Goal: Task Accomplishment & Management: Manage account settings

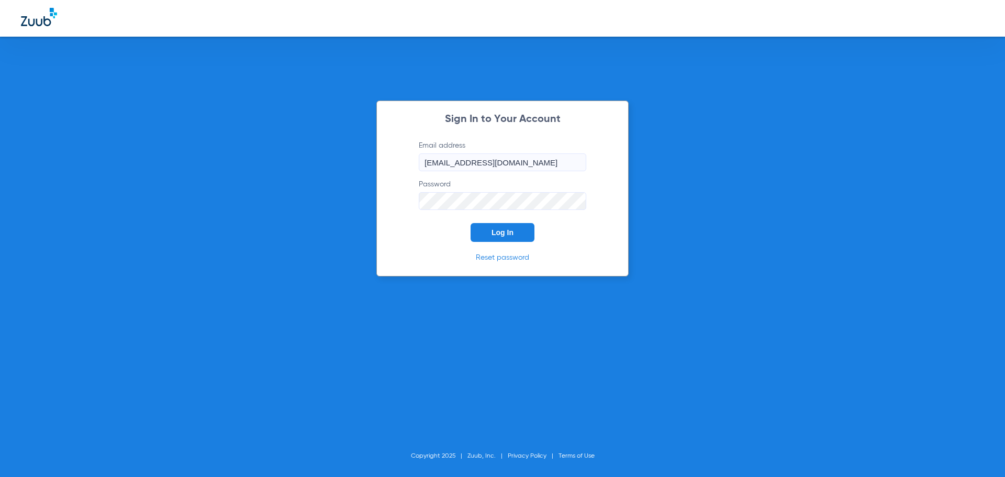
click at [510, 230] on span "Log In" at bounding box center [503, 232] width 22 height 8
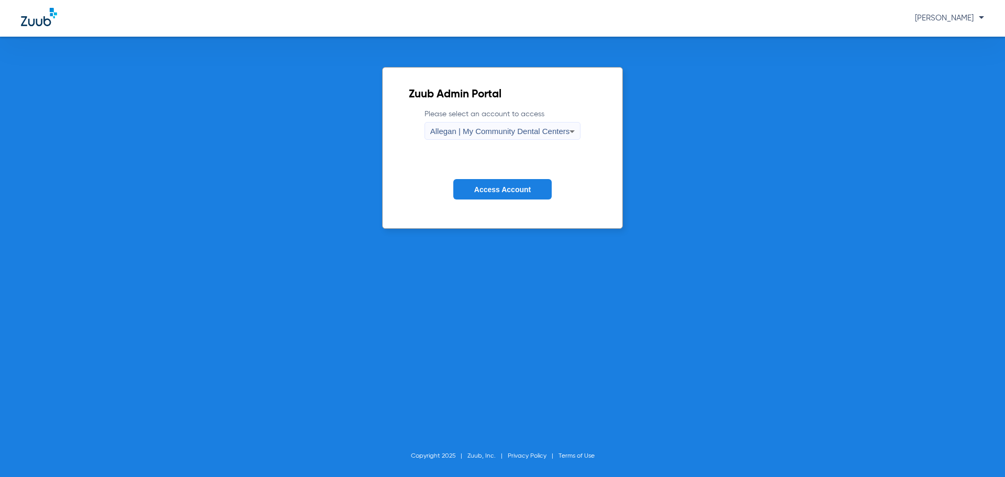
click at [503, 127] on span "Allegan | My Community Dental Centers" at bounding box center [500, 131] width 140 height 9
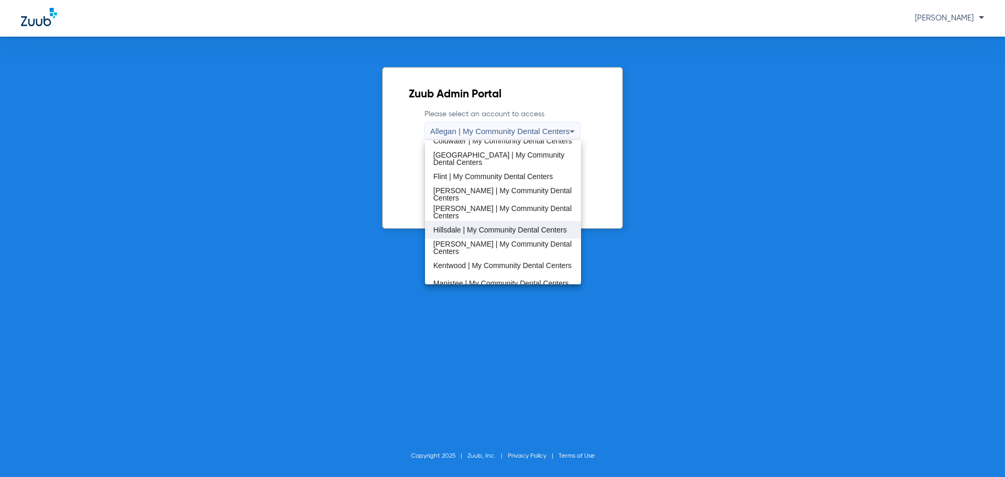
scroll to position [157, 0]
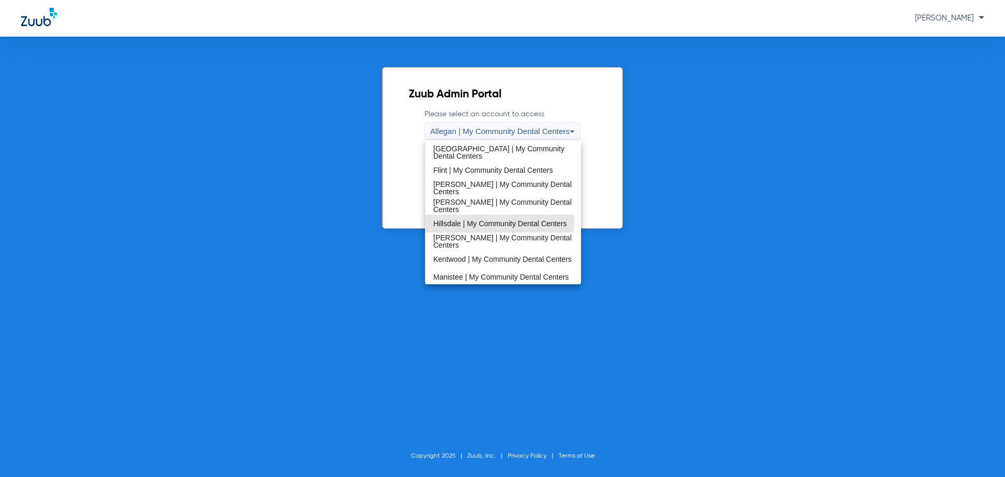
click at [465, 220] on span "Hillsdale | My Community Dental Centers" at bounding box center [499, 223] width 133 height 7
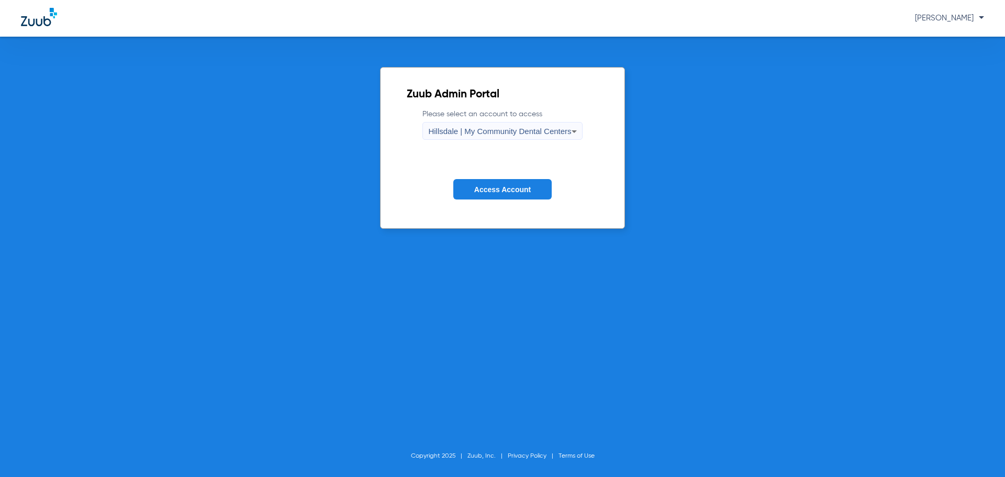
click at [498, 189] on span "Access Account" at bounding box center [502, 189] width 57 height 8
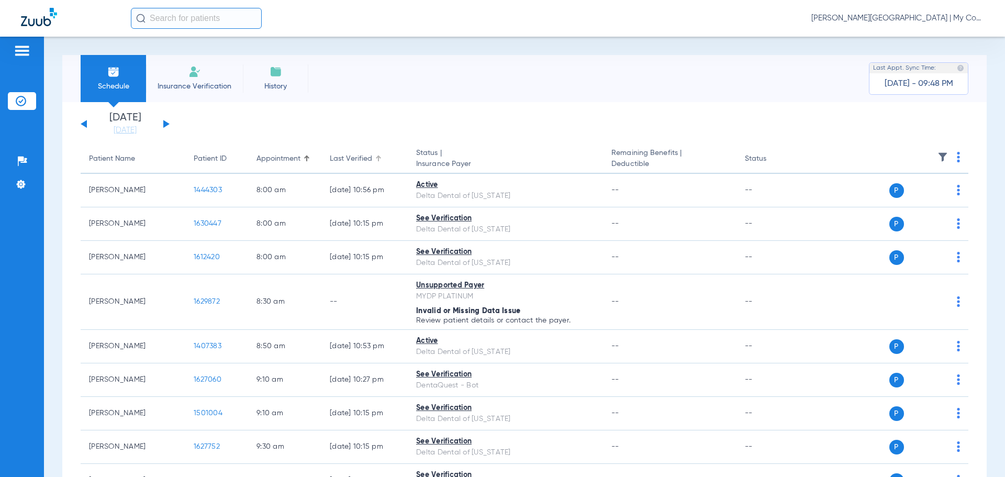
click at [380, 157] on div at bounding box center [379, 156] width 3 height 3
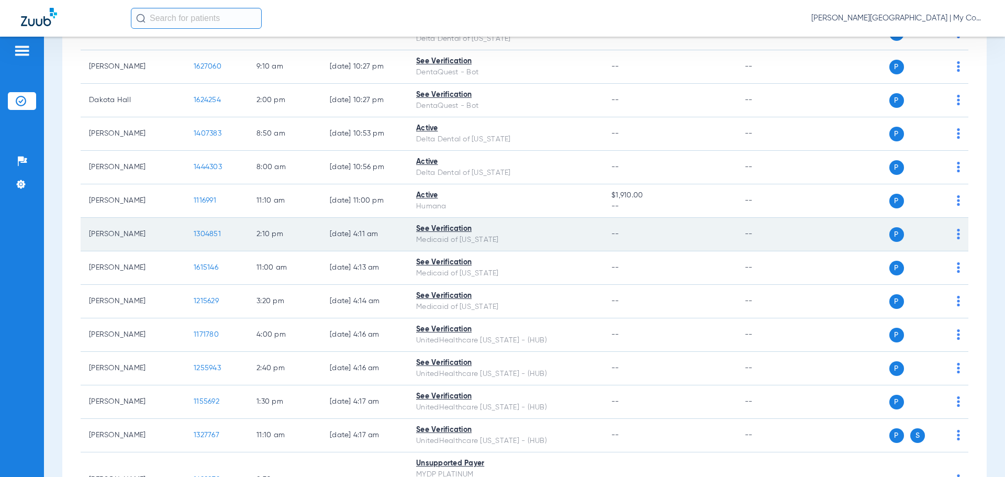
scroll to position [1093, 0]
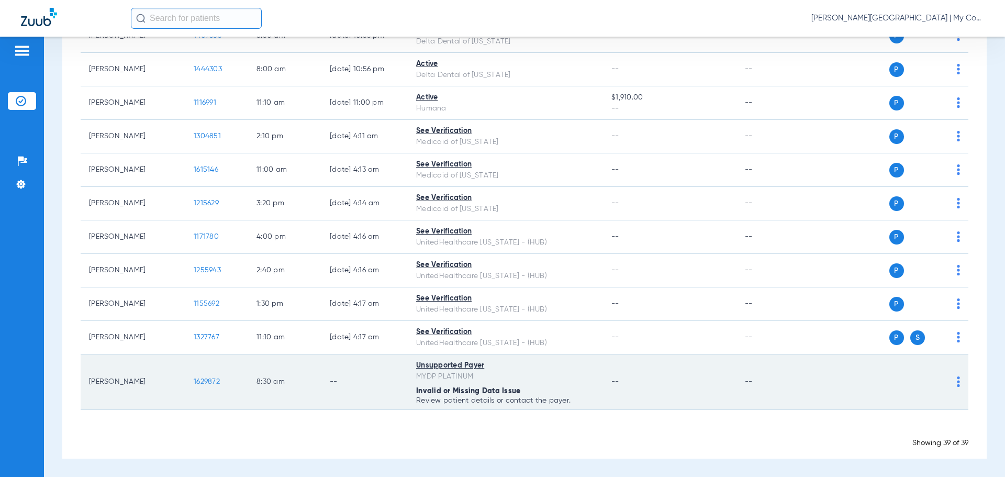
drag, startPoint x: 87, startPoint y: 382, endPoint x: 158, endPoint y: 379, distance: 71.2
click at [162, 375] on td "Barbara Handyside" at bounding box center [133, 381] width 105 height 55
copy td "Barbara Handyside"
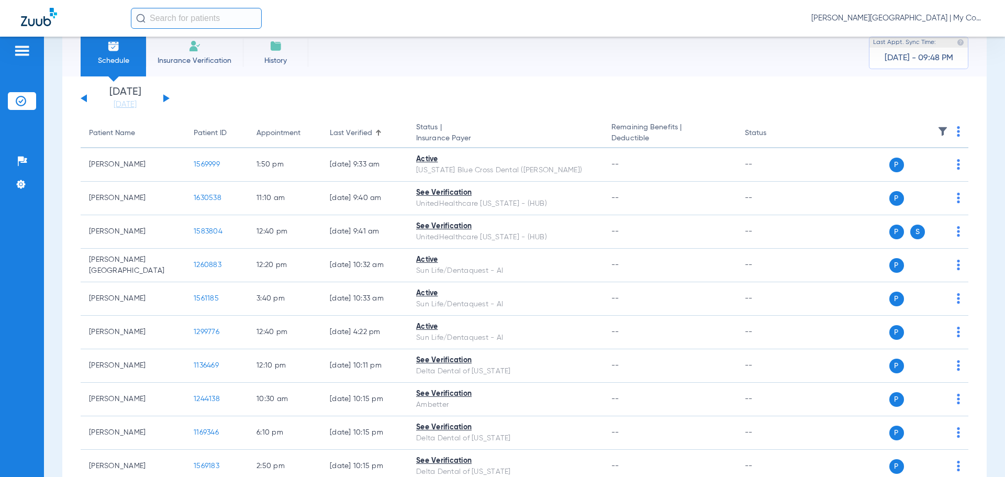
scroll to position [0, 0]
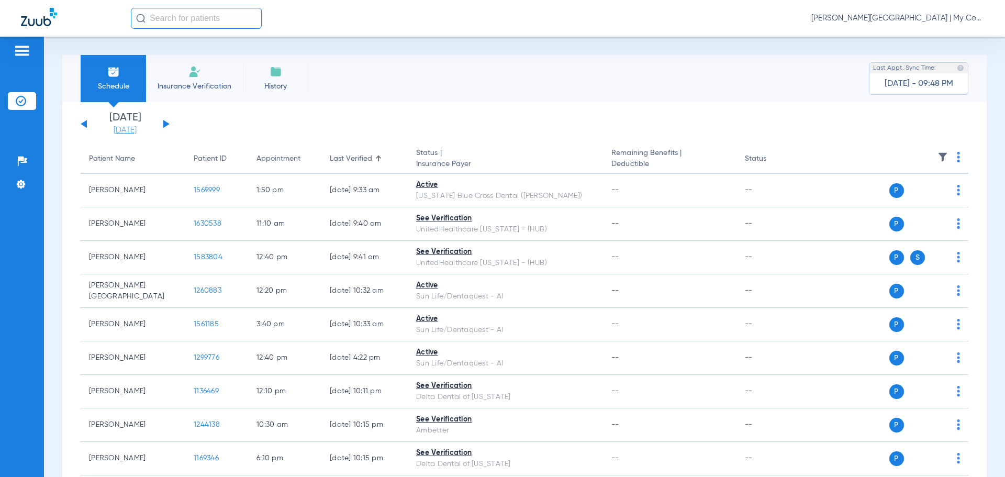
click at [143, 133] on link "[DATE]" at bounding box center [125, 130] width 63 height 10
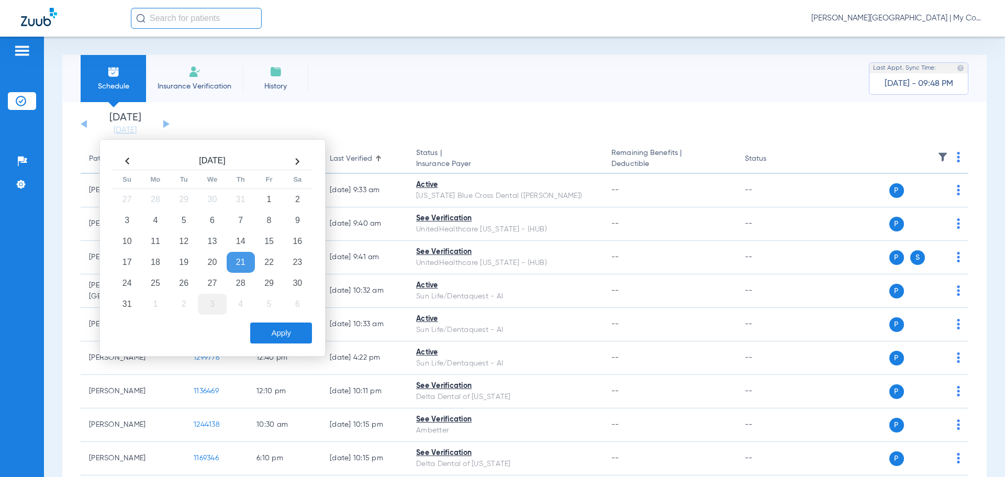
drag, startPoint x: 180, startPoint y: 285, endPoint x: 202, endPoint y: 303, distance: 28.3
click at [181, 285] on td "26" at bounding box center [184, 283] width 28 height 21
click at [270, 333] on button "Apply" at bounding box center [281, 332] width 62 height 21
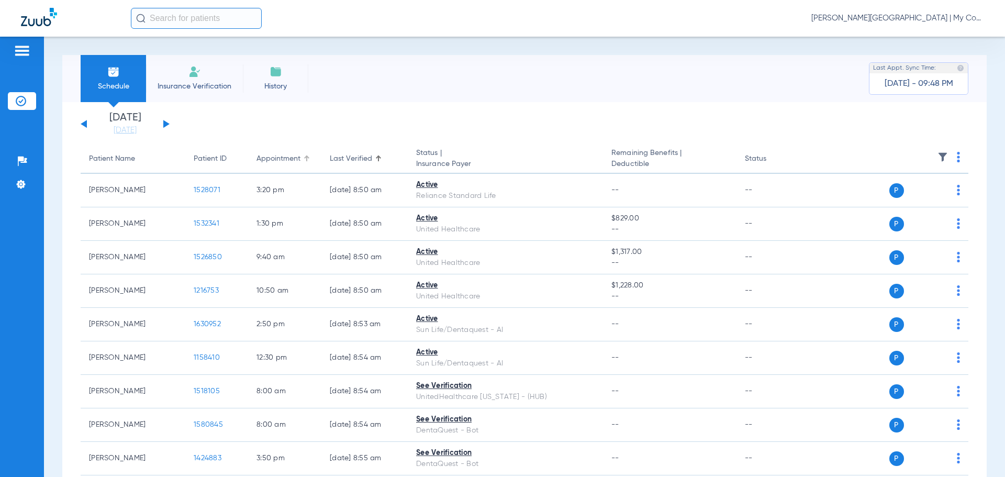
click at [306, 158] on div at bounding box center [305, 156] width 3 height 3
click at [375, 156] on div at bounding box center [378, 155] width 6 height 1
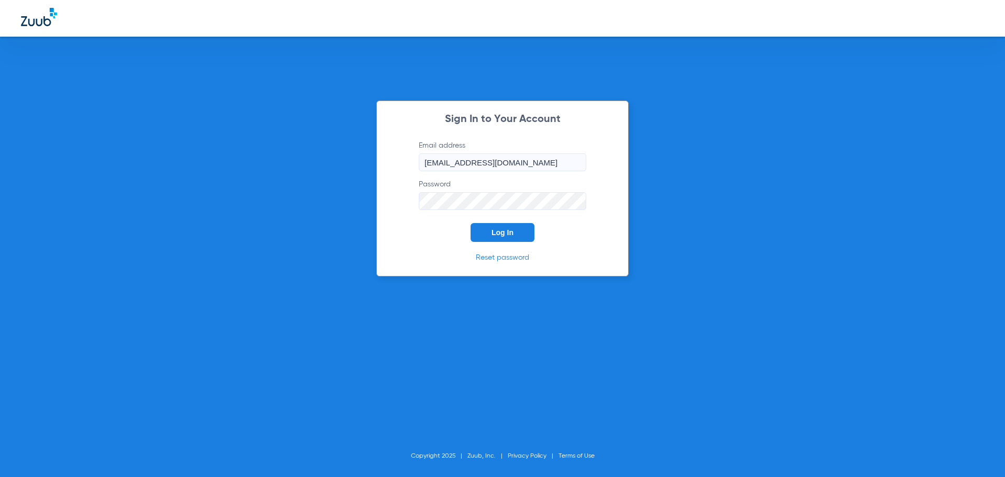
click at [503, 240] on button "Log In" at bounding box center [503, 232] width 64 height 19
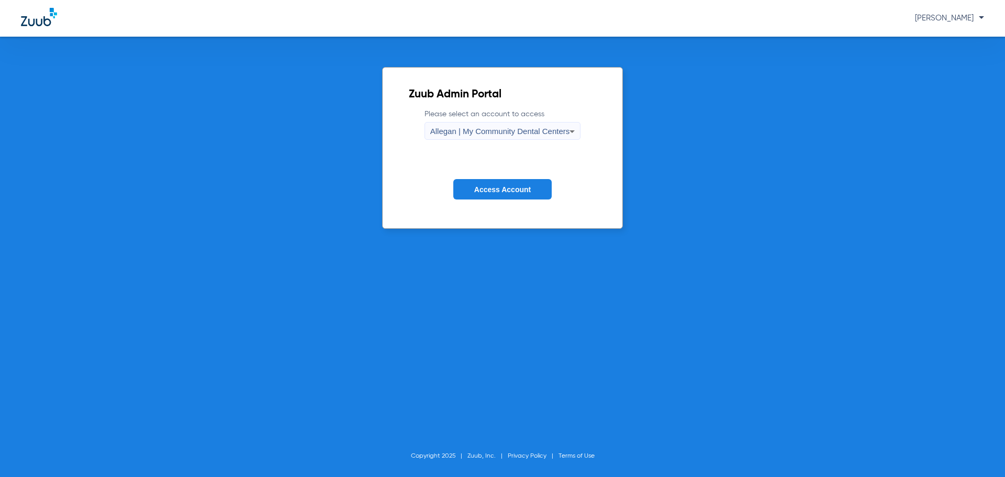
click at [448, 135] on span "Allegan | My Community Dental Centers" at bounding box center [500, 131] width 140 height 9
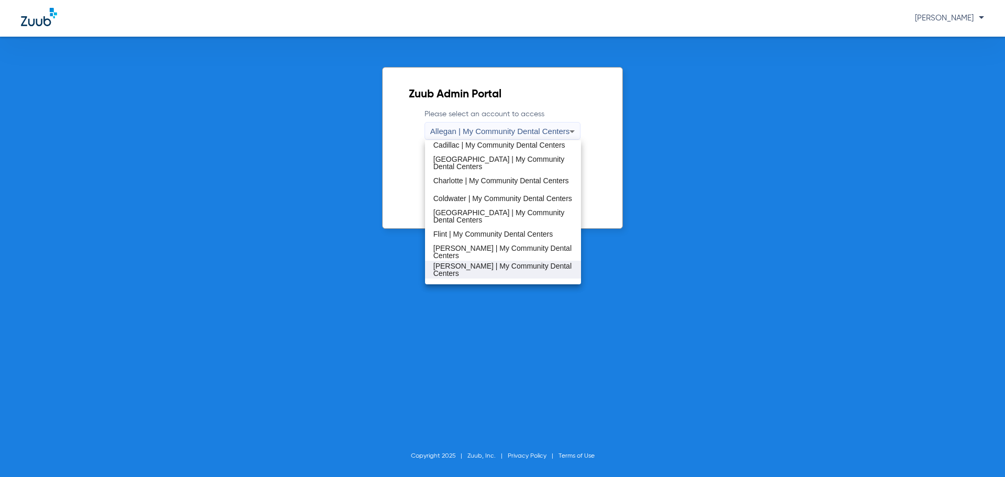
scroll to position [105, 0]
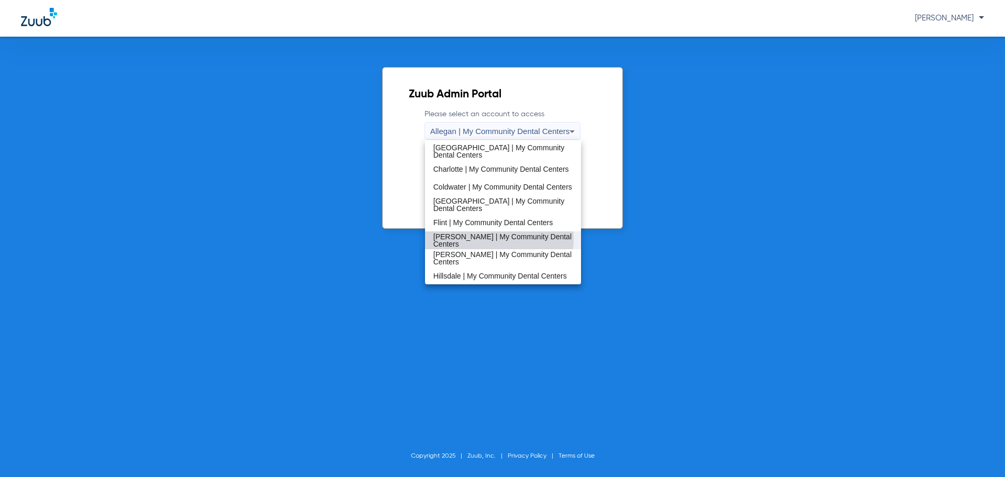
click at [453, 238] on span "[PERSON_NAME] | My Community Dental Centers" at bounding box center [503, 240] width 140 height 15
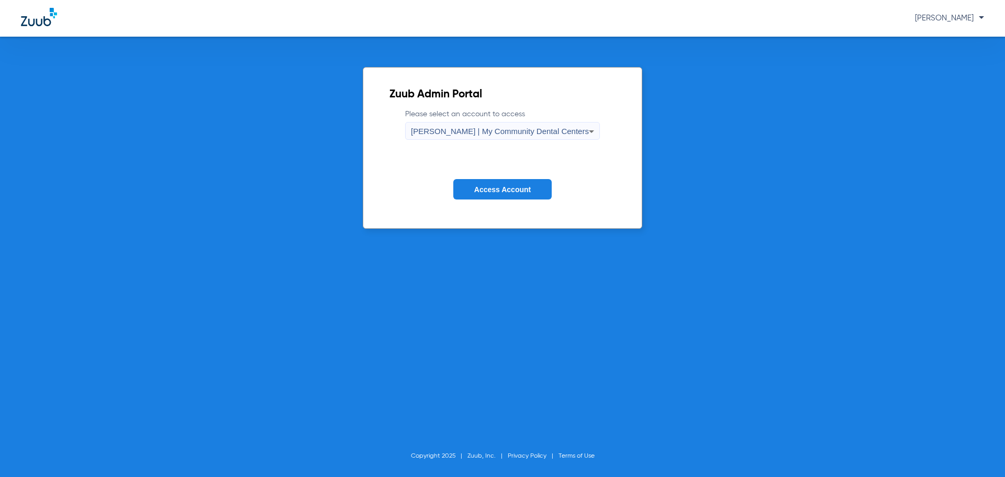
click at [486, 190] on span "Access Account" at bounding box center [502, 189] width 57 height 8
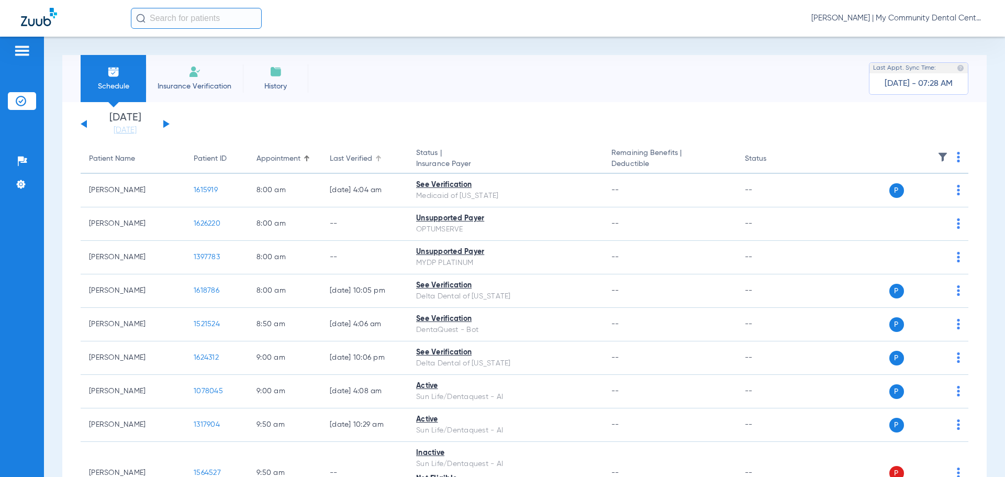
click at [378, 156] on div at bounding box center [379, 156] width 2 height 2
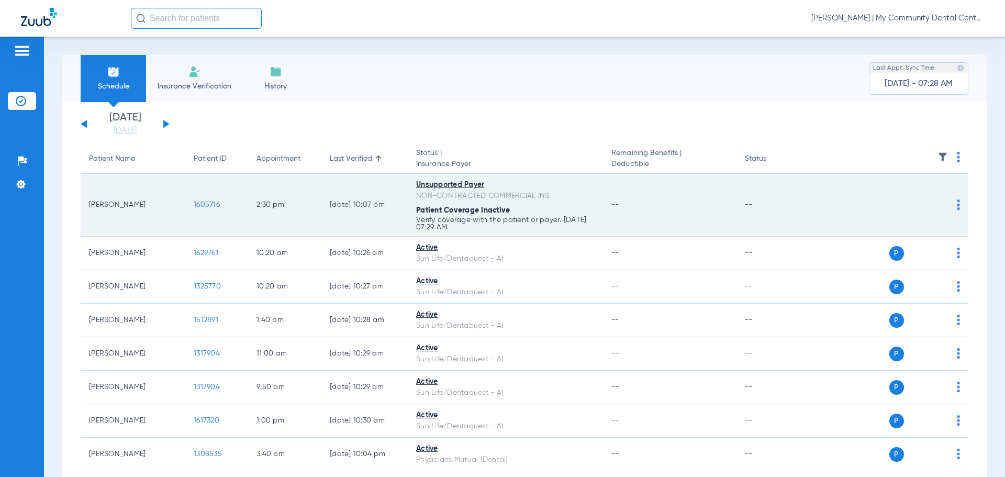
drag, startPoint x: 88, startPoint y: 206, endPoint x: 133, endPoint y: 209, distance: 44.6
click at [138, 210] on td "Gaylen Meger" at bounding box center [133, 205] width 105 height 63
copy td "Gaylen Meger"
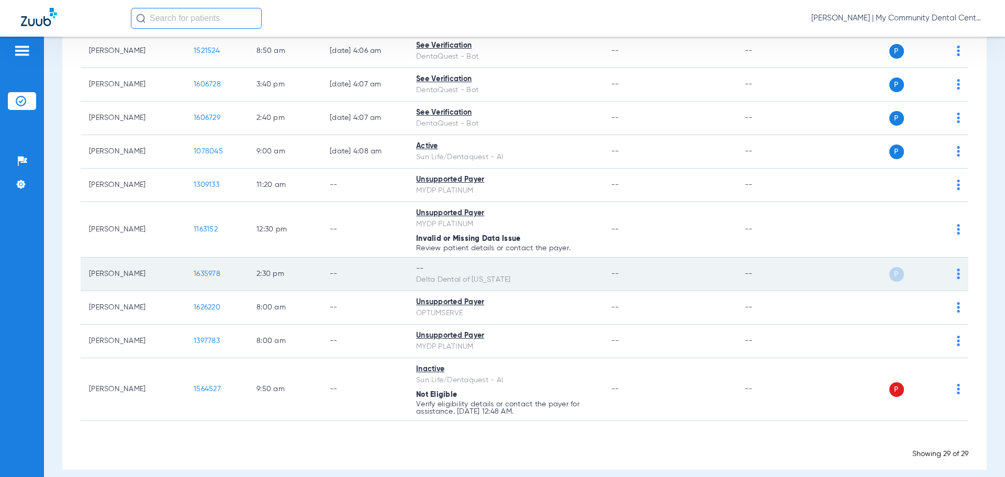
scroll to position [816, 0]
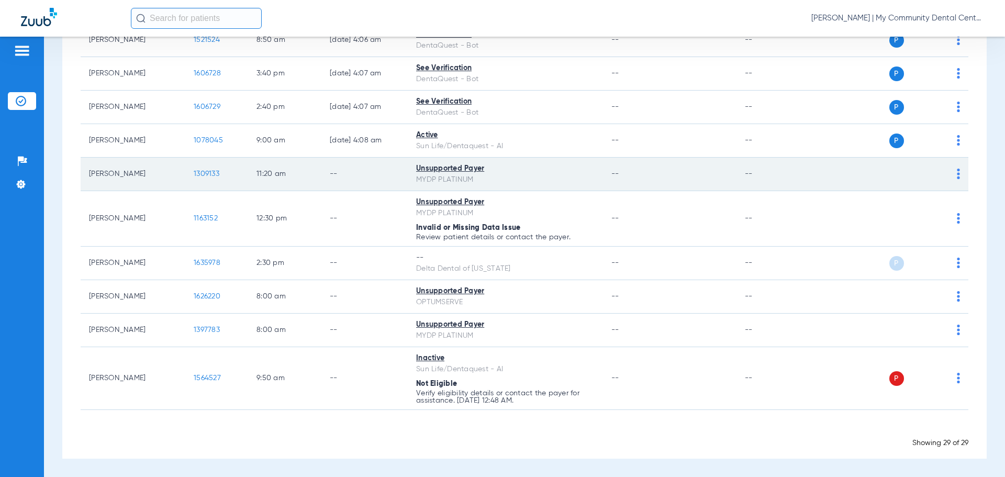
drag, startPoint x: 95, startPoint y: 175, endPoint x: 127, endPoint y: 183, distance: 32.8
click at [143, 182] on td "Robin Klusack" at bounding box center [133, 175] width 105 height 34
drag, startPoint x: 120, startPoint y: 179, endPoint x: 97, endPoint y: 177, distance: 23.6
click at [120, 179] on td "Robin Klusack" at bounding box center [133, 175] width 105 height 34
click at [94, 175] on td "Robin Klusack" at bounding box center [133, 175] width 105 height 34
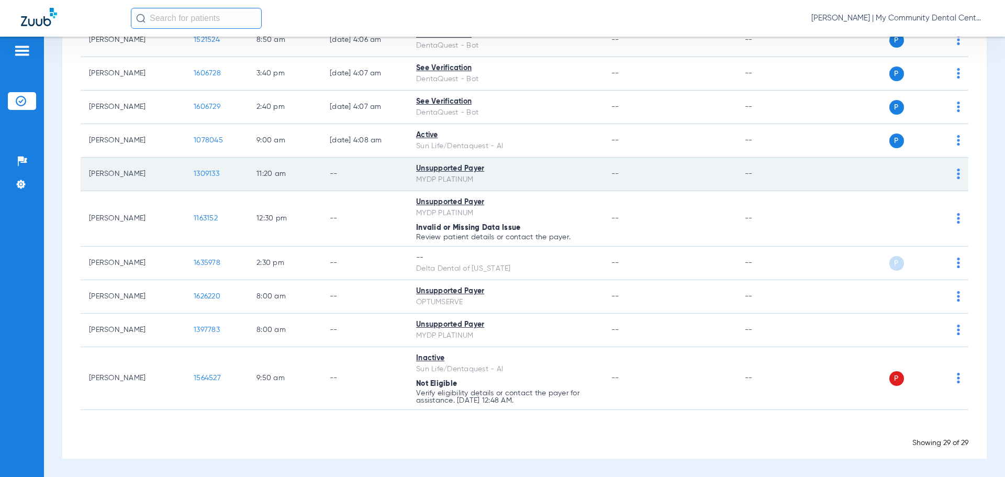
click at [90, 174] on td "Robin Klusack" at bounding box center [133, 175] width 105 height 34
drag, startPoint x: 90, startPoint y: 172, endPoint x: 137, endPoint y: 178, distance: 47.5
click at [137, 178] on td "Robin Klusack" at bounding box center [133, 175] width 105 height 34
copy td "Robin Klusack"
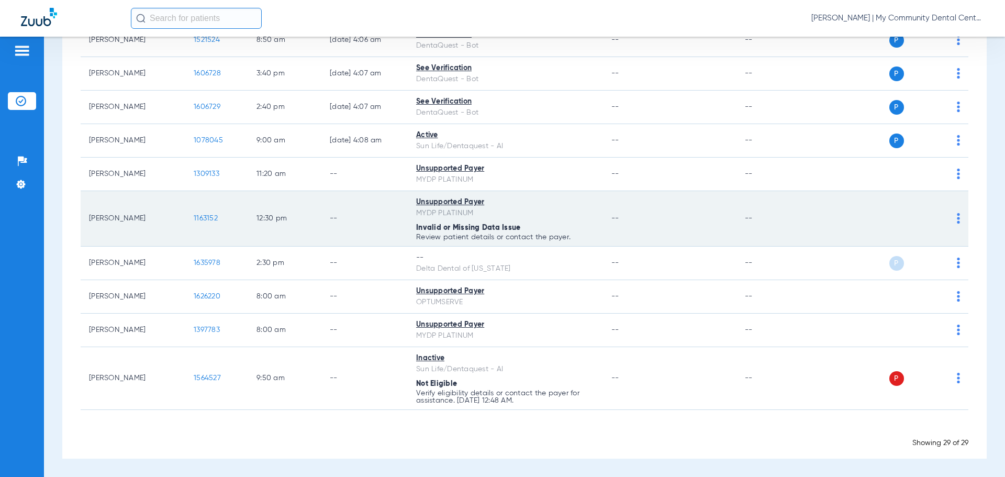
drag, startPoint x: 90, startPoint y: 219, endPoint x: 127, endPoint y: 226, distance: 37.7
click at [127, 226] on td "David Pioch" at bounding box center [133, 218] width 105 height 55
drag, startPoint x: 106, startPoint y: 217, endPoint x: 148, endPoint y: 216, distance: 42.4
click at [150, 216] on td "David Pioch" at bounding box center [133, 218] width 105 height 55
drag, startPoint x: 142, startPoint y: 219, endPoint x: 88, endPoint y: 216, distance: 54.5
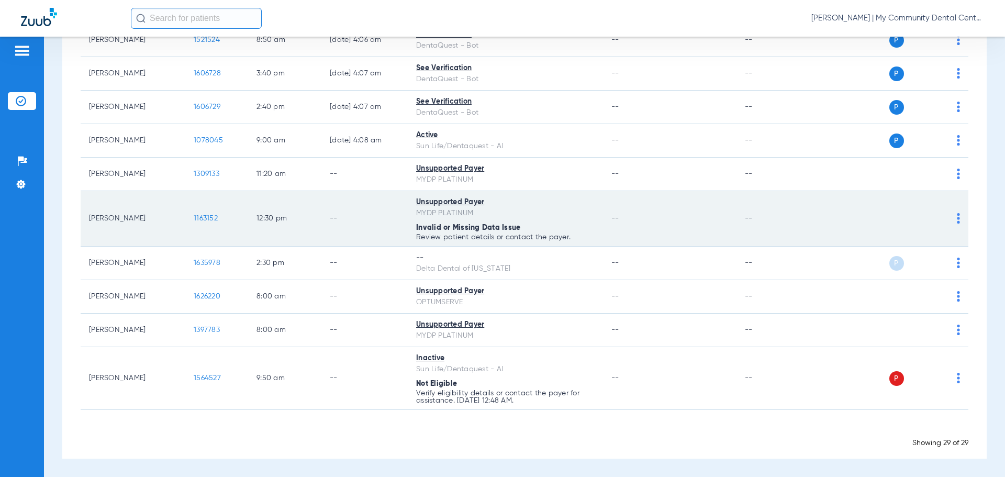
click at [88, 216] on td "David Pioch" at bounding box center [133, 218] width 105 height 55
copy td "David Pioch"
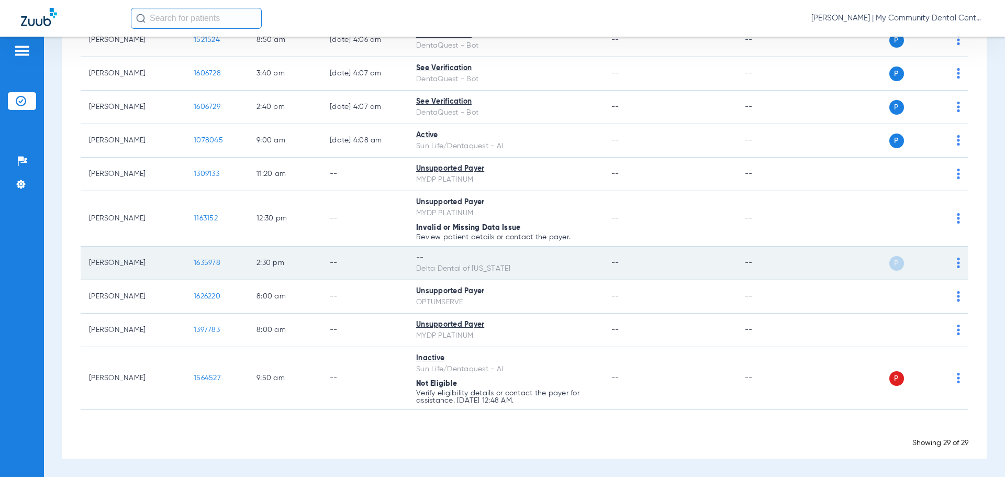
drag, startPoint x: 153, startPoint y: 263, endPoint x: 83, endPoint y: 265, distance: 70.7
click at [82, 266] on td "Maddison Baldwin" at bounding box center [133, 264] width 105 height 34
copy td "Maddison Baldwin"
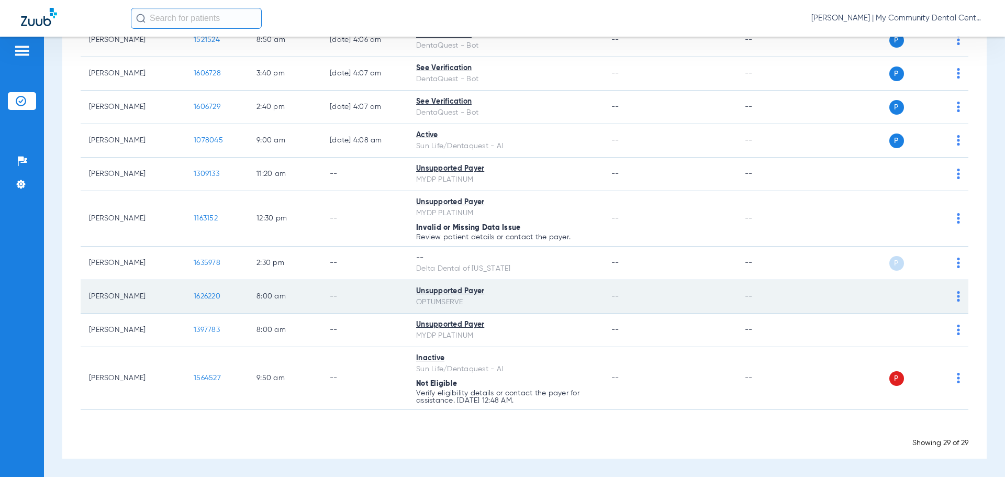
drag, startPoint x: 146, startPoint y: 297, endPoint x: 94, endPoint y: 298, distance: 51.3
click at [85, 291] on td "Trevor Mullennix" at bounding box center [133, 297] width 105 height 34
copy td "Trevor Mullennix"
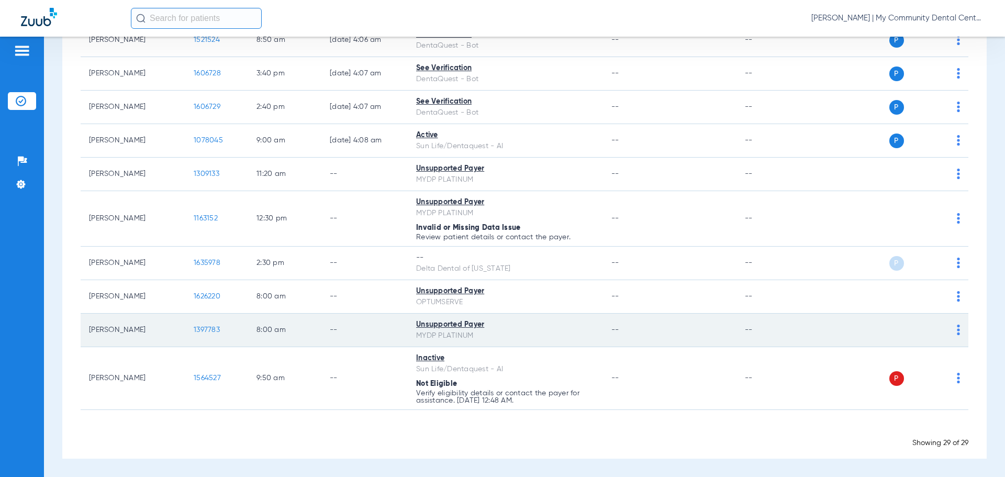
drag, startPoint x: 137, startPoint y: 334, endPoint x: 86, endPoint y: 327, distance: 51.3
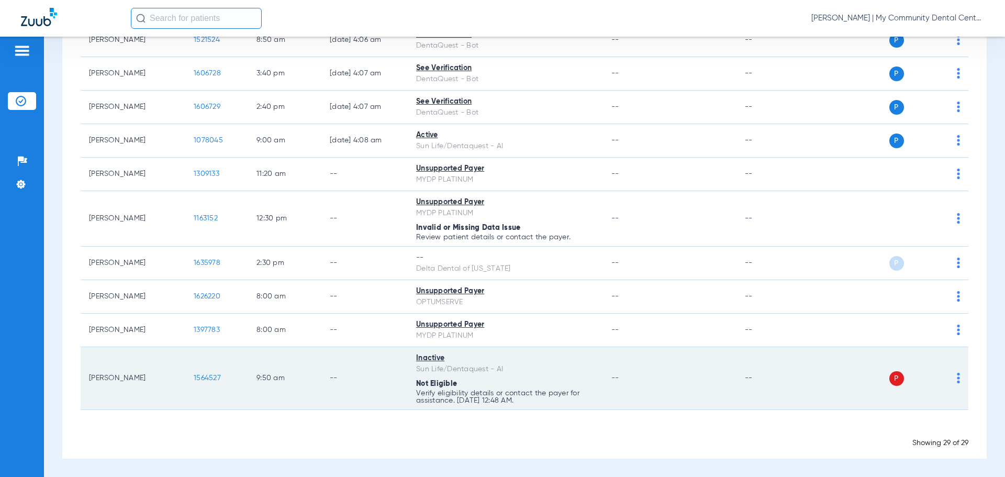
drag, startPoint x: 162, startPoint y: 358, endPoint x: 144, endPoint y: 366, distance: 19.9
click at [162, 359] on td "Aaron Cosgrove" at bounding box center [133, 378] width 105 height 63
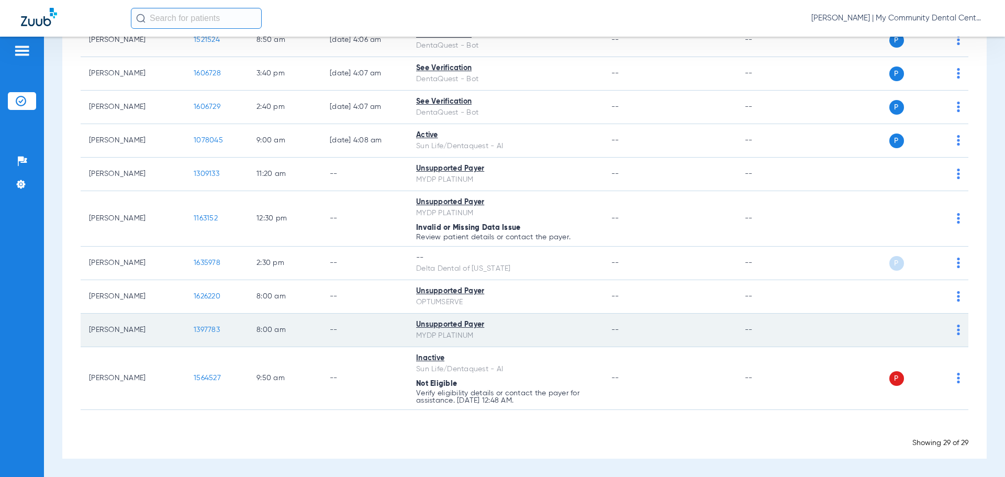
drag, startPoint x: 87, startPoint y: 327, endPoint x: 134, endPoint y: 334, distance: 47.1
click at [134, 336] on td "Susan Acton" at bounding box center [133, 331] width 105 height 34
copy td "Susan Acton"
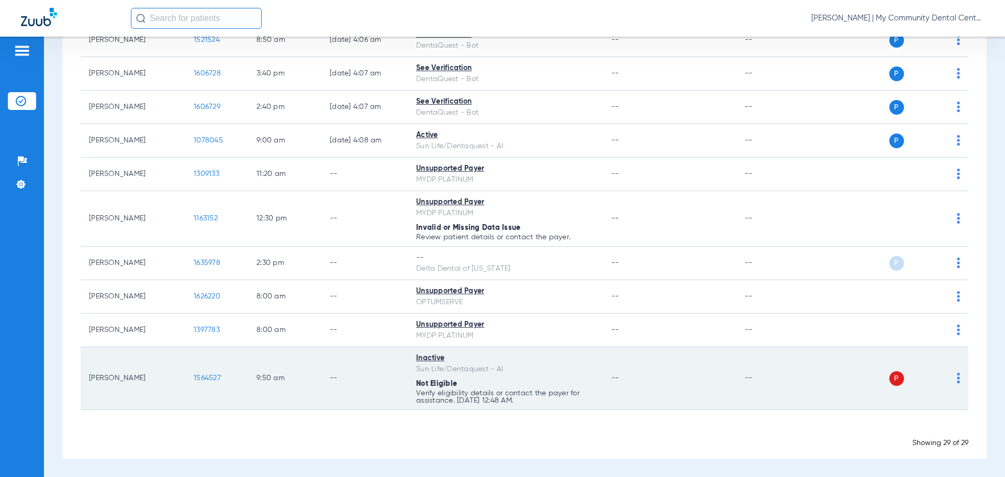
drag, startPoint x: 150, startPoint y: 376, endPoint x: 92, endPoint y: 380, distance: 58.2
click at [90, 380] on td "Aaron Cosgrove" at bounding box center [133, 378] width 105 height 63
copy td "Aaron Cosgrove"
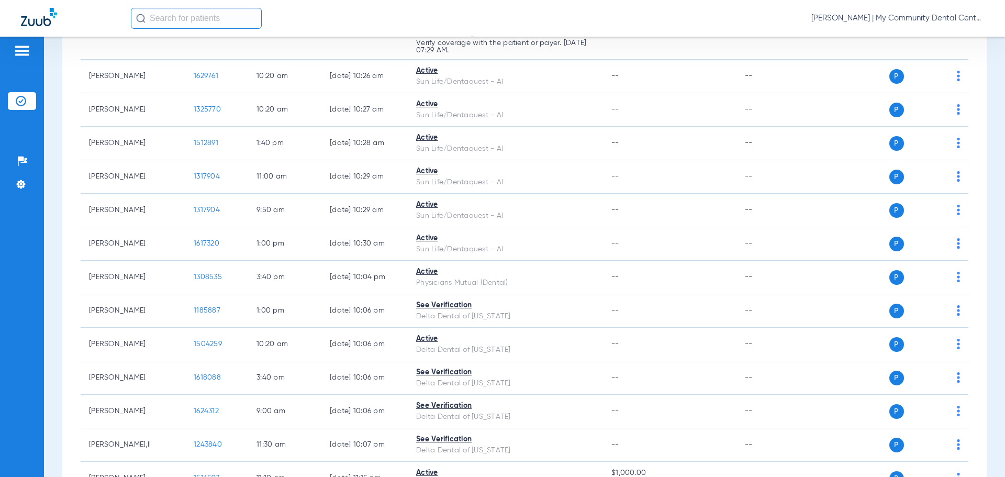
scroll to position [0, 0]
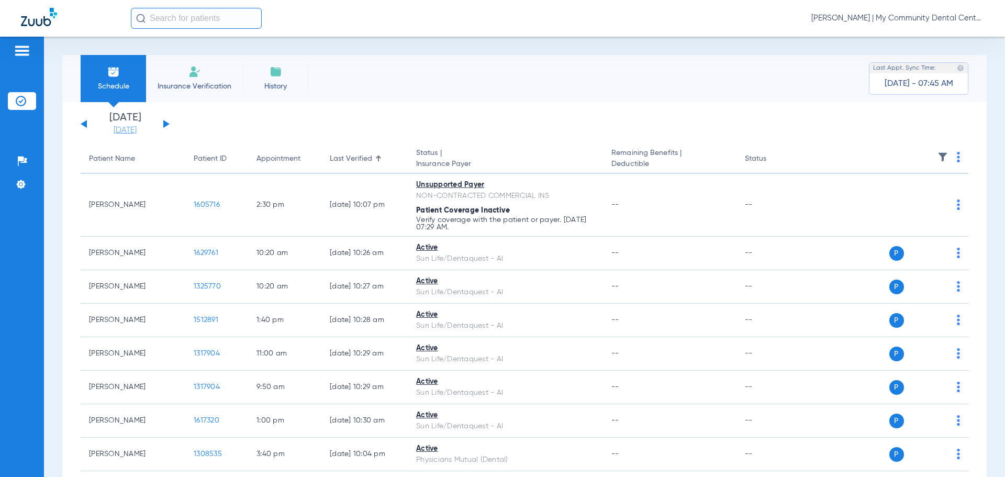
click at [135, 132] on link "[DATE]" at bounding box center [125, 130] width 63 height 10
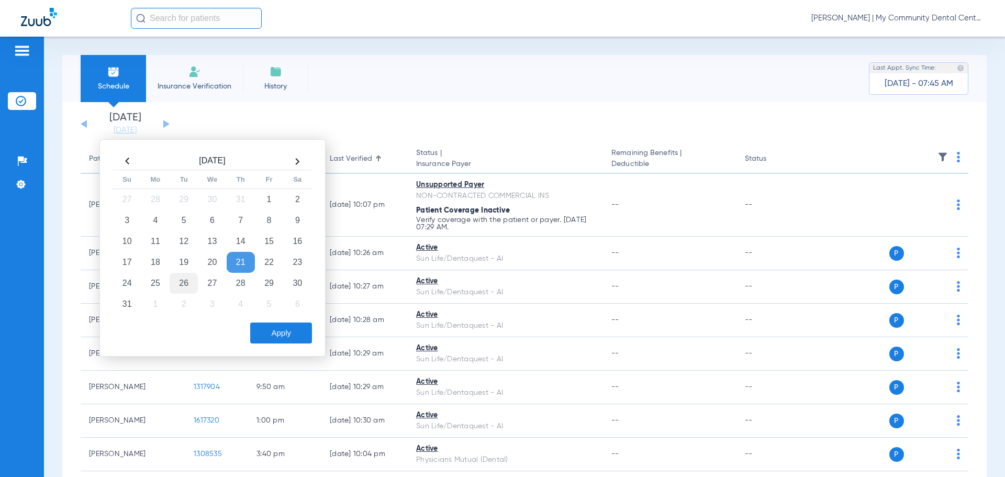
click at [177, 281] on td "26" at bounding box center [184, 283] width 28 height 21
click at [282, 344] on div "Aug 2025 Su Mo Tu We Th Fr Sa 27 28 29 30 31 1 2 3 4 5 6 7 8 9 10 11 12 13 14 1…" at bounding box center [212, 247] width 226 height 217
click at [281, 340] on button "Apply" at bounding box center [281, 332] width 62 height 21
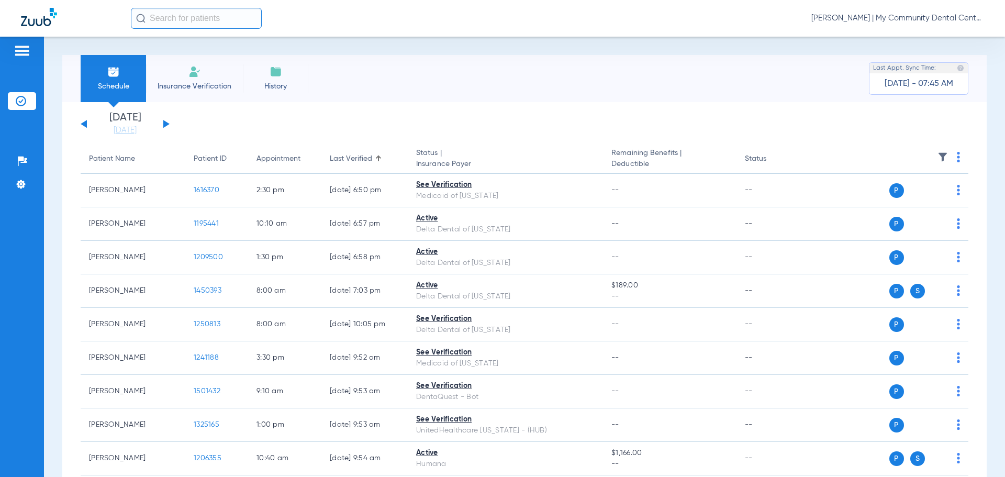
click at [376, 151] on th "Last Verified" at bounding box center [364, 158] width 86 height 29
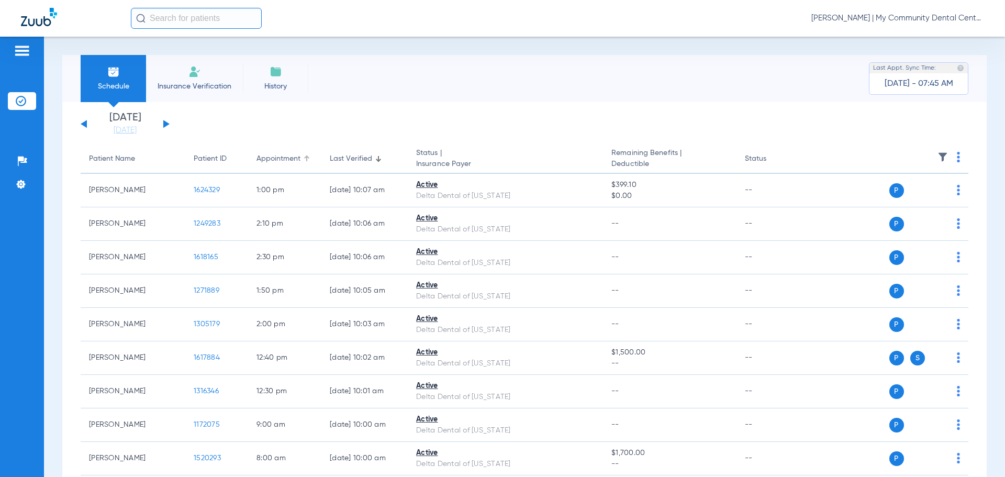
click at [304, 156] on div "Appointment" at bounding box center [285, 158] width 57 height 11
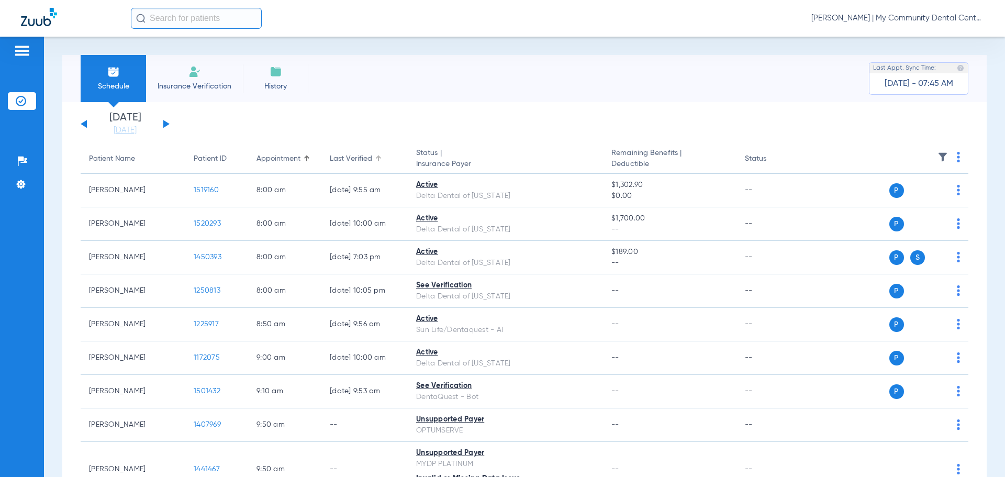
click at [378, 158] on div at bounding box center [378, 158] width 1 height 5
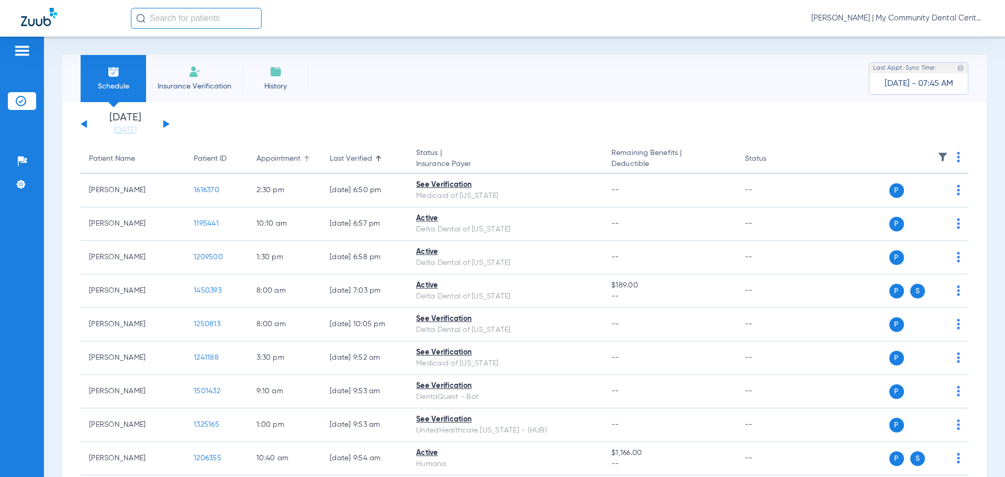
drag, startPoint x: 304, startPoint y: 161, endPoint x: 316, endPoint y: 164, distance: 12.3
click at [306, 160] on div at bounding box center [307, 158] width 6 height 6
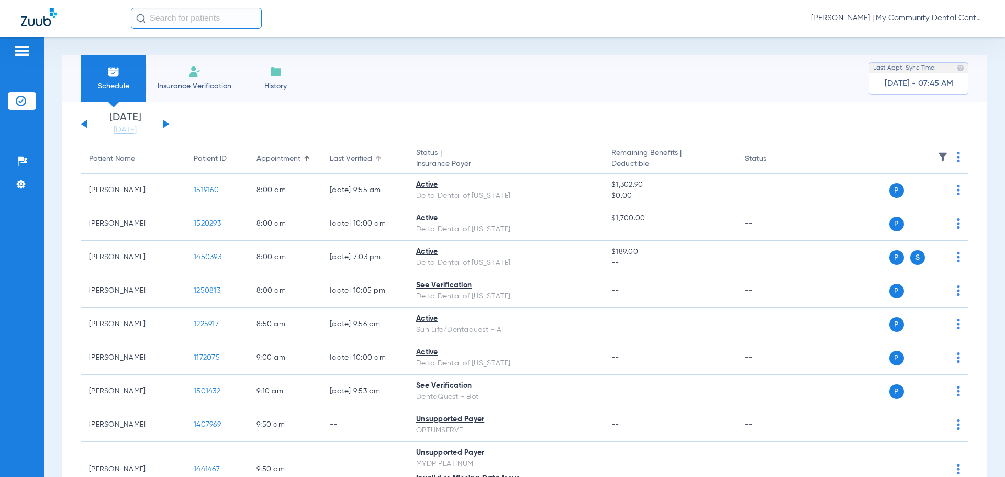
click at [378, 158] on div at bounding box center [378, 158] width 1 height 5
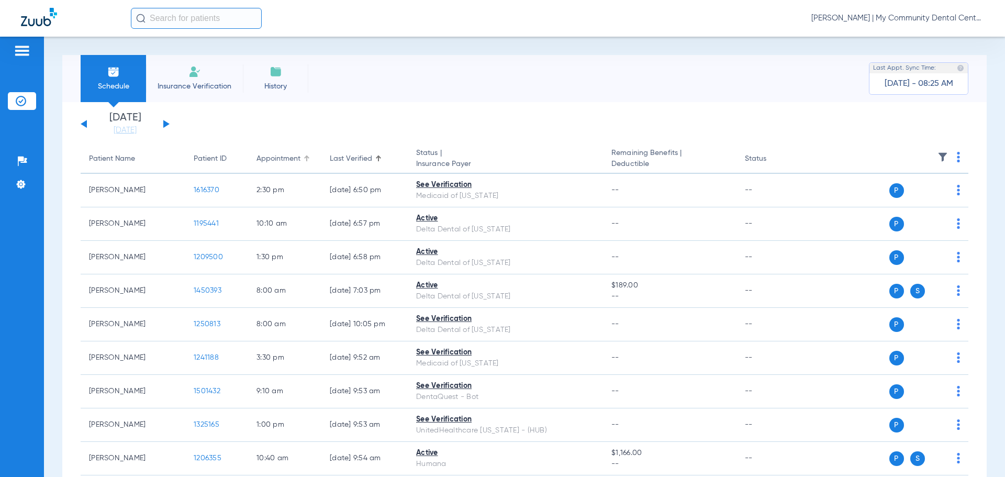
click at [302, 158] on div "Appointment" at bounding box center [285, 158] width 57 height 11
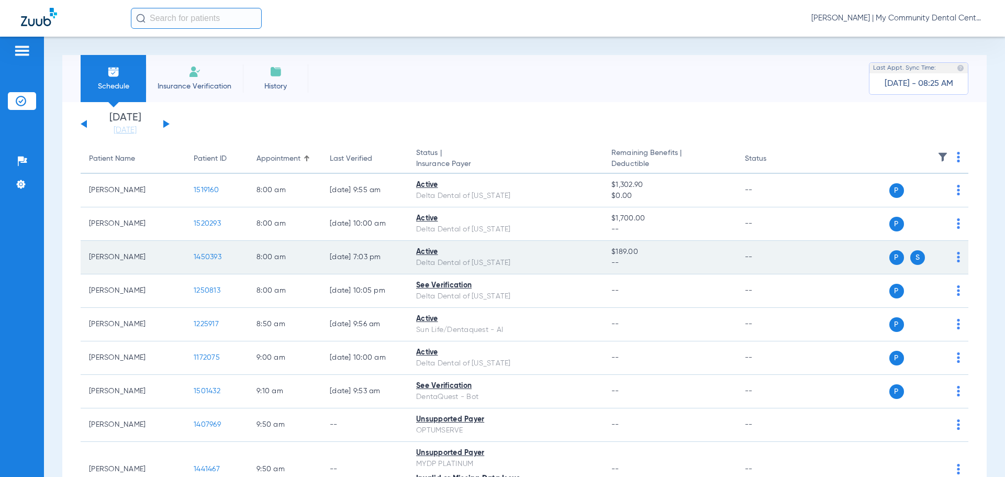
click at [206, 257] on span "1450393" at bounding box center [208, 256] width 28 height 7
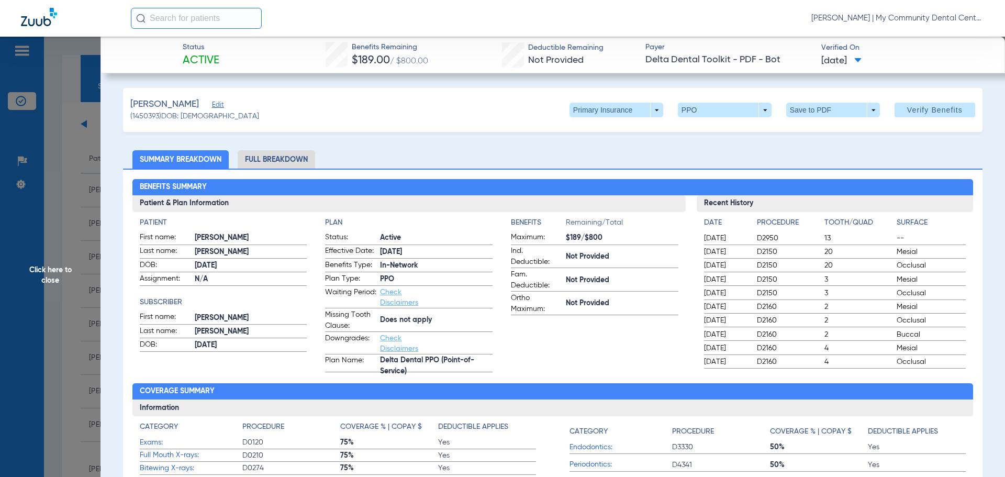
click at [281, 157] on li "Full Breakdown" at bounding box center [276, 159] width 77 height 18
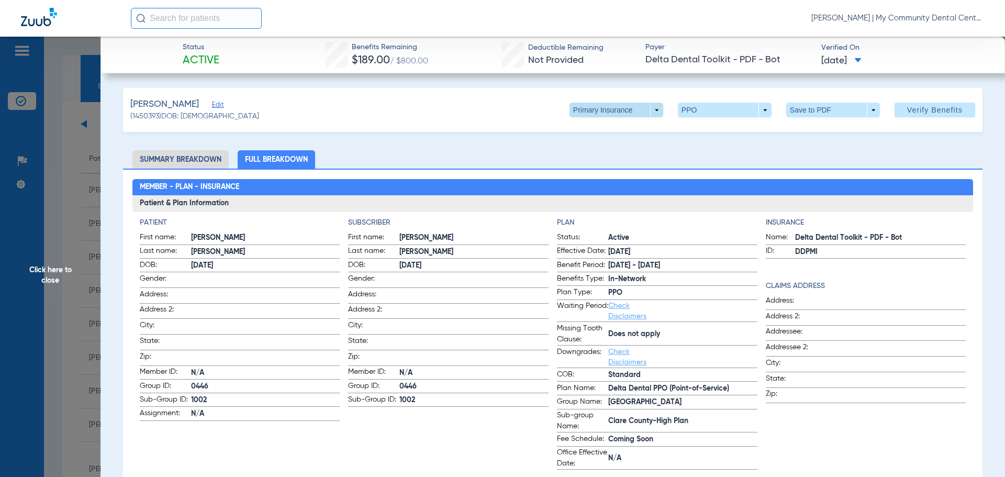
click at [644, 112] on span at bounding box center [617, 110] width 94 height 15
drag, startPoint x: 608, startPoint y: 149, endPoint x: 606, endPoint y: 171, distance: 22.1
click at [606, 151] on span "Secondary Insurance" at bounding box center [605, 151] width 69 height 7
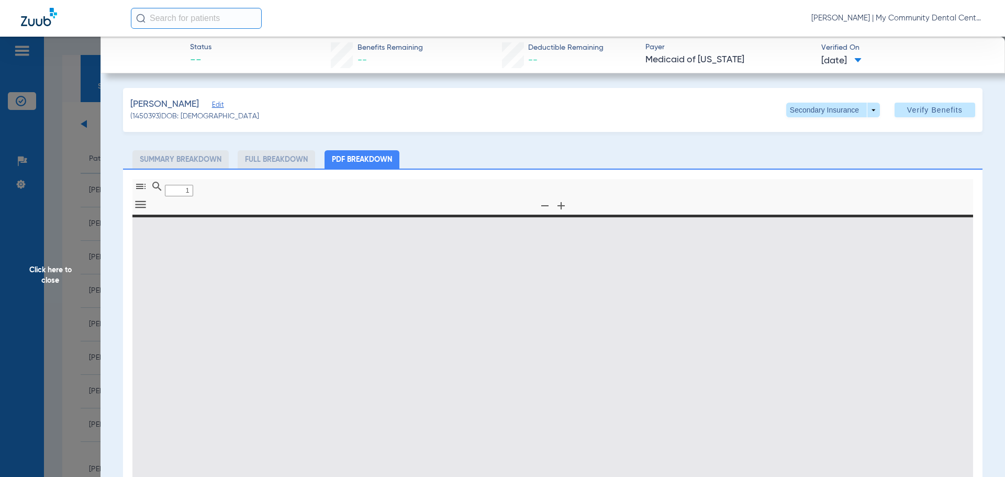
type input "0"
select select "page-width"
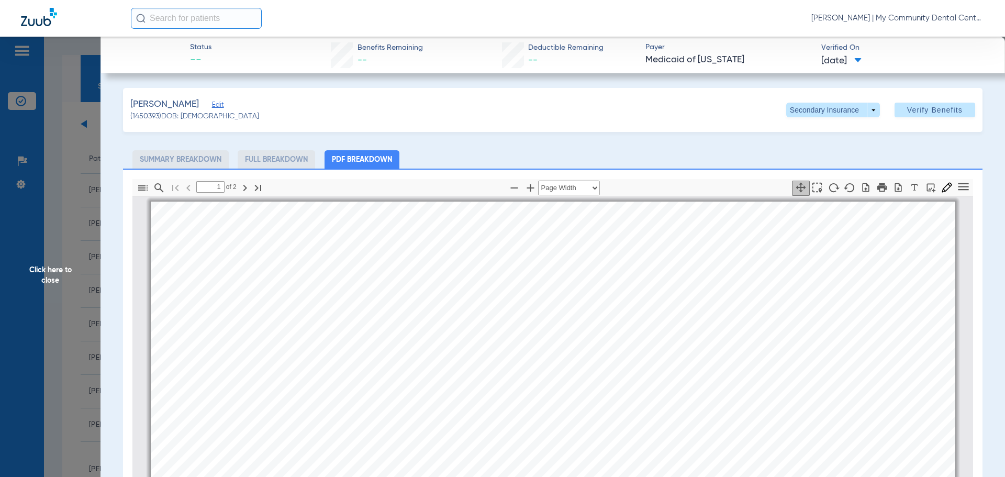
scroll to position [5, 0]
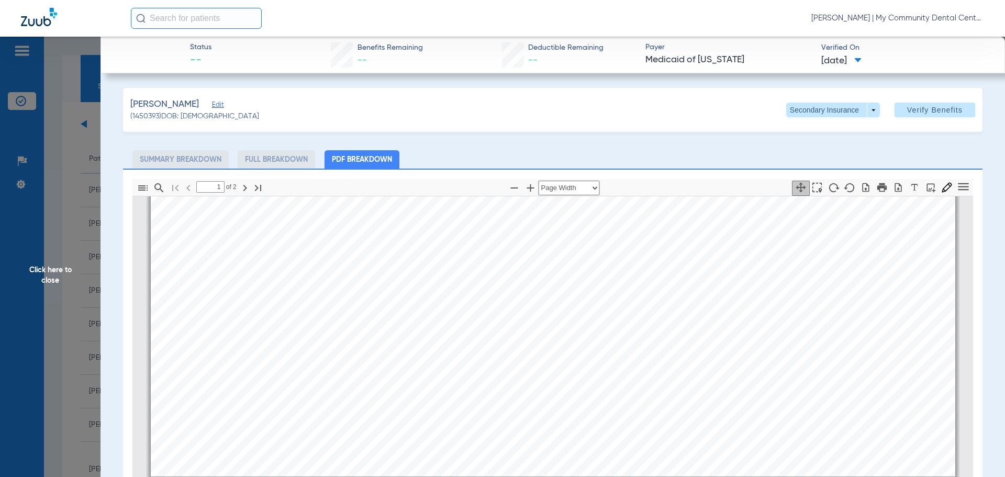
type input "2"
drag, startPoint x: 55, startPoint y: 271, endPoint x: 63, endPoint y: 278, distance: 10.4
click at [54, 271] on span "Click here to close" at bounding box center [50, 275] width 101 height 477
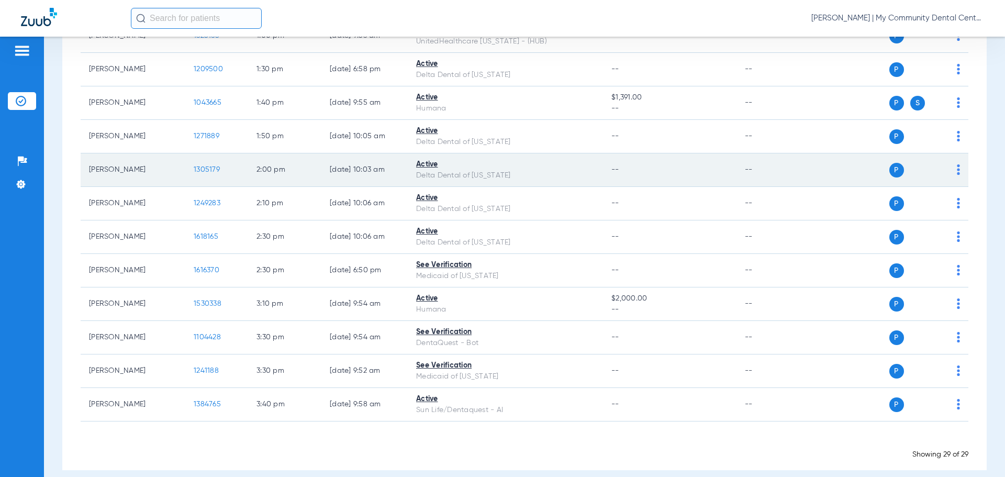
scroll to position [757, 0]
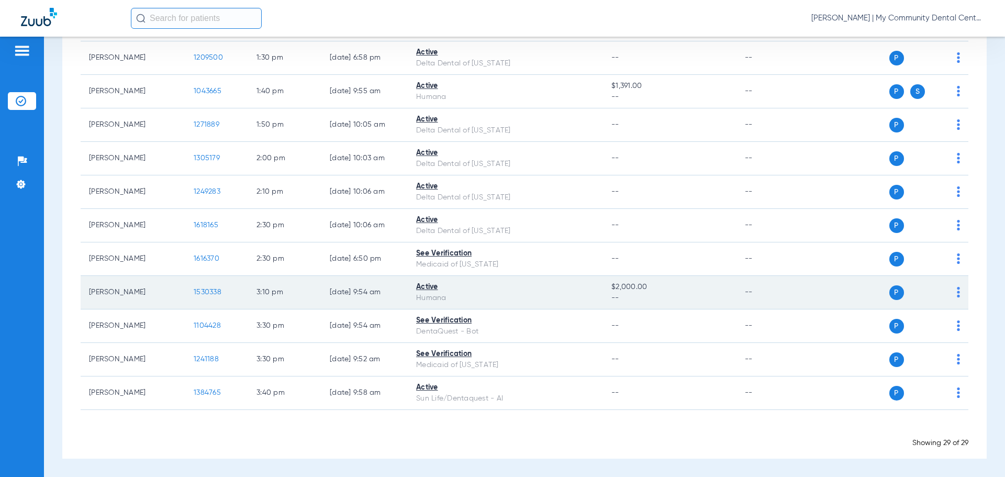
click at [210, 292] on span "1530338" at bounding box center [208, 291] width 28 height 7
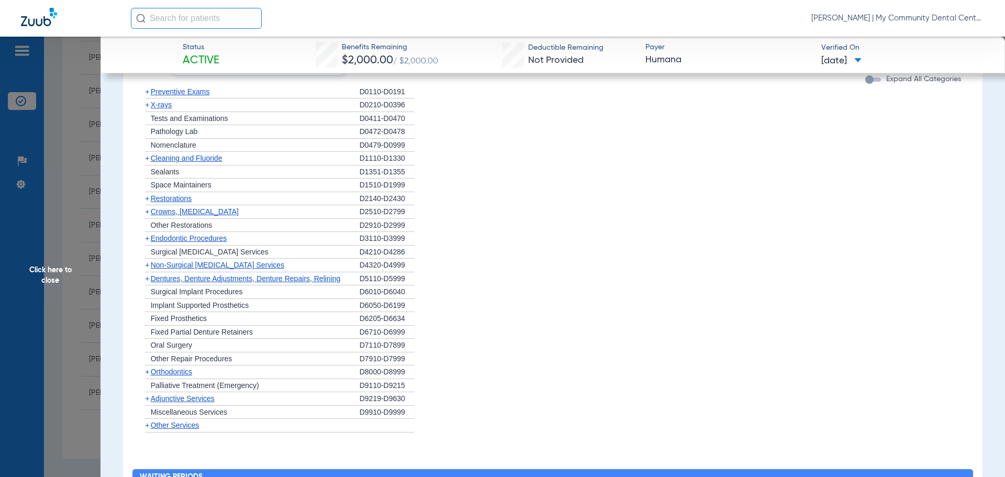
scroll to position [943, 0]
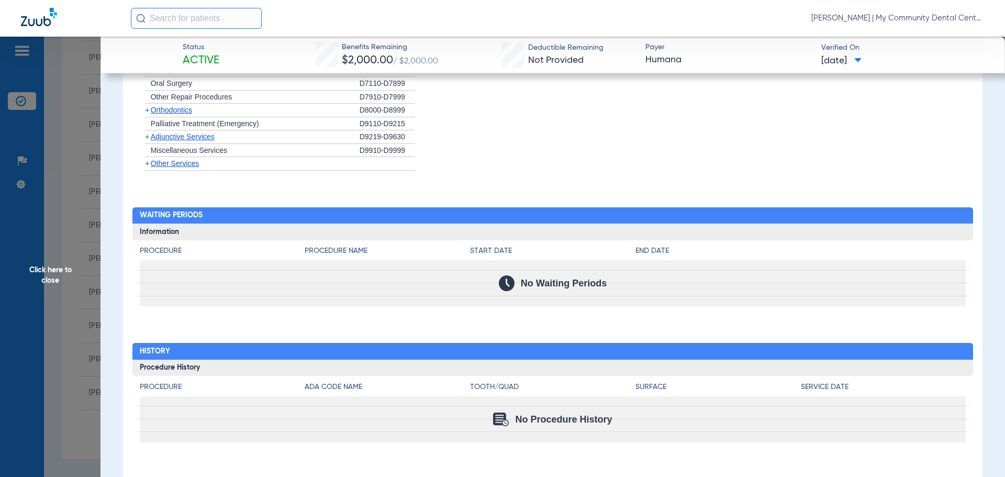
click at [41, 262] on span "Click here to close" at bounding box center [50, 275] width 101 height 477
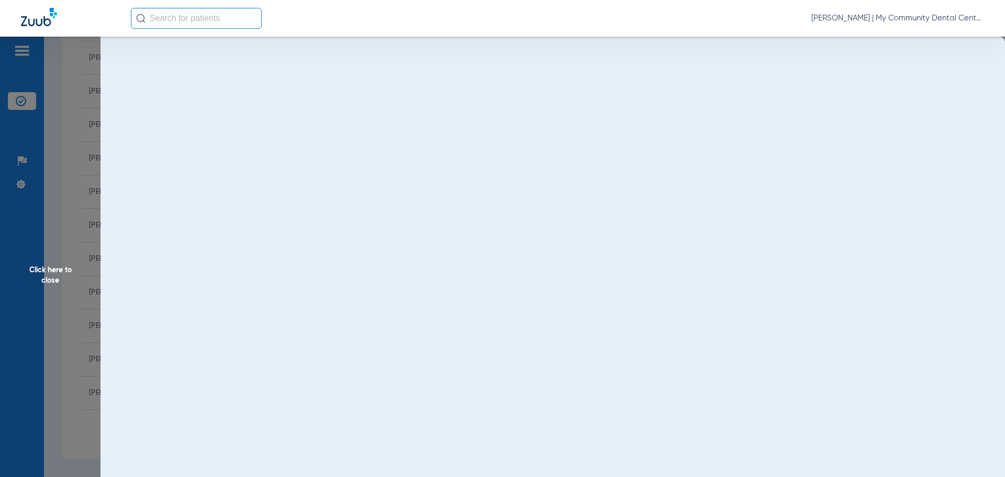
scroll to position [0, 0]
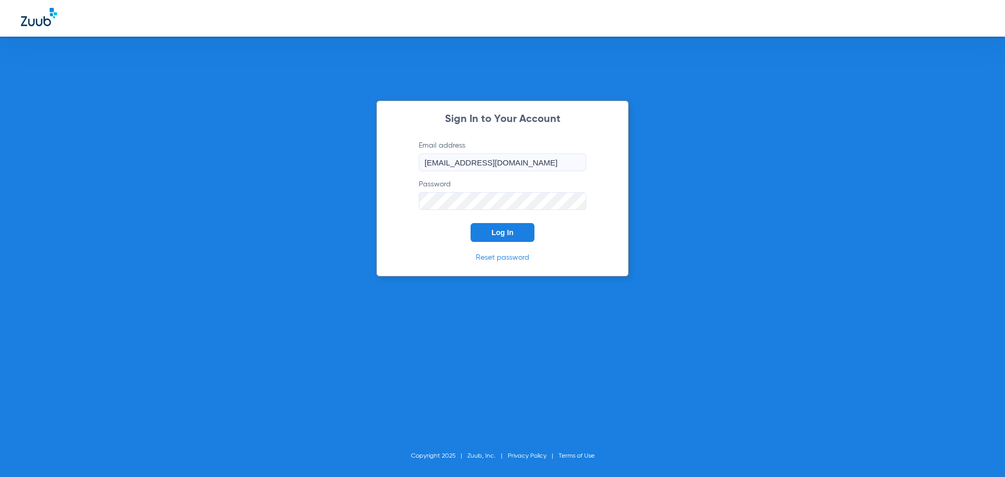
click at [492, 228] on button "Log In" at bounding box center [503, 232] width 64 height 19
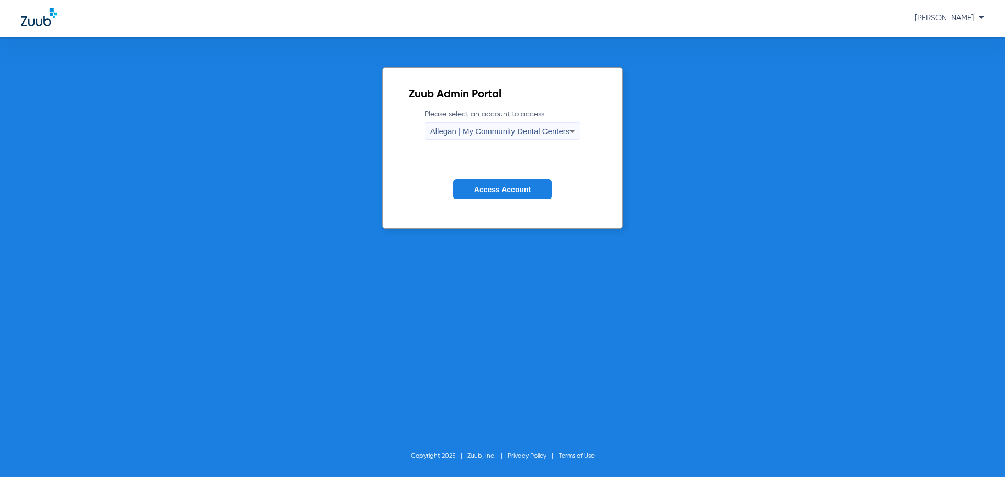
click at [453, 122] on label "Please select an account to access Allegan | My Community Dental Centers" at bounding box center [503, 124] width 157 height 31
click at [454, 136] on div "Allegan | My Community Dental Centers" at bounding box center [500, 131] width 140 height 18
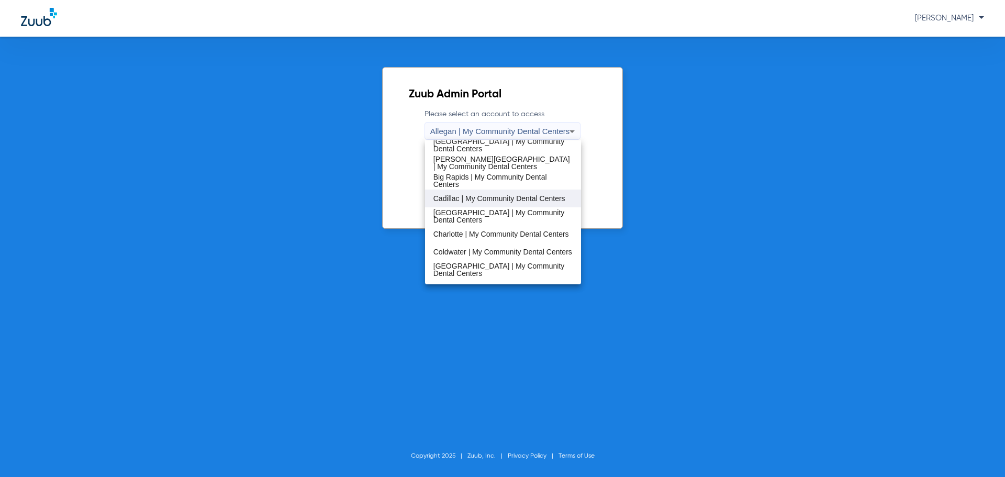
scroll to position [105, 0]
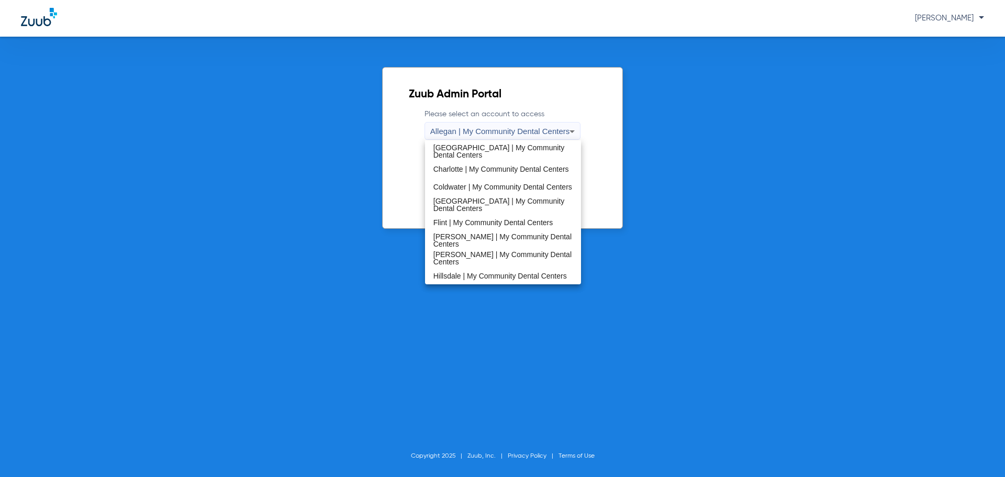
click at [466, 257] on span "[PERSON_NAME] | My Community Dental Centers" at bounding box center [503, 258] width 140 height 15
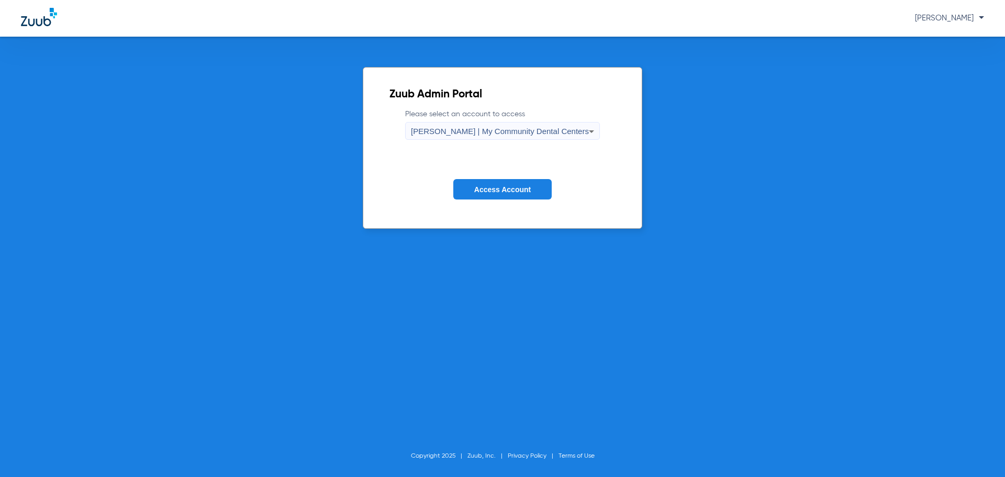
click at [473, 186] on button "Access Account" at bounding box center [502, 189] width 98 height 20
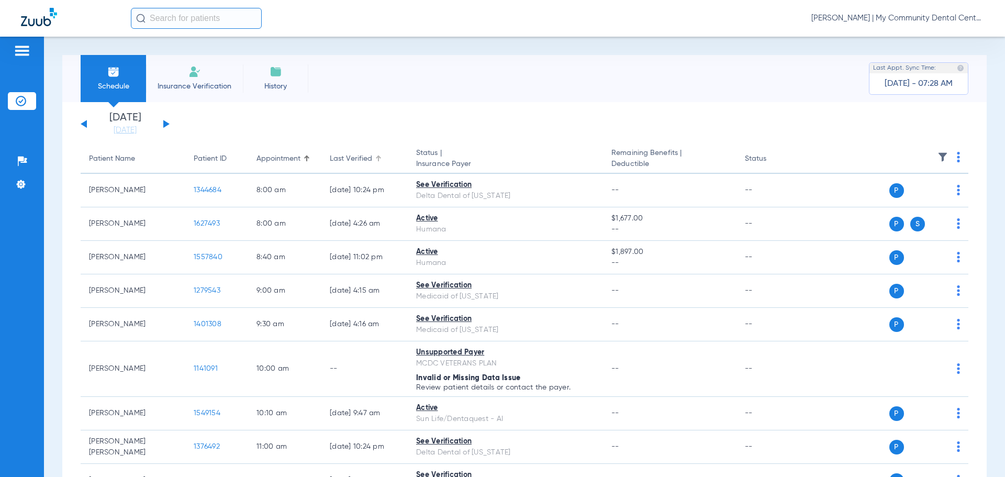
click at [377, 153] on div "Last Verified" at bounding box center [365, 158] width 70 height 11
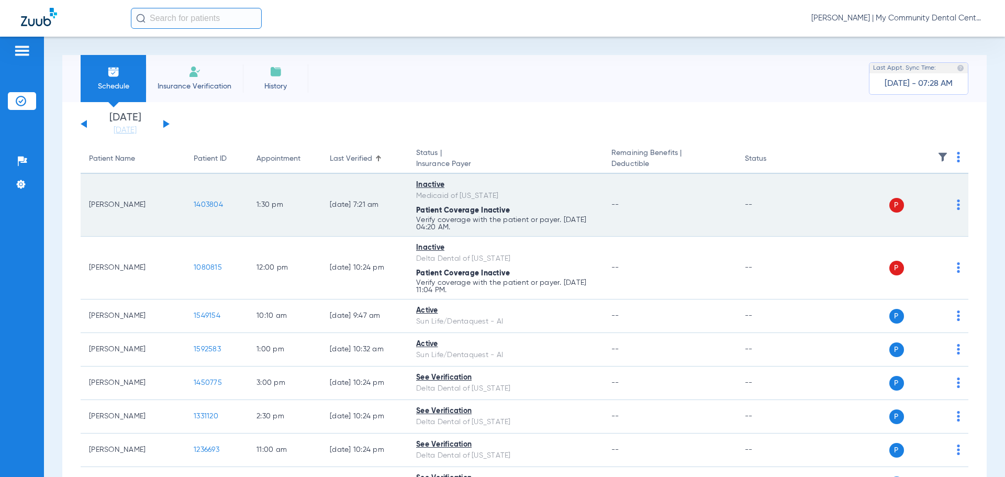
drag, startPoint x: 90, startPoint y: 204, endPoint x: 152, endPoint y: 207, distance: 62.4
click at [152, 207] on td "Kandi Wolgamott" at bounding box center [133, 205] width 105 height 63
copy td "Kandi Wolgamott"
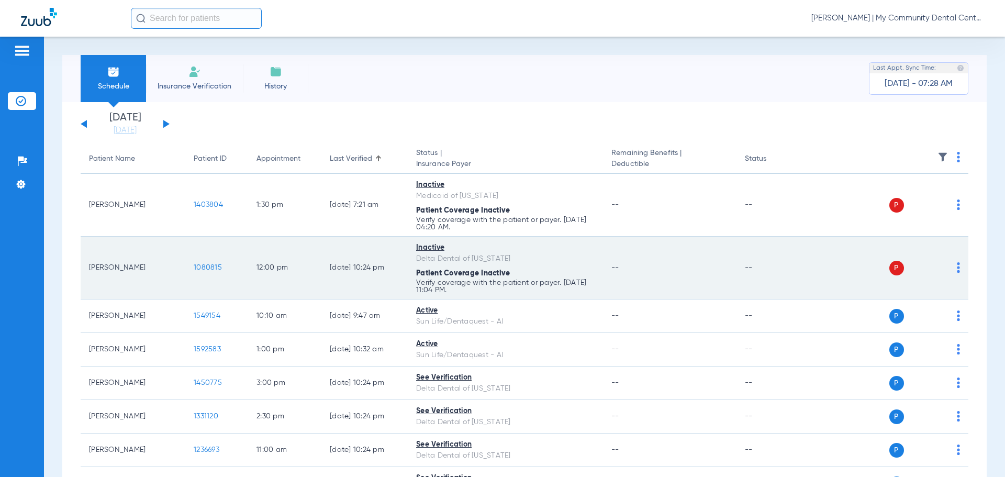
drag, startPoint x: 85, startPoint y: 268, endPoint x: 161, endPoint y: 279, distance: 76.7
click at [161, 279] on td "Caleb Kolenbrander" at bounding box center [133, 268] width 105 height 63
copy td "Caleb Kolenbrander"
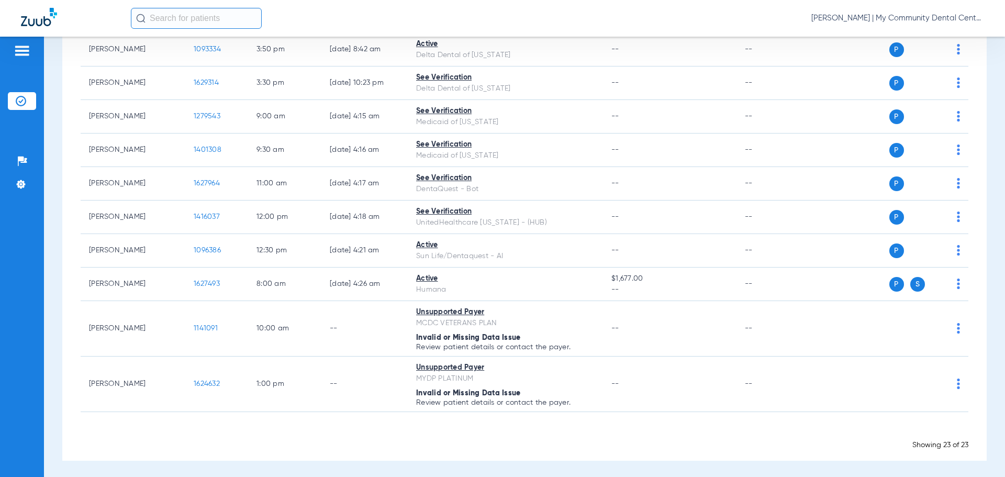
scroll to position [637, 0]
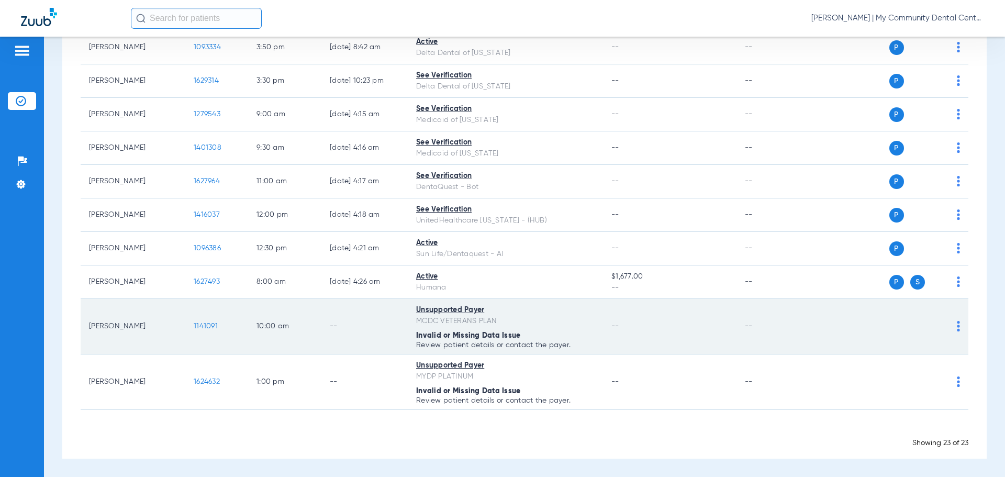
drag, startPoint x: 85, startPoint y: 327, endPoint x: 125, endPoint y: 329, distance: 40.4
click at [147, 325] on td "Neil Williams" at bounding box center [133, 326] width 105 height 55
drag, startPoint x: 117, startPoint y: 329, endPoint x: 164, endPoint y: 333, distance: 47.3
click at [160, 335] on td "Neil Williams" at bounding box center [133, 326] width 105 height 55
copy td "Neil Williams"
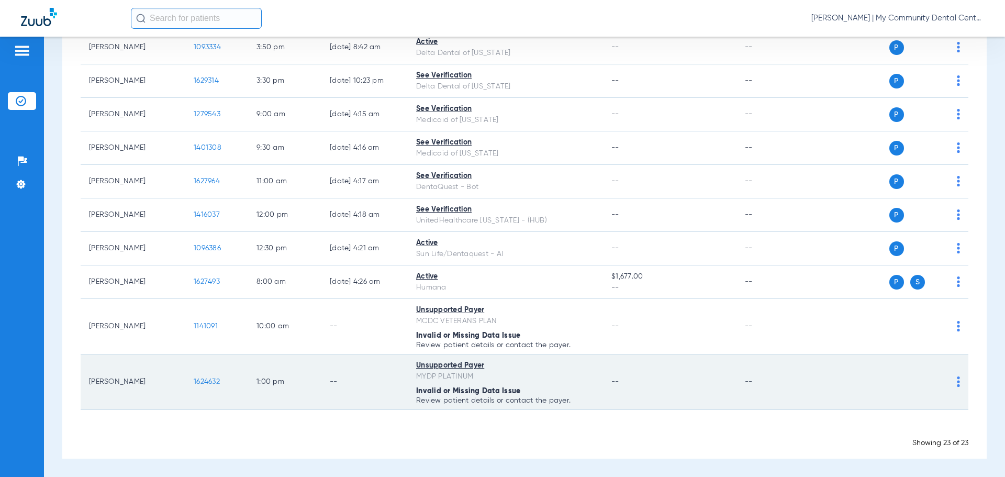
drag, startPoint x: 139, startPoint y: 383, endPoint x: 83, endPoint y: 382, distance: 55.5
click at [84, 382] on td "Kathy Nielsen" at bounding box center [133, 381] width 105 height 55
copy td "Kathy Nielsen"
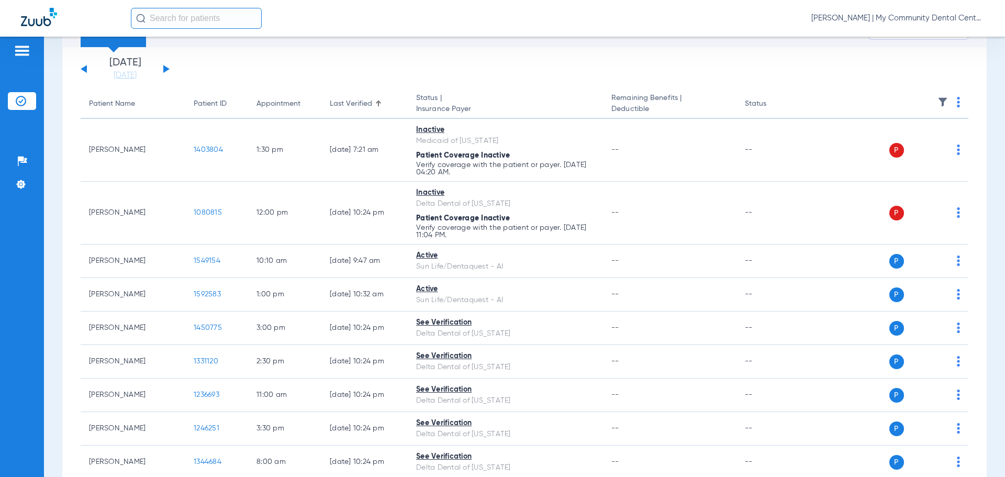
scroll to position [0, 0]
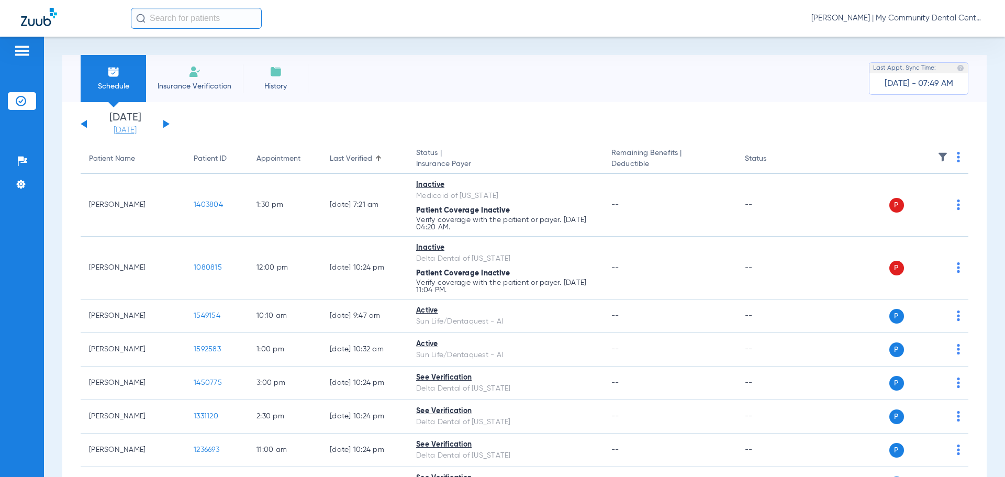
click at [128, 132] on link "[DATE]" at bounding box center [125, 130] width 63 height 10
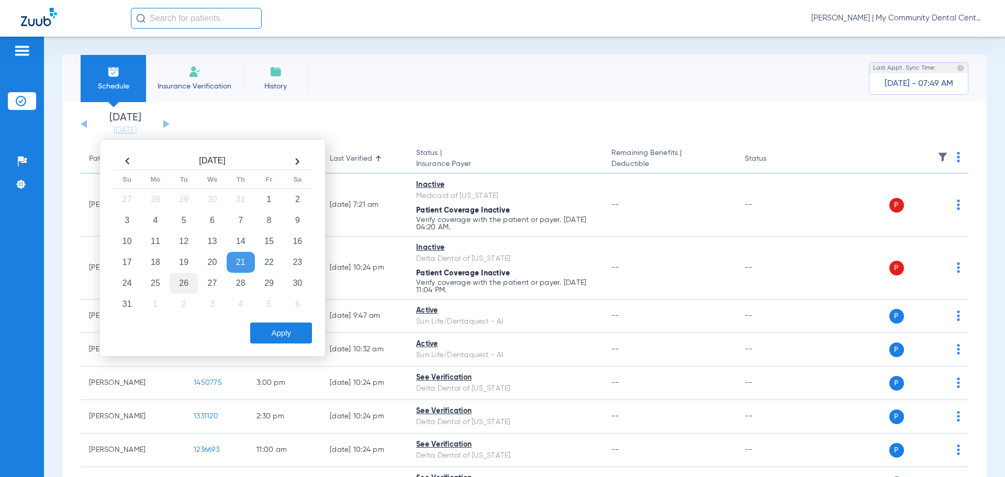
click at [184, 279] on td "26" at bounding box center [184, 283] width 28 height 21
drag, startPoint x: 284, startPoint y: 337, endPoint x: 327, endPoint y: 272, distance: 77.8
click at [283, 336] on button "Apply" at bounding box center [281, 332] width 62 height 21
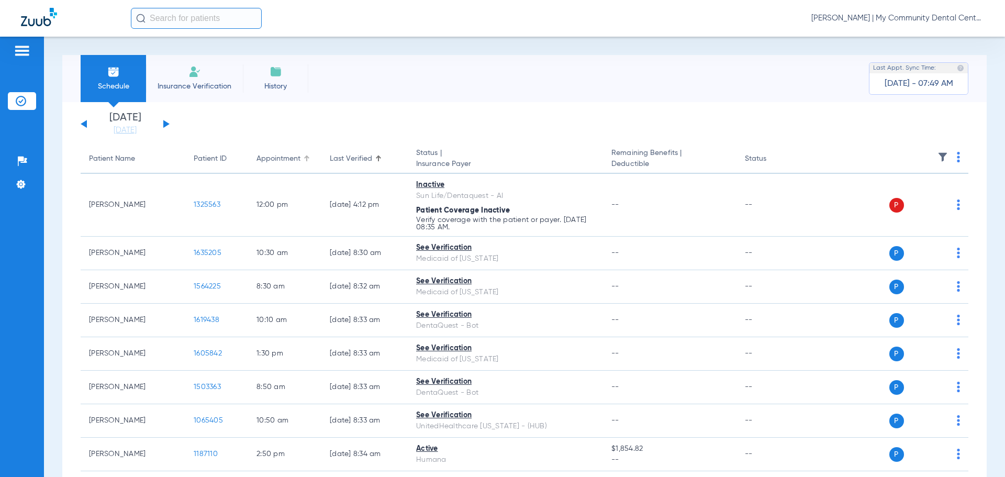
click at [305, 155] on div "Appointment" at bounding box center [285, 158] width 57 height 11
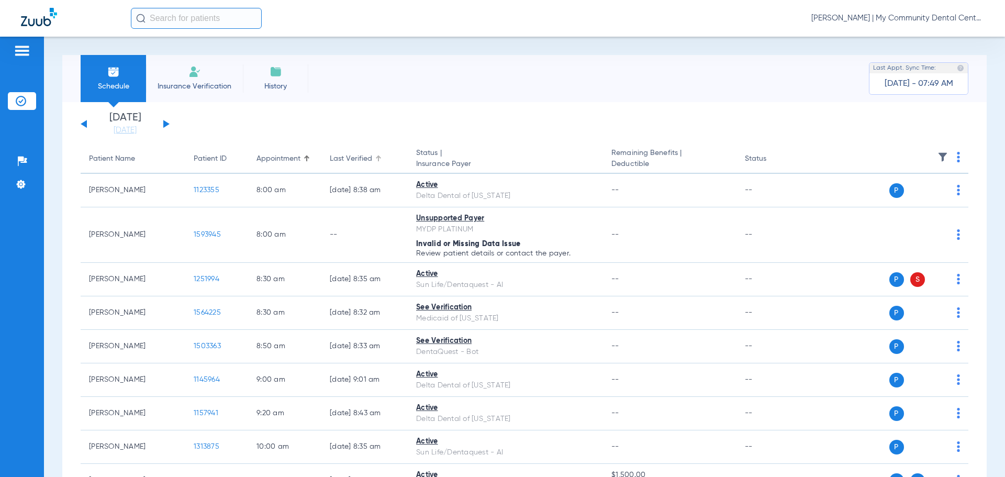
click at [376, 157] on div at bounding box center [377, 156] width 3 height 3
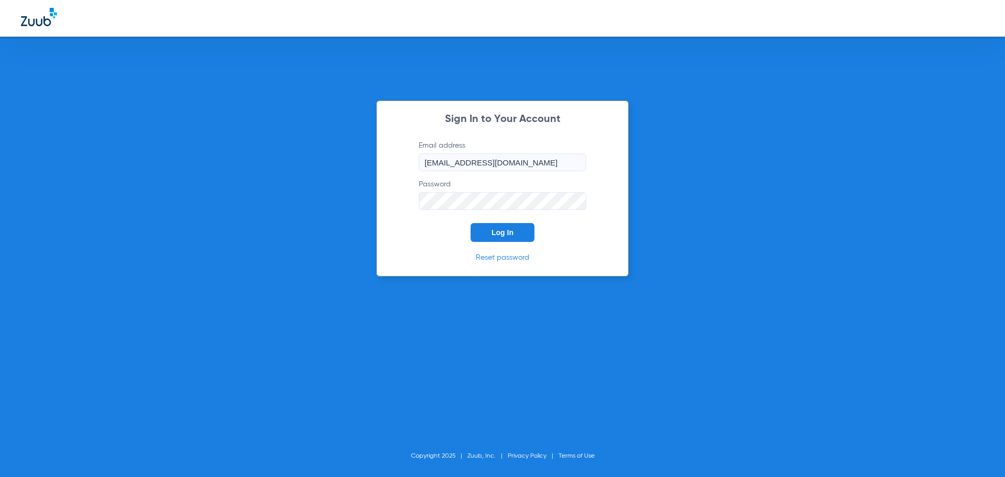
drag, startPoint x: 514, startPoint y: 237, endPoint x: 491, endPoint y: 234, distance: 22.7
click at [512, 237] on button "Log In" at bounding box center [503, 232] width 64 height 19
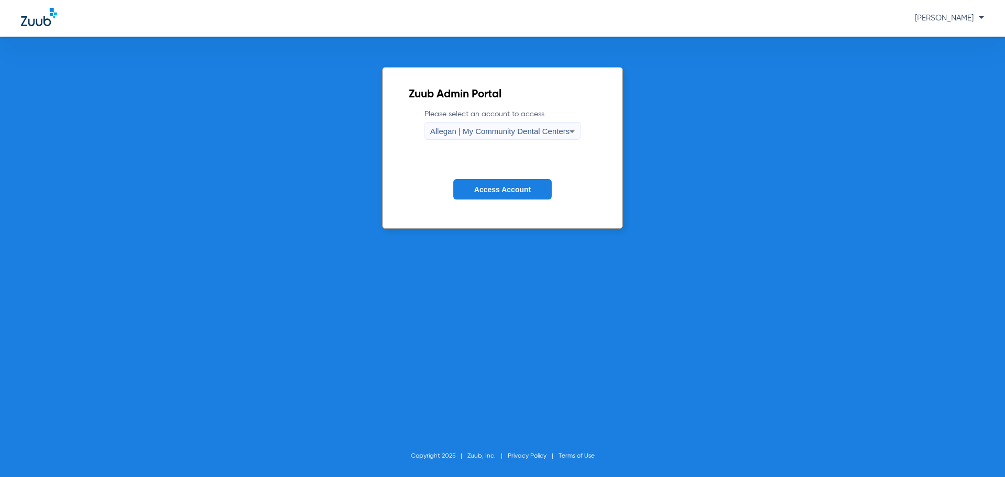
click at [452, 136] on div "Allegan | My Community Dental Centers" at bounding box center [500, 131] width 140 height 18
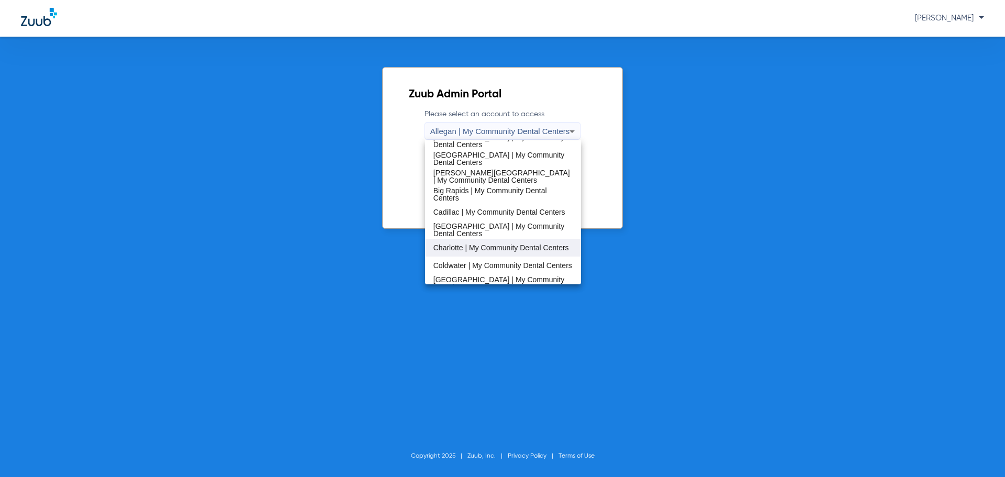
scroll to position [52, 0]
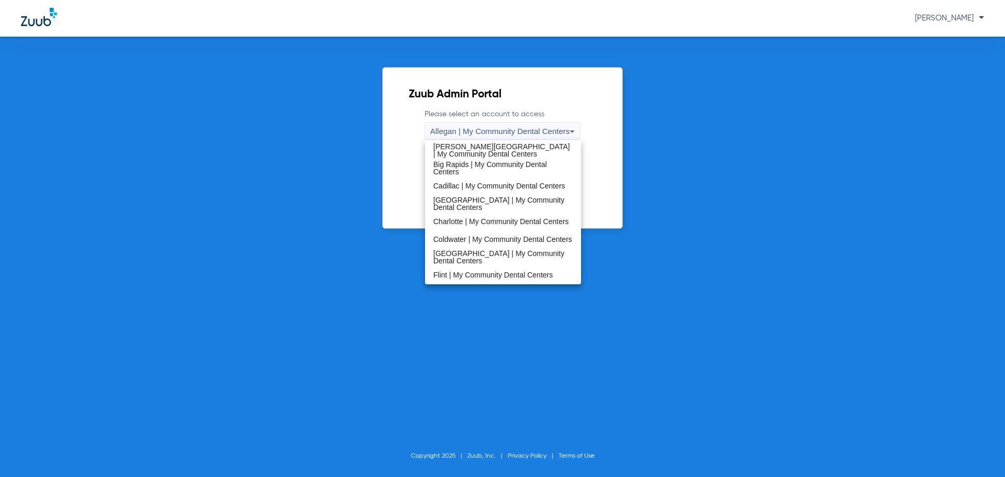
click at [464, 273] on span "Flint | My Community Dental Centers" at bounding box center [492, 274] width 119 height 7
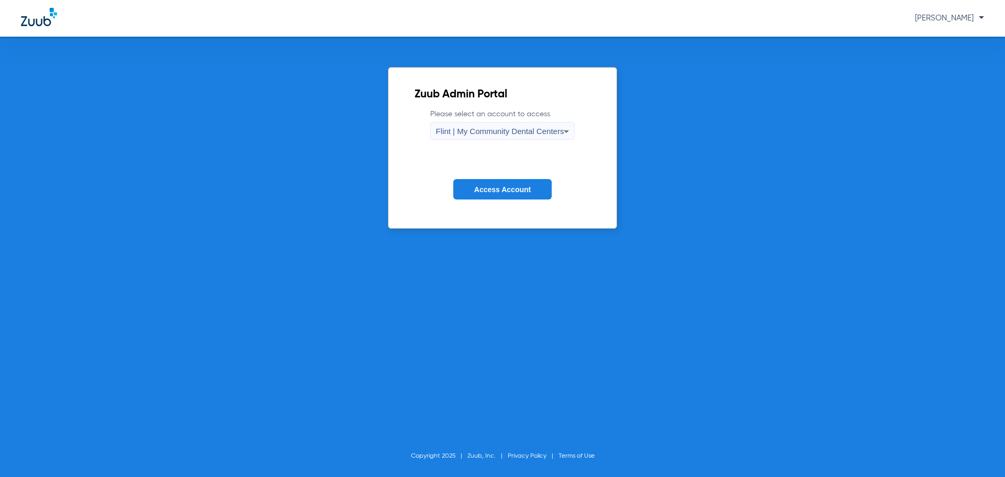
click at [491, 197] on button "Access Account" at bounding box center [502, 189] width 98 height 20
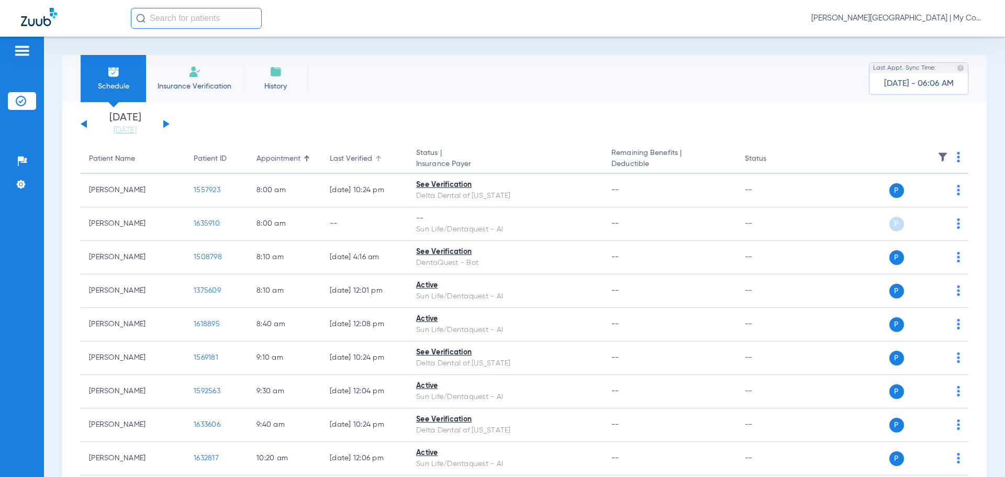
click at [376, 158] on div at bounding box center [377, 156] width 3 height 3
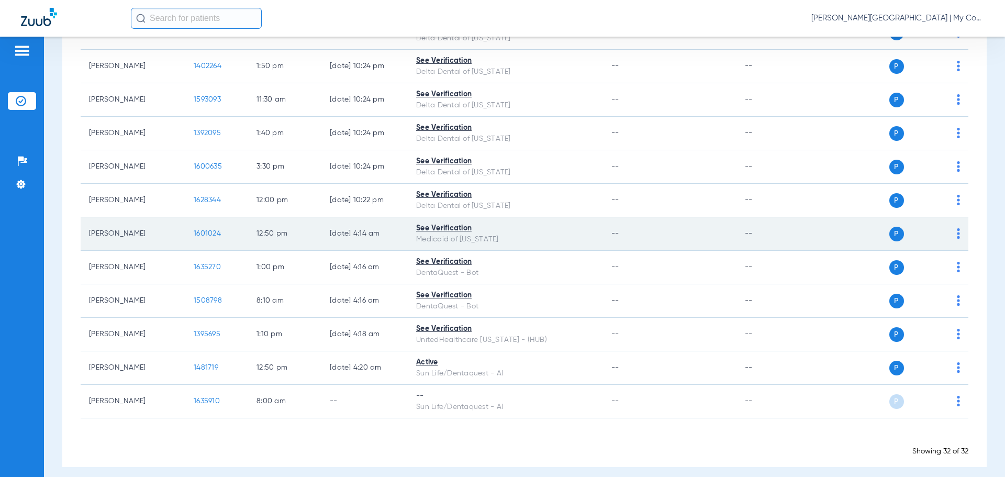
scroll to position [836, 0]
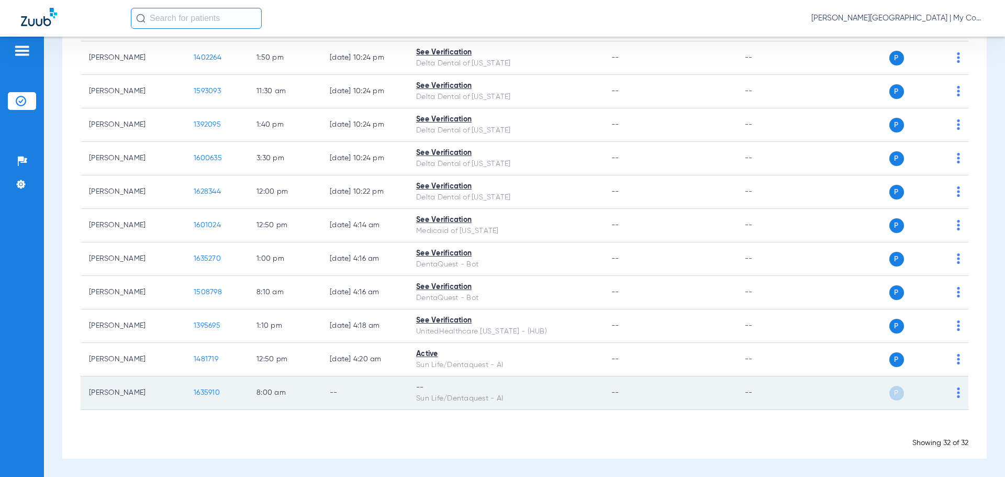
drag, startPoint x: 89, startPoint y: 395, endPoint x: 151, endPoint y: 399, distance: 61.9
click at [151, 399] on td "Katarena Maddox" at bounding box center [133, 393] width 105 height 34
drag, startPoint x: 147, startPoint y: 393, endPoint x: 141, endPoint y: 394, distance: 5.8
copy td "Katarena Maddox"
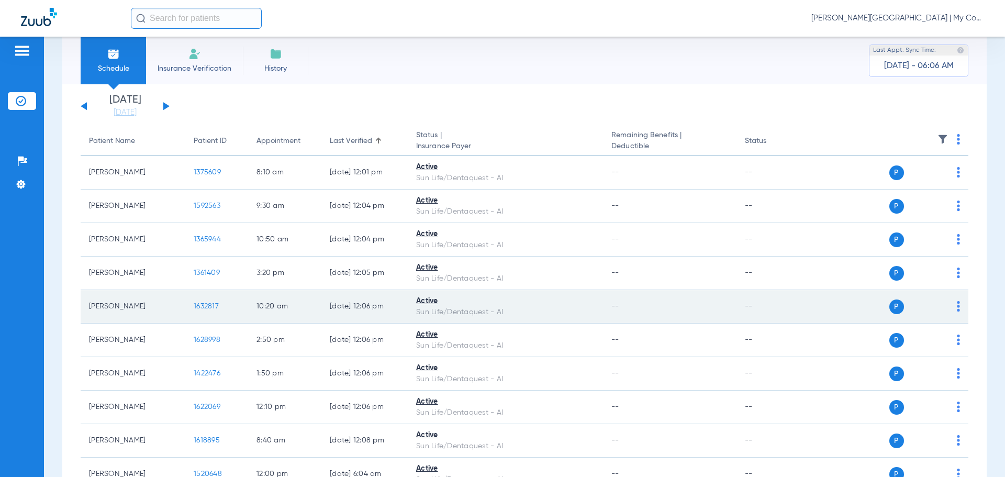
scroll to position [0, 0]
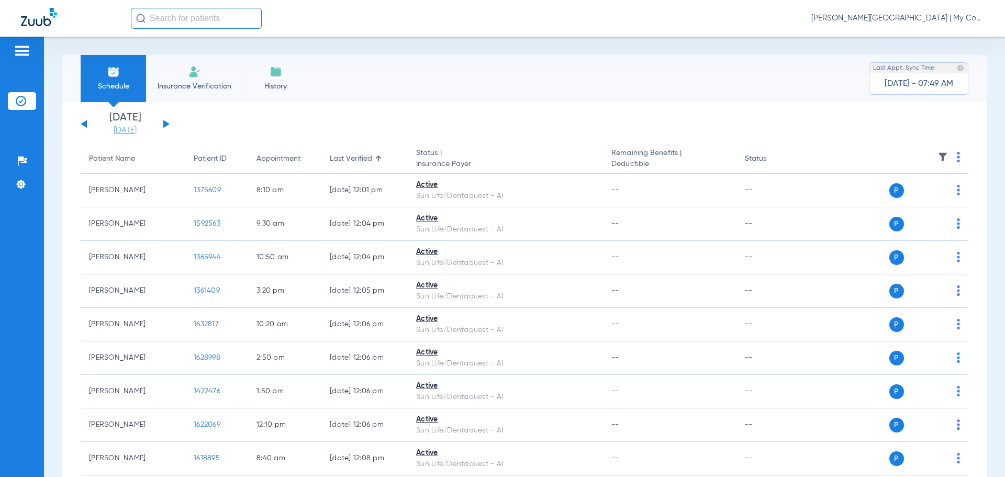
click at [143, 131] on link "[DATE]" at bounding box center [125, 130] width 63 height 10
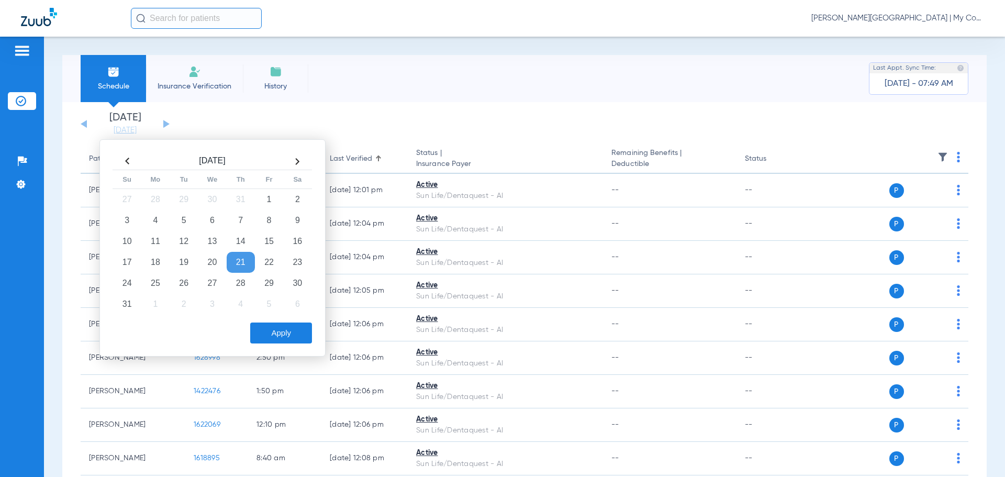
drag, startPoint x: 186, startPoint y: 281, endPoint x: 228, endPoint y: 324, distance: 59.6
click at [186, 281] on td "26" at bounding box center [184, 283] width 28 height 21
click at [286, 331] on button "Apply" at bounding box center [281, 332] width 62 height 21
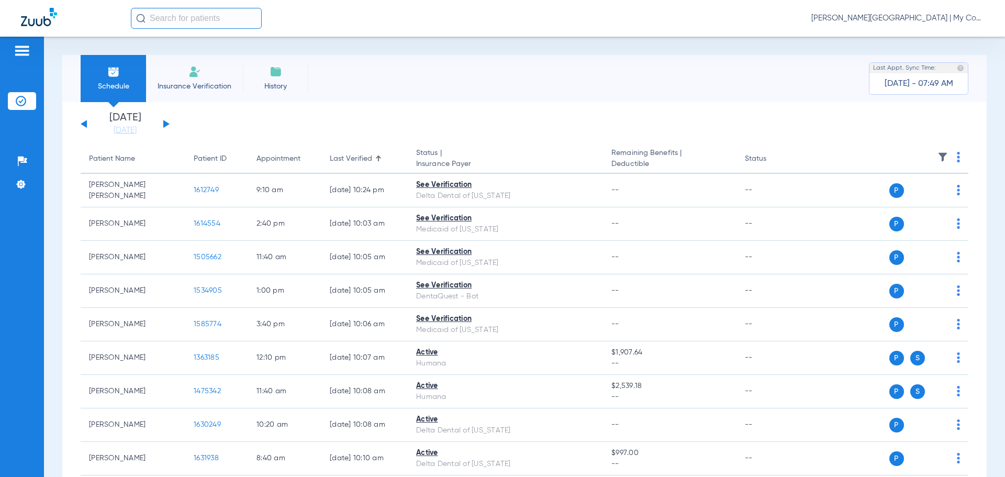
click at [378, 155] on div at bounding box center [379, 156] width 2 height 2
click at [313, 155] on div "Appointment" at bounding box center [285, 158] width 57 height 11
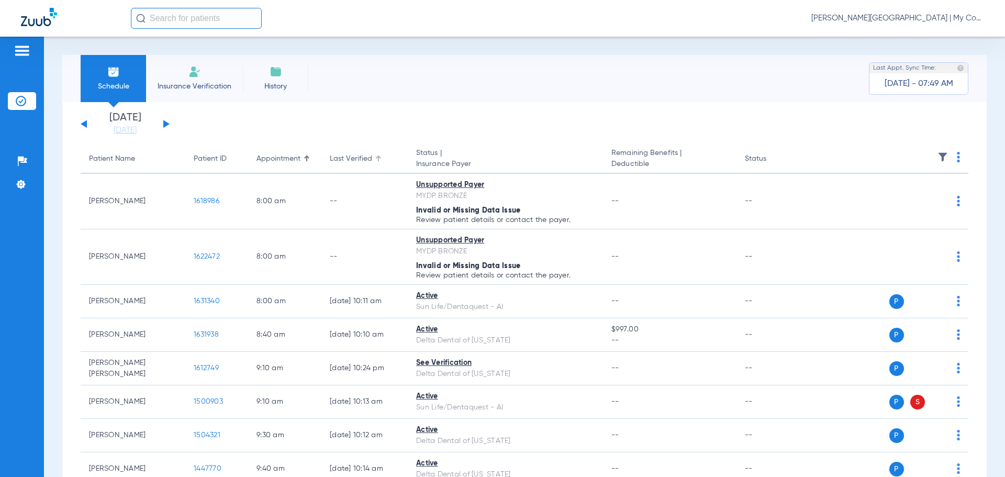
click at [373, 158] on div "Last Verified" at bounding box center [365, 158] width 70 height 11
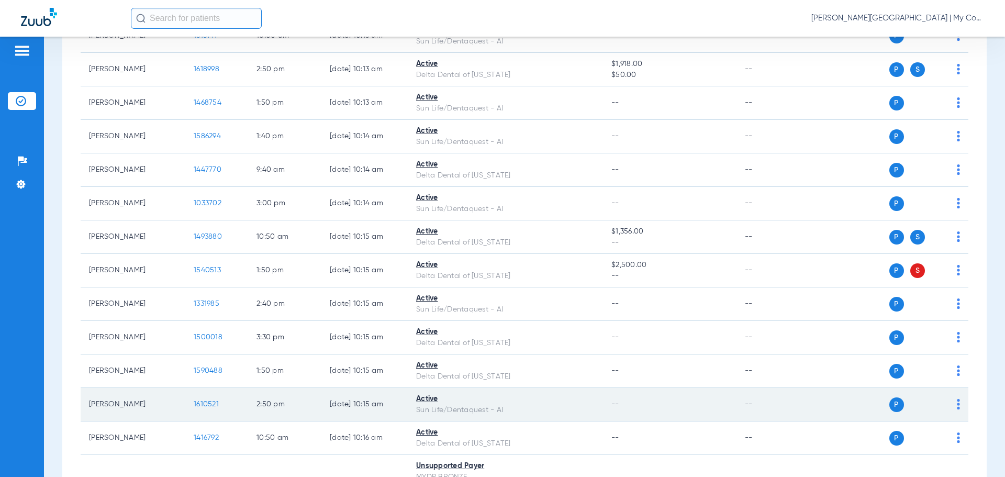
scroll to position [947, 0]
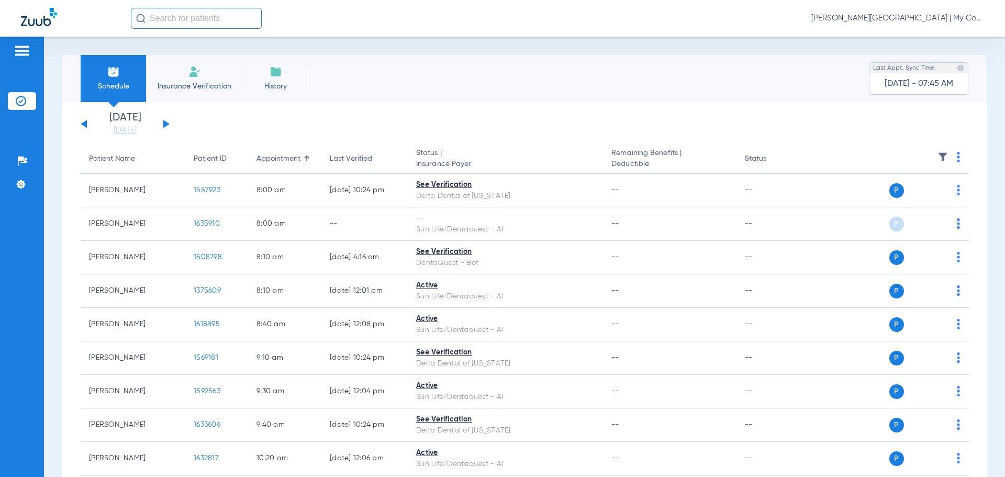
click at [894, 18] on span "[PERSON_NAME][GEOGRAPHIC_DATA] | My Community Dental Centers" at bounding box center [897, 18] width 173 height 10
click at [942, 38] on span "Account Selection" at bounding box center [945, 37] width 59 height 7
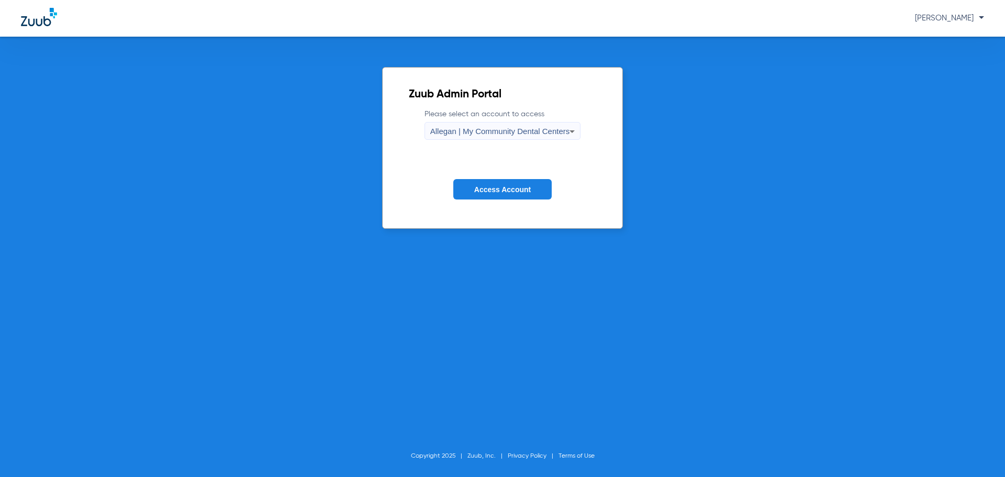
click at [460, 131] on span "Allegan | My Community Dental Centers" at bounding box center [500, 131] width 140 height 9
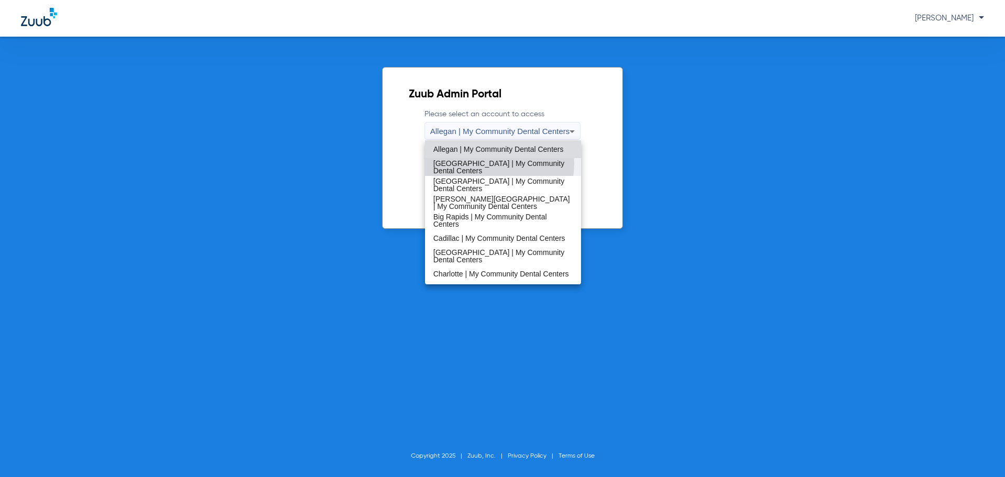
click at [482, 164] on span "[GEOGRAPHIC_DATA] | My Community Dental Centers" at bounding box center [503, 167] width 140 height 15
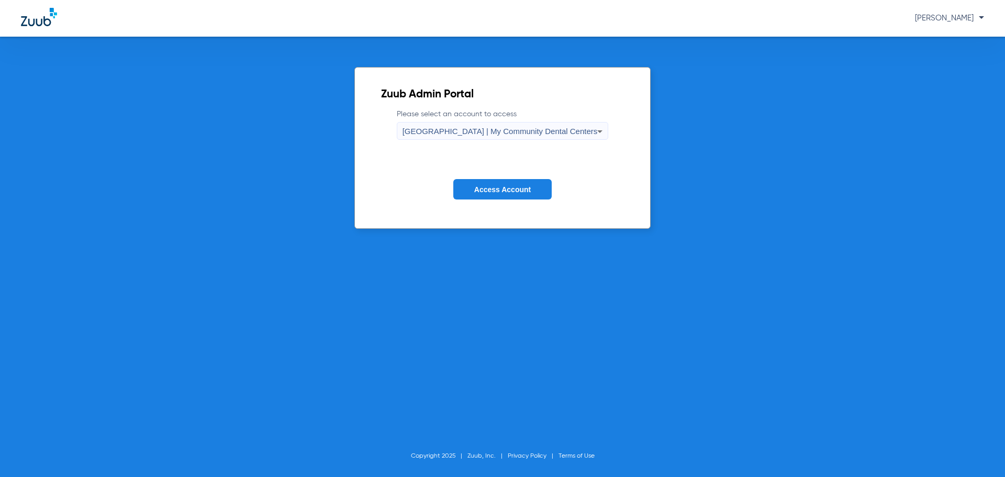
click at [499, 193] on span "Access Account" at bounding box center [502, 189] width 57 height 8
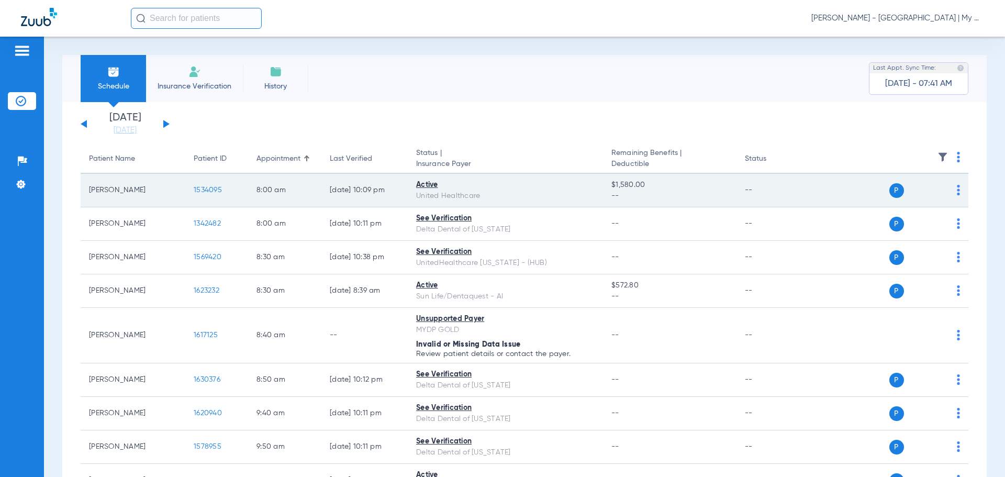
drag, startPoint x: 375, startPoint y: 160, endPoint x: 105, endPoint y: 182, distance: 271.0
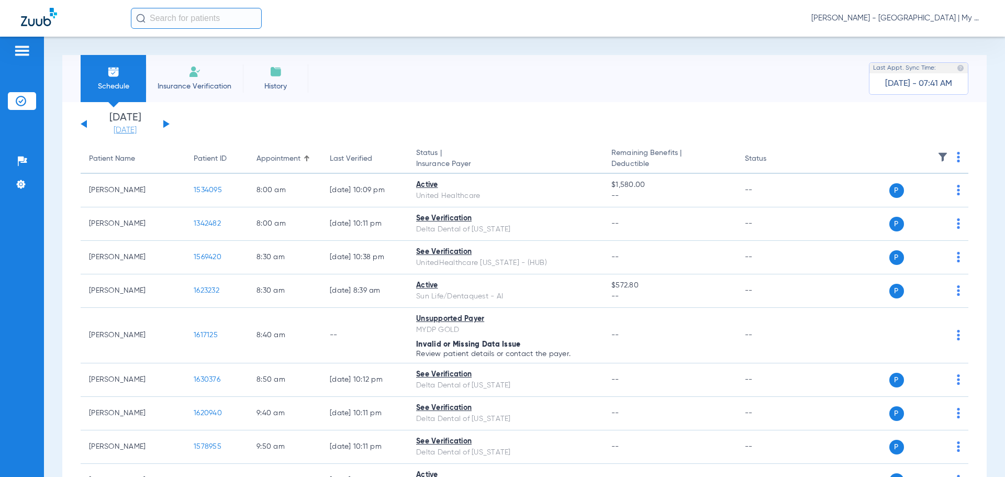
click at [129, 131] on link "[DATE]" at bounding box center [125, 130] width 63 height 10
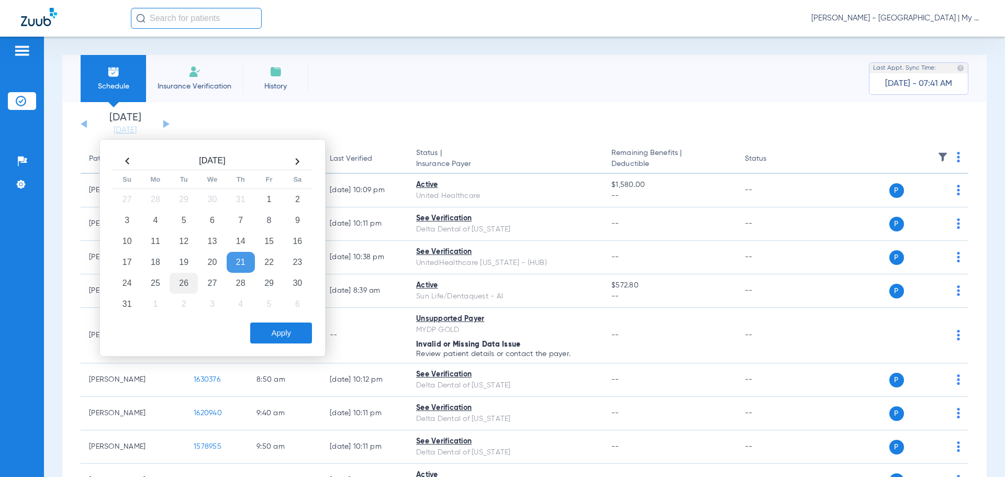
drag, startPoint x: 183, startPoint y: 280, endPoint x: 188, endPoint y: 282, distance: 6.1
click at [185, 280] on td "26" at bounding box center [184, 283] width 28 height 21
click at [259, 327] on button "Apply" at bounding box center [281, 332] width 62 height 21
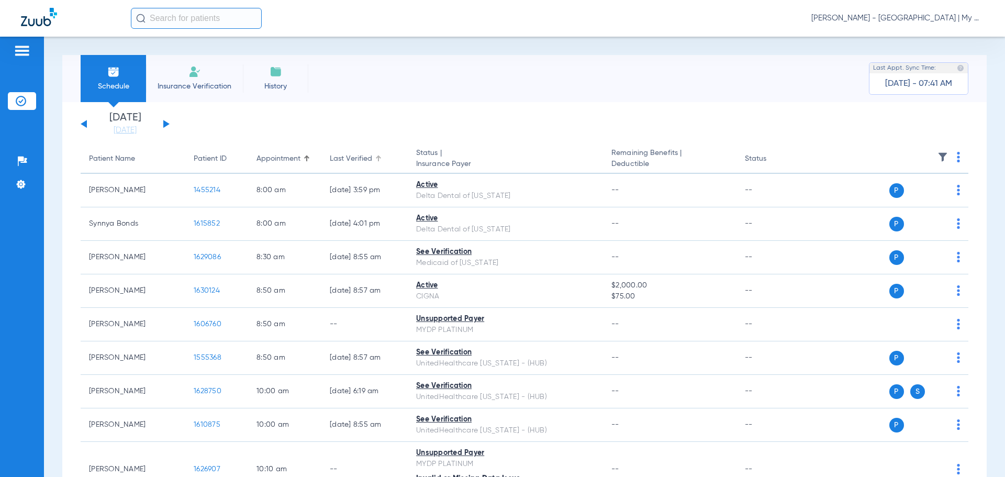
click at [380, 157] on div at bounding box center [379, 156] width 3 height 3
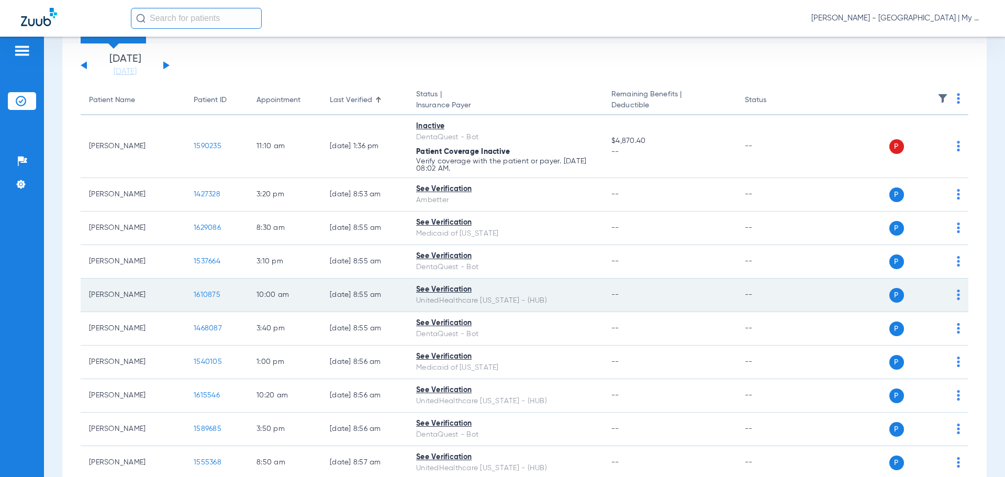
scroll to position [47, 0]
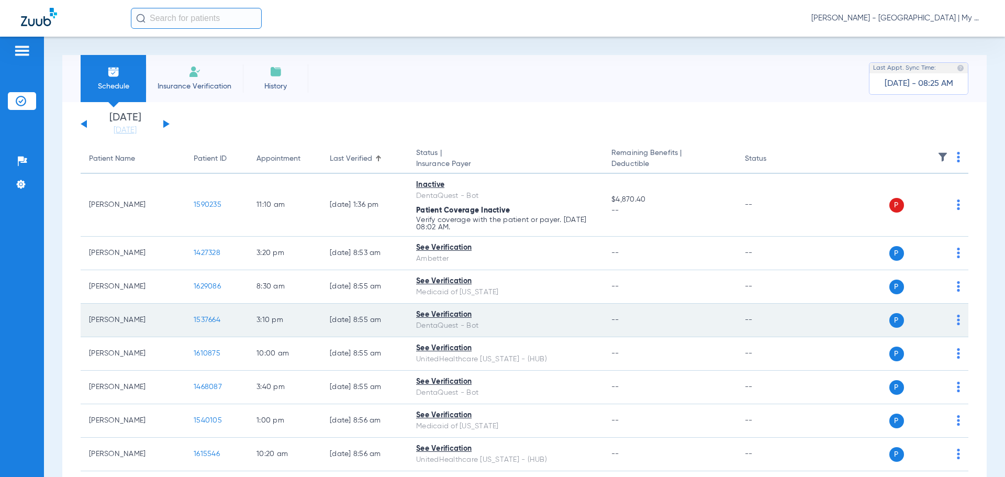
scroll to position [47, 0]
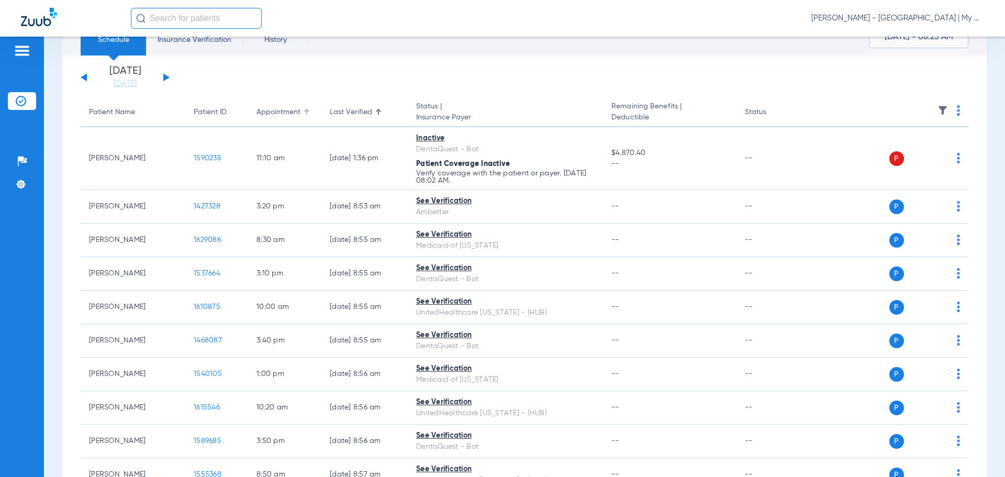
click at [303, 109] on div "Appointment" at bounding box center [285, 112] width 57 height 11
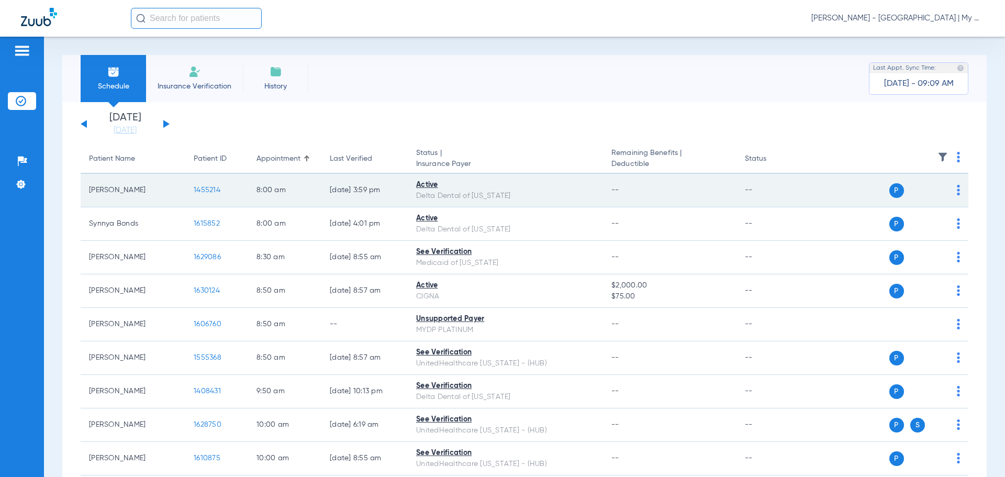
click at [205, 187] on span "1455214" at bounding box center [207, 189] width 27 height 7
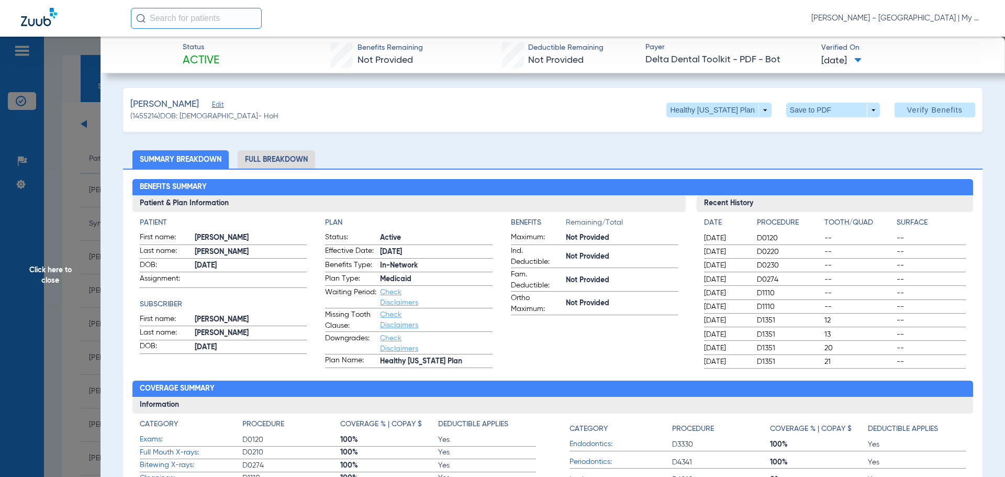
click at [270, 163] on li "Full Breakdown" at bounding box center [276, 159] width 77 height 18
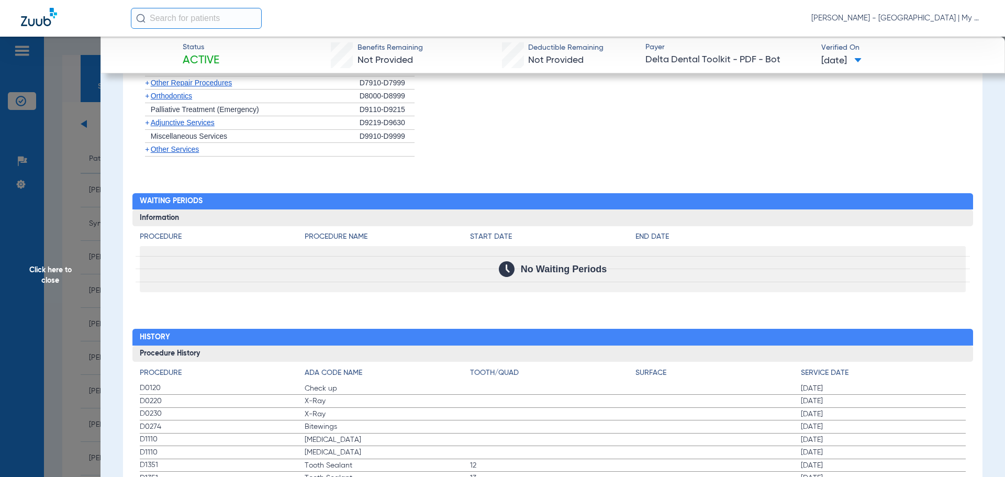
scroll to position [1309, 0]
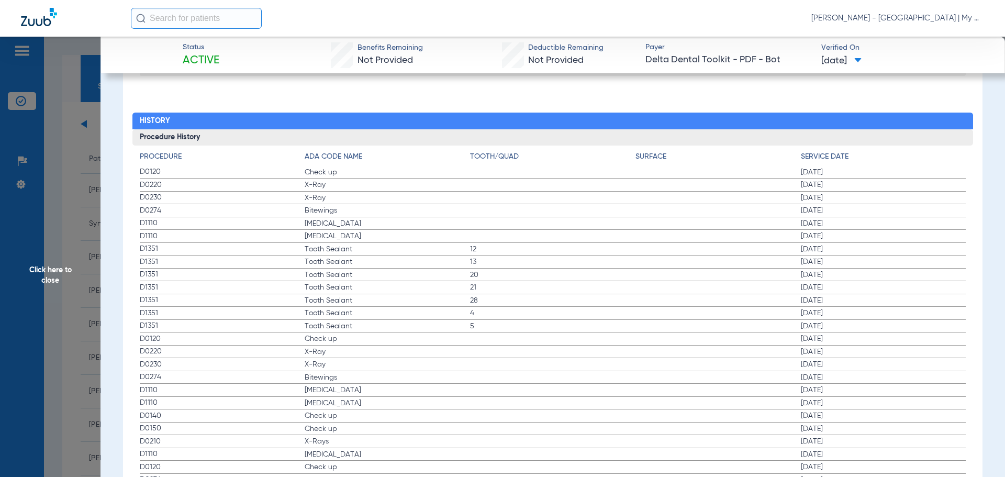
drag, startPoint x: 800, startPoint y: 170, endPoint x: 841, endPoint y: 176, distance: 41.8
click at [841, 176] on span "12/17/2024" at bounding box center [883, 172] width 165 height 10
drag, startPoint x: 310, startPoint y: 214, endPoint x: 530, endPoint y: 253, distance: 222.8
click at [791, 203] on app-history-list "Procedure ADA Code Name Tooth/Quad Surface Service Date D0120 Check up 12/17/20…" at bounding box center [553, 460] width 827 height 618
drag, startPoint x: 42, startPoint y: 273, endPoint x: 55, endPoint y: 281, distance: 15.0
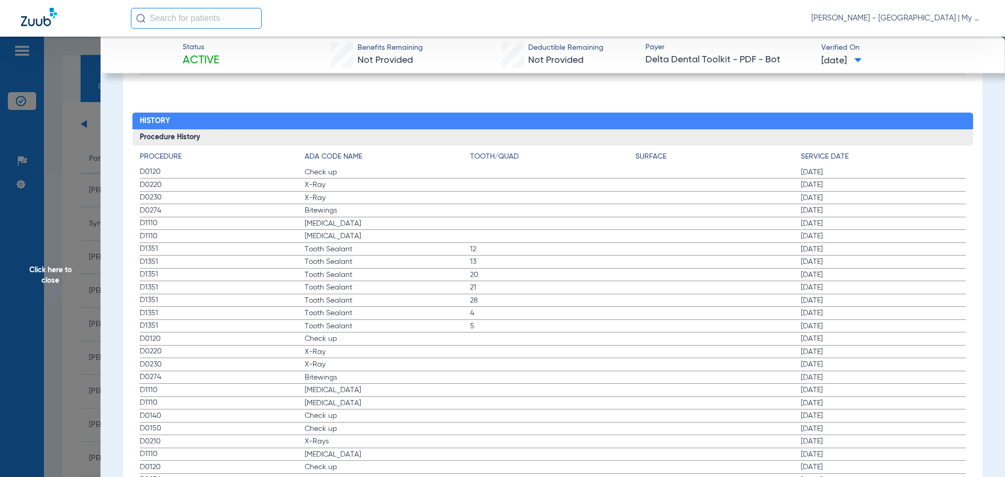
click at [40, 272] on span "Click here to close" at bounding box center [50, 275] width 101 height 477
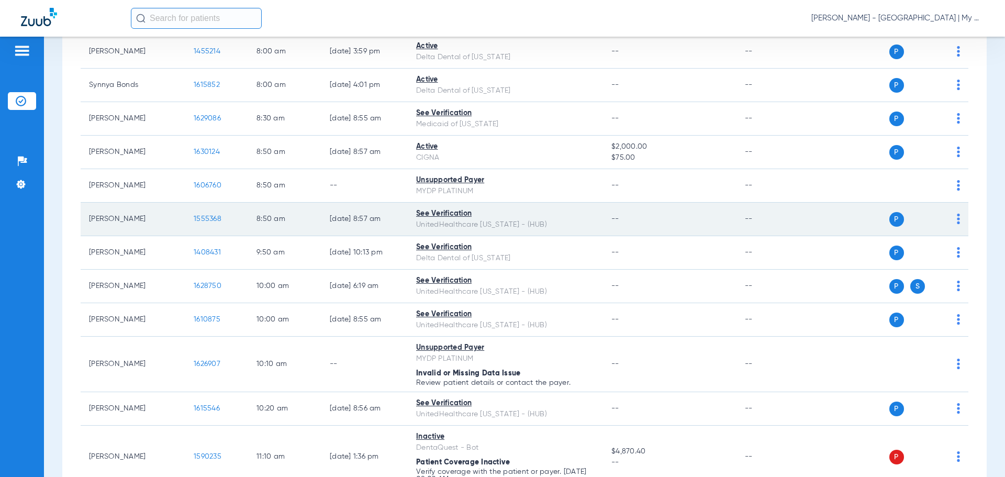
scroll to position [262, 0]
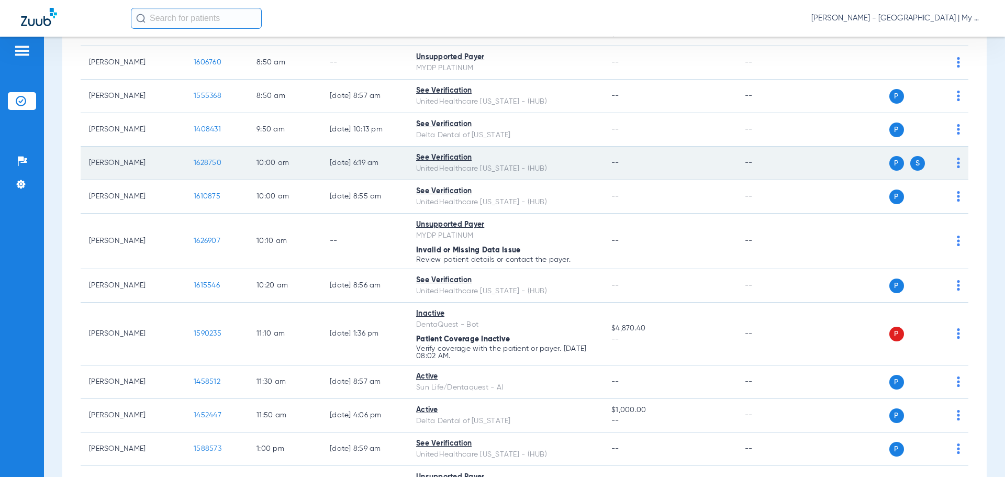
click at [211, 163] on span "1628750" at bounding box center [208, 162] width 28 height 7
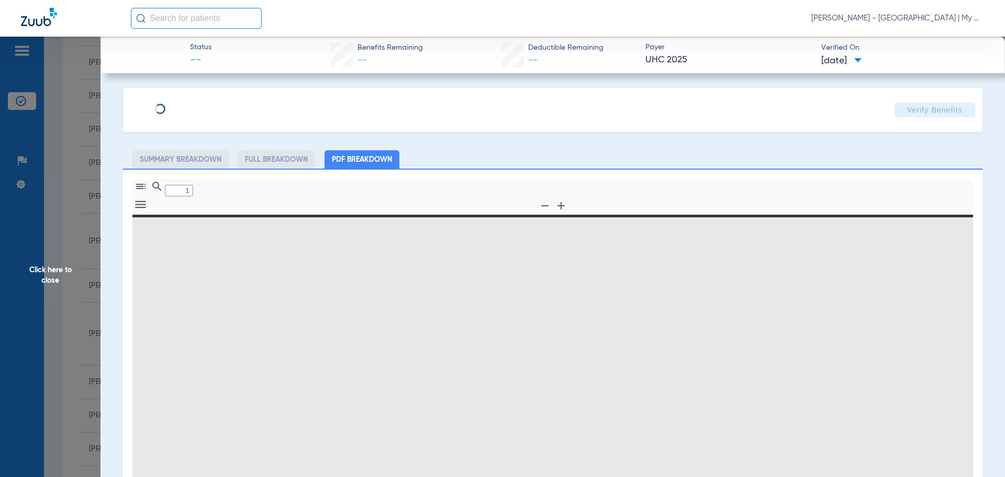
type input "0"
select select "page-width"
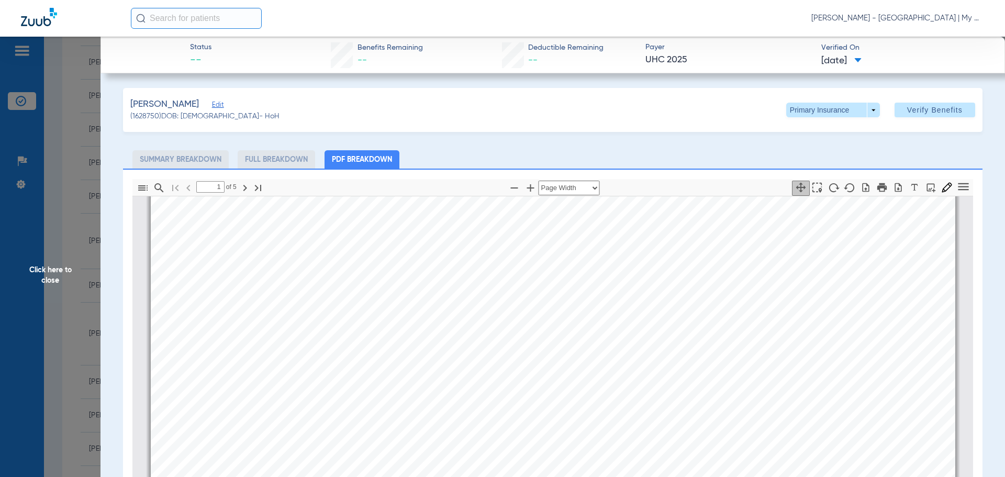
type input "2"
click at [869, 112] on span at bounding box center [833, 110] width 94 height 15
click at [807, 144] on button "Secondary Insurance" at bounding box center [822, 151] width 86 height 21
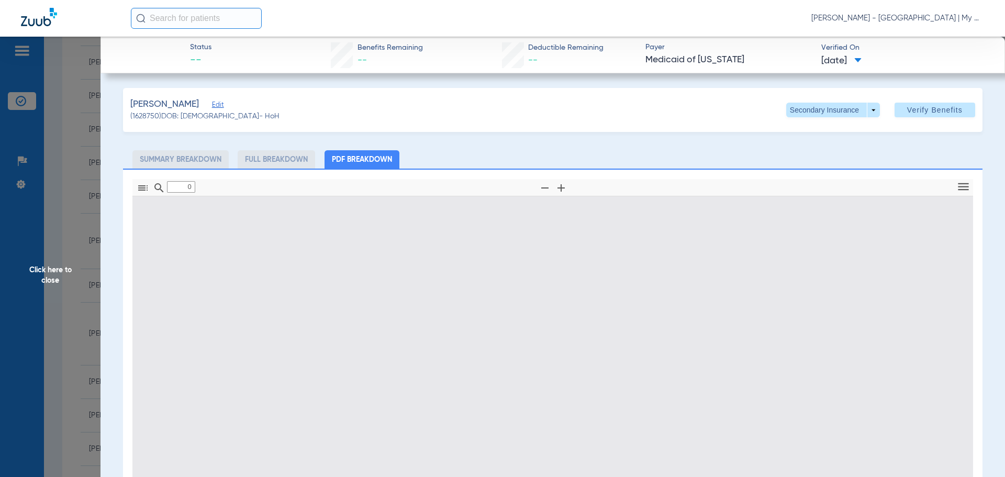
type input "1"
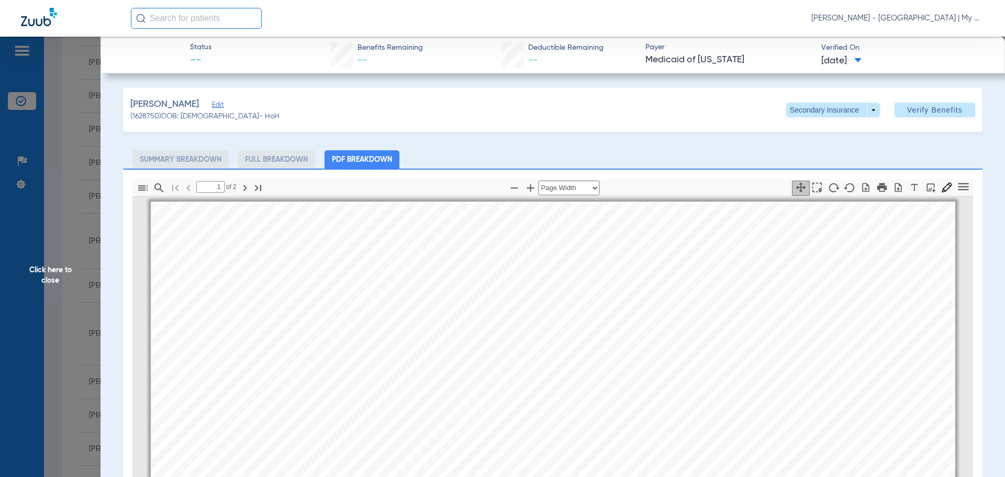
scroll to position [5, 0]
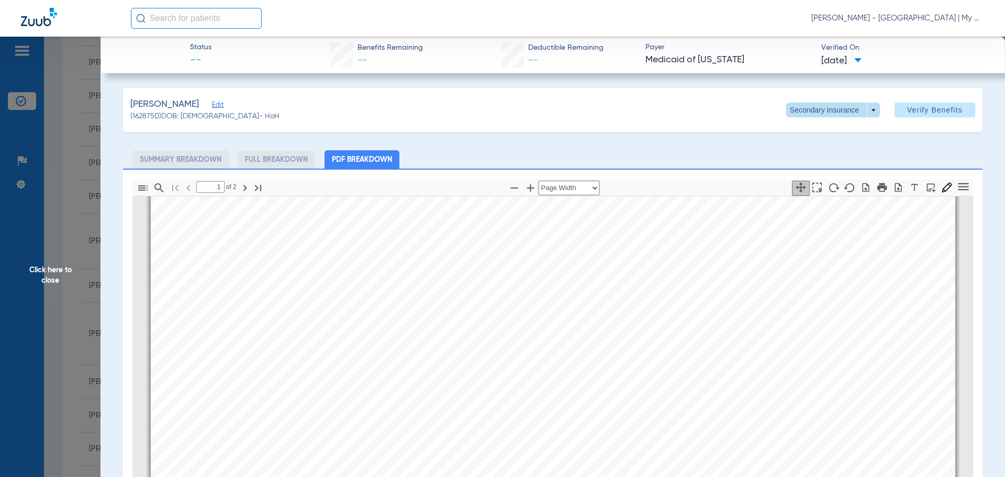
click at [868, 109] on span at bounding box center [833, 110] width 94 height 15
click at [811, 131] on span "Primary Insurance" at bounding box center [821, 130] width 69 height 7
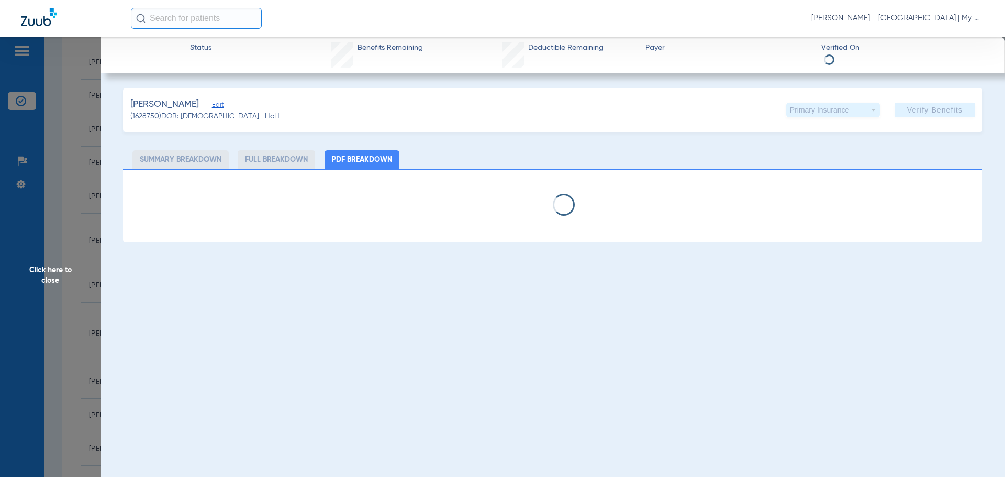
select select "page-width"
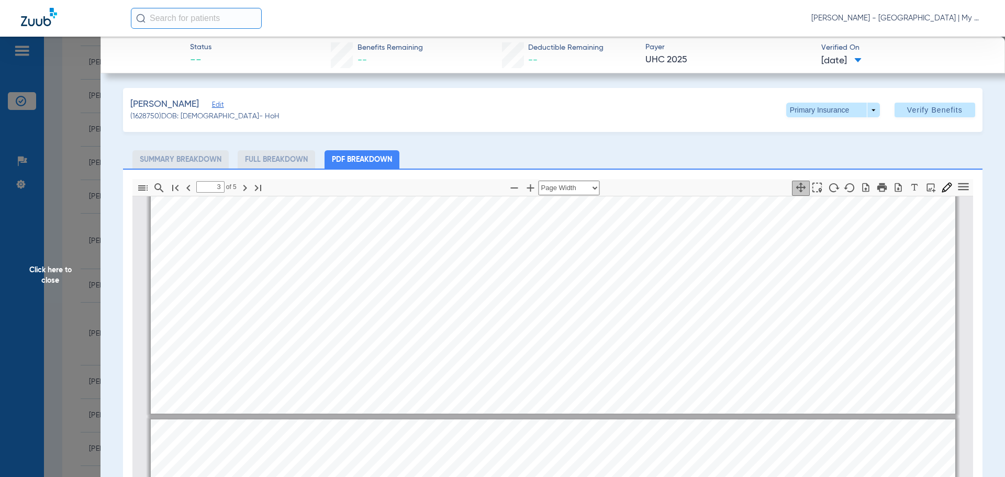
type input "4"
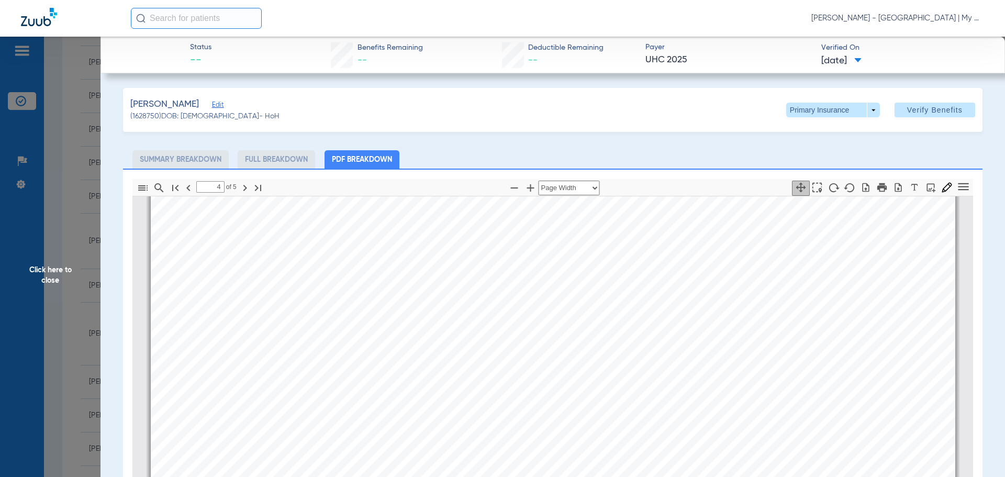
scroll to position [3617, 0]
click at [49, 263] on span "Click here to close" at bounding box center [50, 275] width 101 height 477
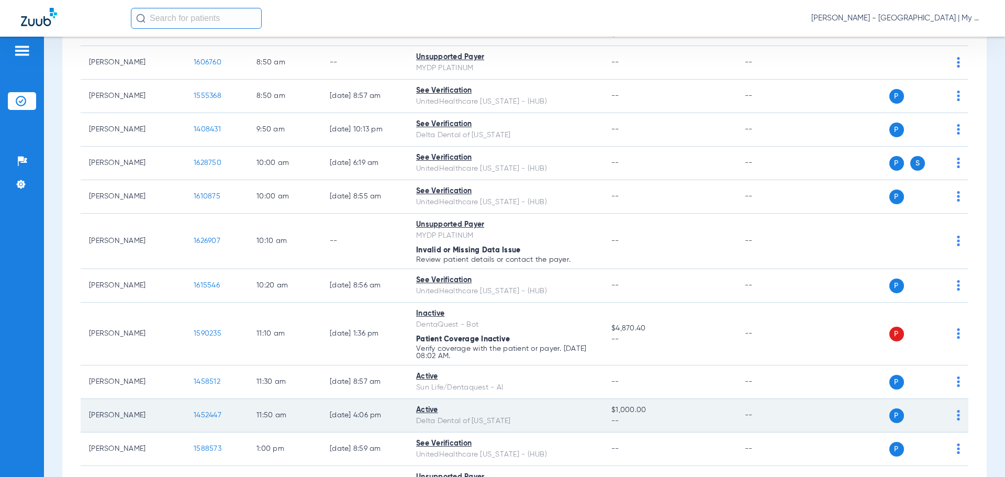
click at [218, 414] on span "1452447" at bounding box center [208, 414] width 28 height 7
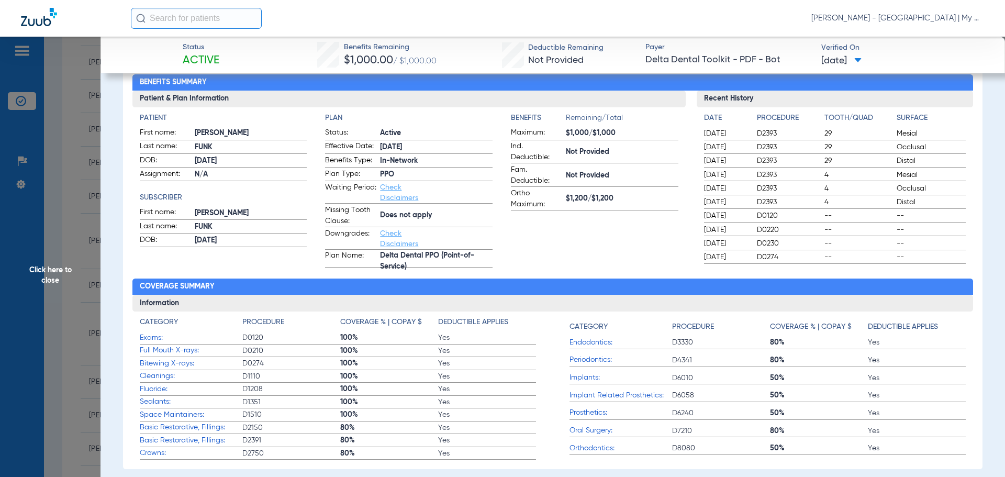
scroll to position [0, 0]
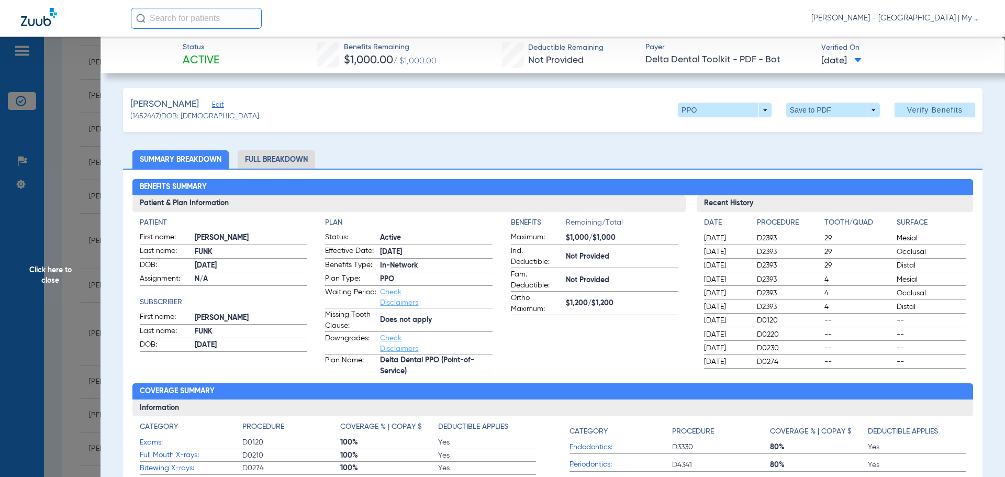
drag, startPoint x: 275, startPoint y: 156, endPoint x: 275, endPoint y: 150, distance: 5.8
click at [275, 155] on li "Full Breakdown" at bounding box center [276, 159] width 77 height 18
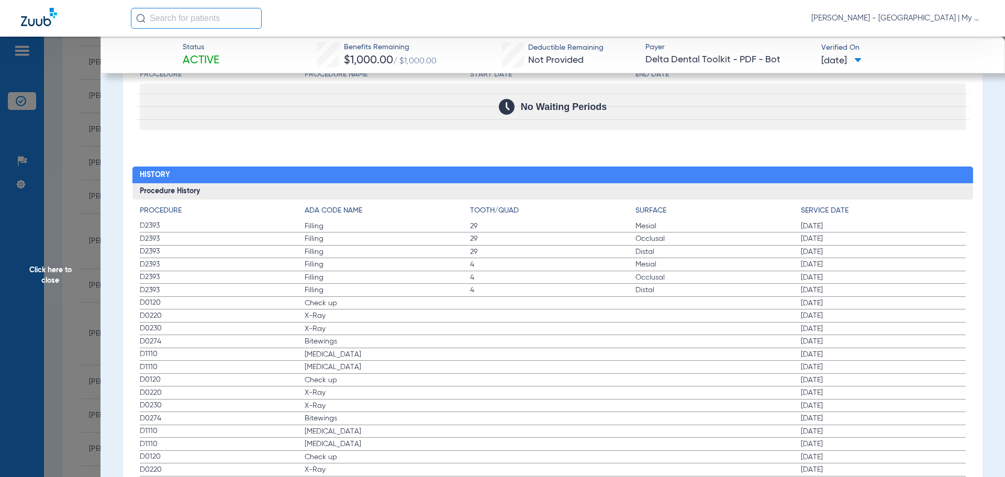
scroll to position [1361, 0]
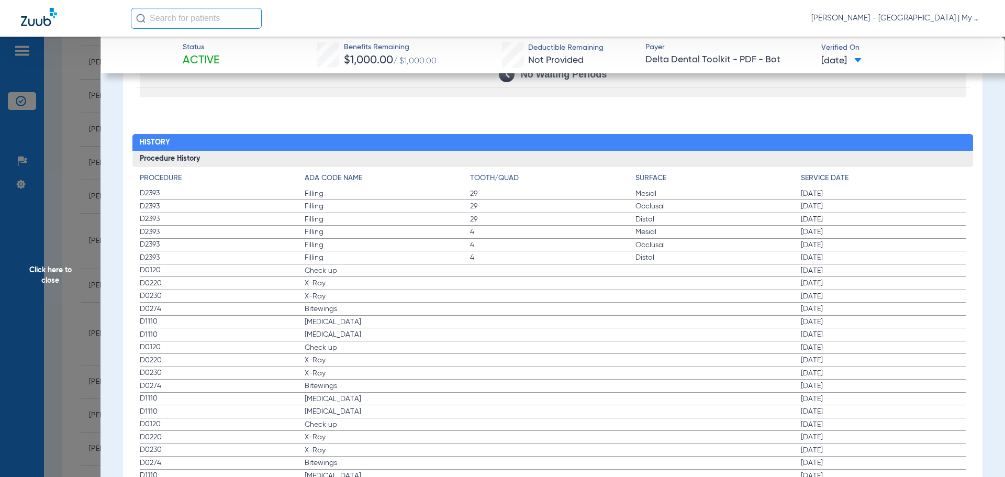
drag, startPoint x: 321, startPoint y: 273, endPoint x: 835, endPoint y: 273, distance: 514.1
click at [835, 273] on label "D0120 Check up 11/18/2024" at bounding box center [553, 270] width 827 height 13
drag, startPoint x: 333, startPoint y: 313, endPoint x: 842, endPoint y: 308, distance: 508.8
click at [842, 308] on label "D0274 Bitewings 11/18/2024" at bounding box center [553, 309] width 827 height 13
drag, startPoint x: 810, startPoint y: 326, endPoint x: 842, endPoint y: 322, distance: 32.6
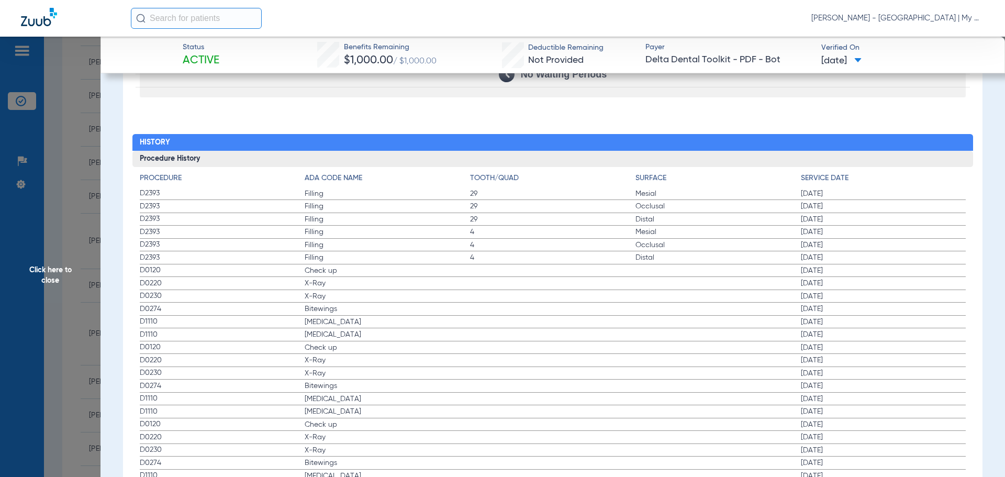
click at [842, 322] on span "11/18/2024" at bounding box center [883, 322] width 165 height 10
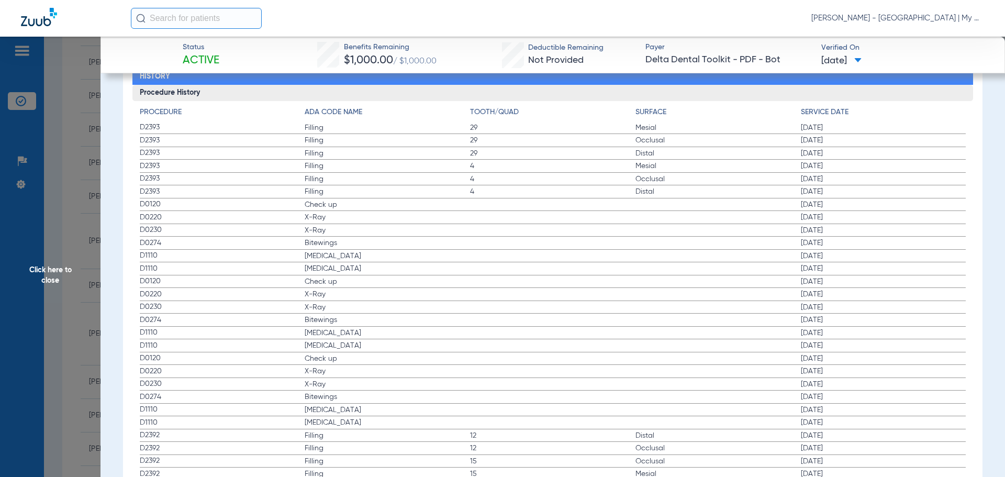
scroll to position [1423, 0]
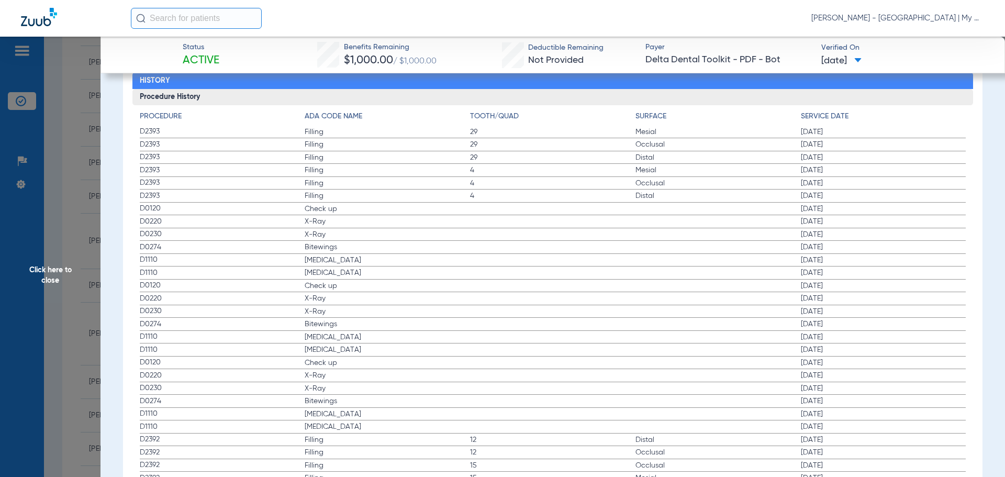
click at [313, 252] on span "Bitewings" at bounding box center [387, 247] width 165 height 10
drag, startPoint x: 317, startPoint y: 251, endPoint x: 872, endPoint y: 265, distance: 555.6
click at [839, 252] on label "D0274 Bitewings 11/18/2024" at bounding box center [553, 247] width 827 height 13
drag, startPoint x: 46, startPoint y: 260, endPoint x: 77, endPoint y: 297, distance: 48.6
click at [46, 260] on span "Click here to close" at bounding box center [50, 275] width 101 height 477
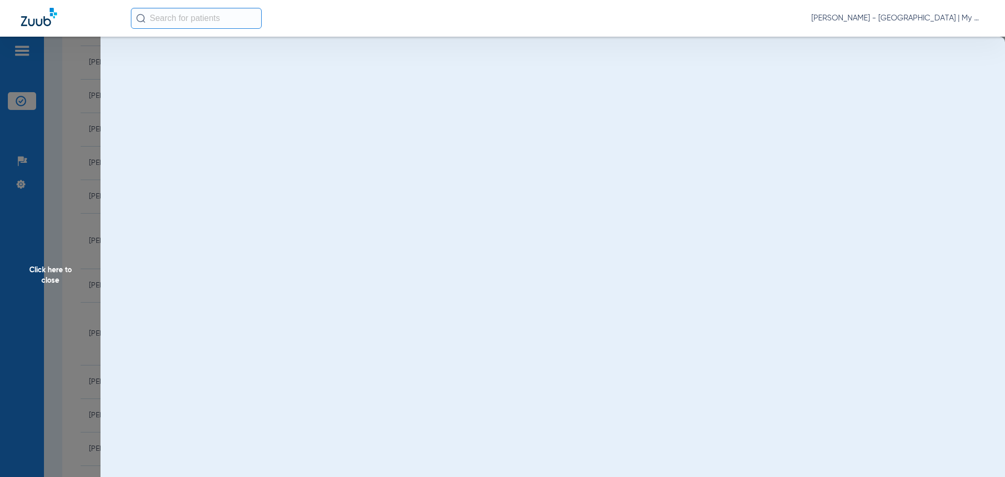
scroll to position [0, 0]
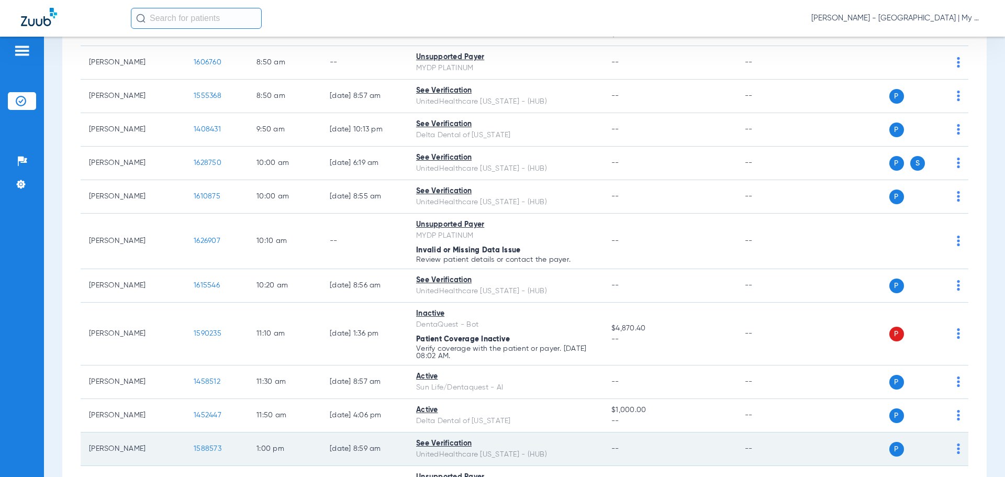
click at [210, 450] on span "1588573" at bounding box center [208, 448] width 28 height 7
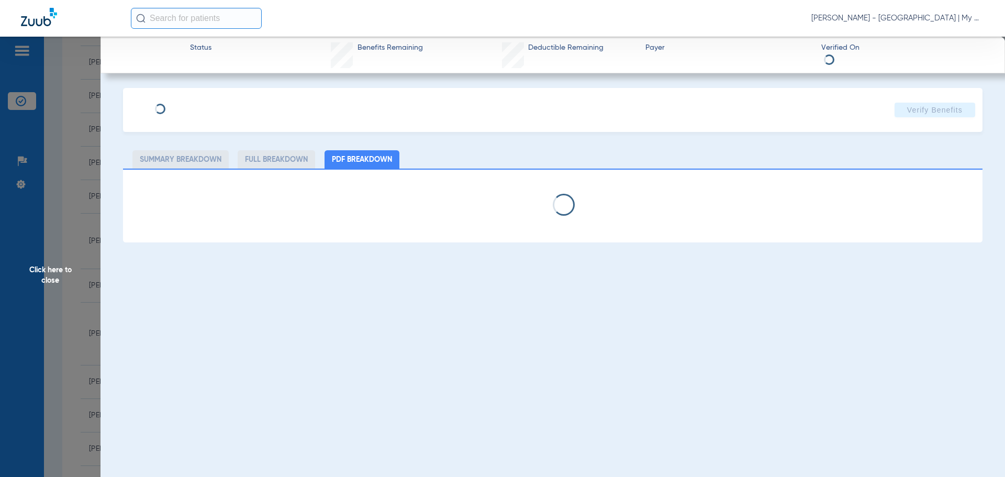
select select "page-width"
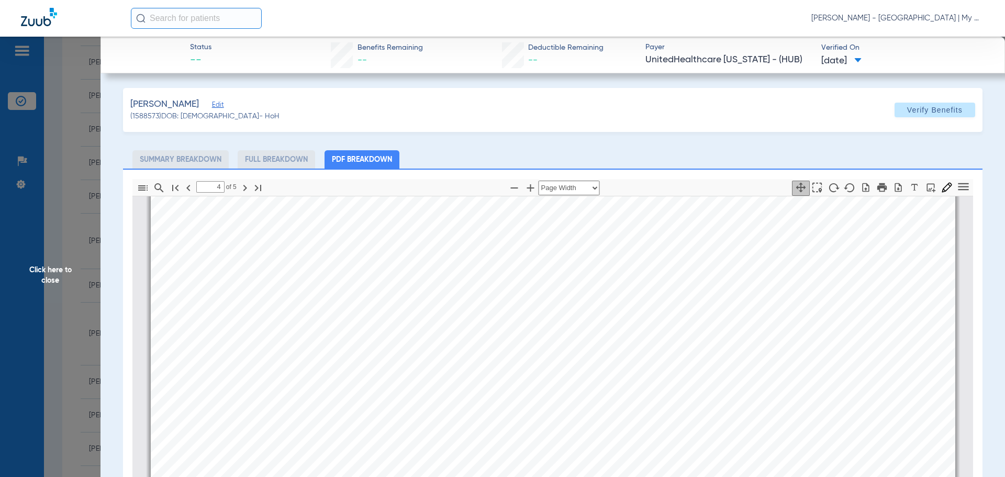
scroll to position [3670, 0]
type input "4"
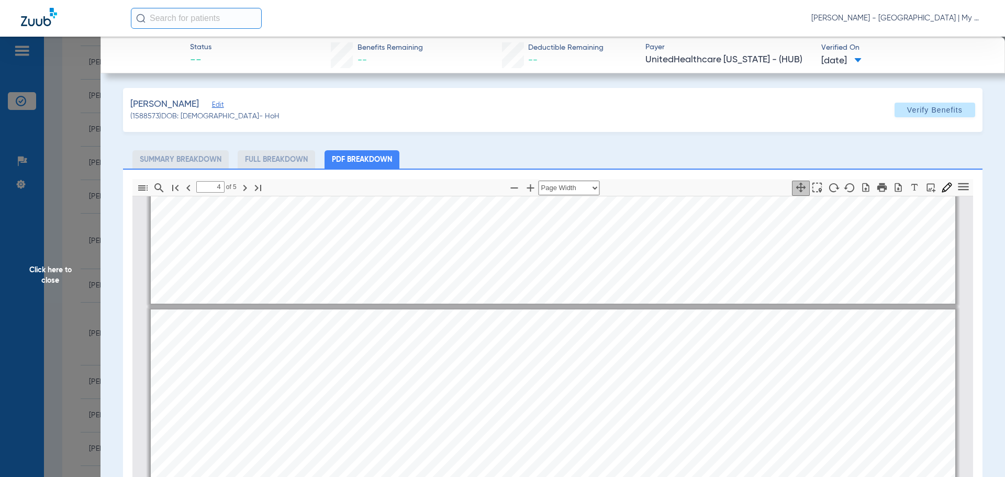
scroll to position [3581, 0]
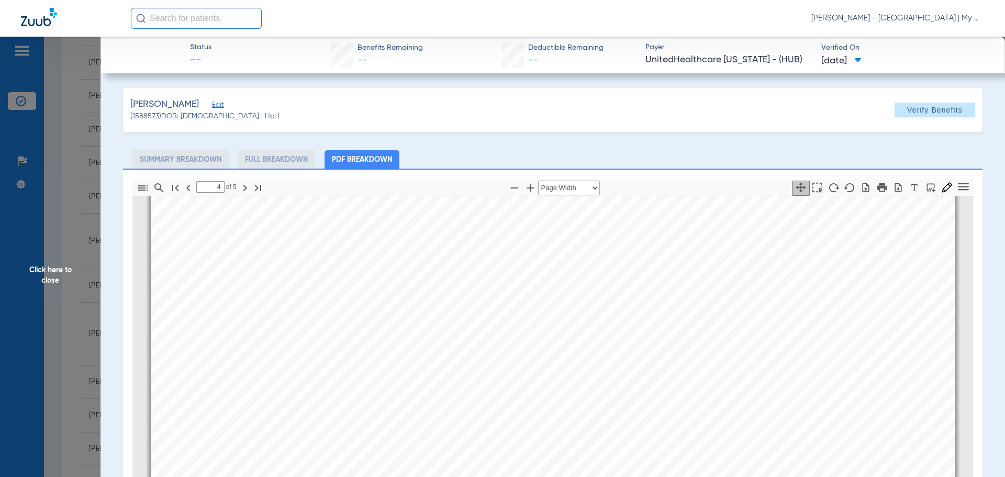
click at [55, 260] on span "Click here to close" at bounding box center [50, 275] width 101 height 477
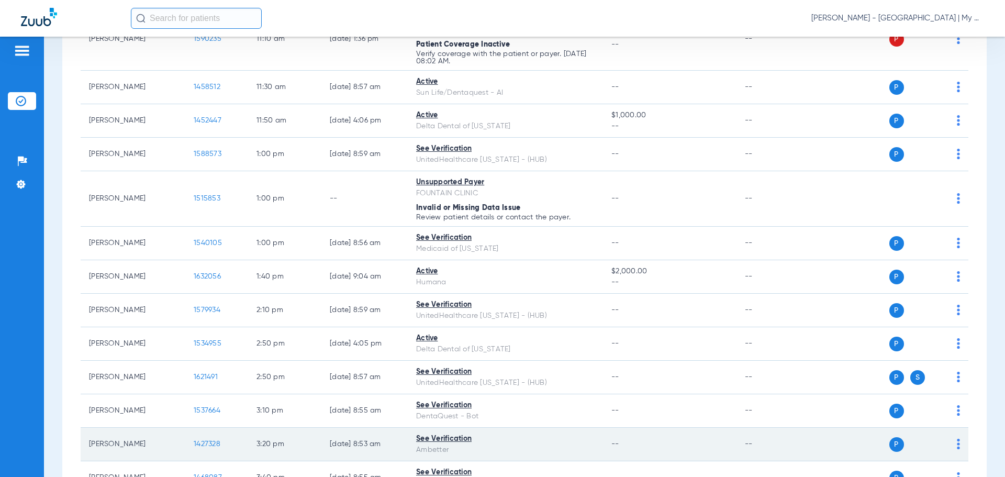
scroll to position [576, 0]
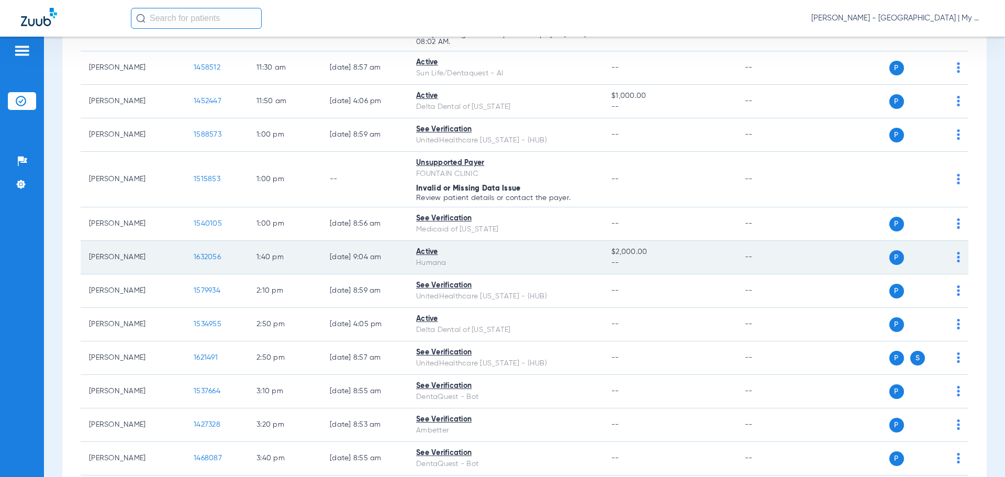
click at [217, 257] on span "1632056" at bounding box center [207, 256] width 27 height 7
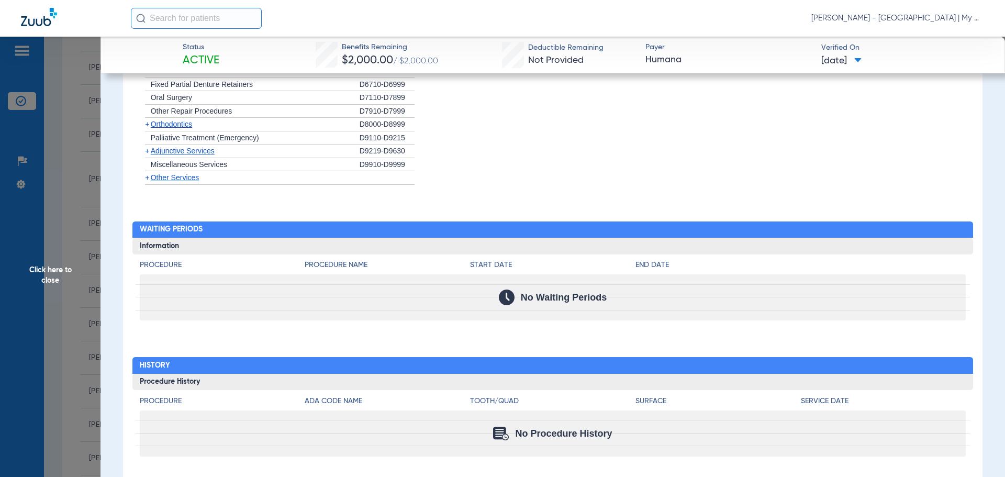
scroll to position [943, 0]
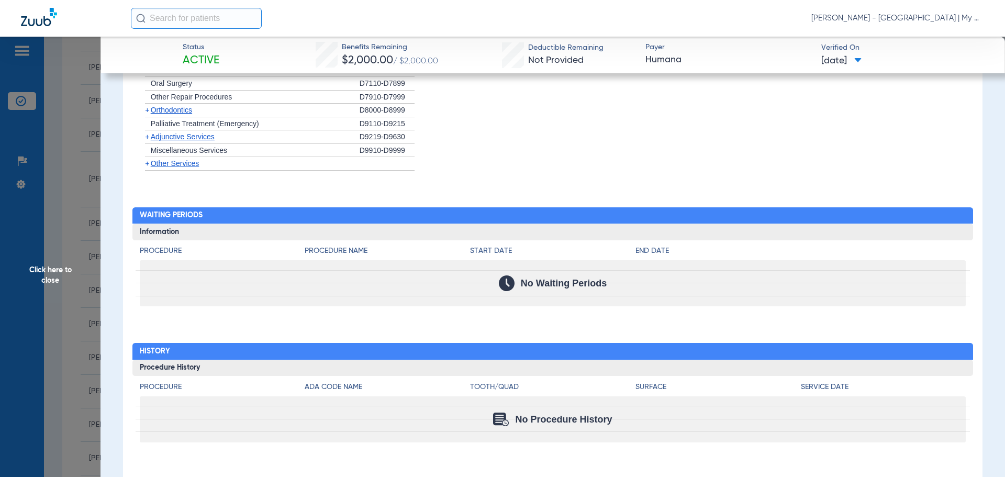
click at [43, 274] on span "Click here to close" at bounding box center [50, 275] width 101 height 477
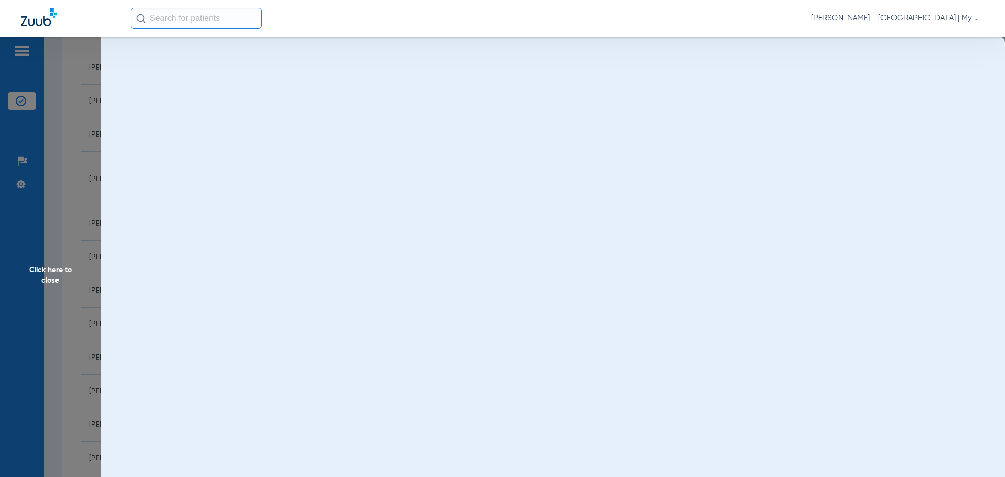
scroll to position [0, 0]
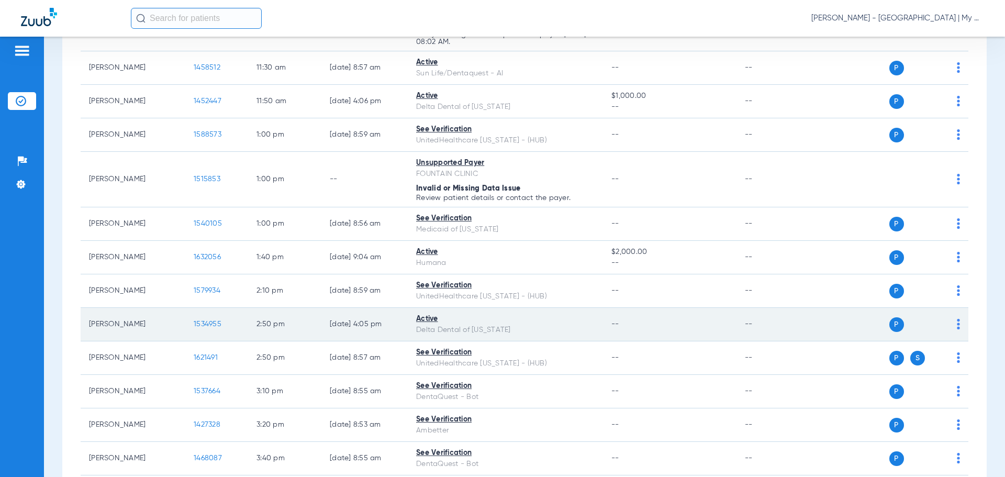
click at [213, 325] on span "1534955" at bounding box center [208, 323] width 28 height 7
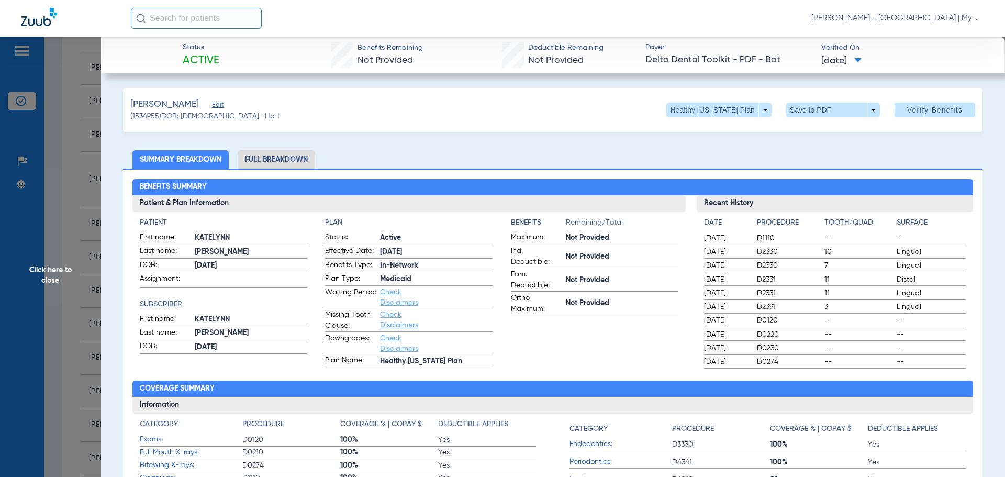
click at [297, 157] on li "Full Breakdown" at bounding box center [276, 159] width 77 height 18
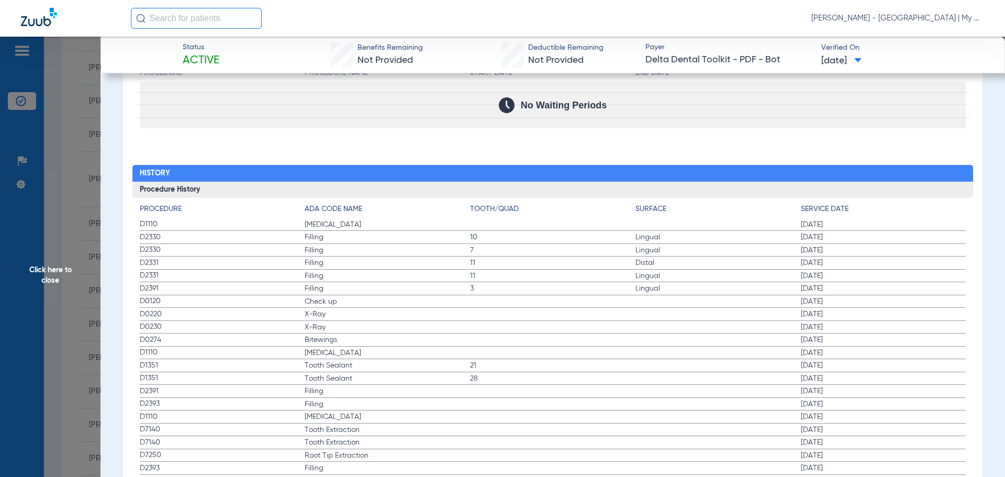
scroll to position [1309, 0]
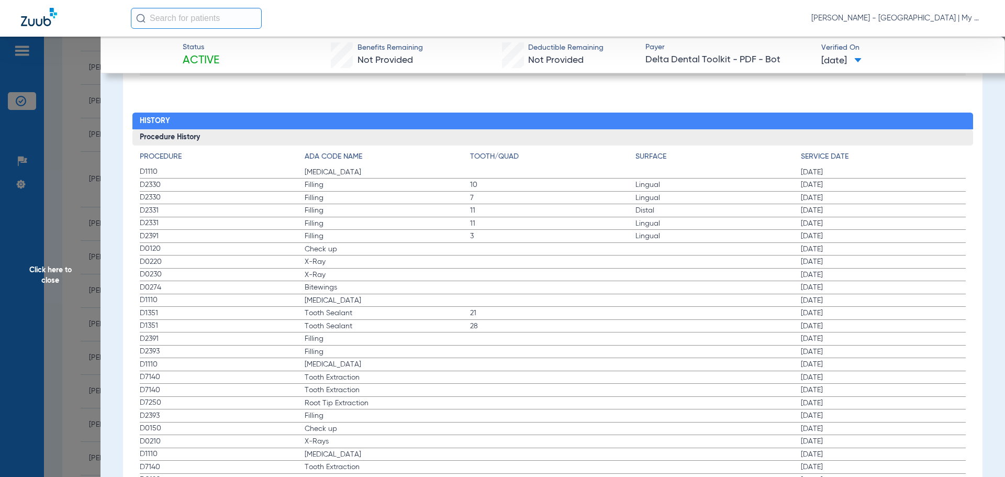
drag, startPoint x: 838, startPoint y: 173, endPoint x: 775, endPoint y: 187, distance: 64.4
click at [777, 176] on label "D1110 Teeth Cleaning 02/25/2025" at bounding box center [553, 172] width 827 height 13
drag, startPoint x: 839, startPoint y: 251, endPoint x: 782, endPoint y: 255, distance: 57.2
click at [782, 255] on label "D0120 Check up 06/20/2024" at bounding box center [553, 249] width 827 height 13
drag, startPoint x: 837, startPoint y: 291, endPoint x: 764, endPoint y: 288, distance: 73.3
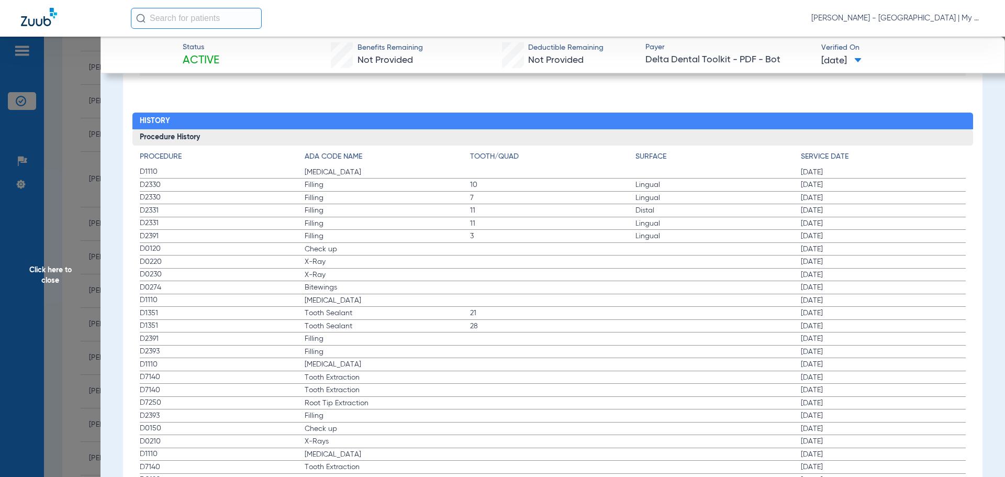
click at [758, 285] on label "D0274 Bitewings 06/20/2024" at bounding box center [553, 287] width 827 height 13
drag, startPoint x: 836, startPoint y: 441, endPoint x: 783, endPoint y: 455, distance: 54.6
click at [40, 272] on span "Click here to close" at bounding box center [50, 275] width 101 height 477
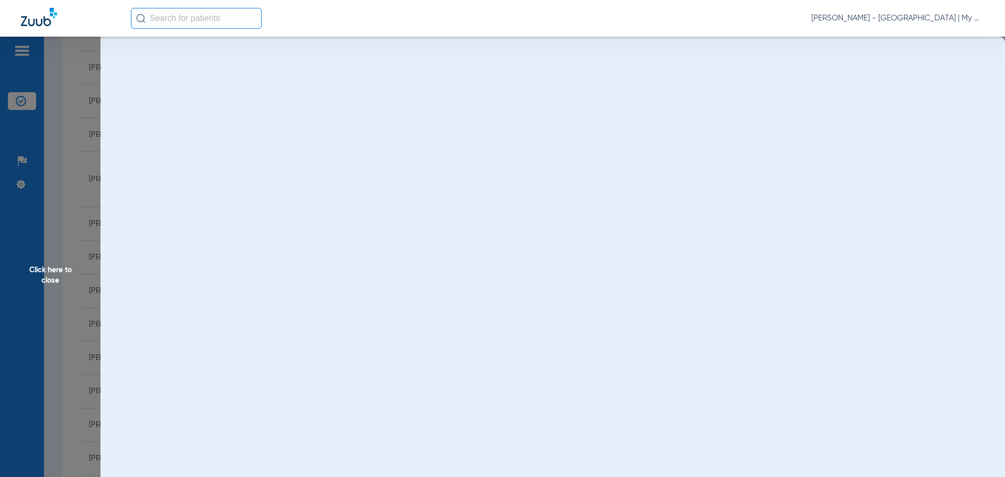
scroll to position [0, 0]
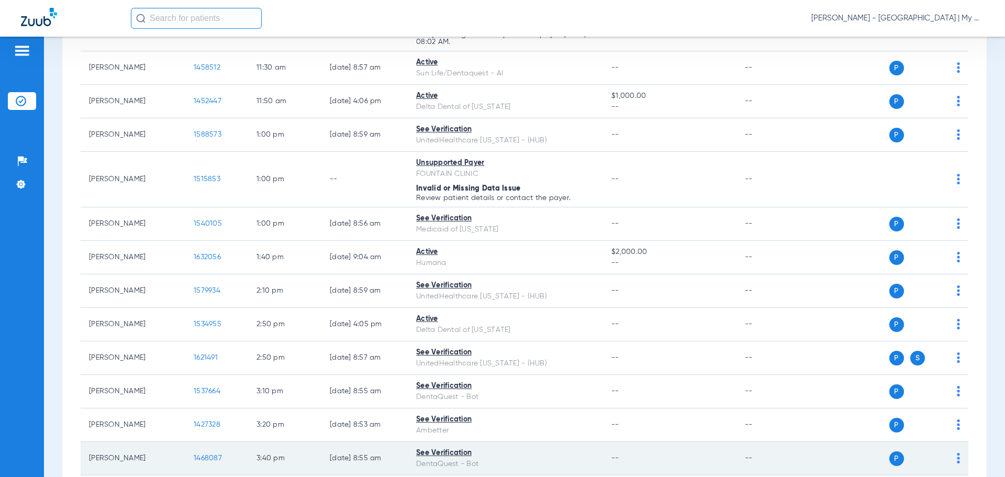
drag, startPoint x: 204, startPoint y: 450, endPoint x: 209, endPoint y: 459, distance: 10.5
click at [204, 449] on td "1468087" at bounding box center [216, 459] width 63 height 34
click at [210, 455] on span "1468087" at bounding box center [208, 457] width 28 height 7
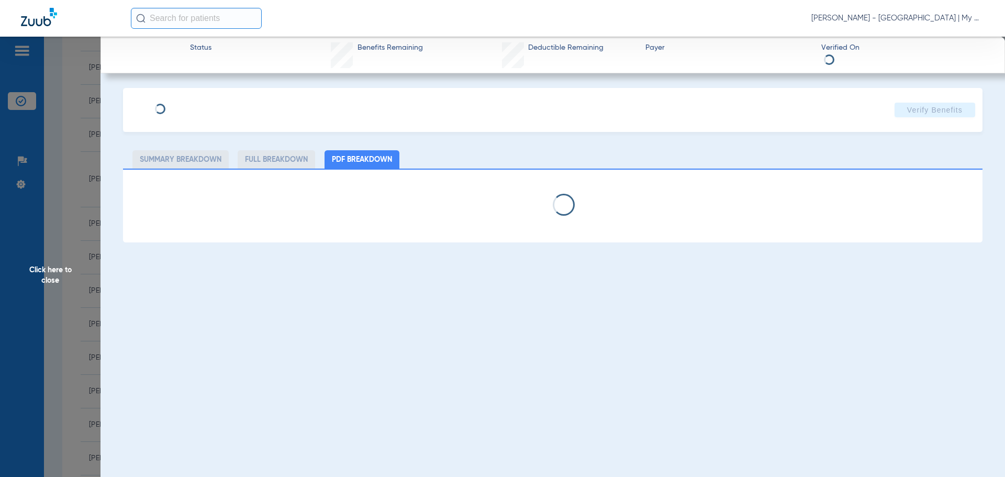
select select "page-width"
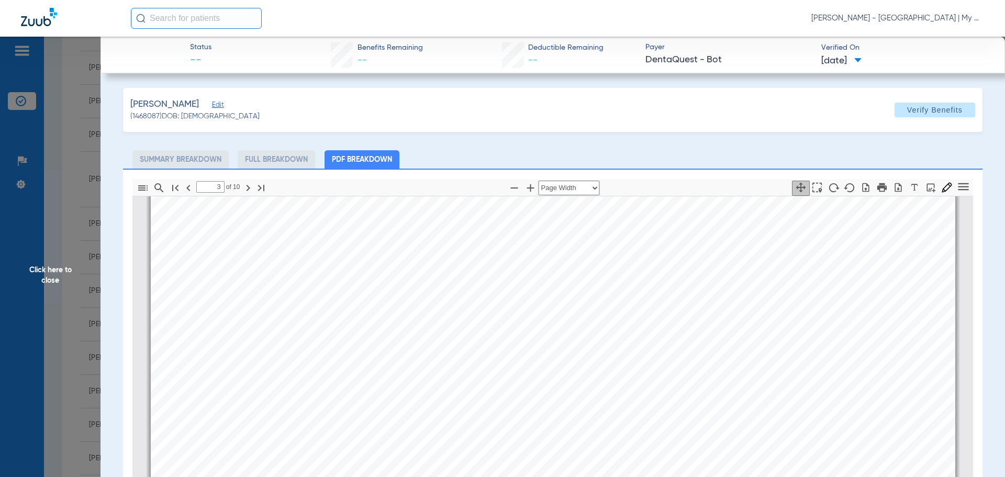
scroll to position [1209, 0]
click at [426, 274] on span "Bitewings - two radiographic images" at bounding box center [450, 277] width 105 height 6
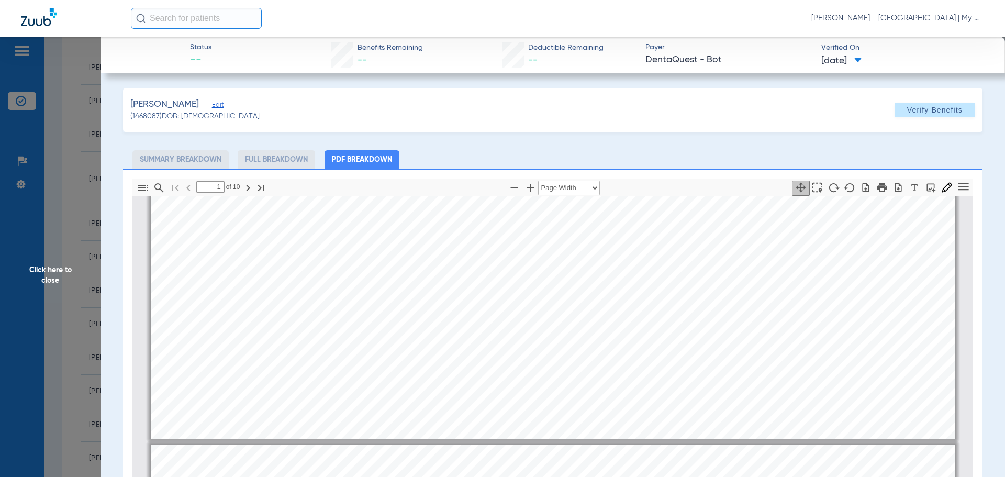
type input "2"
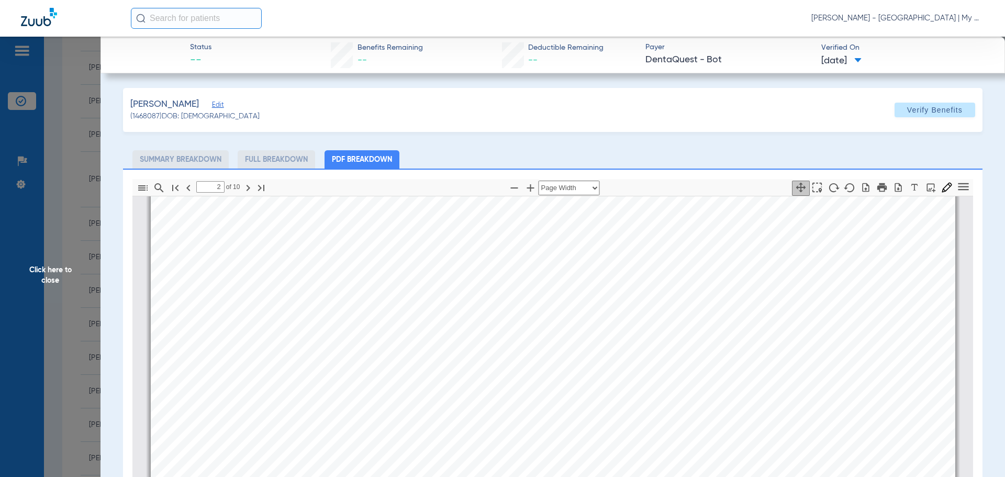
click at [57, 269] on span "Click here to close" at bounding box center [50, 275] width 101 height 477
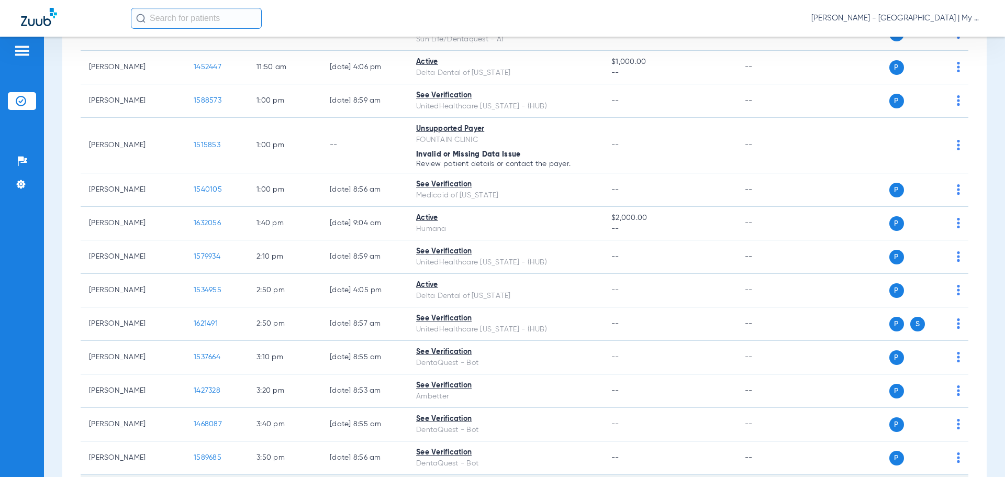
scroll to position [628, 0]
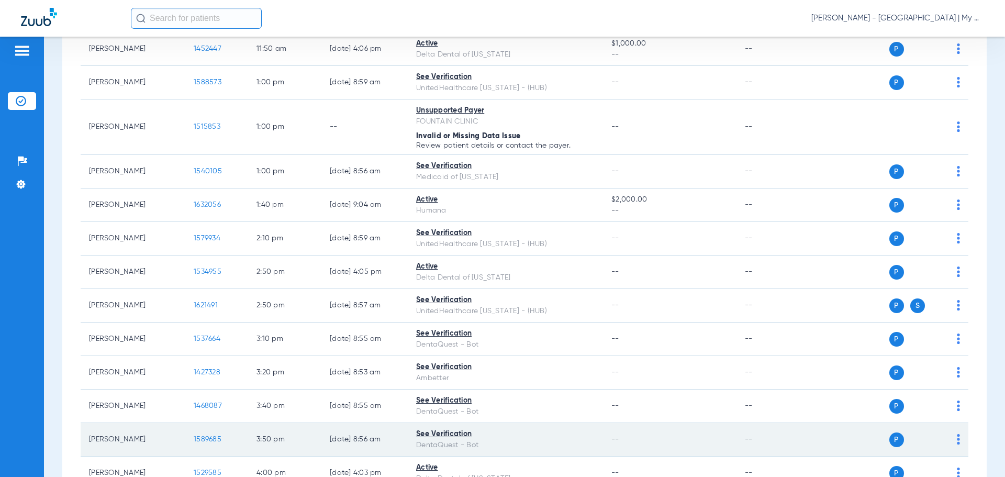
click at [208, 441] on span "1589685" at bounding box center [208, 439] width 28 height 7
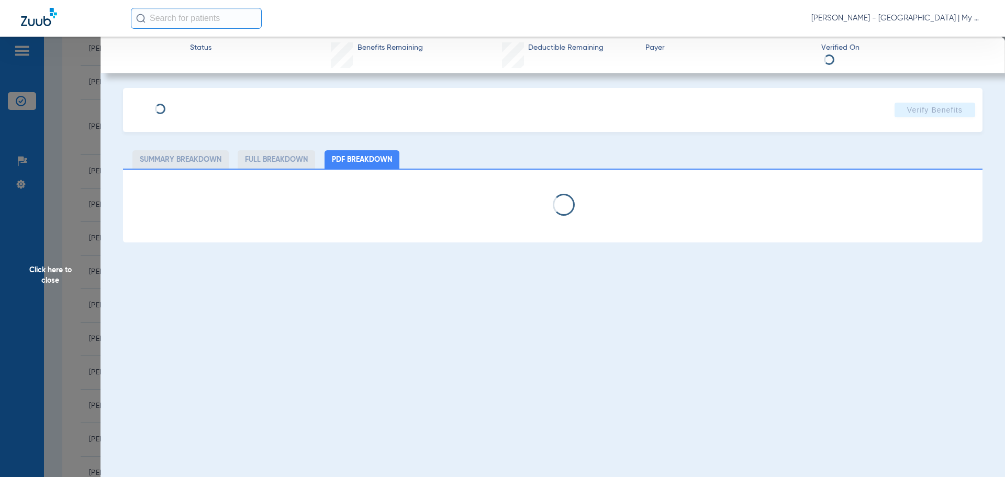
select select "page-width"
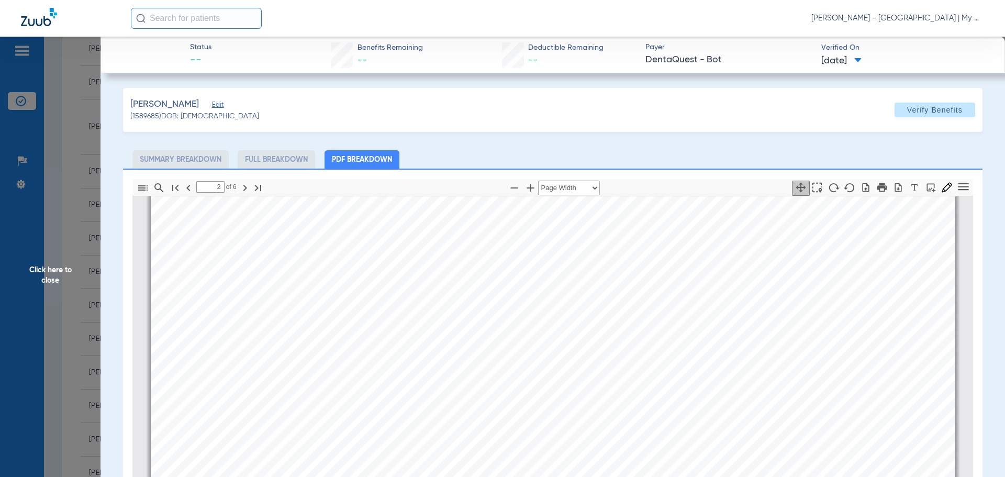
scroll to position [583, 0]
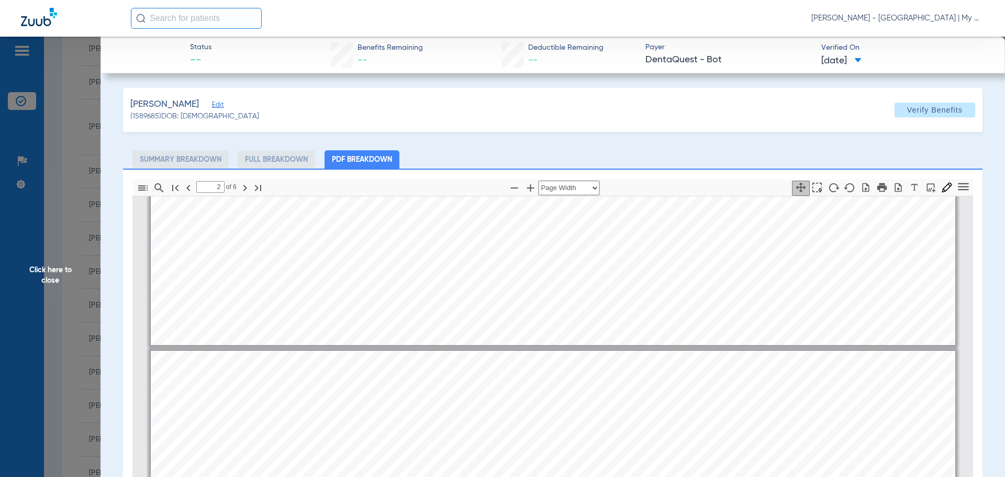
type input "1"
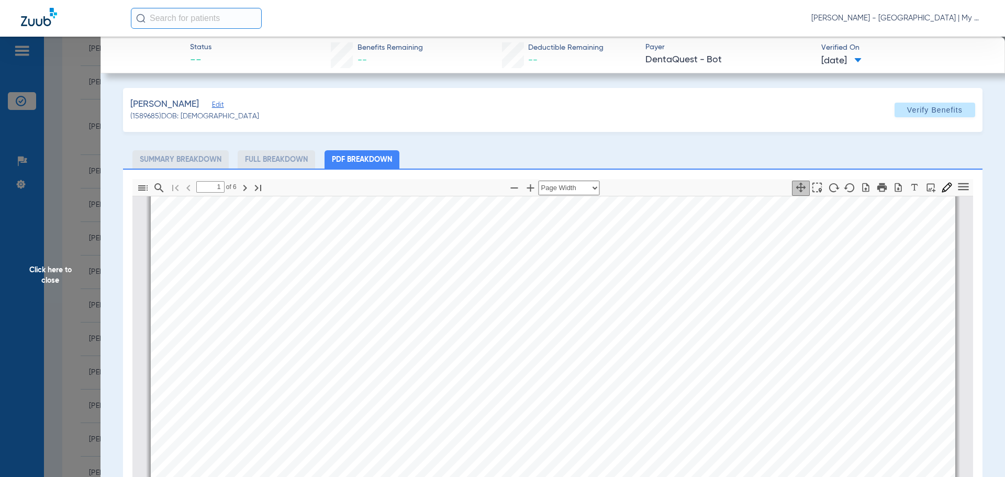
scroll to position [164, 0]
drag, startPoint x: 53, startPoint y: 276, endPoint x: 99, endPoint y: 289, distance: 47.9
click at [53, 276] on span "Click here to close" at bounding box center [50, 275] width 101 height 477
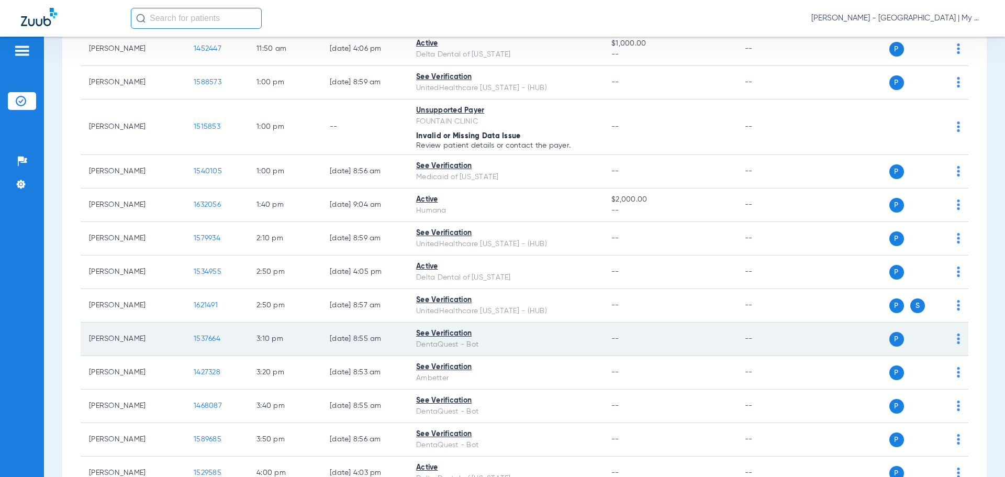
click at [210, 336] on span "1537664" at bounding box center [207, 338] width 27 height 7
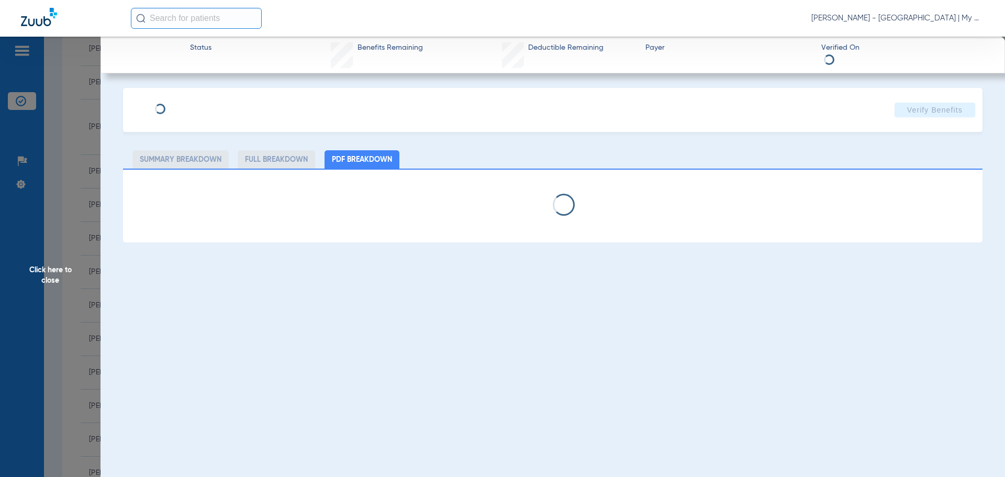
select select "page-width"
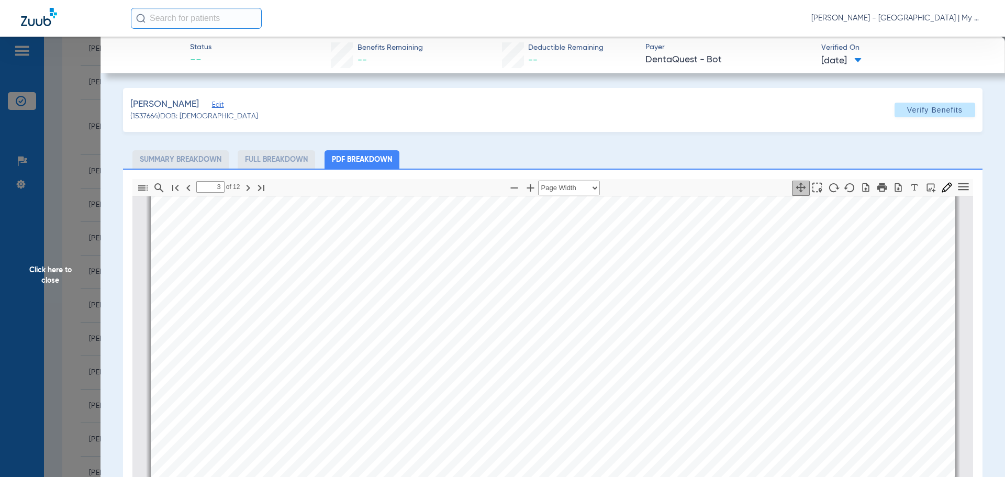
scroll to position [1209, 0]
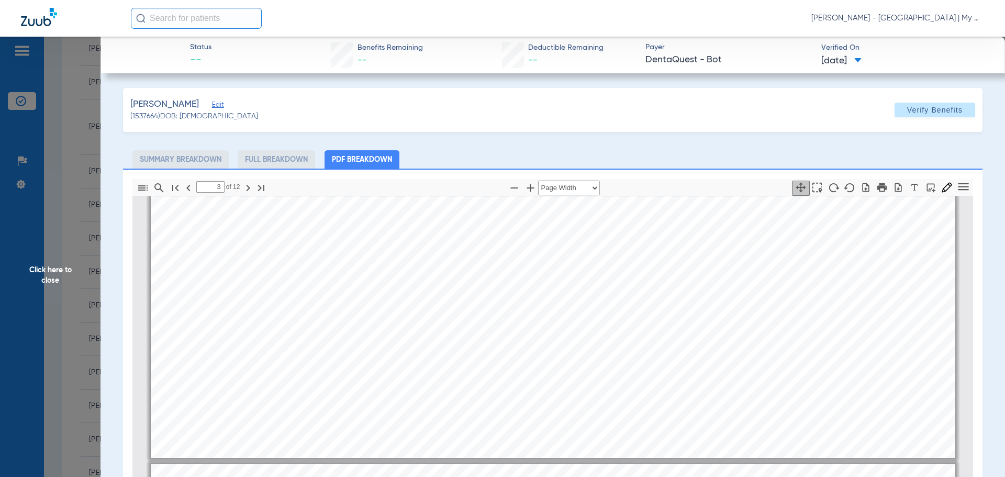
type input "2"
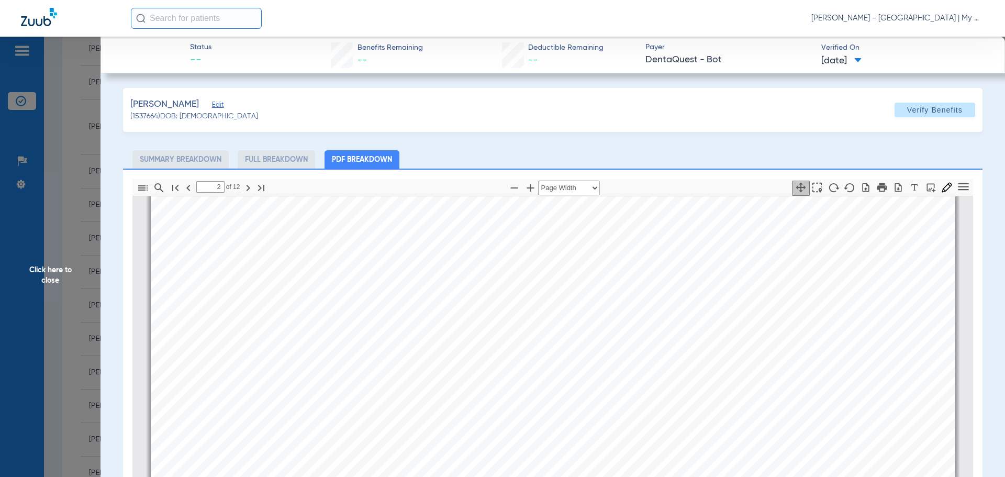
scroll to position [686, 0]
drag, startPoint x: 207, startPoint y: 369, endPoint x: 665, endPoint y: 310, distance: 461.3
click at [396, 359] on div "SHERRY MARCUS DAMON Member is eligible: My Community Dental Centers Inc - Shern…" at bounding box center [553, 372] width 805 height 570
drag, startPoint x: 46, startPoint y: 271, endPoint x: 165, endPoint y: 334, distance: 135.6
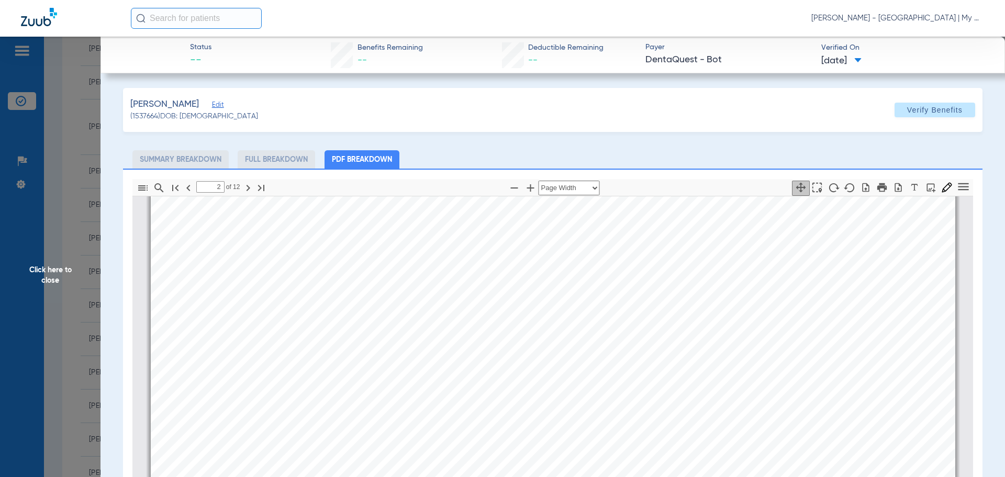
click at [46, 271] on span "Click here to close" at bounding box center [50, 275] width 101 height 477
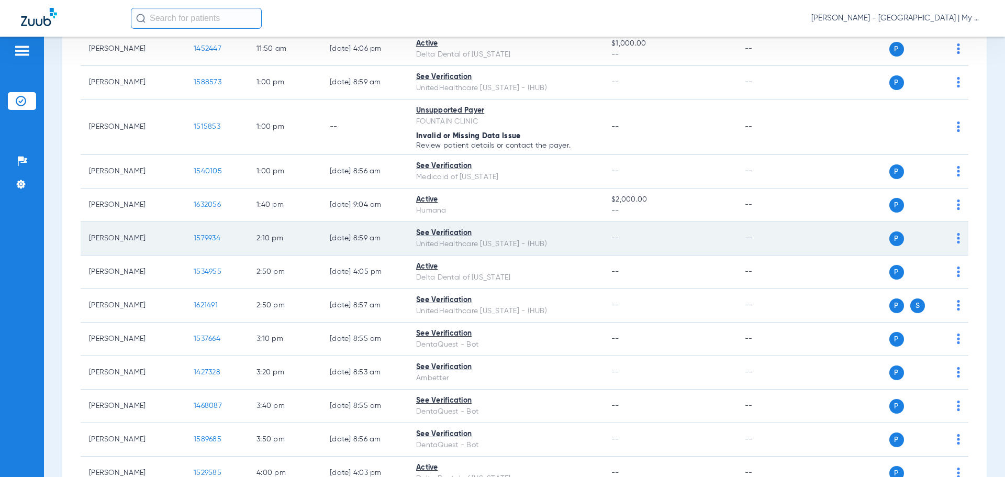
click at [202, 240] on span "1579934" at bounding box center [207, 238] width 27 height 7
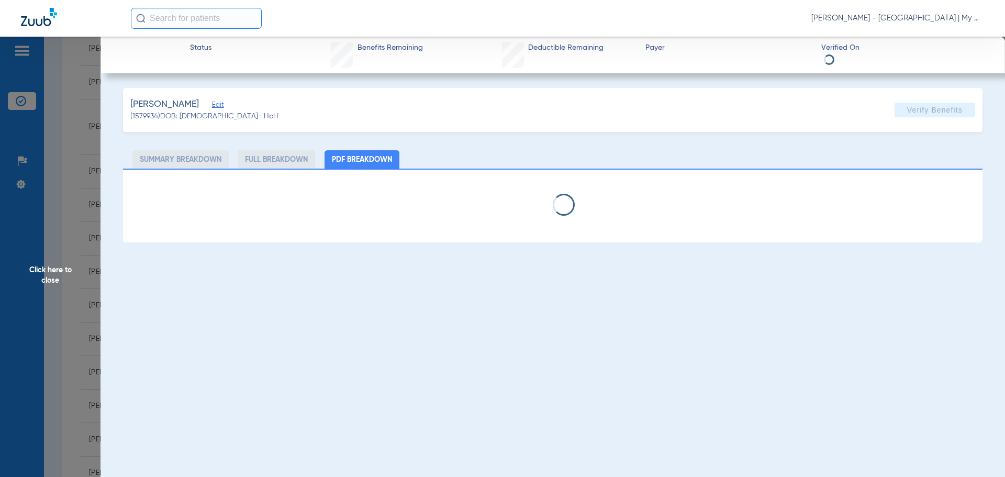
select select "page-width"
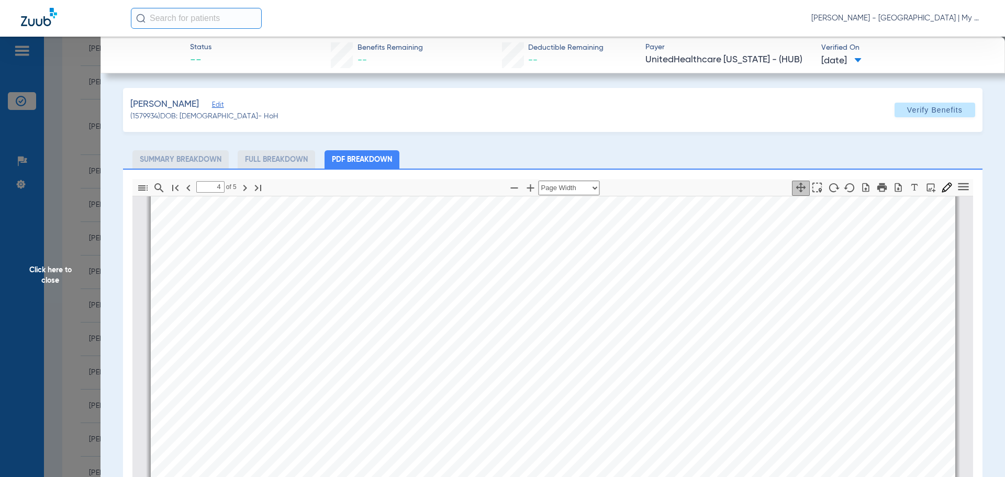
scroll to position [4313, 0]
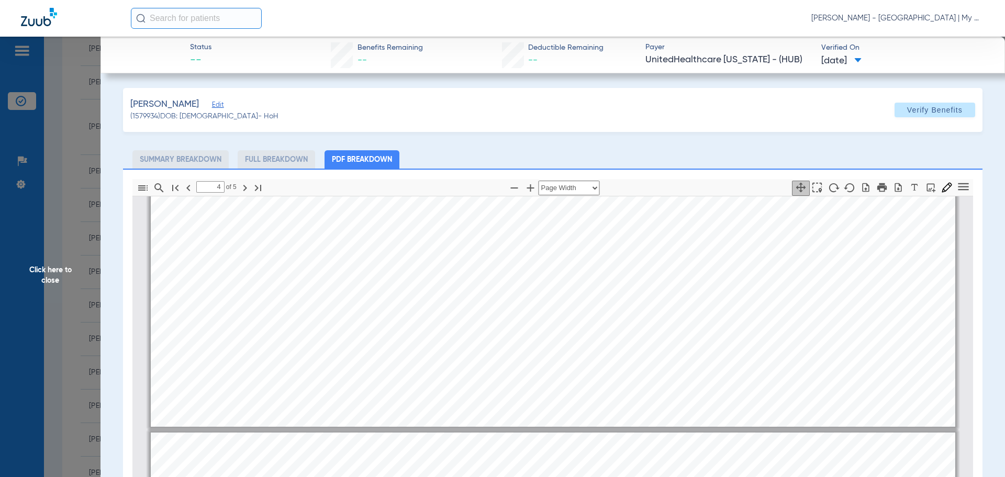
type input "5"
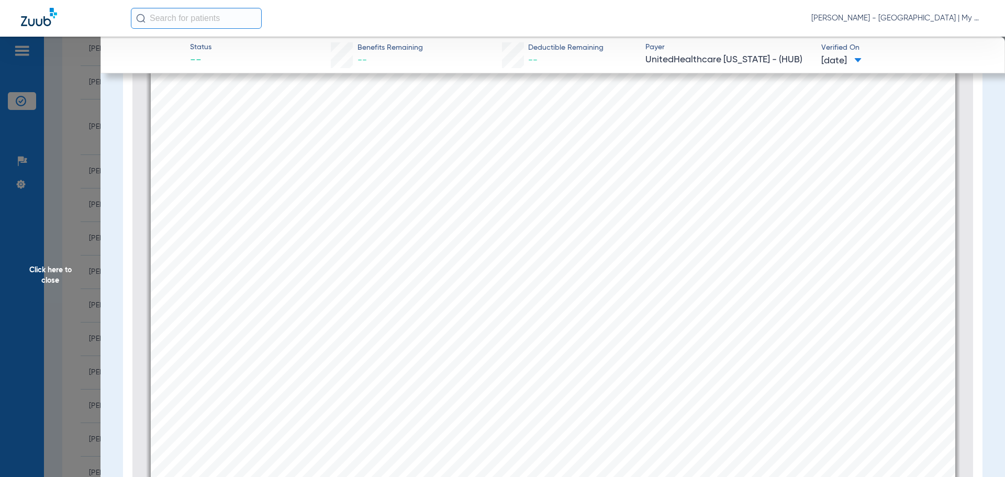
scroll to position [151, 0]
click at [48, 272] on span "Click here to close" at bounding box center [50, 275] width 101 height 477
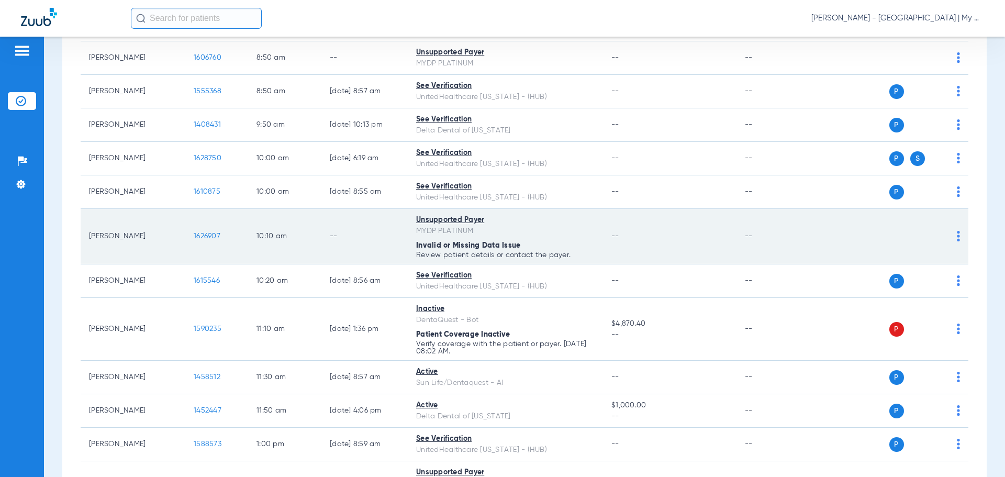
scroll to position [262, 0]
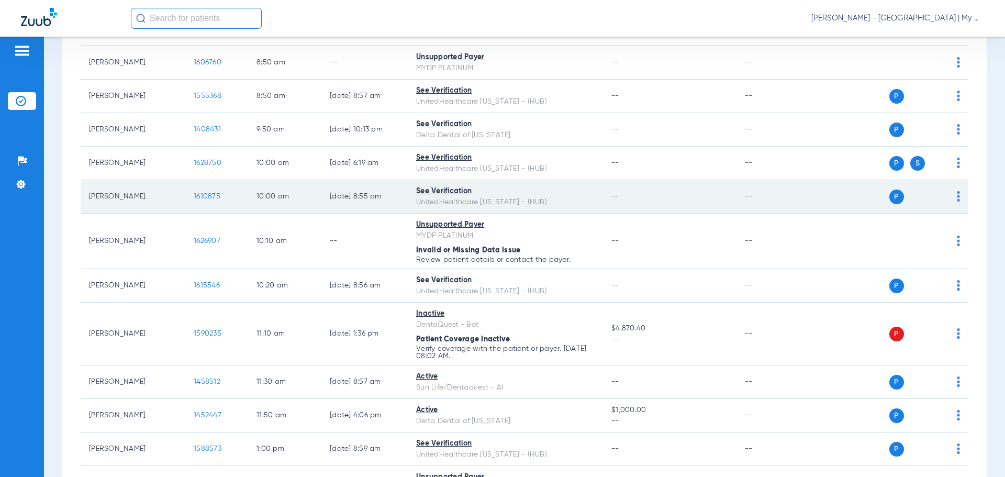
click at [206, 194] on span "1610875" at bounding box center [207, 196] width 27 height 7
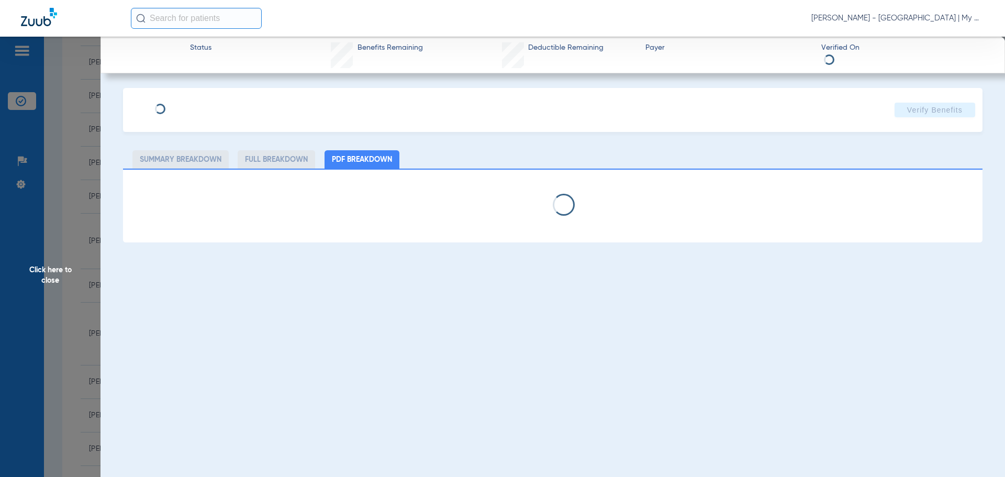
select select "page-width"
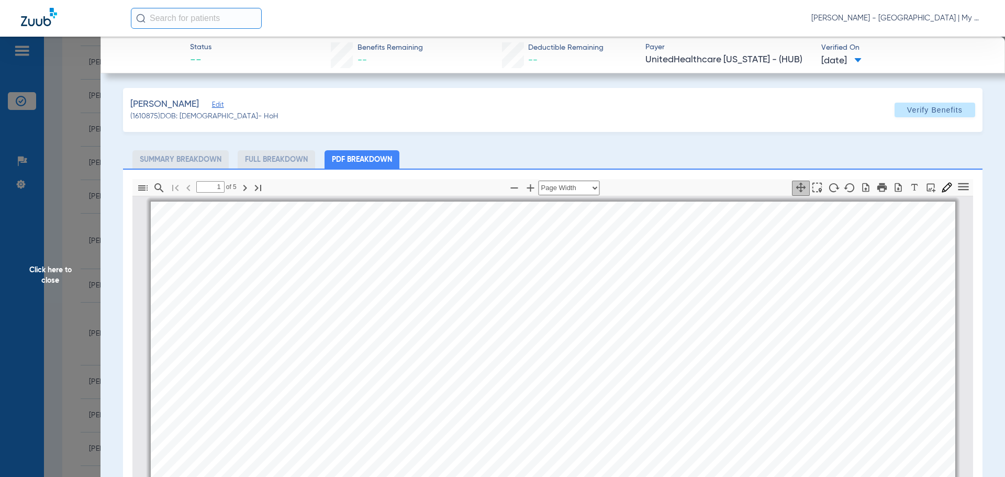
scroll to position [5, 0]
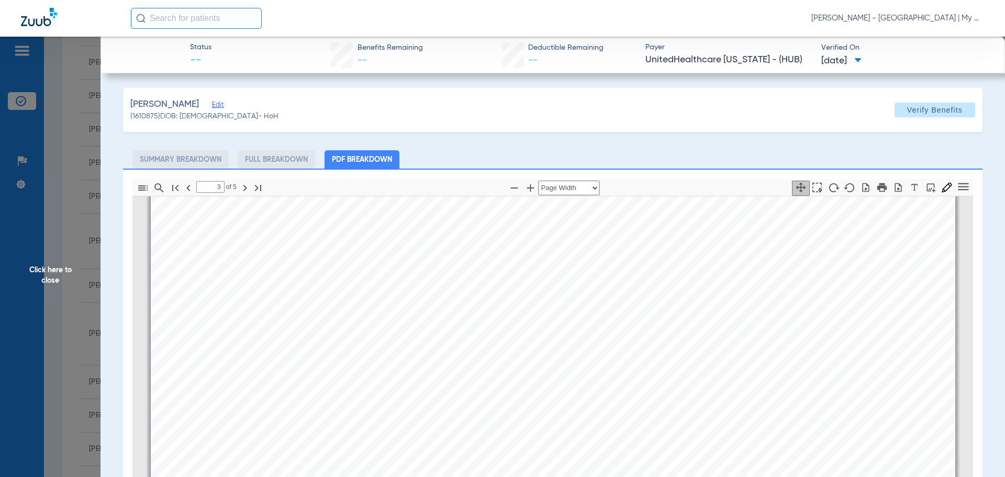
type input "4"
click at [52, 271] on span "Click here to close" at bounding box center [50, 275] width 101 height 477
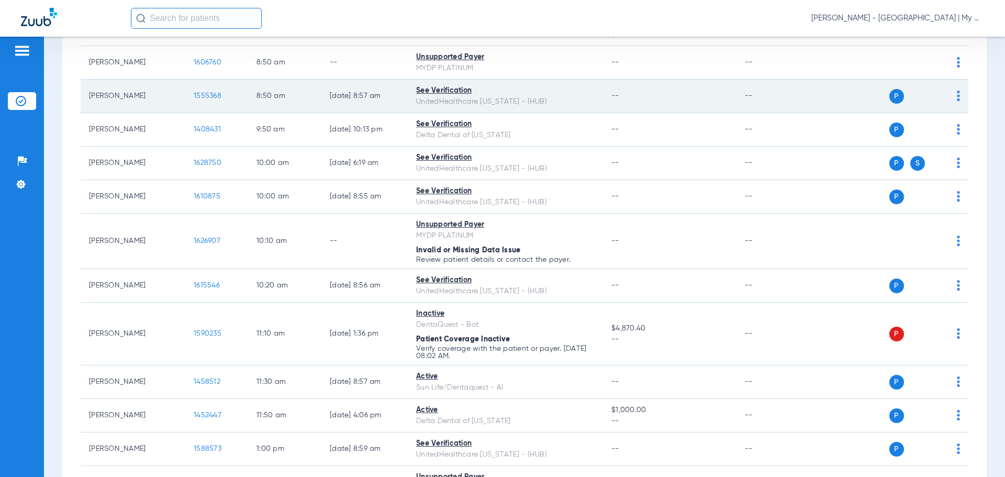
click at [210, 93] on span "1555368" at bounding box center [208, 95] width 28 height 7
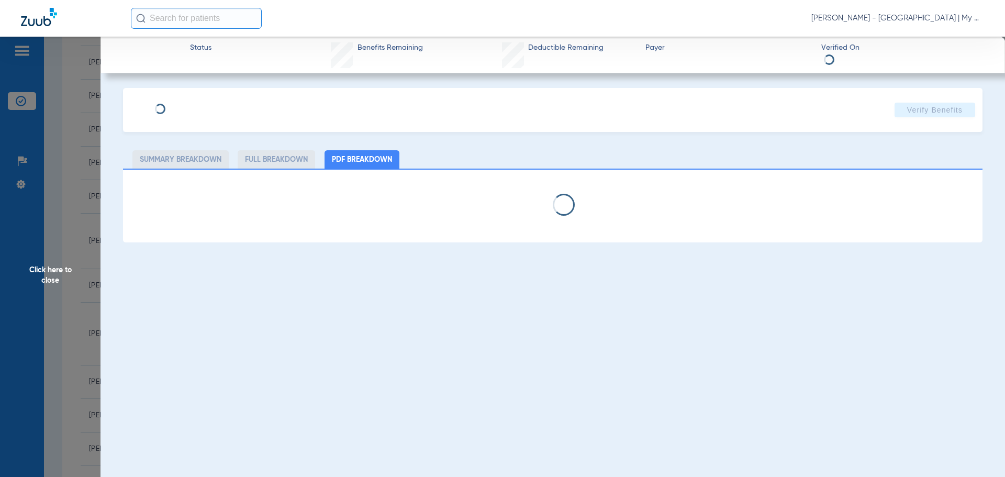
select select "page-width"
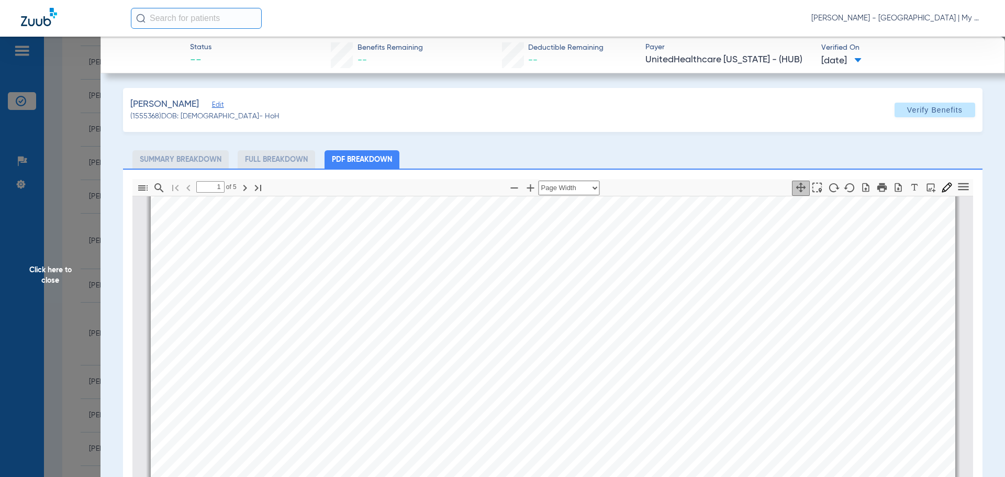
scroll to position [267, 0]
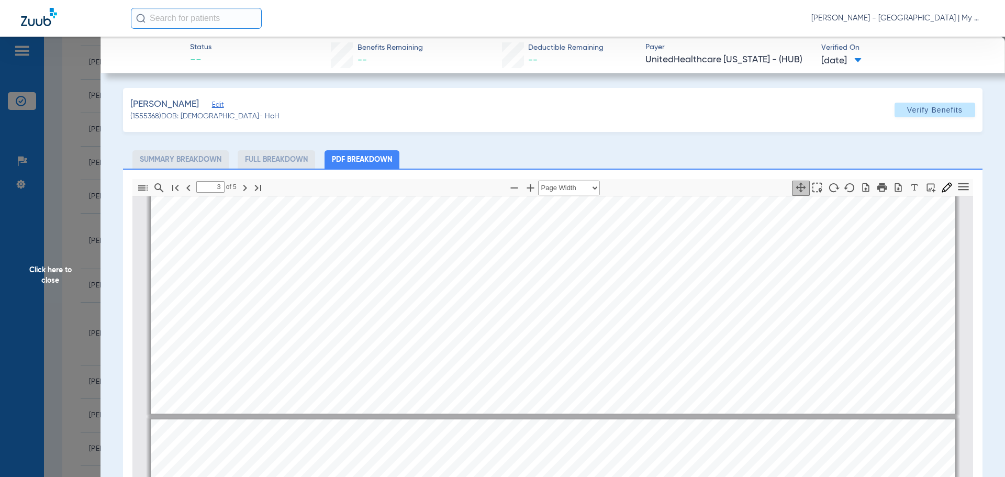
type input "4"
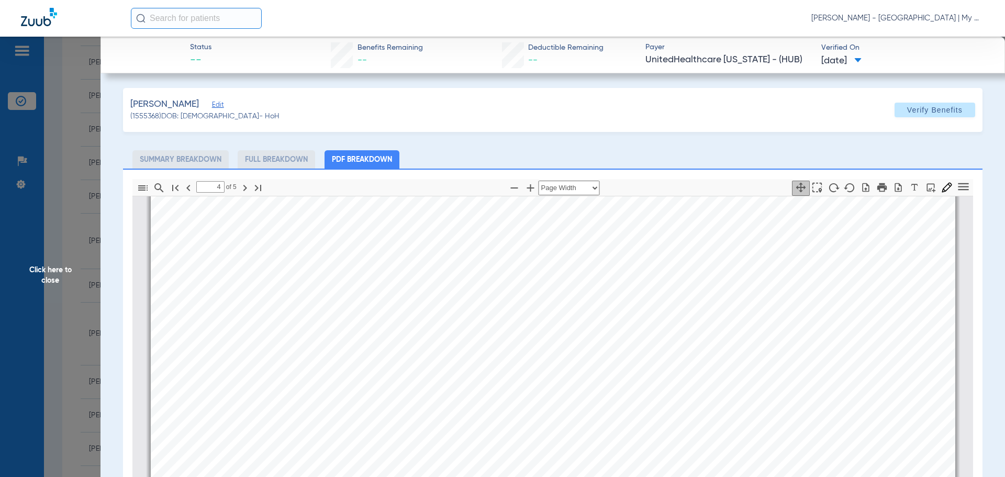
scroll to position [3617, 0]
click at [49, 276] on span "Click here to close" at bounding box center [50, 275] width 101 height 477
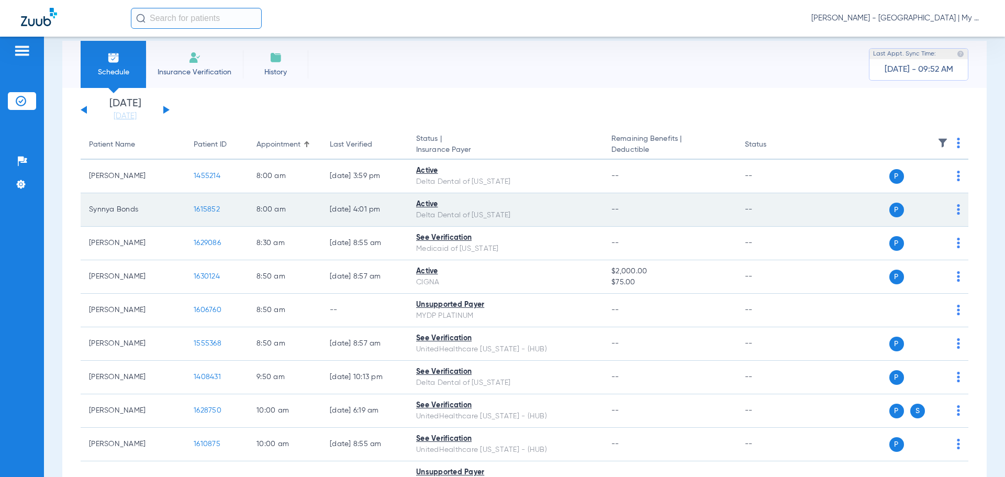
scroll to position [0, 0]
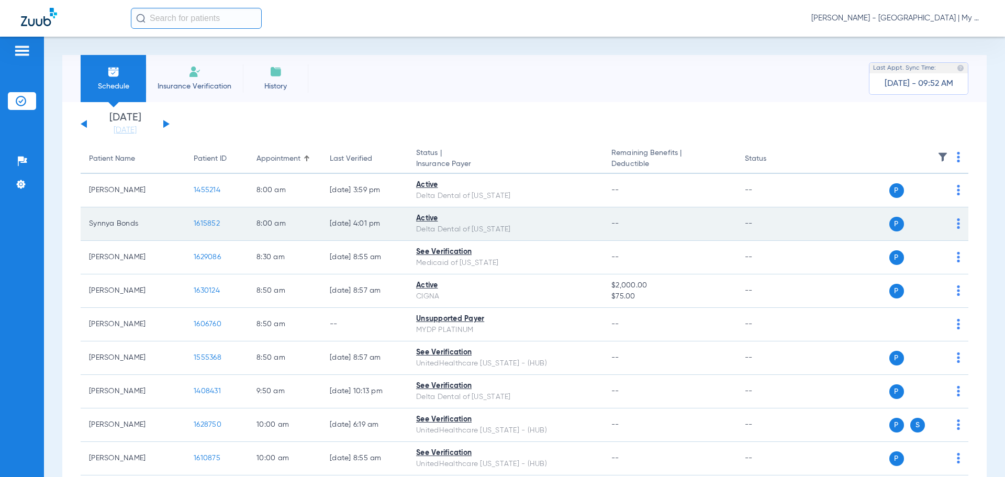
click at [213, 222] on span "1615852" at bounding box center [207, 223] width 26 height 7
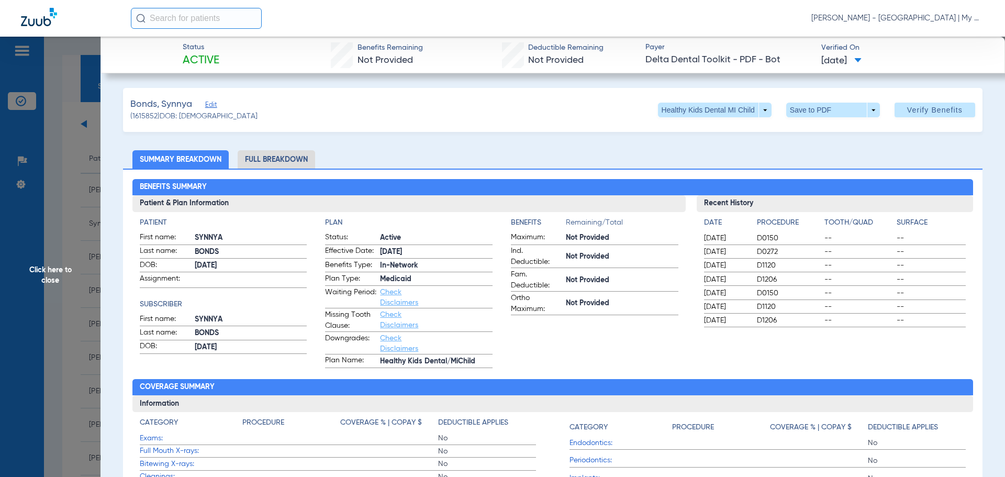
click at [286, 163] on li "Full Breakdown" at bounding box center [276, 159] width 77 height 18
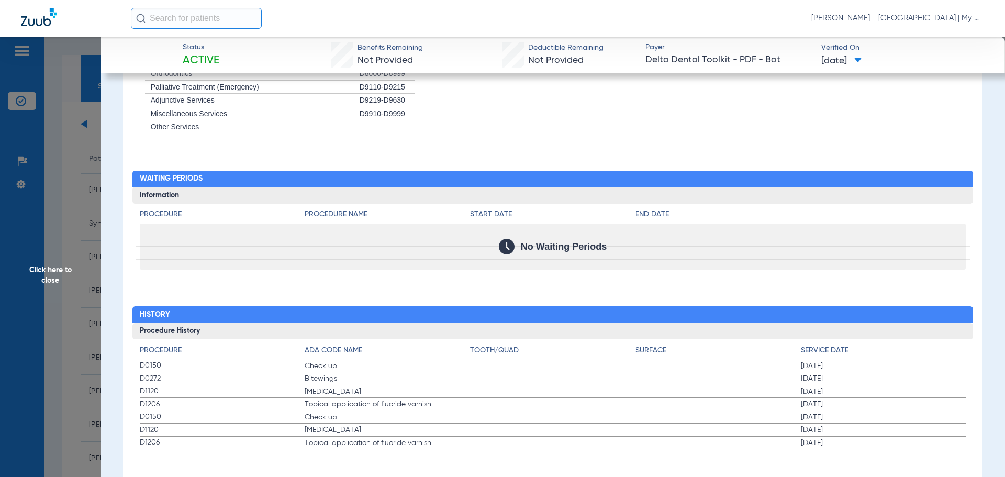
scroll to position [1123, 0]
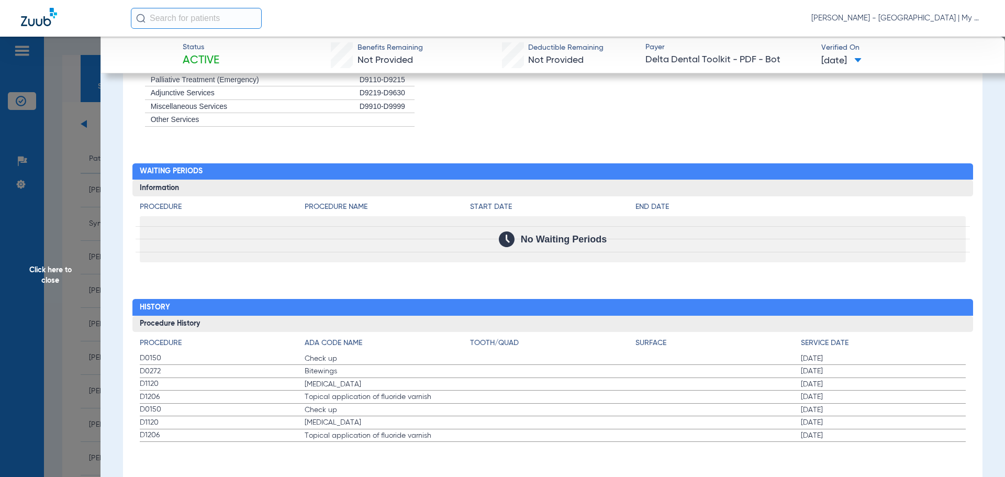
drag, startPoint x: 846, startPoint y: 373, endPoint x: 788, endPoint y: 372, distance: 58.6
click at [788, 372] on label "D0272 Bitewings 02/05/2025" at bounding box center [553, 371] width 827 height 13
drag, startPoint x: 39, startPoint y: 276, endPoint x: 174, endPoint y: 314, distance: 140.2
click at [38, 274] on span "Click here to close" at bounding box center [50, 275] width 101 height 477
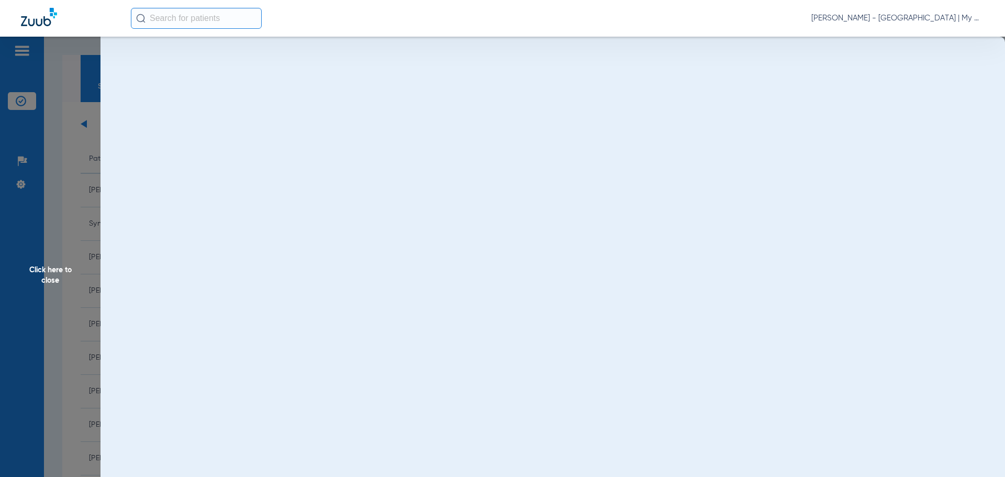
scroll to position [0, 0]
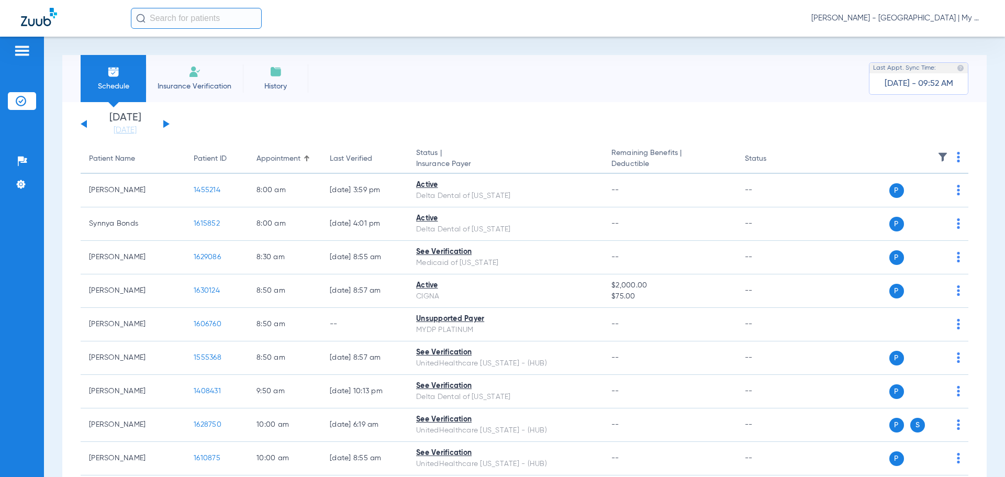
click at [164, 128] on div "Tuesday 06-17-2025 Wednesday 06-18-2025 Thursday 06-19-2025 Friday 06-20-2025 S…" at bounding box center [125, 124] width 89 height 23
click at [166, 125] on button at bounding box center [166, 124] width 6 height 8
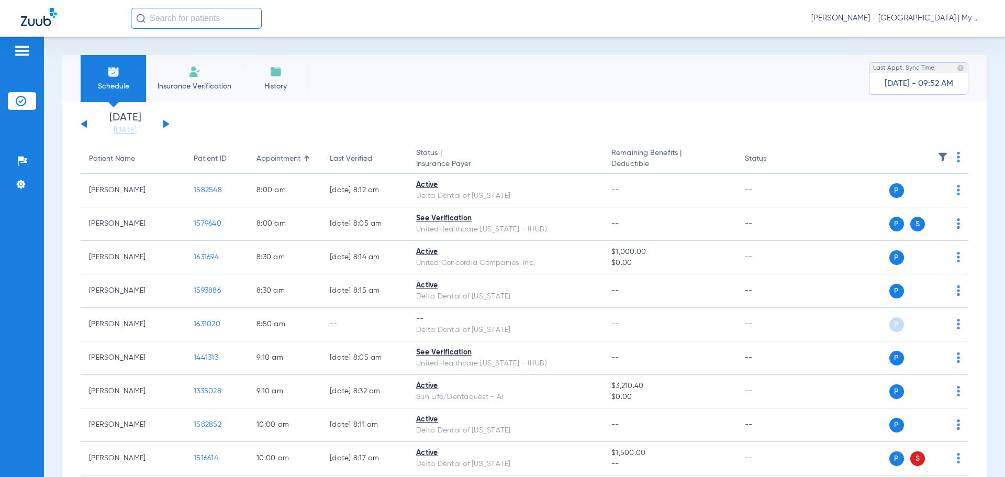
click at [957, 158] on img at bounding box center [958, 157] width 3 height 10
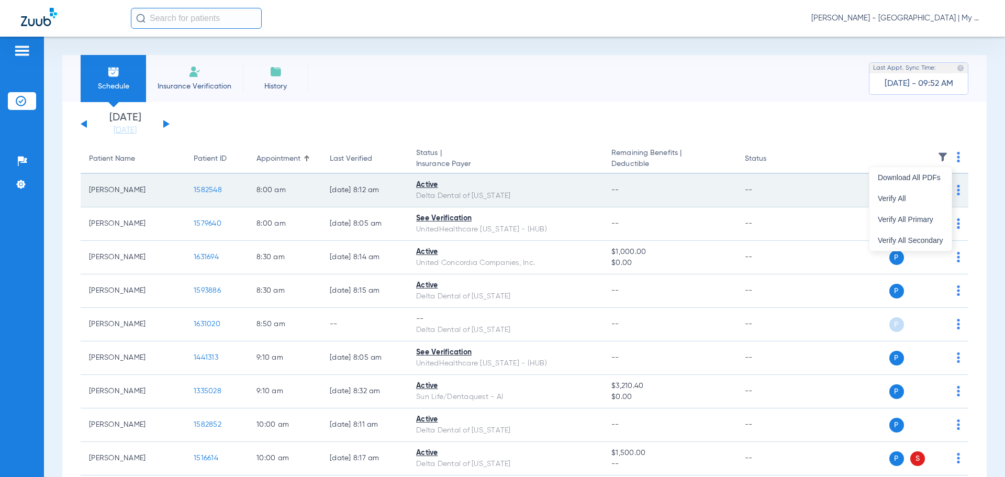
drag, startPoint x: 880, startPoint y: 197, endPoint x: 840, endPoint y: 203, distance: 41.2
click at [880, 198] on span "Verify All" at bounding box center [910, 198] width 65 height 7
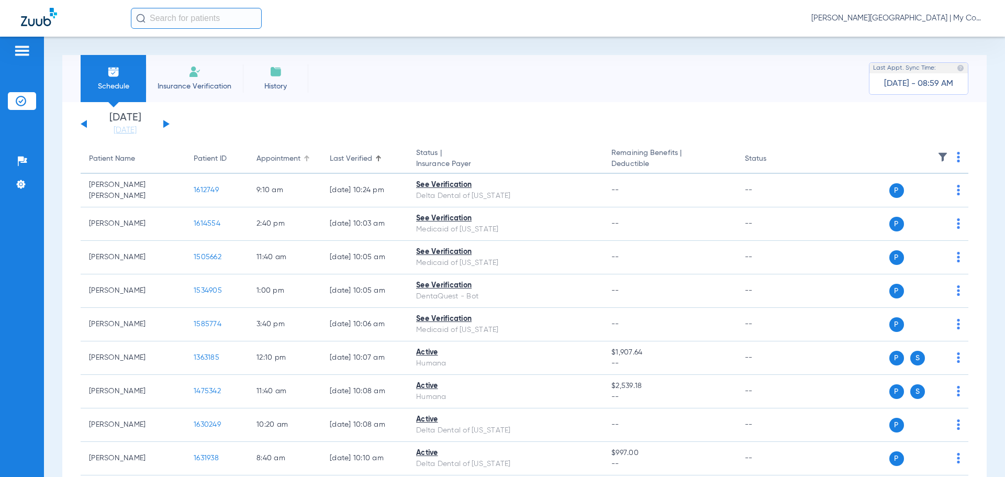
click at [308, 155] on div at bounding box center [307, 155] width 6 height 1
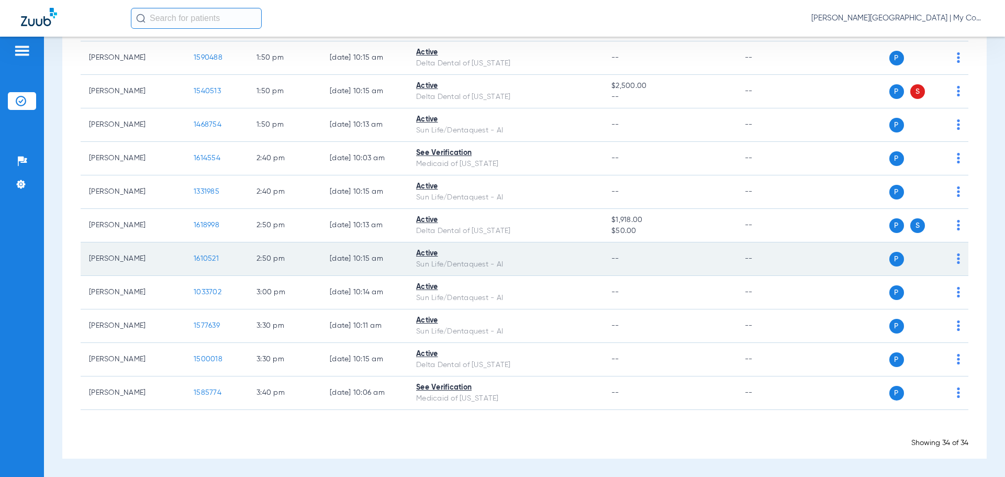
scroll to position [895, 0]
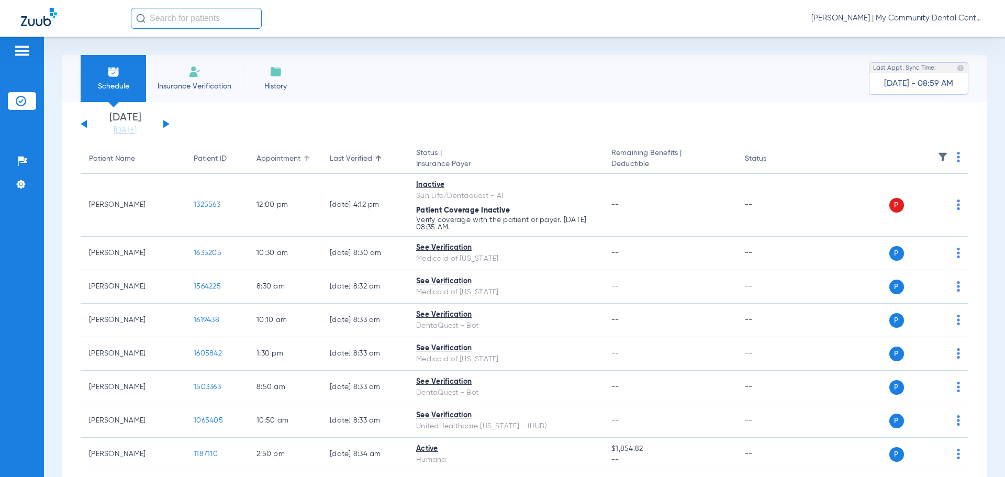
drag, startPoint x: 313, startPoint y: 162, endPoint x: 307, endPoint y: 160, distance: 6.6
click at [313, 162] on th "Appointment" at bounding box center [284, 158] width 73 height 29
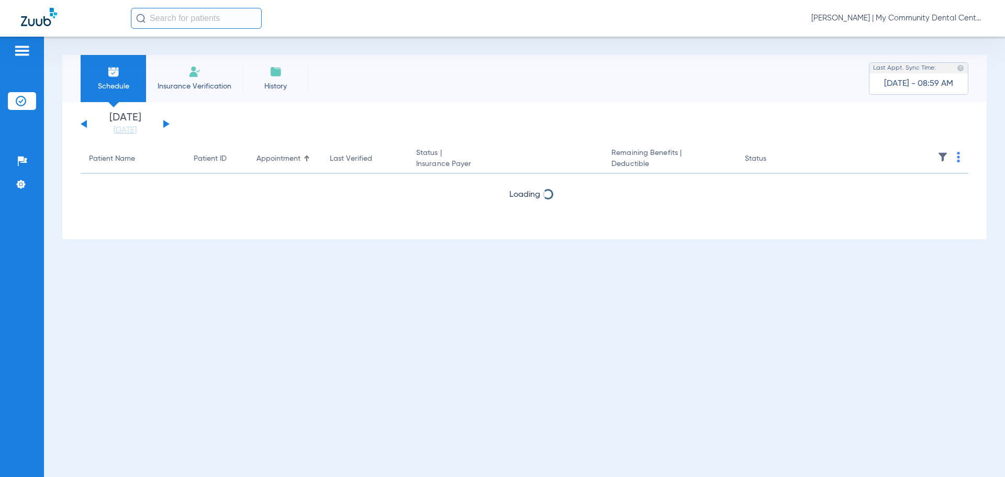
click at [309, 157] on div at bounding box center [307, 158] width 6 height 6
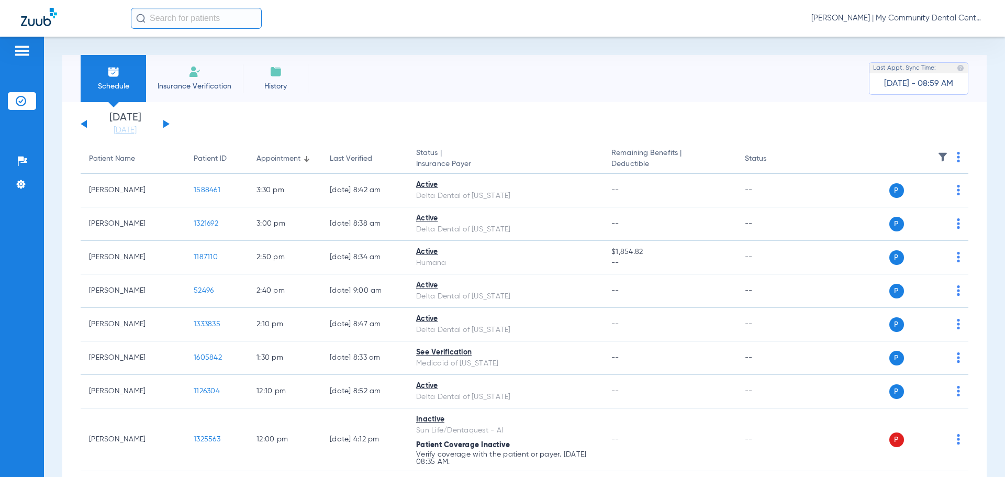
drag, startPoint x: 306, startPoint y: 162, endPoint x: 306, endPoint y: 172, distance: 9.9
click at [306, 161] on div "Appointment" at bounding box center [285, 158] width 57 height 11
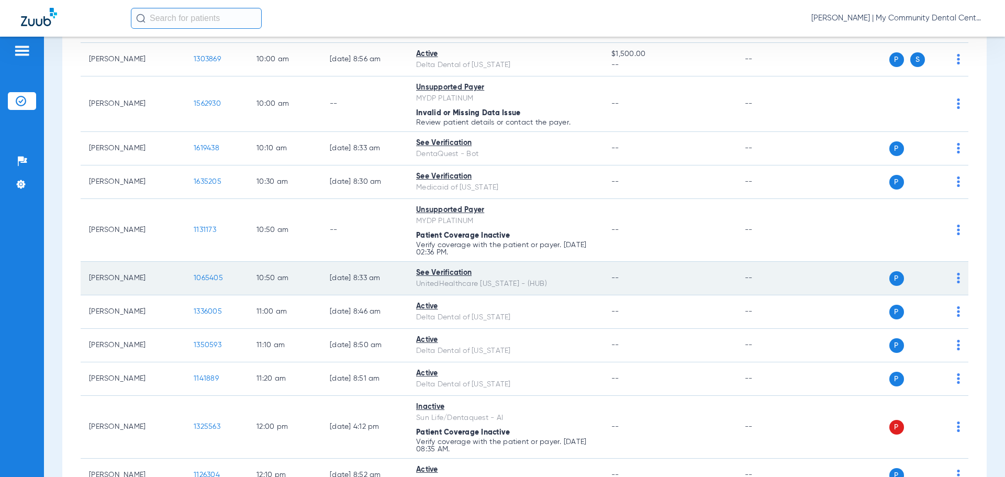
scroll to position [419, 0]
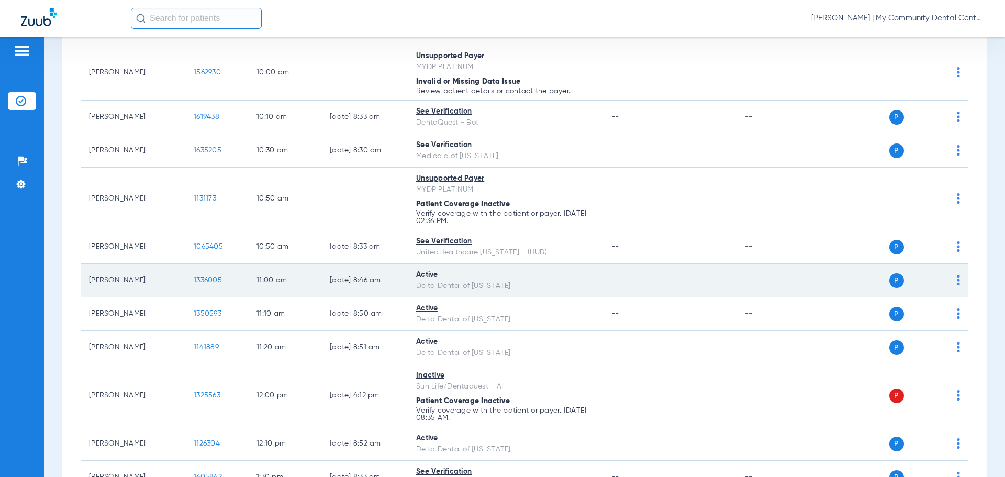
click at [199, 281] on span "1336005" at bounding box center [208, 279] width 28 height 7
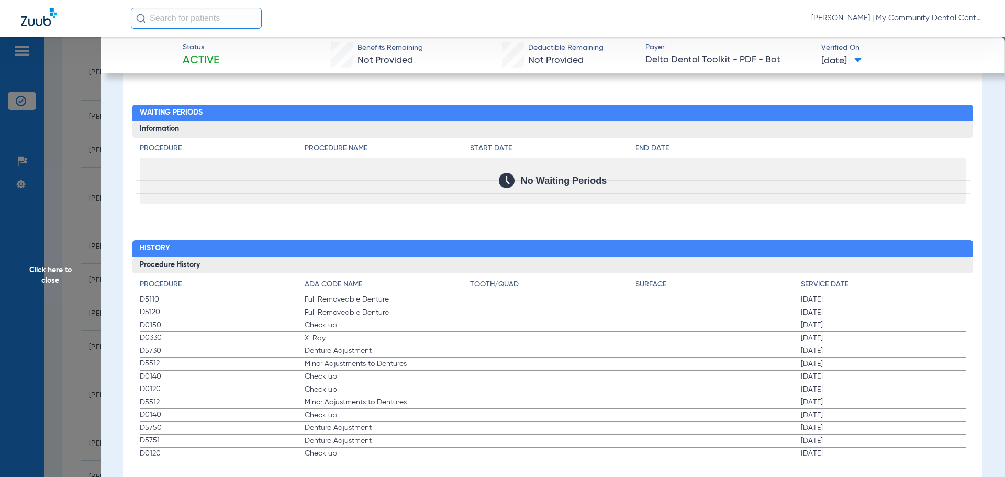
scroll to position [1017, 0]
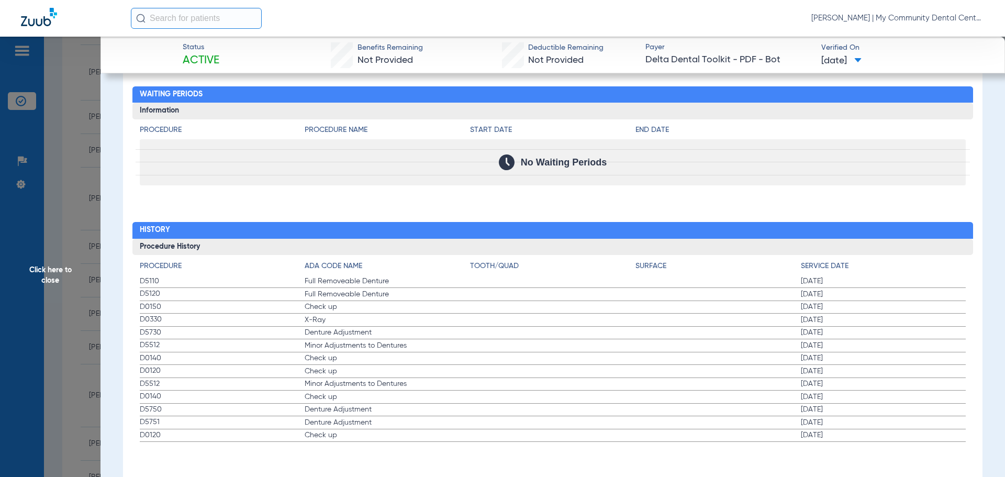
drag, startPoint x: 41, startPoint y: 267, endPoint x: 65, endPoint y: 278, distance: 26.3
click at [41, 267] on span "Click here to close" at bounding box center [50, 275] width 101 height 477
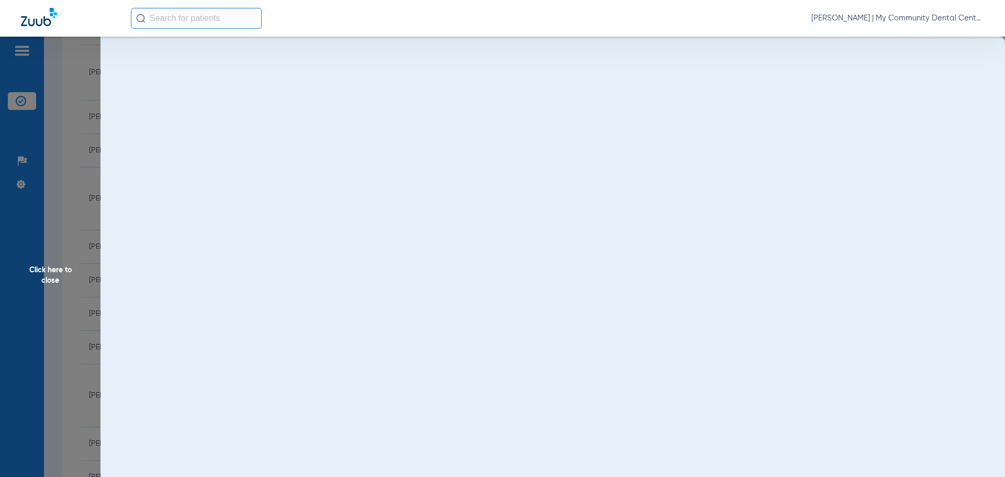
scroll to position [0, 0]
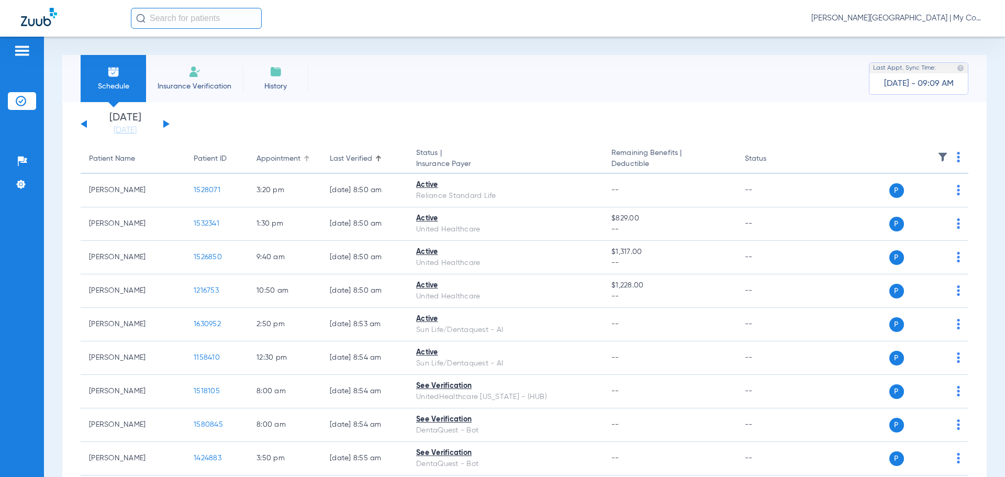
click at [303, 157] on div "Appointment" at bounding box center [285, 158] width 57 height 11
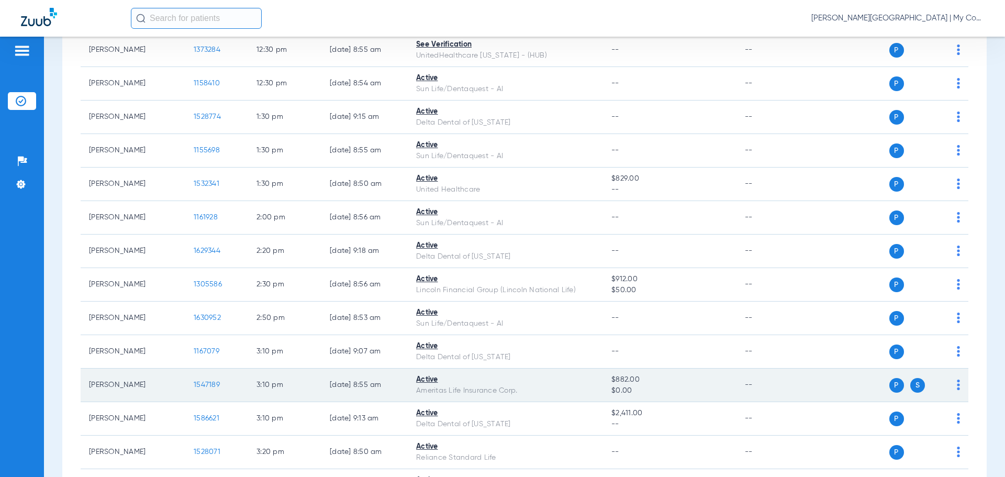
scroll to position [785, 0]
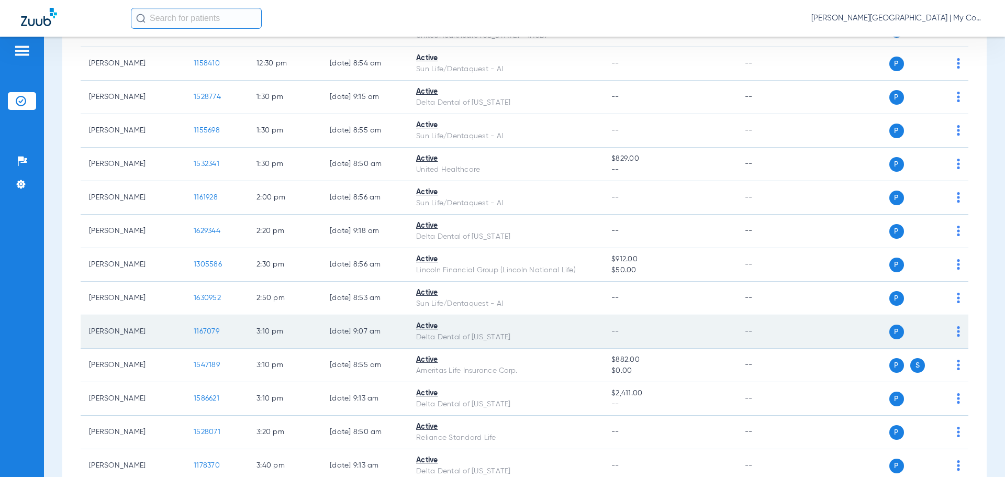
click at [208, 333] on span "1167079" at bounding box center [207, 331] width 26 height 7
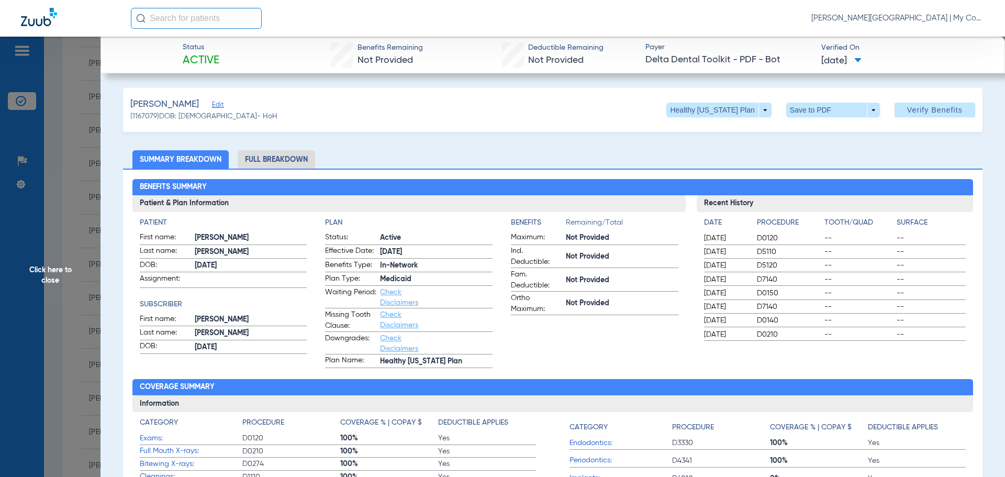
click at [259, 157] on li "Full Breakdown" at bounding box center [276, 159] width 77 height 18
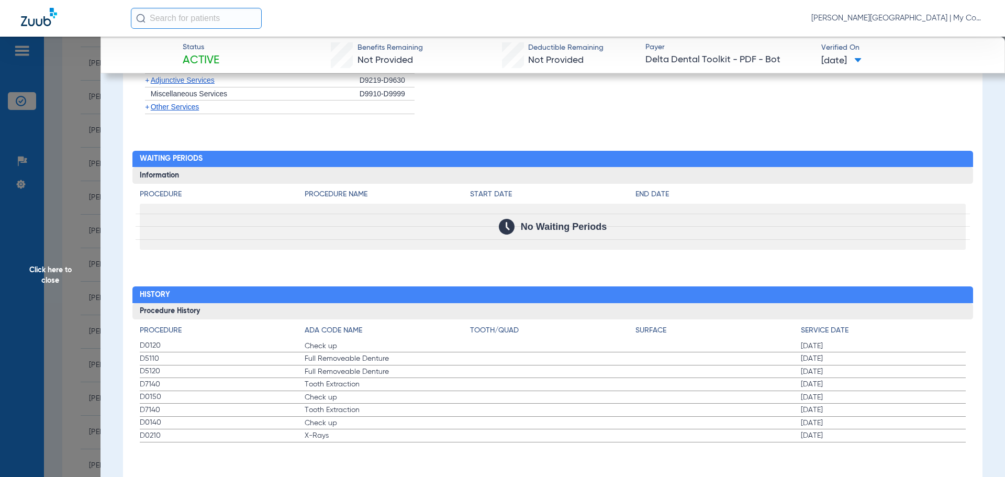
scroll to position [1136, 0]
click at [53, 280] on span "Click here to close" at bounding box center [50, 275] width 101 height 477
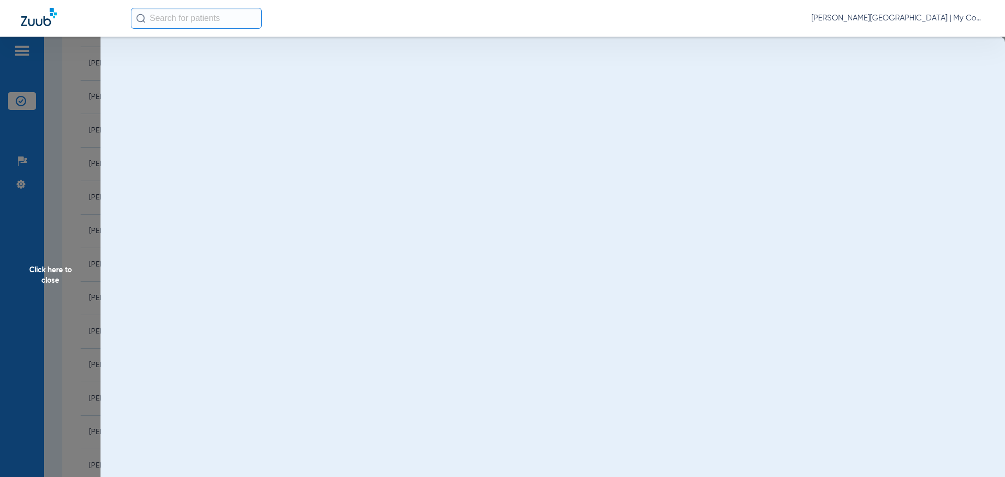
scroll to position [0, 0]
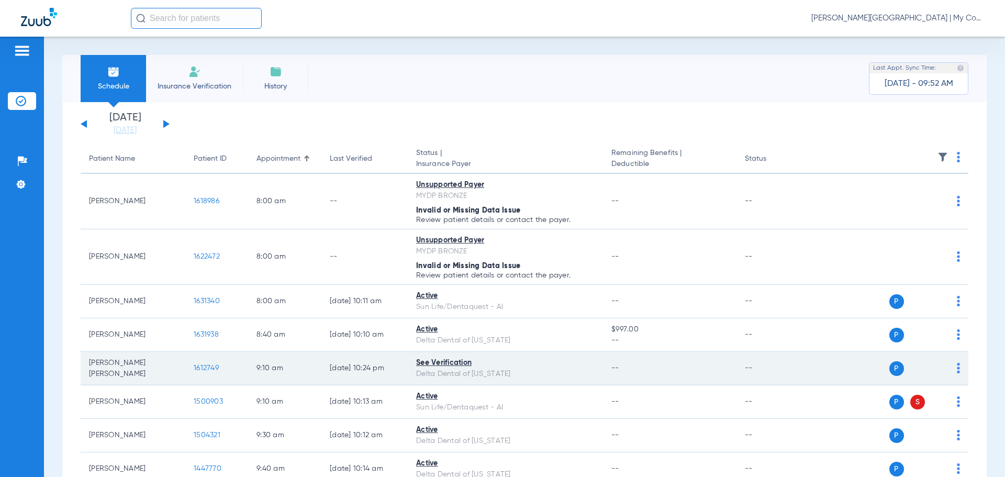
click at [214, 367] on span "1612749" at bounding box center [206, 367] width 25 height 7
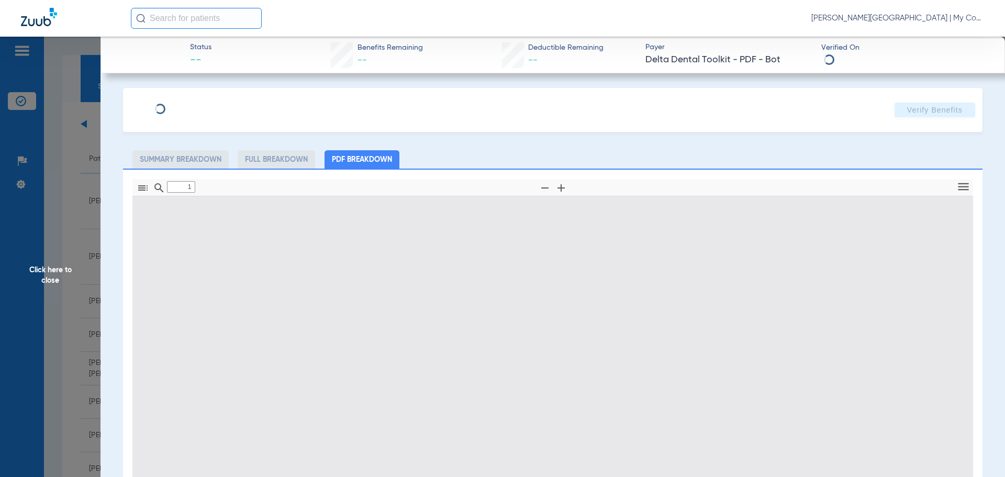
type input "0"
select select "page-width"
type input "1"
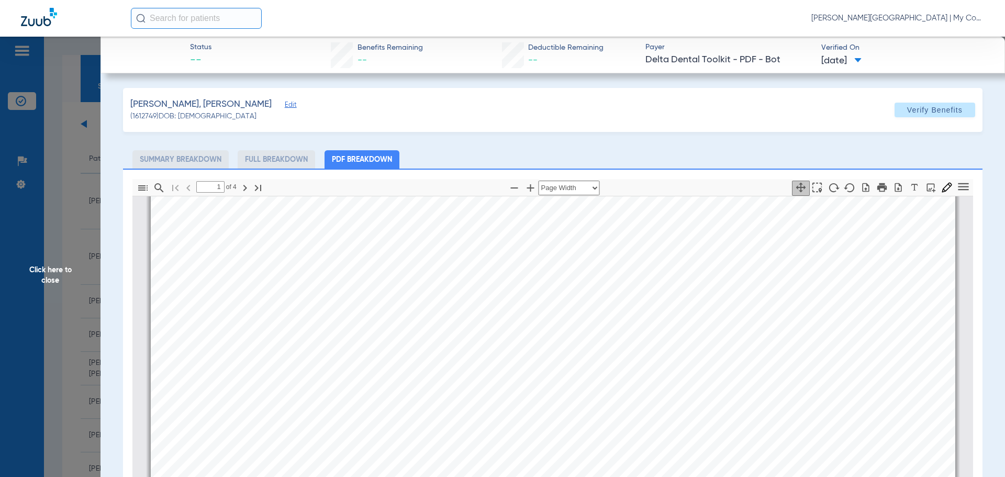
scroll to position [319, 0]
drag, startPoint x: 23, startPoint y: 265, endPoint x: 40, endPoint y: 272, distance: 18.6
click at [27, 267] on span "Click here to close" at bounding box center [50, 275] width 101 height 477
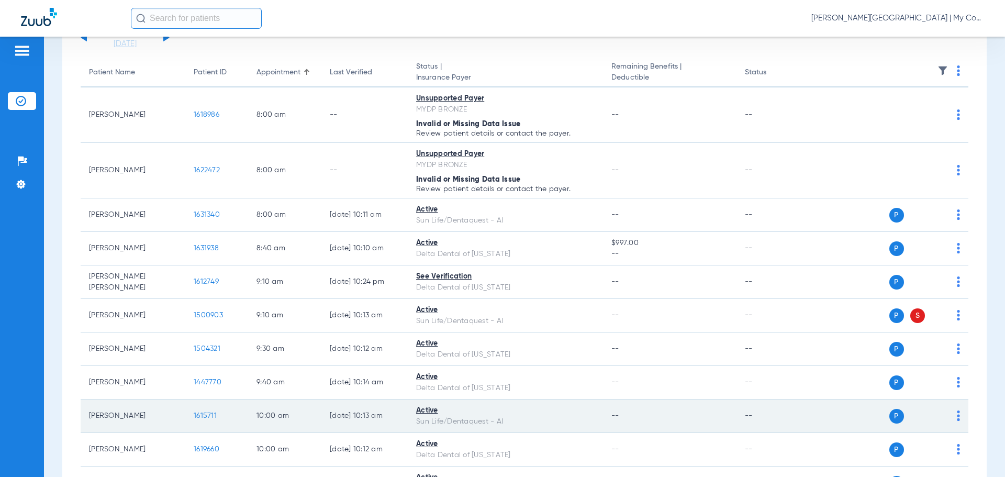
scroll to position [105, 0]
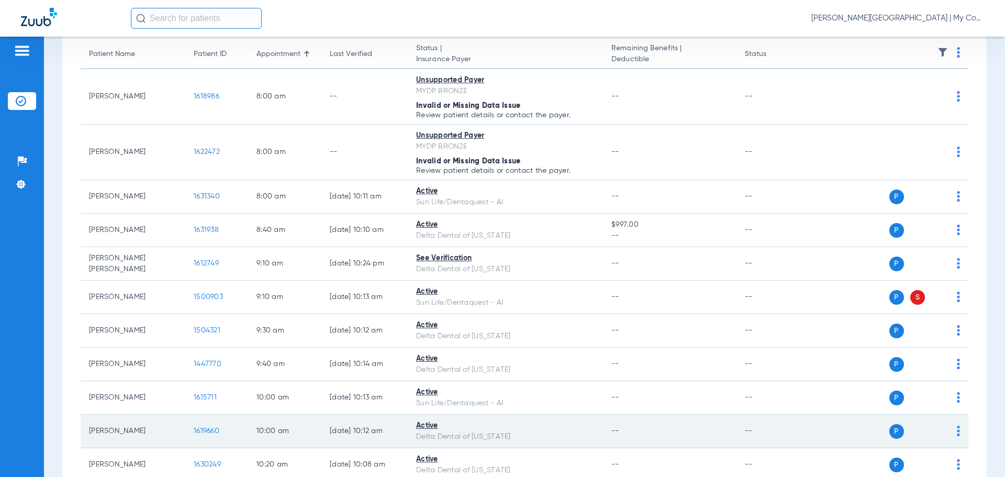
click at [211, 433] on span "1619660" at bounding box center [207, 430] width 26 height 7
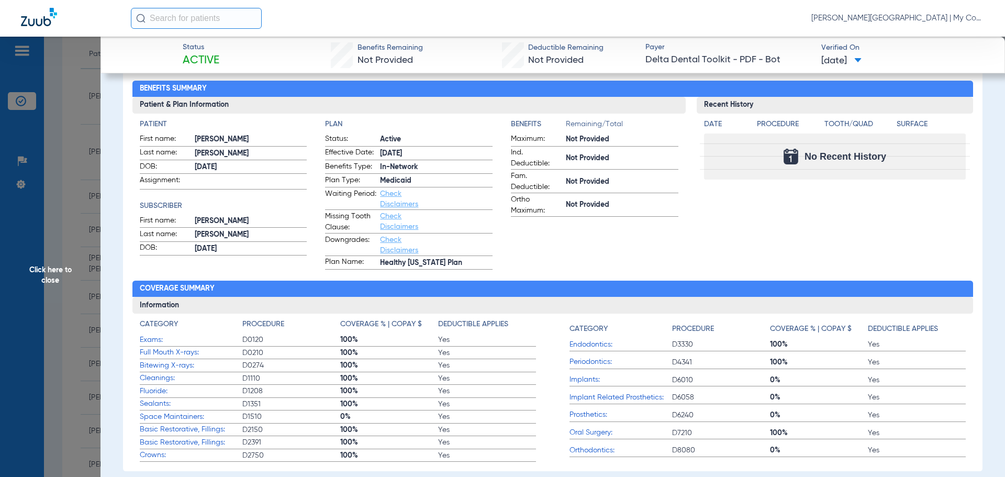
scroll to position [0, 0]
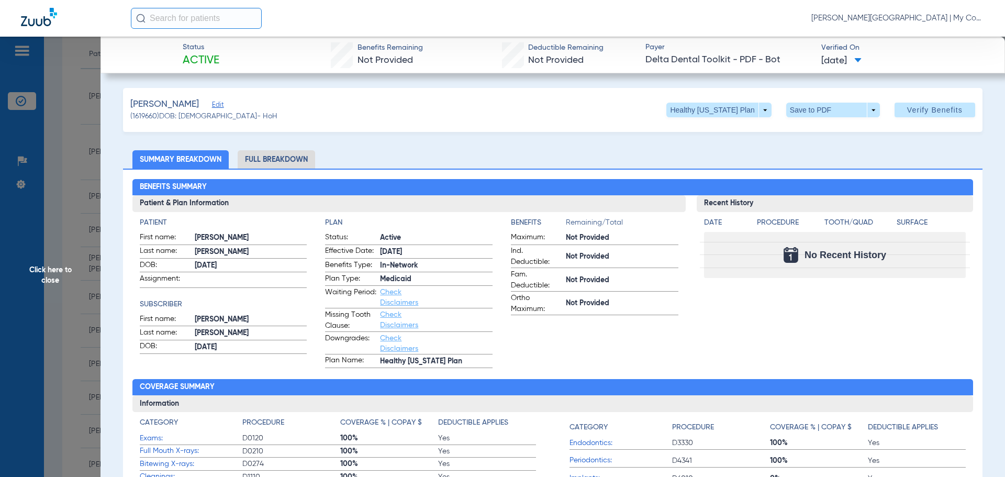
drag, startPoint x: 285, startPoint y: 153, endPoint x: 283, endPoint y: 164, distance: 10.6
click at [285, 153] on li "Full Breakdown" at bounding box center [276, 159] width 77 height 18
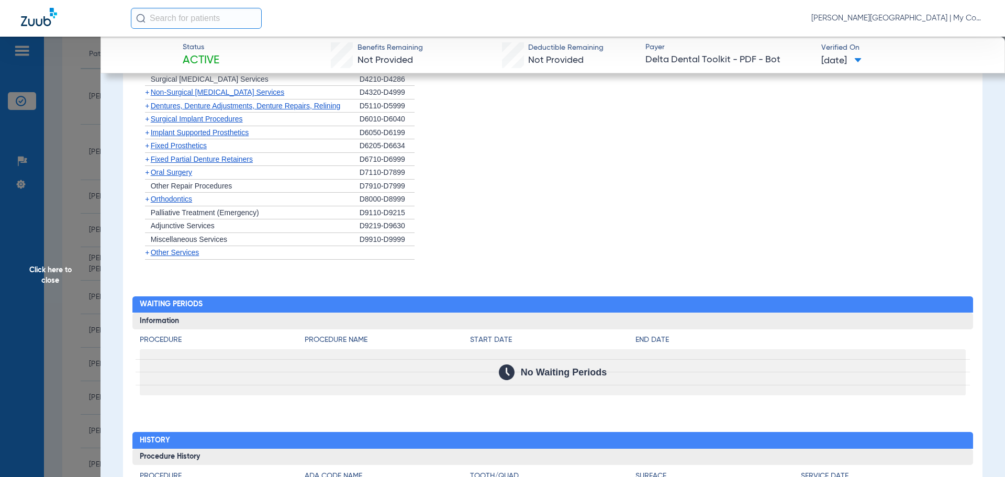
scroll to position [1079, 0]
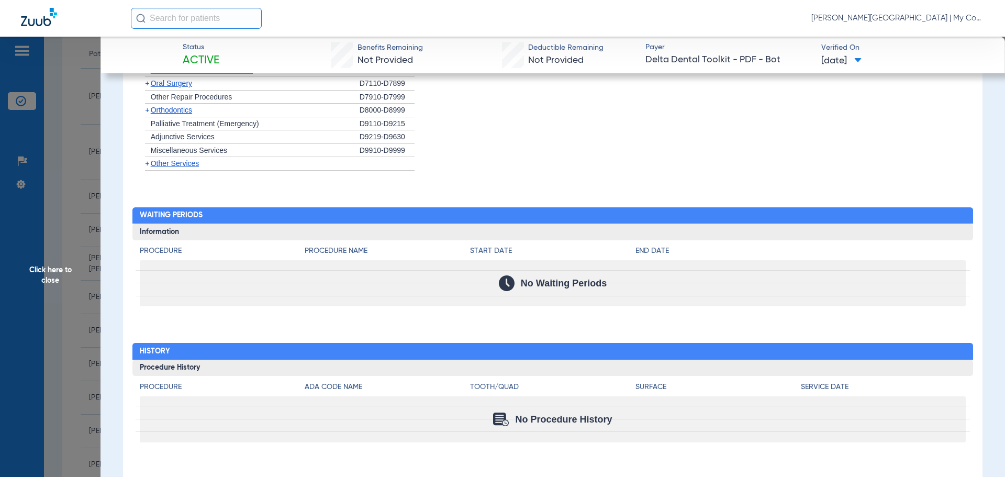
click at [63, 281] on span "Click here to close" at bounding box center [50, 275] width 101 height 477
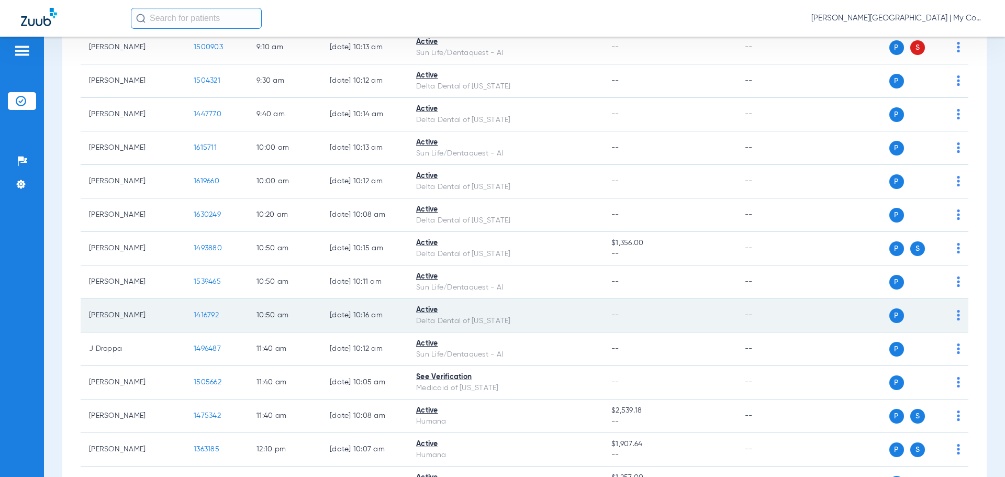
scroll to position [366, 0]
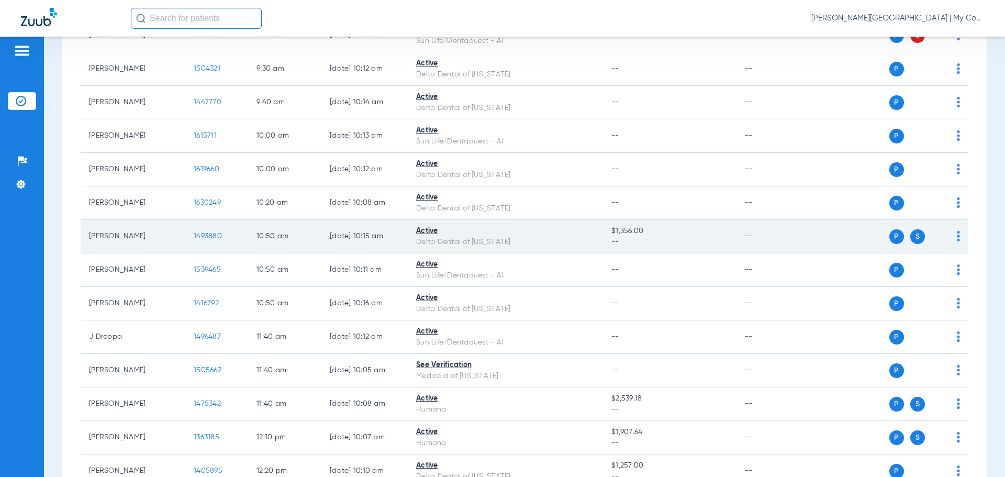
click at [213, 240] on td "1493880" at bounding box center [216, 237] width 63 height 34
click at [205, 233] on span "1493880" at bounding box center [208, 235] width 28 height 7
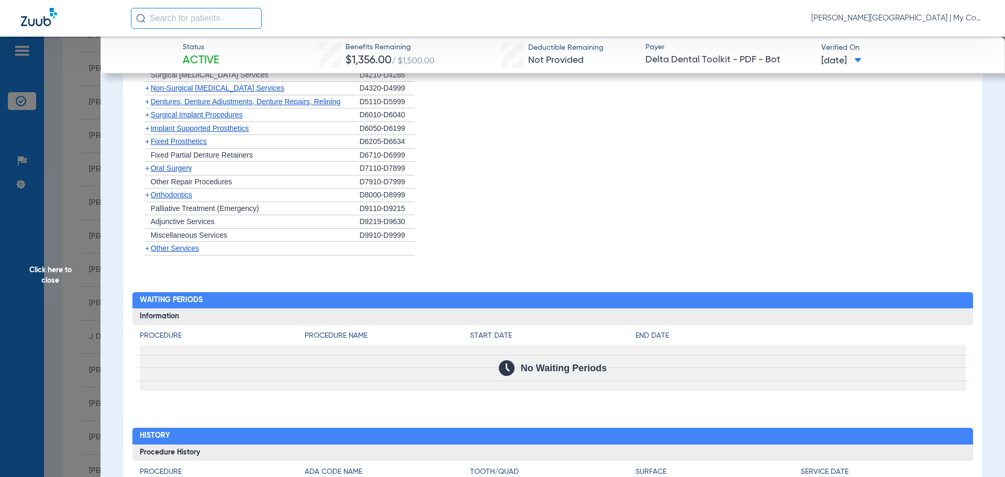
scroll to position [1047, 0]
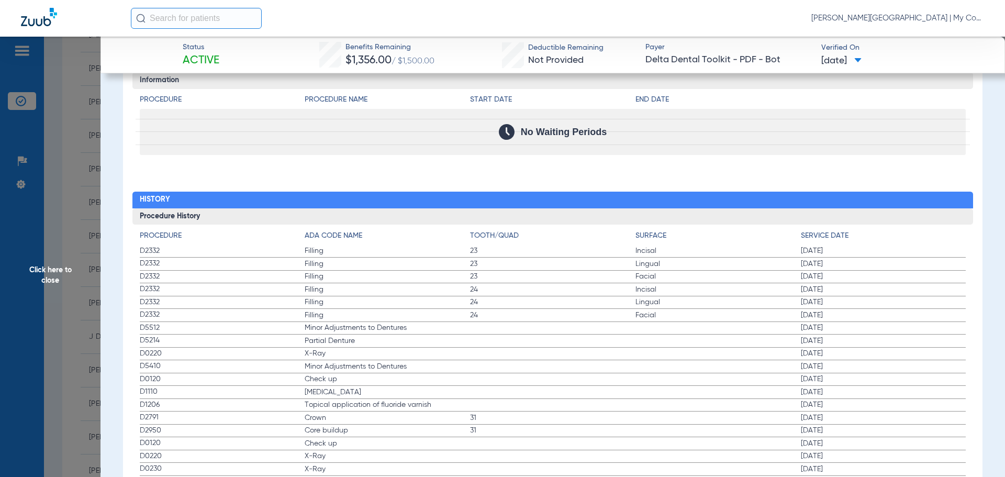
click at [354, 329] on span "Minor Adjustments to Dentures" at bounding box center [387, 327] width 165 height 10
click at [339, 343] on span "Partial Denture" at bounding box center [387, 341] width 165 height 10
click at [329, 354] on span "X-Ray" at bounding box center [387, 353] width 165 height 10
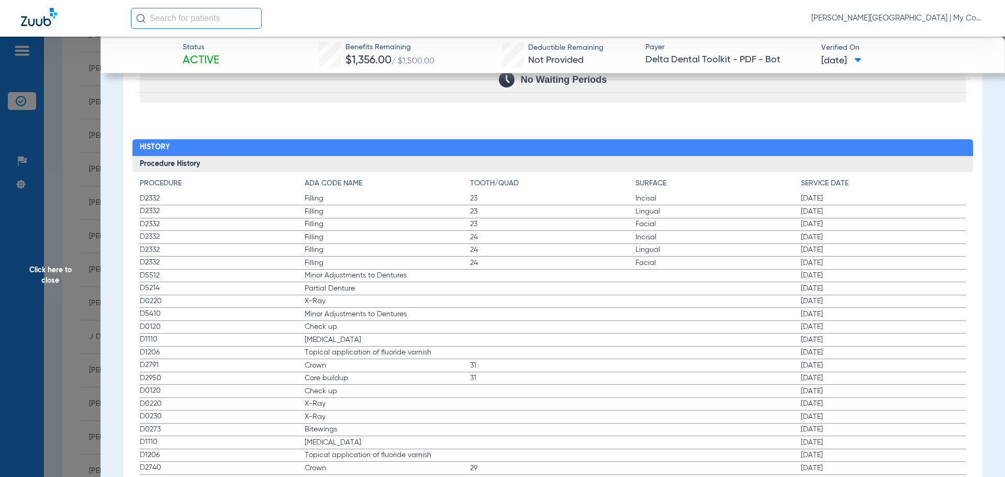
drag, startPoint x: 320, startPoint y: 432, endPoint x: 850, endPoint y: 430, distance: 530.3
click at [850, 430] on label "D0273 Bitewings [DATE]" at bounding box center [553, 429] width 827 height 13
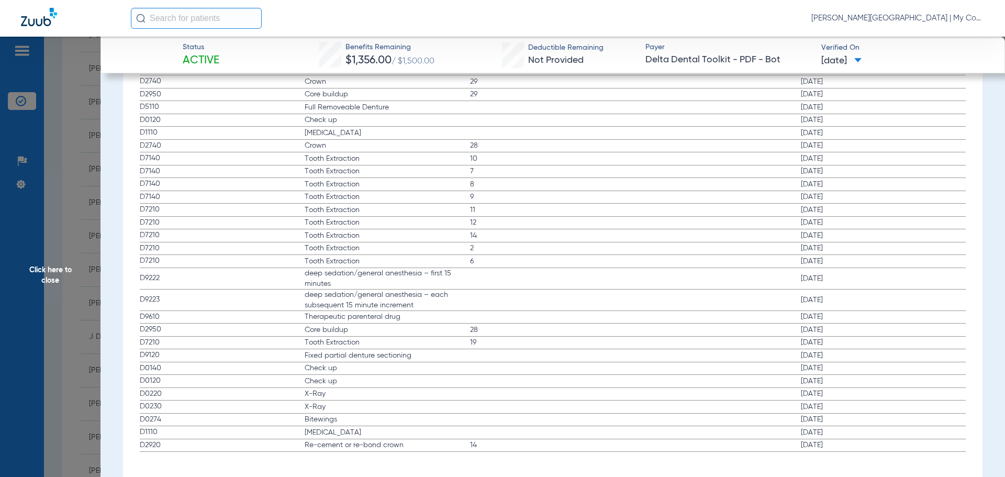
scroll to position [1496, 0]
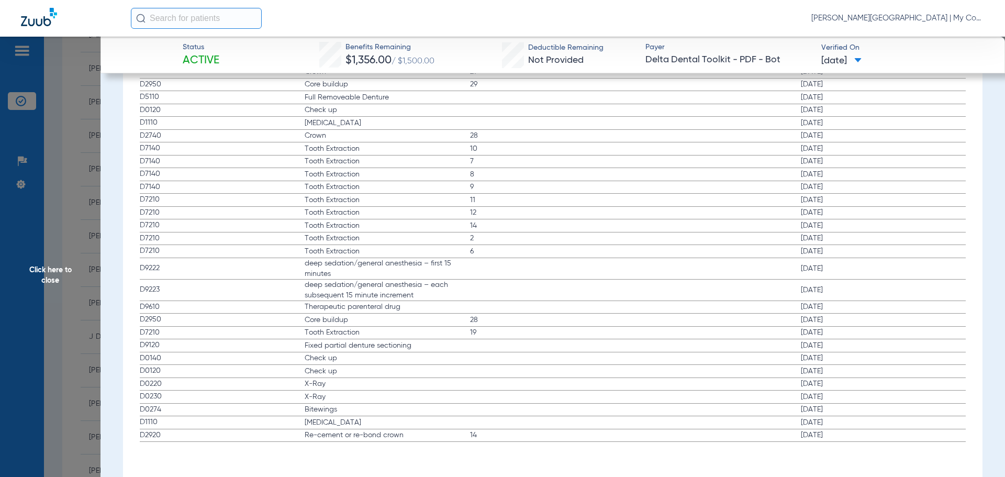
click at [39, 269] on span "Click here to close" at bounding box center [50, 275] width 101 height 477
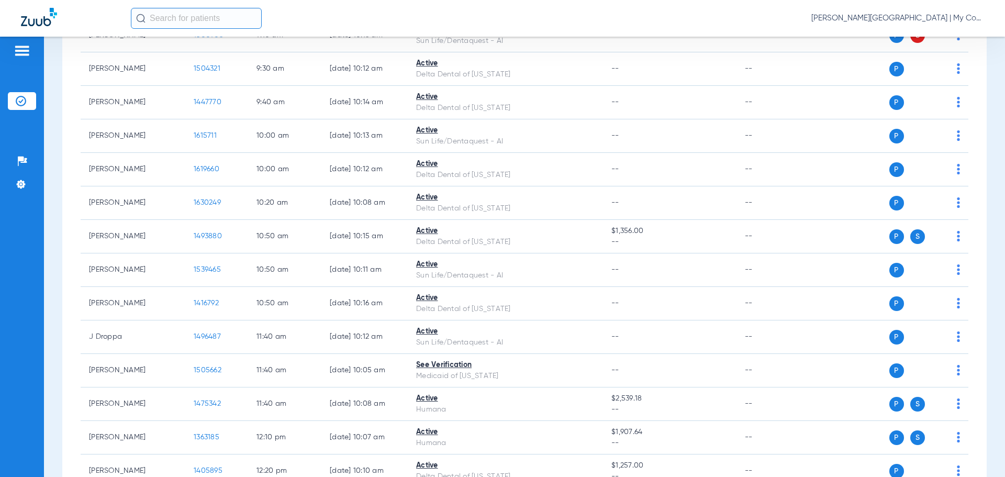
scroll to position [0, 0]
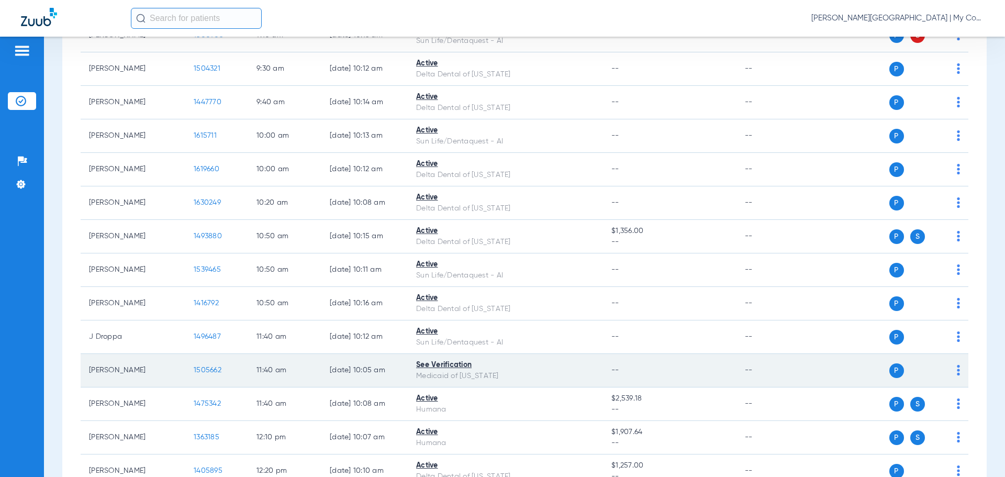
click at [194, 374] on td "1505662" at bounding box center [216, 371] width 63 height 34
click at [213, 370] on span "1505662" at bounding box center [208, 369] width 28 height 7
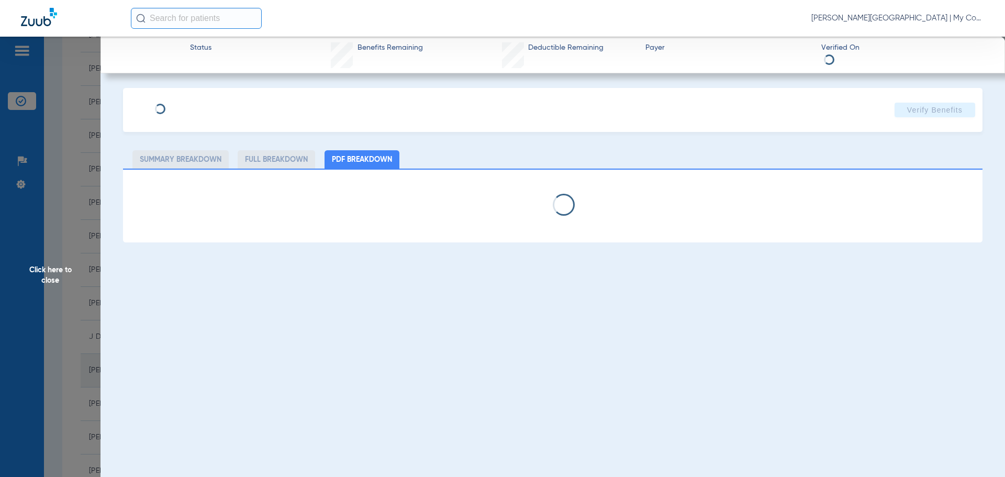
select select "page-width"
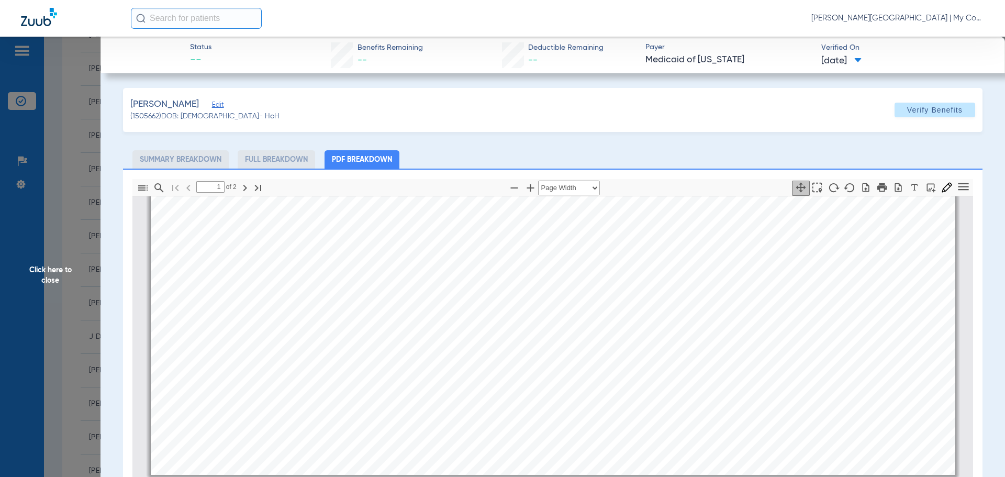
type input "2"
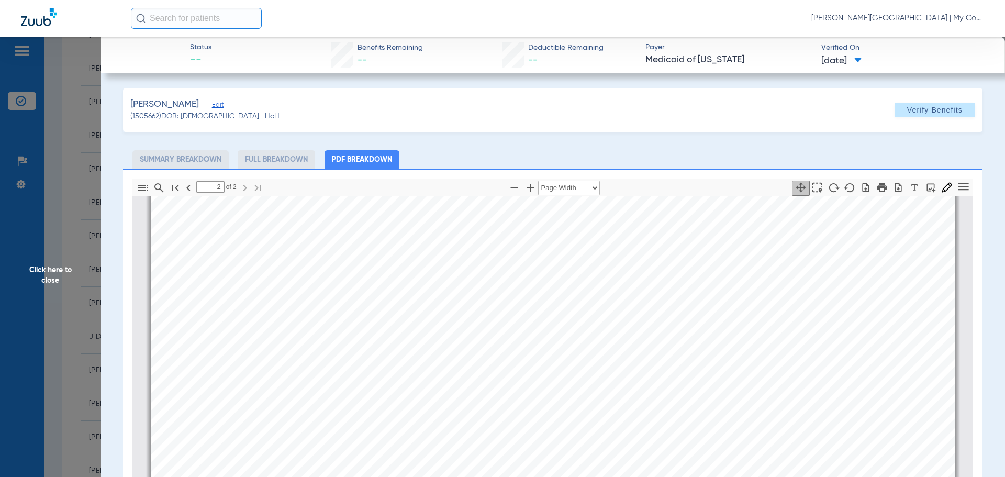
scroll to position [1366, 0]
click at [39, 272] on span "Click here to close" at bounding box center [50, 275] width 101 height 477
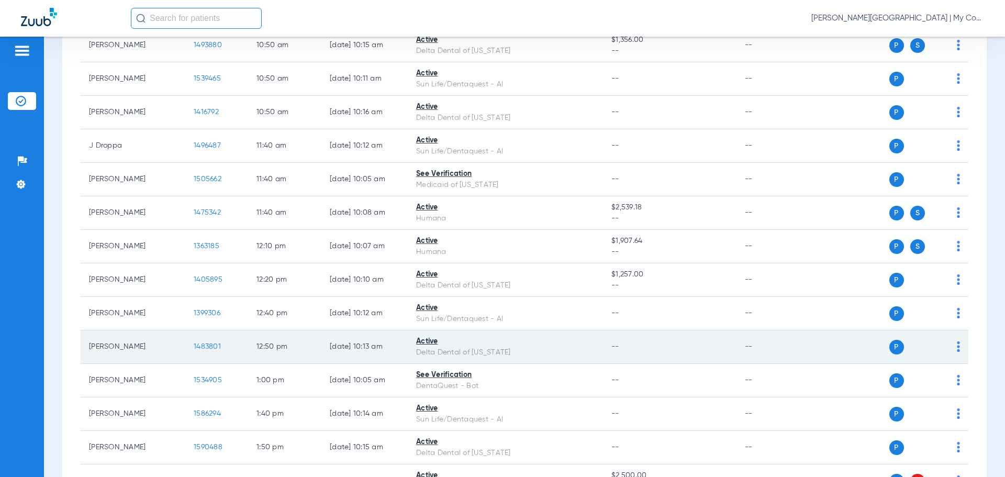
scroll to position [576, 0]
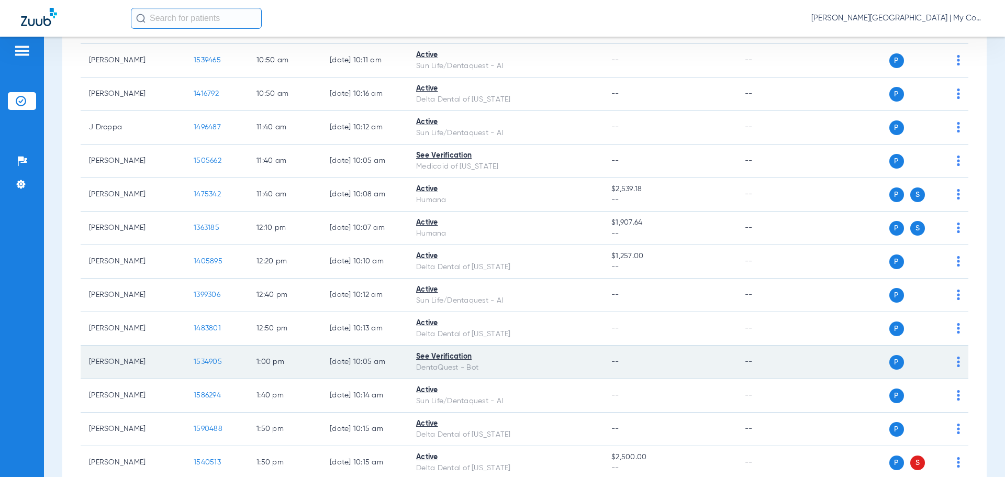
click at [209, 360] on span "1534905" at bounding box center [208, 361] width 28 height 7
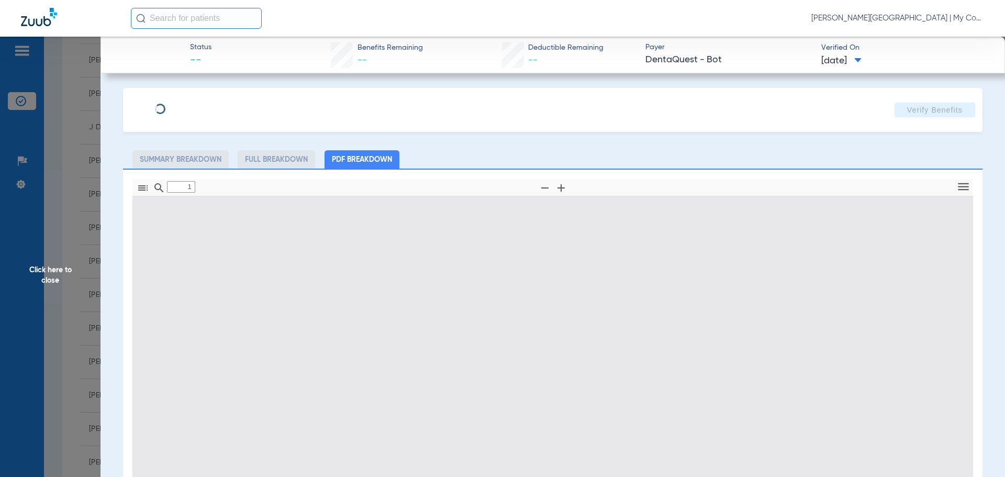
type input "0"
select select "page-width"
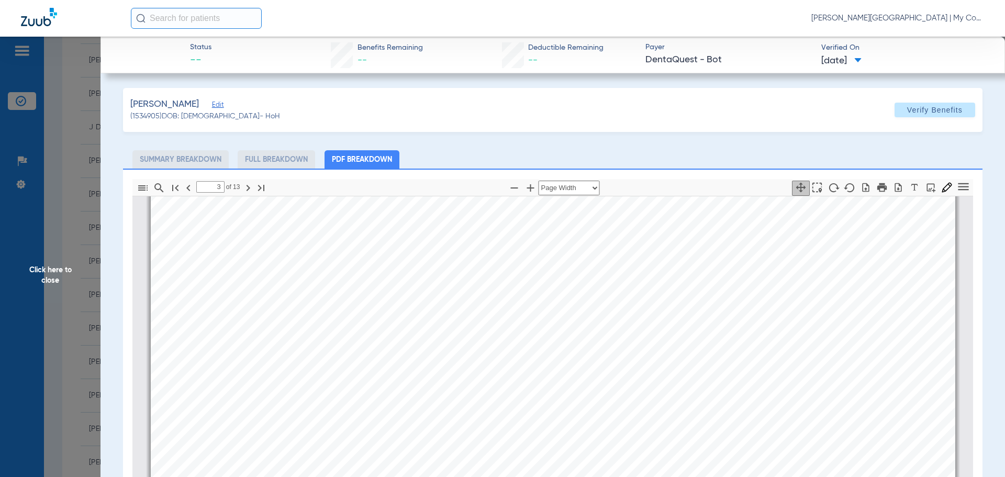
scroll to position [1366, 0]
drag, startPoint x: 298, startPoint y: 319, endPoint x: 366, endPoint y: 315, distance: 68.2
click at [365, 315] on div "[PERSON_NAME] Member is eligible: My Community Dental Centers Inc - [PERSON_NAM…" at bounding box center [553, 268] width 805 height 570
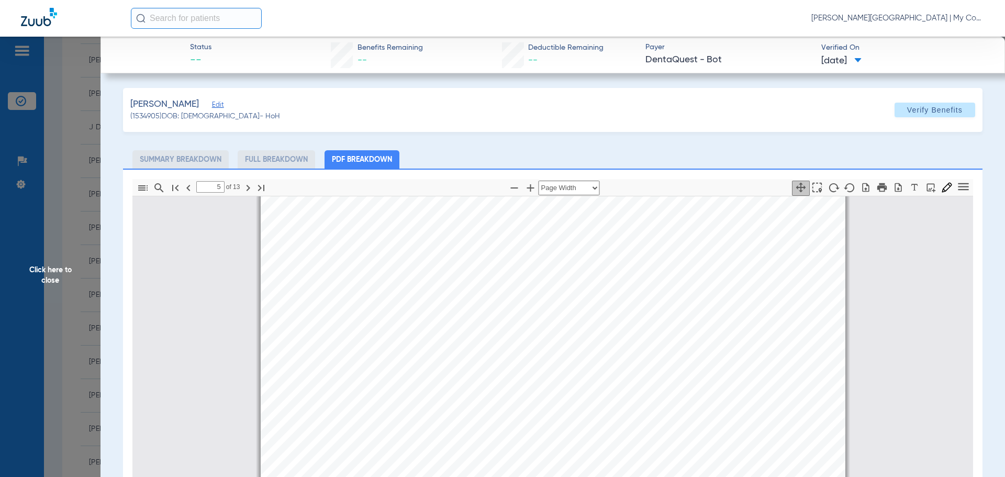
type input "4"
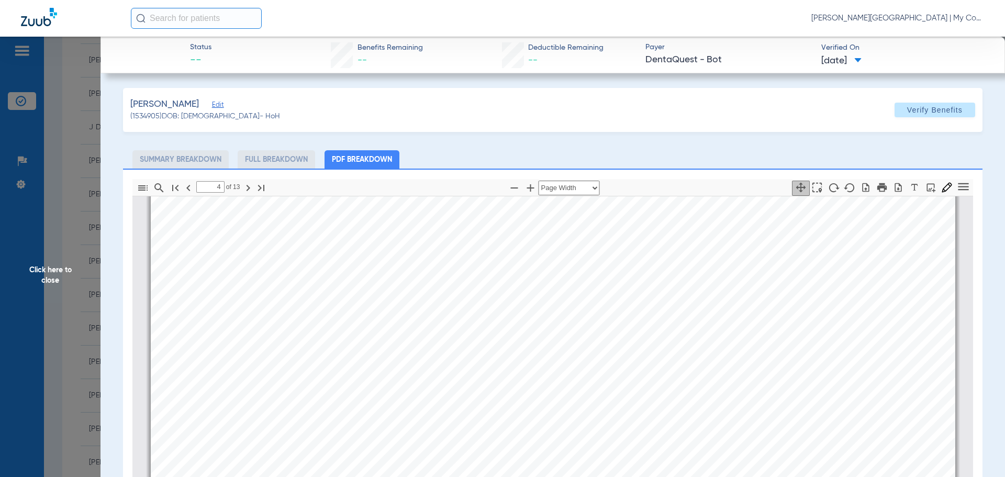
scroll to position [1633, 0]
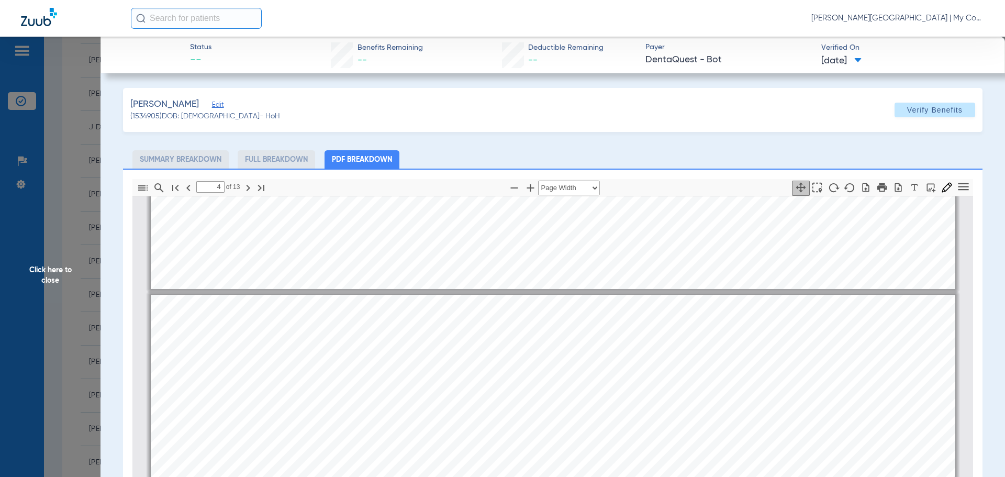
click at [46, 273] on span "Click here to close" at bounding box center [50, 275] width 101 height 477
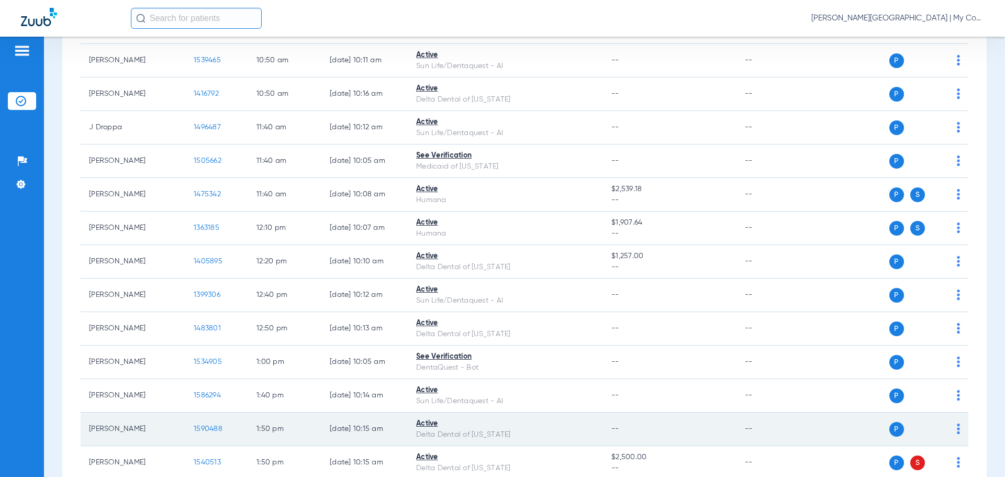
click at [210, 427] on span "1590488" at bounding box center [208, 428] width 29 height 7
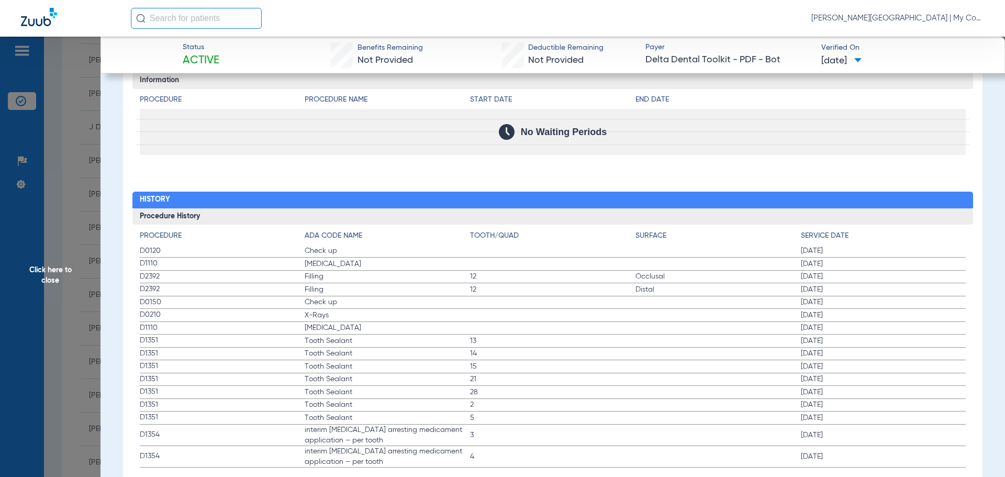
scroll to position [1072, 0]
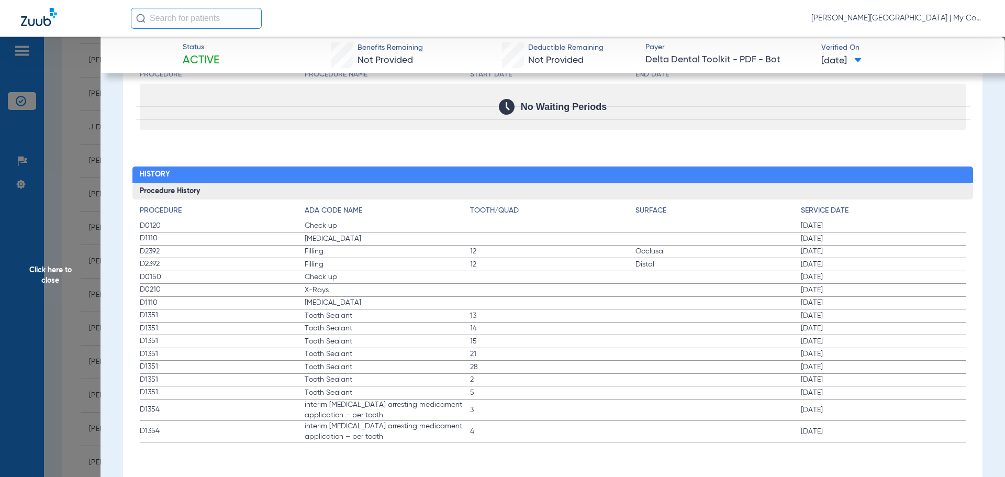
drag, startPoint x: 50, startPoint y: 277, endPoint x: 111, endPoint y: 279, distance: 61.3
click at [50, 277] on span "Click here to close" at bounding box center [50, 275] width 101 height 477
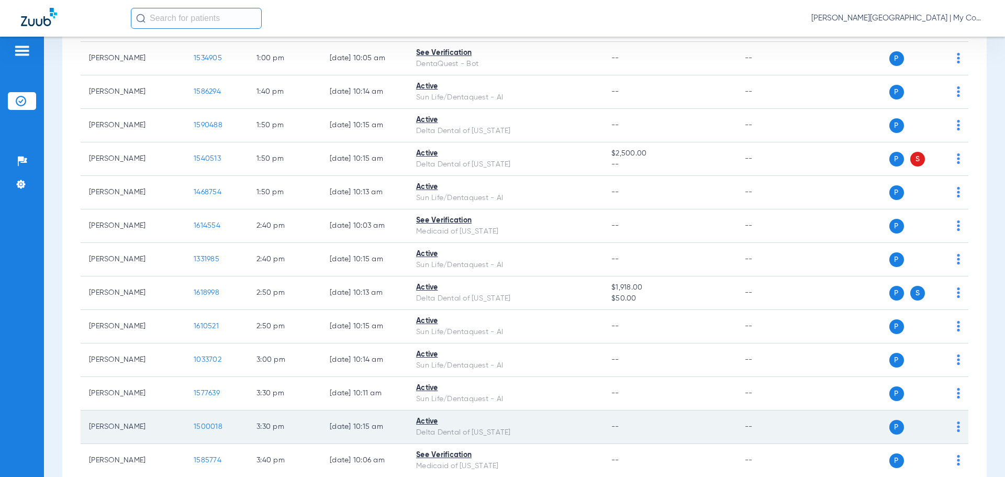
scroll to position [890, 0]
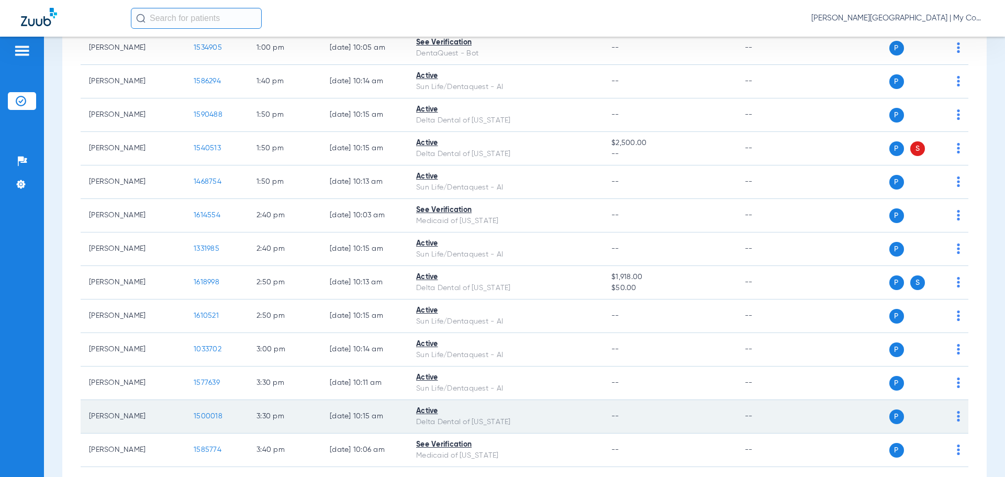
click at [214, 416] on span "1500018" at bounding box center [208, 416] width 29 height 7
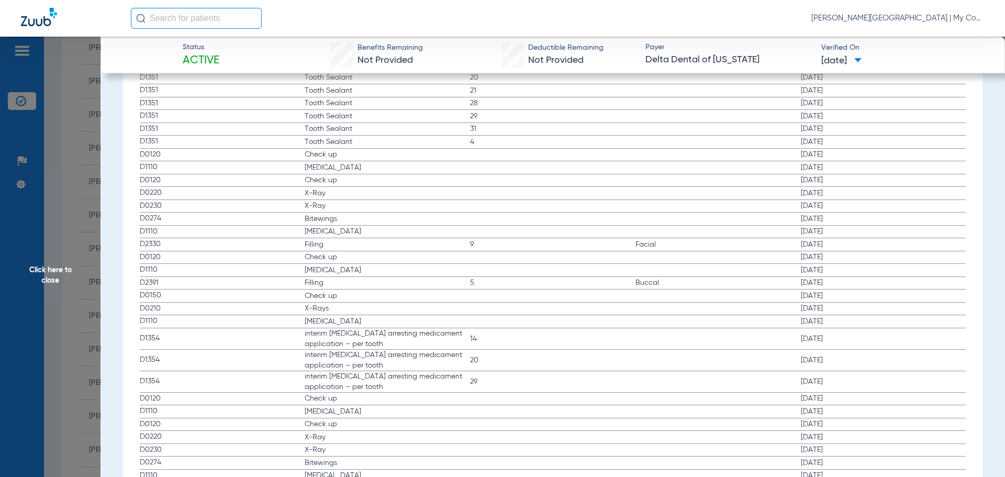
scroll to position [1152, 0]
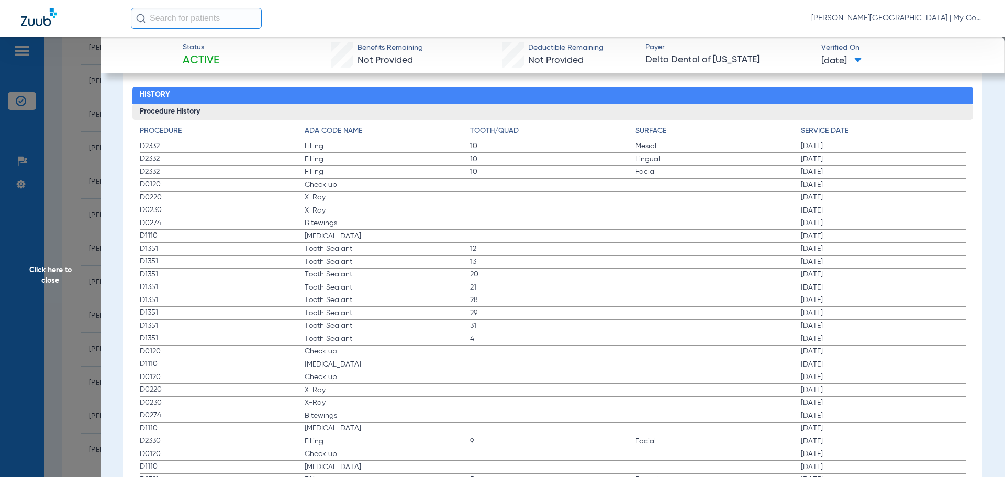
drag, startPoint x: 794, startPoint y: 184, endPoint x: 844, endPoint y: 222, distance: 62.7
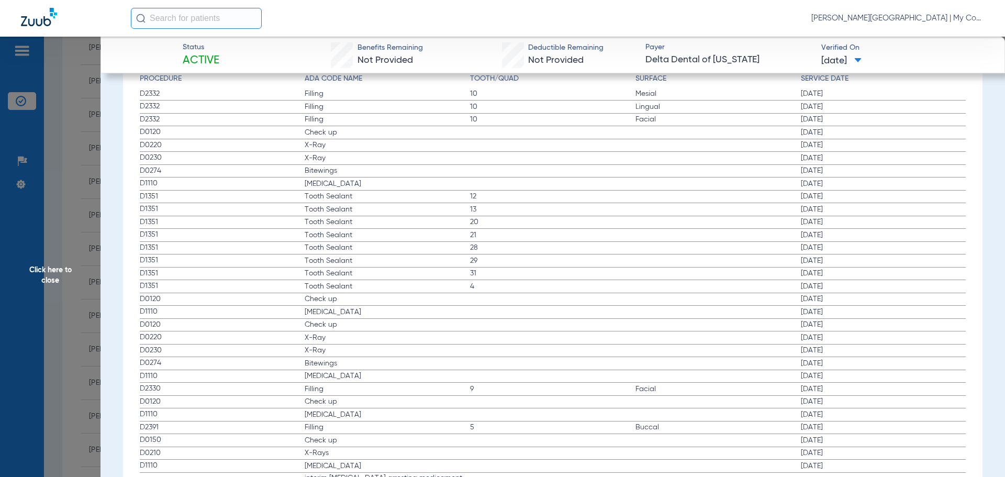
scroll to position [1256, 0]
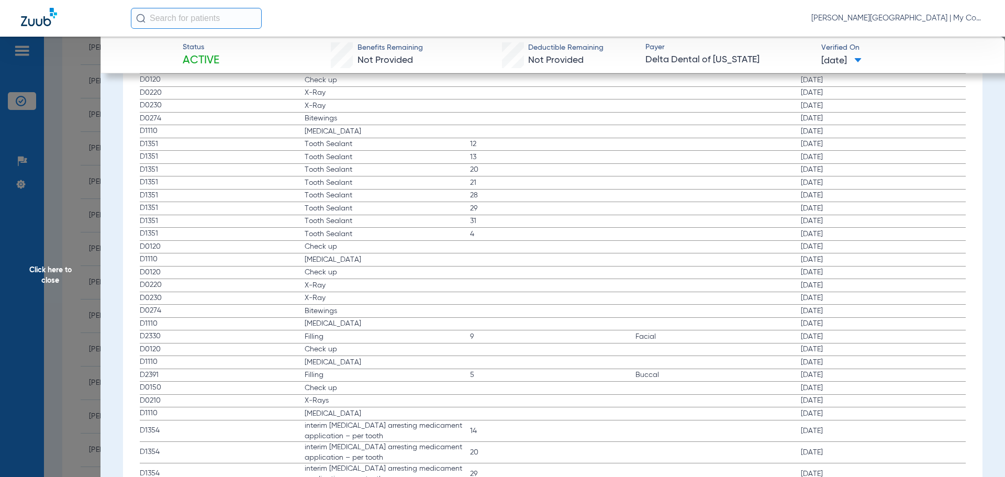
click at [42, 278] on span "Click here to close" at bounding box center [50, 275] width 101 height 477
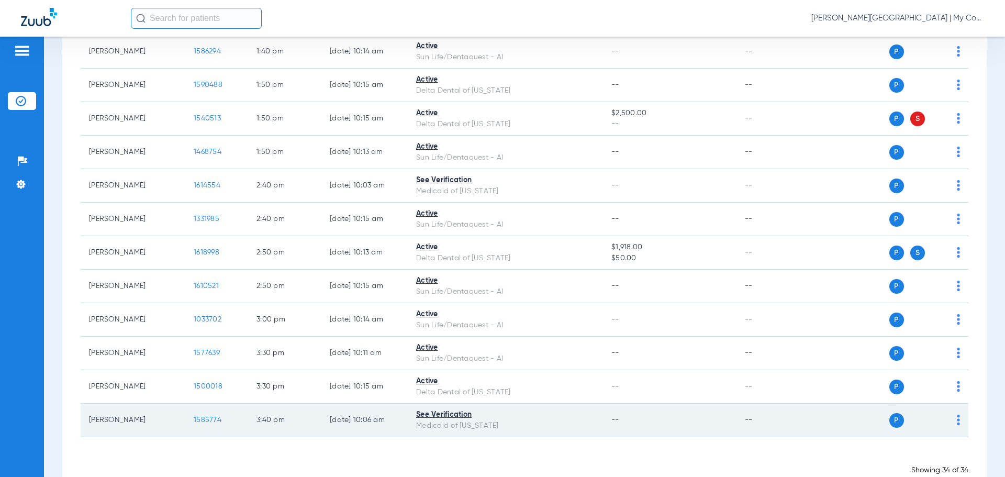
scroll to position [947, 0]
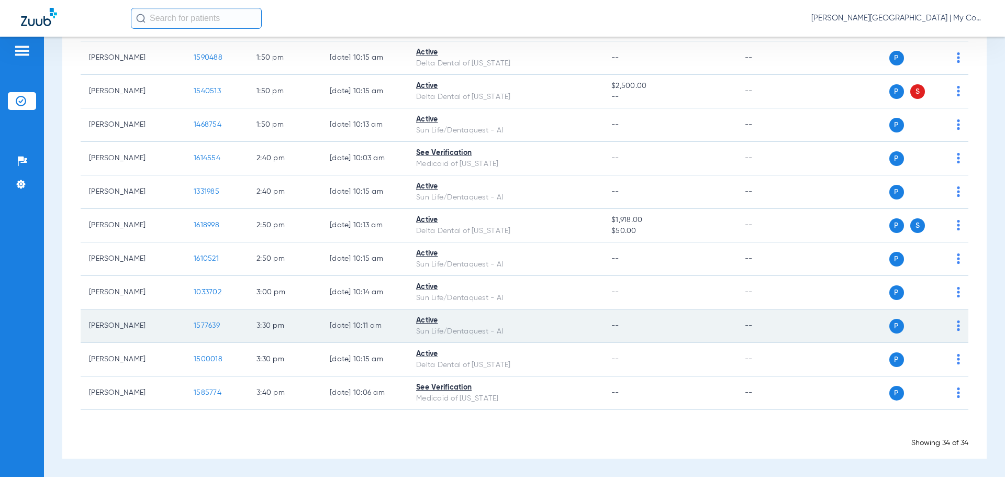
click at [211, 324] on span "1577639" at bounding box center [207, 325] width 26 height 7
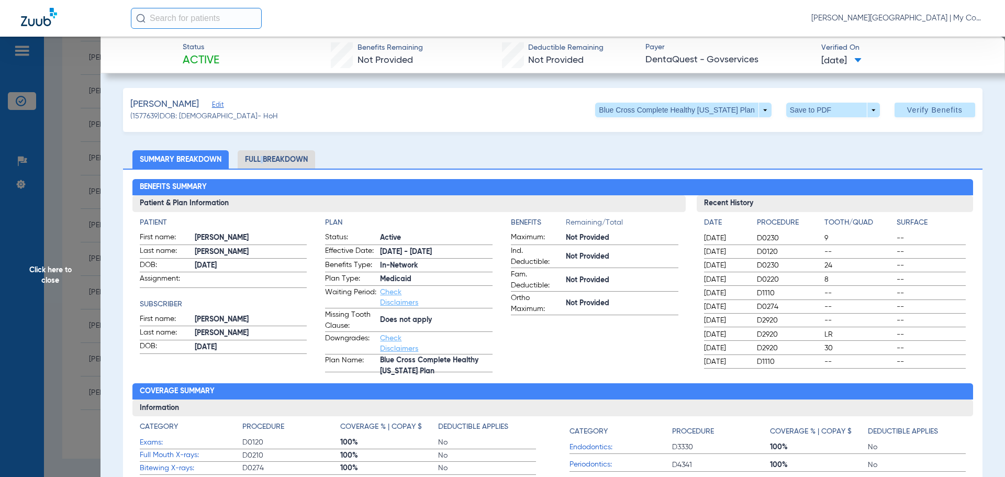
click at [260, 155] on li "Full Breakdown" at bounding box center [276, 159] width 77 height 18
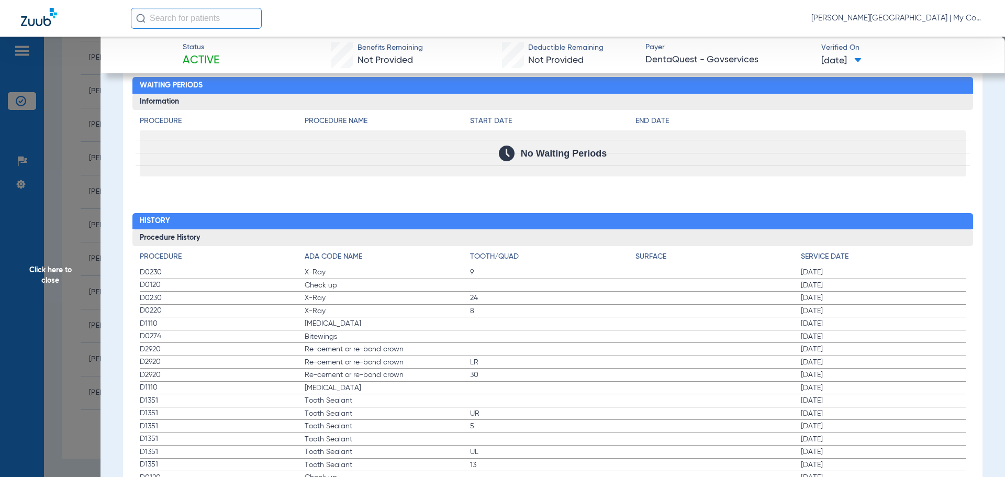
scroll to position [1256, 0]
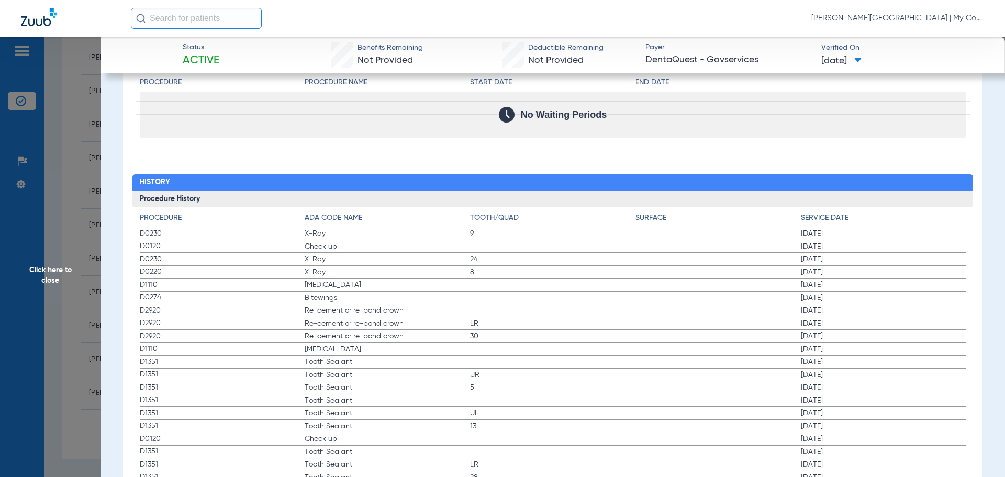
drag, startPoint x: 790, startPoint y: 246, endPoint x: 862, endPoint y: 247, distance: 72.3
click at [862, 247] on label "D0120 Check up 02/11/2025" at bounding box center [553, 246] width 827 height 13
drag, startPoint x: 797, startPoint y: 283, endPoint x: 851, endPoint y: 291, distance: 54.9
click at [855, 289] on span "02/11/2025" at bounding box center [883, 285] width 165 height 10
drag, startPoint x: 793, startPoint y: 302, endPoint x: 851, endPoint y: 308, distance: 58.9
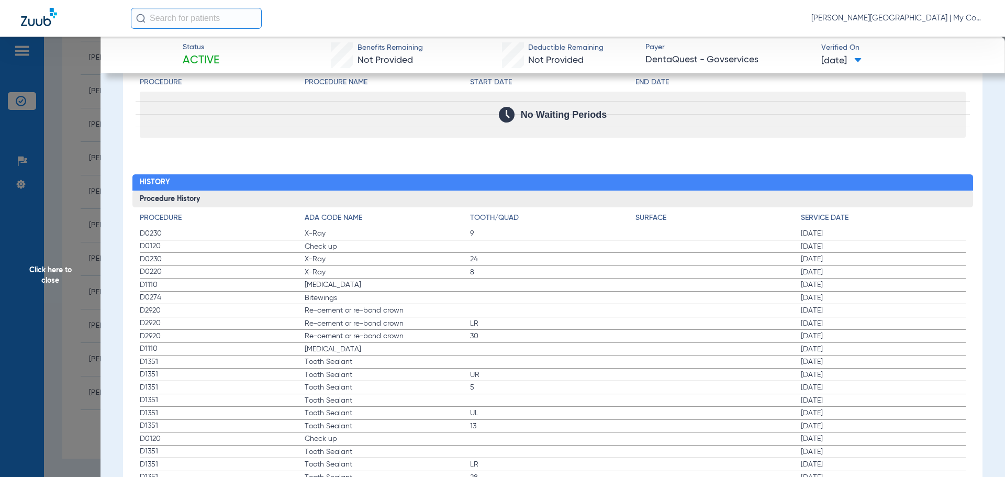
click at [851, 308] on app-history-list "Procedure ADA Code Name Tooth/Quad Surface Service Date D0230 X-Ray 9 02/11/202…" at bounding box center [553, 483] width 827 height 541
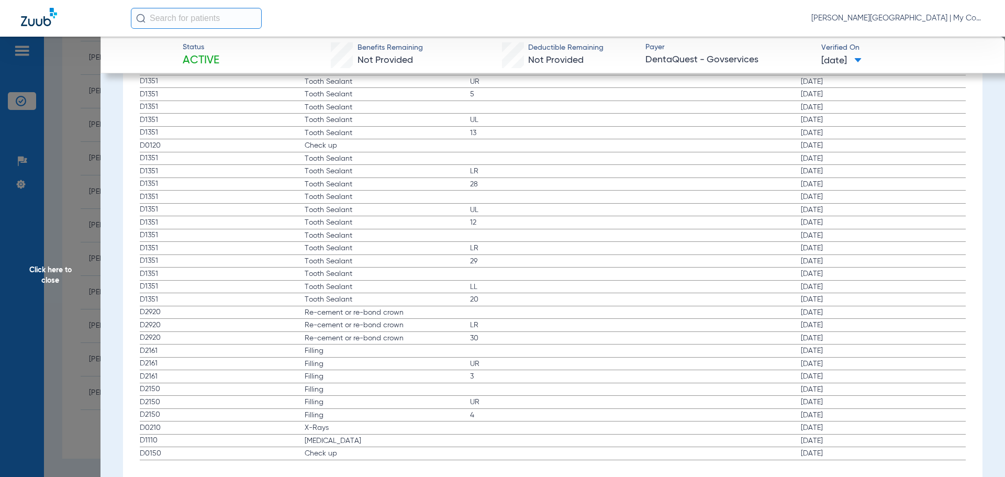
scroll to position [1568, 0]
drag, startPoint x: 789, startPoint y: 411, endPoint x: 849, endPoint y: 408, distance: 59.8
click at [849, 408] on label "D0210 X-Rays 01/03/2024" at bounding box center [553, 410] width 827 height 13
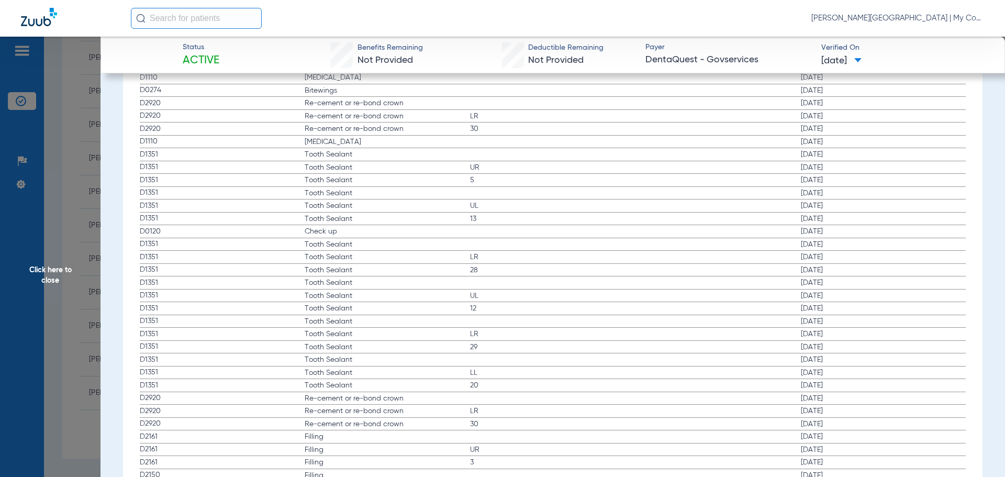
scroll to position [1411, 0]
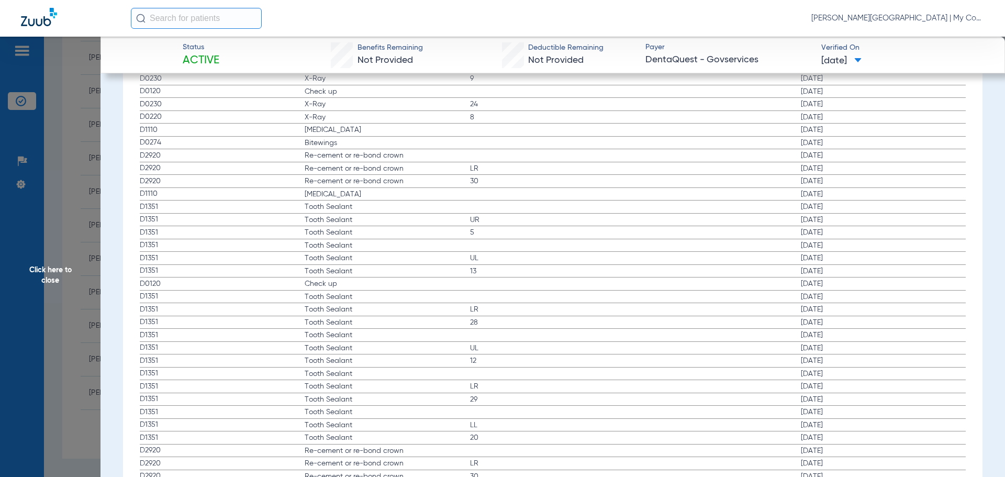
drag, startPoint x: 46, startPoint y: 266, endPoint x: 69, endPoint y: 302, distance: 42.4
click at [46, 265] on span "Click here to close" at bounding box center [50, 275] width 101 height 477
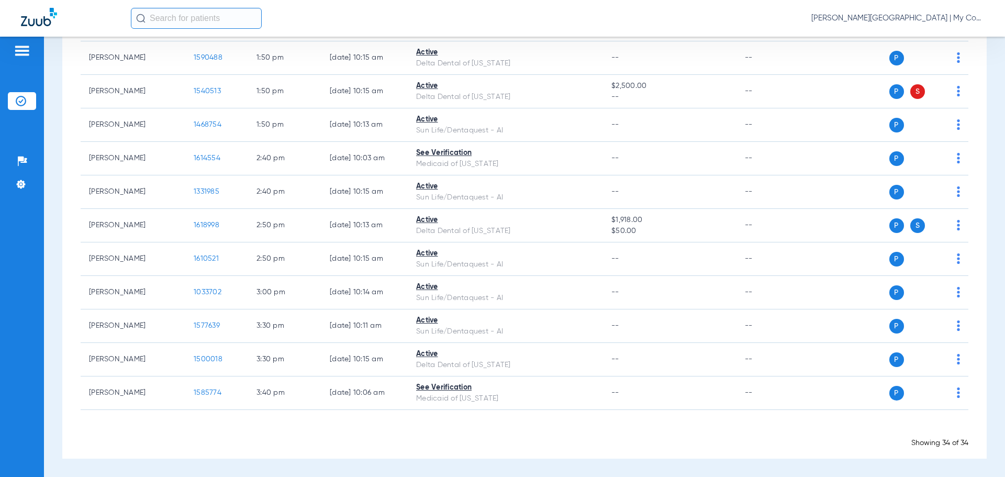
scroll to position [0, 0]
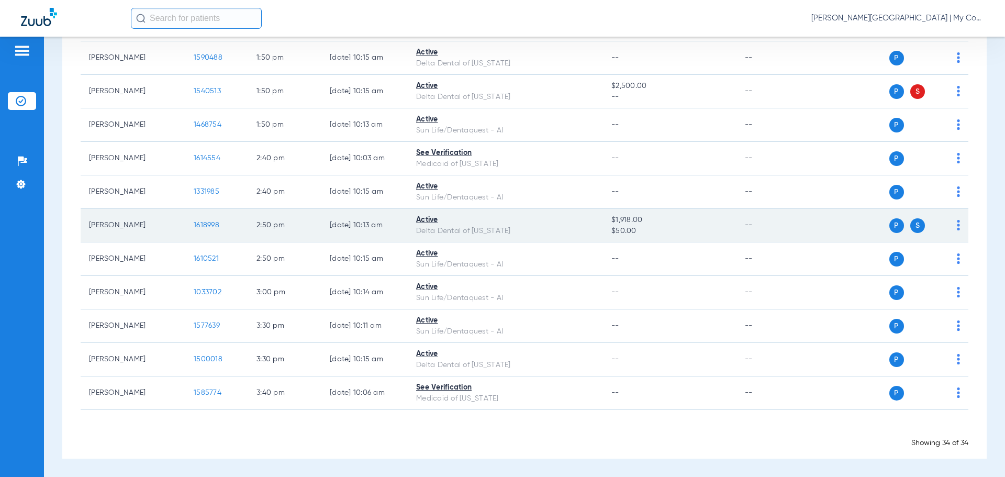
click at [209, 222] on span "1618998" at bounding box center [207, 224] width 26 height 7
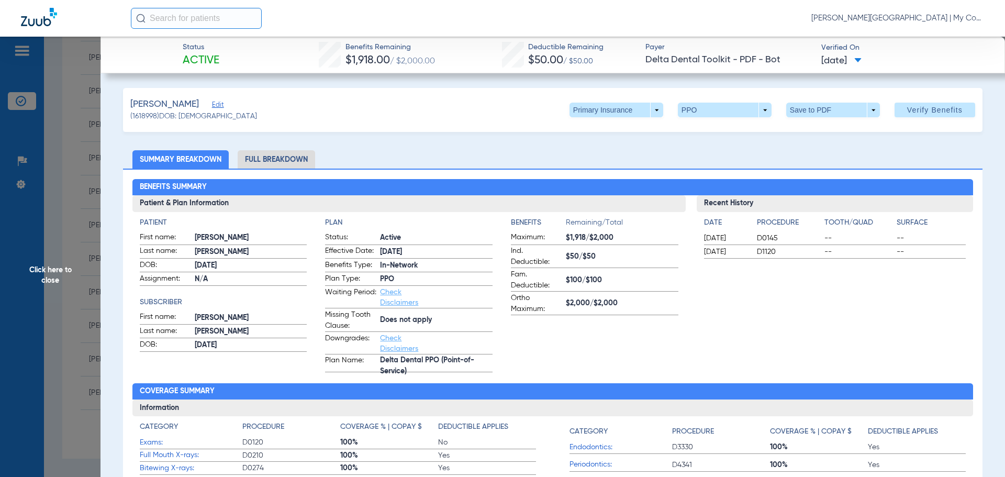
click at [267, 163] on li "Full Breakdown" at bounding box center [276, 159] width 77 height 18
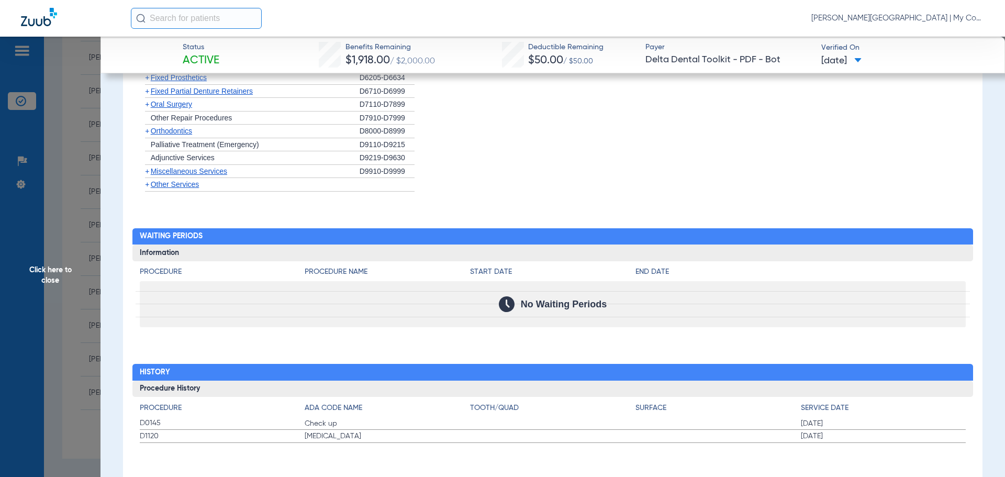
scroll to position [1154, 0]
drag, startPoint x: 37, startPoint y: 278, endPoint x: 84, endPoint y: 280, distance: 47.1
click at [37, 278] on span "Click here to close" at bounding box center [50, 275] width 101 height 477
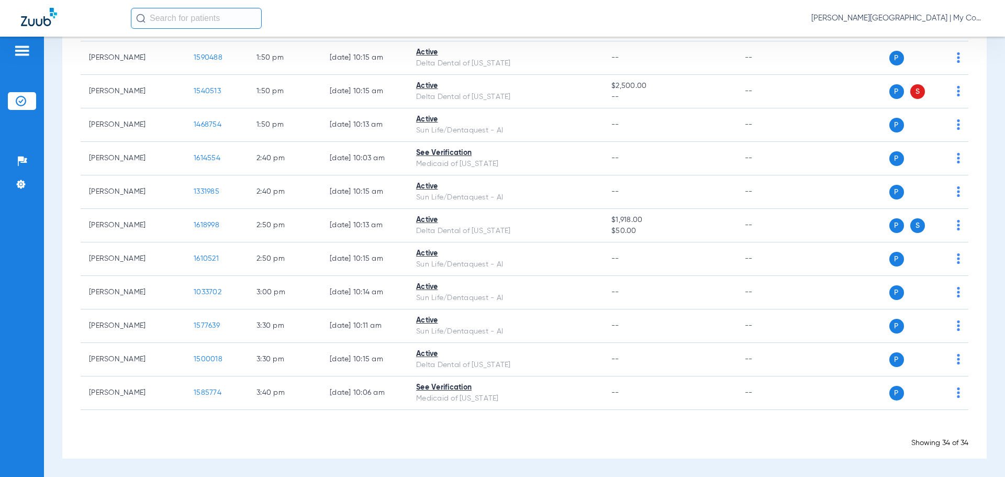
scroll to position [0, 0]
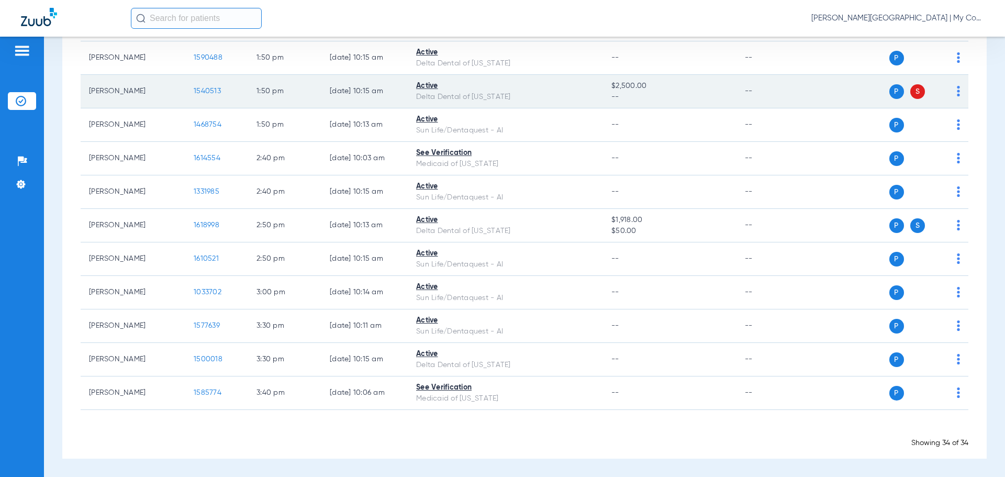
click at [212, 92] on span "1540513" at bounding box center [207, 90] width 27 height 7
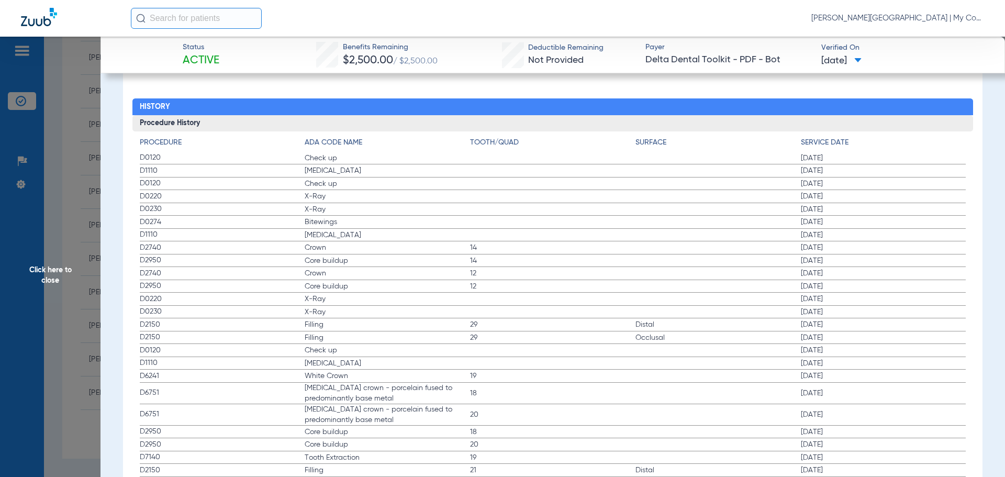
scroll to position [1204, 0]
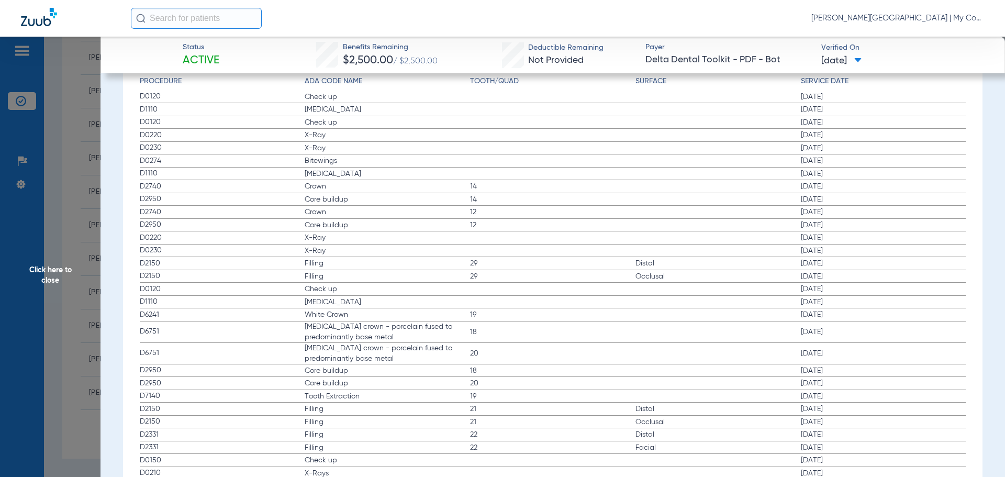
drag, startPoint x: 796, startPoint y: 100, endPoint x: 829, endPoint y: 103, distance: 33.1
click at [829, 103] on label "D0120 Check up 02/13/2025" at bounding box center [553, 97] width 827 height 13
drag, startPoint x: 793, startPoint y: 109, endPoint x: 876, endPoint y: 114, distance: 82.8
click at [876, 114] on label "D1110 Teeth Cleaning 02/13/2025" at bounding box center [553, 109] width 827 height 13
drag, startPoint x: 796, startPoint y: 161, endPoint x: 849, endPoint y: 166, distance: 53.1
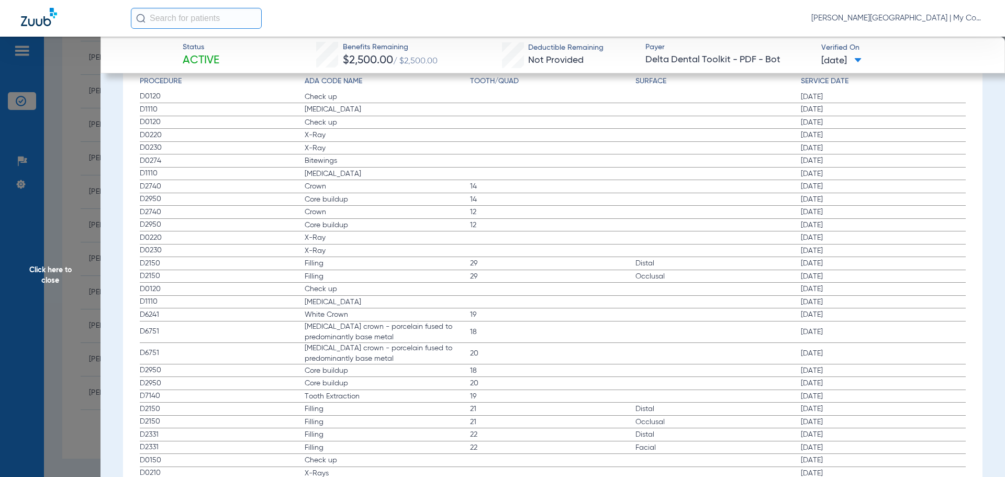
click at [849, 166] on span "07/26/2024" at bounding box center [883, 160] width 165 height 10
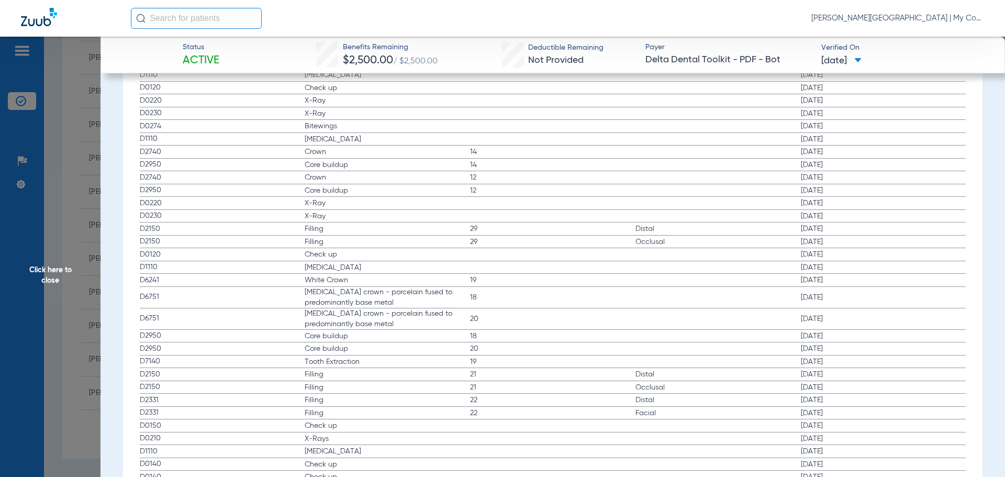
scroll to position [1256, 0]
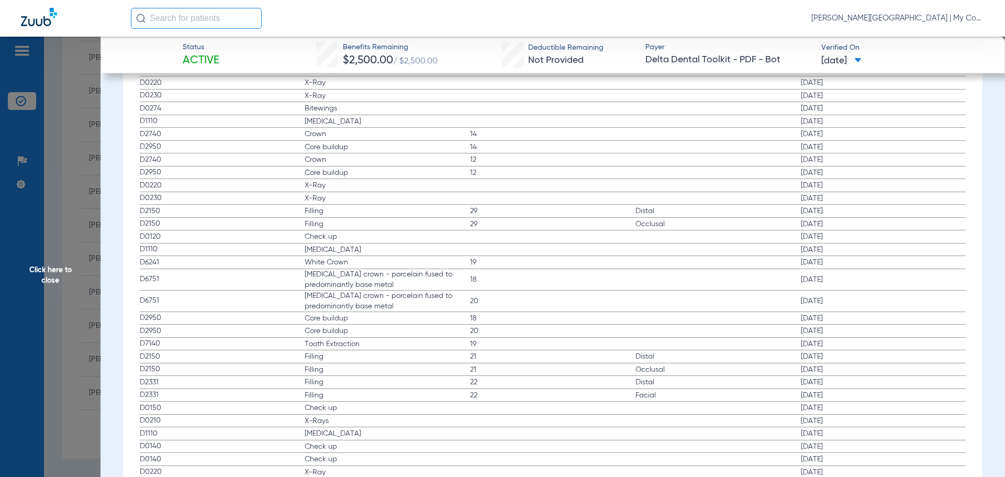
drag, startPoint x: 42, startPoint y: 277, endPoint x: 76, endPoint y: 278, distance: 34.6
click at [39, 274] on span "Click here to close" at bounding box center [50, 275] width 101 height 477
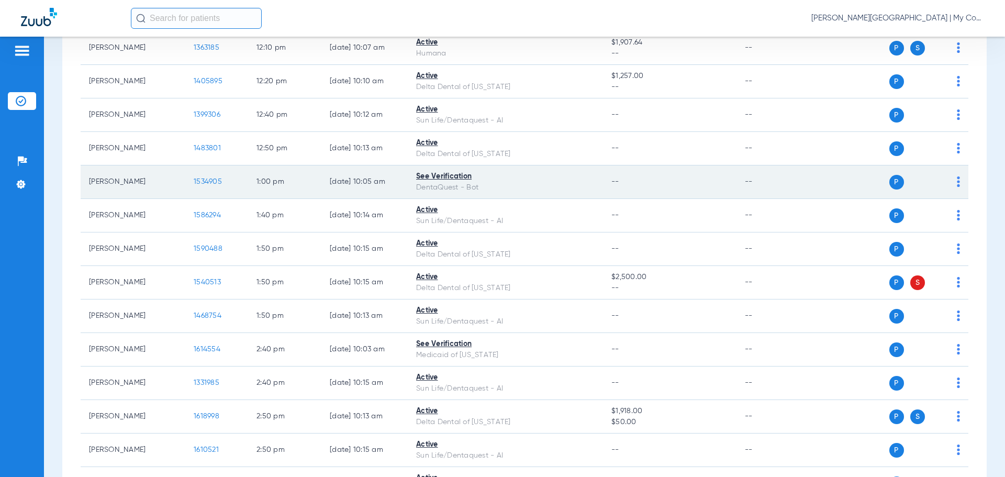
scroll to position [738, 0]
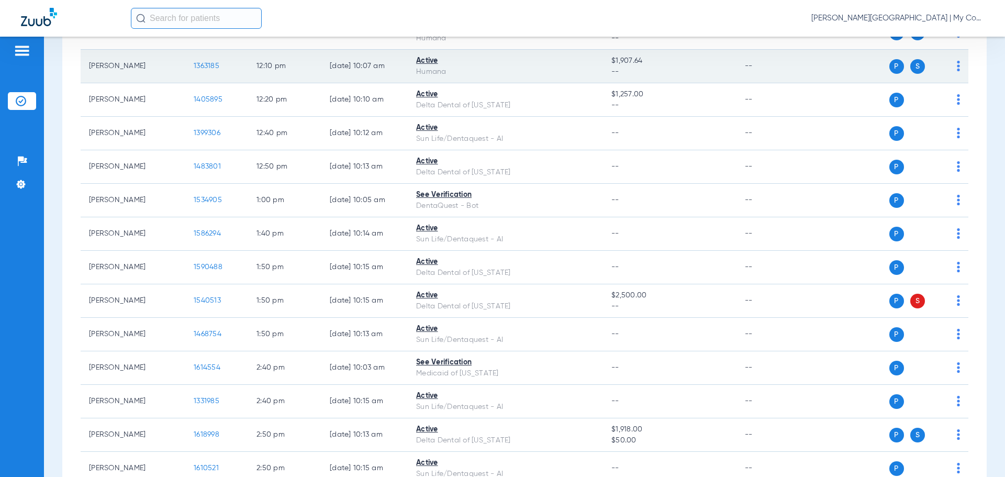
click at [203, 65] on span "1363185" at bounding box center [207, 65] width 26 height 7
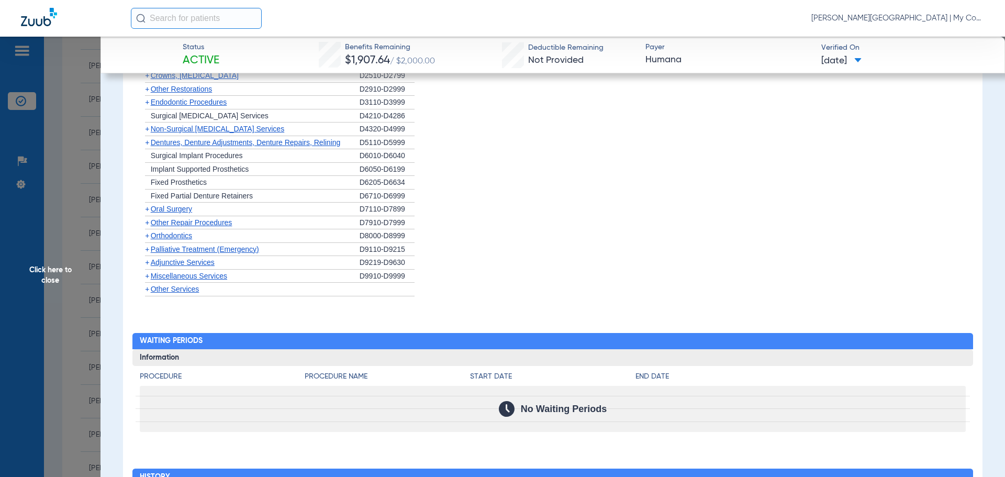
scroll to position [943, 0]
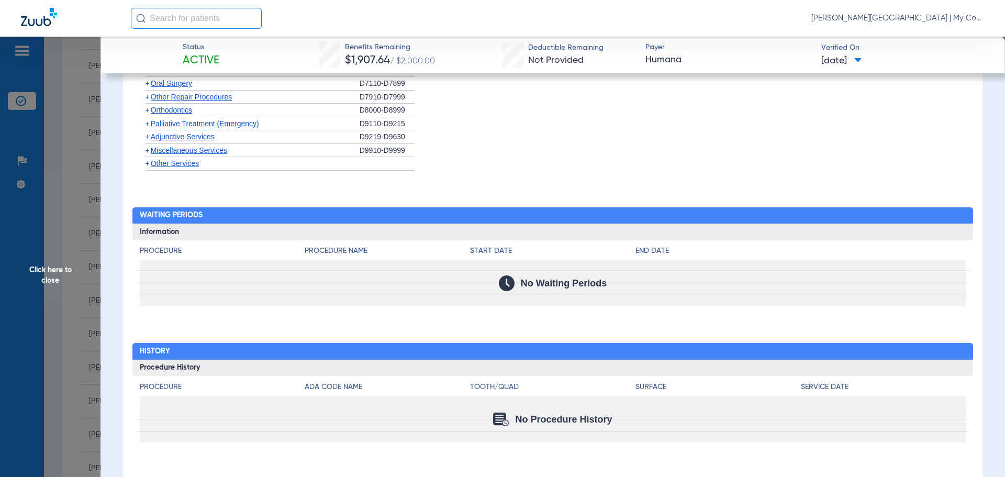
drag, startPoint x: 42, startPoint y: 255, endPoint x: 53, endPoint y: 270, distance: 18.7
click at [44, 255] on span "Click here to close" at bounding box center [50, 275] width 101 height 477
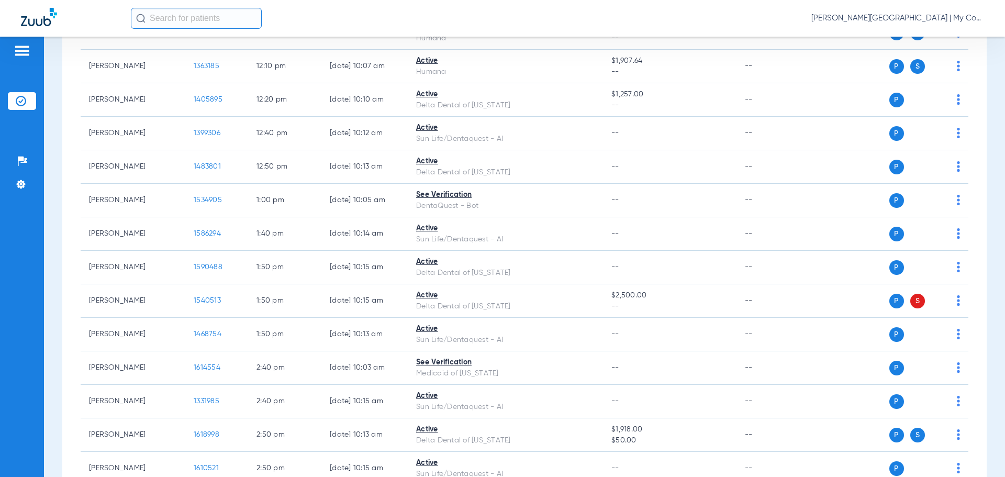
scroll to position [0, 0]
click at [52, 269] on span "Click here to close" at bounding box center [50, 275] width 101 height 477
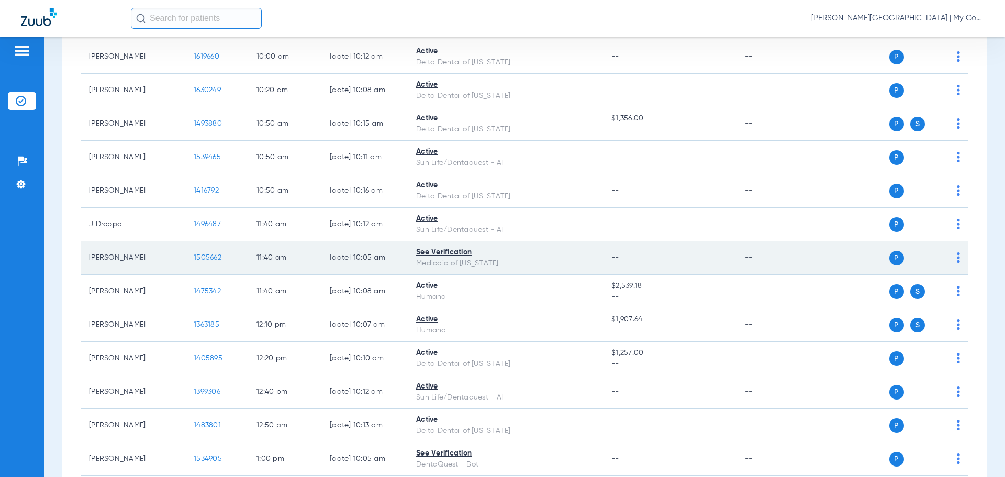
scroll to position [476, 0]
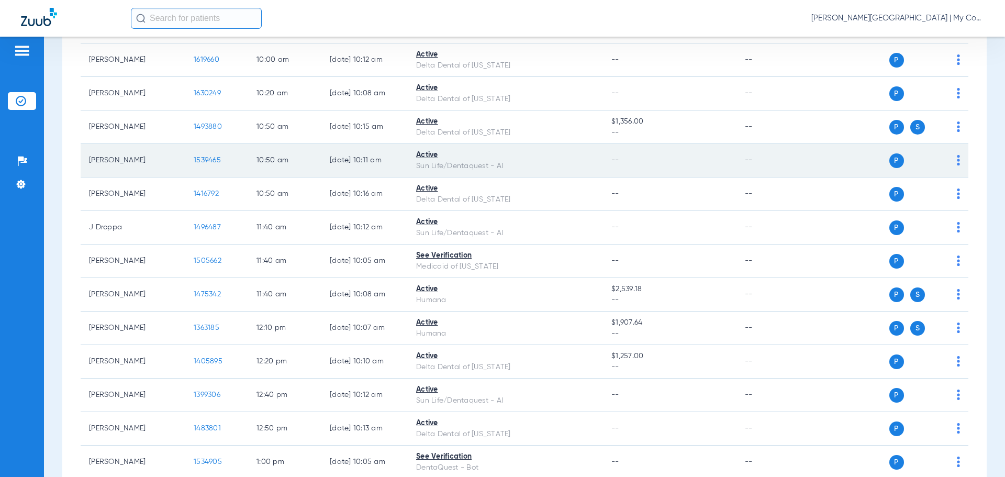
click at [206, 160] on span "1539465" at bounding box center [207, 160] width 27 height 7
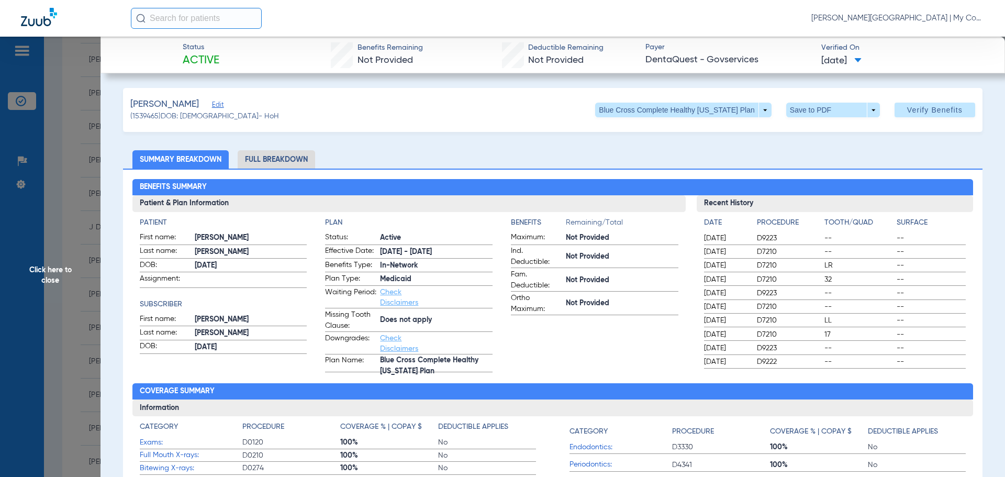
drag, startPoint x: 251, startPoint y: 166, endPoint x: 256, endPoint y: 169, distance: 5.7
click at [252, 165] on li "Full Breakdown" at bounding box center [276, 159] width 77 height 18
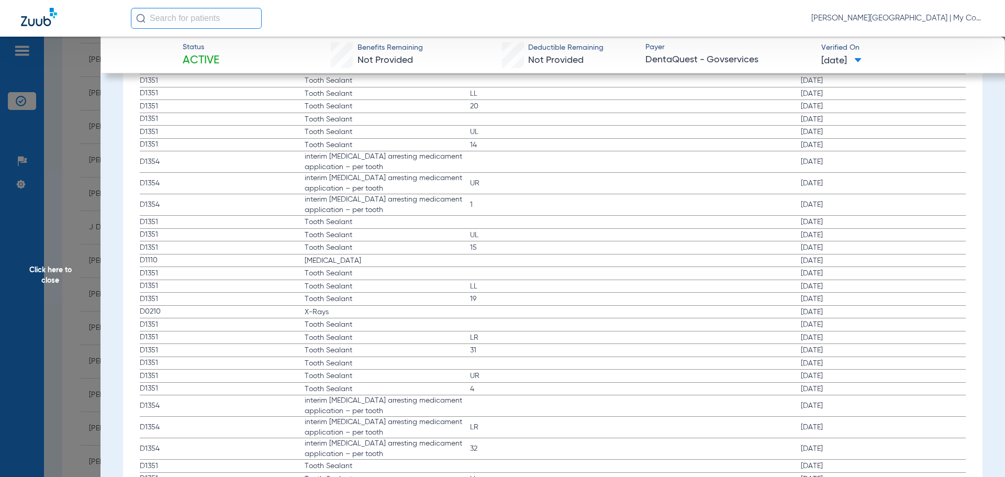
scroll to position [1885, 0]
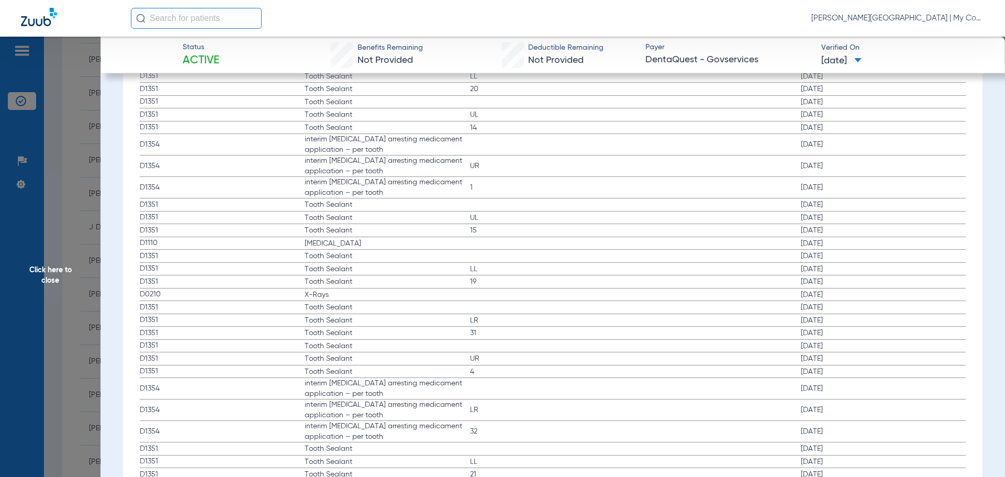
click at [325, 297] on span "X-Rays" at bounding box center [387, 294] width 165 height 10
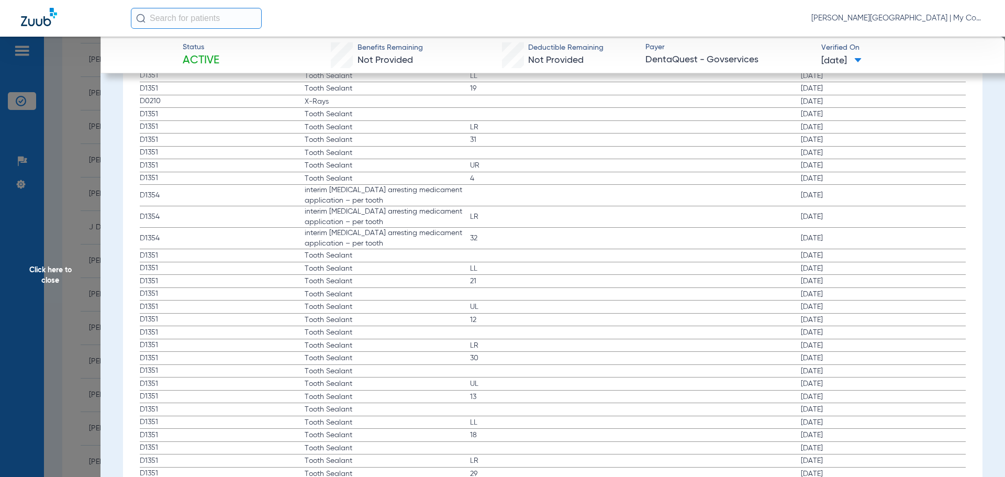
scroll to position [2180, 0]
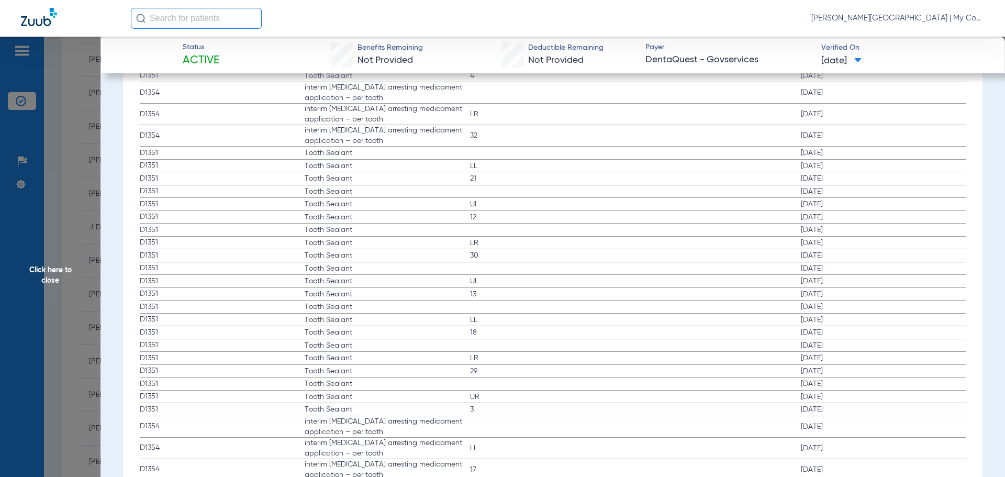
drag, startPoint x: 52, startPoint y: 270, endPoint x: 65, endPoint y: 276, distance: 14.5
click at [51, 269] on span "Click here to close" at bounding box center [50, 275] width 101 height 477
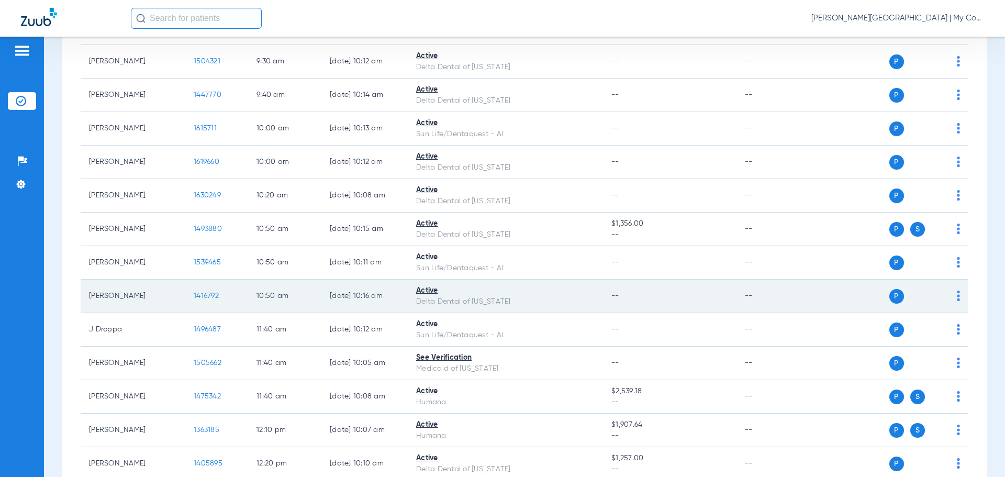
scroll to position [371, 0]
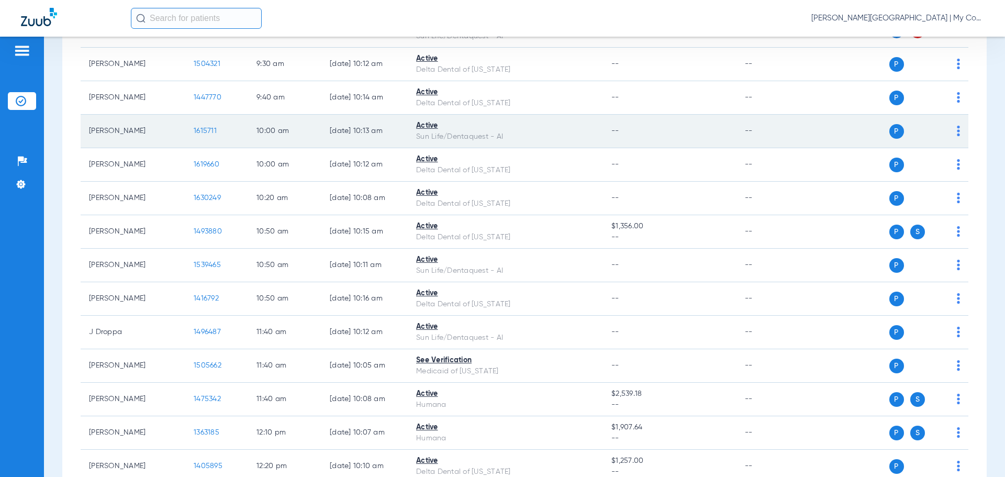
click at [197, 131] on span "1615711" at bounding box center [205, 130] width 23 height 7
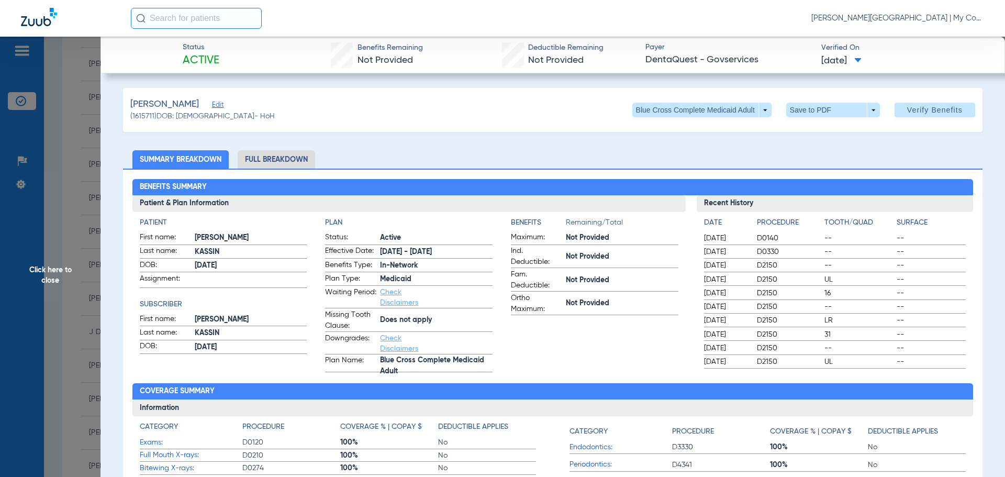
click at [292, 160] on li "Full Breakdown" at bounding box center [276, 159] width 77 height 18
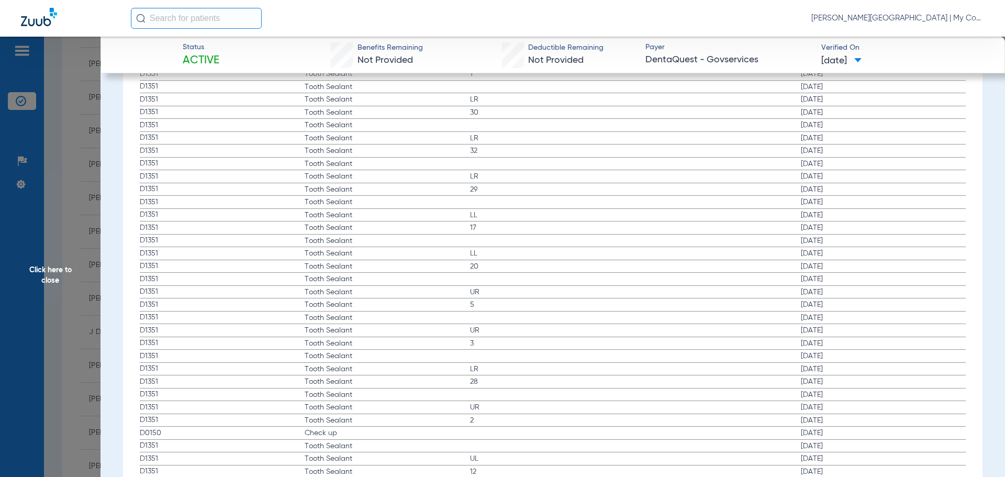
scroll to position [1859, 0]
click at [343, 399] on span "Check up" at bounding box center [387, 397] width 165 height 10
click at [357, 396] on span "Check up" at bounding box center [387, 397] width 165 height 10
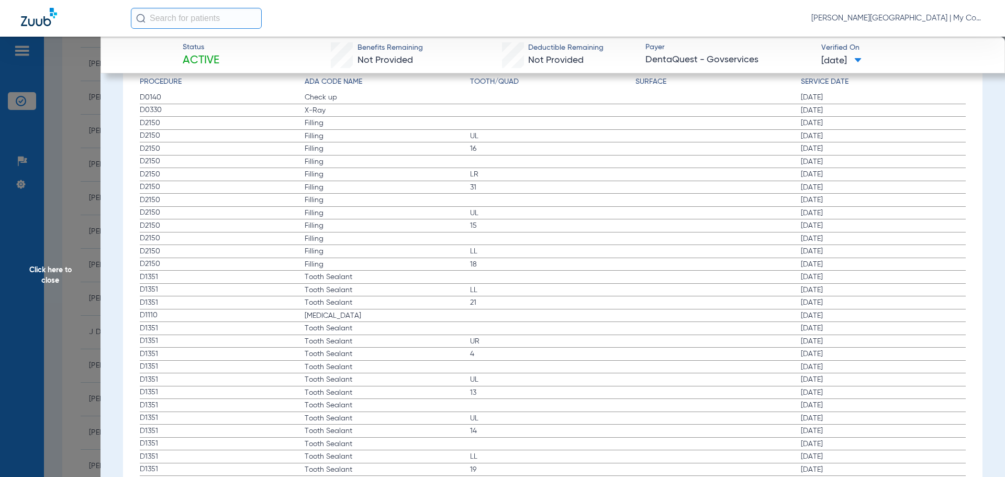
drag, startPoint x: 60, startPoint y: 276, endPoint x: 65, endPoint y: 291, distance: 16.1
click at [58, 275] on span "Click here to close" at bounding box center [50, 275] width 101 height 477
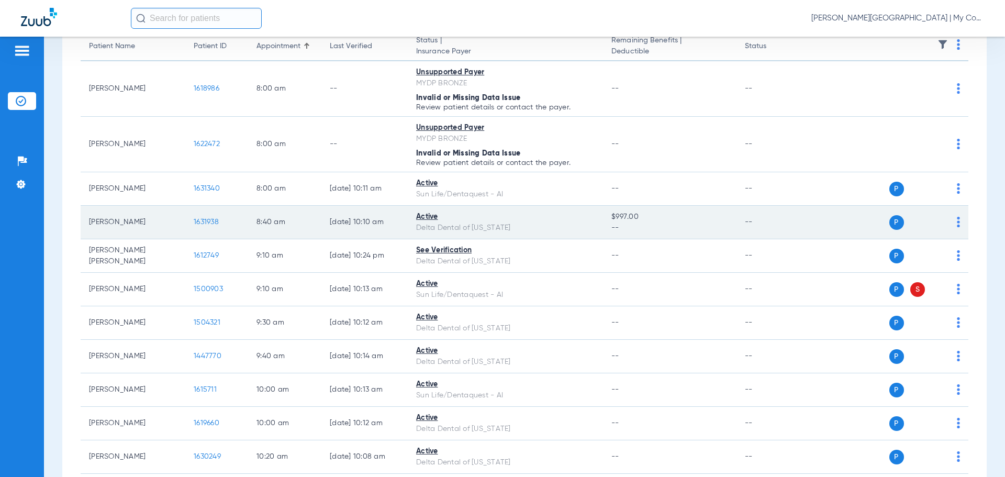
scroll to position [109, 0]
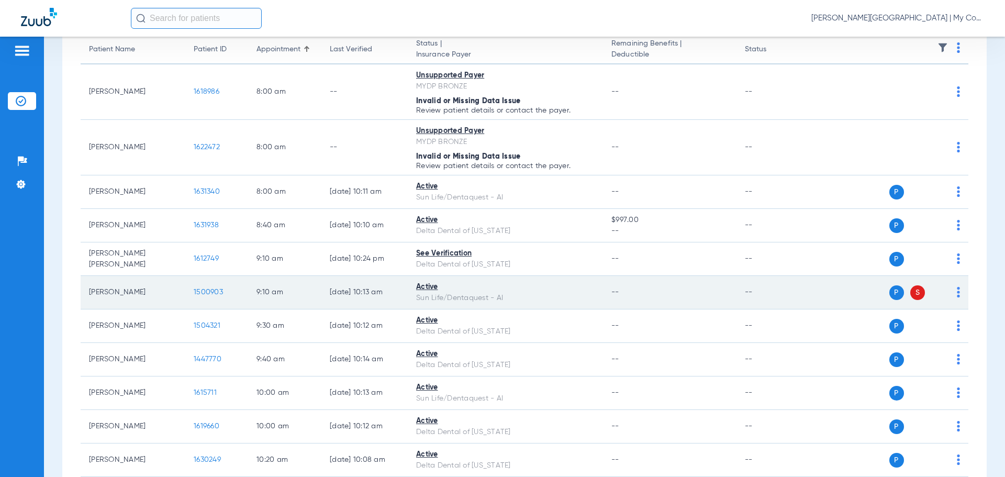
click at [210, 295] on span "1500903" at bounding box center [208, 291] width 29 height 7
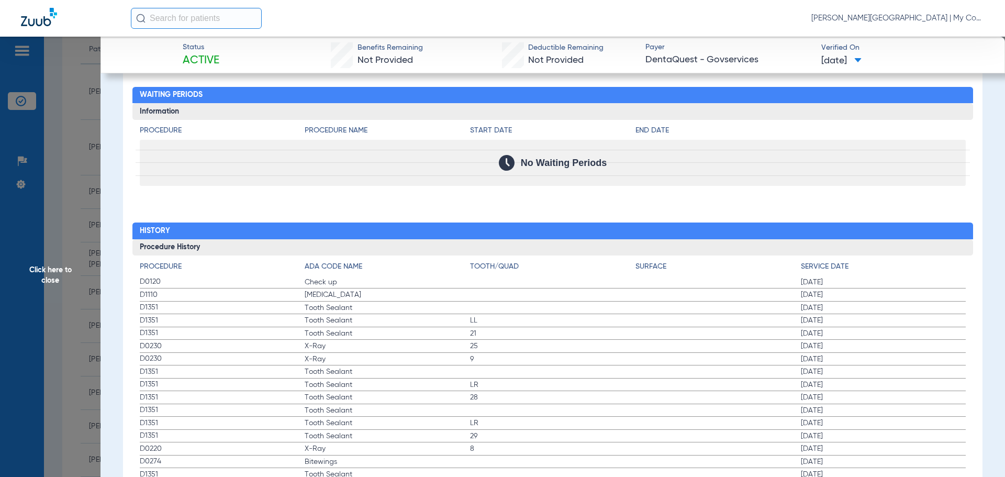
scroll to position [1099, 0]
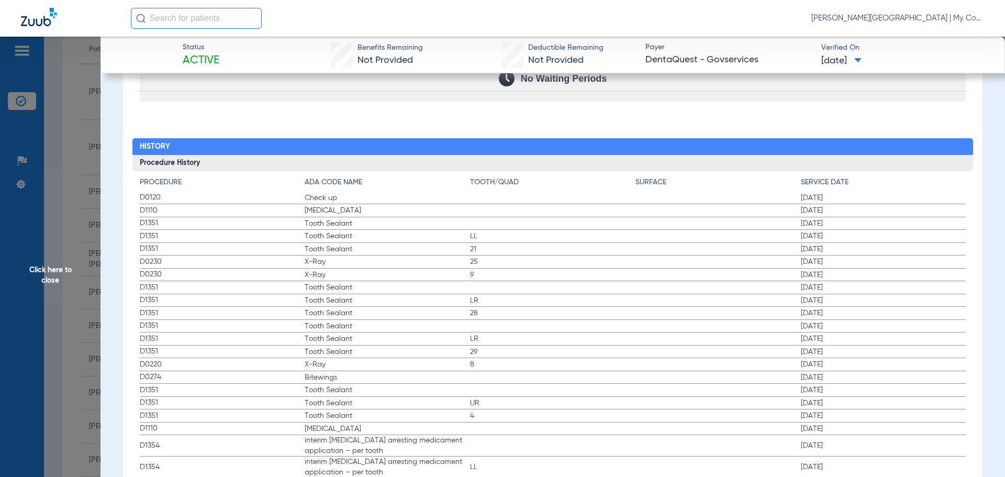
drag, startPoint x: 791, startPoint y: 374, endPoint x: 835, endPoint y: 369, distance: 44.8
click at [835, 371] on label "D0274 Bitewings 02/17/2025" at bounding box center [553, 377] width 827 height 13
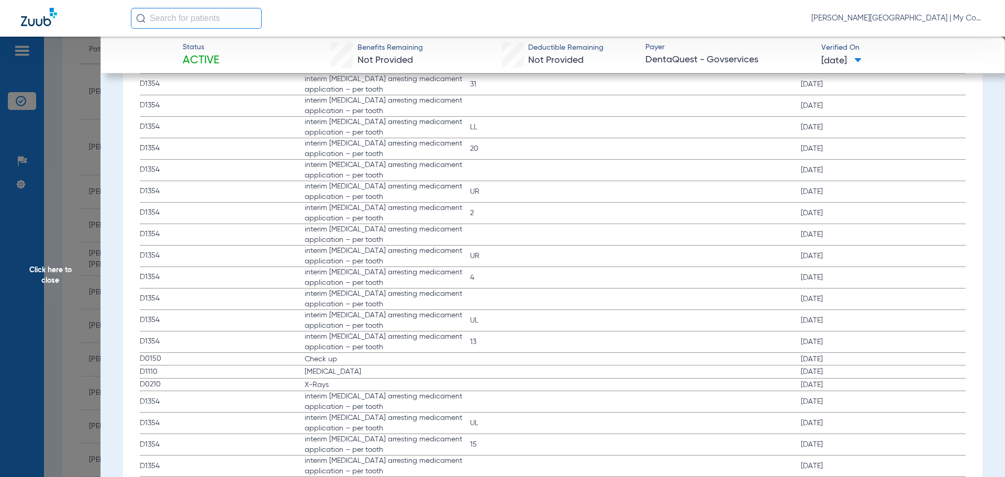
scroll to position [1727, 0]
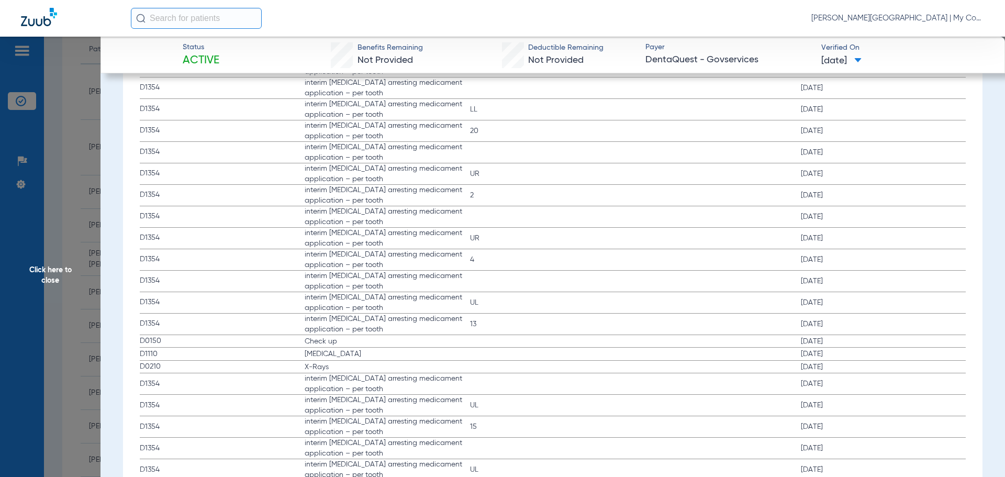
drag, startPoint x: 52, startPoint y: 276, endPoint x: 87, endPoint y: 282, distance: 35.5
click at [52, 276] on span "Click here to close" at bounding box center [50, 275] width 101 height 477
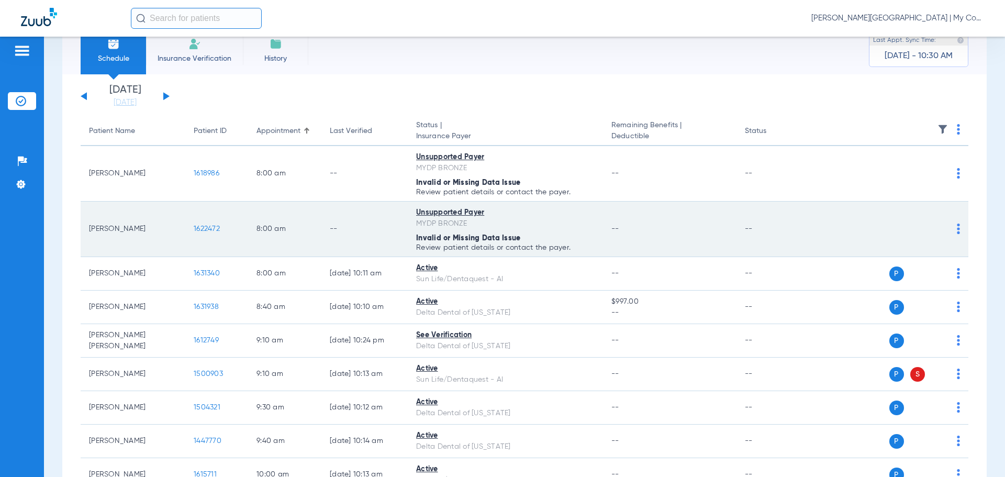
scroll to position [0, 0]
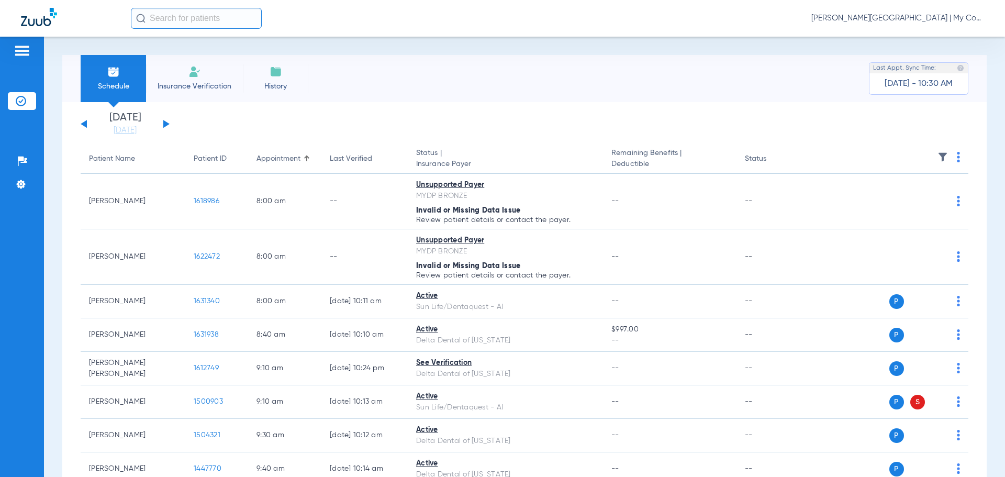
click at [164, 125] on button at bounding box center [166, 124] width 6 height 8
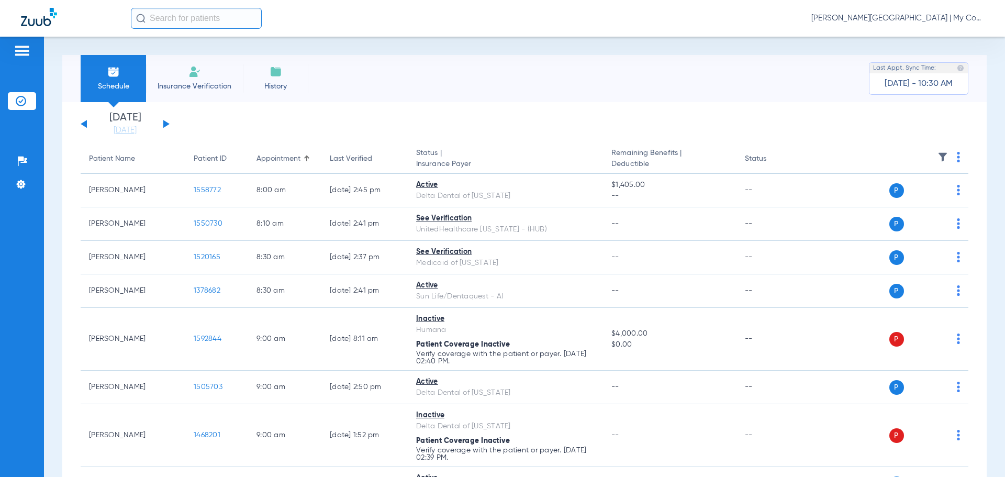
click at [958, 155] on th at bounding box center [888, 158] width 162 height 29
click at [957, 156] on img at bounding box center [958, 157] width 3 height 10
click at [897, 198] on span "Verify All" at bounding box center [910, 198] width 65 height 7
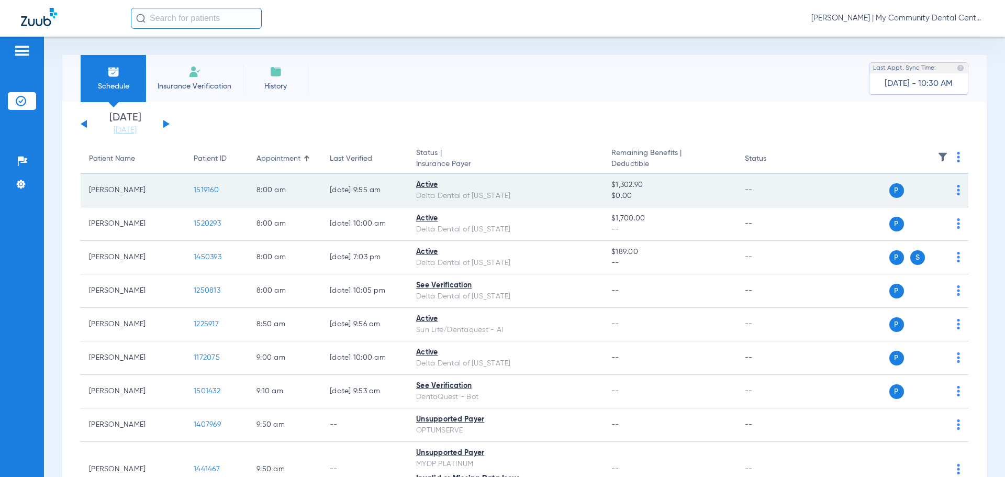
click at [206, 187] on span "1519160" at bounding box center [206, 189] width 25 height 7
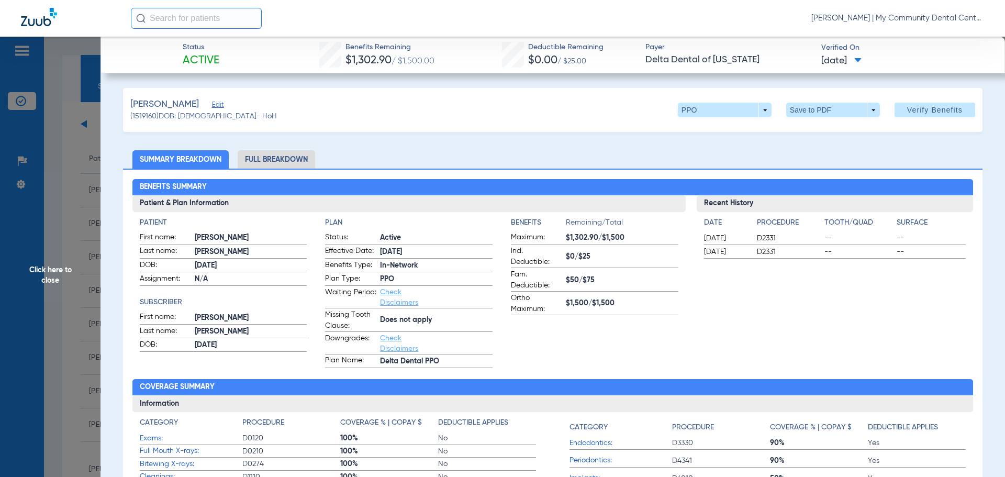
drag, startPoint x: 54, startPoint y: 277, endPoint x: 70, endPoint y: 287, distance: 18.9
click at [55, 277] on span "Click here to close" at bounding box center [50, 275] width 101 height 477
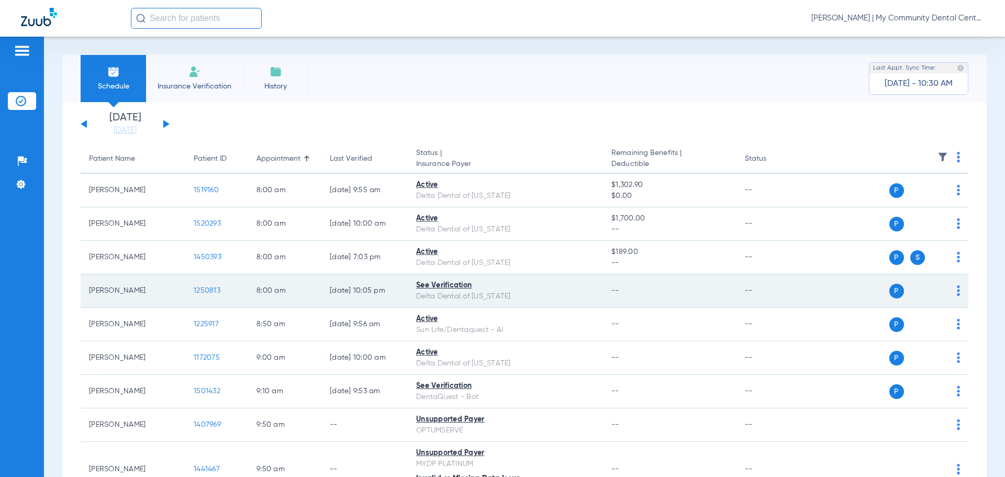
click at [209, 289] on span "1250813" at bounding box center [207, 290] width 27 height 7
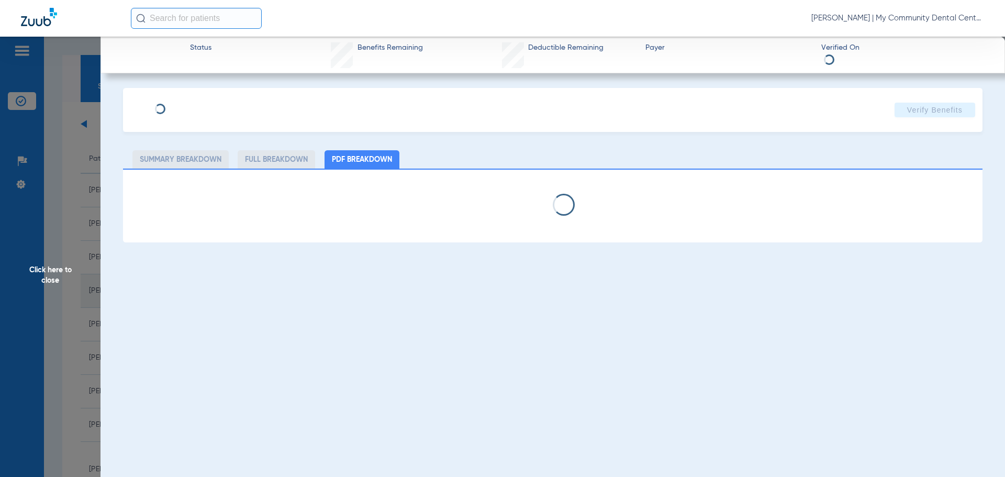
select select "page-width"
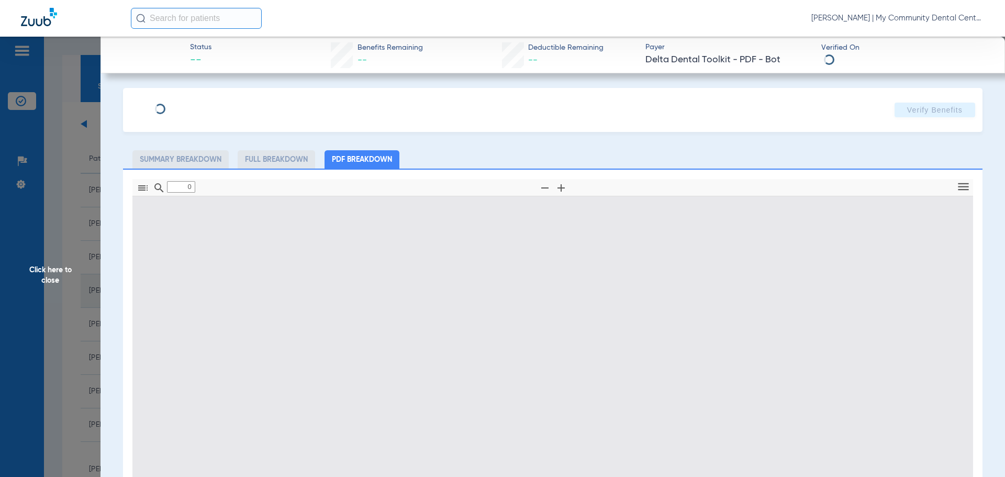
type input "1"
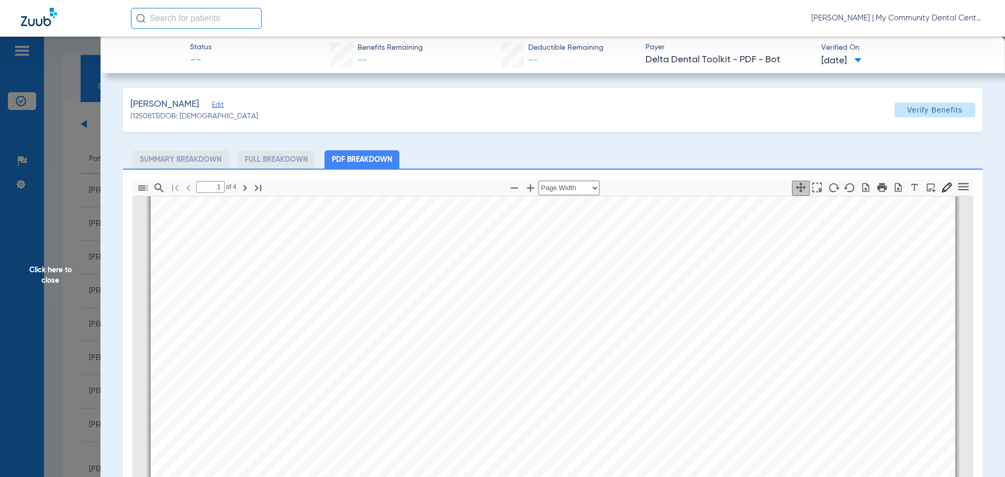
scroll to position [267, 0]
click at [47, 261] on span "Click here to close" at bounding box center [50, 275] width 101 height 477
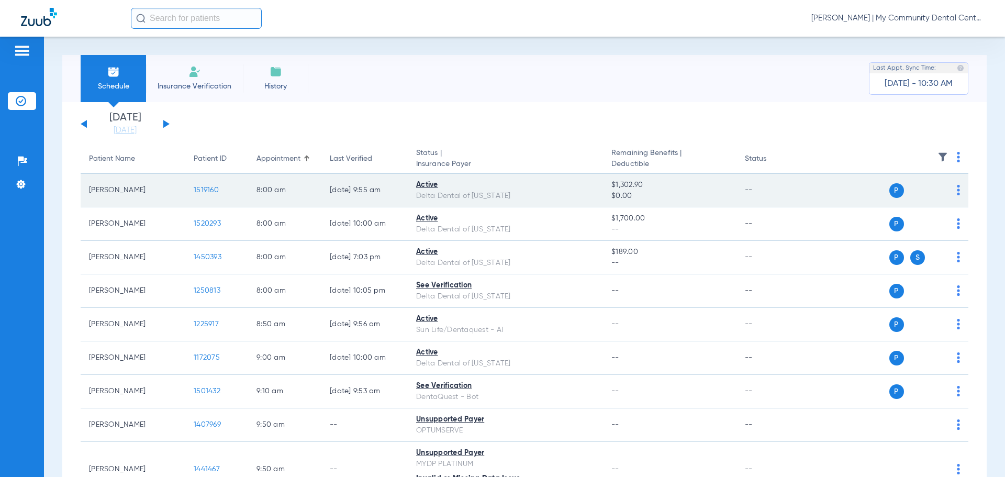
click at [207, 192] on span "1519160" at bounding box center [206, 189] width 25 height 7
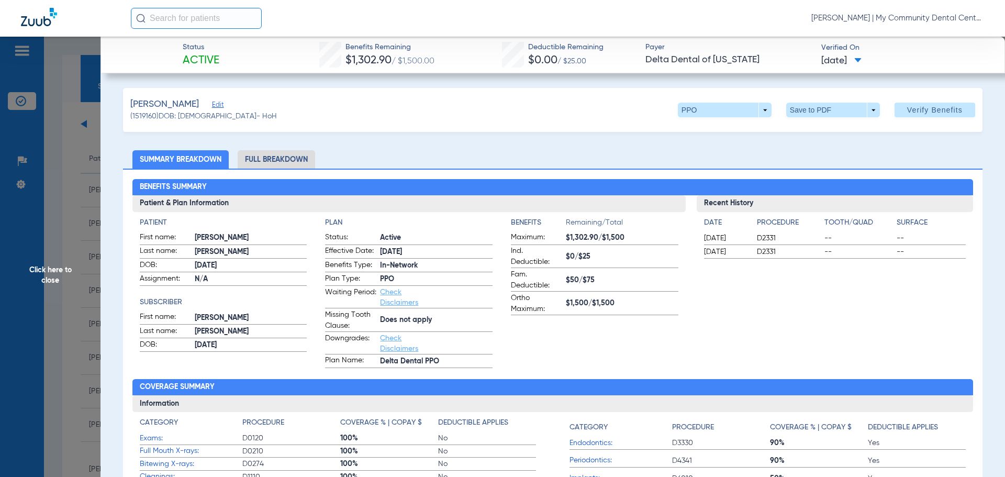
click at [281, 151] on li "Full Breakdown" at bounding box center [276, 159] width 77 height 18
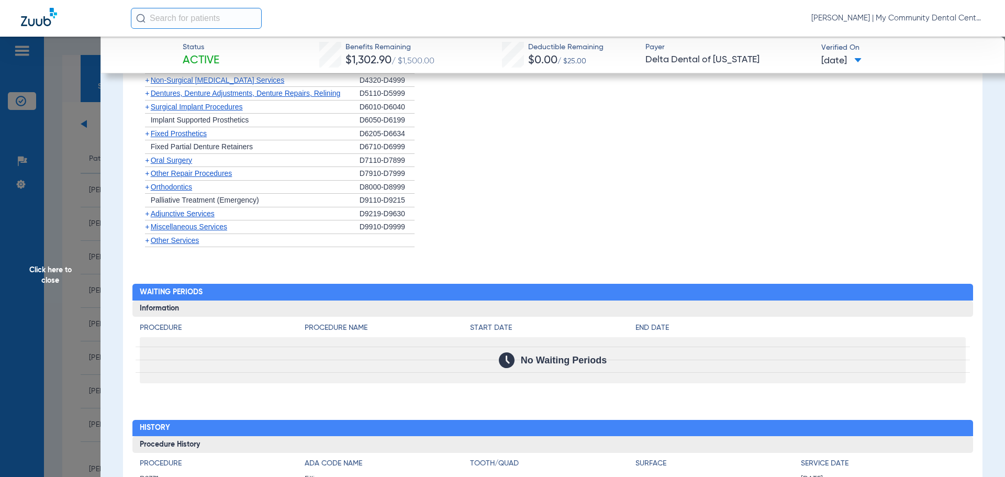
scroll to position [1164, 0]
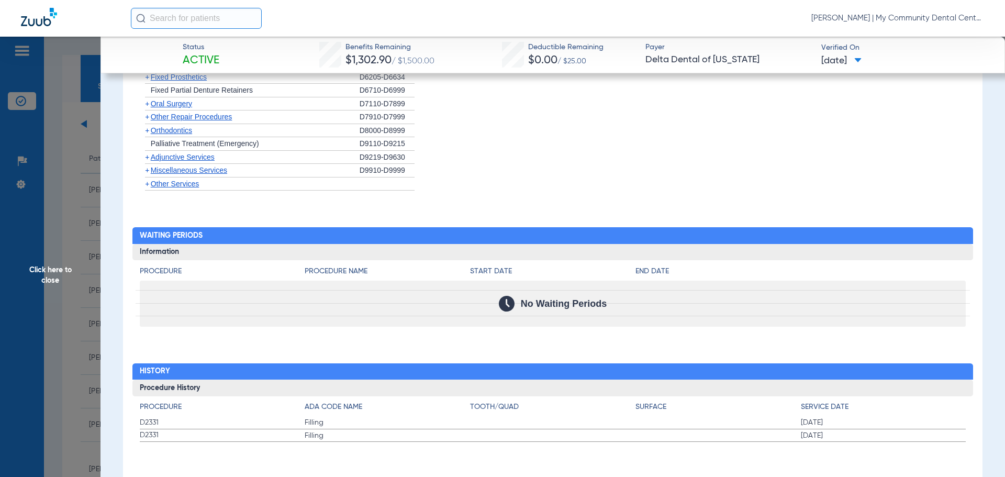
click at [52, 284] on span "Click here to close" at bounding box center [50, 275] width 101 height 477
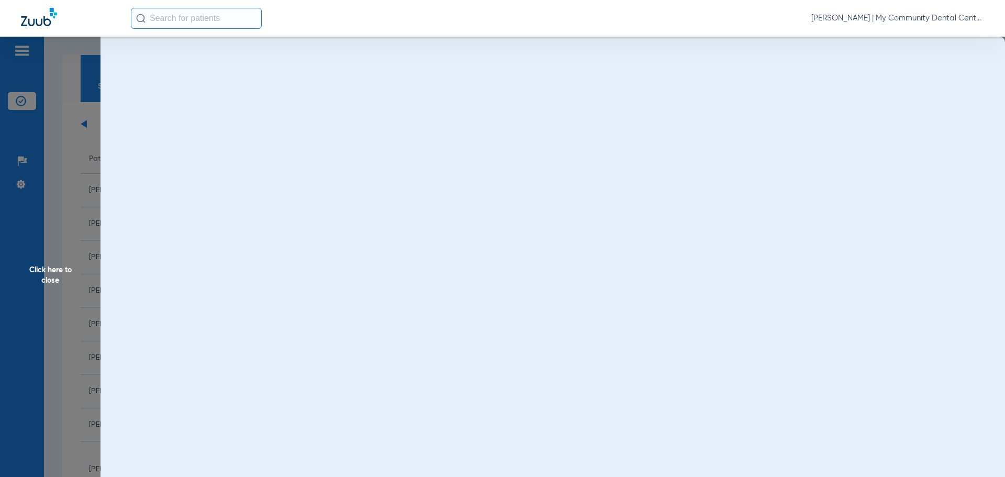
scroll to position [0, 0]
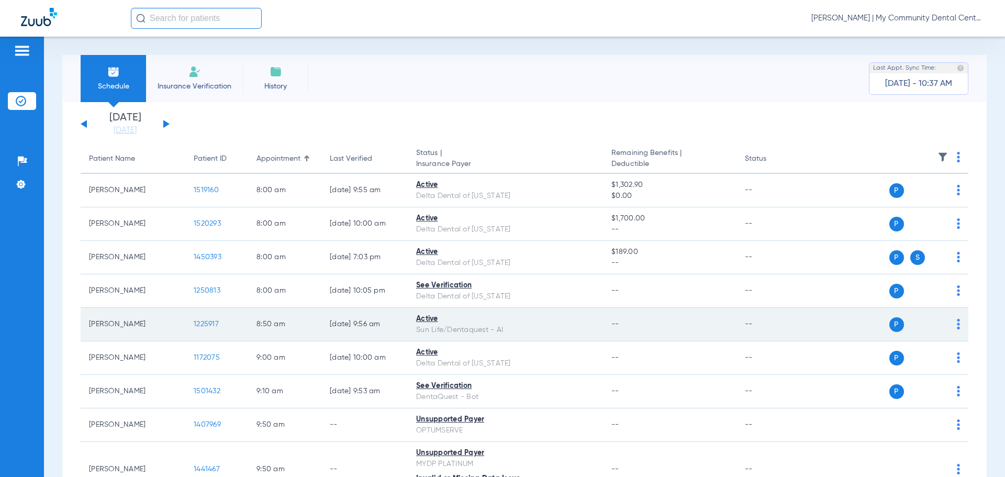
click at [208, 325] on span "1225917" at bounding box center [206, 323] width 25 height 7
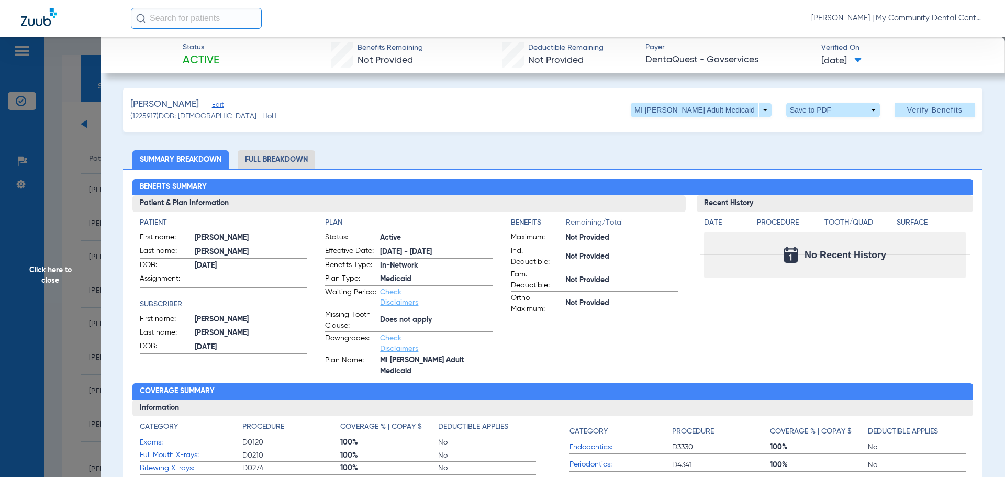
click at [279, 154] on li "Full Breakdown" at bounding box center [276, 159] width 77 height 18
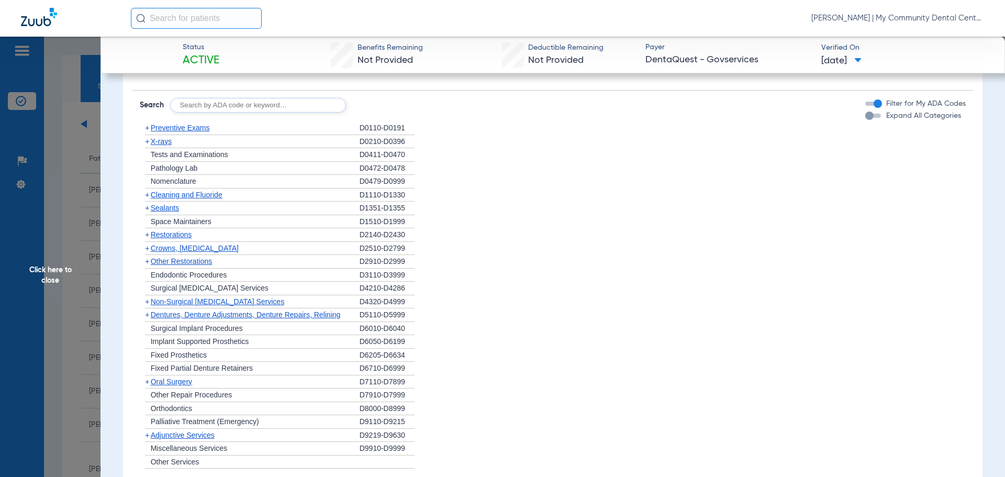
scroll to position [1085, 0]
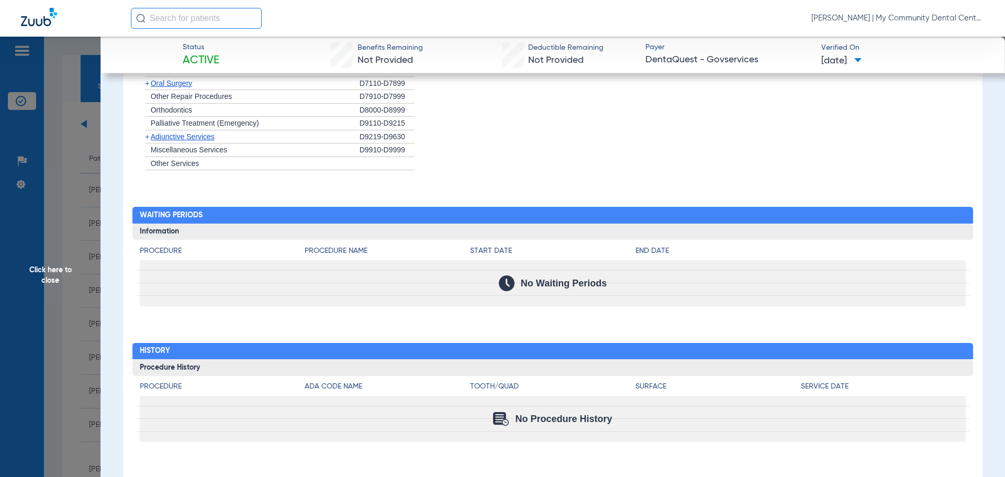
click at [47, 274] on span "Click here to close" at bounding box center [50, 275] width 101 height 477
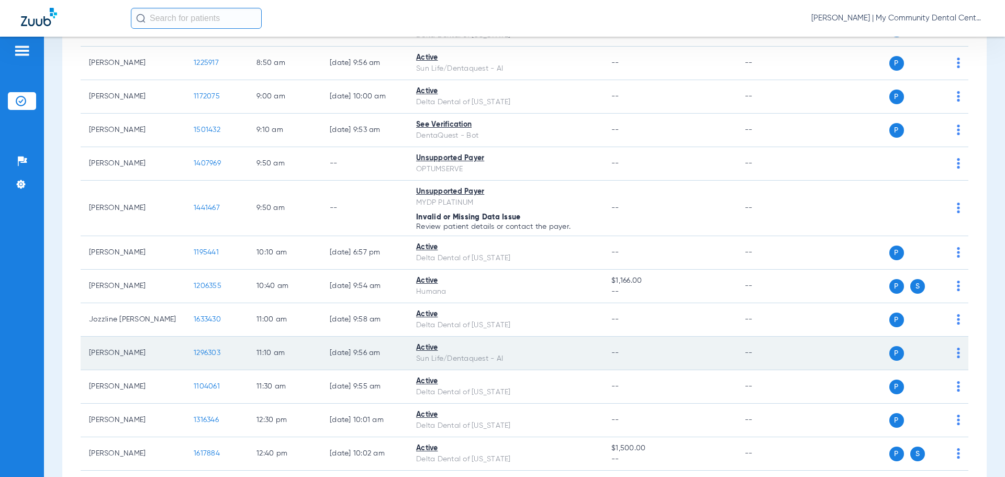
scroll to position [262, 0]
click at [207, 350] on span "1296303" at bounding box center [207, 352] width 27 height 7
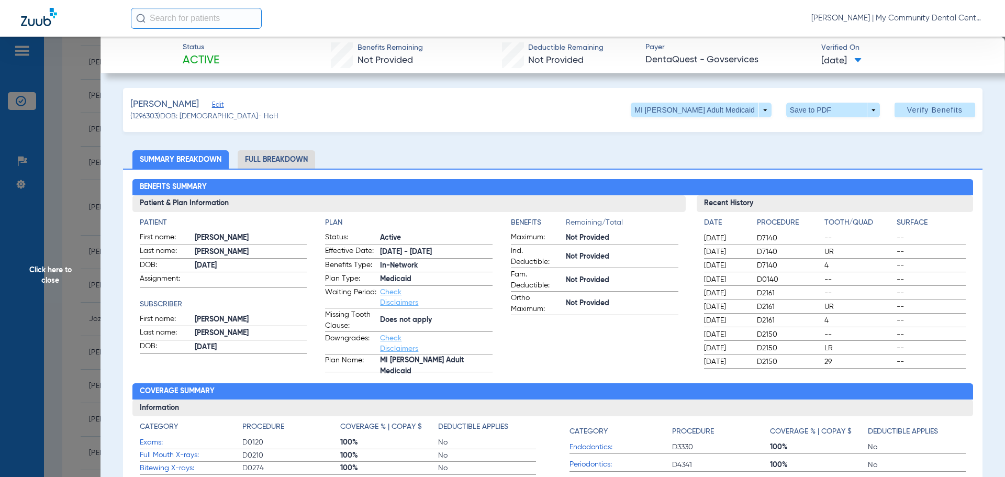
click at [289, 160] on li "Full Breakdown" at bounding box center [276, 159] width 77 height 18
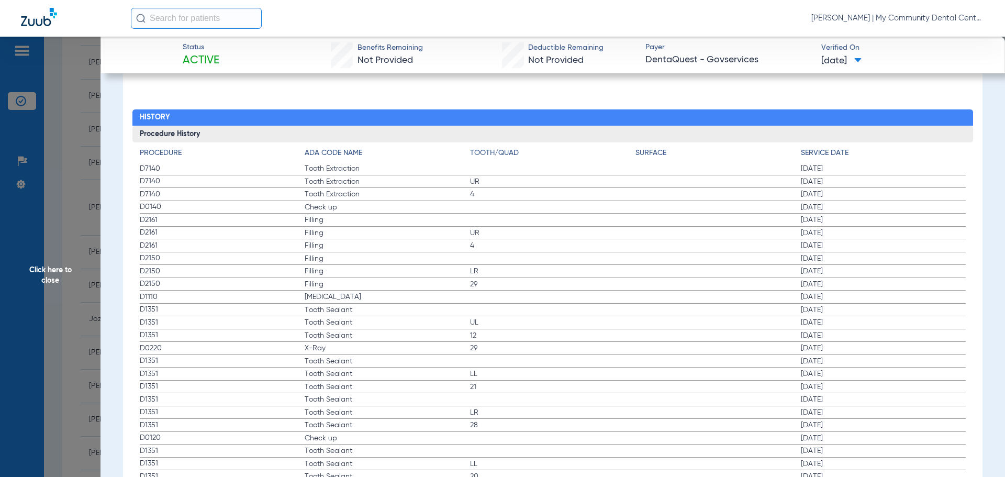
scroll to position [1309, 0]
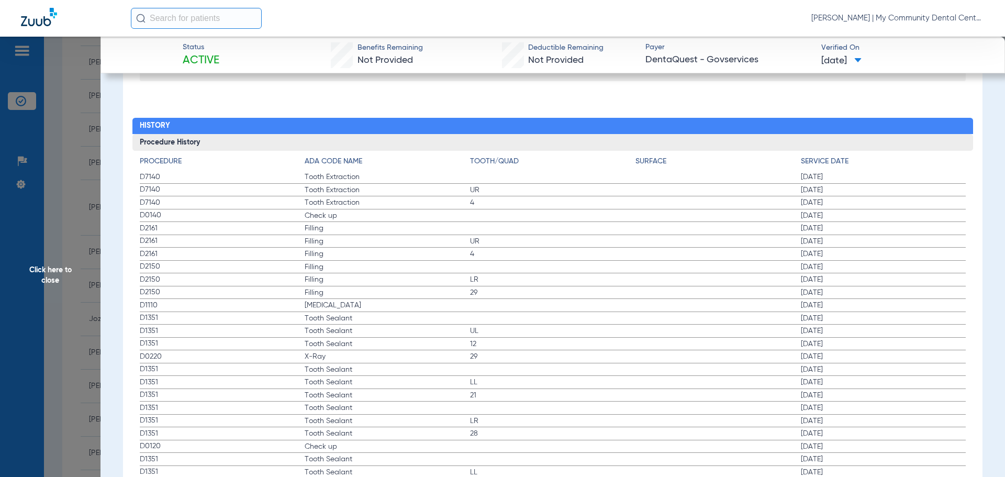
drag, startPoint x: 334, startPoint y: 360, endPoint x: 797, endPoint y: 368, distance: 462.8
drag, startPoint x: 574, startPoint y: 313, endPoint x: 721, endPoint y: 309, distance: 147.1
click at [721, 309] on label "D1110 [MEDICAL_DATA] [DATE]" at bounding box center [553, 305] width 827 height 13
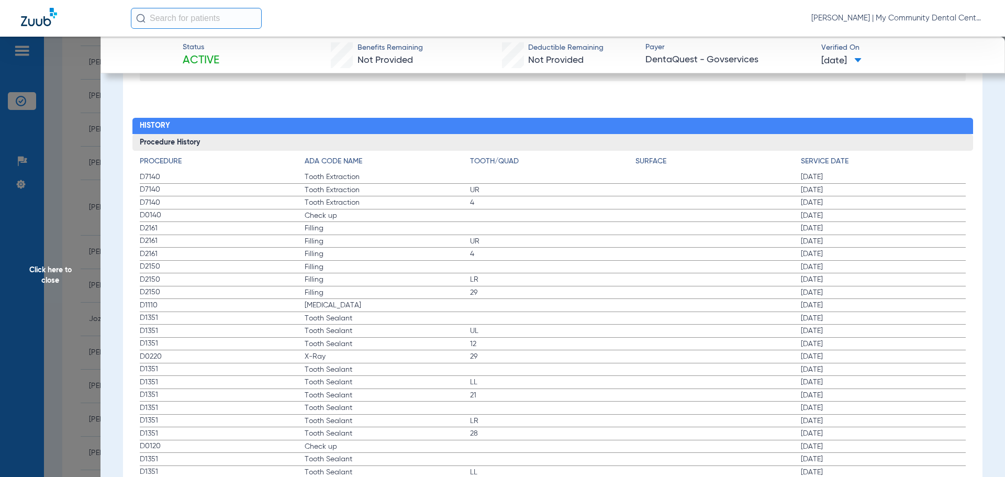
click at [721, 307] on label "D1110 [MEDICAL_DATA] [DATE]" at bounding box center [553, 305] width 827 height 13
drag, startPoint x: 788, startPoint y: 305, endPoint x: 841, endPoint y: 305, distance: 52.9
click at [839, 306] on label "D1110 [MEDICAL_DATA] [DATE]" at bounding box center [553, 305] width 827 height 13
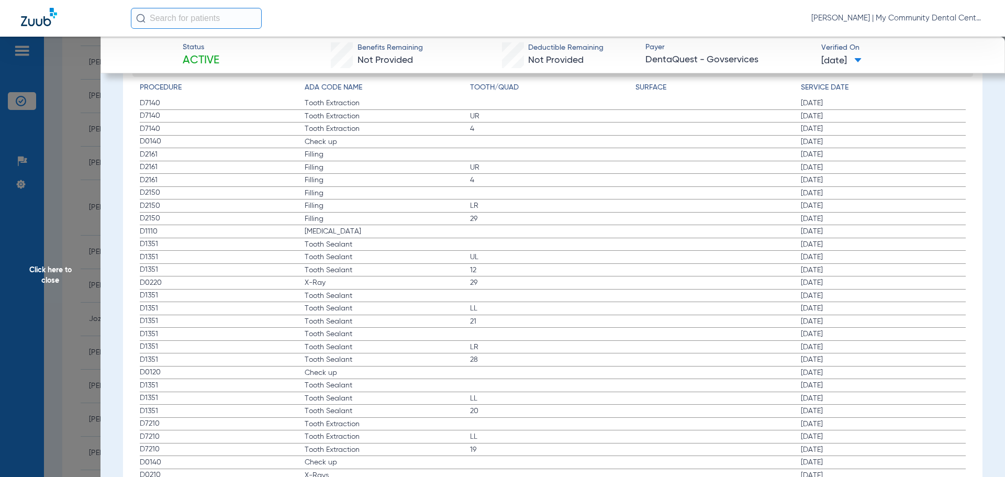
scroll to position [1413, 0]
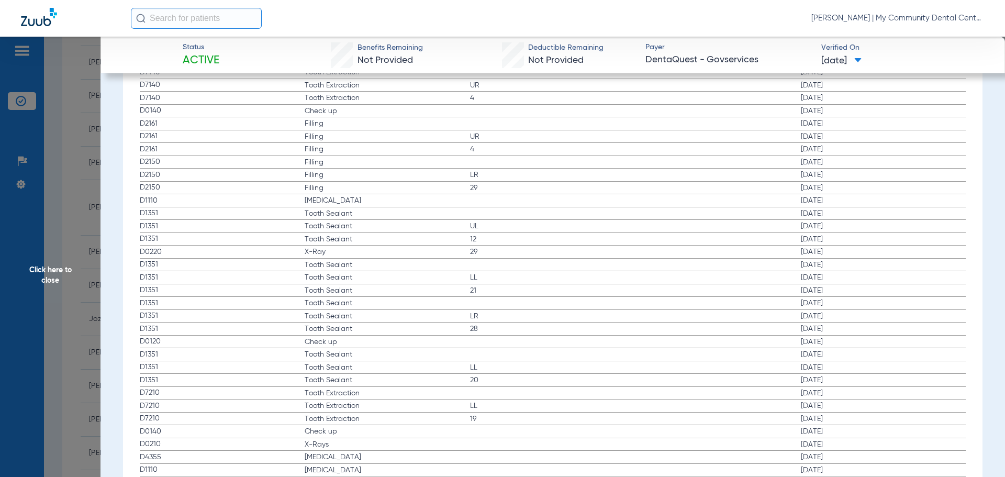
drag, startPoint x: 49, startPoint y: 276, endPoint x: 64, endPoint y: 277, distance: 14.7
click at [50, 275] on span "Click here to close" at bounding box center [50, 275] width 101 height 477
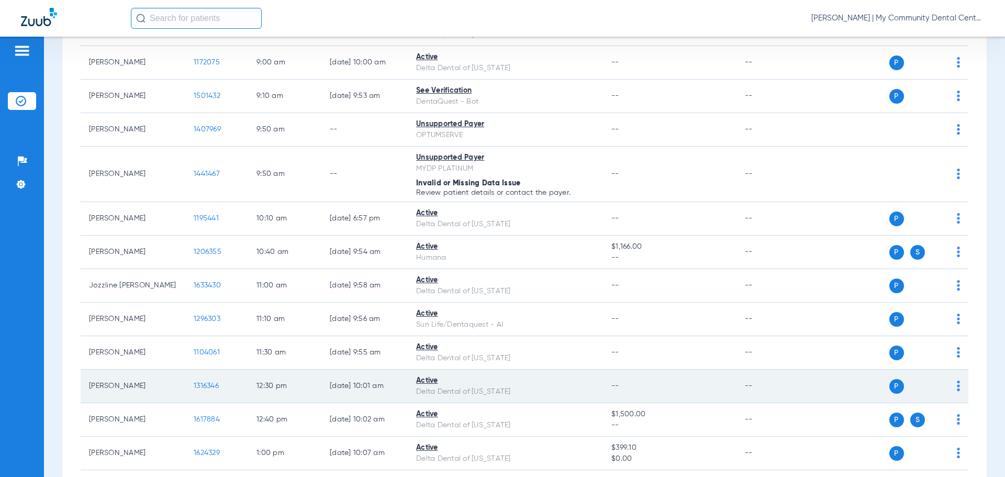
scroll to position [314, 0]
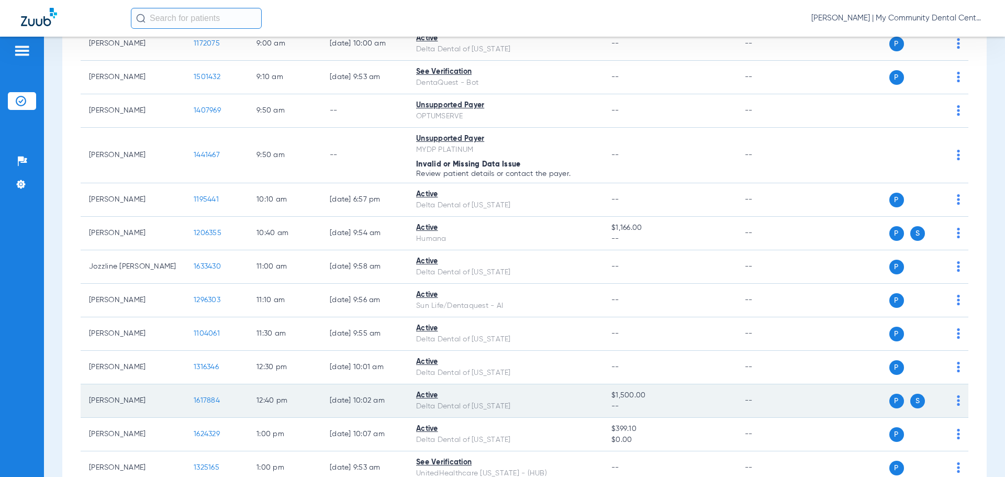
click at [201, 399] on span "1617884" at bounding box center [207, 400] width 26 height 7
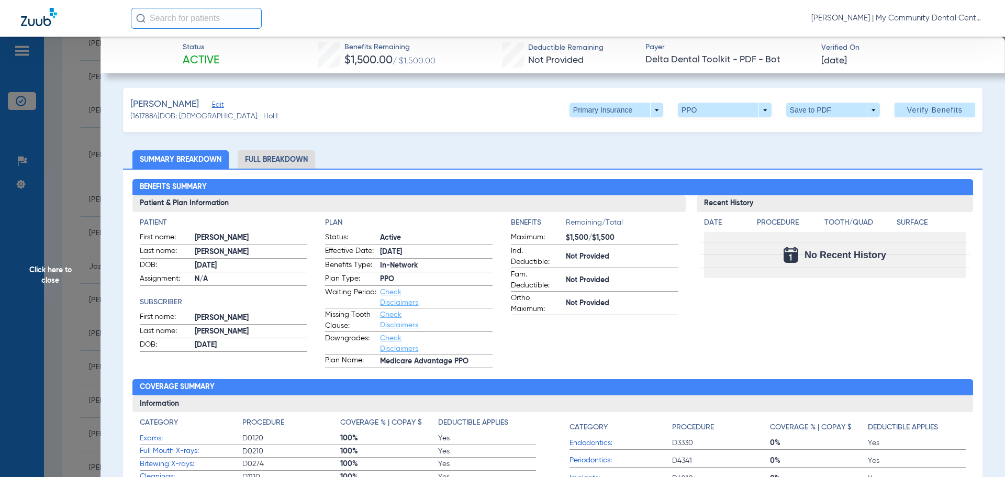
drag, startPoint x: 279, startPoint y: 159, endPoint x: 289, endPoint y: 169, distance: 13.7
click at [282, 158] on li "Full Breakdown" at bounding box center [276, 159] width 77 height 18
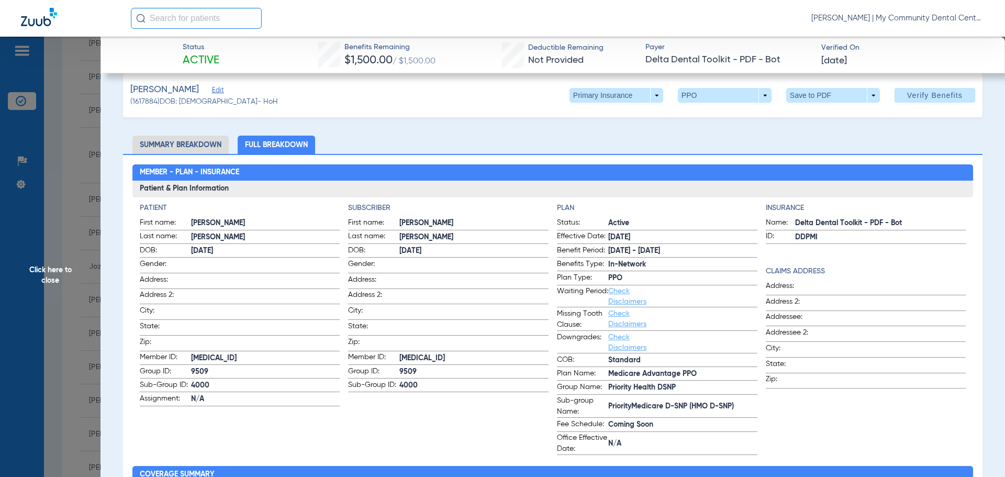
scroll to position [0, 0]
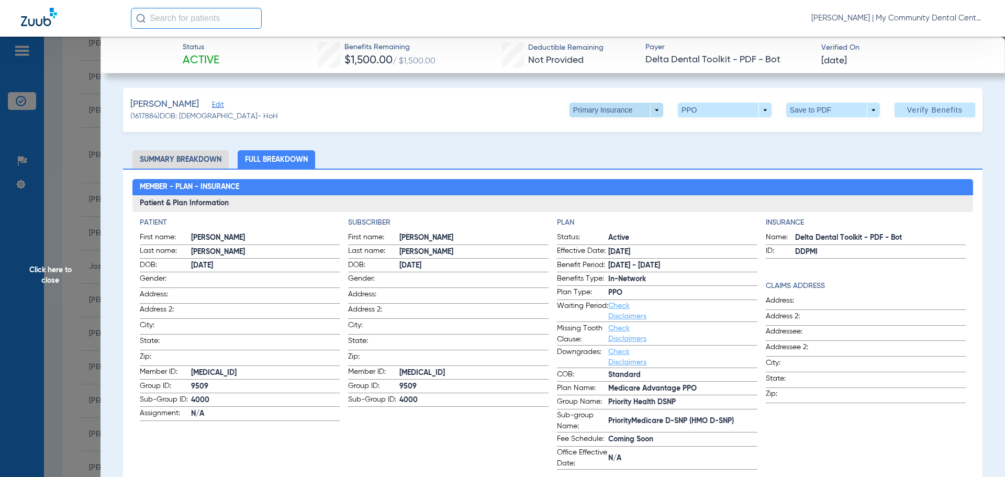
click at [650, 110] on span at bounding box center [617, 110] width 94 height 15
drag, startPoint x: 621, startPoint y: 153, endPoint x: 620, endPoint y: 161, distance: 8.4
click at [620, 153] on span "Secondary Insurance" at bounding box center [605, 151] width 69 height 7
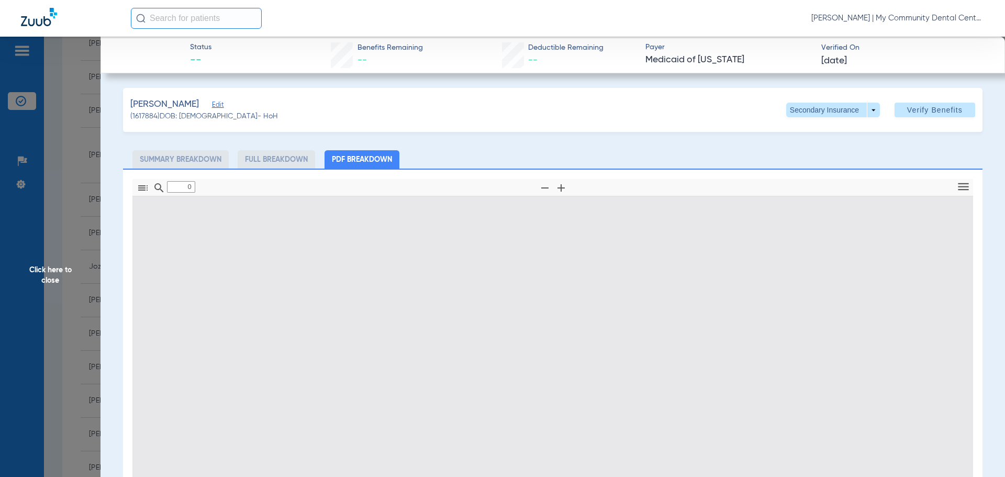
type input "1"
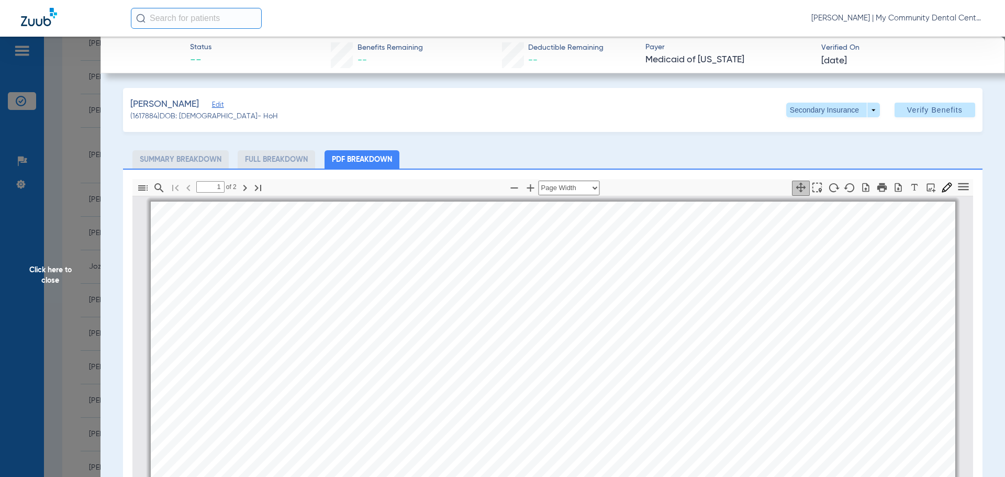
scroll to position [5, 0]
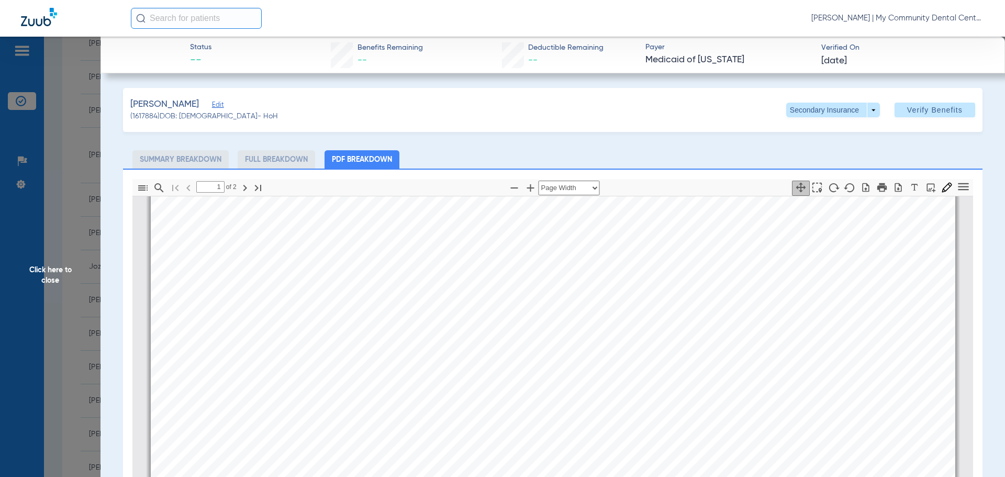
click at [55, 276] on span "Click here to close" at bounding box center [50, 275] width 101 height 477
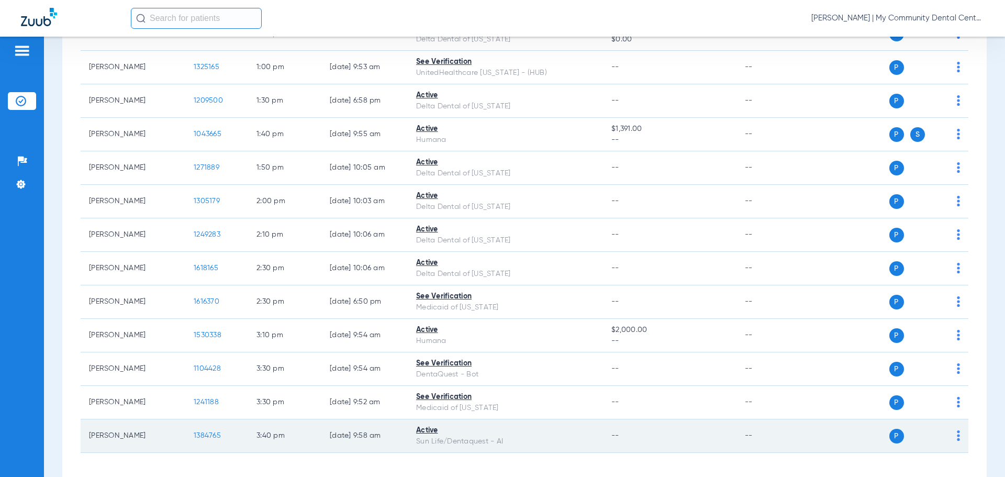
scroll to position [733, 0]
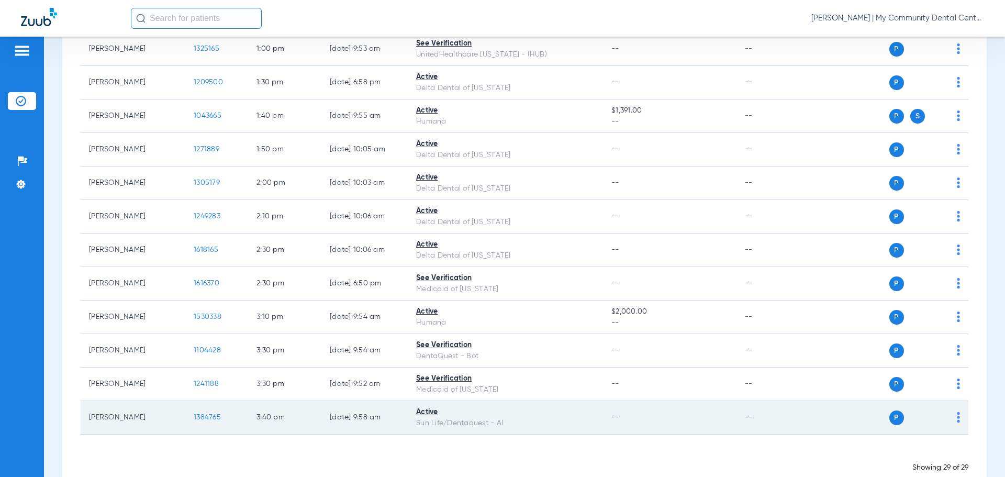
click at [207, 416] on span "1384765" at bounding box center [207, 417] width 27 height 7
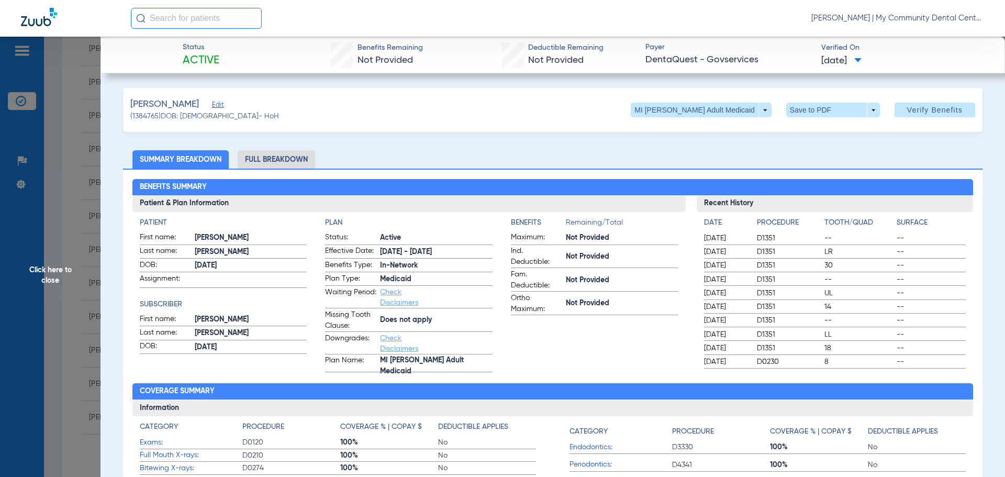
click at [284, 158] on li "Full Breakdown" at bounding box center [276, 159] width 77 height 18
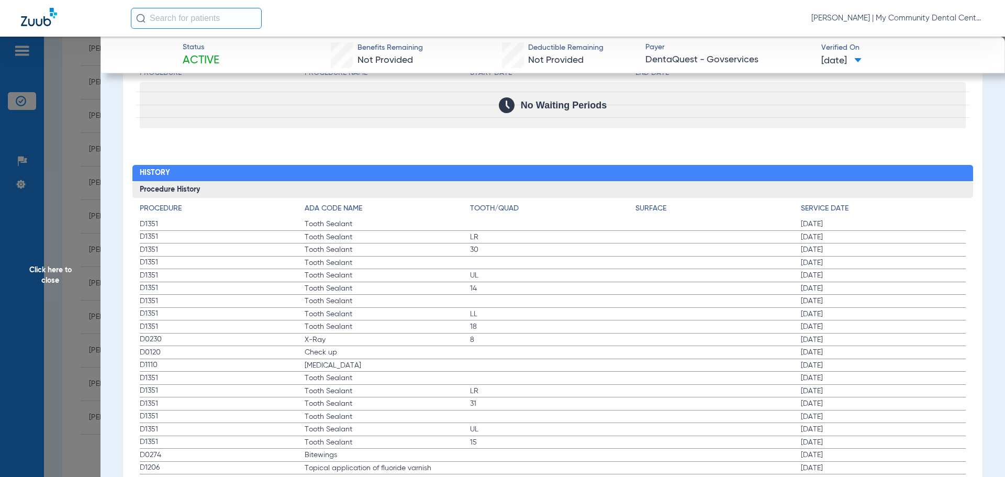
scroll to position [1309, 0]
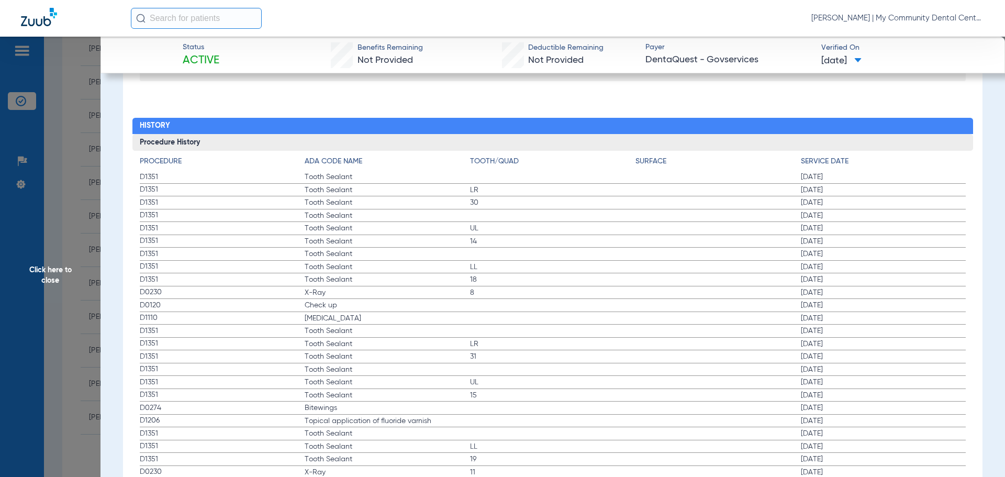
drag, startPoint x: 794, startPoint y: 305, endPoint x: 853, endPoint y: 307, distance: 59.7
click at [853, 307] on label "D0120 Check up [DATE]" at bounding box center [553, 305] width 827 height 13
drag, startPoint x: 793, startPoint y: 408, endPoint x: 859, endPoint y: 416, distance: 66.4
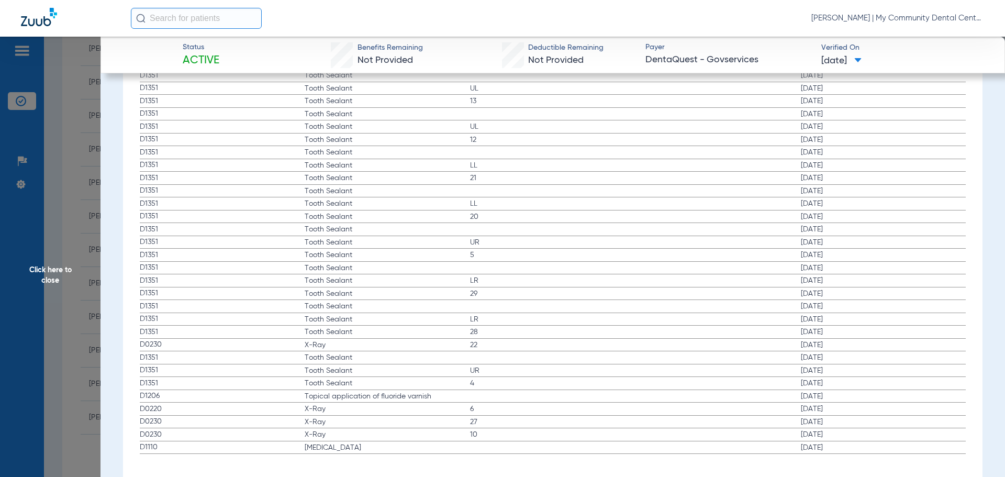
scroll to position [2028, 0]
drag, startPoint x: 56, startPoint y: 279, endPoint x: 62, endPoint y: 283, distance: 7.1
click at [53, 278] on span "Click here to close" at bounding box center [50, 275] width 101 height 477
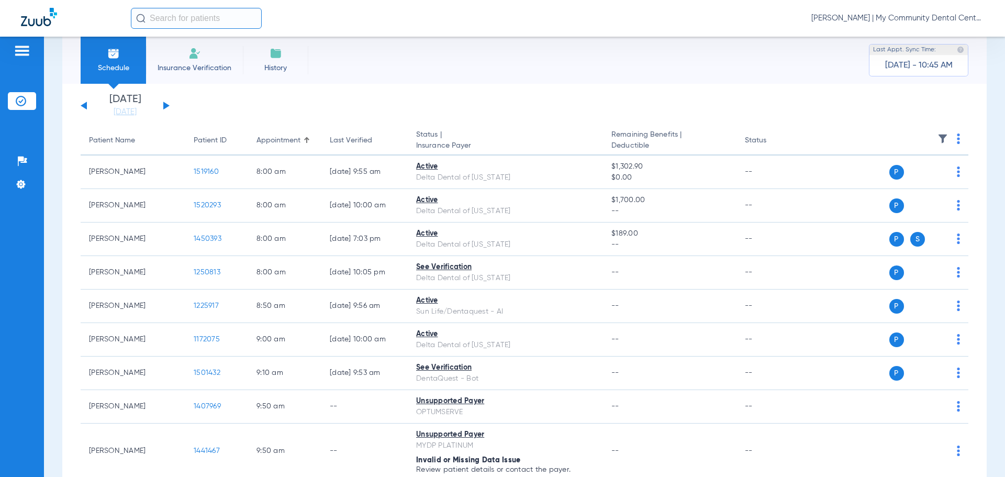
scroll to position [0, 0]
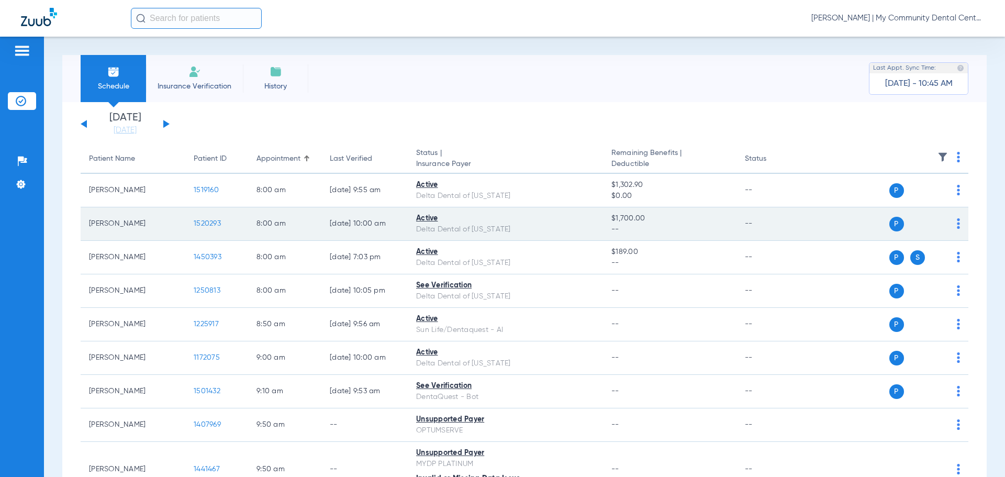
click at [205, 225] on span "1520293" at bounding box center [207, 223] width 27 height 7
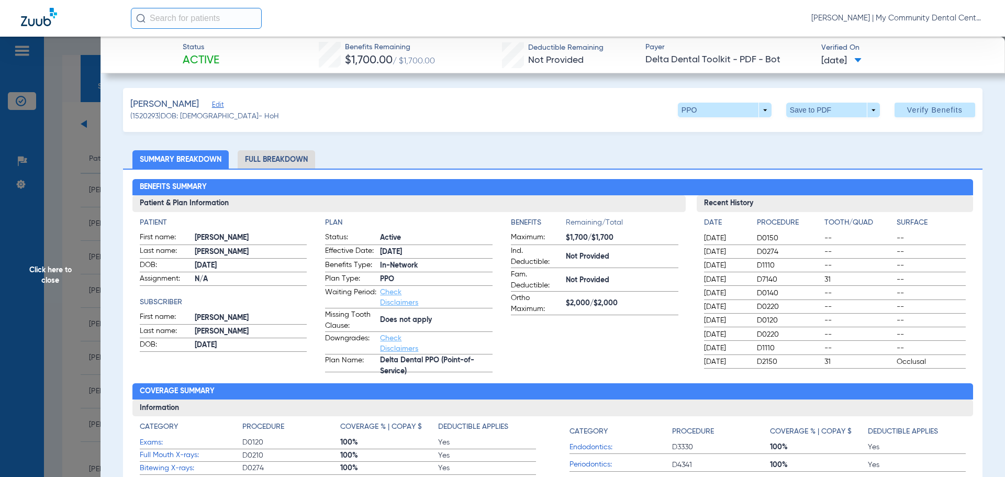
drag, startPoint x: 270, startPoint y: 159, endPoint x: 281, endPoint y: 176, distance: 20.9
click at [271, 159] on li "Full Breakdown" at bounding box center [276, 159] width 77 height 18
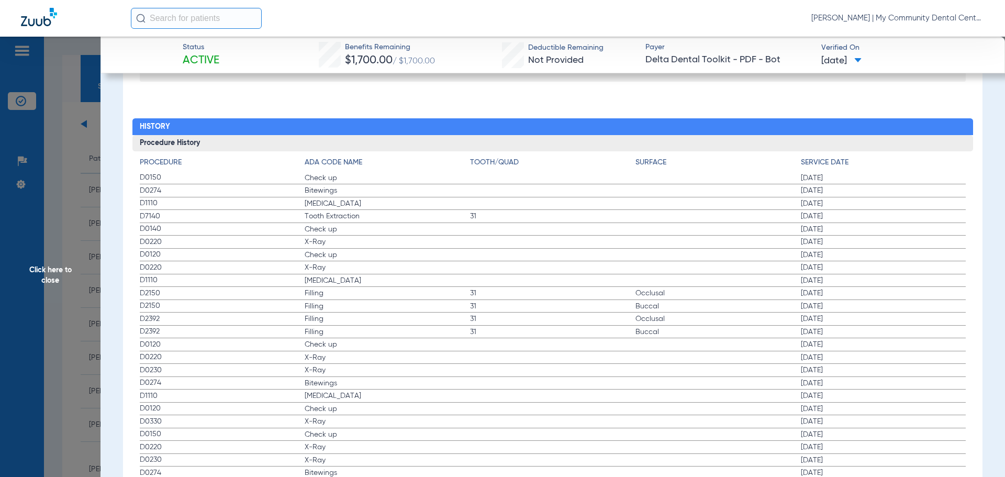
scroll to position [1413, 0]
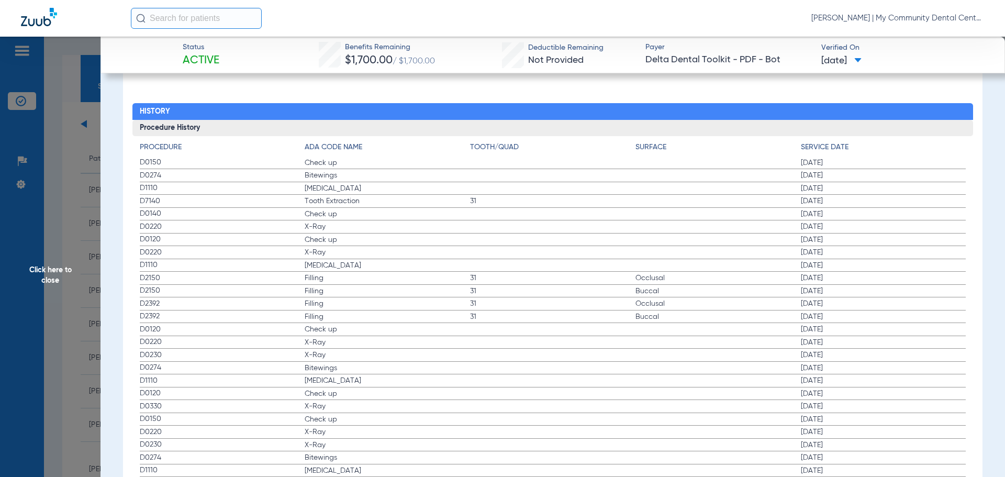
drag, startPoint x: 791, startPoint y: 165, endPoint x: 858, endPoint y: 170, distance: 67.1
click at [858, 170] on label "D0150 Check up [DATE]" at bounding box center [553, 163] width 827 height 13
drag, startPoint x: 798, startPoint y: 178, endPoint x: 854, endPoint y: 177, distance: 56.0
click at [854, 177] on span "[DATE]" at bounding box center [883, 175] width 165 height 10
drag, startPoint x: 794, startPoint y: 188, endPoint x: 815, endPoint y: 214, distance: 32.7
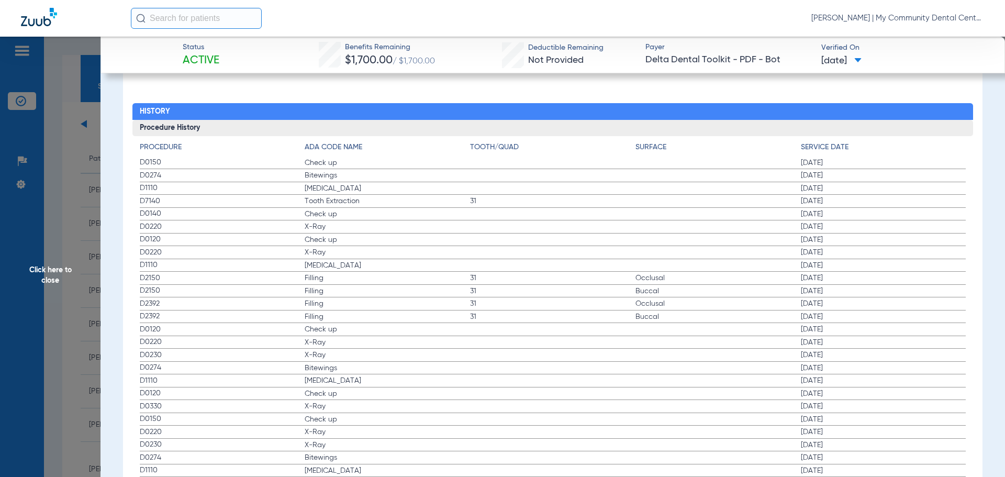
click at [847, 197] on app-history-list "Procedure ADA Code Name Tooth/Quad Surface Service Date D0150 Check up [DATE] D…" at bounding box center [553, 412] width 827 height 541
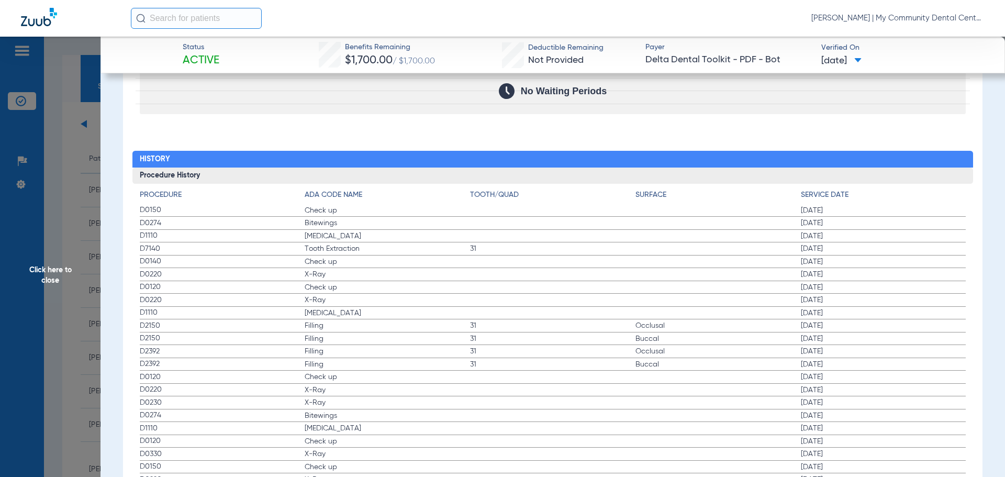
scroll to position [1361, 0]
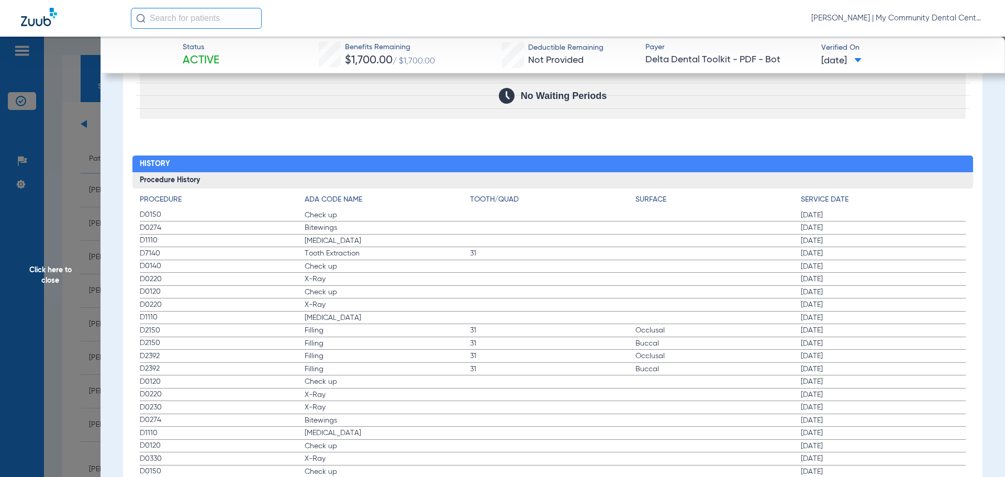
click at [318, 231] on span "Bitewings" at bounding box center [387, 227] width 165 height 10
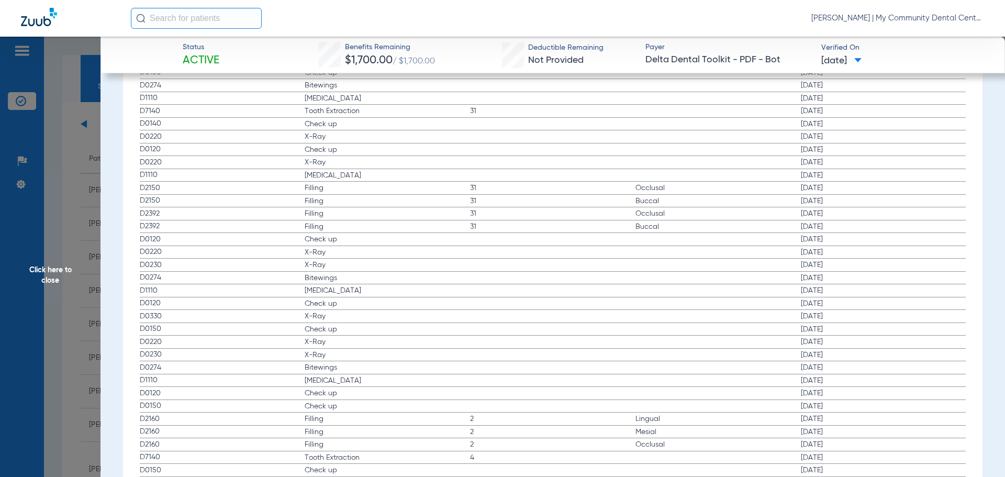
scroll to position [1518, 0]
drag, startPoint x: 322, startPoint y: 467, endPoint x: 452, endPoint y: 453, distance: 131.1
click at [507, 474] on label "D0210 X-Rays [DATE]" at bounding box center [553, 468] width 827 height 13
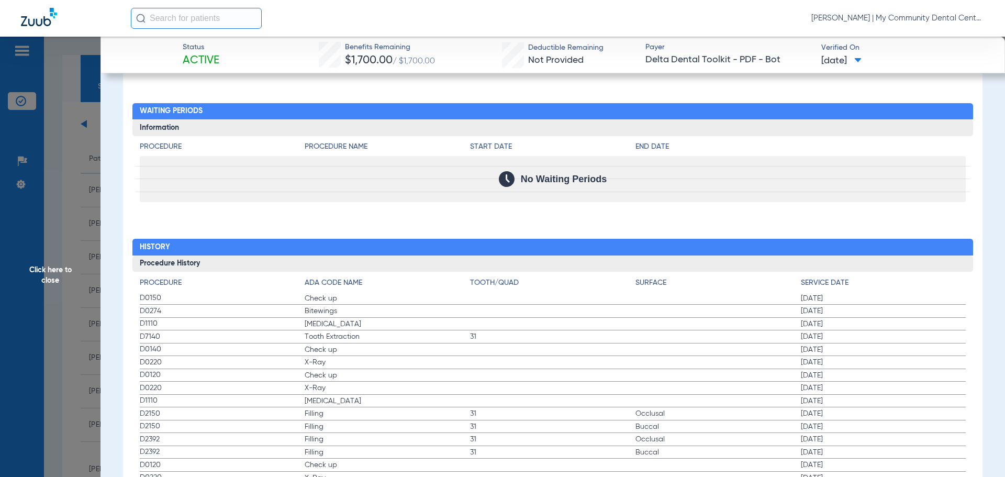
scroll to position [1256, 0]
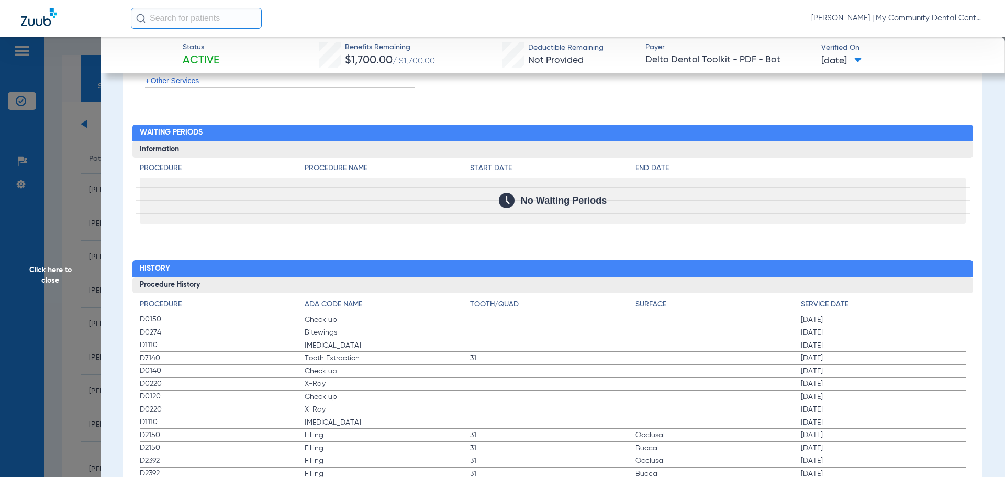
drag, startPoint x: 52, startPoint y: 281, endPoint x: 74, endPoint y: 284, distance: 22.2
click at [52, 281] on span "Click here to close" at bounding box center [50, 275] width 101 height 477
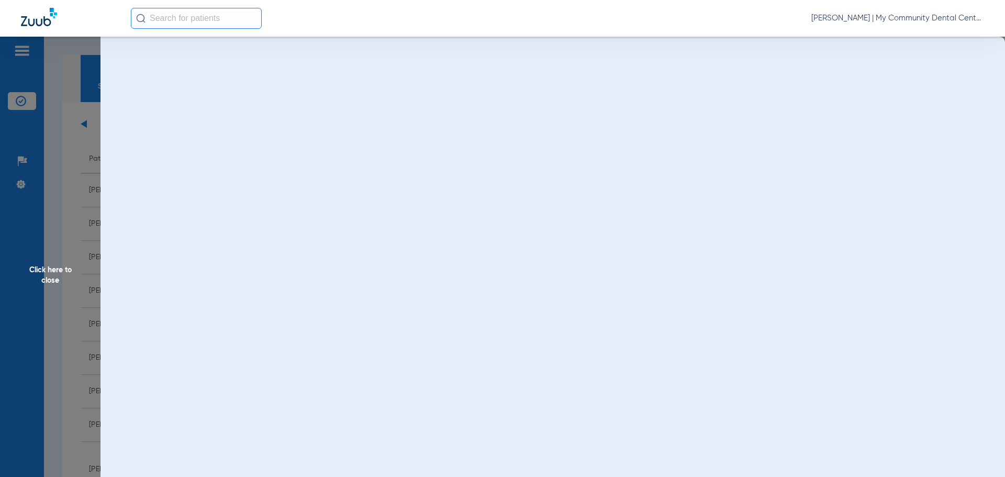
scroll to position [0, 0]
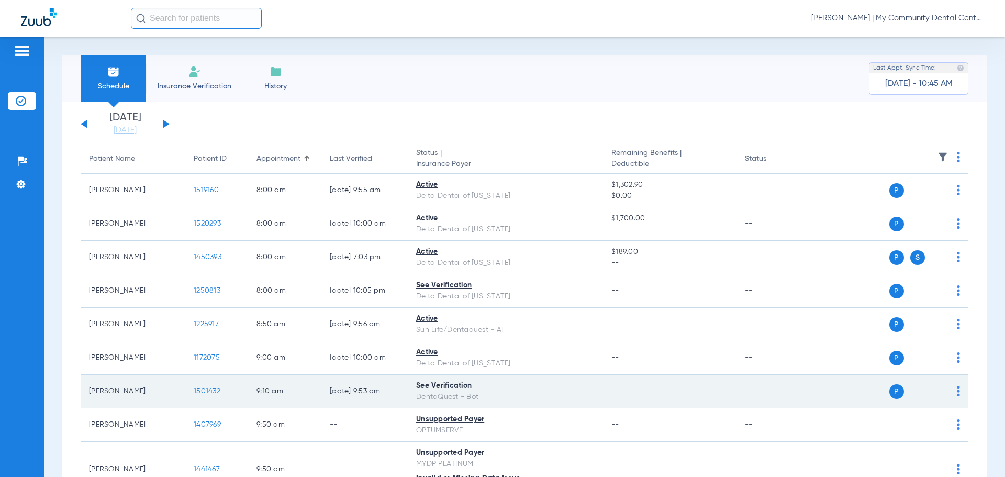
click at [207, 385] on td "1501432" at bounding box center [216, 392] width 63 height 34
click at [204, 390] on span "1501432" at bounding box center [207, 390] width 27 height 7
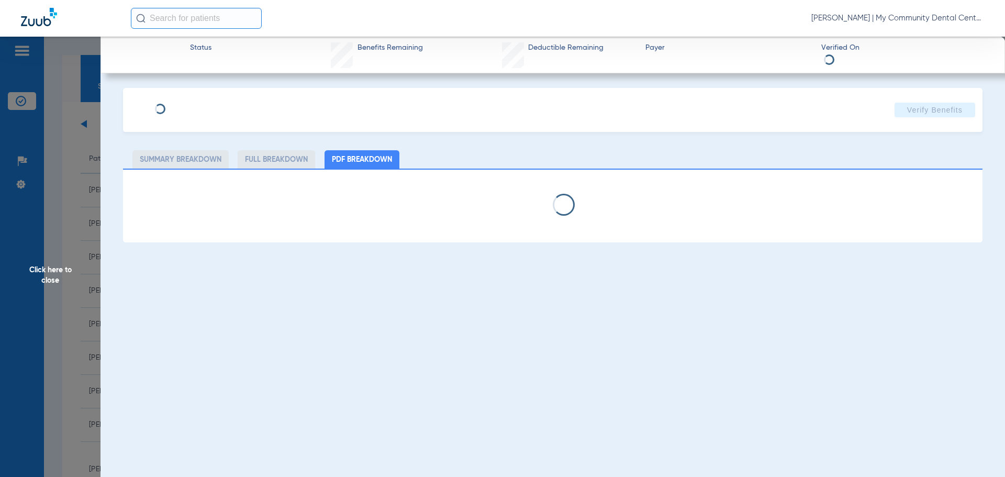
select select "page-width"
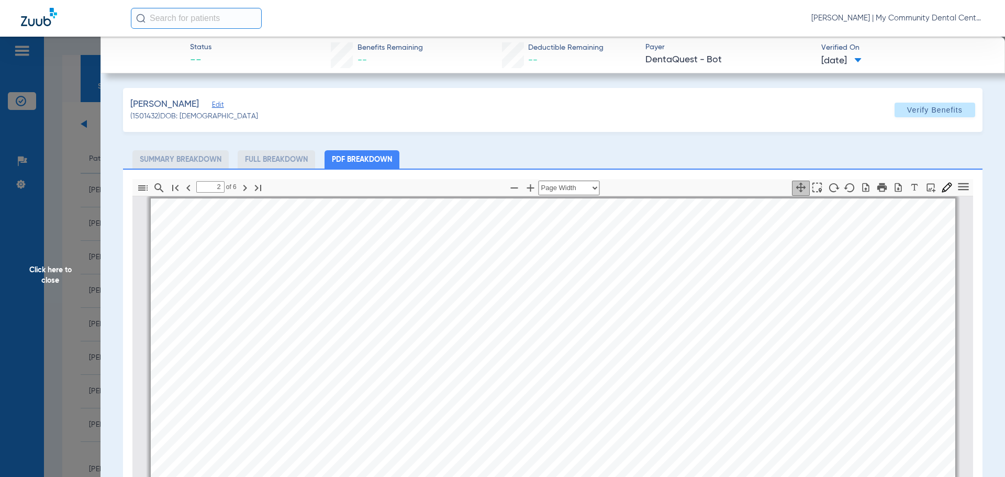
scroll to position [581, 0]
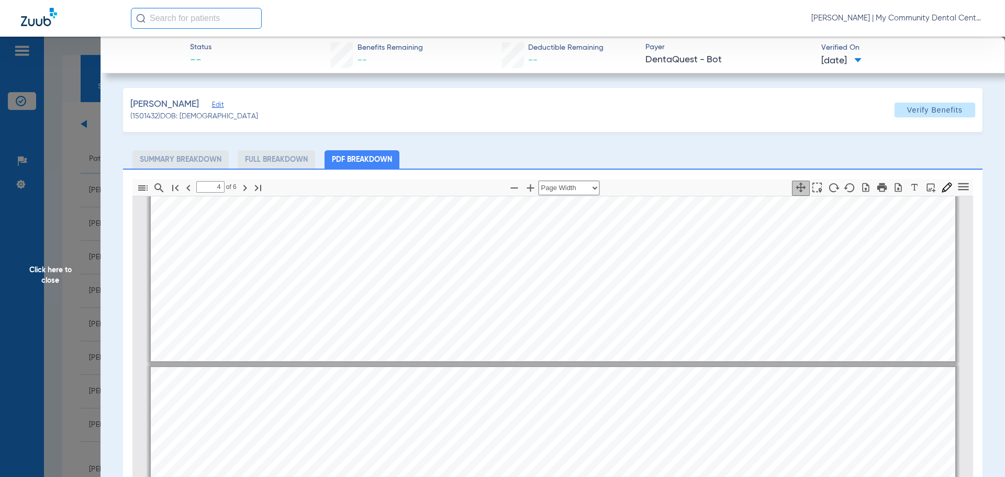
type input "3"
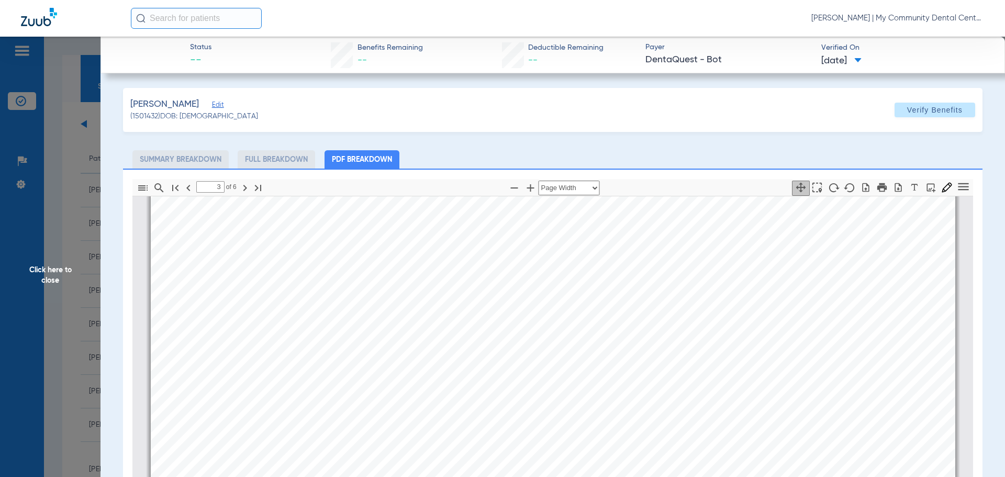
scroll to position [1157, 0]
drag, startPoint x: 52, startPoint y: 270, endPoint x: 48, endPoint y: 276, distance: 8.3
click at [50, 273] on span "Click here to close" at bounding box center [50, 275] width 101 height 477
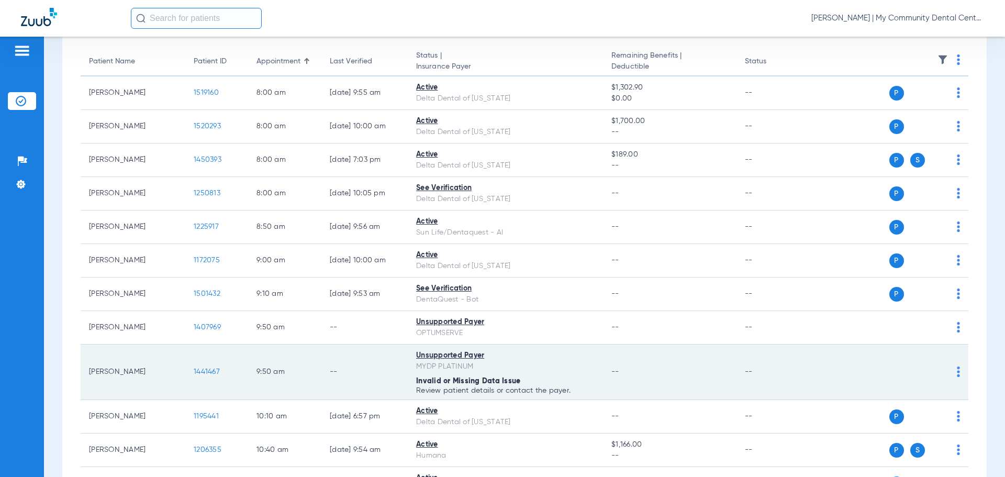
scroll to position [105, 0]
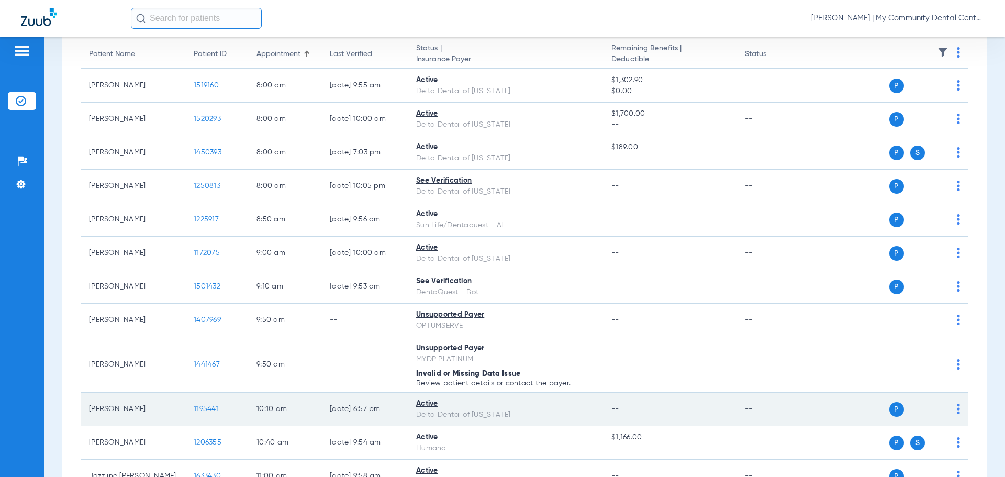
click at [205, 407] on span "1195441" at bounding box center [206, 408] width 25 height 7
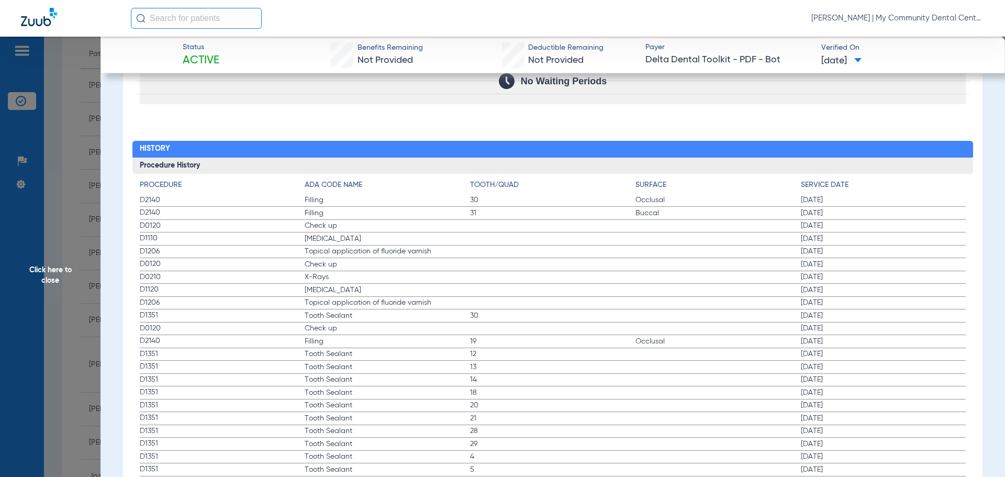
scroll to position [1099, 0]
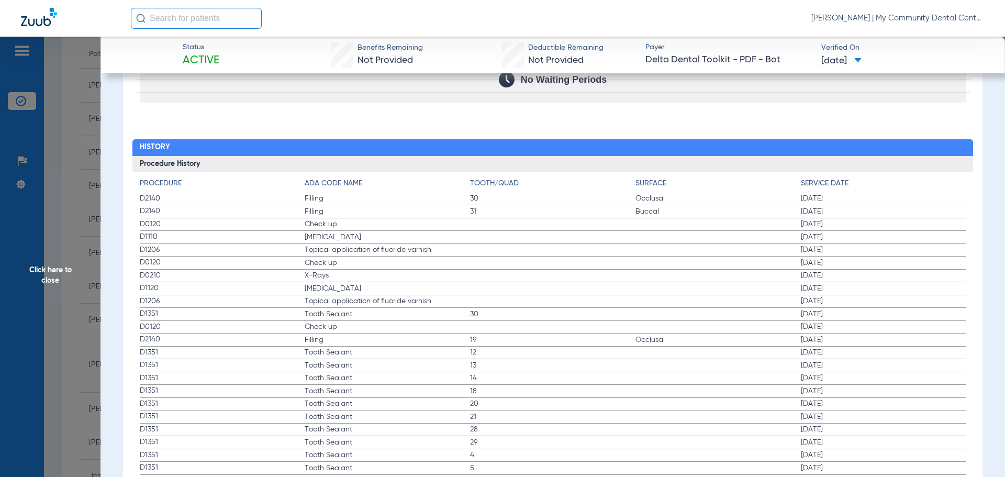
drag, startPoint x: 789, startPoint y: 223, endPoint x: 858, endPoint y: 219, distance: 68.7
click at [858, 219] on label "D0120 Check up 10/25/2024" at bounding box center [553, 224] width 827 height 13
drag, startPoint x: 794, startPoint y: 239, endPoint x: 865, endPoint y: 240, distance: 70.7
click at [865, 240] on label "D1110 Teeth Cleaning 10/25/2024" at bounding box center [553, 237] width 827 height 13
drag, startPoint x: 791, startPoint y: 278, endPoint x: 838, endPoint y: 273, distance: 47.5
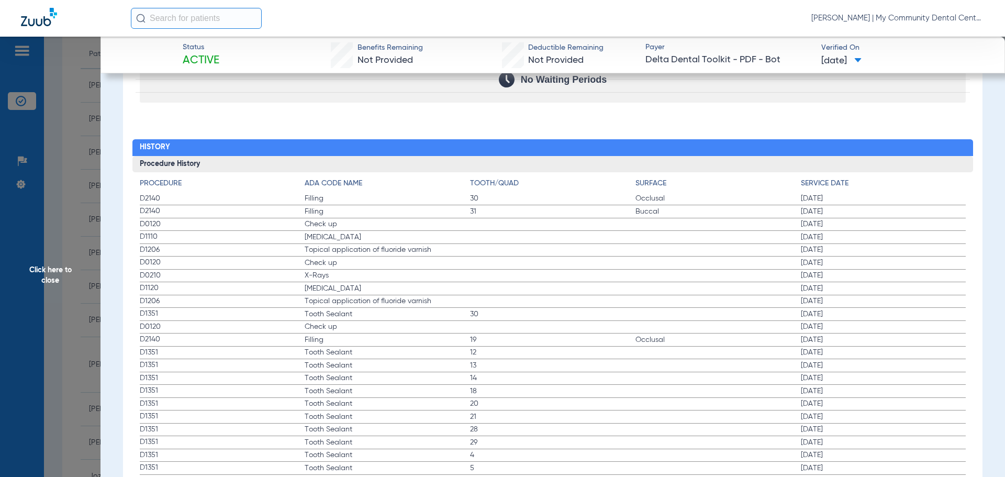
click at [838, 273] on label "D0210 X-Rays 12/07/2023" at bounding box center [553, 276] width 827 height 13
click at [51, 269] on span "Click here to close" at bounding box center [50, 275] width 101 height 477
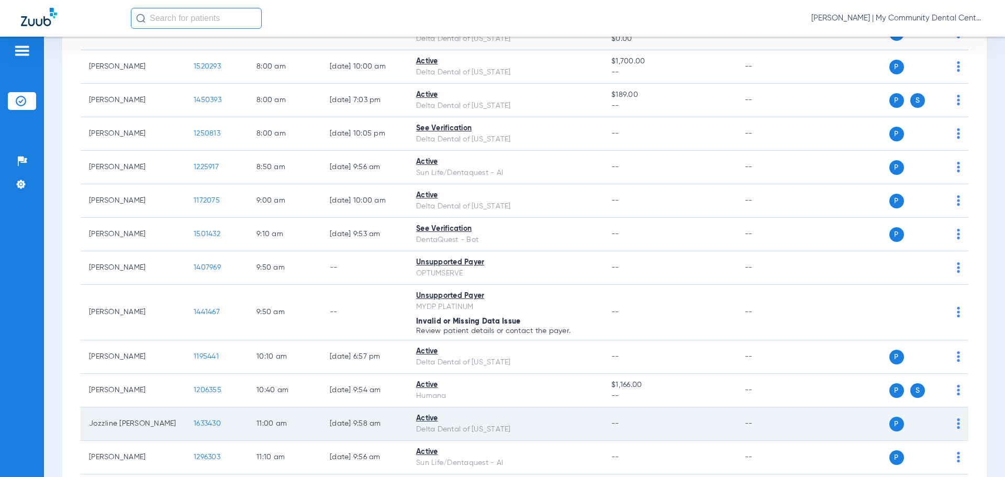
scroll to position [209, 0]
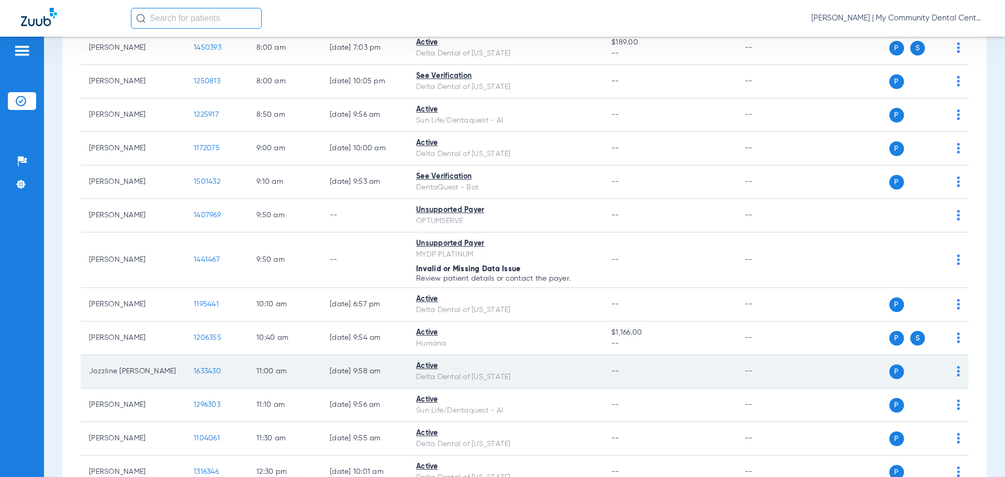
click at [205, 370] on span "1633430" at bounding box center [207, 370] width 27 height 7
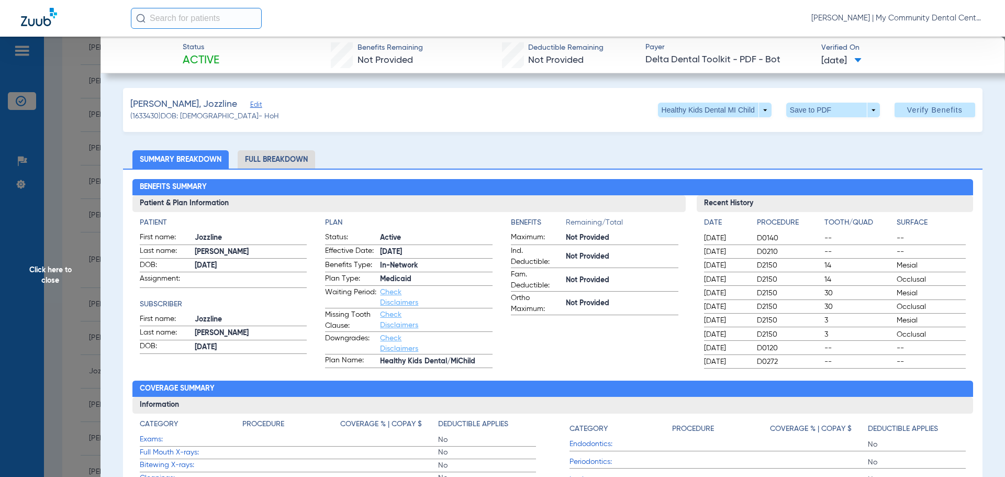
click at [292, 155] on li "Full Breakdown" at bounding box center [276, 159] width 77 height 18
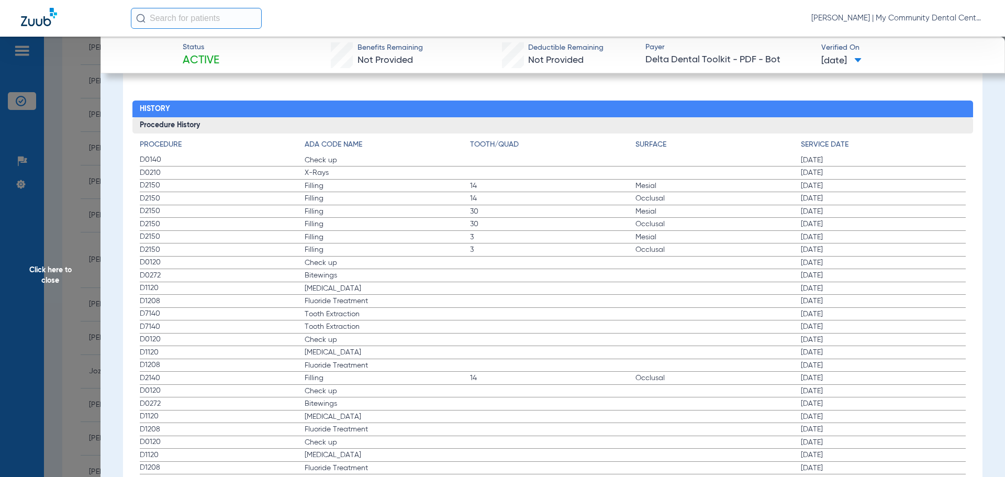
scroll to position [1361, 0]
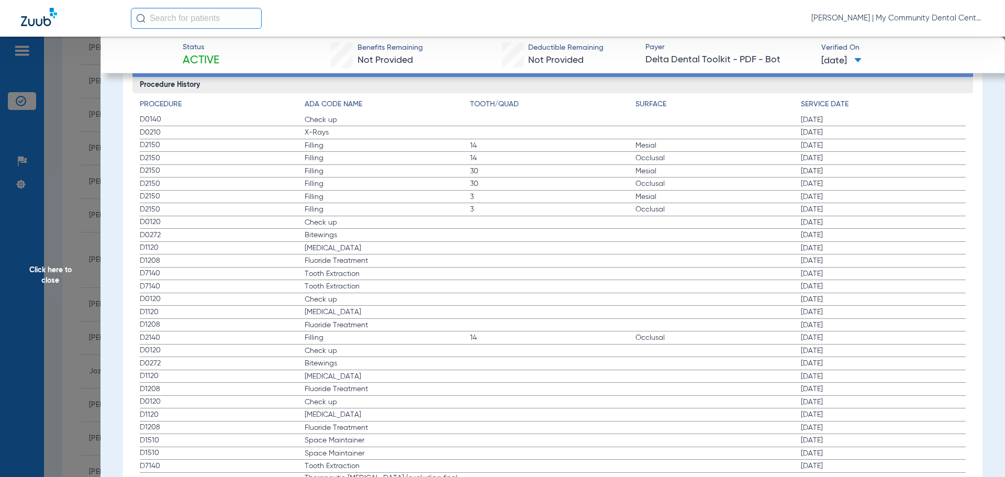
drag, startPoint x: 794, startPoint y: 133, endPoint x: 856, endPoint y: 137, distance: 62.4
click at [857, 137] on label "D0210 X-Rays 07/30/2025" at bounding box center [553, 132] width 827 height 13
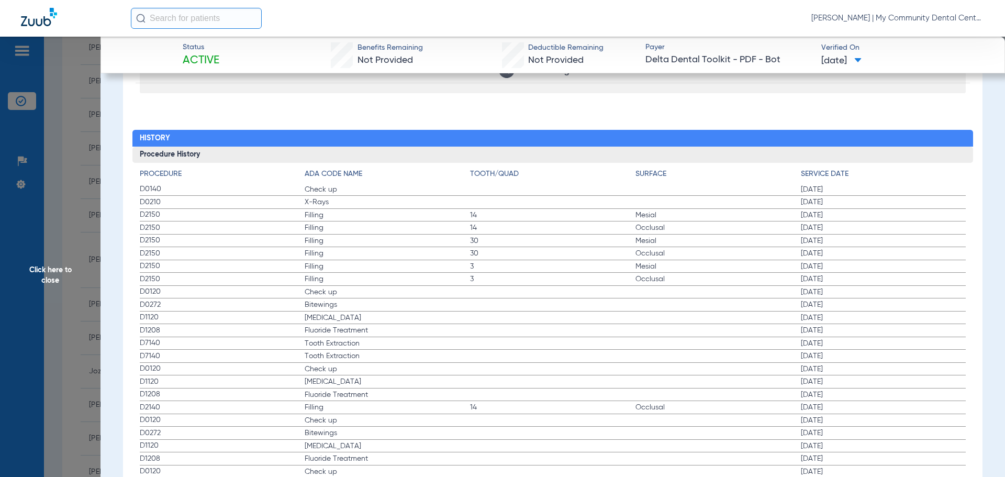
scroll to position [1617, 0]
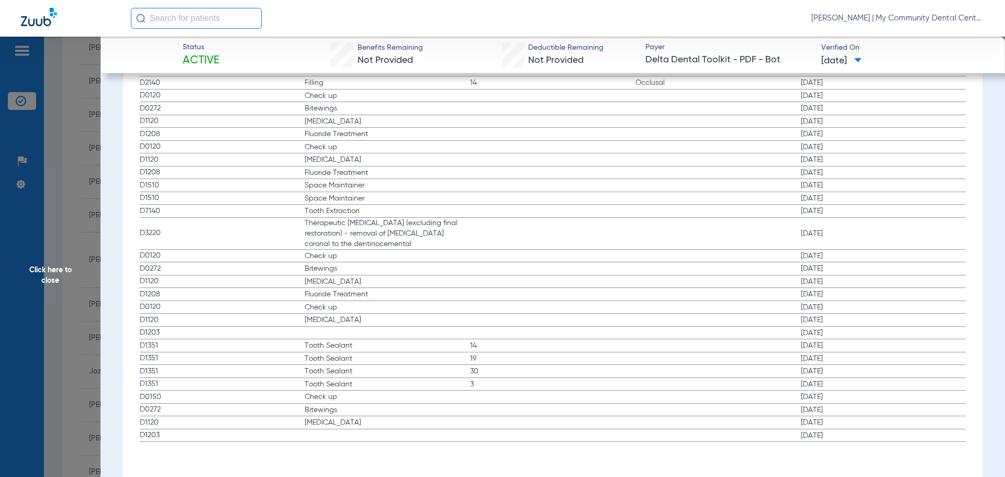
drag, startPoint x: 39, startPoint y: 267, endPoint x: 112, endPoint y: 287, distance: 74.8
click at [40, 267] on span "Click here to close" at bounding box center [50, 275] width 101 height 477
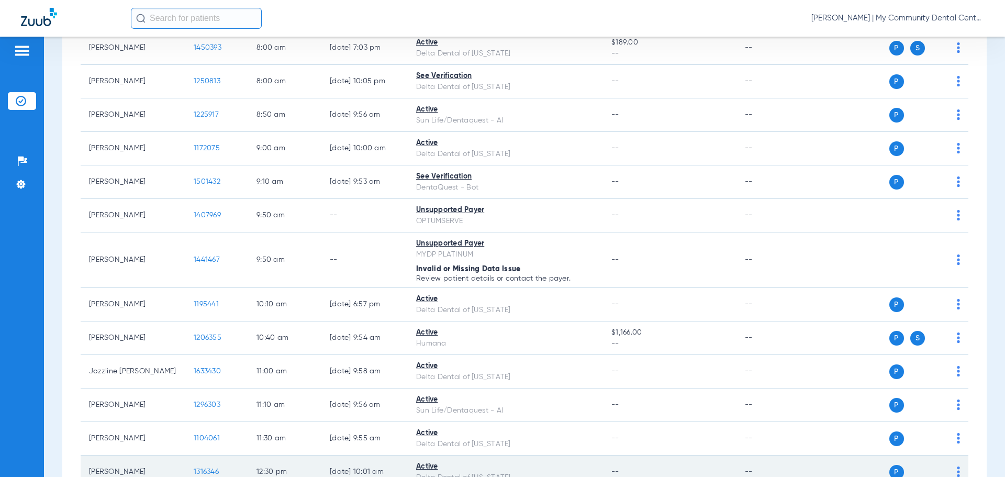
click at [209, 472] on span "1316346" at bounding box center [206, 471] width 25 height 7
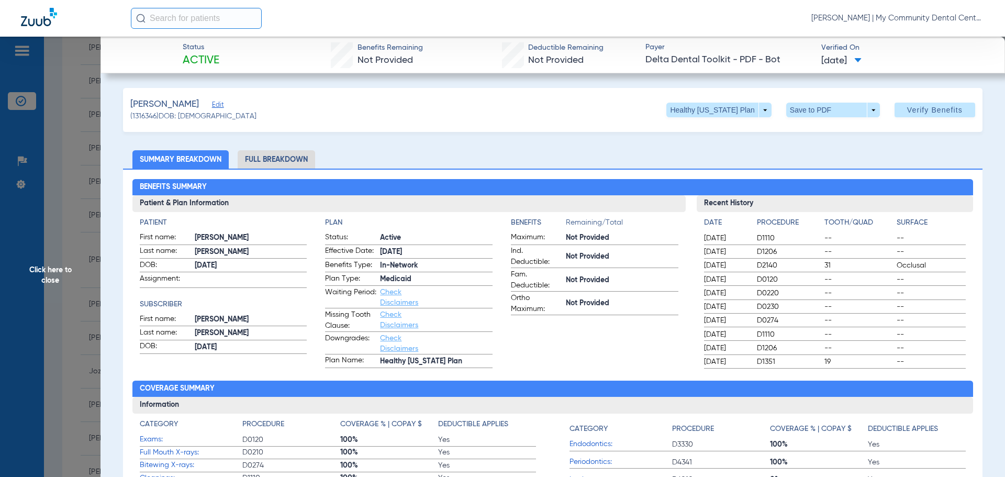
click at [275, 156] on li "Full Breakdown" at bounding box center [276, 159] width 77 height 18
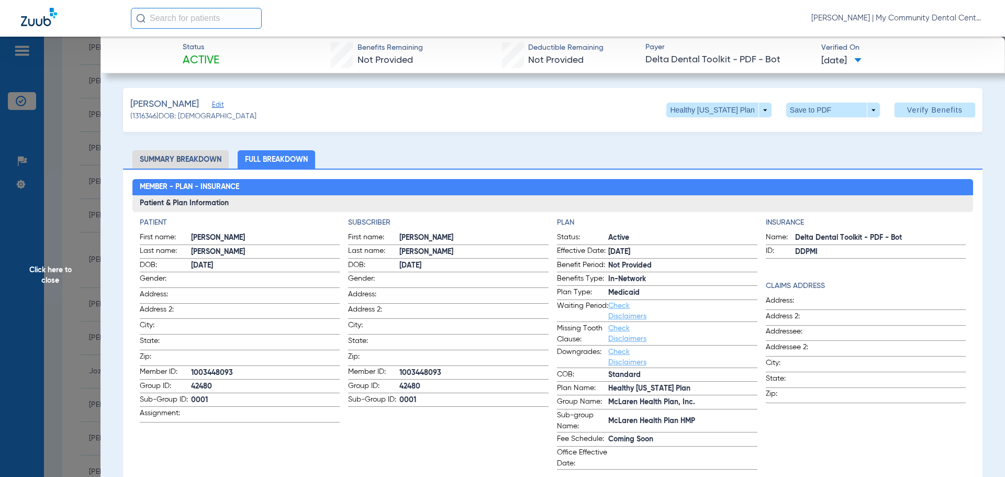
click at [47, 267] on span "Click here to close" at bounding box center [50, 275] width 101 height 477
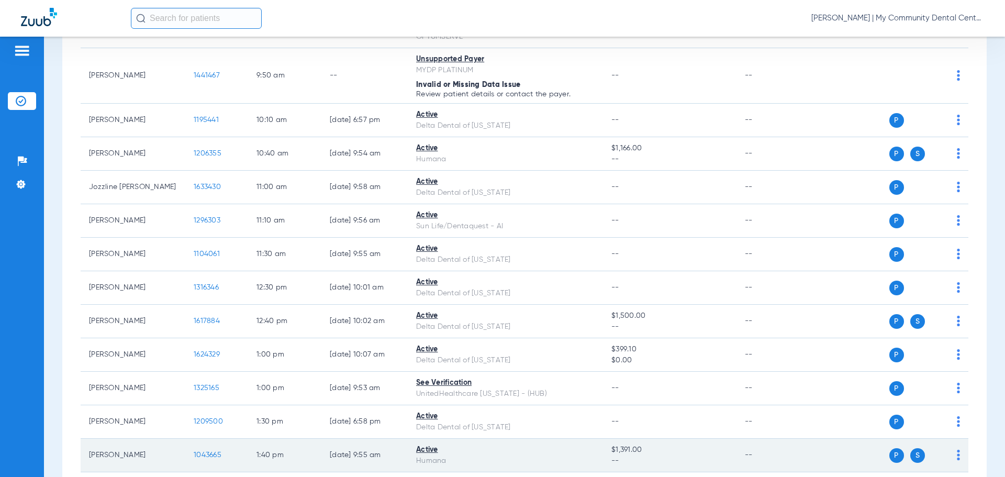
scroll to position [419, 0]
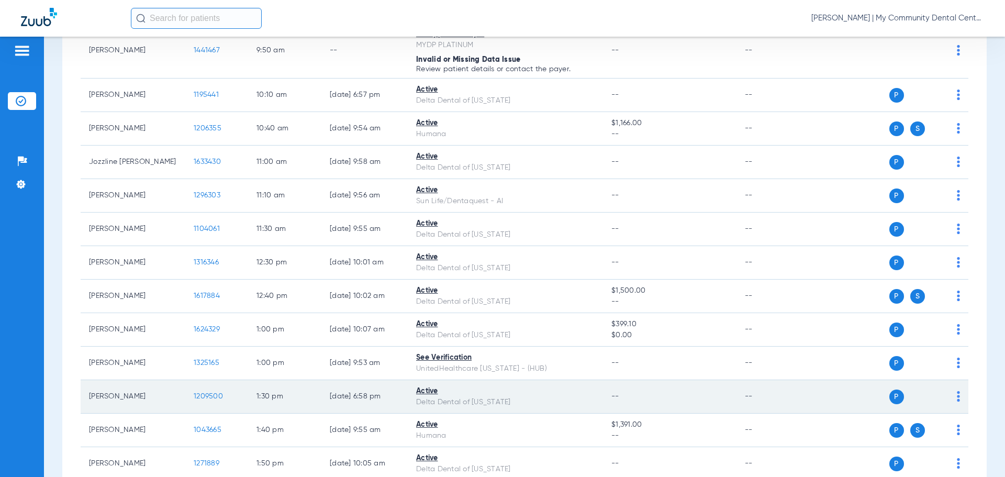
click at [206, 396] on span "1209500" at bounding box center [208, 396] width 29 height 7
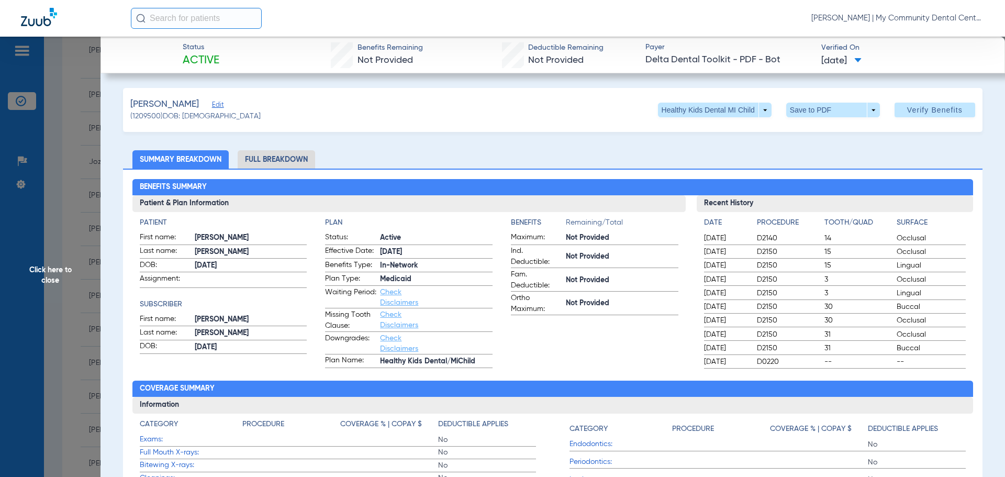
click at [281, 151] on li "Full Breakdown" at bounding box center [276, 159] width 77 height 18
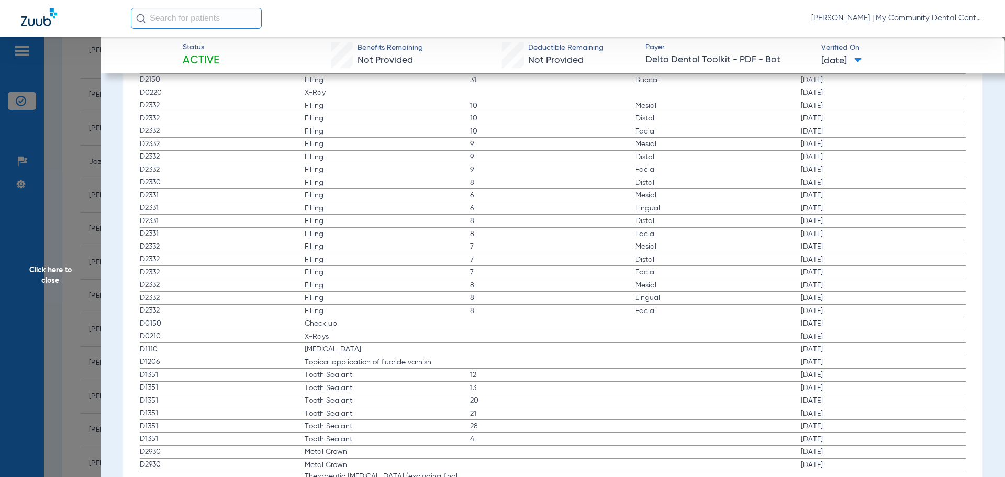
scroll to position [1518, 0]
drag, startPoint x: 384, startPoint y: 314, endPoint x: 640, endPoint y: 307, distance: 255.6
click at [620, 308] on label "D0150 Check up 10/29/2024" at bounding box center [553, 309] width 827 height 13
drag, startPoint x: 389, startPoint y: 318, endPoint x: 853, endPoint y: 327, distance: 464.4
click at [848, 322] on label "D0210 X-Rays 10/29/2024" at bounding box center [553, 322] width 827 height 13
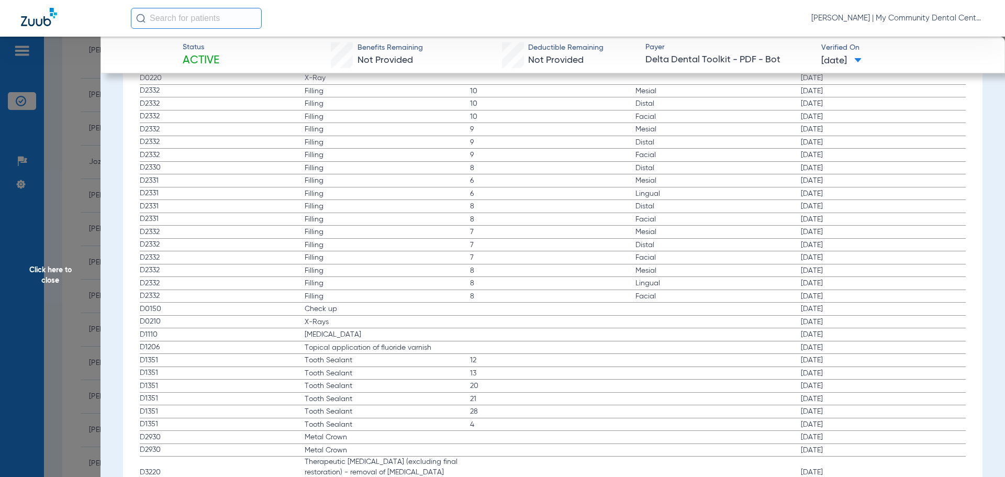
drag, startPoint x: 36, startPoint y: 267, endPoint x: 71, endPoint y: 306, distance: 52.6
click at [36, 268] on span "Click here to close" at bounding box center [50, 275] width 101 height 477
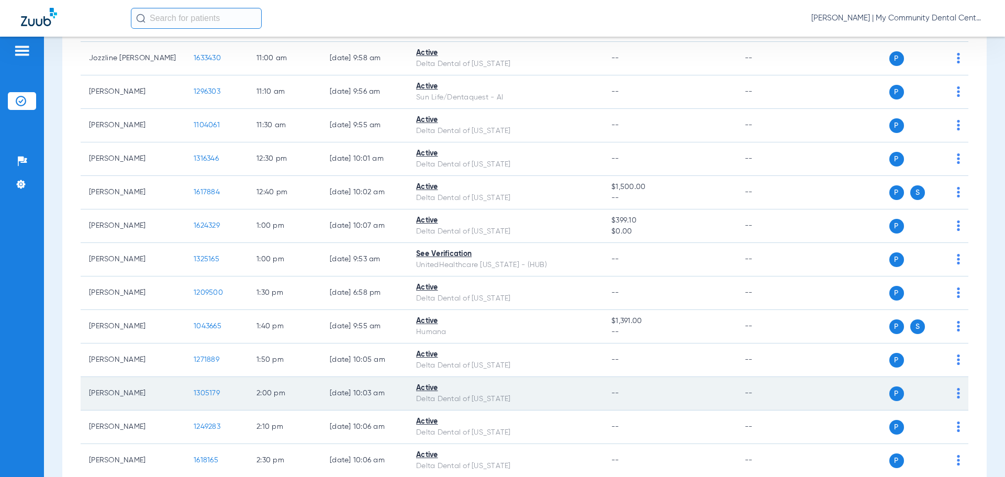
scroll to position [523, 0]
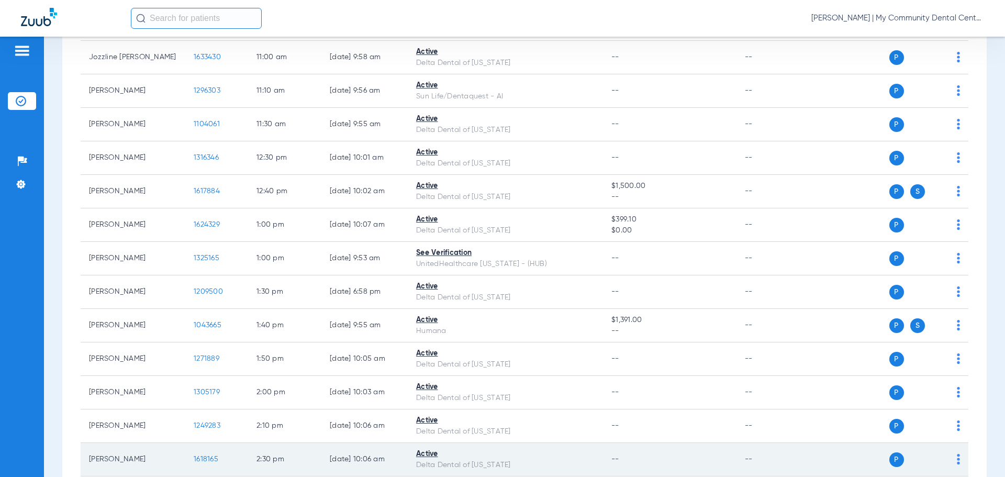
click at [210, 460] on span "1618165" at bounding box center [206, 458] width 25 height 7
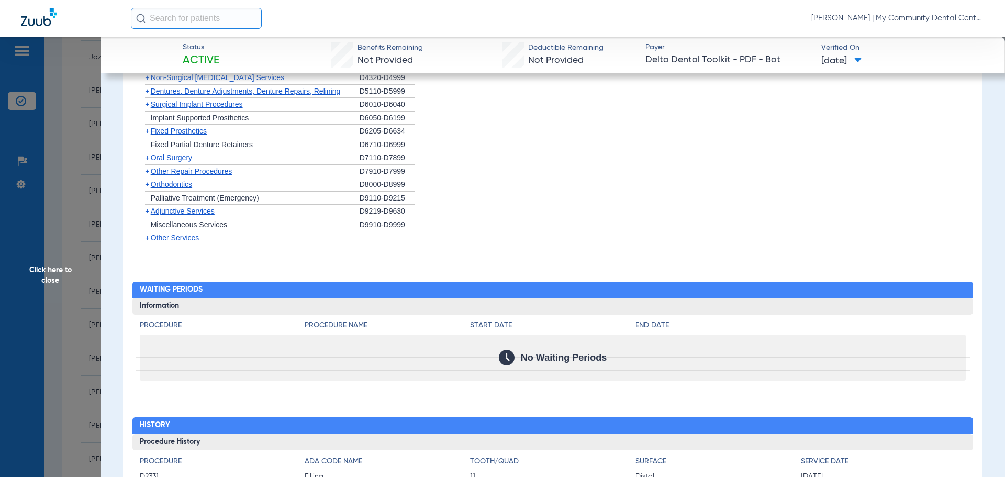
scroll to position [1042, 0]
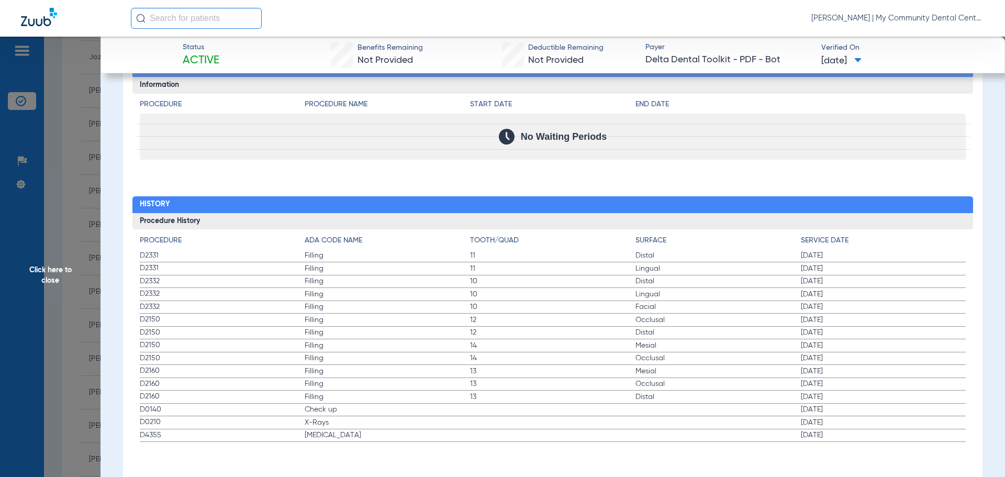
drag, startPoint x: 340, startPoint y: 411, endPoint x: 522, endPoint y: 432, distance: 183.4
click at [522, 432] on app-history-list "Procedure ADA Code Name Tooth/Quad Surface Service Date D2331 Filling 11 Distal…" at bounding box center [553, 338] width 827 height 207
click at [54, 271] on span "Click here to close" at bounding box center [50, 275] width 101 height 477
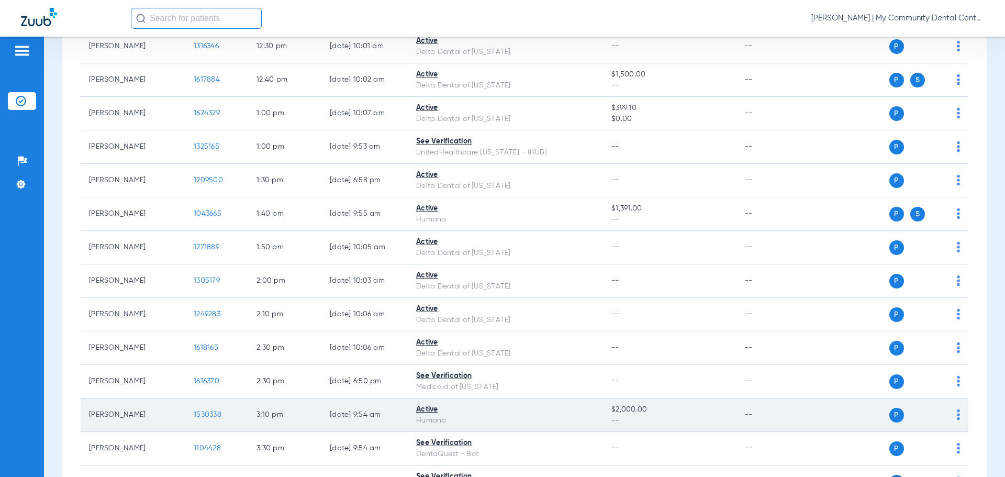
scroll to position [681, 0]
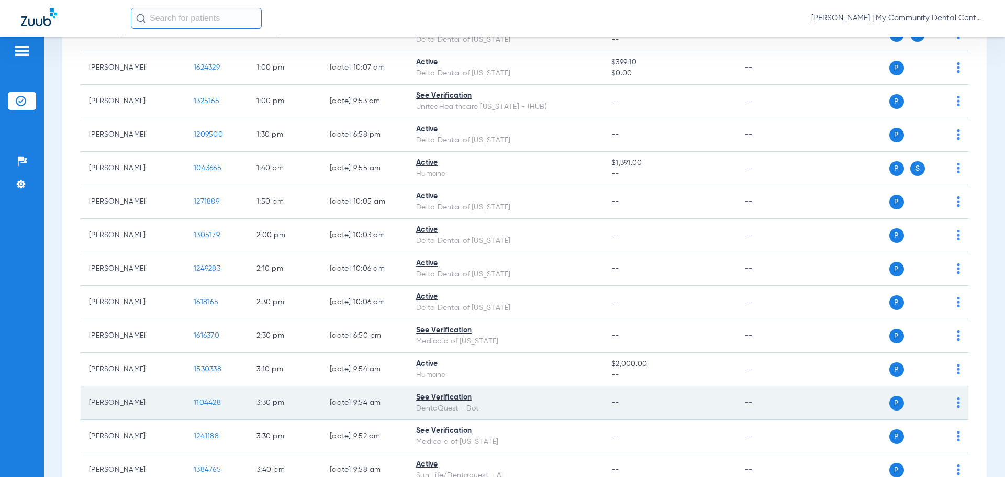
click at [211, 404] on span "1104428" at bounding box center [207, 402] width 27 height 7
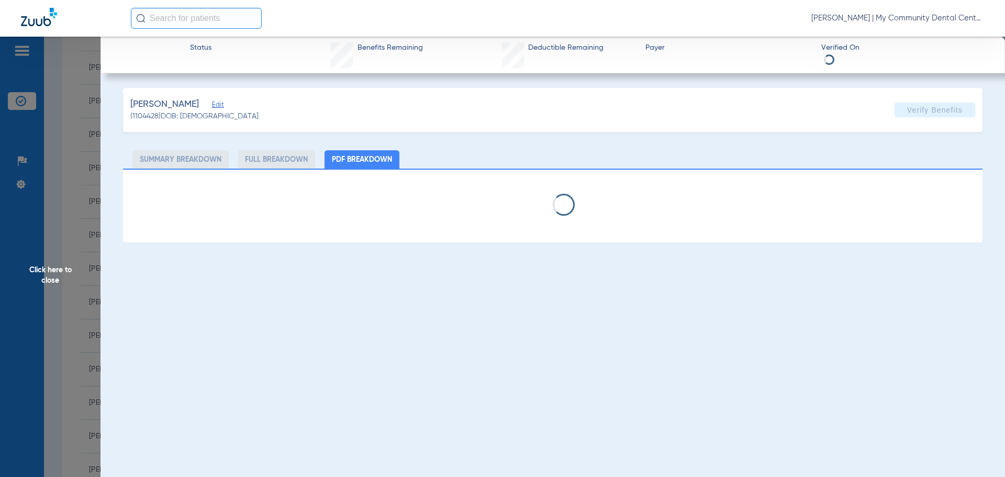
select select "page-width"
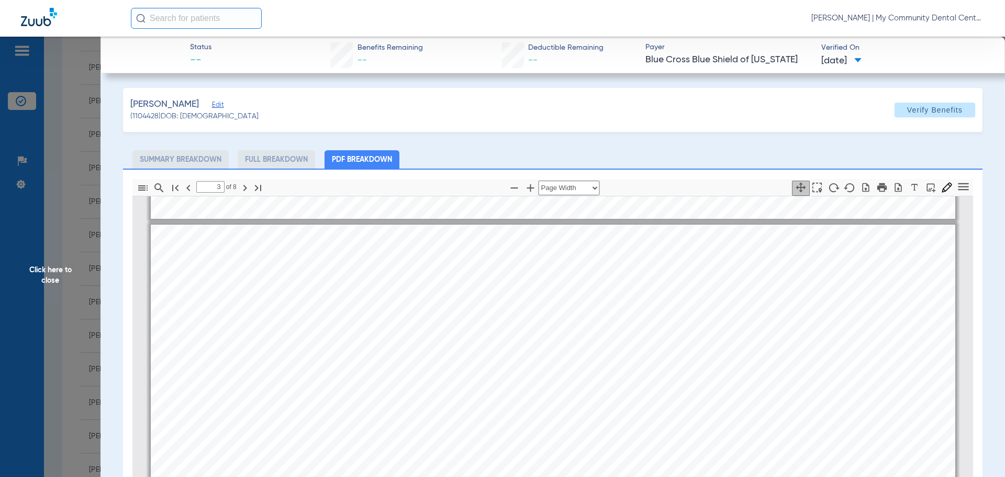
scroll to position [1157, 0]
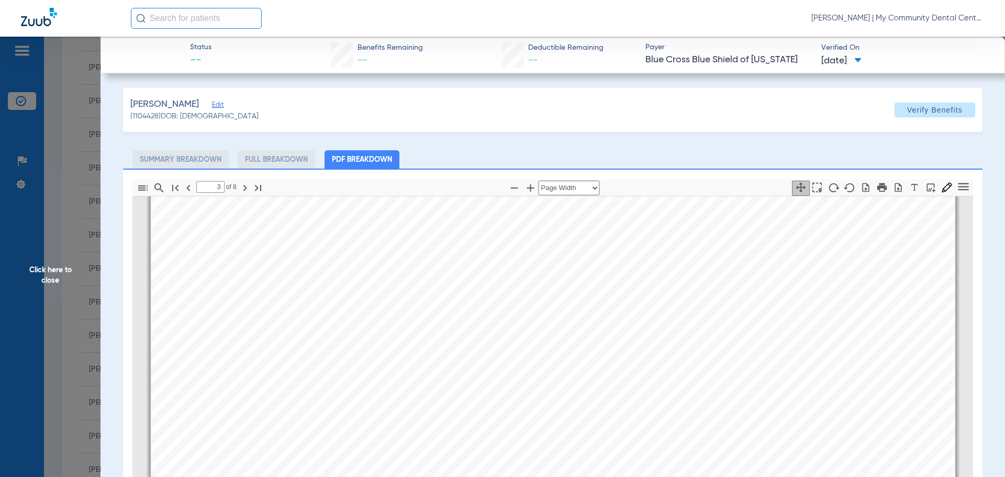
drag, startPoint x: 282, startPoint y: 305, endPoint x: 312, endPoint y: 305, distance: 30.4
click at [312, 305] on div "Service History  Print Service Date  Procedure Code  Procedure Code Descript…" at bounding box center [553, 480] width 805 height 570
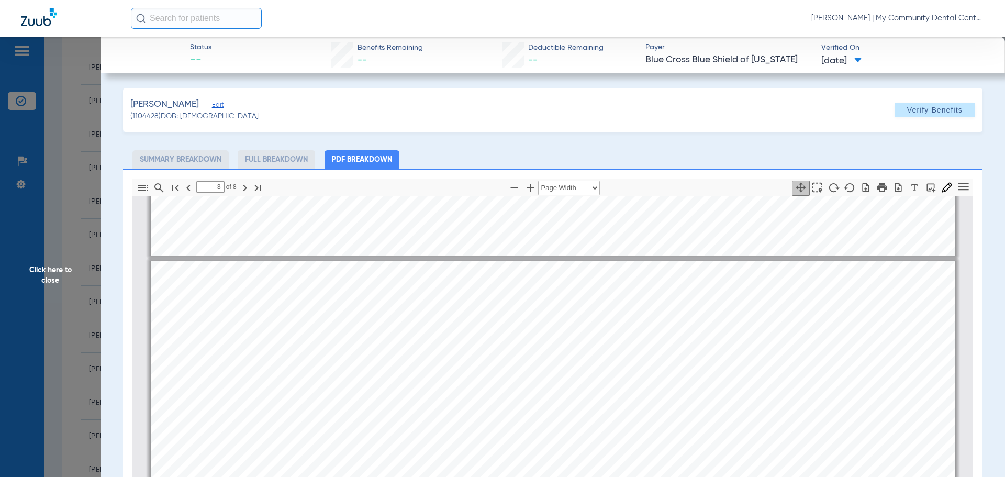
scroll to position [1088, 0]
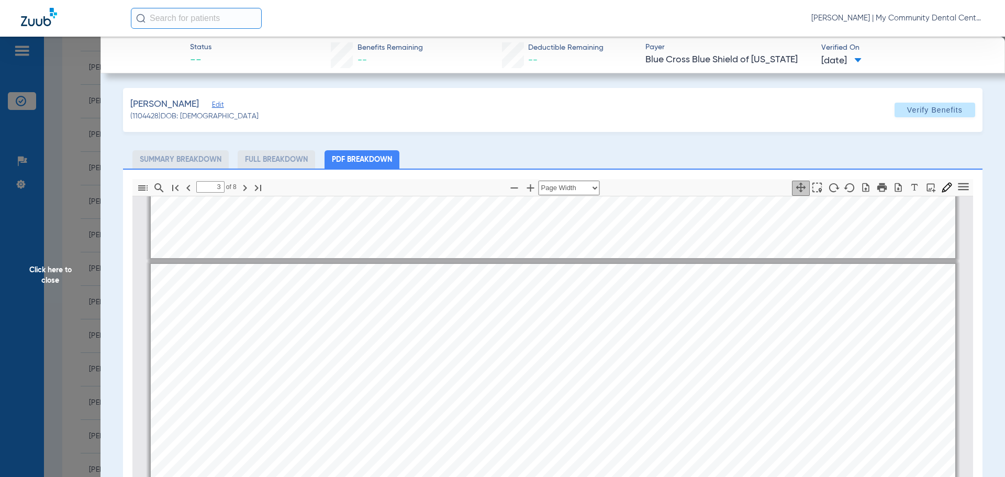
drag, startPoint x: 295, startPoint y: 356, endPoint x: 248, endPoint y: 373, distance: 50.0
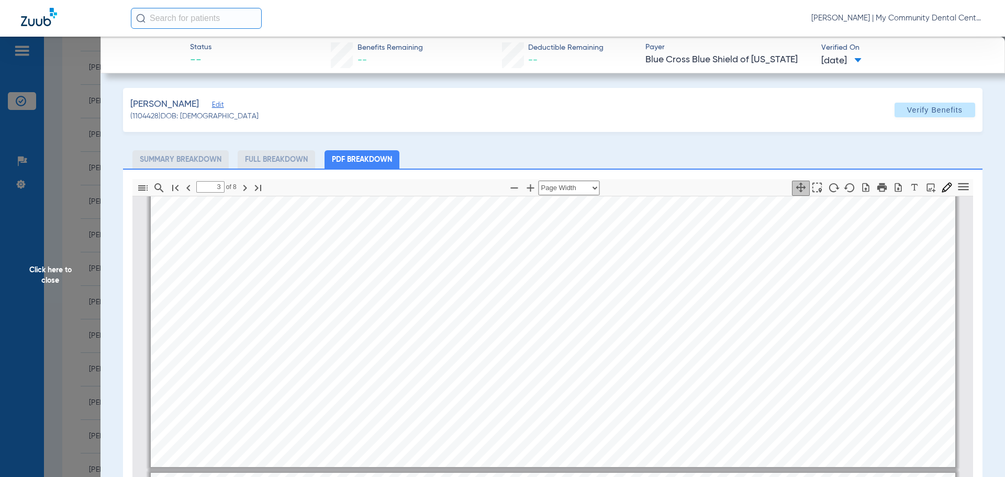
type input "4"
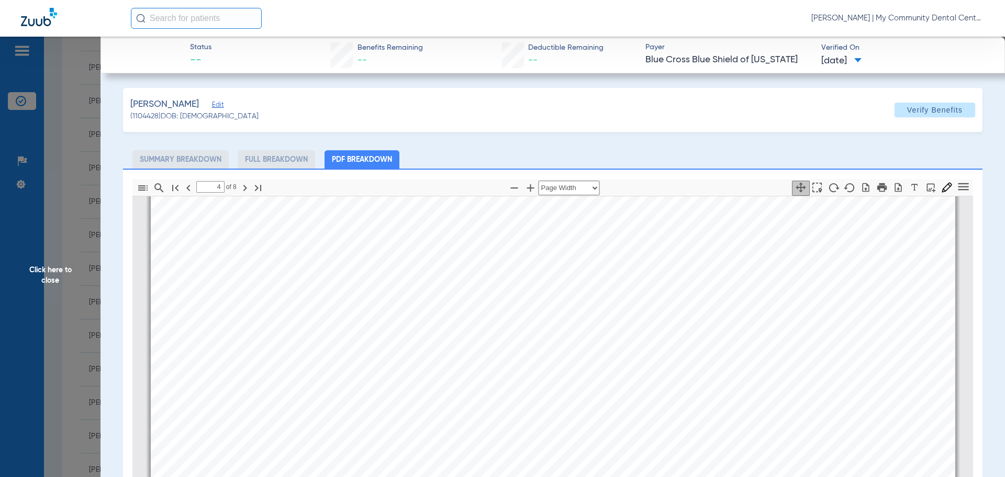
scroll to position [1769, 0]
click at [286, 299] on span "D1351" at bounding box center [292, 302] width 20 height 6
drag, startPoint x: 62, startPoint y: 268, endPoint x: 60, endPoint y: 280, distance: 12.1
click at [59, 270] on span "Click here to close" at bounding box center [50, 275] width 101 height 477
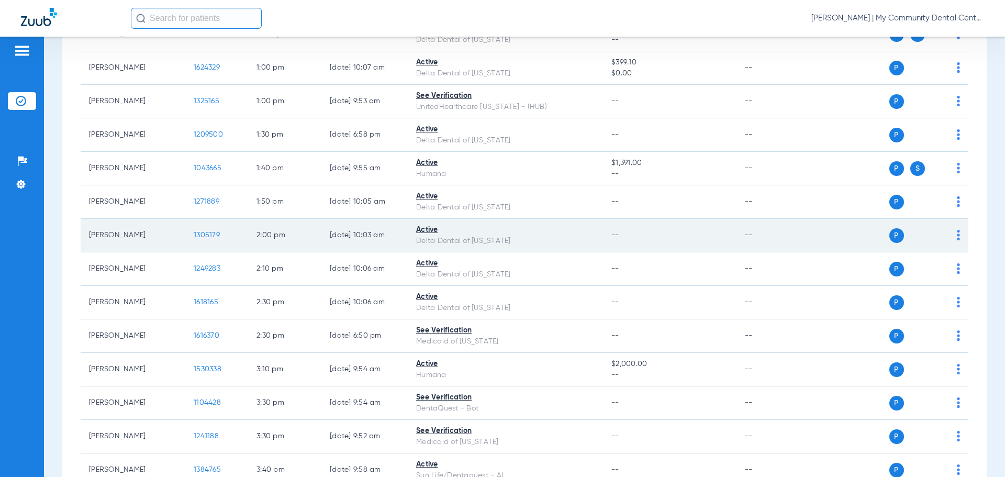
click at [209, 235] on span "1305179" at bounding box center [207, 234] width 26 height 7
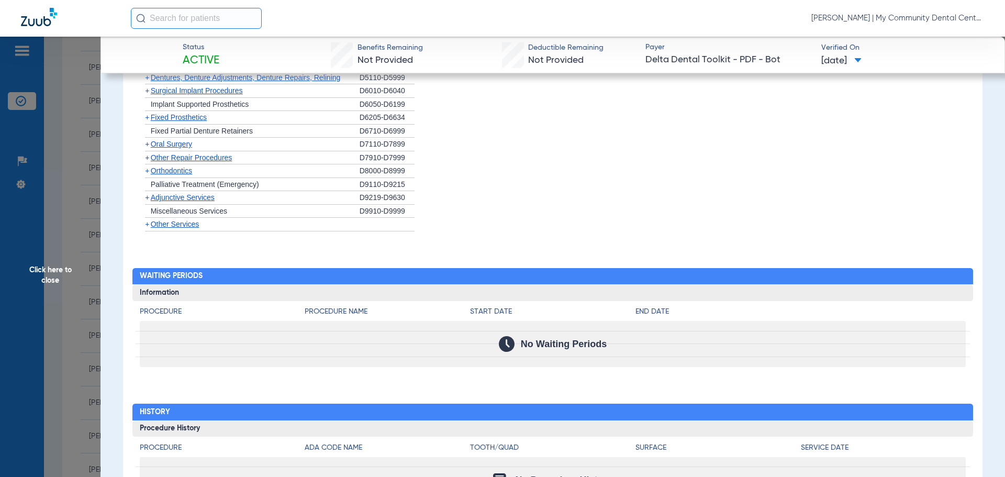
scroll to position [895, 0]
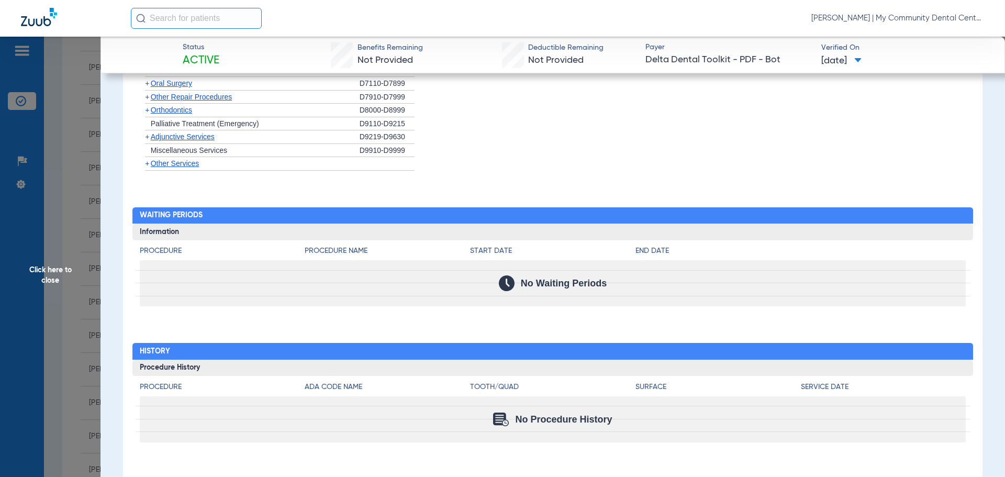
click at [41, 280] on span "Click here to close" at bounding box center [50, 275] width 101 height 477
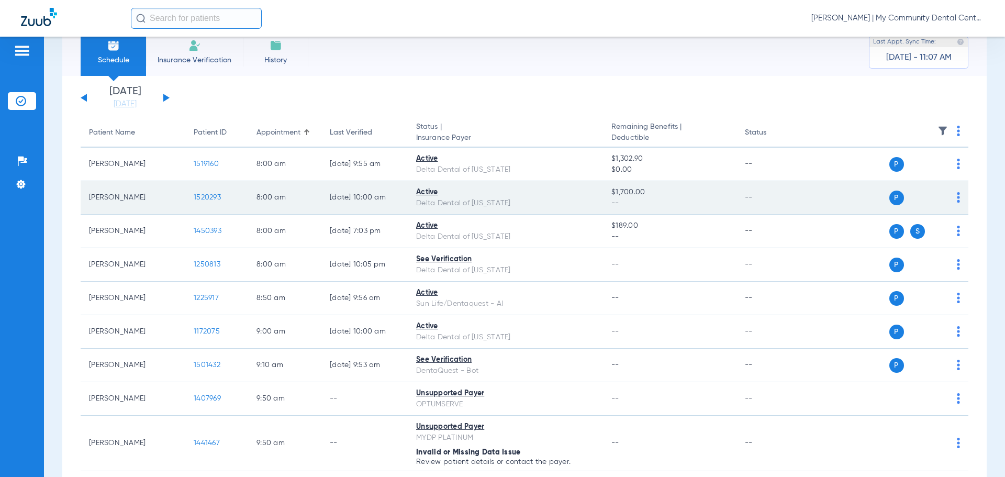
scroll to position [0, 0]
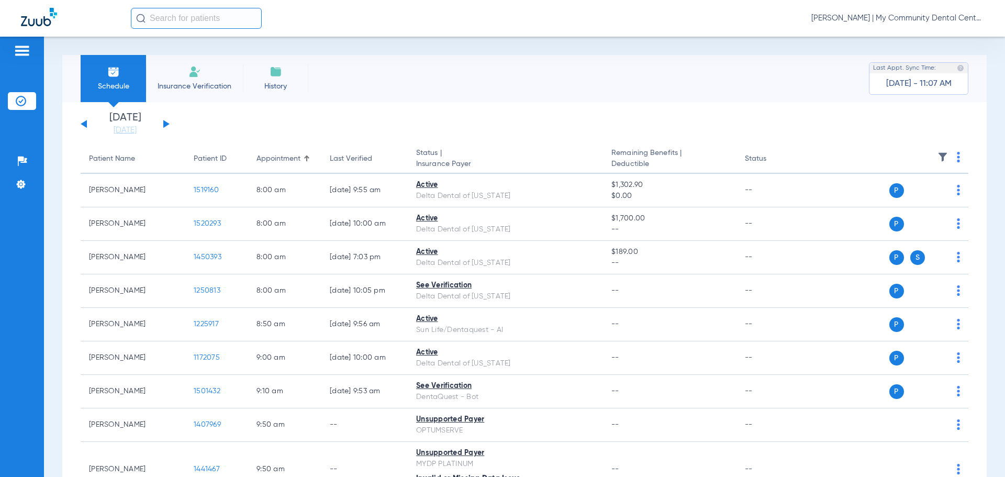
click at [167, 125] on button at bounding box center [166, 124] width 6 height 8
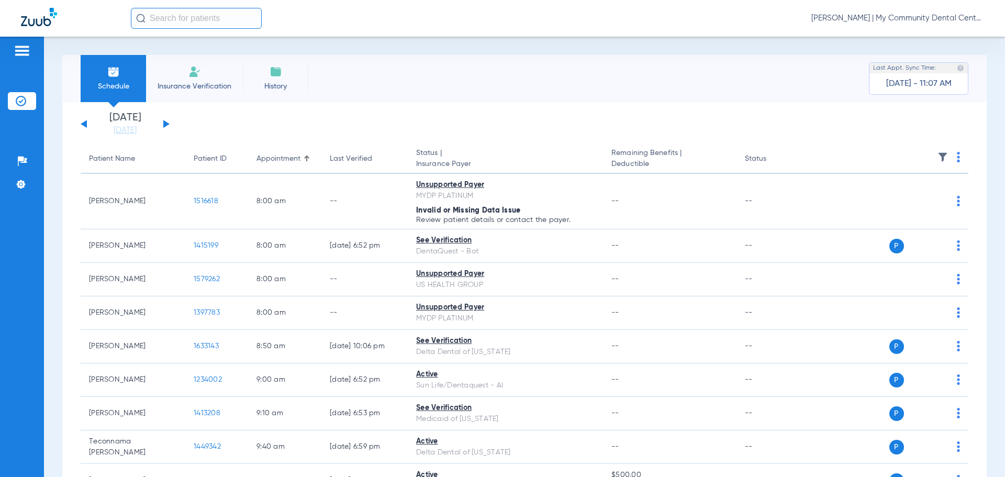
click at [957, 158] on img at bounding box center [958, 157] width 3 height 10
click at [891, 195] on span "Verify All" at bounding box center [910, 198] width 65 height 7
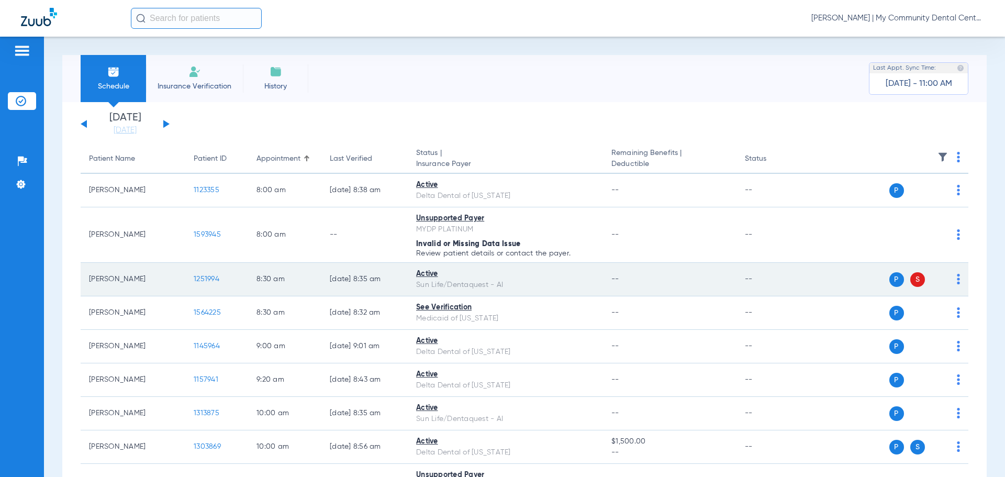
click at [201, 279] on span "1251994" at bounding box center [207, 278] width 26 height 7
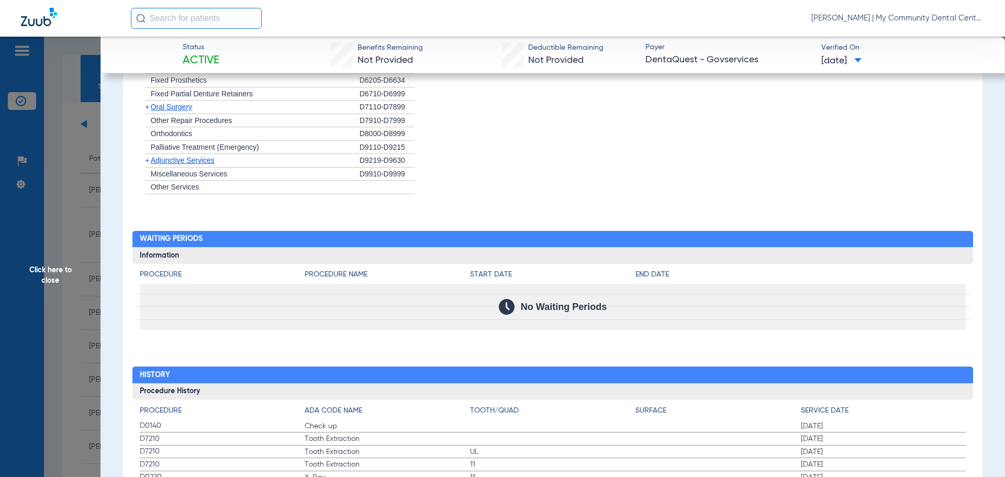
scroll to position [910, 0]
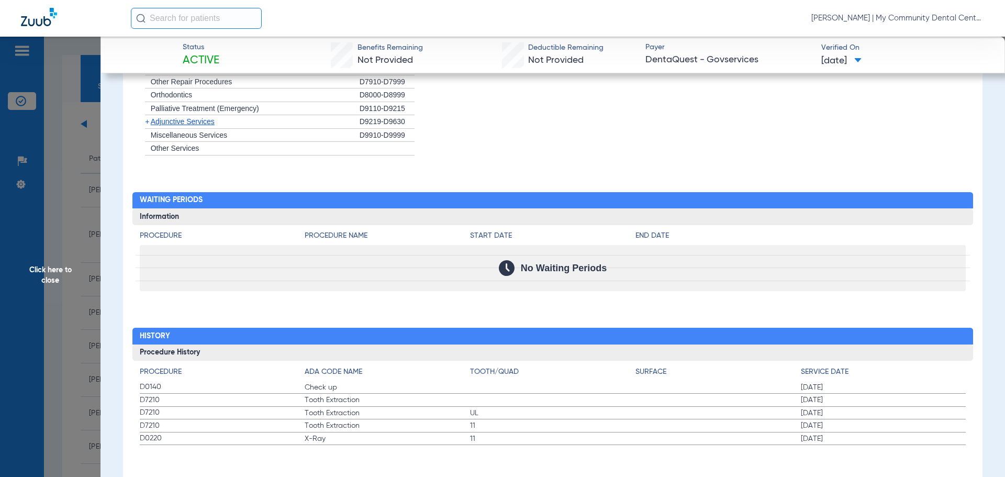
click at [49, 270] on span "Click here to close" at bounding box center [50, 275] width 101 height 477
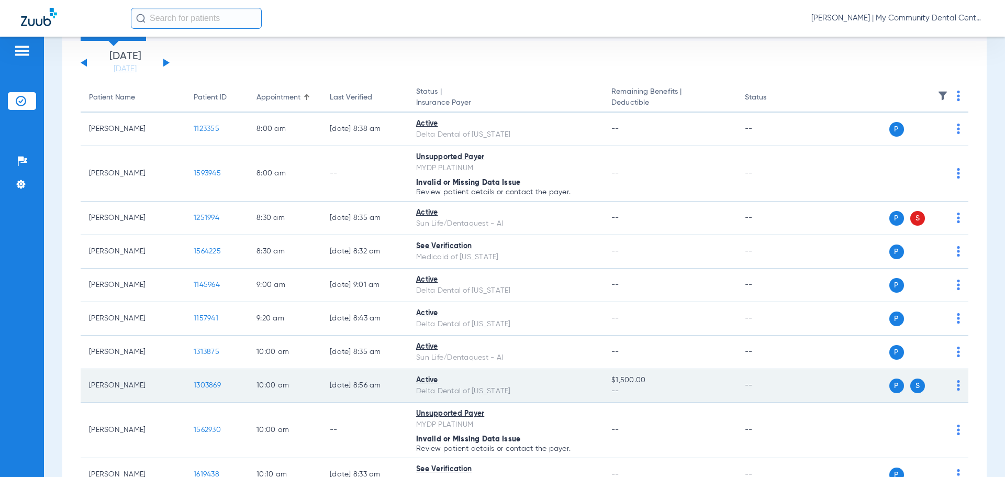
scroll to position [105, 0]
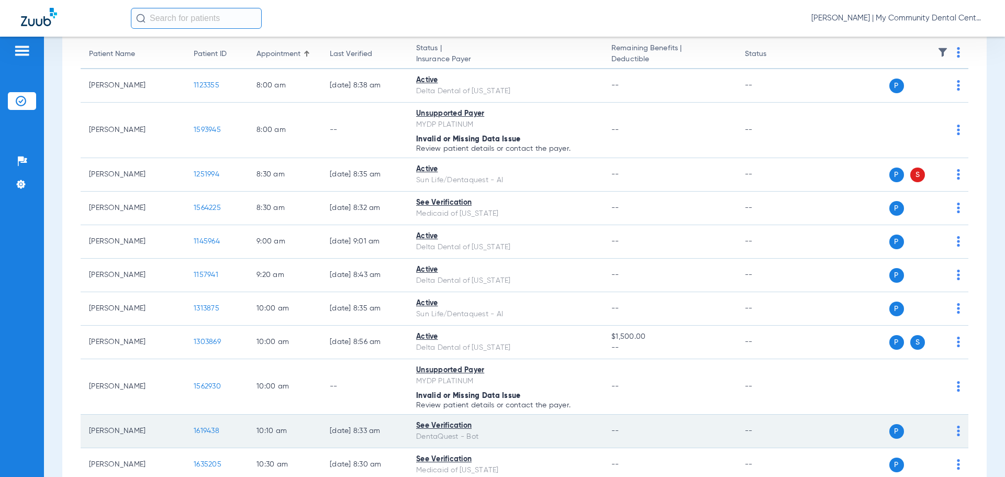
click at [209, 434] on span "1619438" at bounding box center [207, 430] width 26 height 7
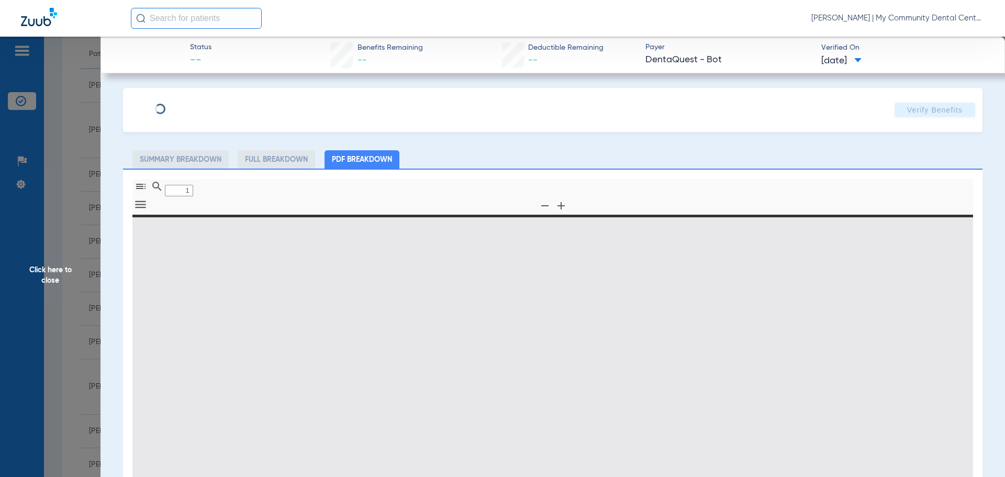
type input "0"
select select "page-width"
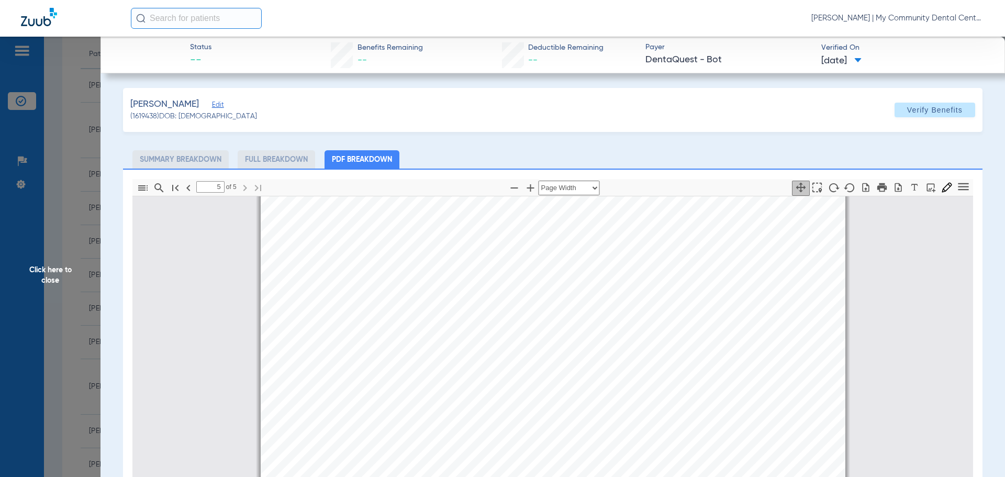
scroll to position [151, 0]
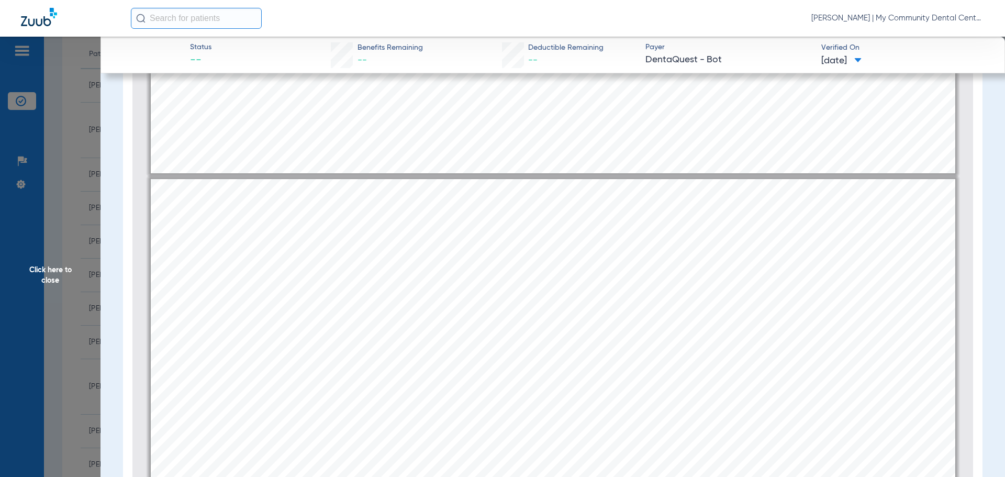
type input "1"
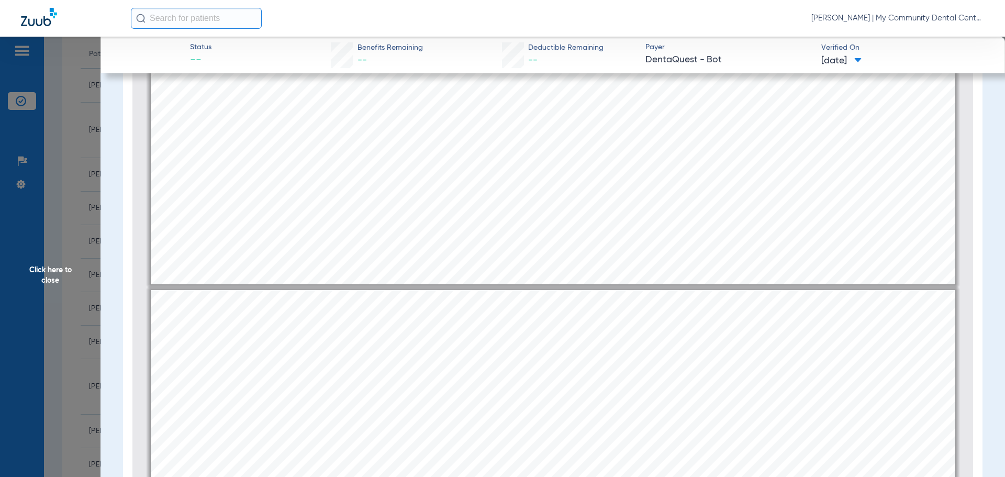
click at [60, 273] on span "Click here to close" at bounding box center [50, 275] width 101 height 477
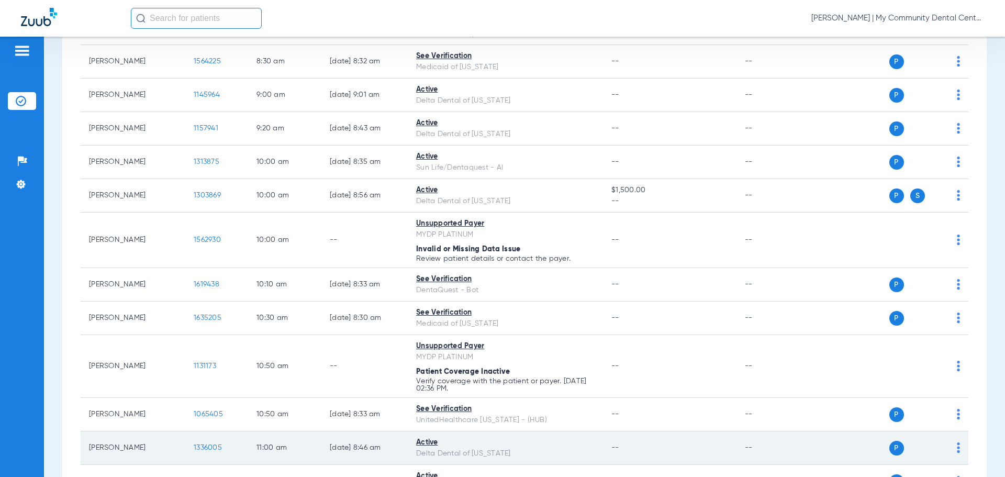
scroll to position [262, 0]
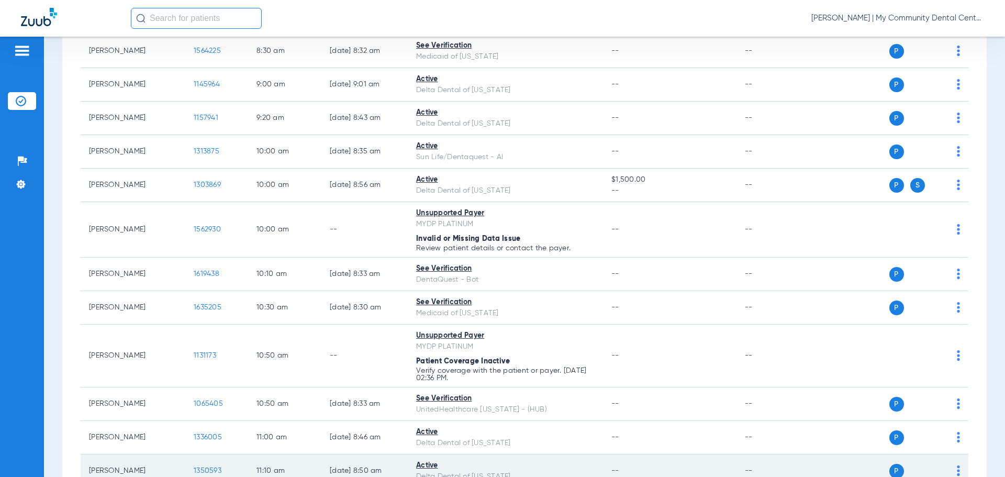
click at [199, 467] on span "1350593" at bounding box center [208, 470] width 28 height 7
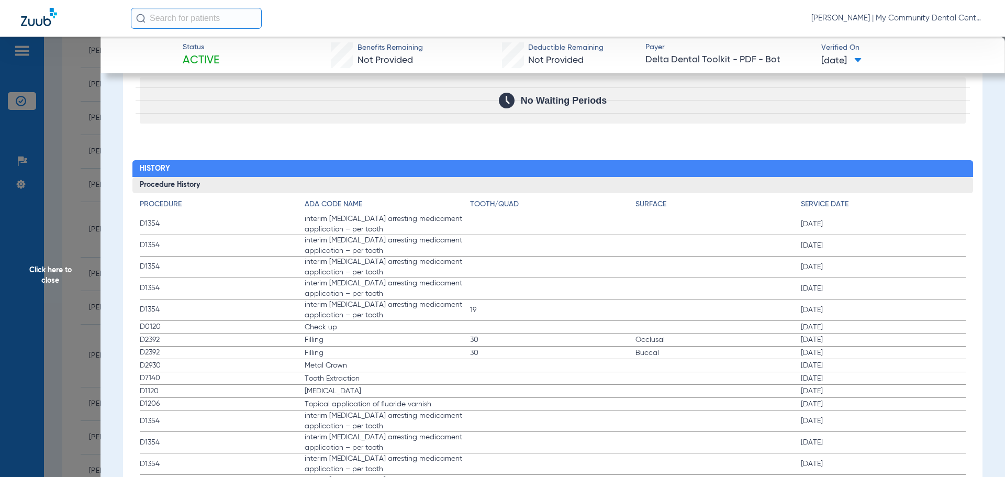
scroll to position [1099, 0]
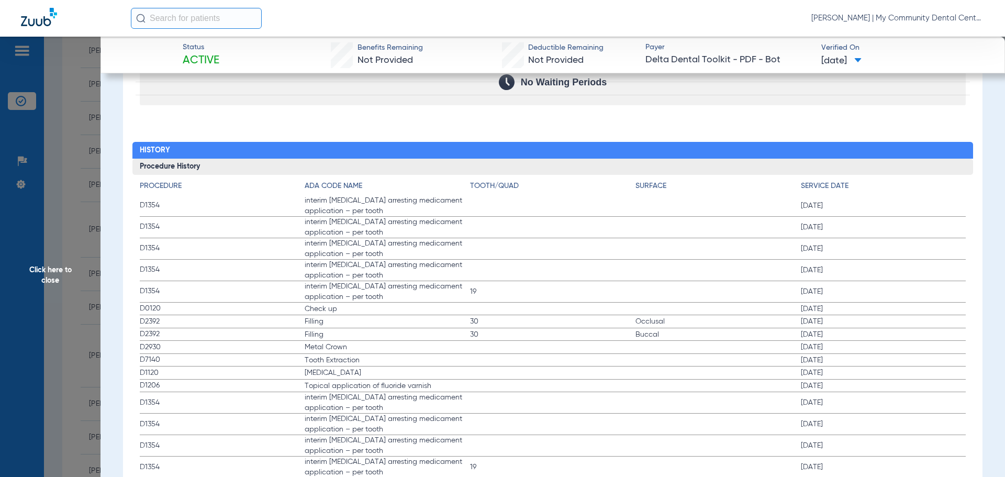
drag, startPoint x: 327, startPoint y: 310, endPoint x: 852, endPoint y: 311, distance: 525.1
click at [852, 311] on label "D0120 Check up [DATE]" at bounding box center [553, 309] width 827 height 13
drag, startPoint x: 788, startPoint y: 379, endPoint x: 848, endPoint y: 378, distance: 59.7
click at [848, 378] on label "D1120 [MEDICAL_DATA] [DATE]" at bounding box center [553, 372] width 827 height 13
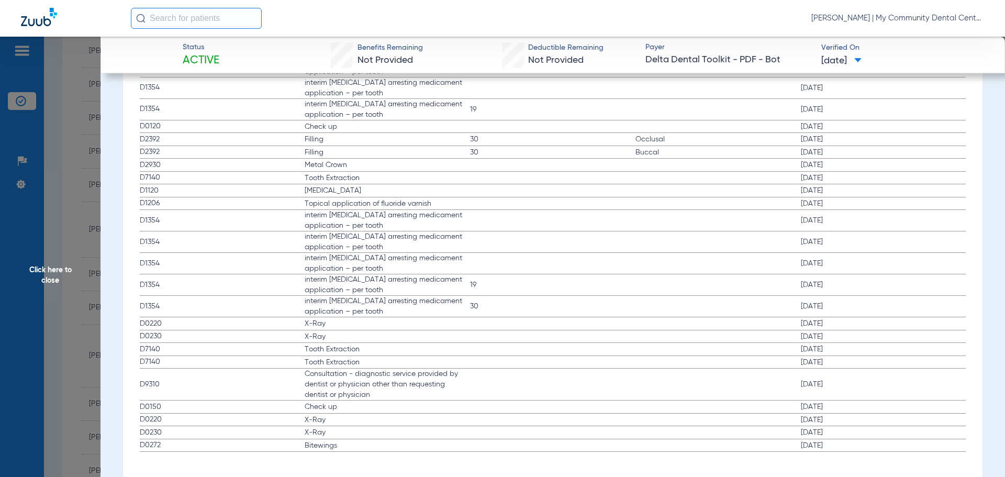
scroll to position [1292, 0]
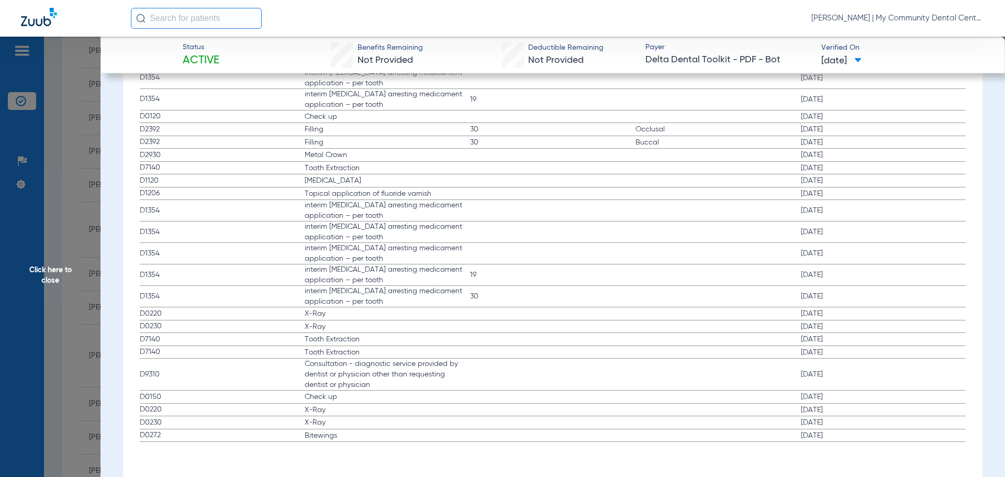
drag, startPoint x: 369, startPoint y: 448, endPoint x: 839, endPoint y: 440, distance: 469.6
drag, startPoint x: 325, startPoint y: 434, endPoint x: 864, endPoint y: 440, distance: 538.7
click at [877, 442] on label "D0272 Bitewings [DATE]" at bounding box center [553, 435] width 827 height 13
click at [37, 272] on span "Click here to close" at bounding box center [50, 275] width 101 height 477
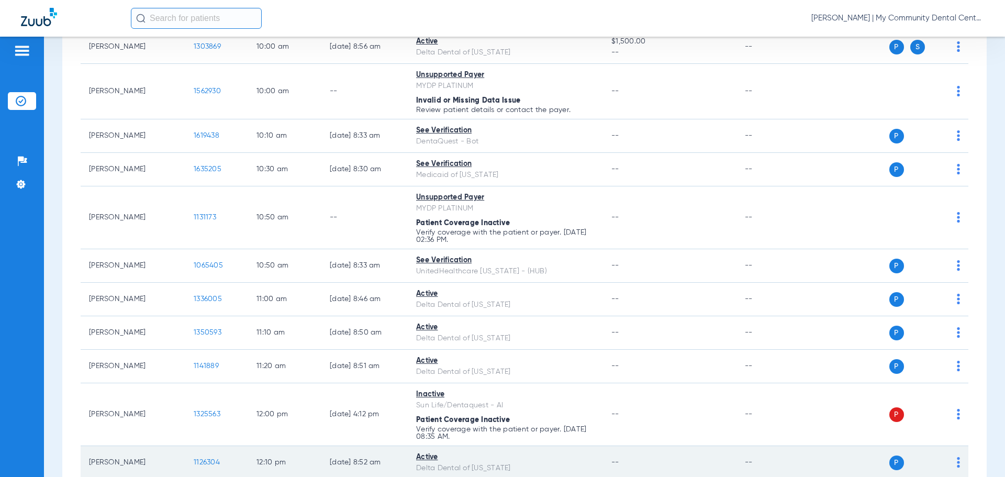
scroll to position [419, 0]
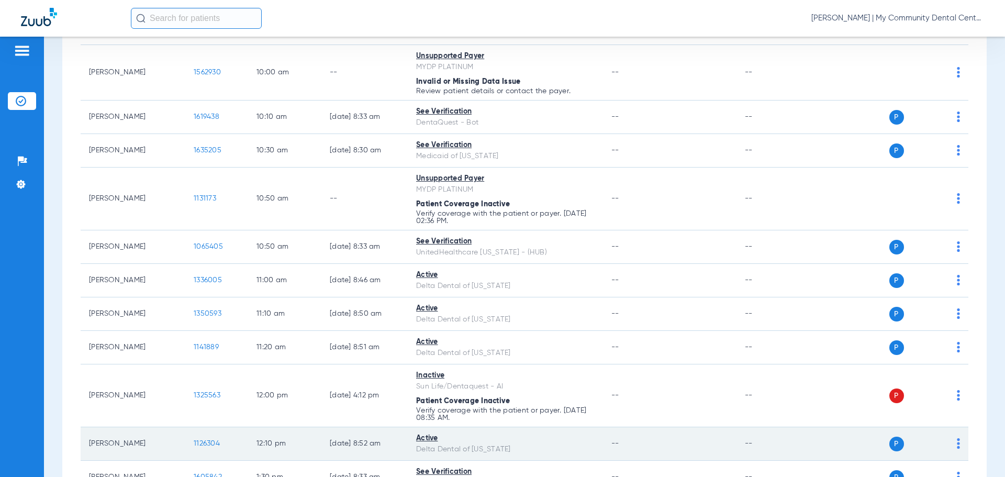
click at [213, 442] on span "1126304" at bounding box center [207, 443] width 26 height 7
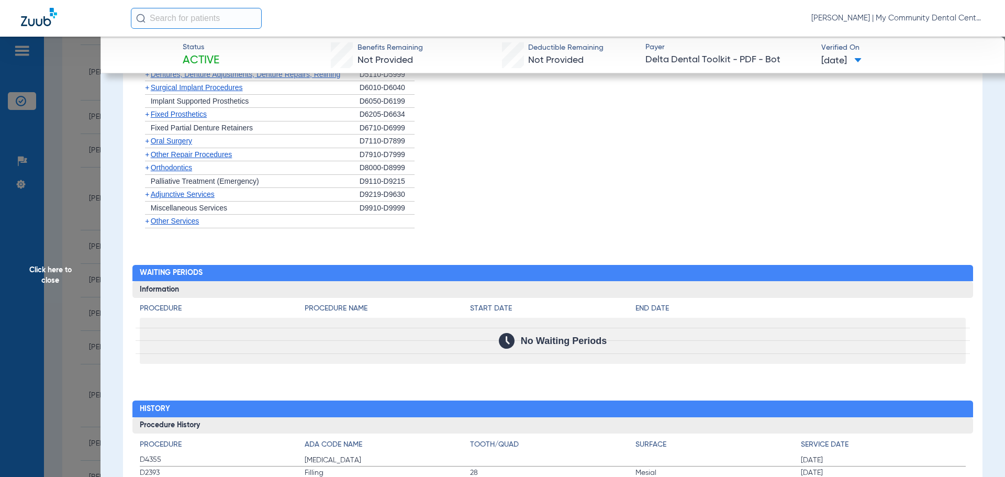
scroll to position [926, 0]
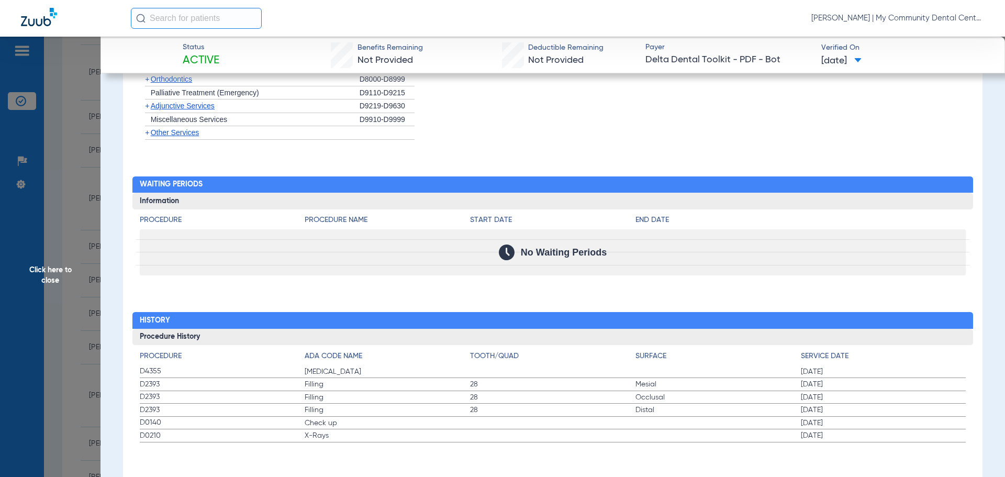
drag, startPoint x: 48, startPoint y: 277, endPoint x: 79, endPoint y: 277, distance: 30.4
click at [56, 274] on span "Click here to close" at bounding box center [50, 275] width 101 height 477
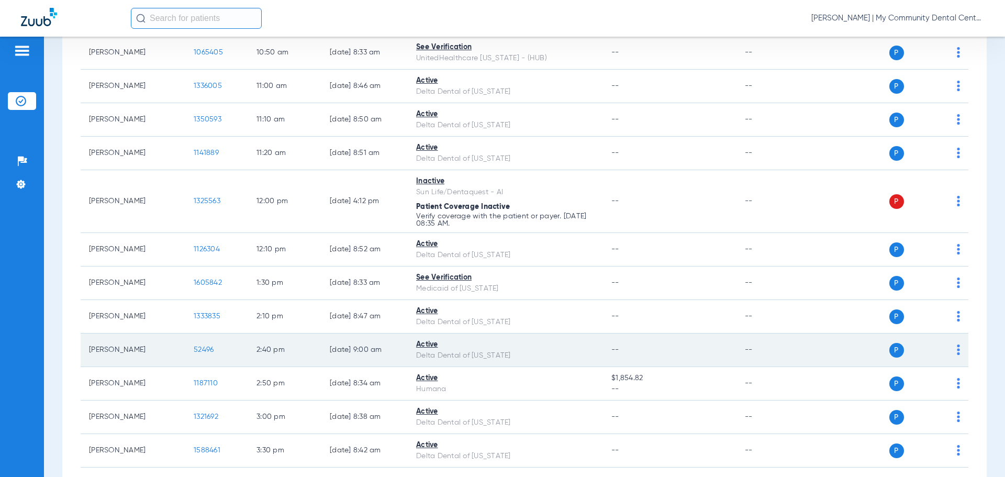
scroll to position [628, 0]
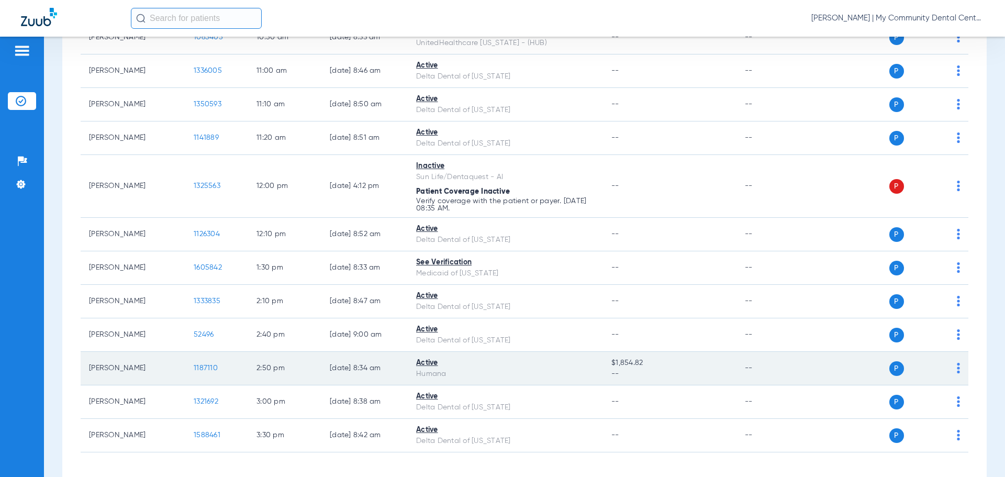
click at [208, 365] on span "1187110" at bounding box center [206, 367] width 24 height 7
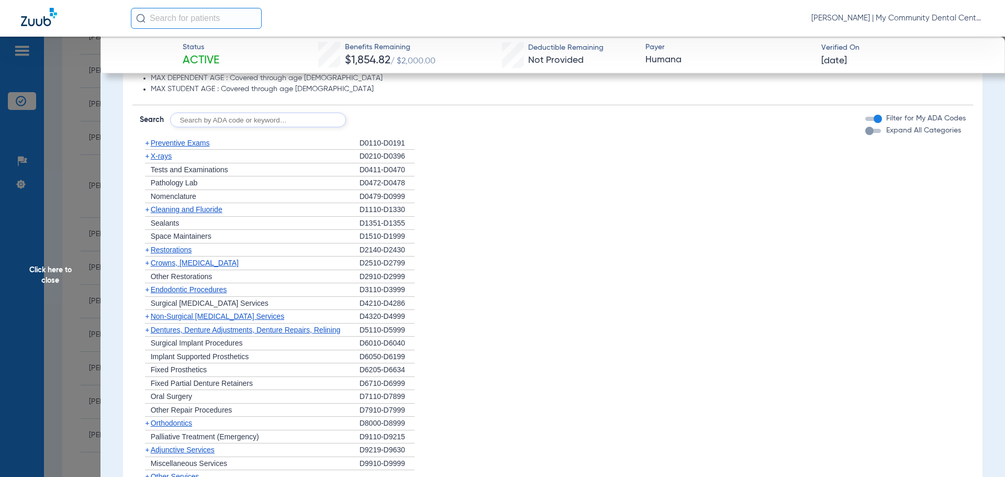
scroll to position [315, 0]
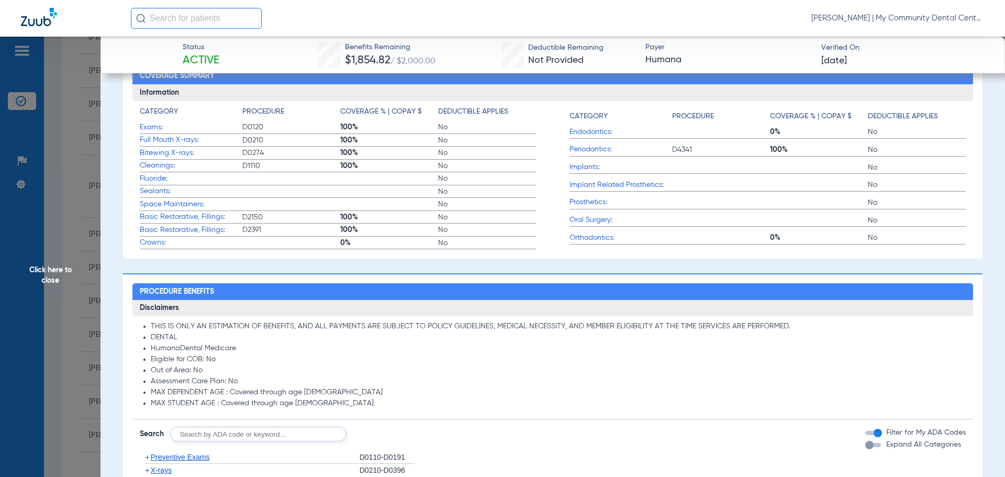
drag, startPoint x: 37, startPoint y: 272, endPoint x: 58, endPoint y: 268, distance: 21.4
click at [38, 272] on span "Click here to close" at bounding box center [50, 275] width 101 height 477
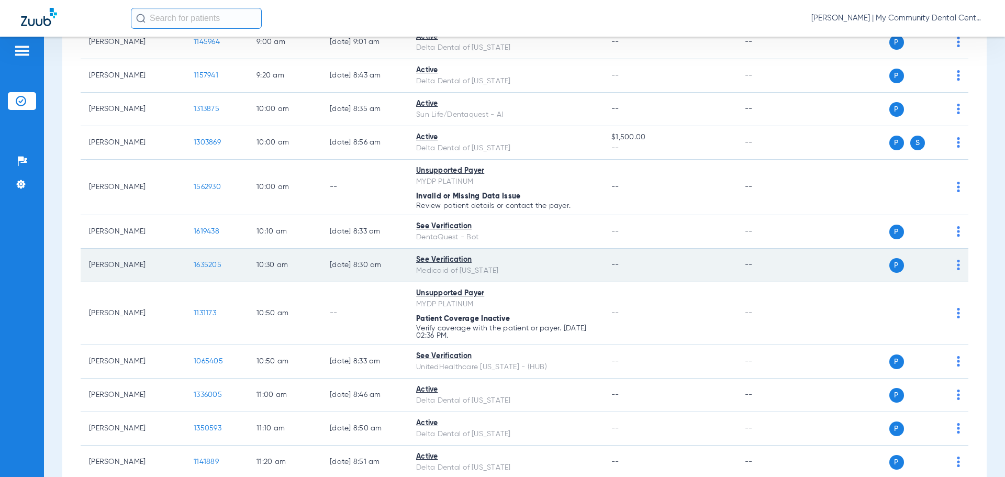
scroll to position [252, 0]
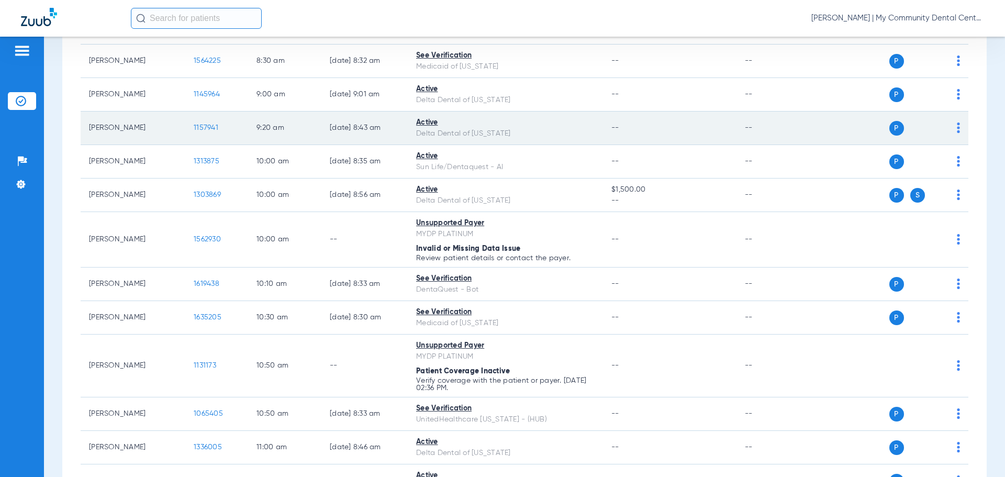
click at [198, 127] on span "1157941" at bounding box center [206, 127] width 25 height 7
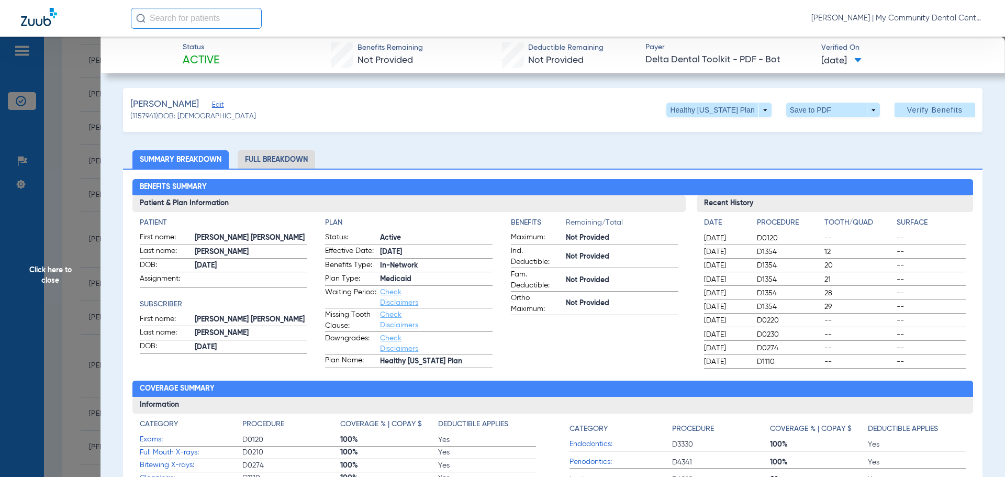
click at [273, 158] on li "Full Breakdown" at bounding box center [276, 159] width 77 height 18
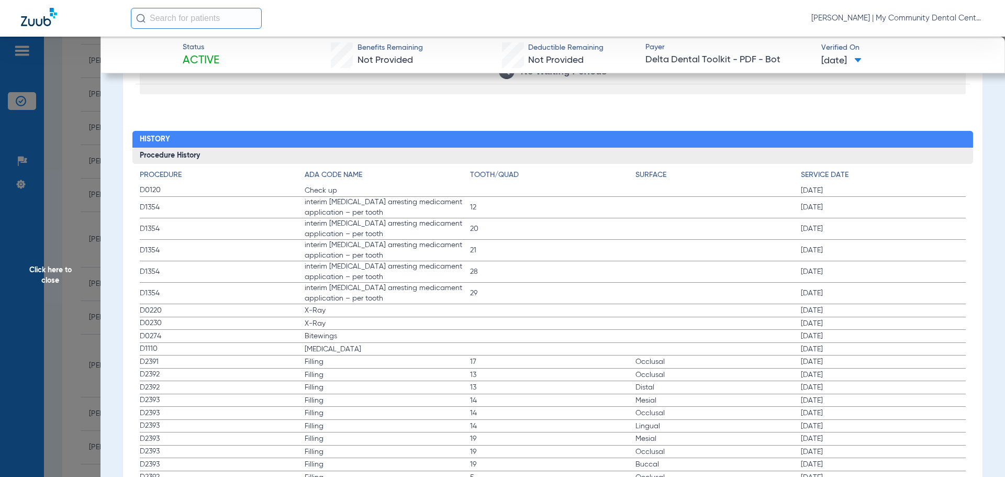
scroll to position [1343, 0]
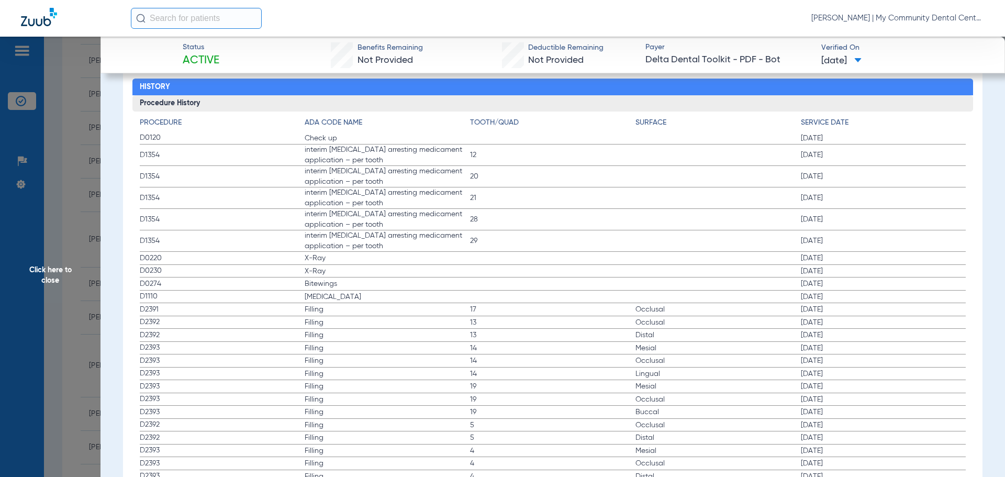
drag, startPoint x: 51, startPoint y: 269, endPoint x: 125, endPoint y: 300, distance: 80.7
click at [51, 269] on span "Click here to close" at bounding box center [50, 275] width 101 height 477
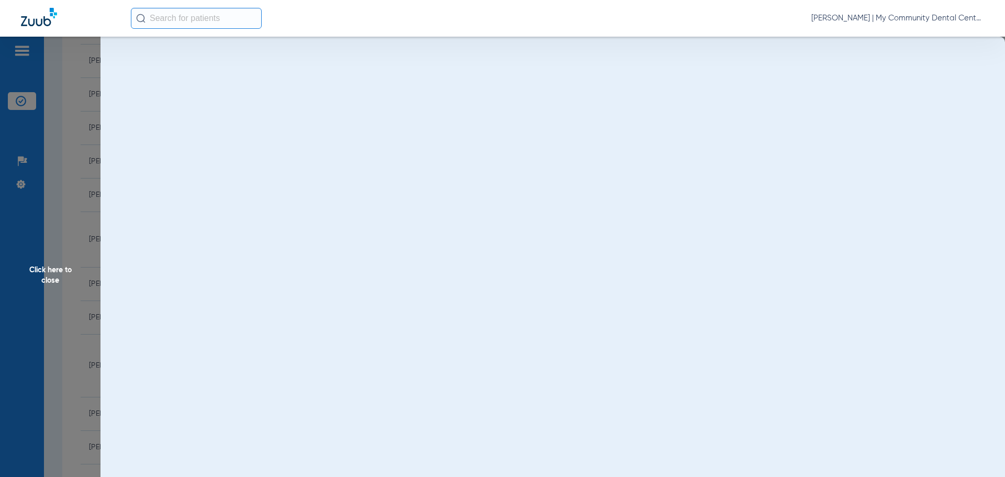
scroll to position [0, 0]
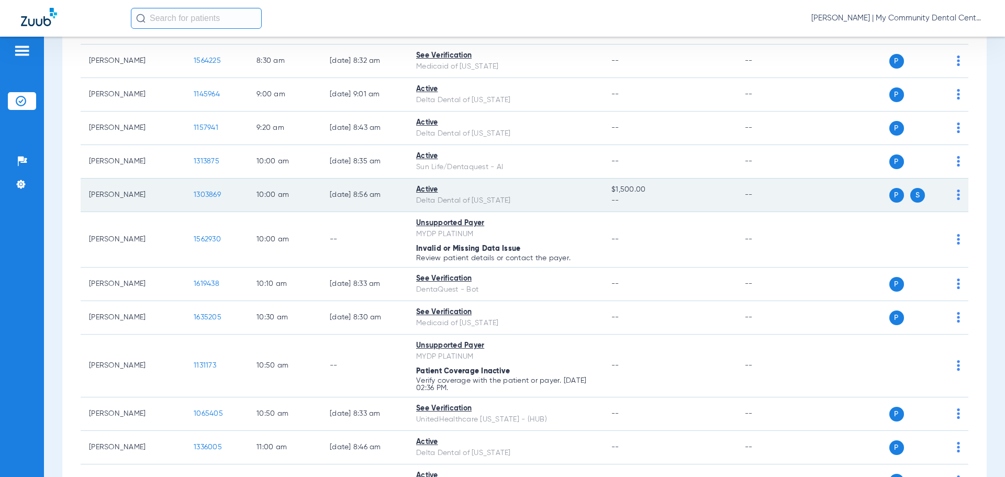
click at [200, 193] on span "1303869" at bounding box center [207, 194] width 27 height 7
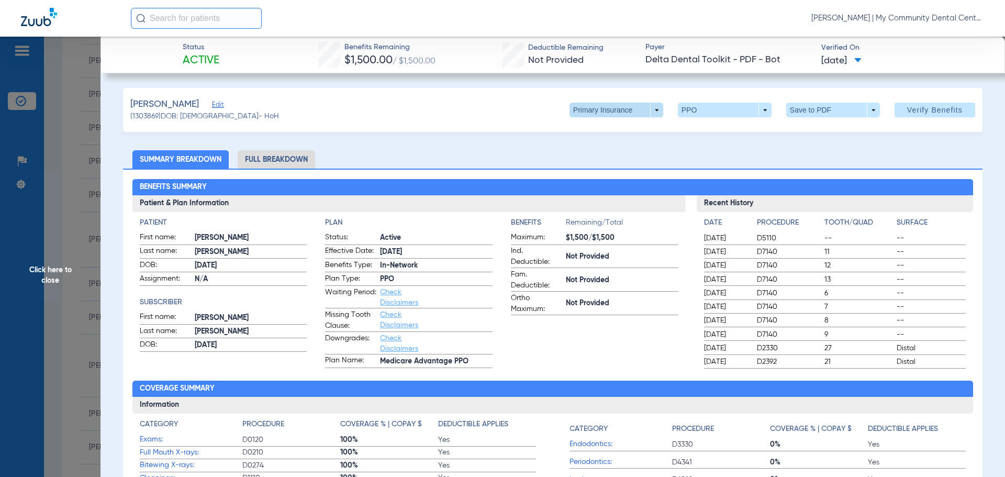
click at [651, 105] on span at bounding box center [617, 110] width 94 height 15
drag, startPoint x: 607, startPoint y: 157, endPoint x: 727, endPoint y: 162, distance: 120.0
click at [607, 157] on button "Secondary Insurance" at bounding box center [605, 151] width 86 height 21
click at [652, 113] on span at bounding box center [605, 110] width 94 height 15
drag, startPoint x: 628, startPoint y: 136, endPoint x: 625, endPoint y: 148, distance: 13.0
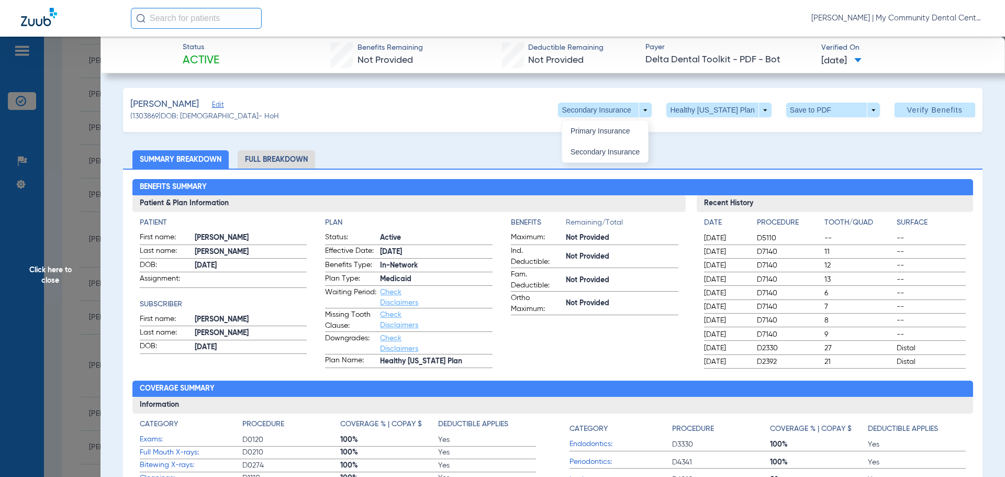
click at [627, 135] on button "Primary Insurance" at bounding box center [605, 130] width 86 height 21
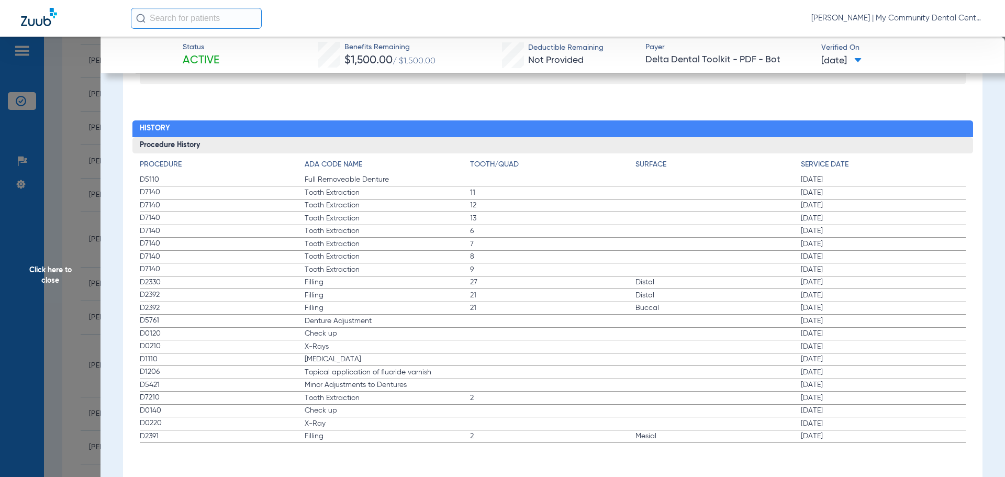
scroll to position [1119, 0]
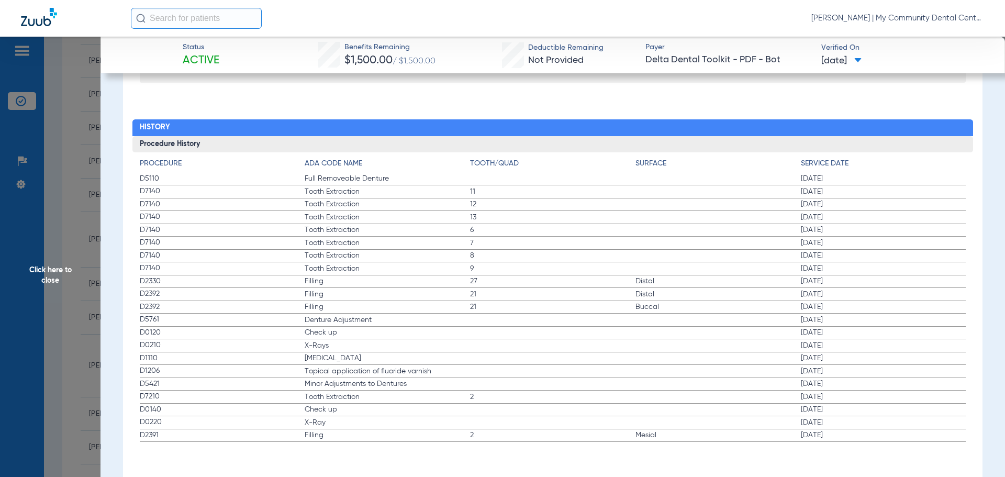
drag, startPoint x: 338, startPoint y: 335, endPoint x: 350, endPoint y: 333, distance: 11.6
click at [350, 333] on span "Check up" at bounding box center [387, 332] width 165 height 10
drag, startPoint x: 48, startPoint y: 272, endPoint x: 75, endPoint y: 282, distance: 29.2
click at [45, 272] on span "Click here to close" at bounding box center [50, 275] width 101 height 477
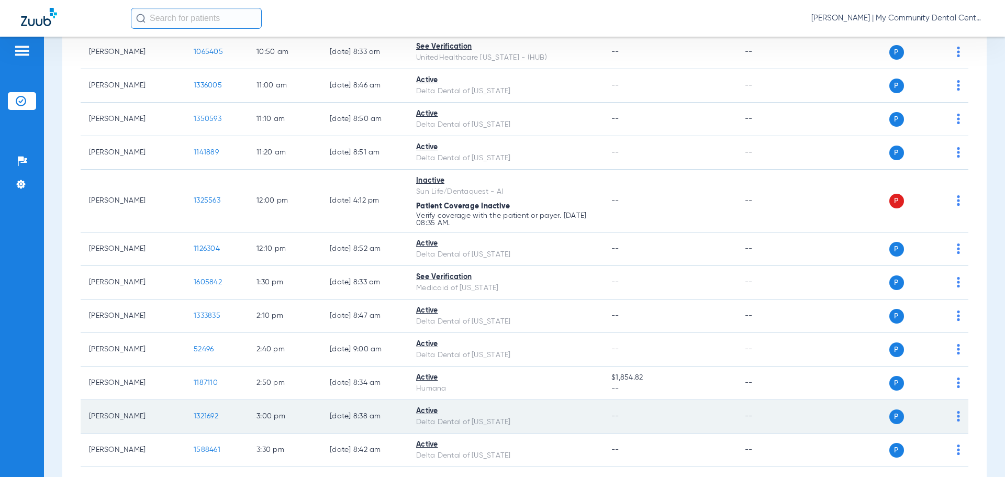
scroll to position [618, 0]
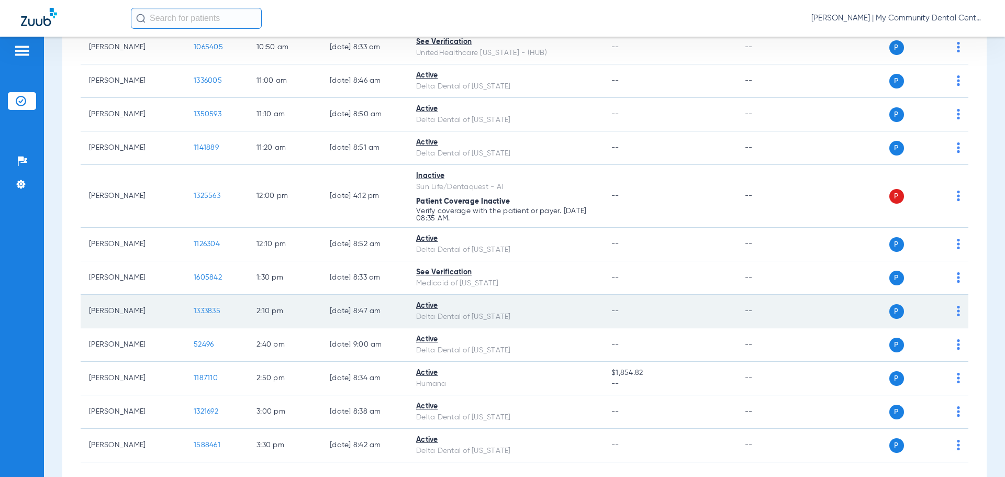
click at [205, 310] on span "1333835" at bounding box center [207, 310] width 27 height 7
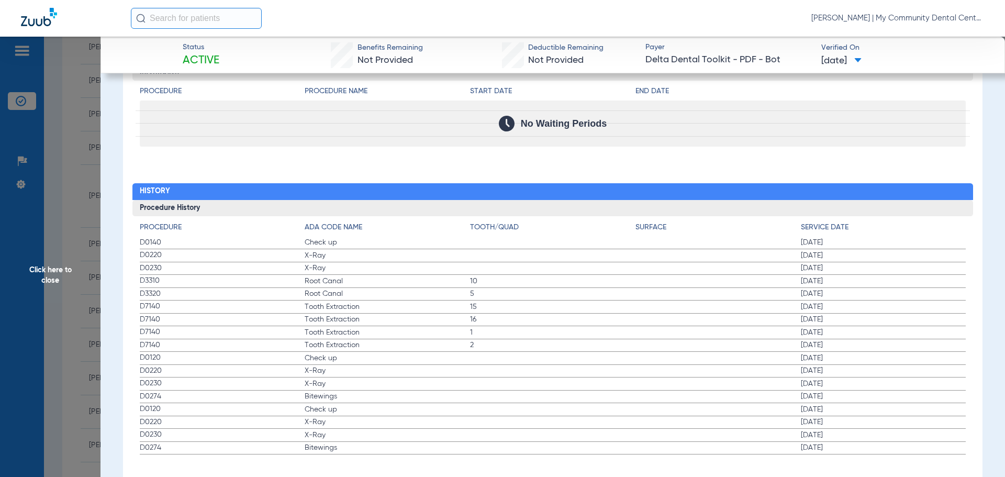
scroll to position [1068, 0]
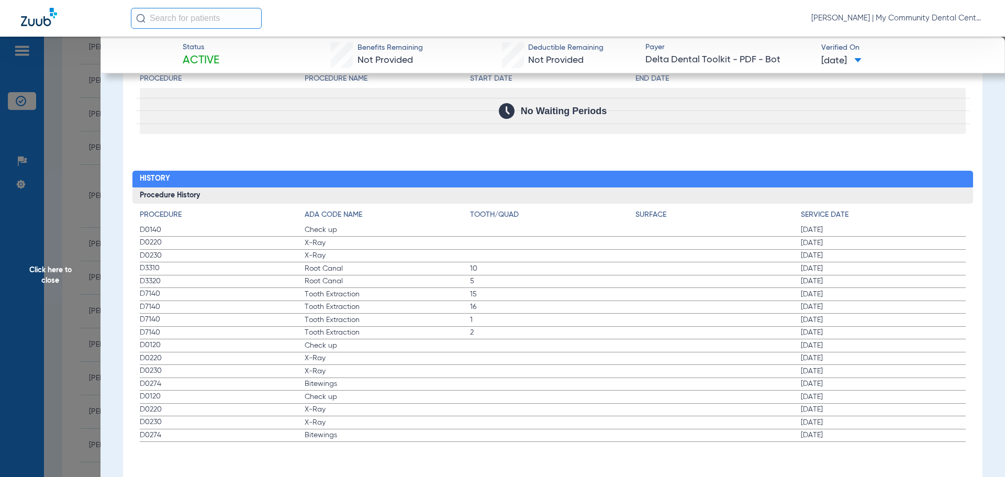
drag, startPoint x: 793, startPoint y: 348, endPoint x: 835, endPoint y: 348, distance: 42.4
click at [835, 348] on label "D0120 Check up [DATE]" at bounding box center [553, 345] width 827 height 13
drag, startPoint x: 801, startPoint y: 384, endPoint x: 838, endPoint y: 386, distance: 36.7
click at [838, 386] on span "01/30/2025" at bounding box center [883, 383] width 165 height 10
drag, startPoint x: 797, startPoint y: 399, endPoint x: 839, endPoint y: 396, distance: 42.0
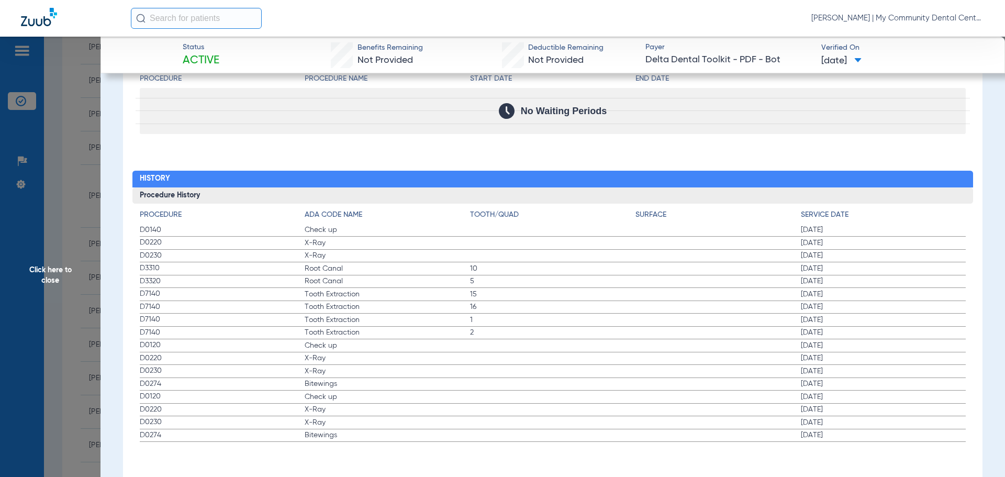
click at [839, 396] on span "09/12/2023" at bounding box center [883, 397] width 165 height 10
drag, startPoint x: 46, startPoint y: 270, endPoint x: 106, endPoint y: 270, distance: 59.7
click at [47, 271] on span "Click here to close" at bounding box center [50, 275] width 101 height 477
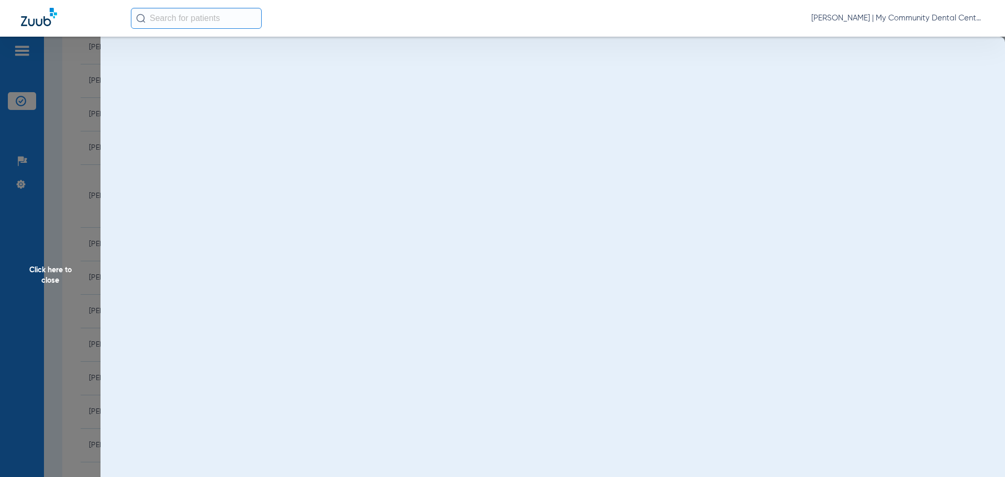
scroll to position [0, 0]
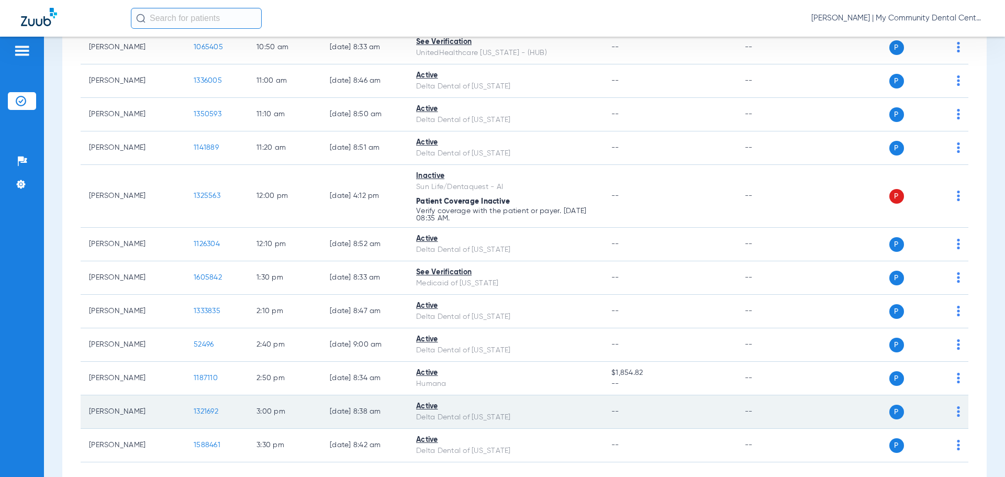
click at [202, 408] on span "1321692" at bounding box center [206, 411] width 25 height 7
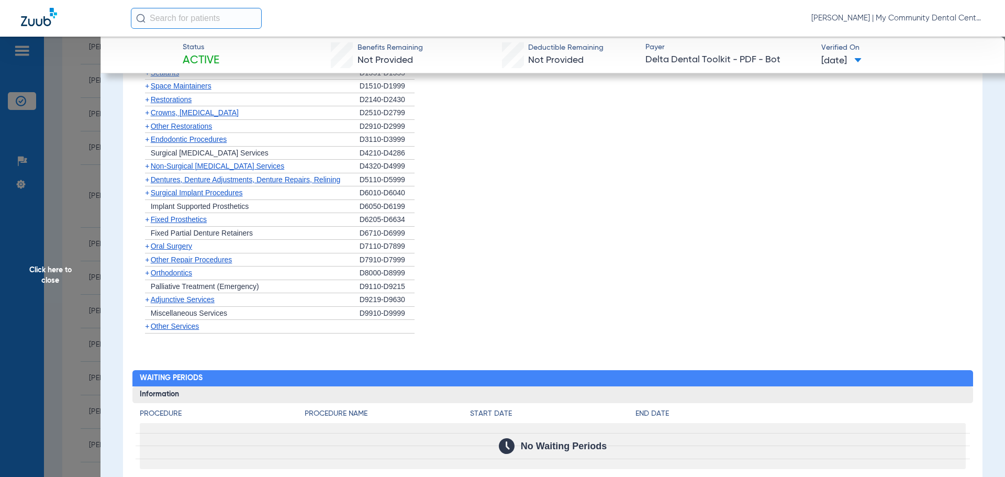
scroll to position [1099, 0]
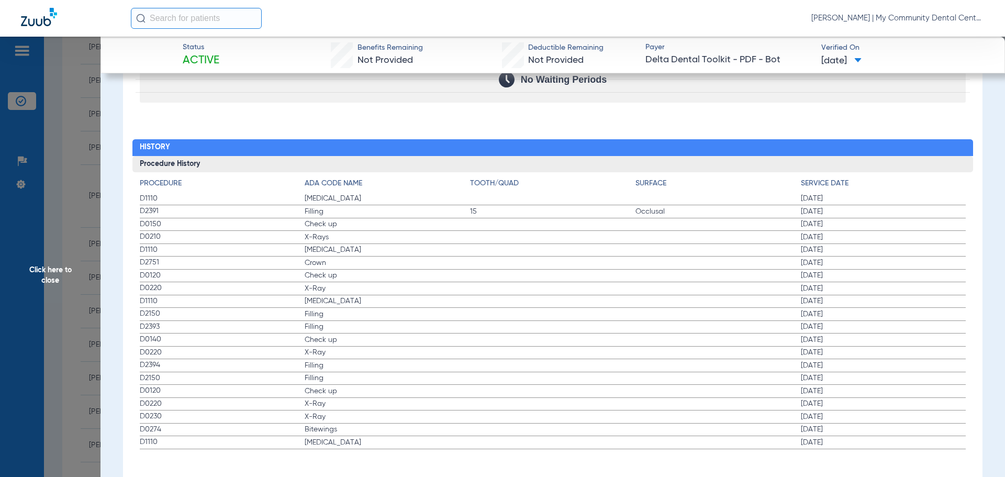
drag, startPoint x: 792, startPoint y: 237, endPoint x: 841, endPoint y: 258, distance: 54.0
click at [854, 240] on label "D0210 X-Rays 04/04/2024" at bounding box center [553, 237] width 827 height 13
click at [41, 282] on span "Click here to close" at bounding box center [50, 275] width 101 height 477
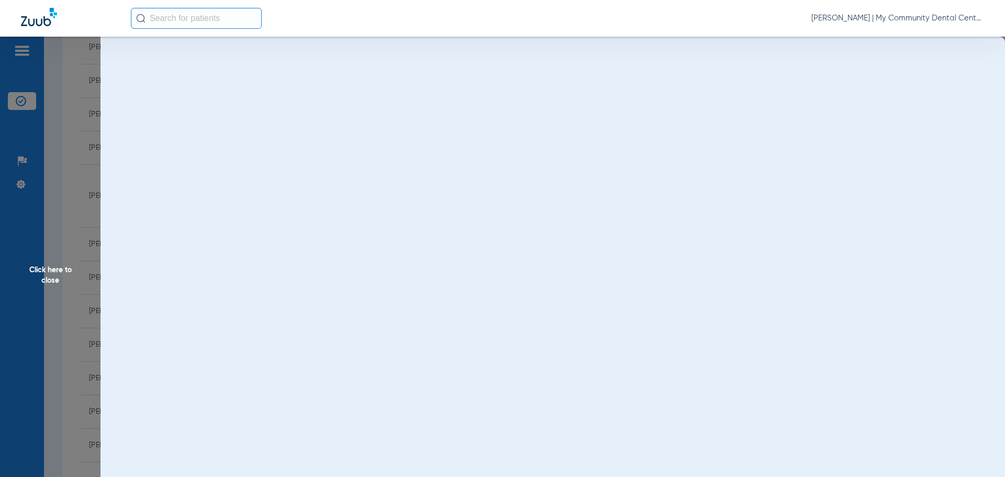
scroll to position [0, 0]
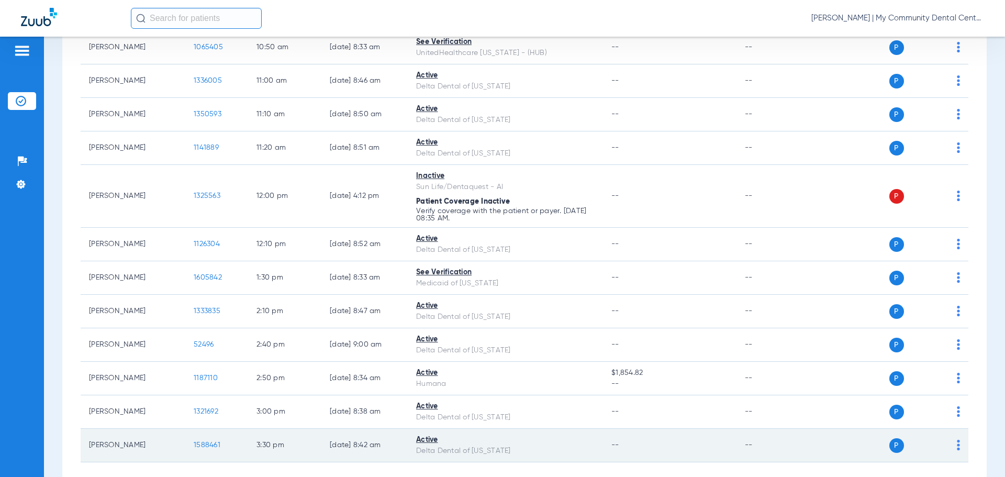
click at [208, 446] on span "1588461" at bounding box center [207, 444] width 27 height 7
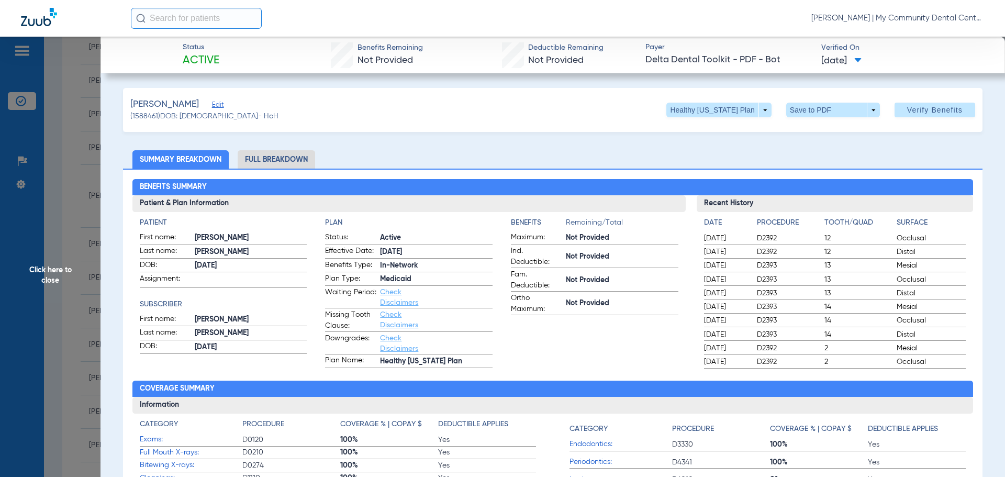
drag, startPoint x: 285, startPoint y: 165, endPoint x: 354, endPoint y: 155, distance: 69.3
click at [286, 165] on li "Full Breakdown" at bounding box center [276, 159] width 77 height 18
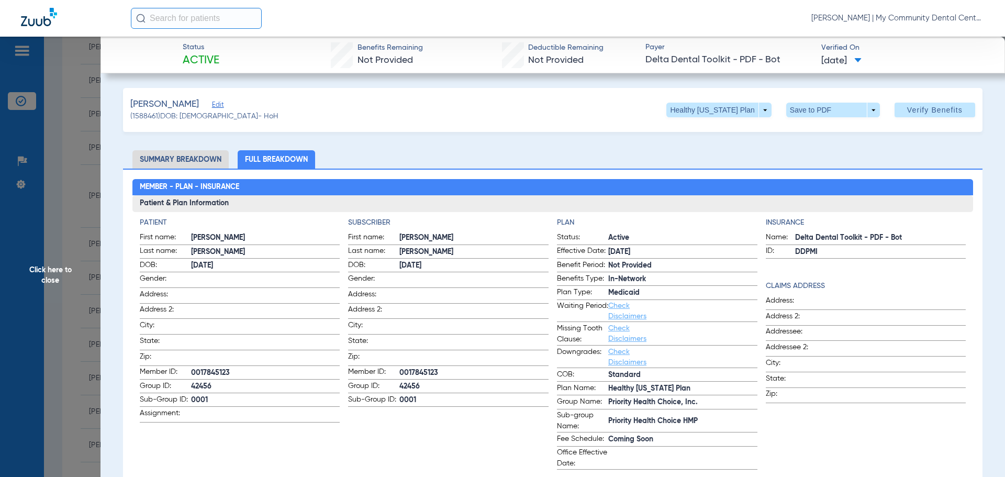
click at [32, 273] on span "Click here to close" at bounding box center [50, 275] width 101 height 477
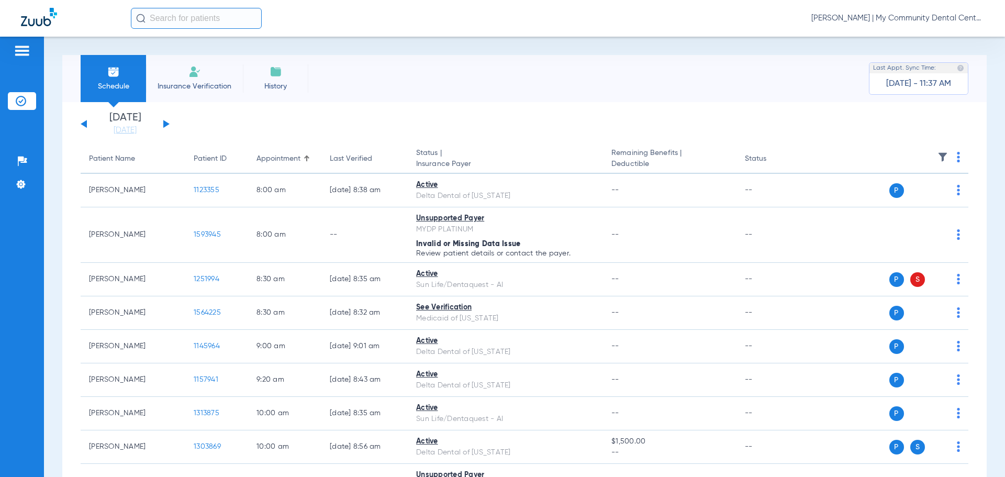
click at [166, 123] on button at bounding box center [166, 124] width 6 height 8
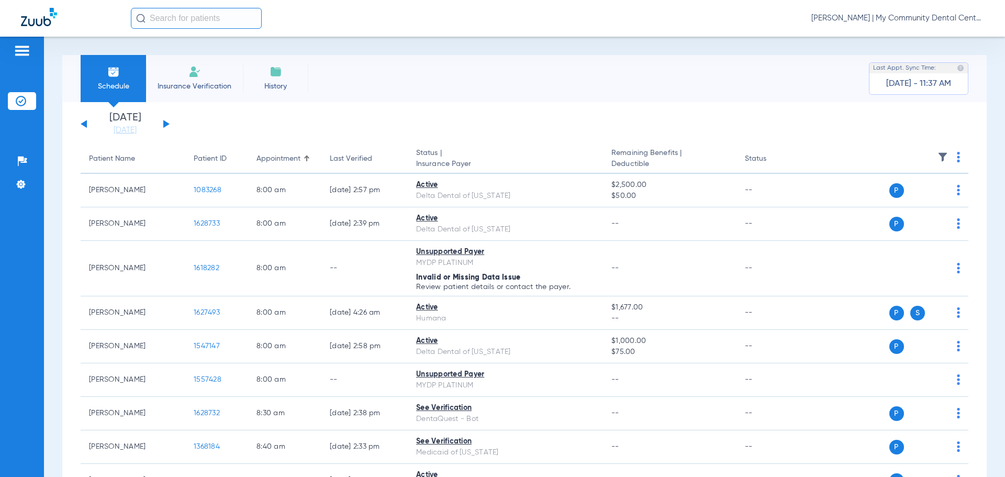
click at [947, 158] on th at bounding box center [888, 158] width 162 height 29
click at [957, 159] on img at bounding box center [958, 157] width 3 height 10
click at [919, 193] on button "Verify All" at bounding box center [910, 198] width 82 height 21
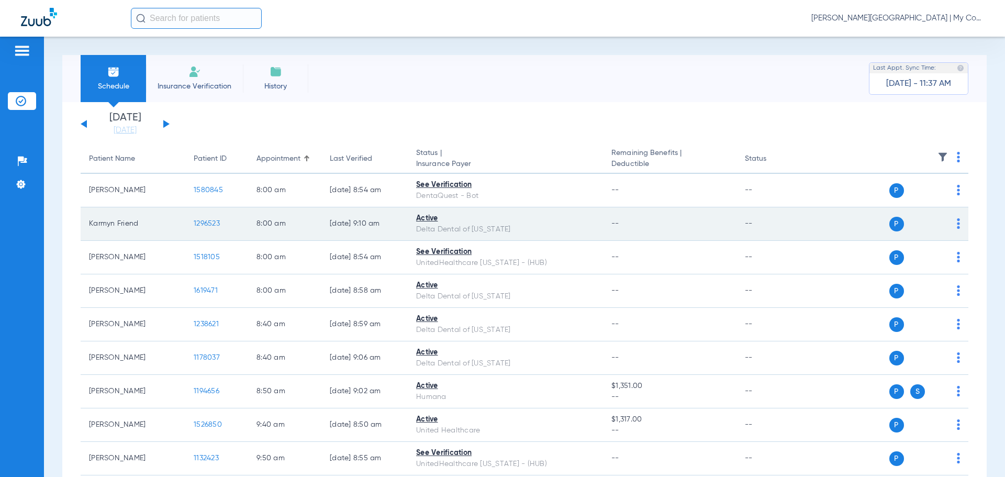
click at [210, 224] on span "1296523" at bounding box center [207, 223] width 26 height 7
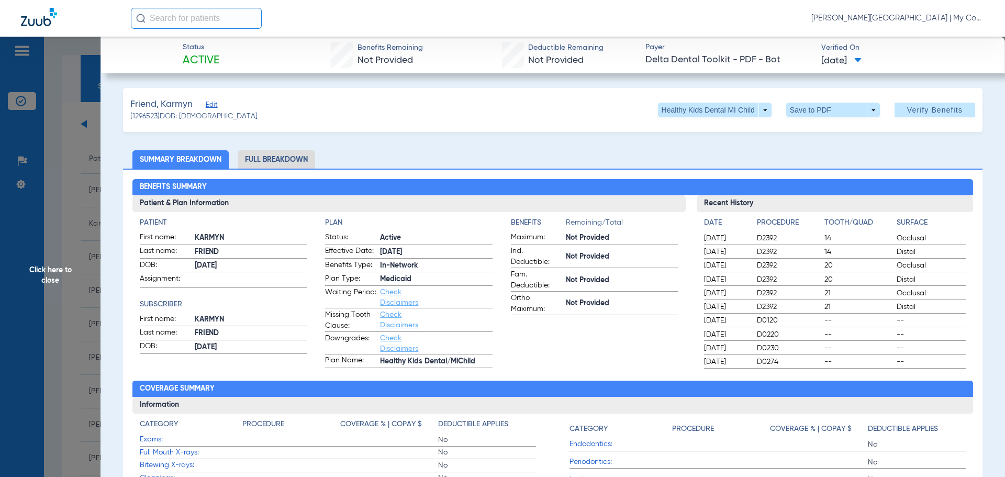
click at [286, 162] on li "Full Breakdown" at bounding box center [276, 159] width 77 height 18
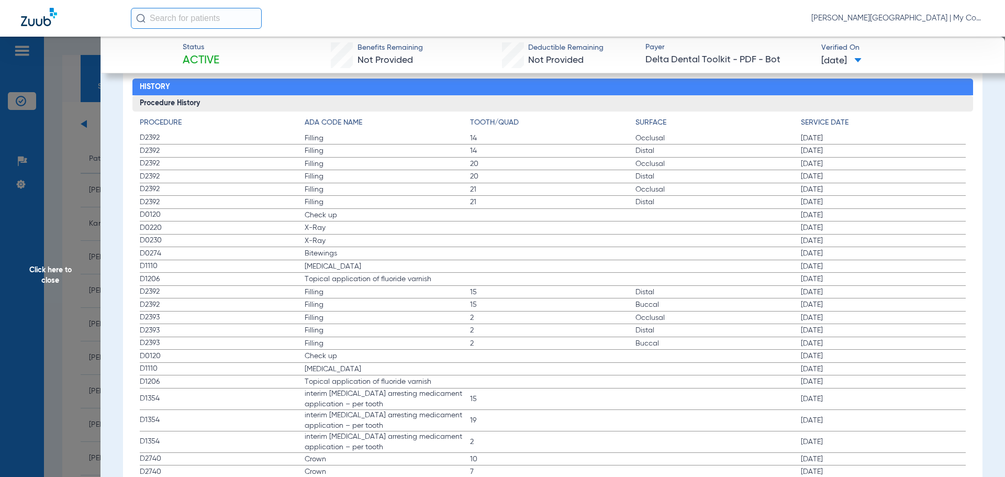
scroll to position [1361, 0]
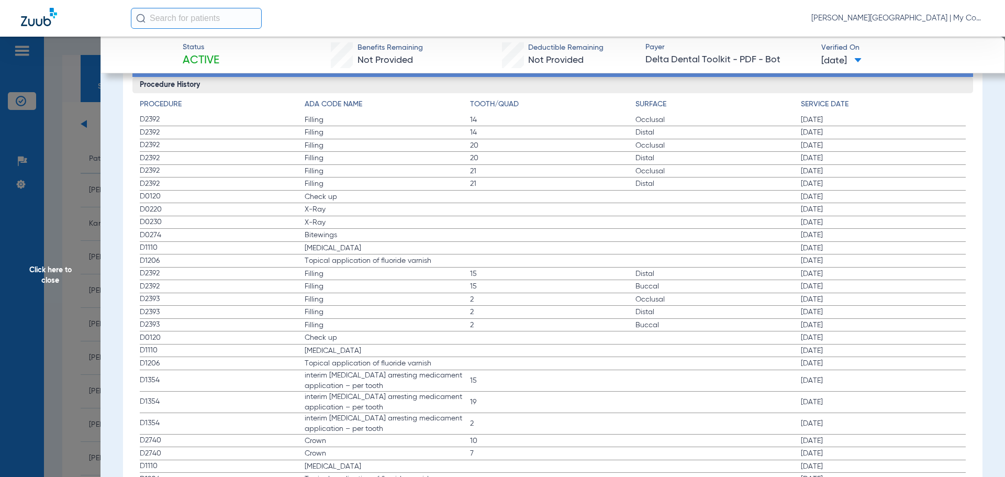
drag, startPoint x: 794, startPoint y: 197, endPoint x: 848, endPoint y: 206, distance: 54.6
click at [846, 203] on label "D0120 Check up [DATE]" at bounding box center [553, 197] width 827 height 13
drag, startPoint x: 794, startPoint y: 237, endPoint x: 843, endPoint y: 242, distance: 48.9
click at [843, 242] on label "D0274 Bitewings [DATE]" at bounding box center [553, 235] width 827 height 13
drag, startPoint x: 796, startPoint y: 251, endPoint x: 843, endPoint y: 254, distance: 46.7
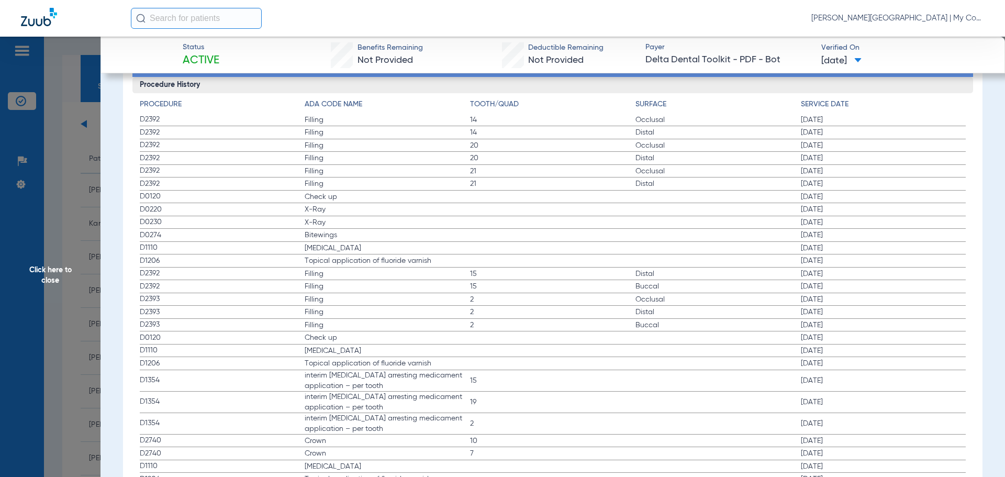
click at [841, 255] on label "D1110 [MEDICAL_DATA] [DATE]" at bounding box center [553, 248] width 827 height 13
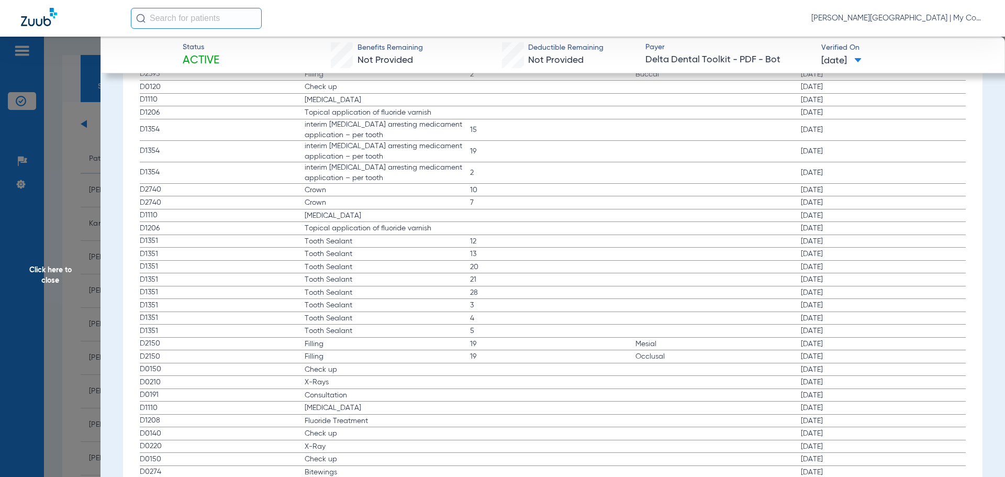
scroll to position [1623, 0]
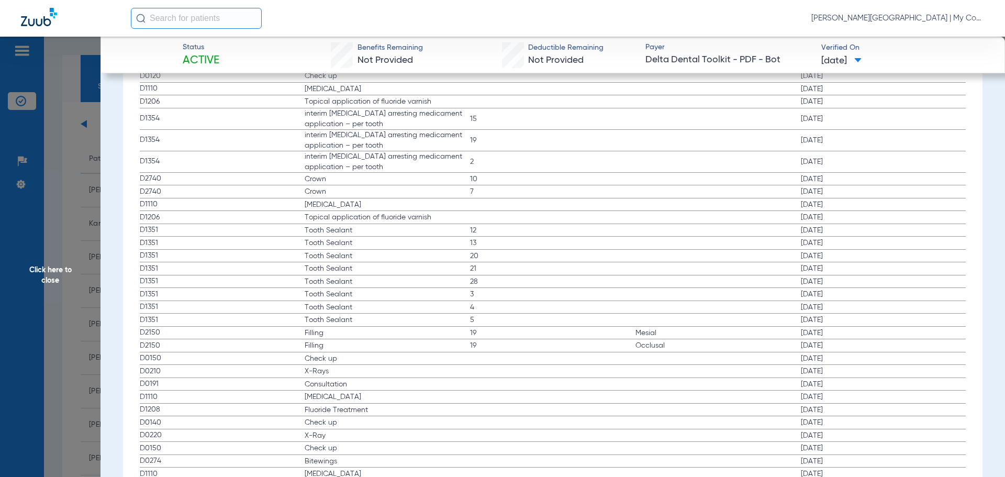
click at [44, 267] on span "Click here to close" at bounding box center [50, 275] width 101 height 477
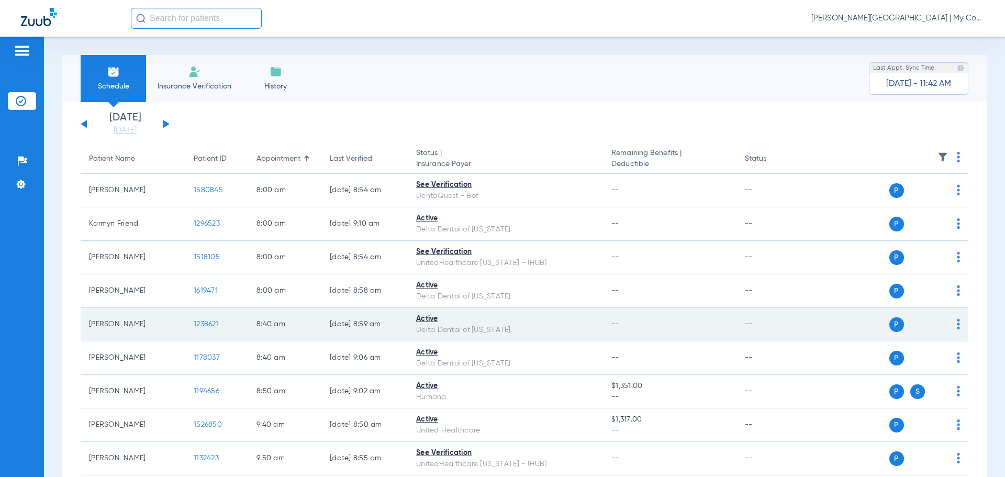
click at [205, 324] on span "1238621" at bounding box center [206, 323] width 25 height 7
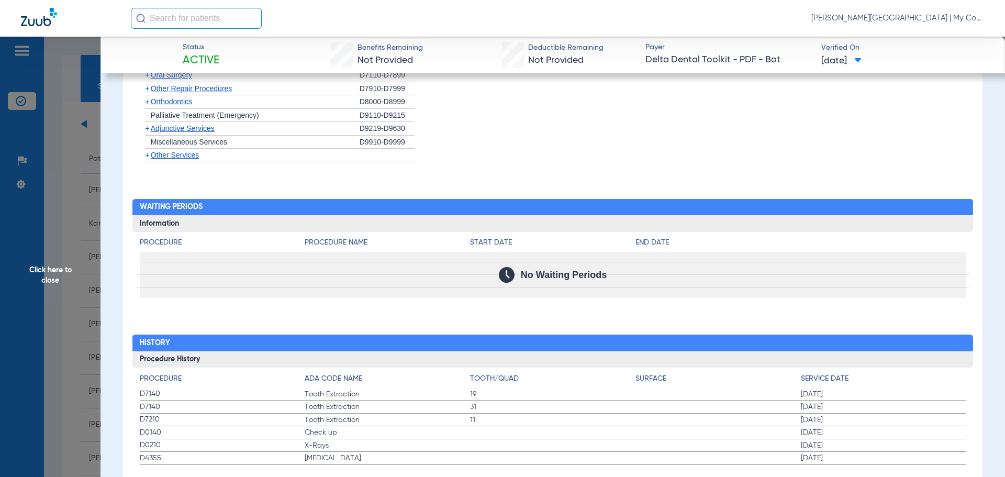
scroll to position [926, 0]
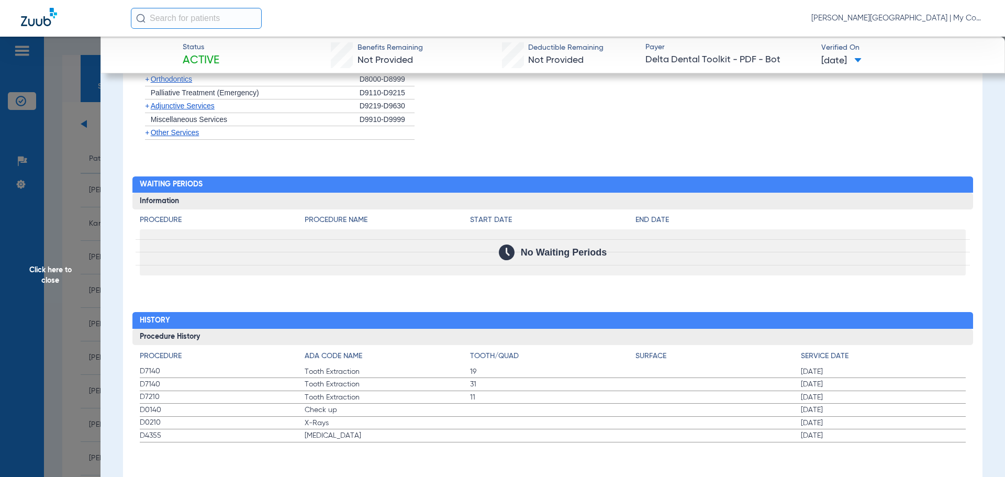
drag, startPoint x: 788, startPoint y: 423, endPoint x: 843, endPoint y: 432, distance: 55.2
click at [849, 422] on label "D0210 X-Rays [DATE]" at bounding box center [553, 423] width 827 height 13
drag, startPoint x: 790, startPoint y: 441, endPoint x: 850, endPoint y: 434, distance: 60.1
click at [850, 434] on label "D4355 [MEDICAL_DATA] [DATE]" at bounding box center [553, 435] width 827 height 13
drag, startPoint x: 796, startPoint y: 424, endPoint x: 844, endPoint y: 427, distance: 48.2
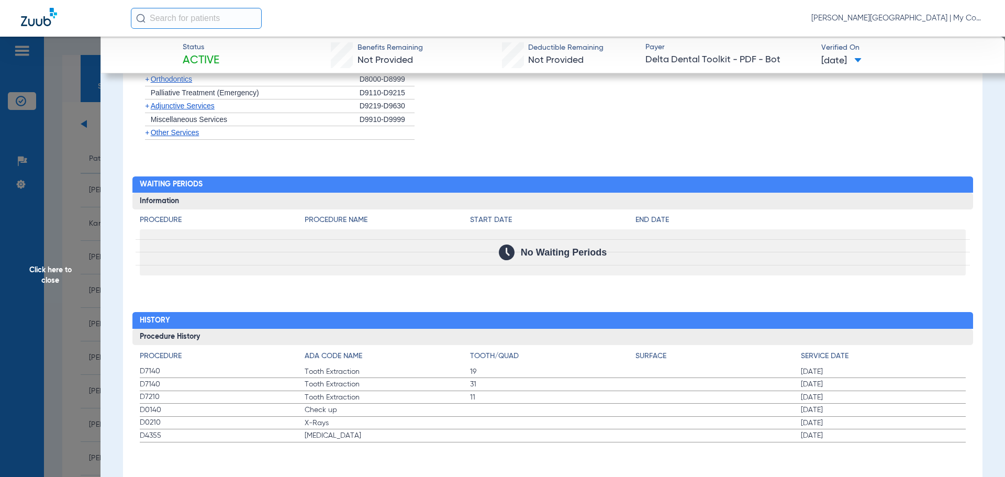
click at [844, 427] on span "[DATE]" at bounding box center [883, 423] width 165 height 10
drag, startPoint x: 48, startPoint y: 271, endPoint x: 77, endPoint y: 287, distance: 33.5
click at [50, 269] on span "Click here to close" at bounding box center [50, 275] width 101 height 477
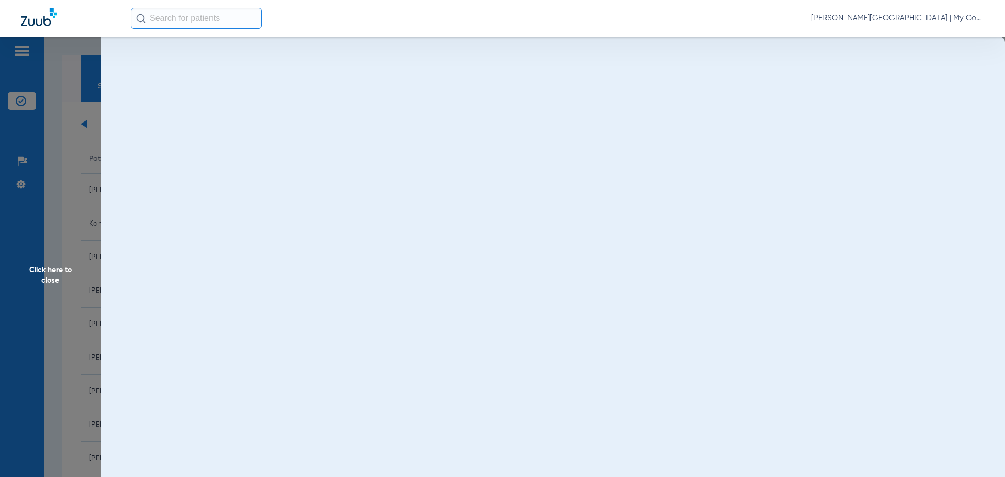
scroll to position [0, 0]
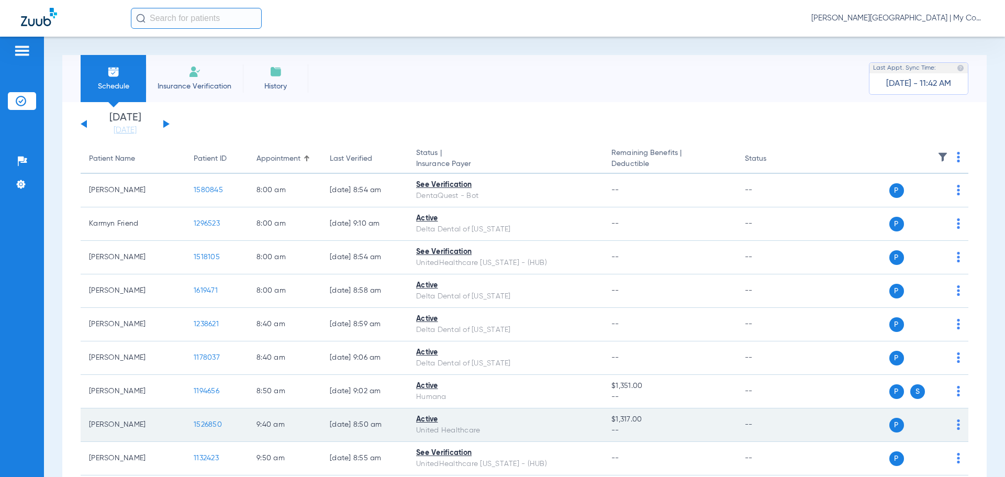
click at [203, 428] on span "1526850" at bounding box center [208, 424] width 28 height 7
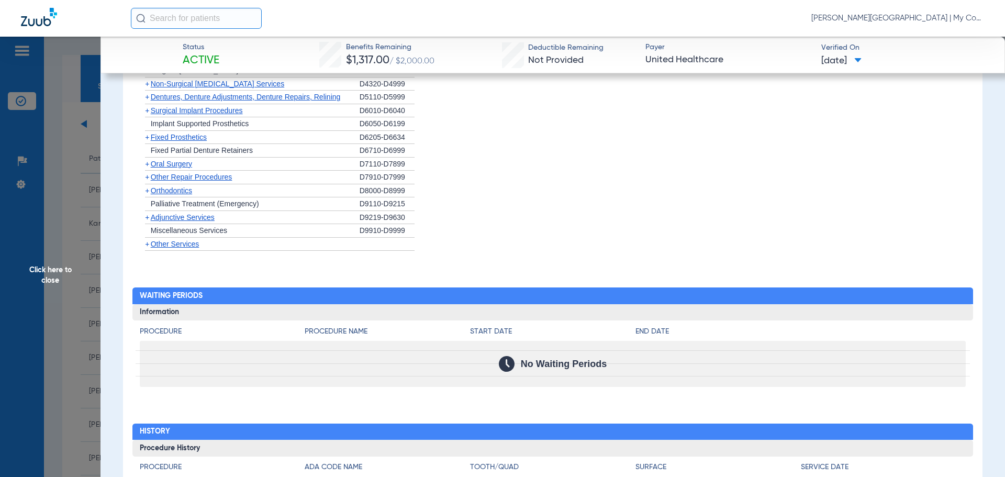
scroll to position [1207, 0]
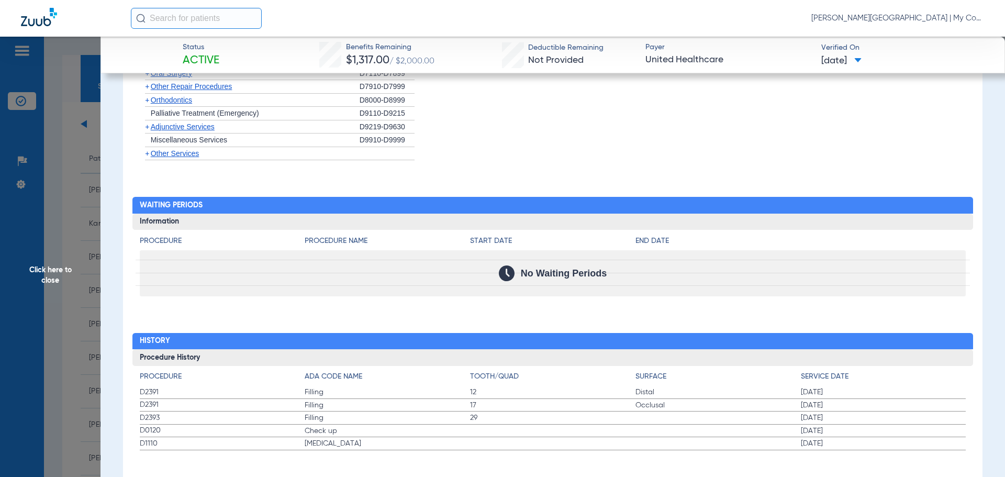
drag, startPoint x: 790, startPoint y: 424, endPoint x: 856, endPoint y: 419, distance: 66.6
click at [856, 425] on label "D0120 Check up [DATE]" at bounding box center [553, 431] width 827 height 13
drag, startPoint x: 788, startPoint y: 440, endPoint x: 845, endPoint y: 439, distance: 56.5
click at [845, 439] on label "D1110 Teeth Cleaning 02/18/2025" at bounding box center [553, 443] width 827 height 13
click at [60, 262] on span "Click here to close" at bounding box center [50, 275] width 101 height 477
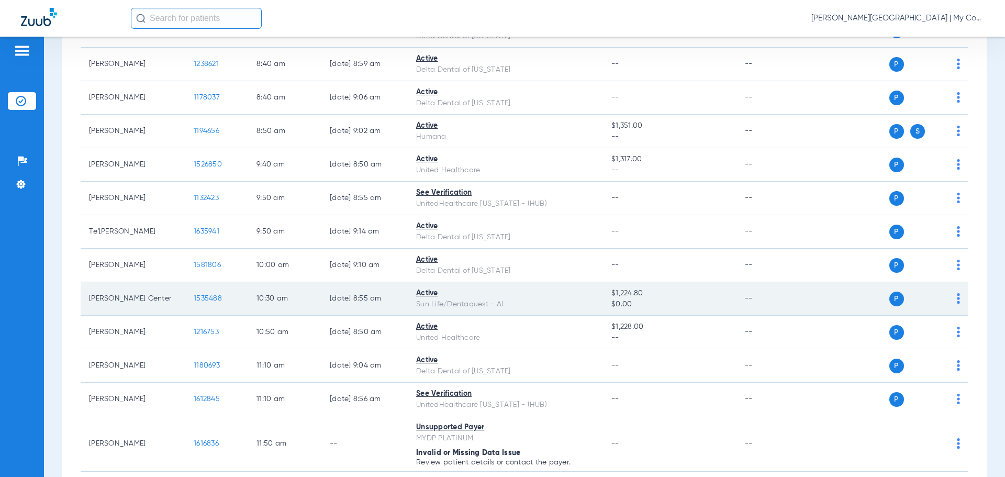
scroll to position [262, 0]
click at [208, 300] on span "1535488" at bounding box center [208, 296] width 28 height 7
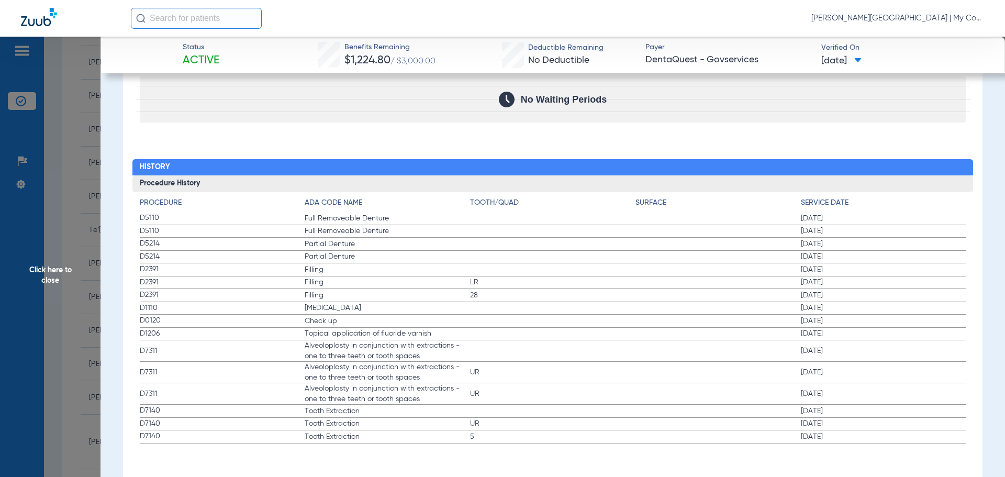
scroll to position [1005, 0]
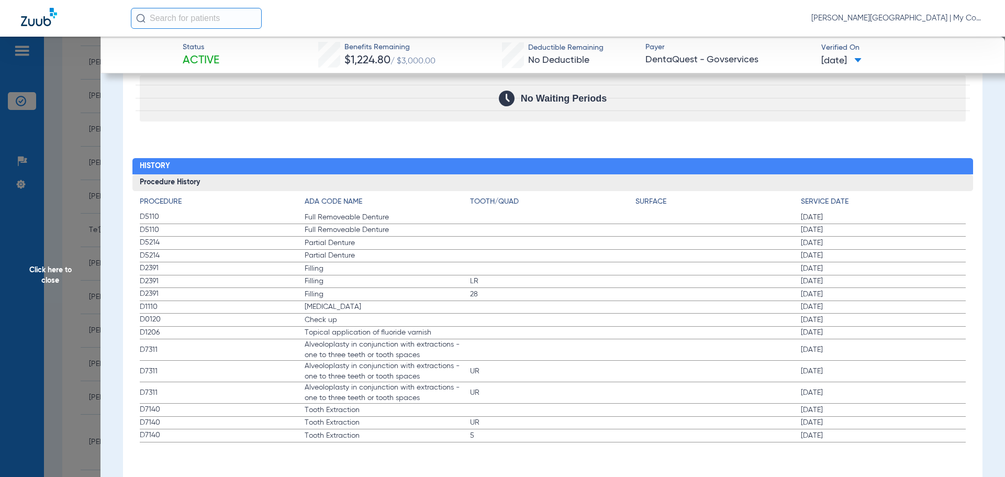
drag, startPoint x: 51, startPoint y: 276, endPoint x: 71, endPoint y: 290, distance: 24.4
click at [51, 276] on span "Click here to close" at bounding box center [50, 275] width 101 height 477
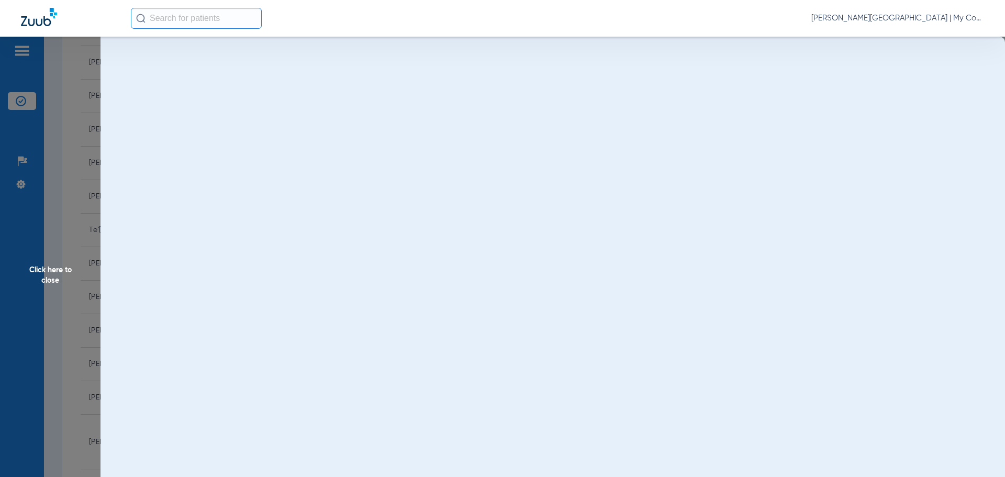
scroll to position [0, 0]
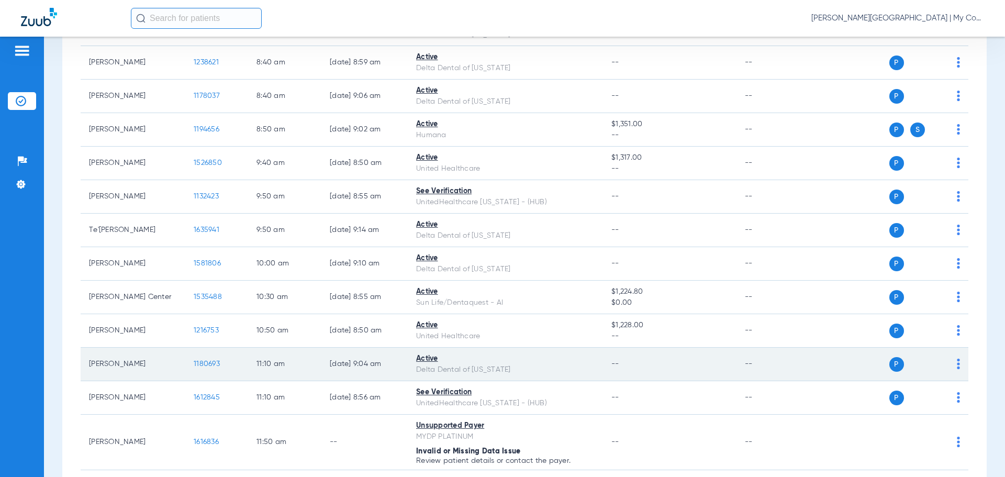
click at [209, 361] on span "1180693" at bounding box center [207, 363] width 26 height 7
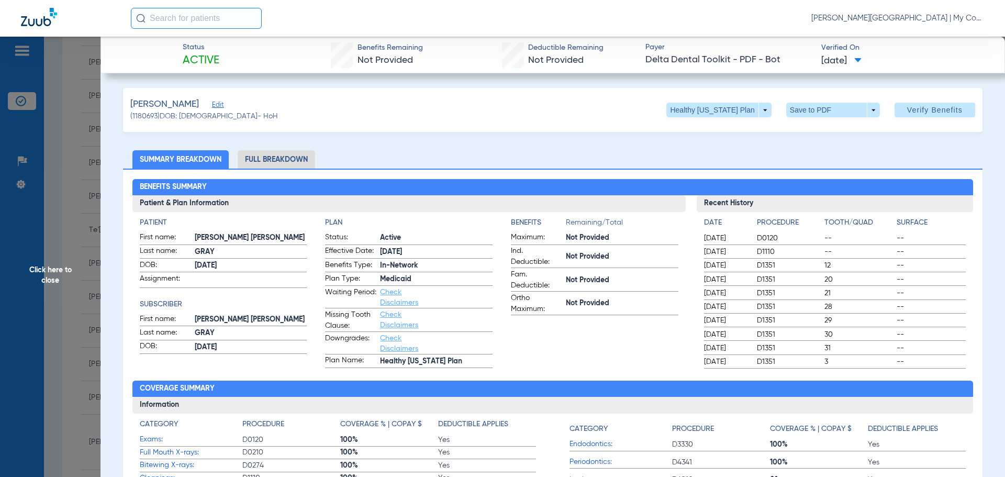
drag, startPoint x: 61, startPoint y: 275, endPoint x: 76, endPoint y: 275, distance: 14.7
click at [62, 274] on span "Click here to close" at bounding box center [50, 275] width 101 height 477
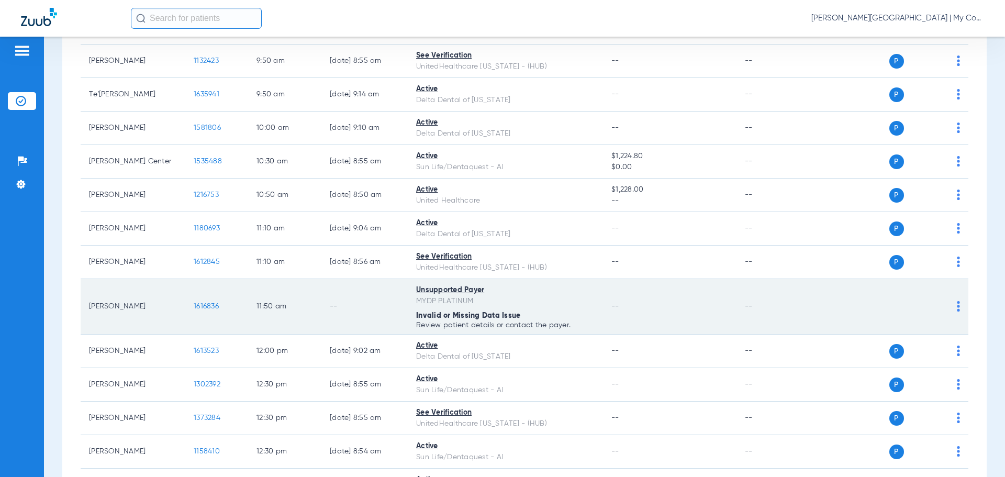
scroll to position [419, 0]
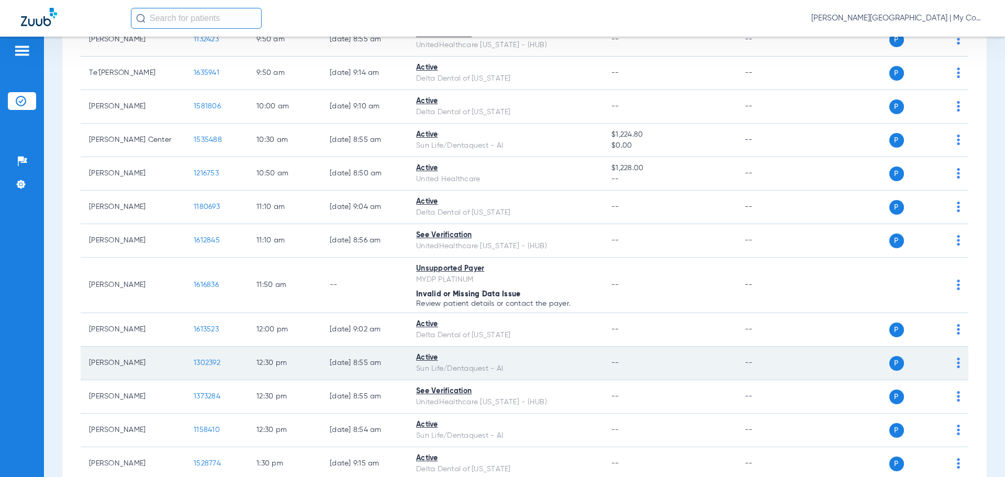
click at [209, 360] on span "1302392" at bounding box center [207, 362] width 27 height 7
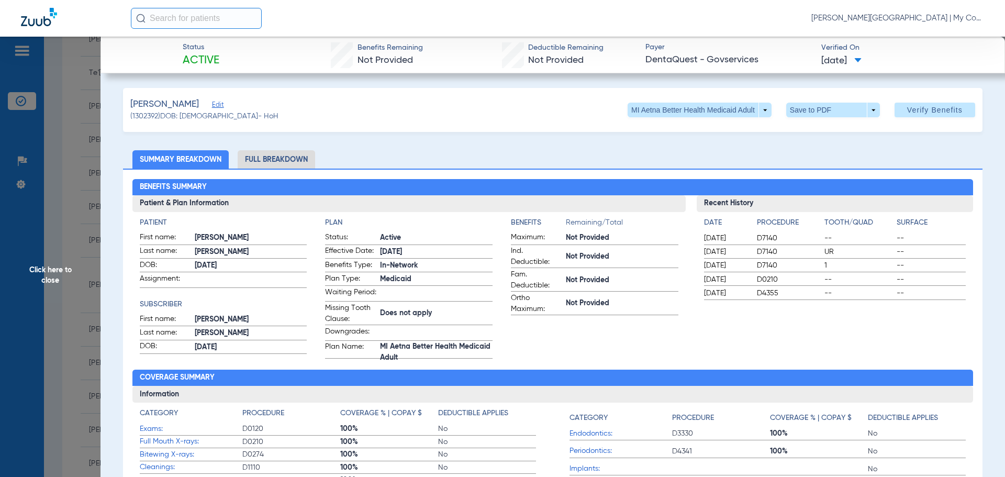
click at [281, 161] on li "Full Breakdown" at bounding box center [276, 159] width 77 height 18
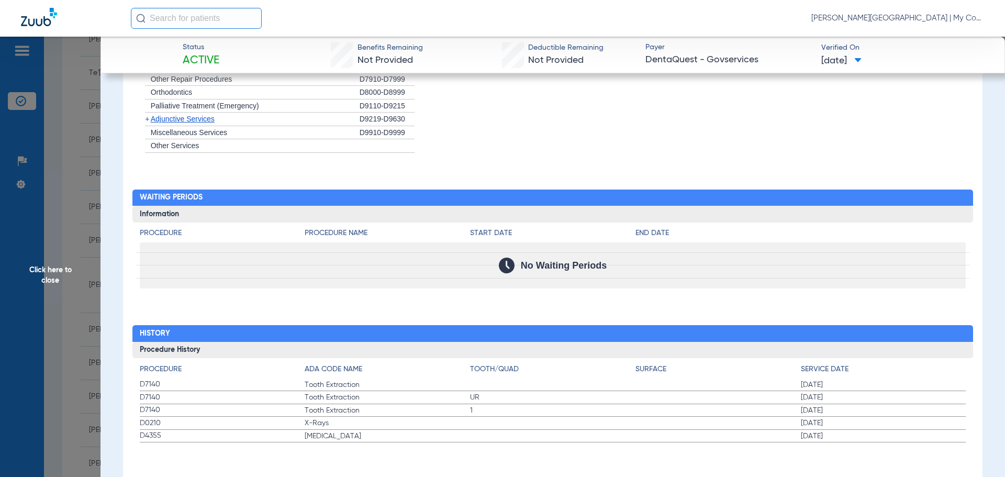
scroll to position [1016, 0]
drag, startPoint x: 787, startPoint y: 423, endPoint x: 835, endPoint y: 425, distance: 48.2
click at [834, 425] on label "D0210 X-Rays 02/12/2025" at bounding box center [553, 422] width 827 height 13
click at [52, 270] on span "Click here to close" at bounding box center [50, 275] width 101 height 477
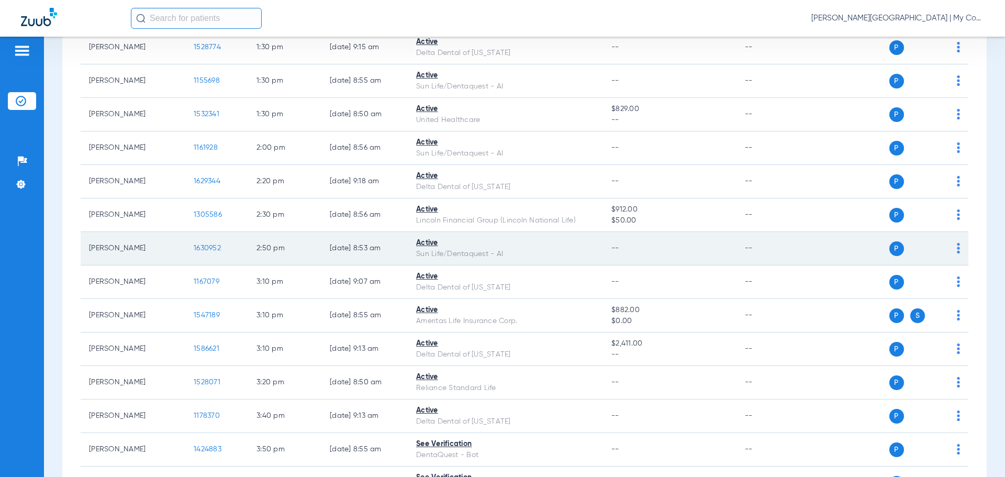
scroll to position [783, 0]
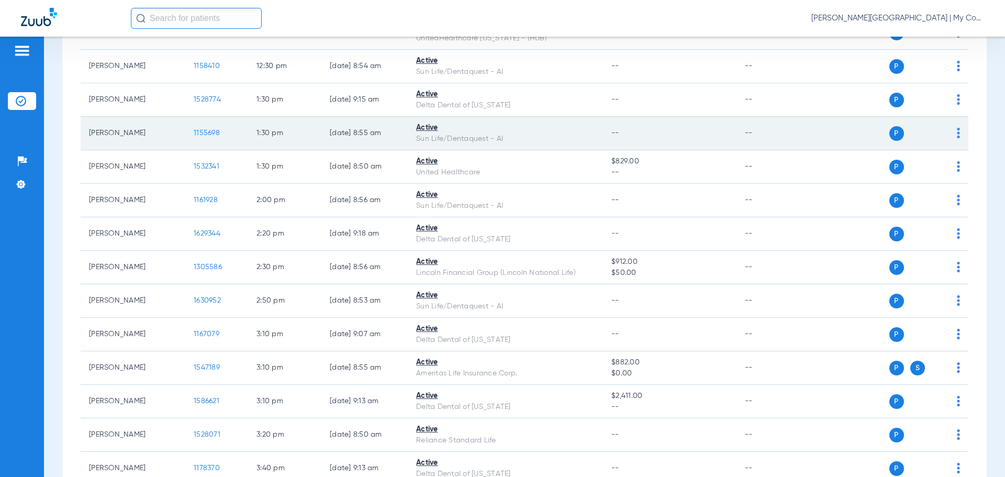
click at [212, 133] on span "1155698" at bounding box center [207, 132] width 26 height 7
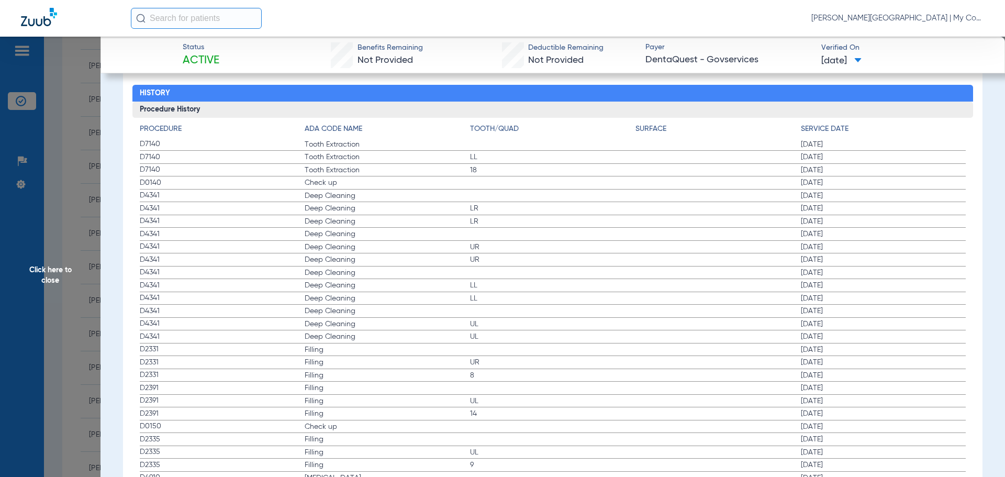
scroll to position [1152, 0]
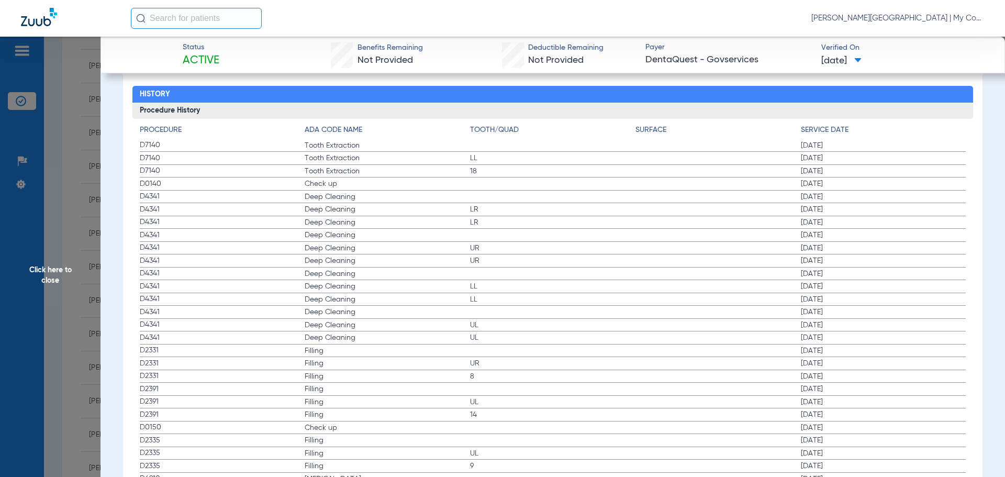
drag, startPoint x: 786, startPoint y: 189, endPoint x: 848, endPoint y: 185, distance: 61.9
click at [848, 185] on label "D0140 Check up 04/29/2025" at bounding box center [553, 183] width 827 height 13
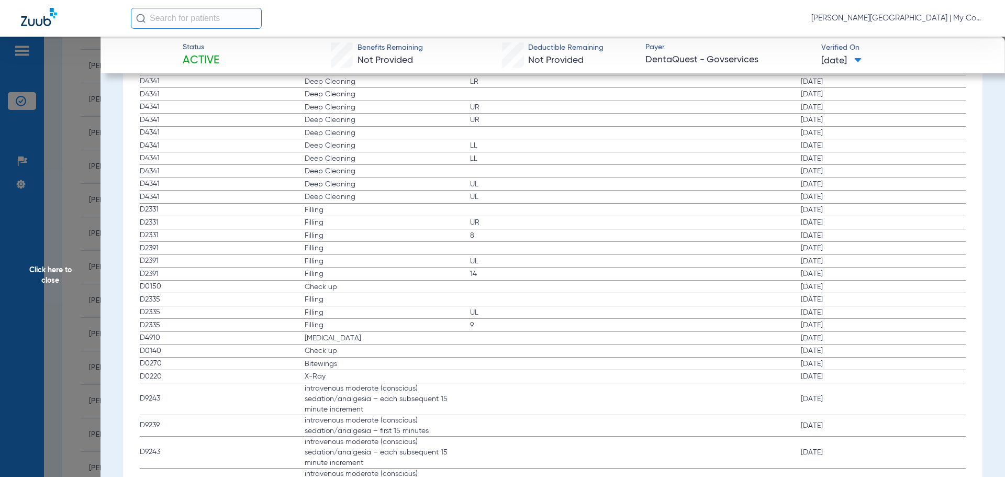
scroll to position [1309, 0]
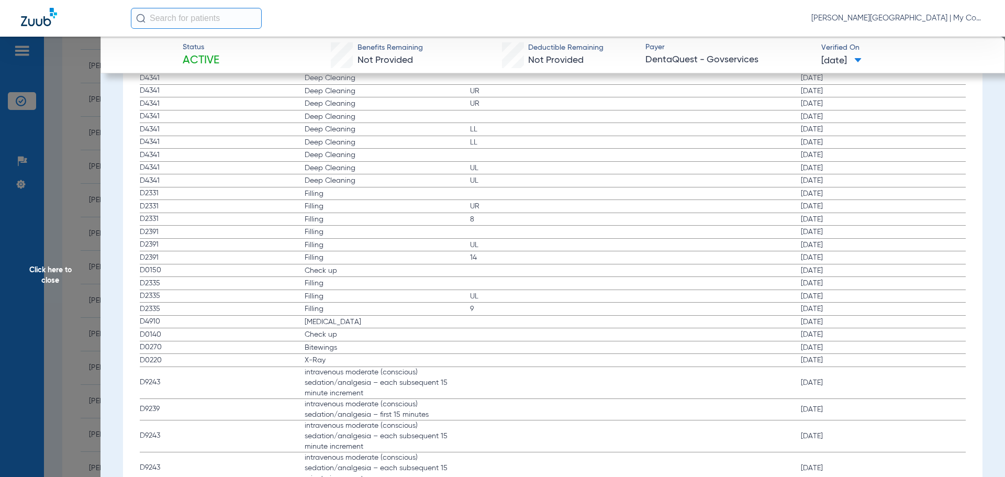
drag, startPoint x: 339, startPoint y: 274, endPoint x: 830, endPoint y: 285, distance: 490.6
click at [843, 271] on label "D0150 Check up 11/21/2024" at bounding box center [553, 270] width 827 height 13
drag, startPoint x: 331, startPoint y: 349, endPoint x: 639, endPoint y: 296, distance: 312.9
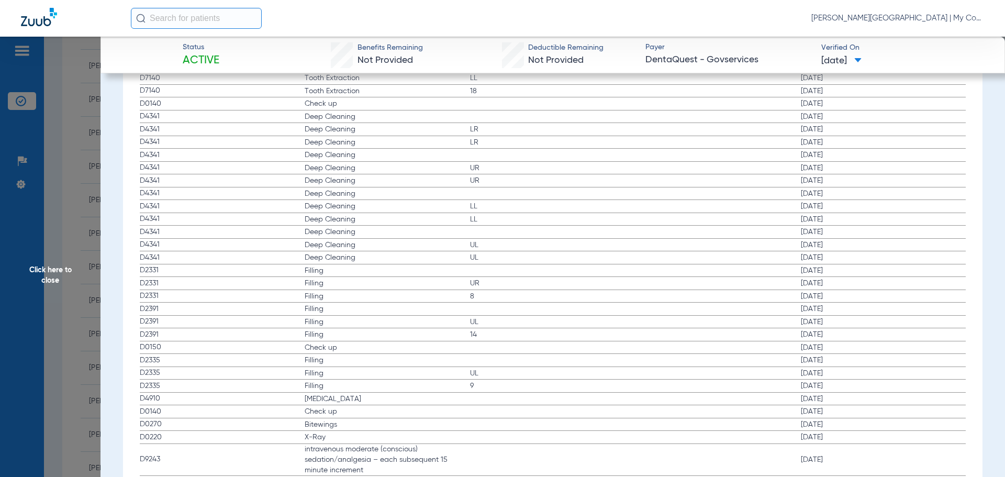
scroll to position [1256, 0]
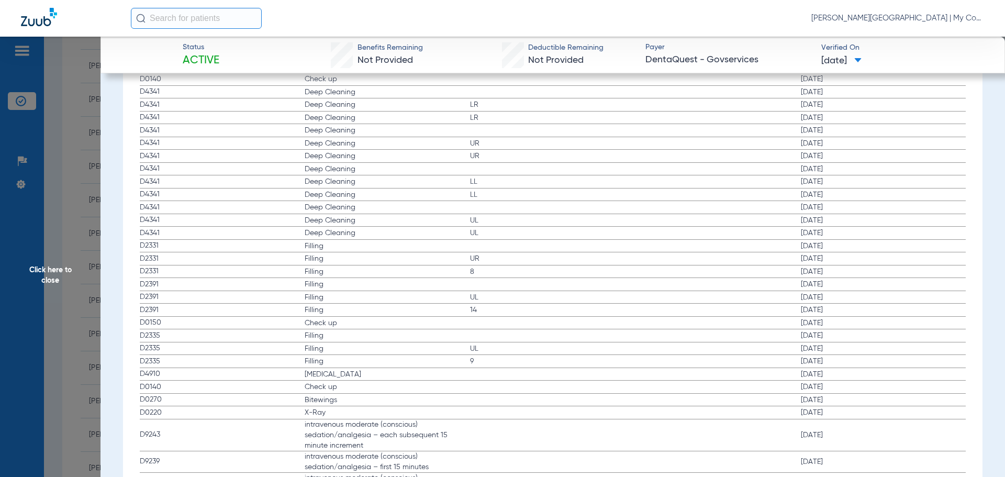
click at [335, 324] on span "Check up" at bounding box center [387, 323] width 165 height 10
drag, startPoint x: 398, startPoint y: 336, endPoint x: 828, endPoint y: 317, distance: 430.7
drag, startPoint x: 358, startPoint y: 400, endPoint x: 871, endPoint y: 403, distance: 513.0
click at [810, 405] on label "D0270 Bitewings 08/29/2023" at bounding box center [553, 400] width 827 height 13
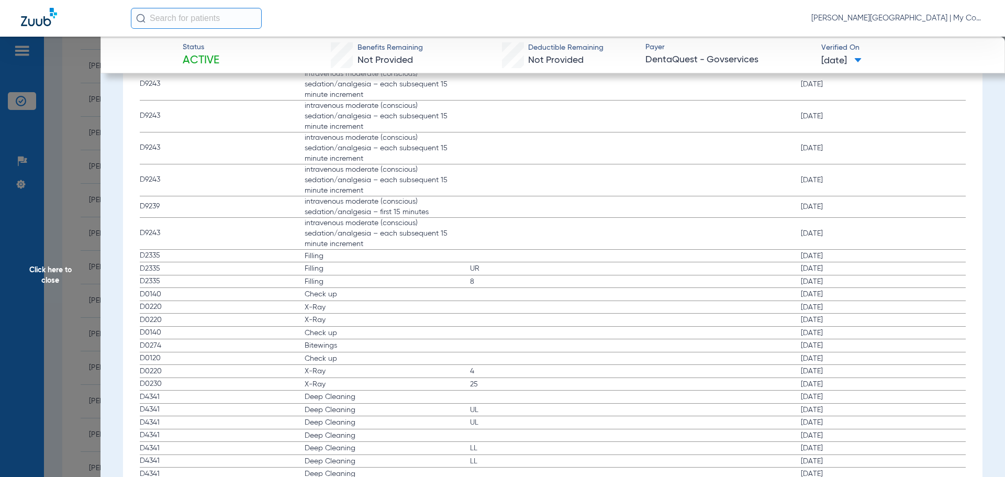
scroll to position [1675, 0]
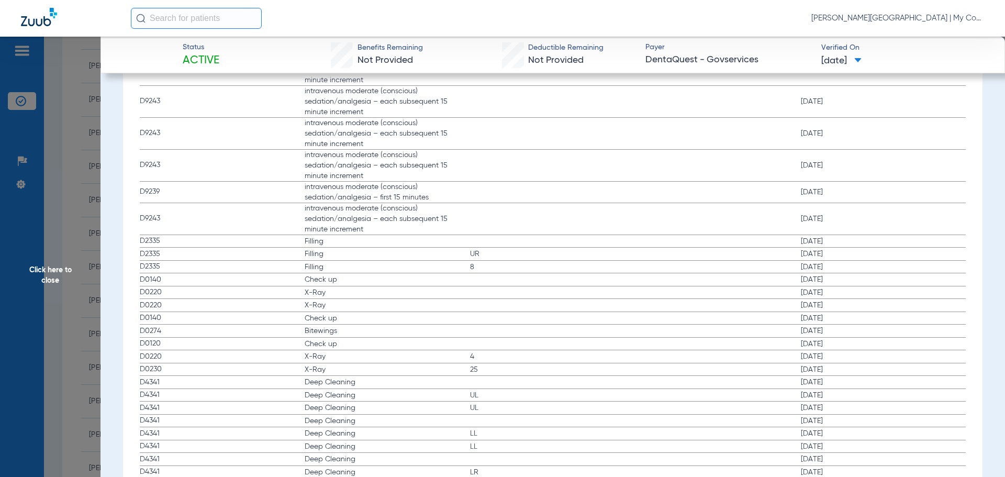
drag, startPoint x: 366, startPoint y: 335, endPoint x: 673, endPoint y: 355, distance: 306.9
click at [673, 355] on app-history-list "Procedure ADA Code Name Tooth/Quad Surface Service Date D7140 Tooth Extraction …" at bounding box center [553, 142] width 827 height 1083
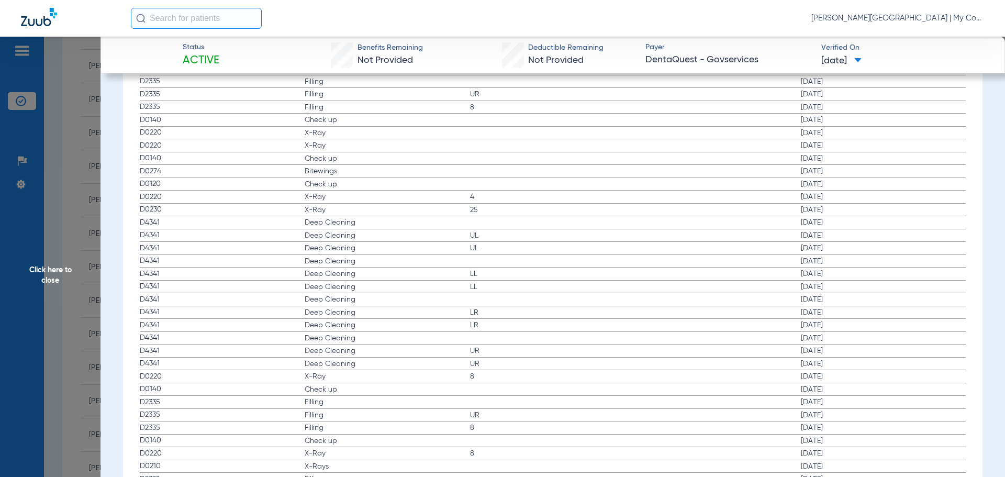
scroll to position [1885, 0]
drag, startPoint x: 355, startPoint y: 416, endPoint x: 650, endPoint y: 434, distance: 295.8
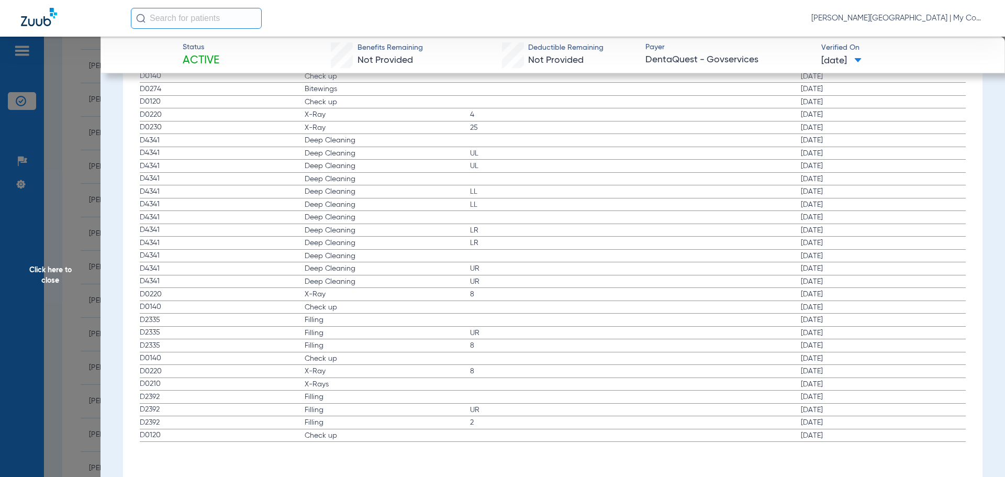
click at [48, 270] on span "Click here to close" at bounding box center [50, 275] width 101 height 477
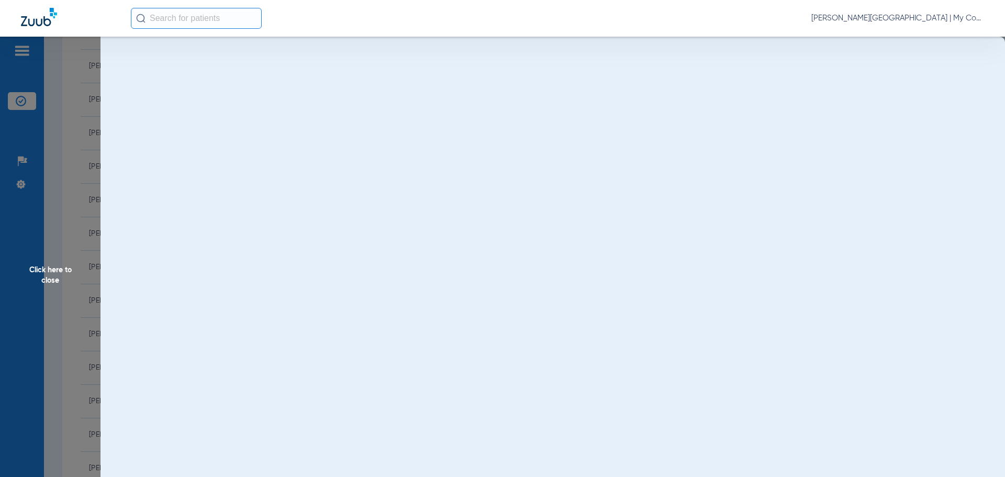
scroll to position [0, 0]
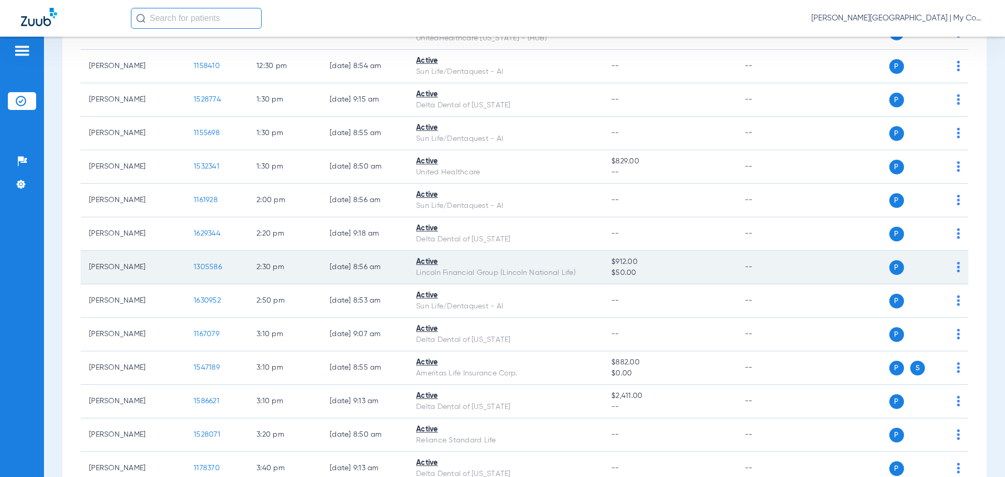
click at [207, 267] on span "1305586" at bounding box center [208, 266] width 28 height 7
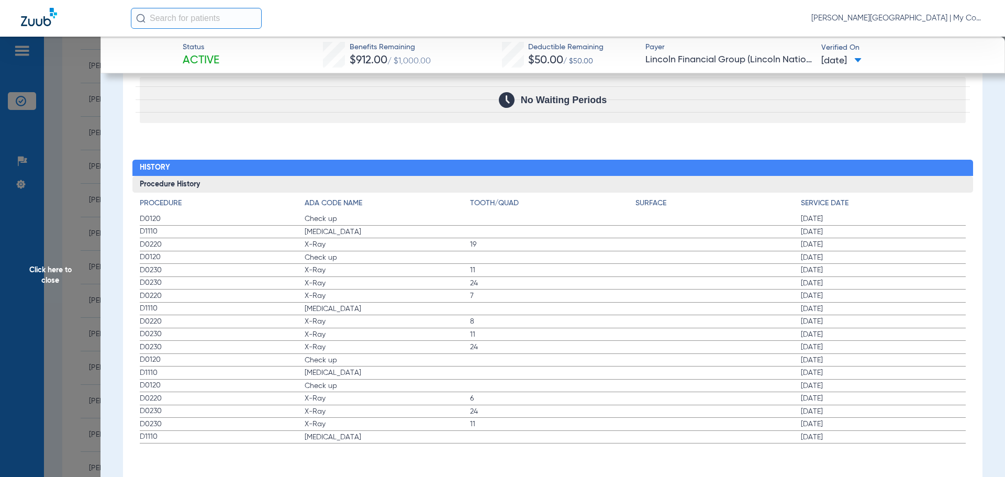
scroll to position [1125, 0]
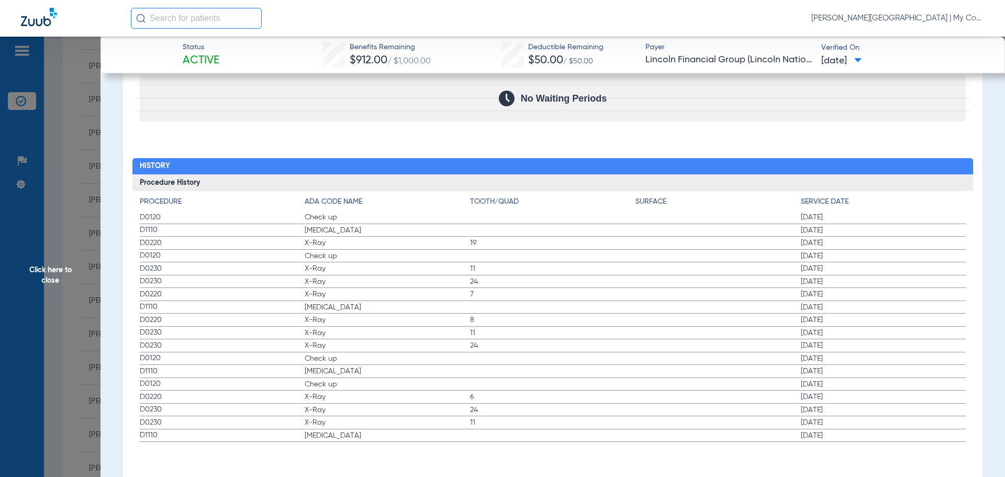
drag, startPoint x: 47, startPoint y: 281, endPoint x: 49, endPoint y: 285, distance: 5.4
click at [47, 281] on span "Click here to close" at bounding box center [50, 275] width 101 height 477
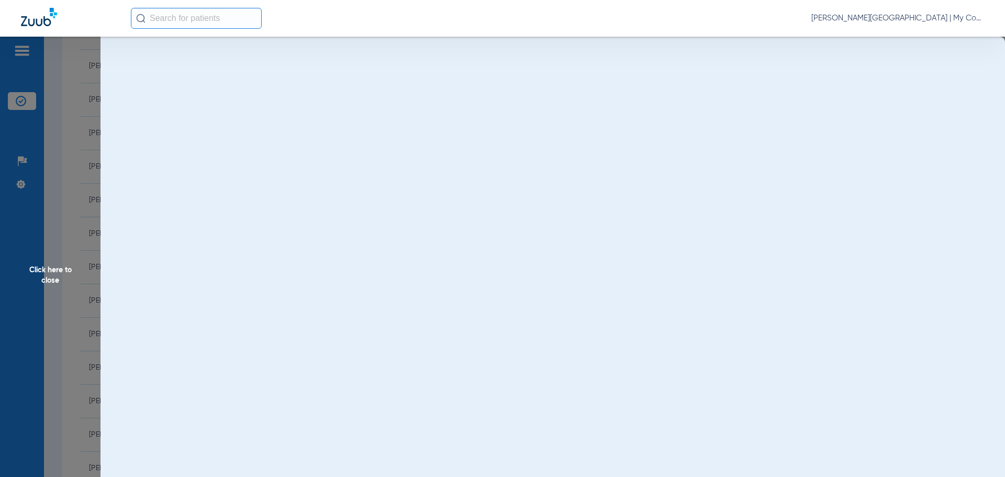
scroll to position [0, 0]
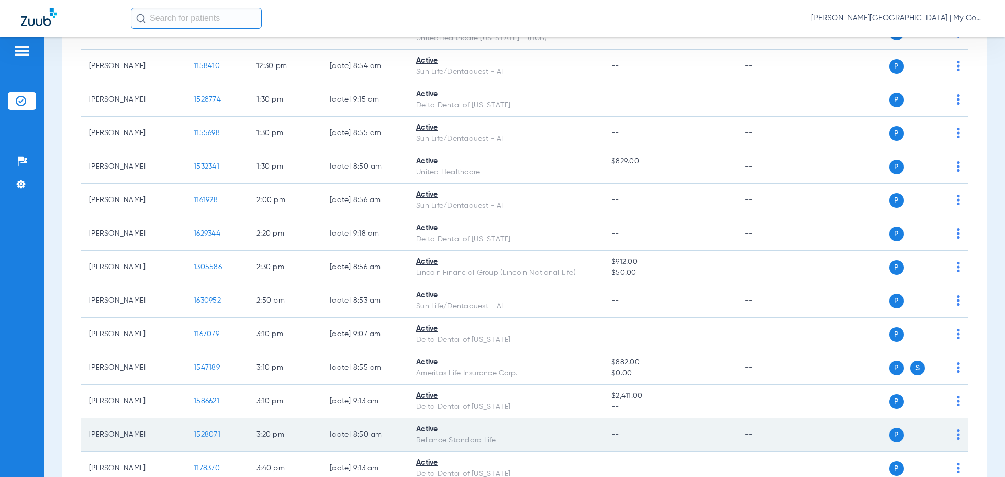
click at [211, 434] on span "1528071" at bounding box center [207, 434] width 27 height 7
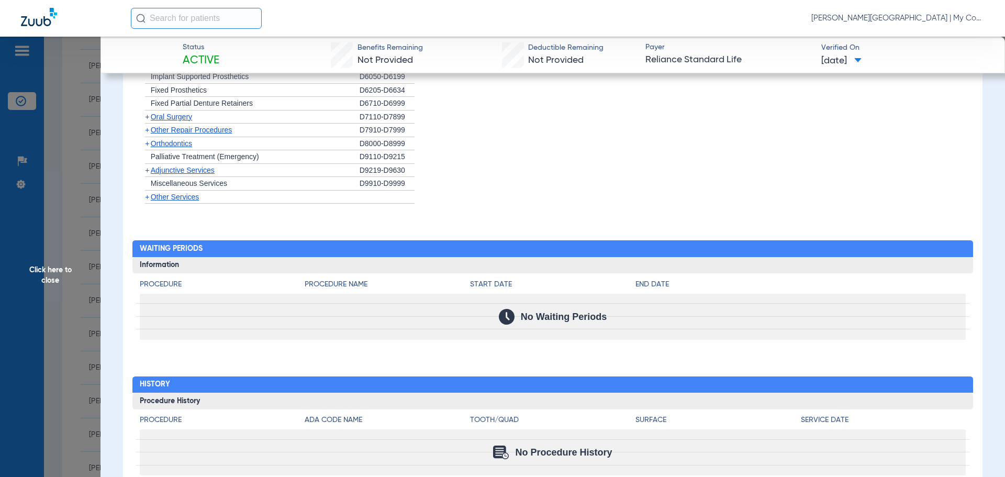
scroll to position [897, 0]
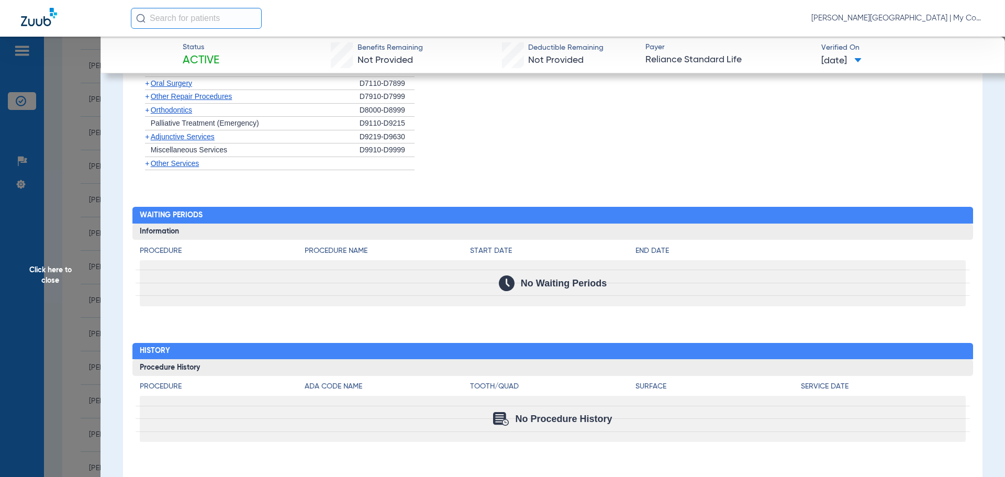
drag, startPoint x: 51, startPoint y: 266, endPoint x: 93, endPoint y: 262, distance: 41.6
click at [52, 265] on span "Click here to close" at bounding box center [50, 275] width 101 height 477
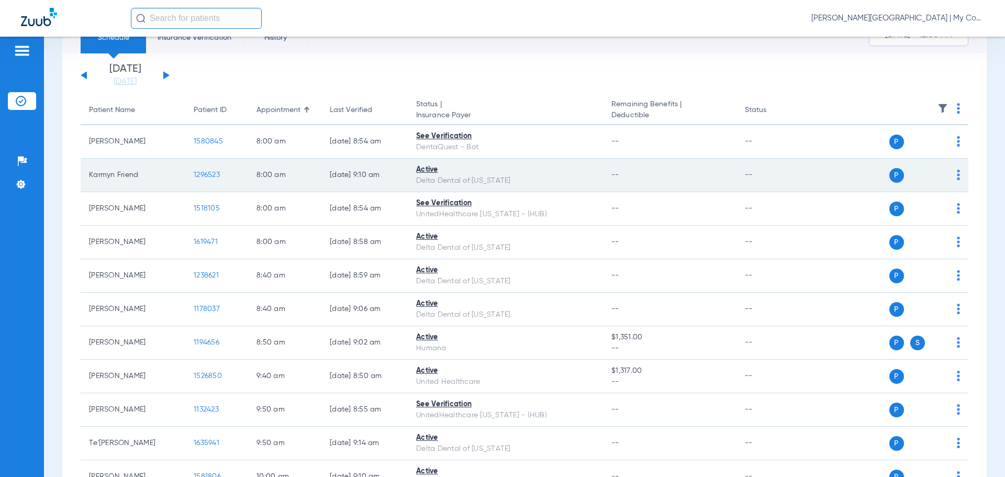
scroll to position [0, 0]
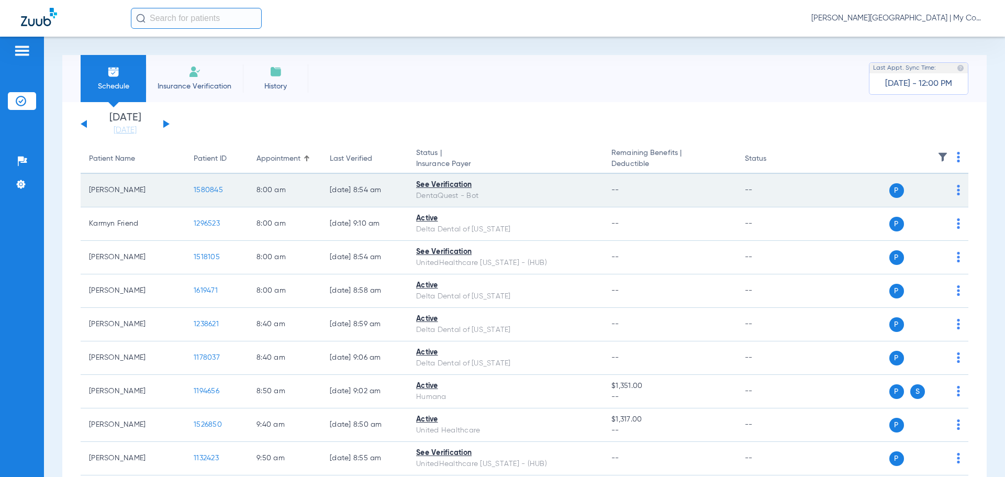
click at [208, 192] on span "1580845" at bounding box center [208, 189] width 29 height 7
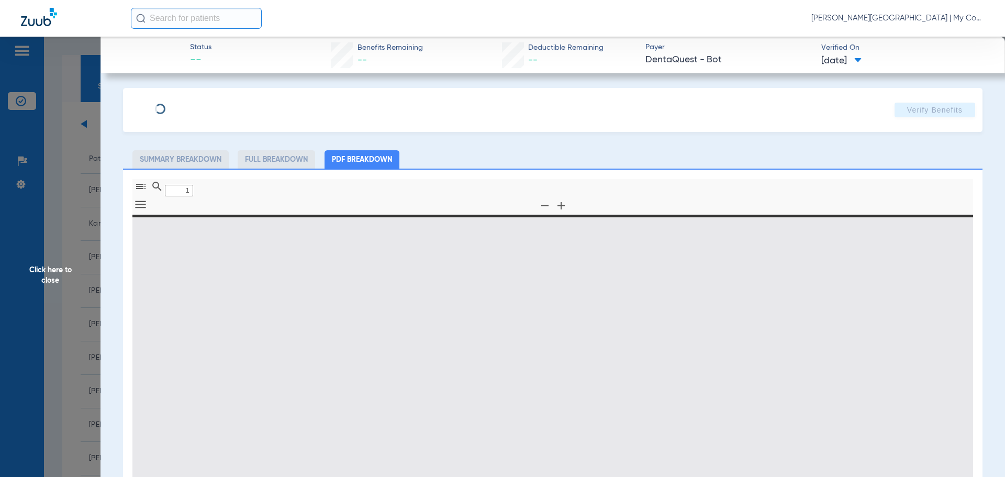
type input "0"
select select "page-width"
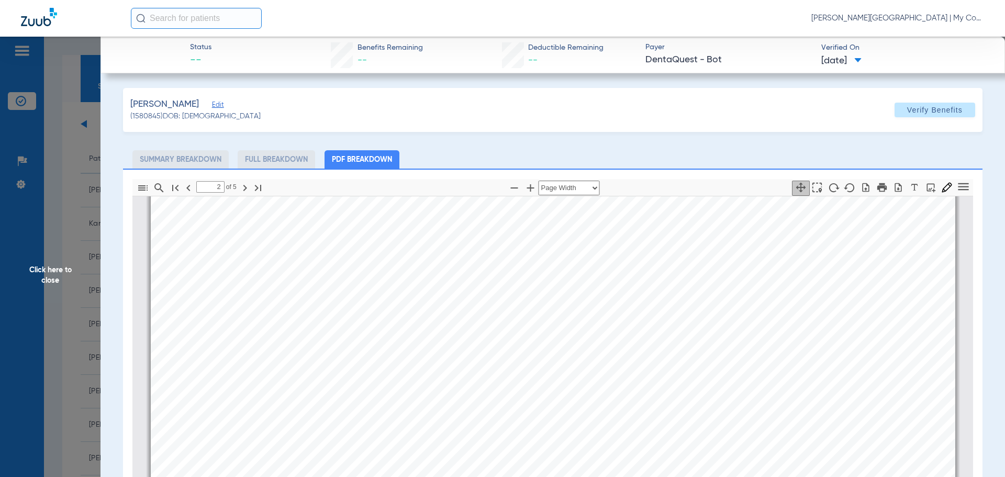
scroll to position [581, 0]
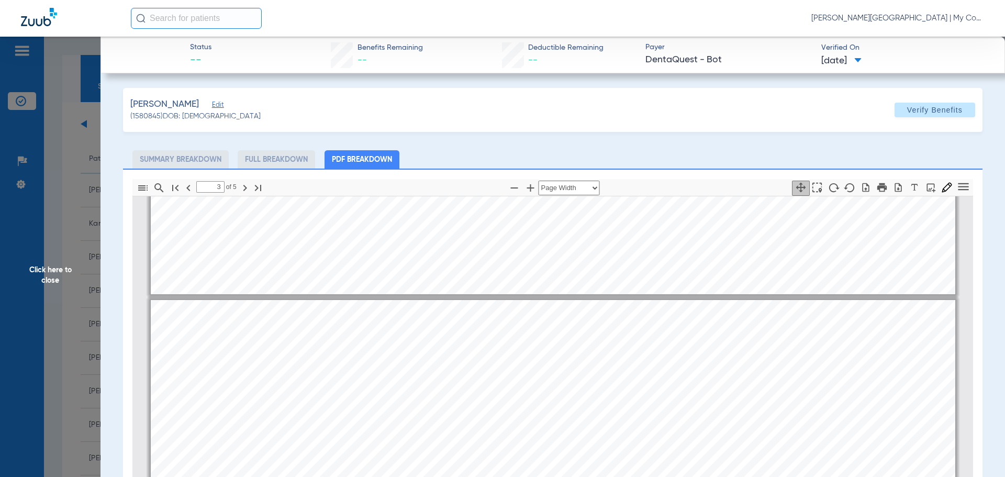
type input "2"
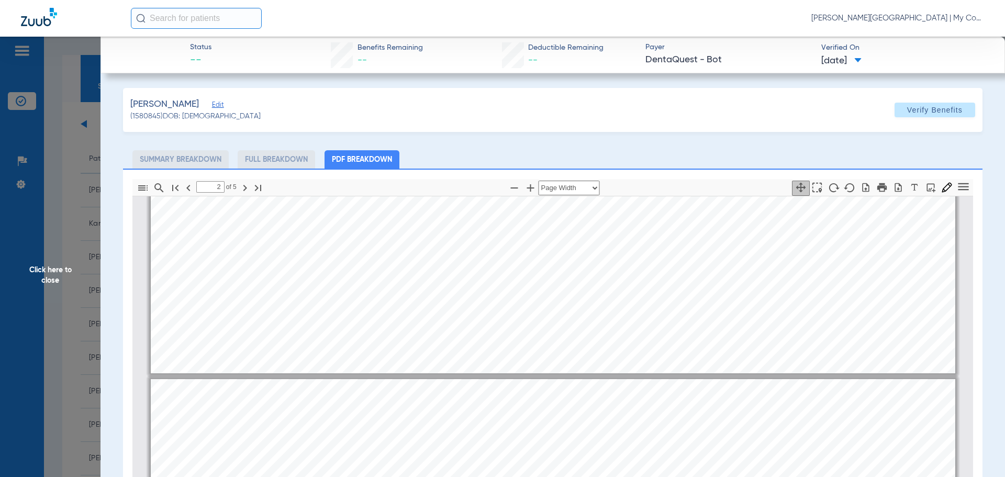
scroll to position [372, 0]
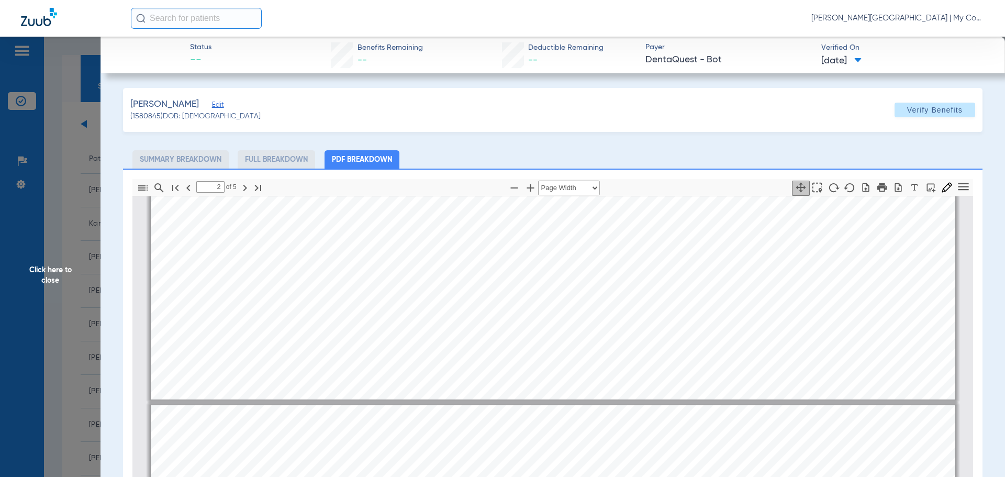
click at [49, 278] on span "Click here to close" at bounding box center [50, 275] width 101 height 477
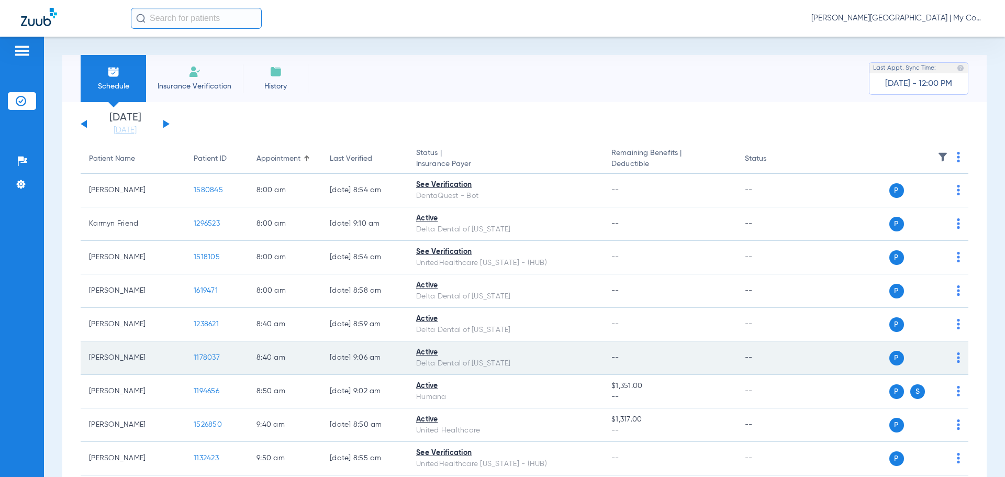
click at [203, 355] on span "1178037" at bounding box center [207, 357] width 26 height 7
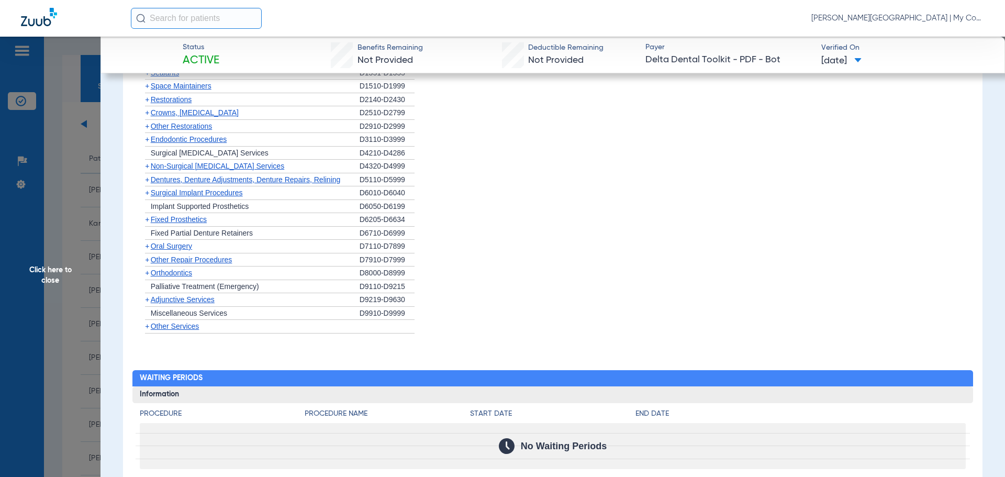
scroll to position [1152, 0]
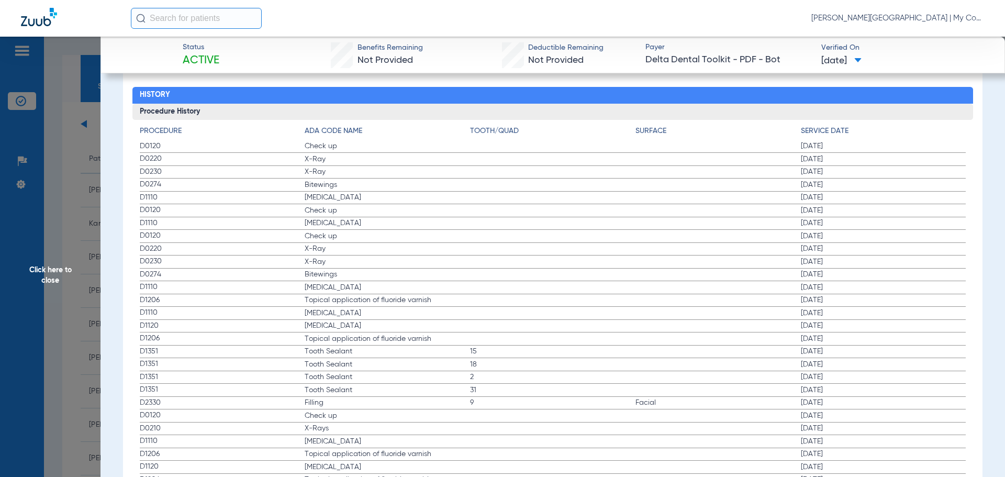
drag, startPoint x: 318, startPoint y: 182, endPoint x: 381, endPoint y: 203, distance: 66.2
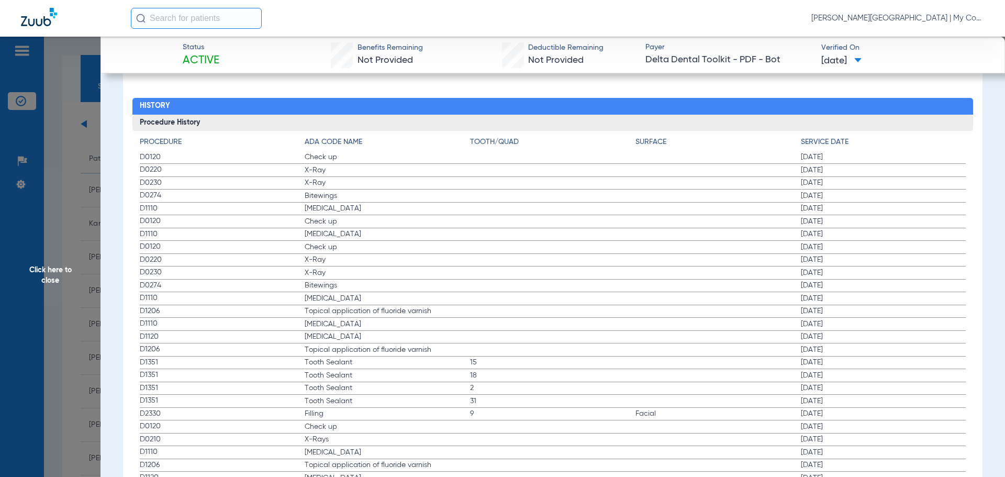
scroll to position [1159, 0]
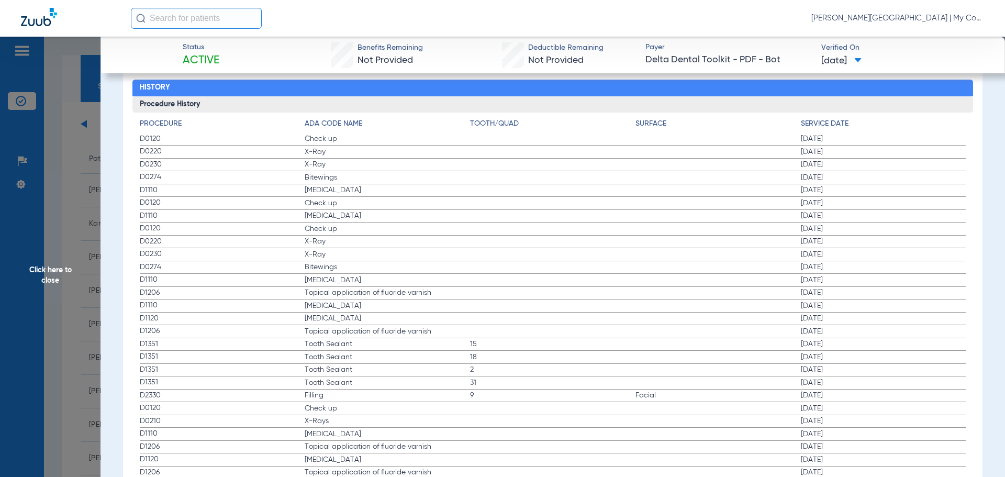
click at [57, 273] on span "Click here to close" at bounding box center [50, 275] width 101 height 477
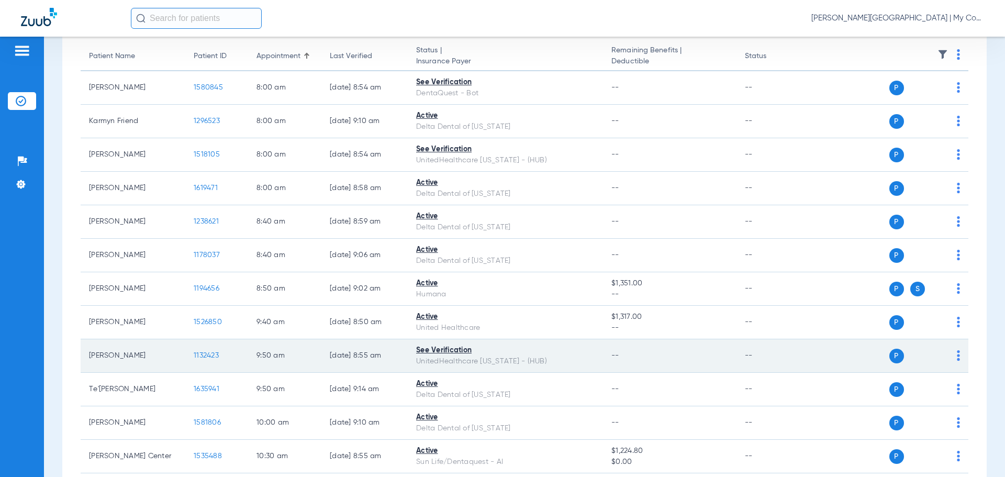
scroll to position [105, 0]
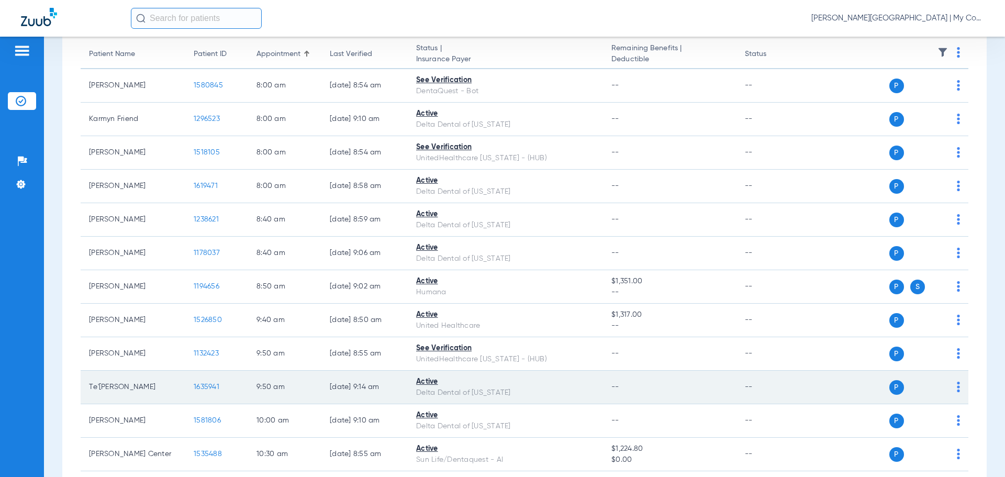
click at [207, 386] on span "1635941" at bounding box center [207, 386] width 26 height 7
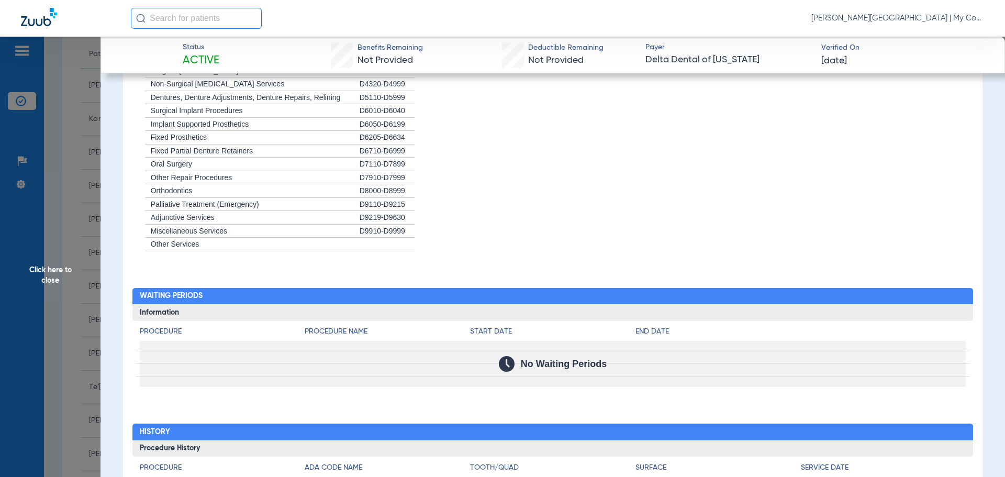
scroll to position [900, 0]
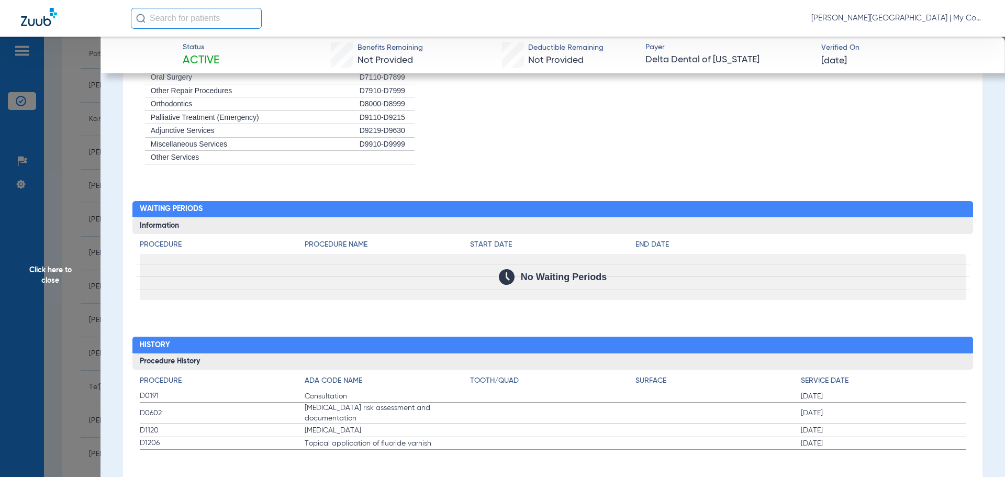
click at [40, 264] on span "Click here to close" at bounding box center [50, 275] width 101 height 477
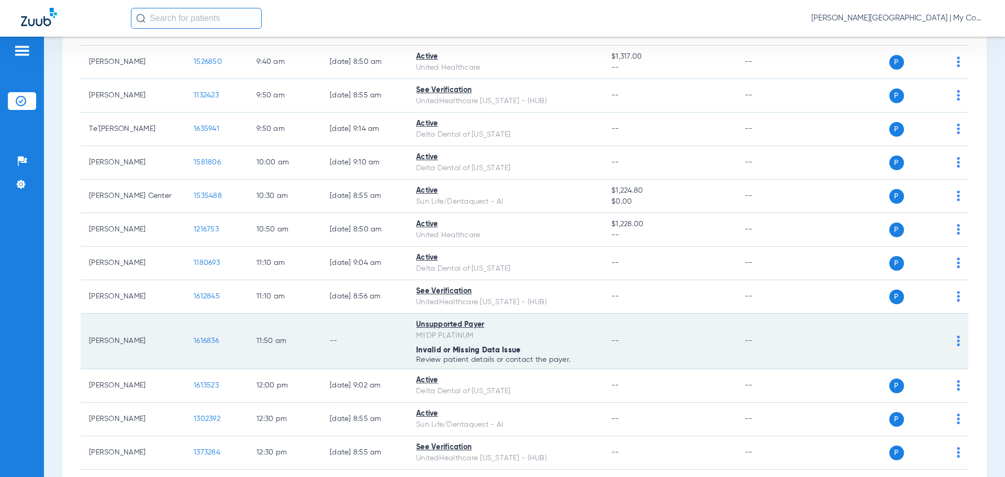
scroll to position [366, 0]
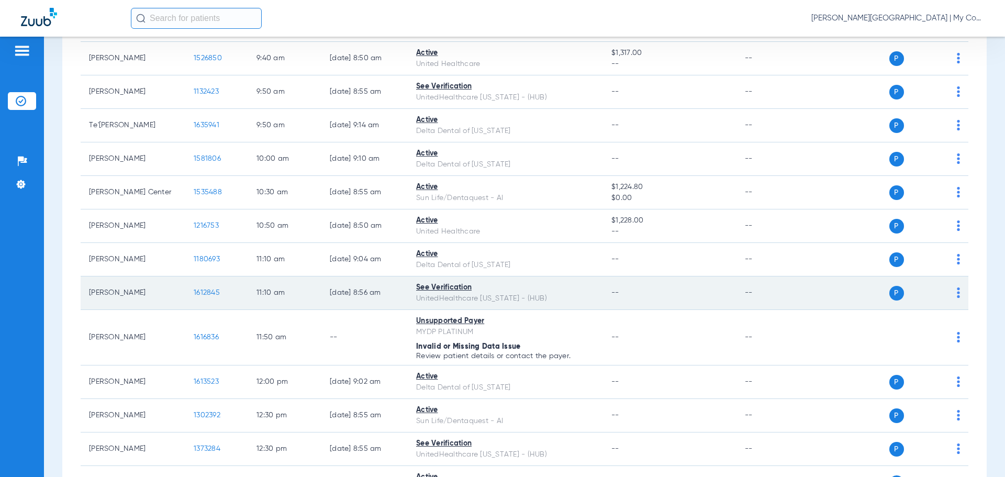
click at [204, 291] on span "1612845" at bounding box center [207, 292] width 26 height 7
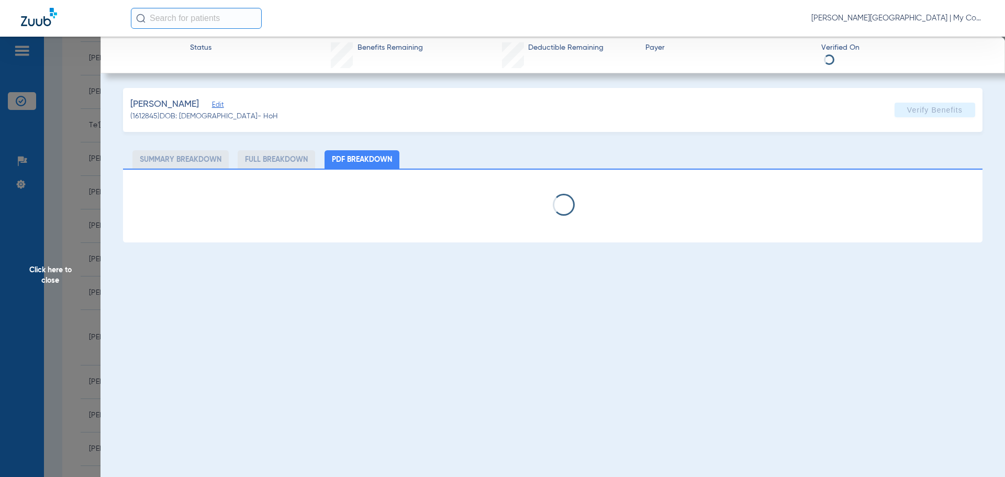
select select "page-width"
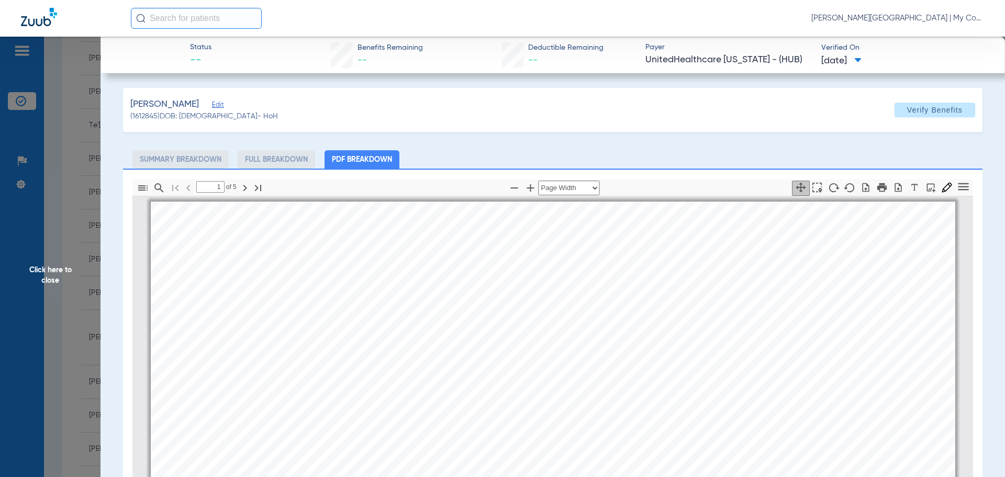
scroll to position [5, 0]
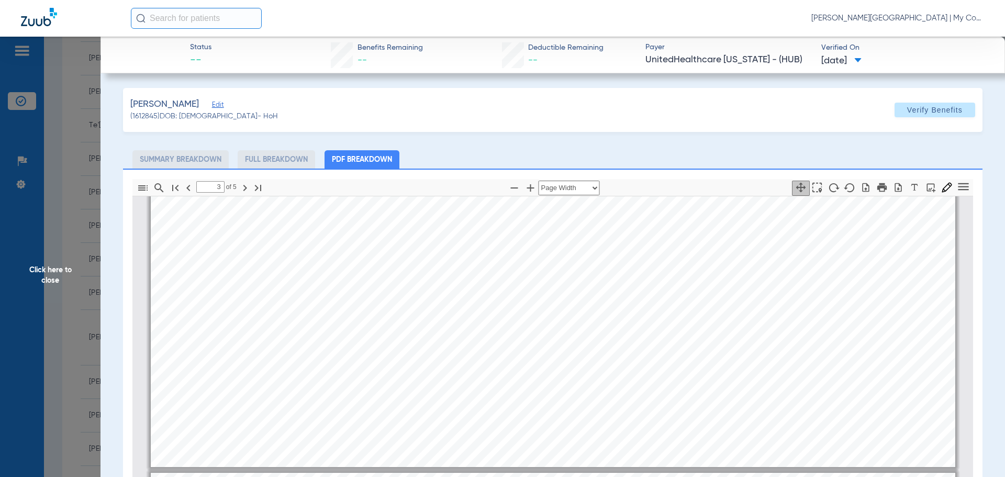
type input "4"
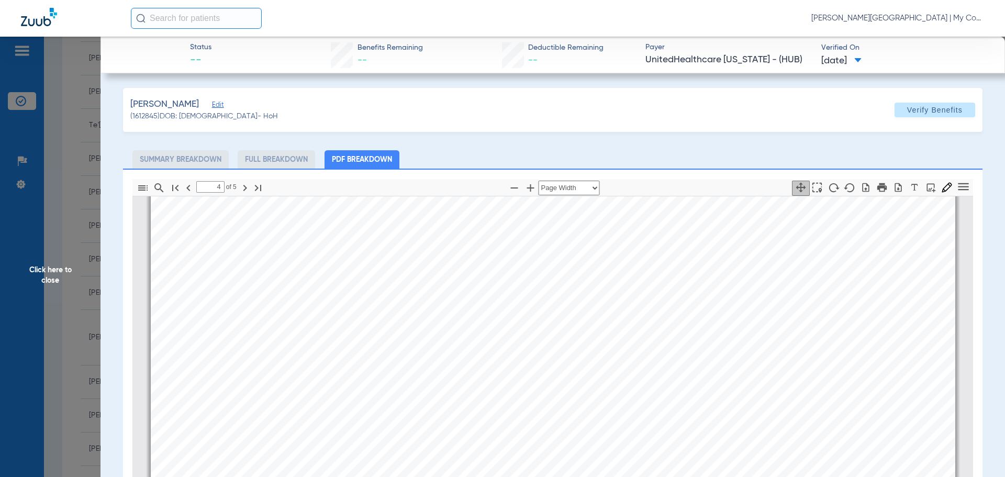
scroll to position [3617, 0]
drag, startPoint x: 37, startPoint y: 265, endPoint x: 67, endPoint y: 282, distance: 34.0
click at [37, 265] on span "Click here to close" at bounding box center [50, 275] width 101 height 477
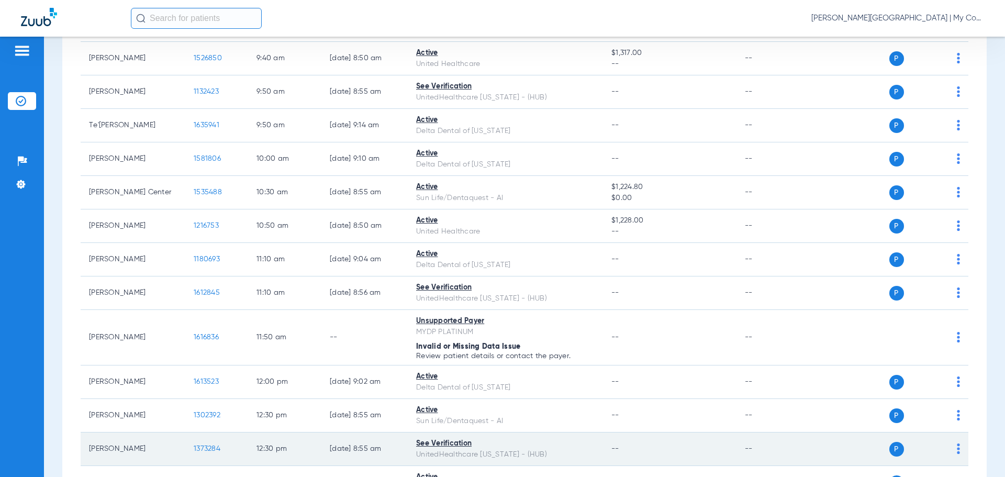
click at [202, 450] on span "1373284" at bounding box center [207, 448] width 27 height 7
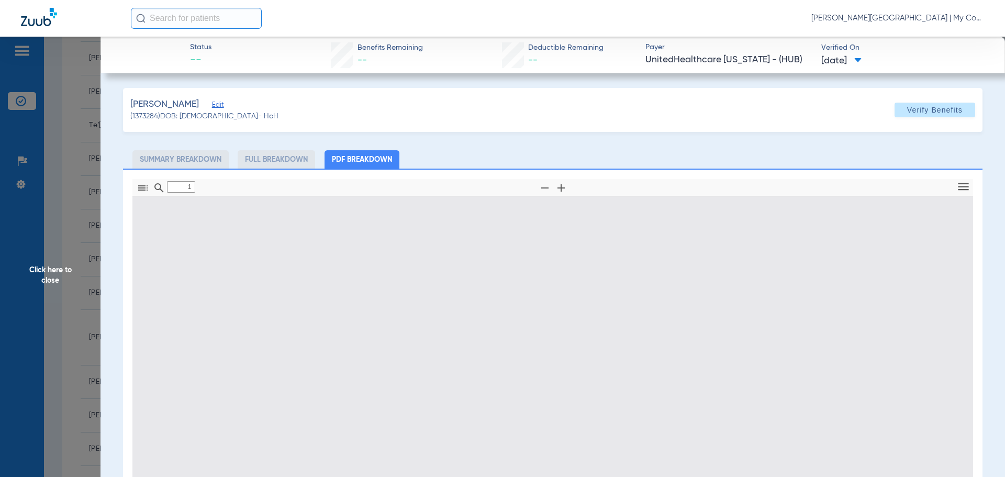
type input "0"
select select "page-width"
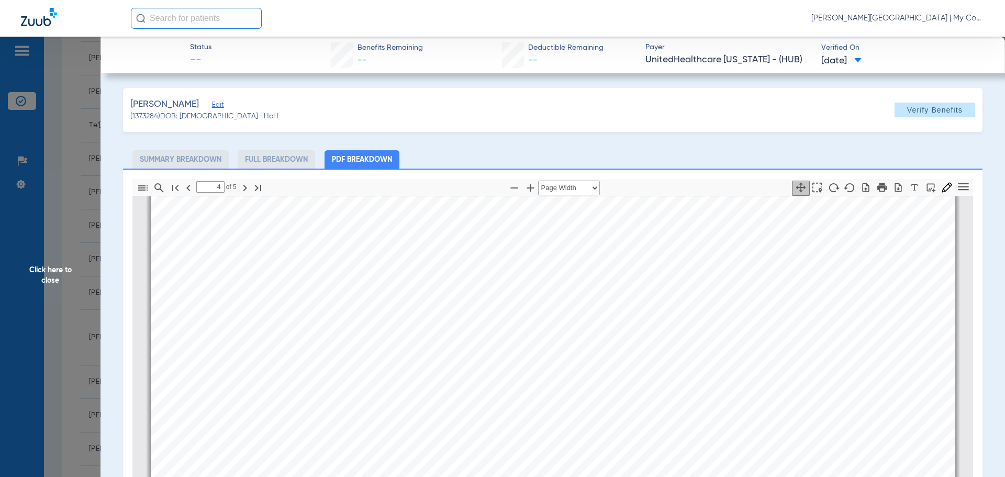
scroll to position [4088, 0]
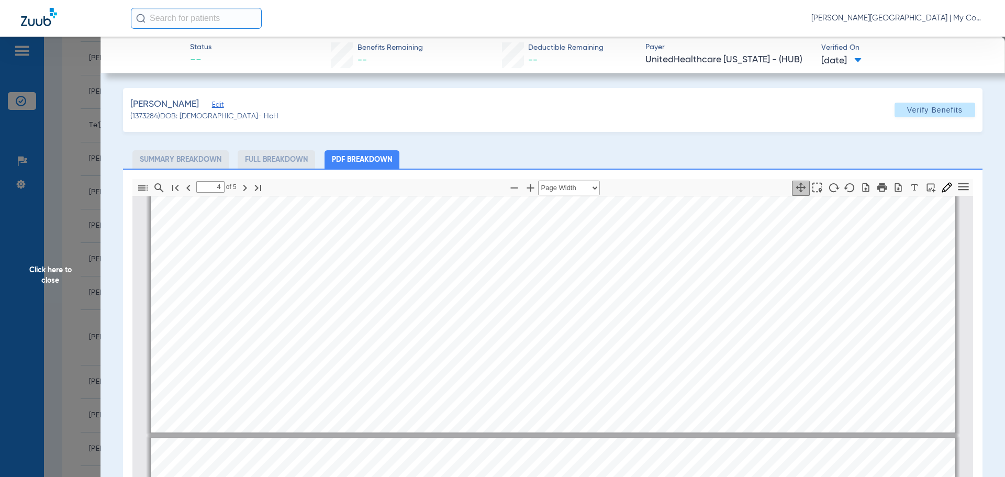
type input "5"
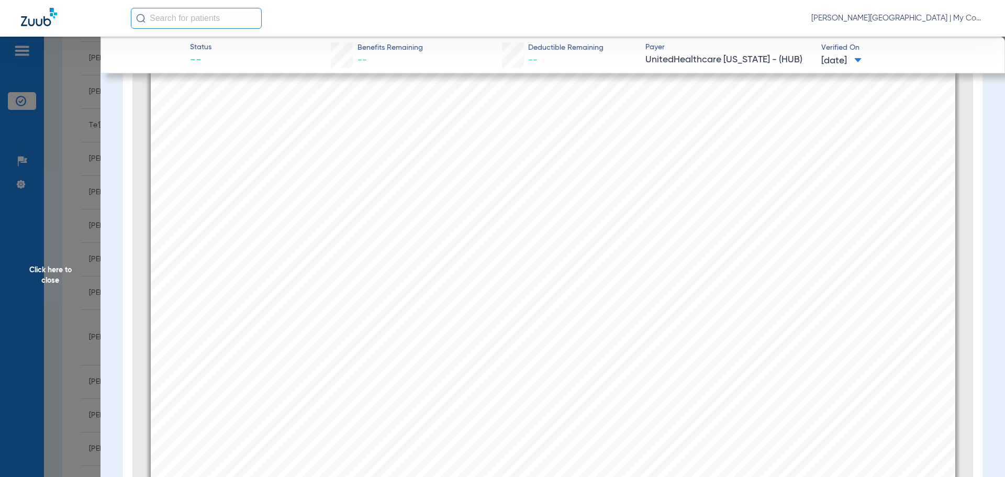
scroll to position [4680, 0]
click at [55, 271] on span "Click here to close" at bounding box center [50, 275] width 101 height 477
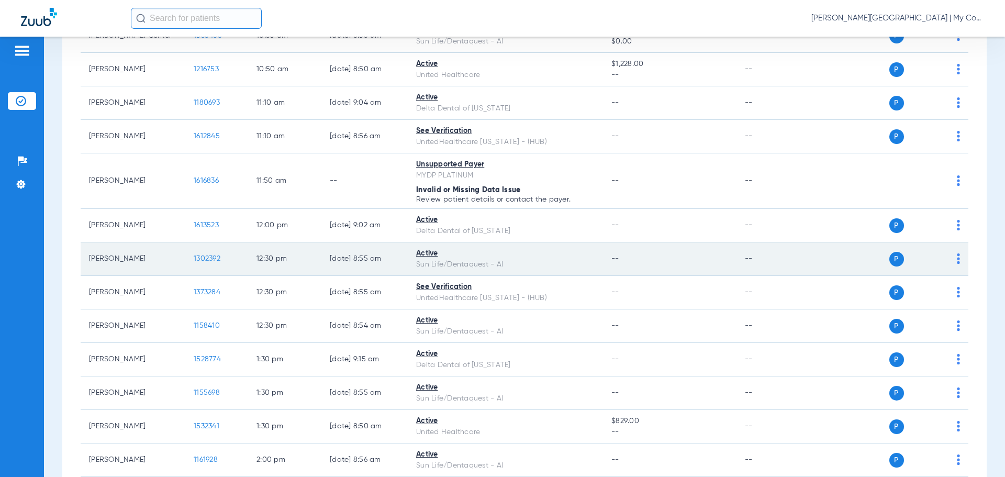
scroll to position [523, 0]
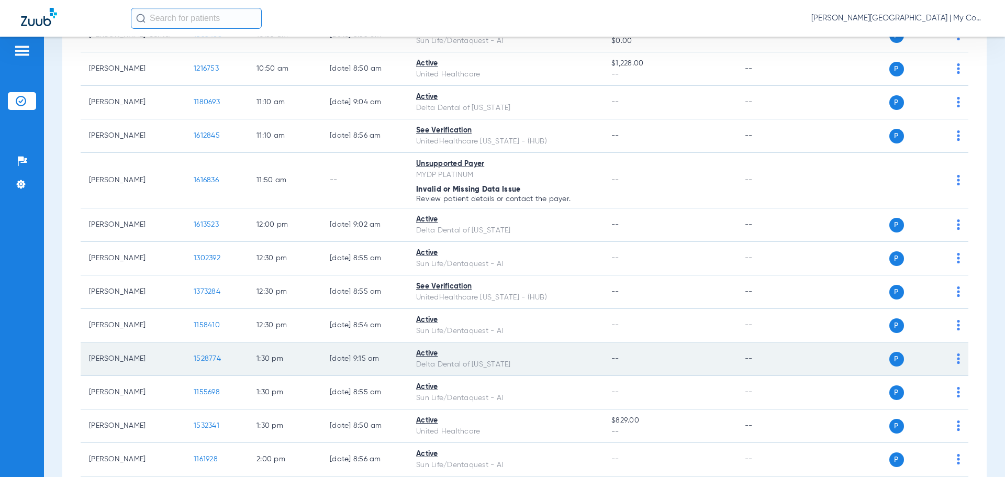
click at [202, 358] on span "1528774" at bounding box center [207, 358] width 27 height 7
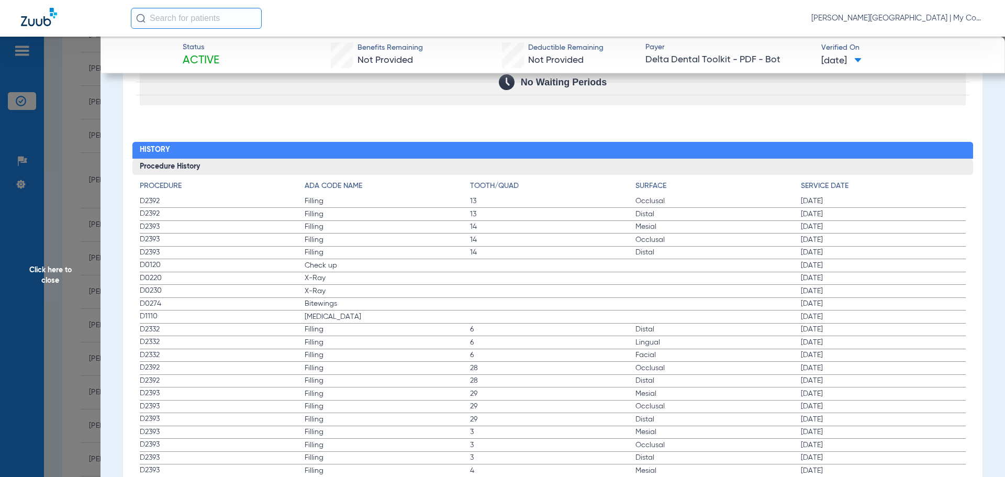
scroll to position [1099, 0]
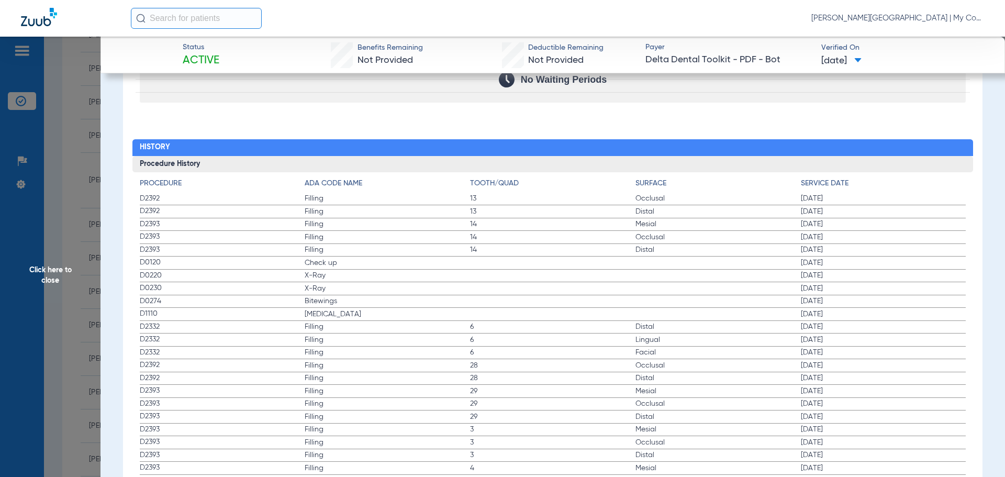
drag, startPoint x: 793, startPoint y: 299, endPoint x: 839, endPoint y: 304, distance: 46.9
click at [839, 304] on label "D0274 Bitewings 02/19/2025" at bounding box center [553, 301] width 827 height 13
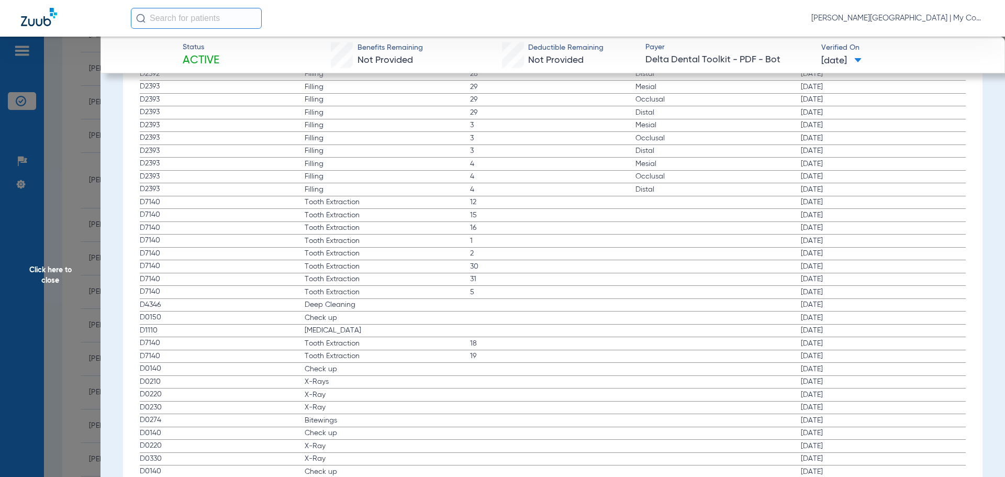
scroll to position [1413, 0]
click at [47, 269] on span "Click here to close" at bounding box center [50, 275] width 101 height 477
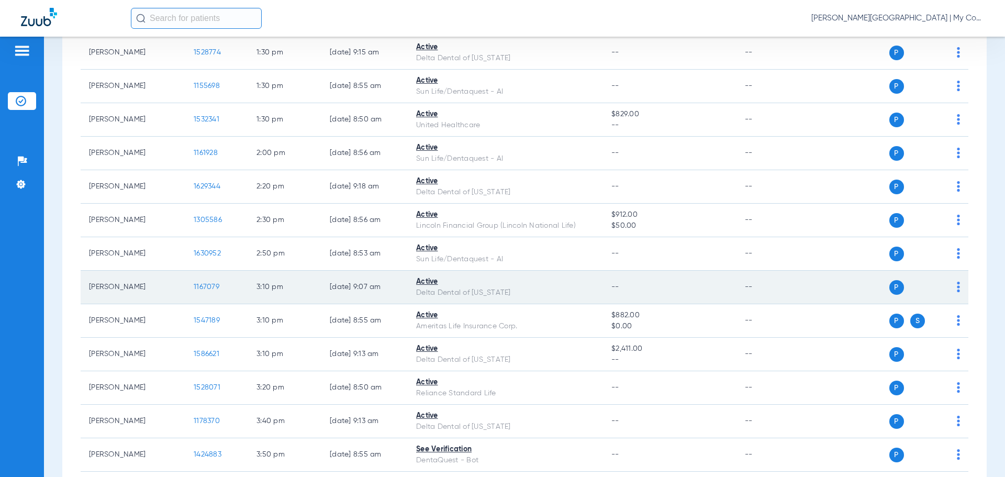
scroll to position [838, 0]
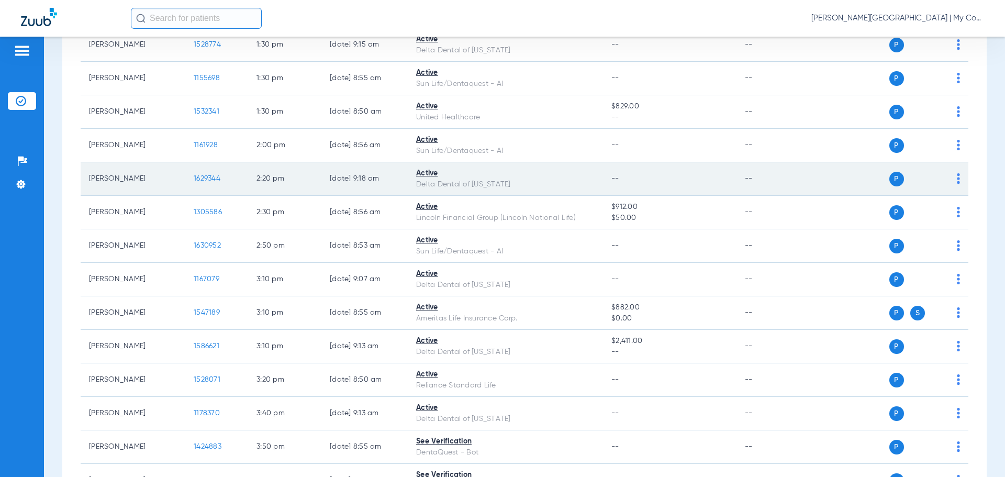
click at [205, 177] on span "1629344" at bounding box center [207, 178] width 27 height 7
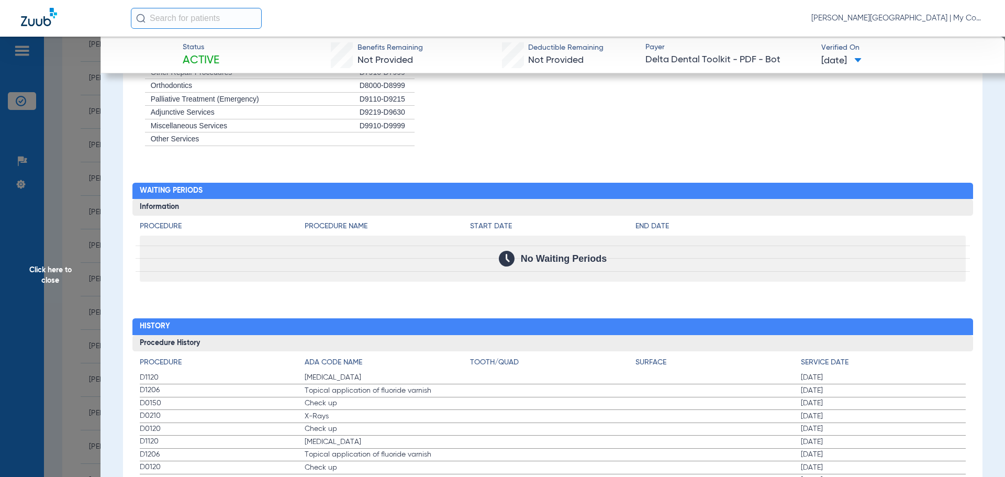
scroll to position [1047, 0]
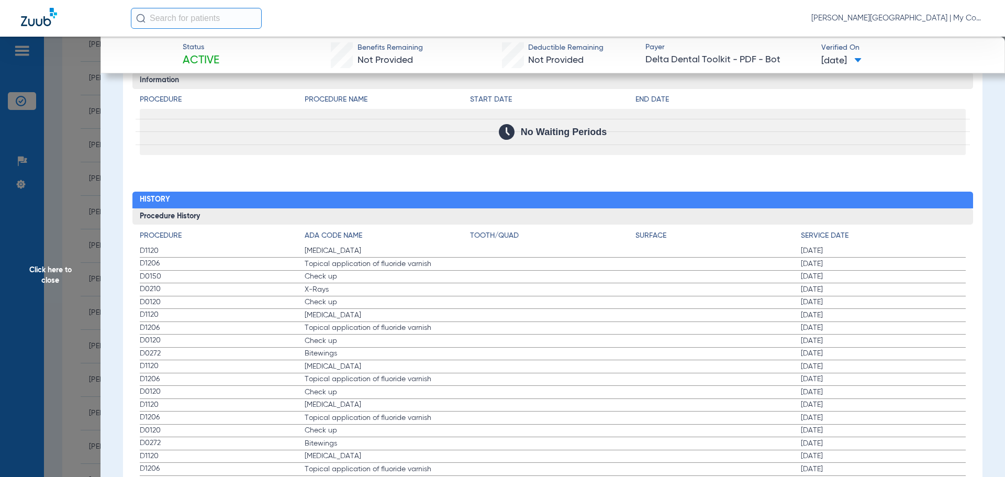
drag, startPoint x: 785, startPoint y: 293, endPoint x: 838, endPoint y: 284, distance: 53.6
click at [838, 284] on label "D0210 X-Rays 05/14/2024" at bounding box center [553, 289] width 827 height 13
click at [40, 266] on span "Click here to close" at bounding box center [50, 275] width 101 height 477
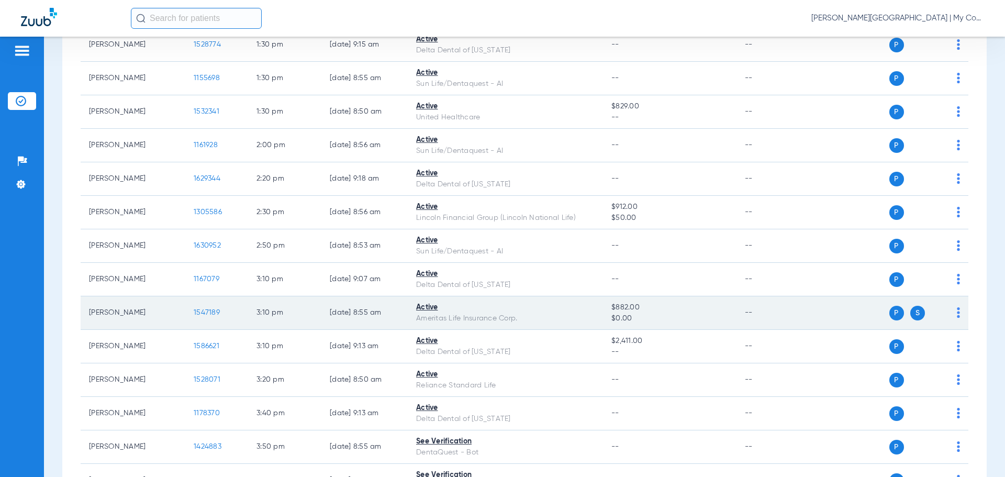
click at [209, 310] on span "1547189" at bounding box center [207, 312] width 26 height 7
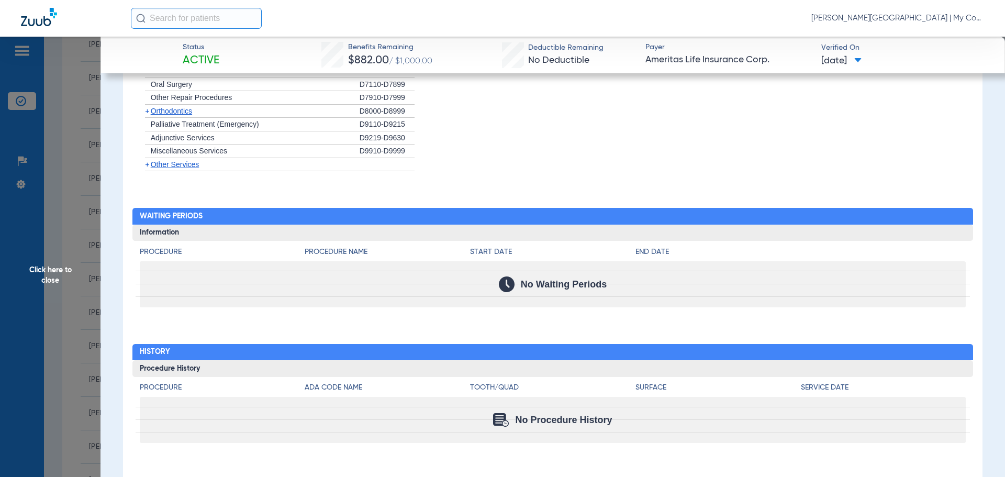
scroll to position [1000, 0]
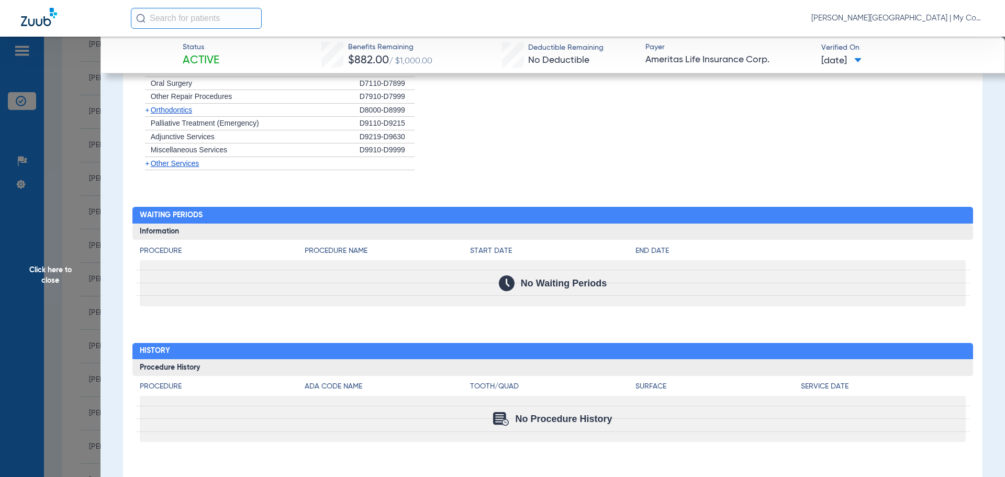
drag, startPoint x: 47, startPoint y: 272, endPoint x: 45, endPoint y: 266, distance: 6.0
click at [47, 269] on span "Click here to close" at bounding box center [50, 275] width 101 height 477
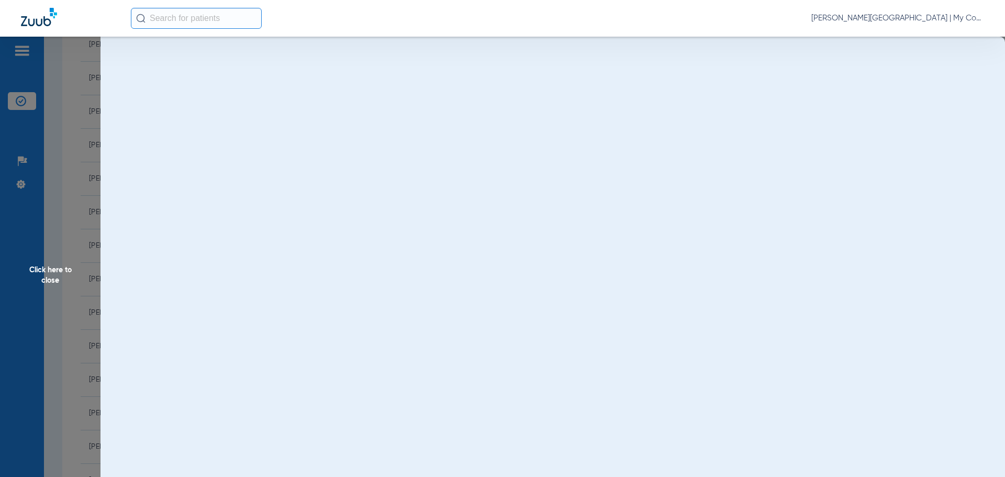
scroll to position [0, 0]
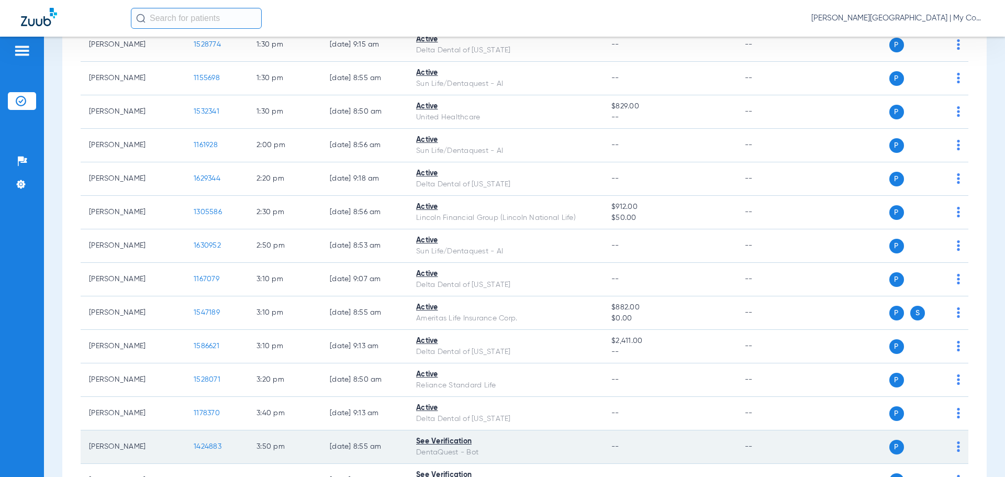
click at [208, 445] on span "1424883" at bounding box center [208, 446] width 28 height 7
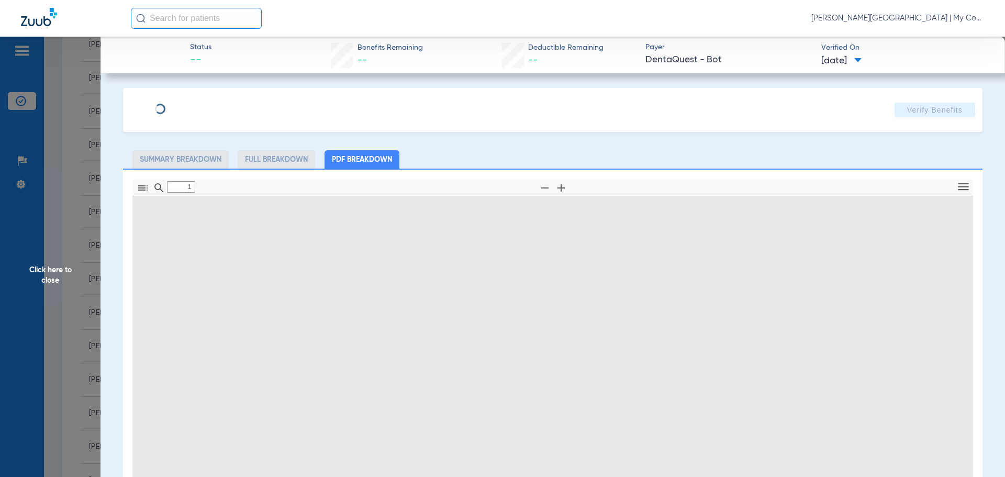
type input "0"
select select "page-width"
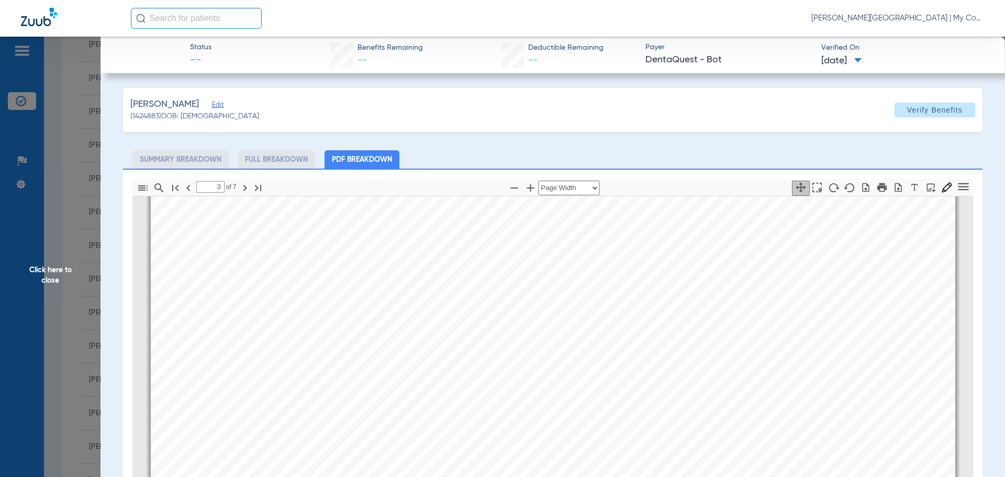
scroll to position [1157, 0]
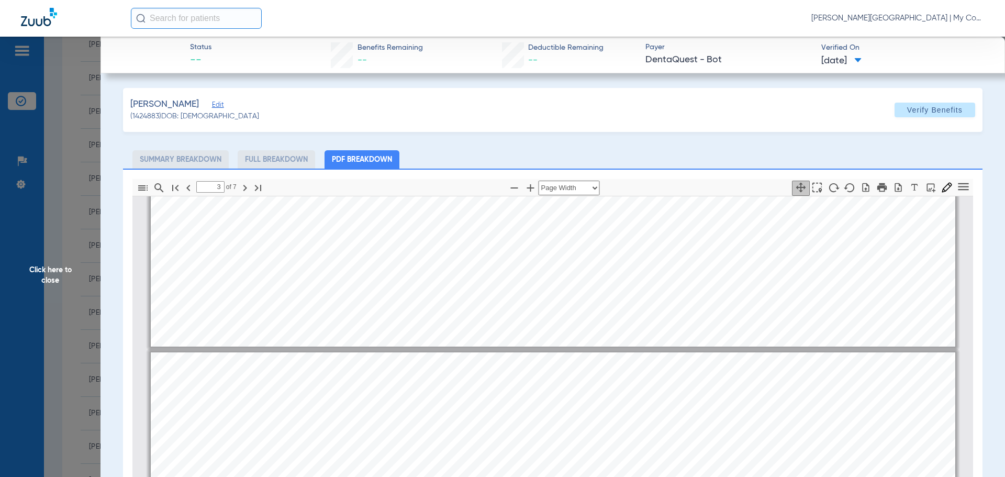
type input "2"
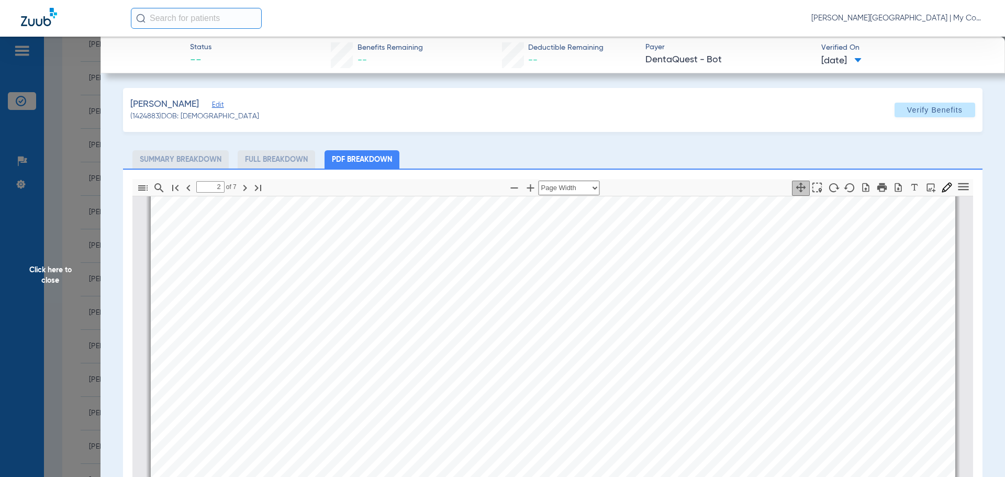
scroll to position [581, 0]
drag, startPoint x: 53, startPoint y: 280, endPoint x: 191, endPoint y: 222, distance: 149.7
click at [51, 279] on span "Click here to close" at bounding box center [50, 275] width 101 height 477
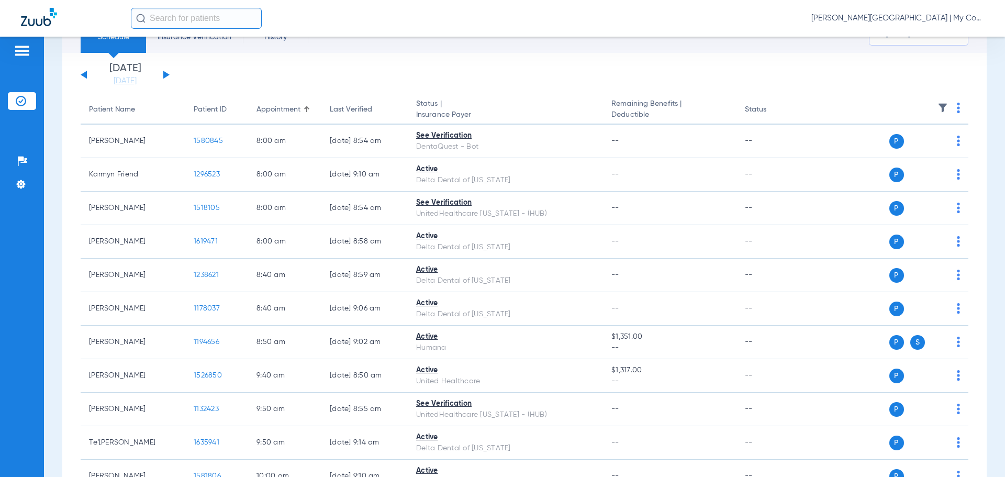
scroll to position [0, 0]
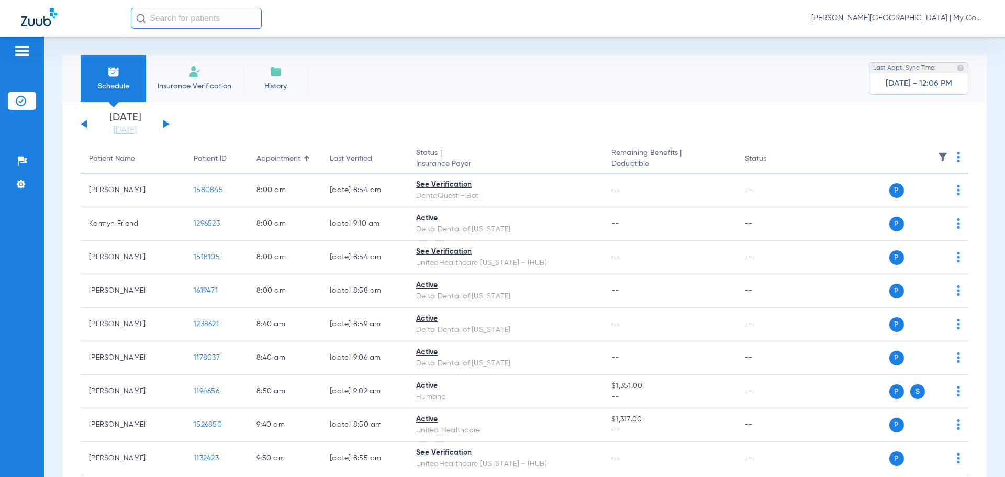
drag, startPoint x: 164, startPoint y: 121, endPoint x: 168, endPoint y: 142, distance: 21.3
click at [163, 121] on button at bounding box center [166, 124] width 6 height 8
click at [957, 159] on img at bounding box center [958, 157] width 3 height 10
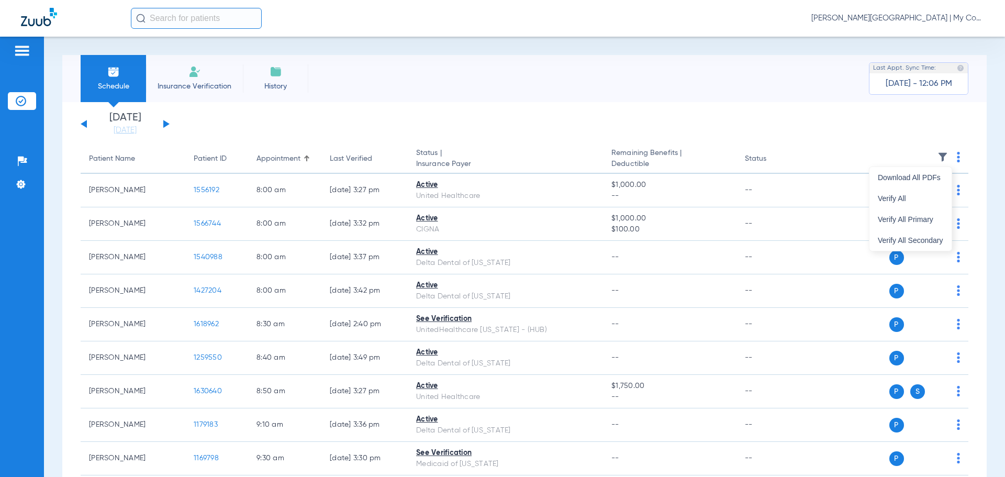
drag, startPoint x: 912, startPoint y: 195, endPoint x: 1000, endPoint y: 193, distance: 88.0
click at [912, 195] on span "Verify All" at bounding box center [910, 198] width 65 height 7
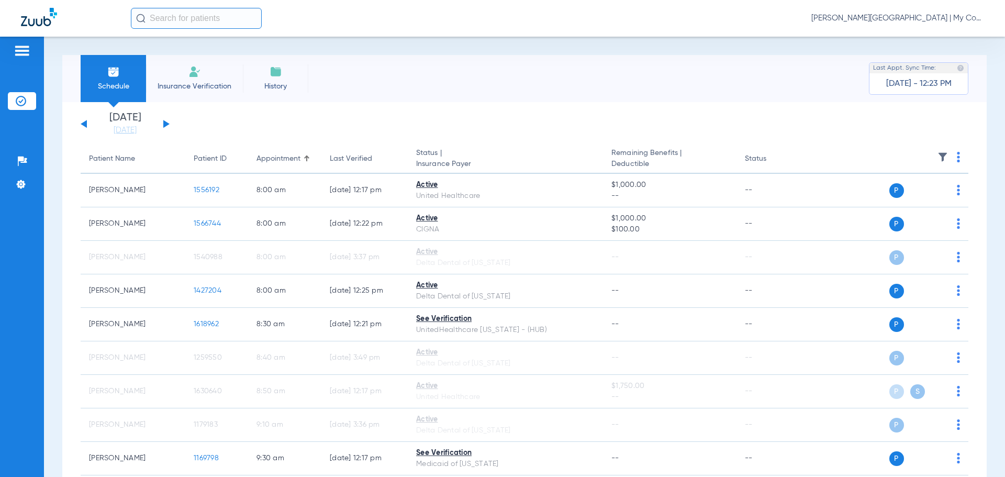
drag, startPoint x: 140, startPoint y: 131, endPoint x: 159, endPoint y: 158, distance: 32.4
click at [140, 131] on link "[DATE]" at bounding box center [125, 130] width 63 height 10
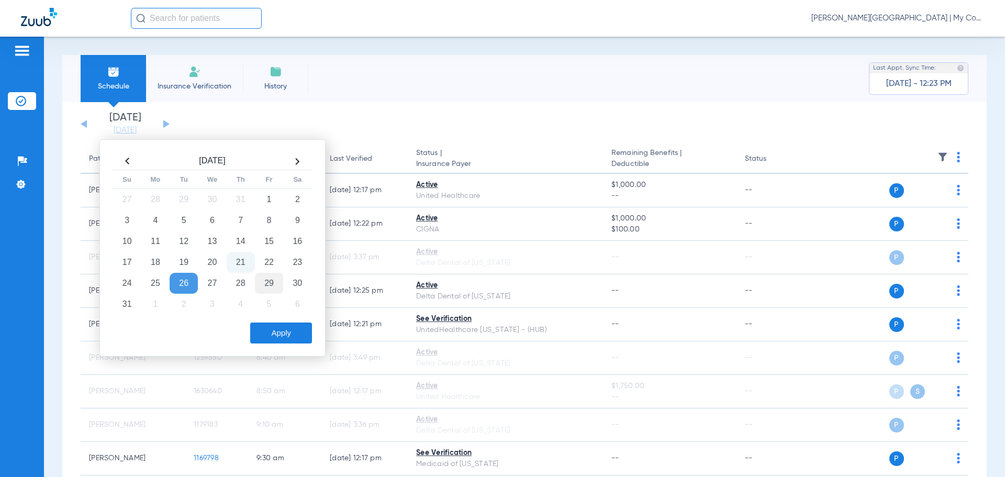
click at [270, 282] on td "29" at bounding box center [269, 283] width 28 height 21
click at [278, 338] on button "Apply" at bounding box center [281, 332] width 62 height 21
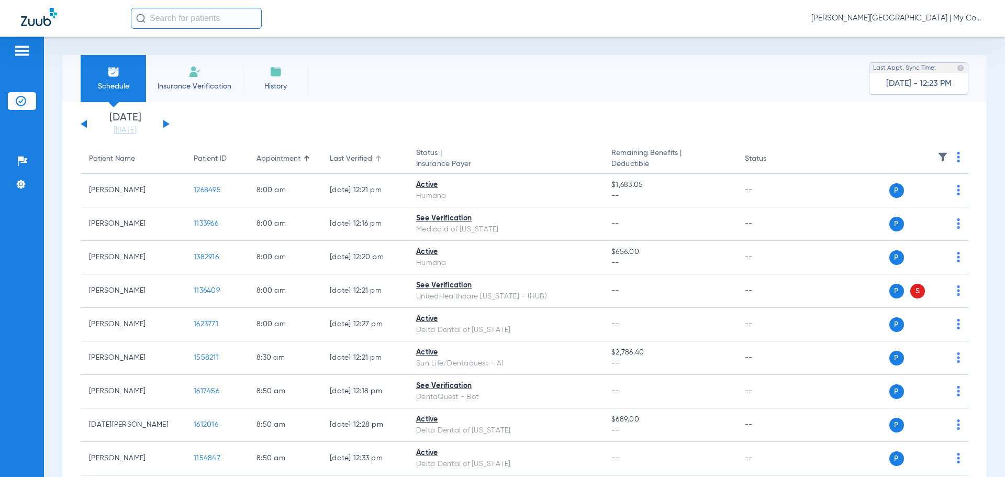
click at [378, 154] on div "Last Verified" at bounding box center [365, 158] width 70 height 11
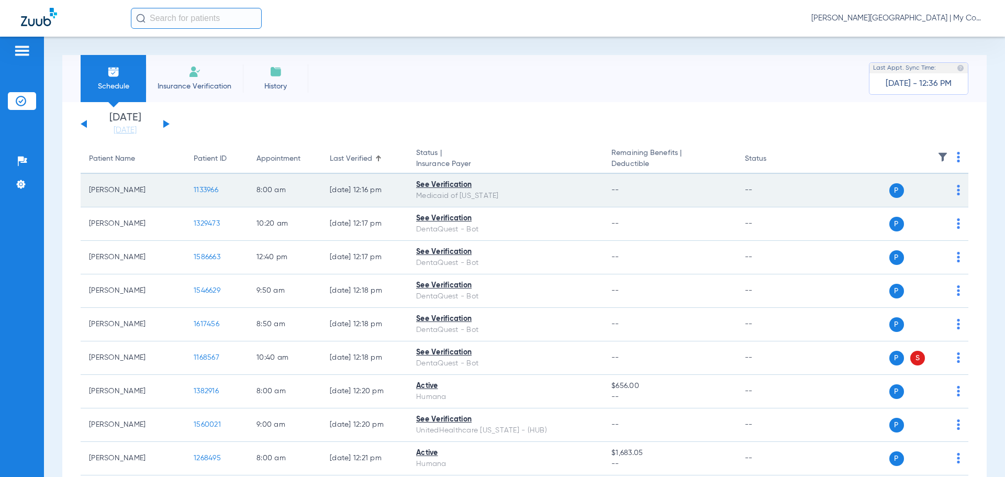
click at [212, 192] on span "1133966" at bounding box center [206, 189] width 25 height 7
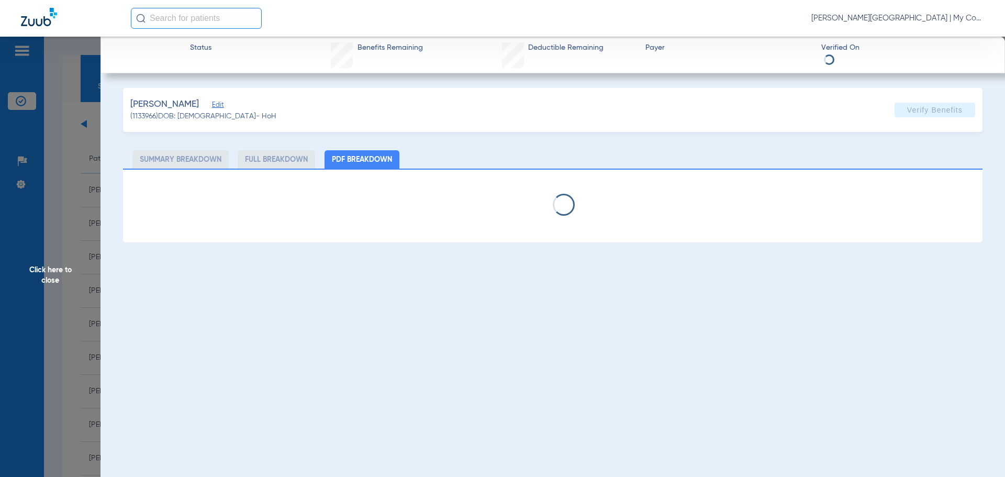
select select "page-width"
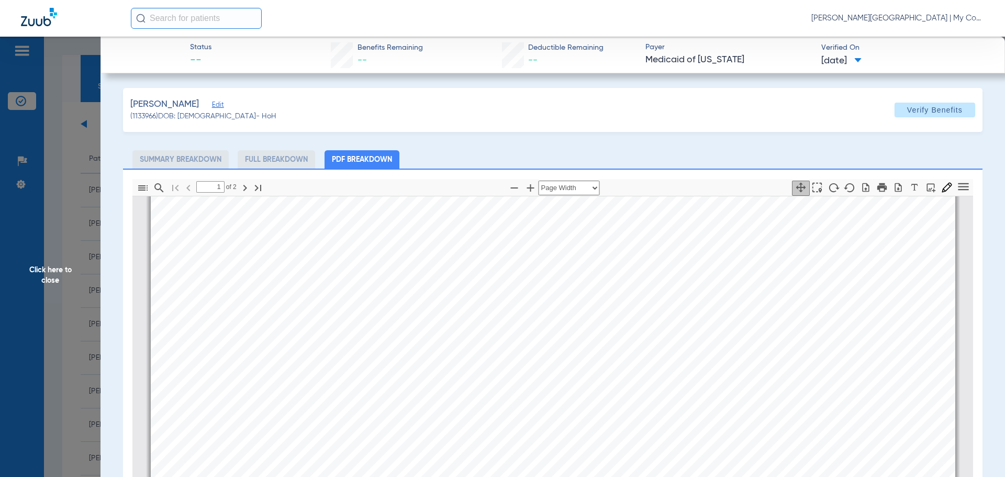
scroll to position [895, 0]
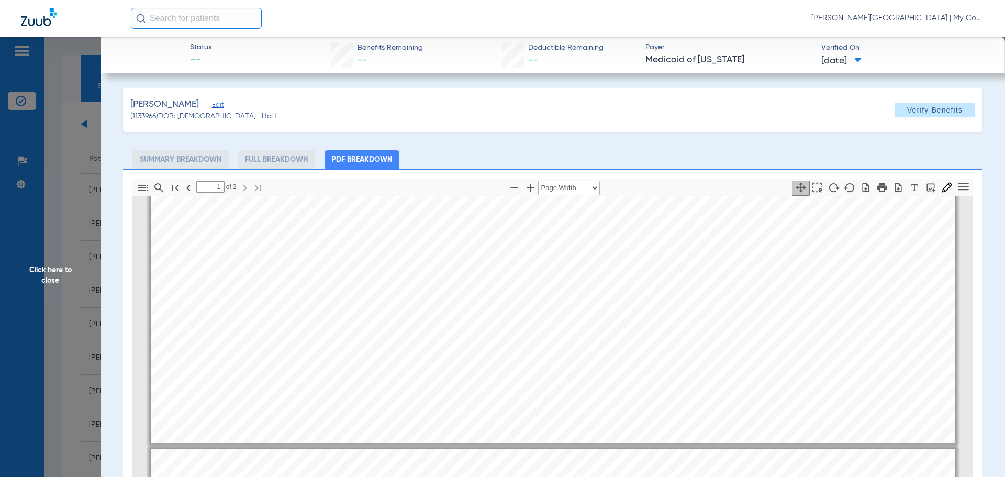
type input "2"
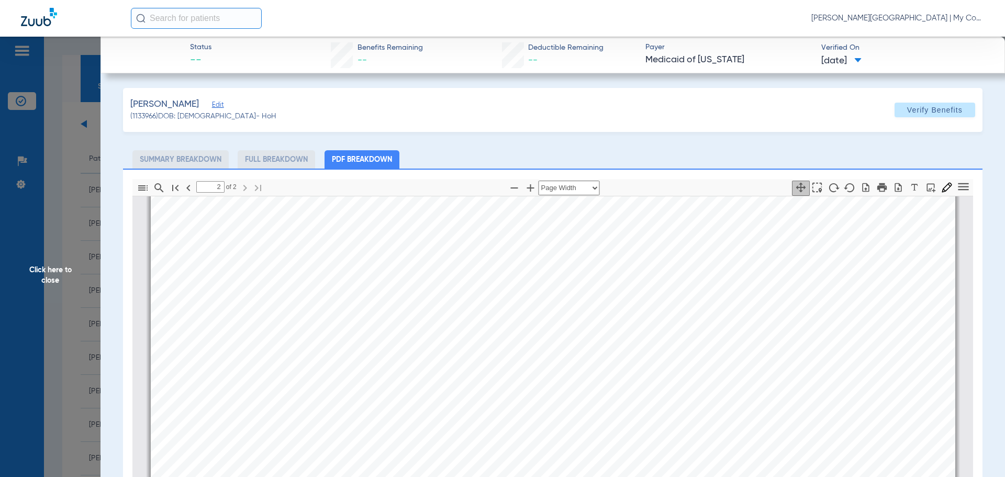
scroll to position [1523, 0]
drag, startPoint x: 65, startPoint y: 269, endPoint x: 96, endPoint y: 271, distance: 31.5
click at [64, 269] on span "Click here to close" at bounding box center [50, 275] width 101 height 477
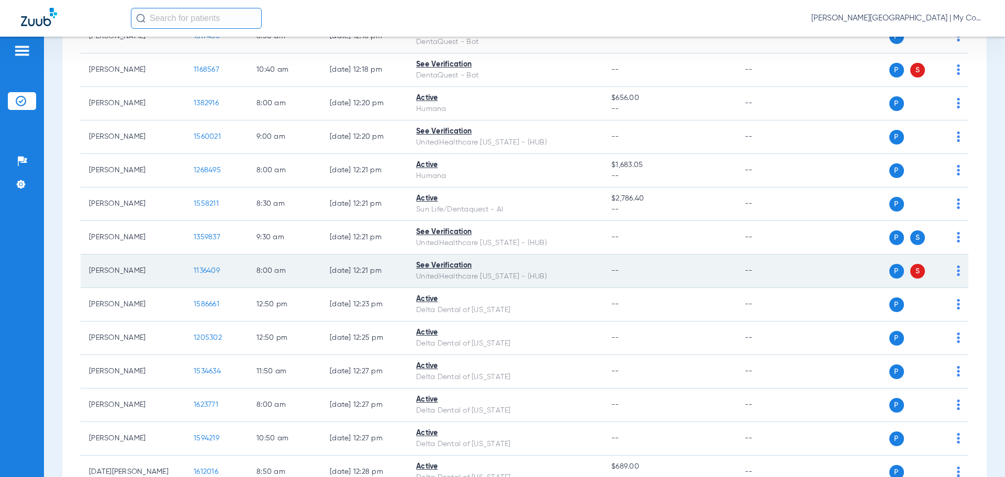
scroll to position [314, 0]
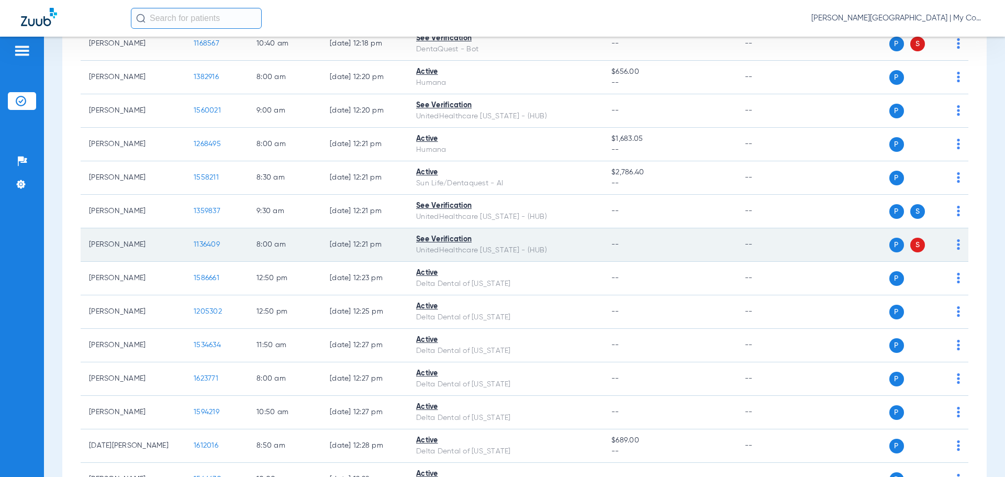
click at [209, 244] on span "1136409" at bounding box center [207, 244] width 26 height 7
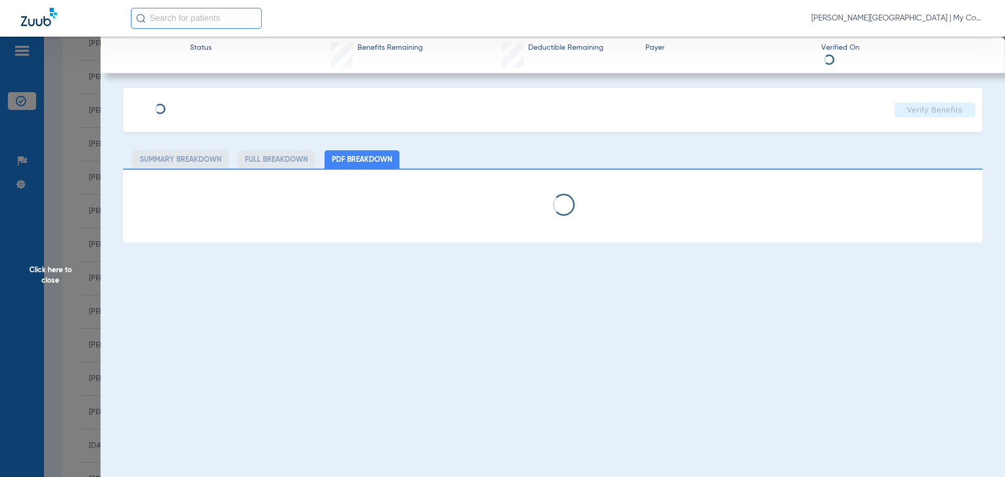
select select "page-width"
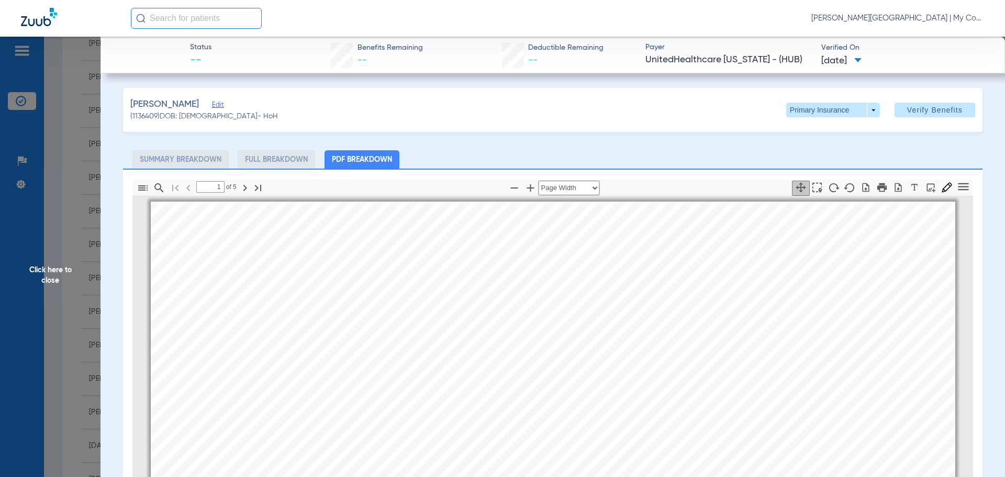
scroll to position [5, 0]
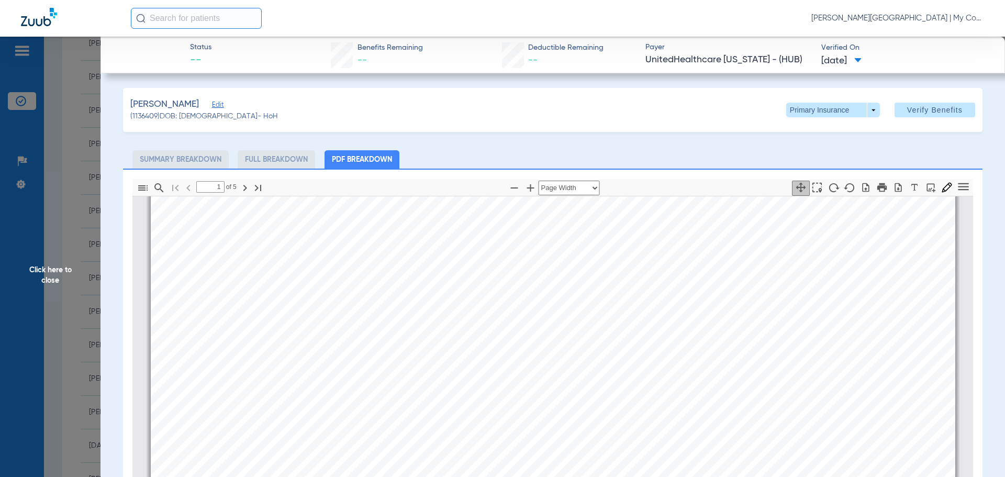
type input "2"
click at [55, 269] on span "Click here to close" at bounding box center [50, 275] width 101 height 477
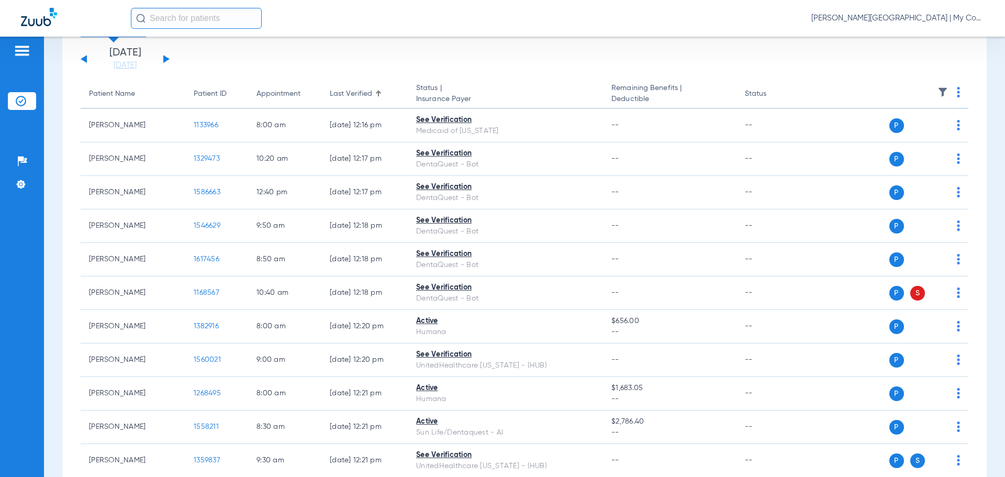
scroll to position [0, 0]
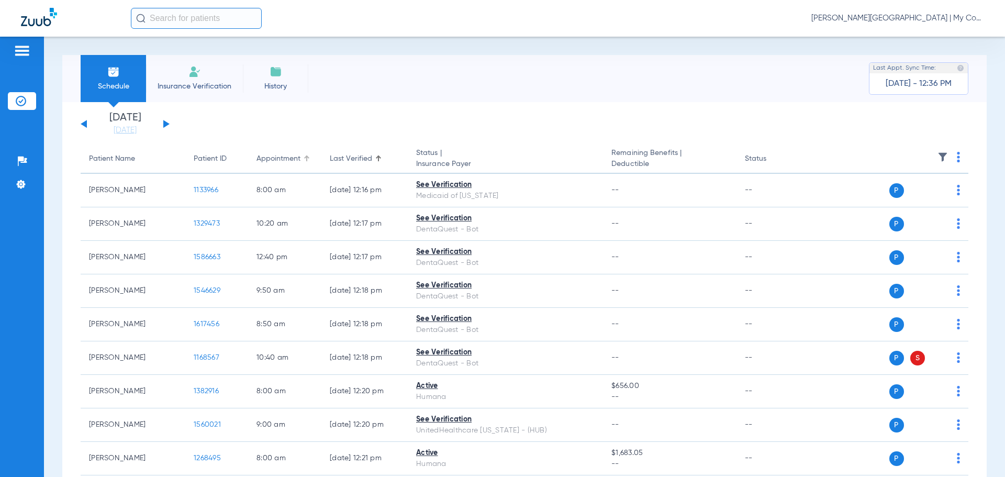
click at [304, 159] on div at bounding box center [307, 158] width 6 height 6
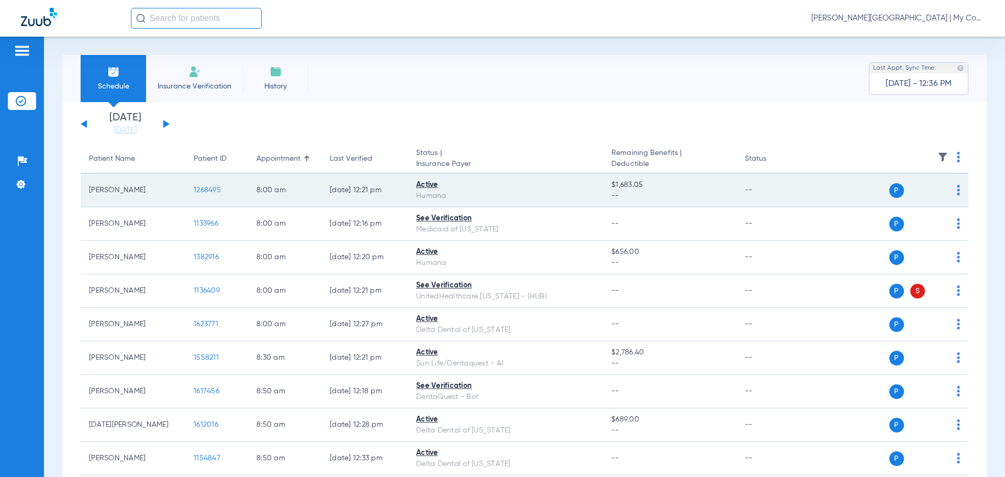
click at [202, 189] on span "1268495" at bounding box center [207, 189] width 27 height 7
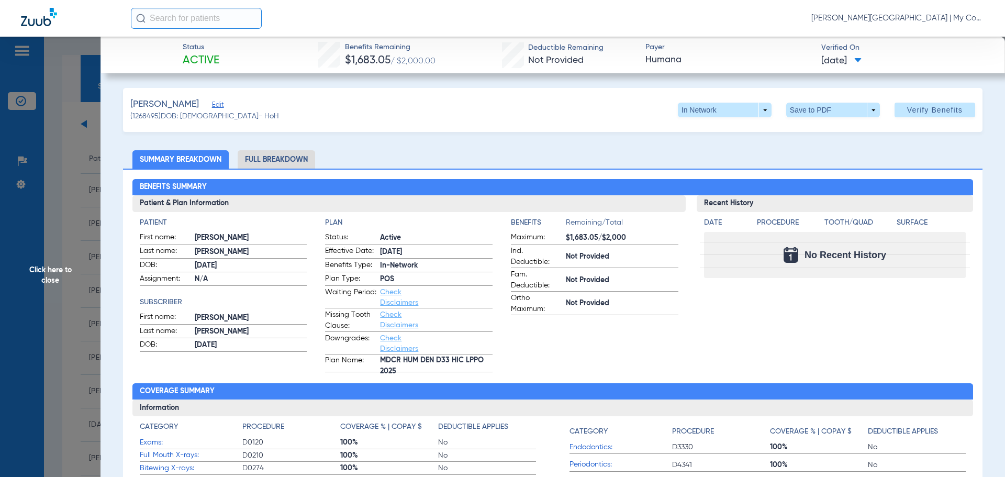
drag, startPoint x: 37, startPoint y: 270, endPoint x: 75, endPoint y: 291, distance: 44.0
click at [39, 273] on span "Click here to close" at bounding box center [50, 275] width 101 height 477
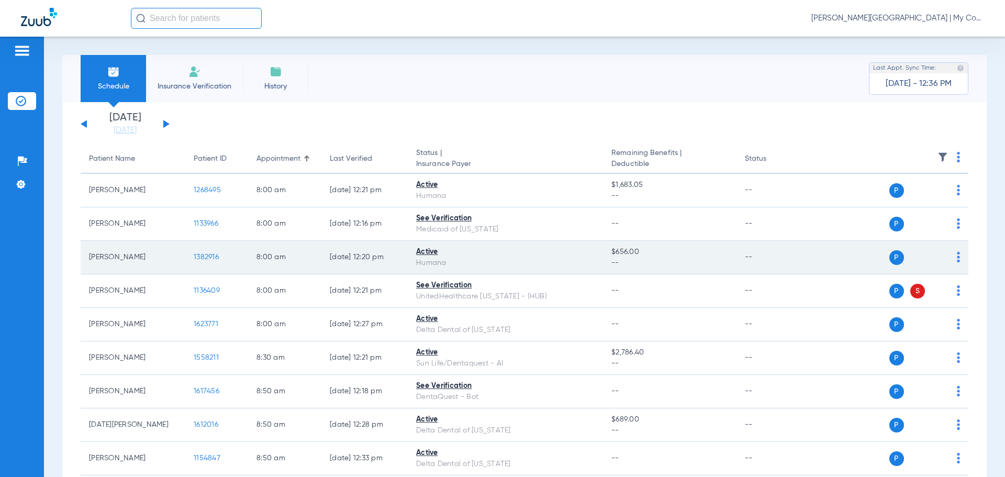
click at [210, 254] on span "1382916" at bounding box center [206, 256] width 25 height 7
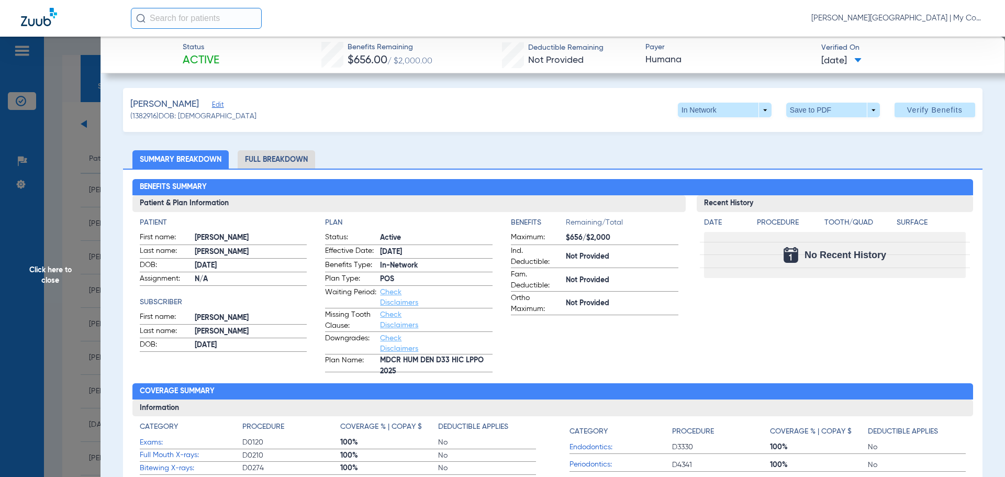
drag, startPoint x: 50, startPoint y: 274, endPoint x: 75, endPoint y: 287, distance: 27.9
click at [51, 274] on span "Click here to close" at bounding box center [50, 275] width 101 height 477
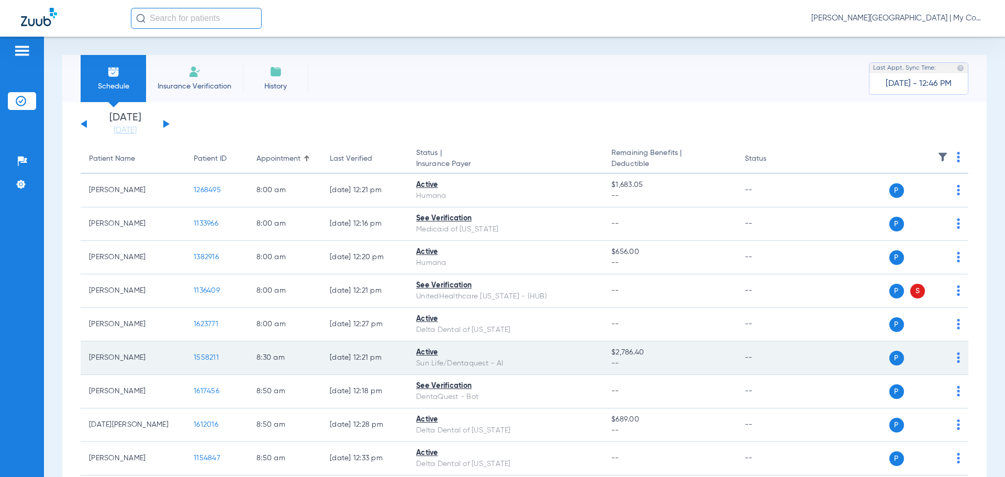
drag, startPoint x: 75, startPoint y: 287, endPoint x: 184, endPoint y: 360, distance: 131.3
click at [175, 361] on td "Duane Shay" at bounding box center [133, 358] width 105 height 34
click at [210, 359] on span "1558211" at bounding box center [206, 357] width 25 height 7
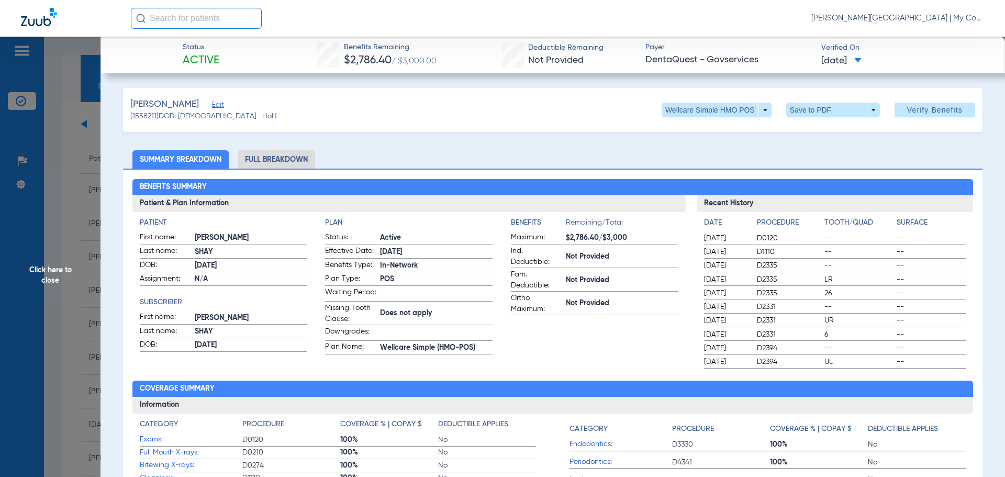
click at [50, 272] on span "Click here to close" at bounding box center [50, 275] width 101 height 477
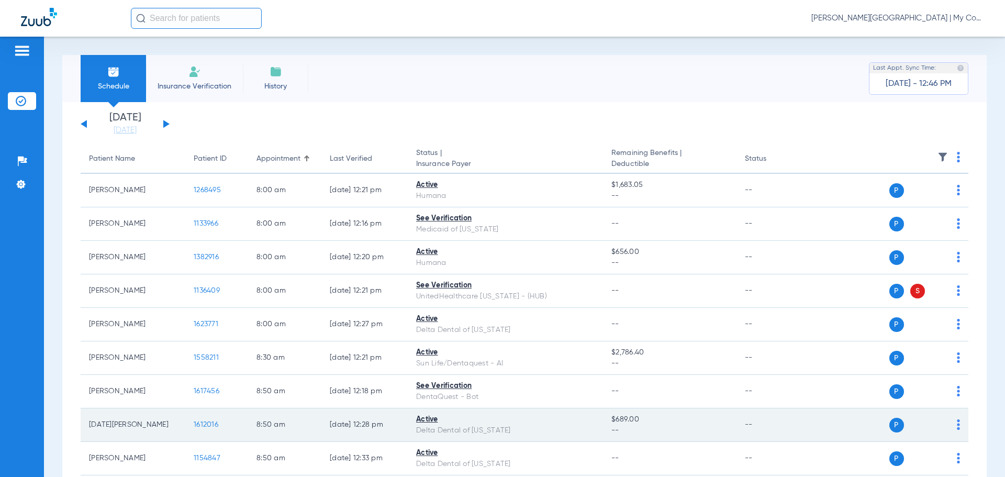
click at [201, 426] on span "1612016" at bounding box center [206, 424] width 25 height 7
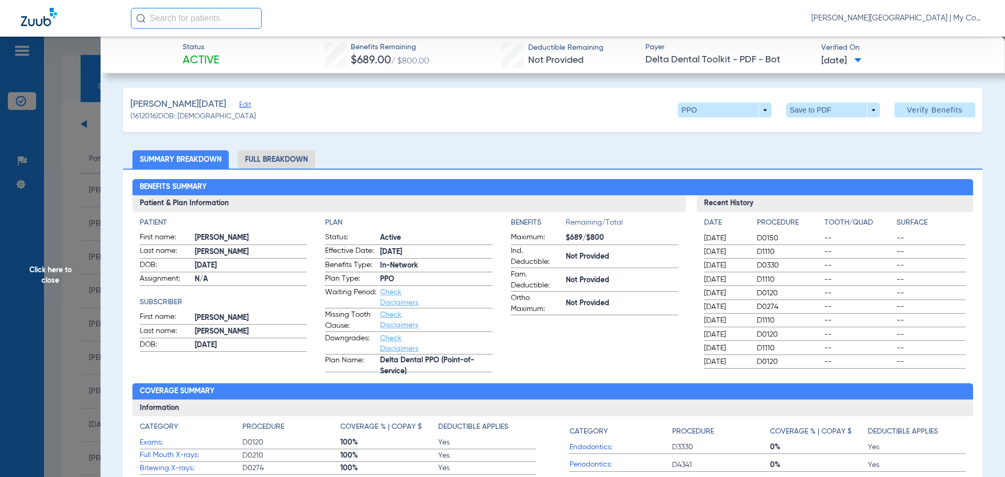
click at [275, 159] on li "Full Breakdown" at bounding box center [276, 159] width 77 height 18
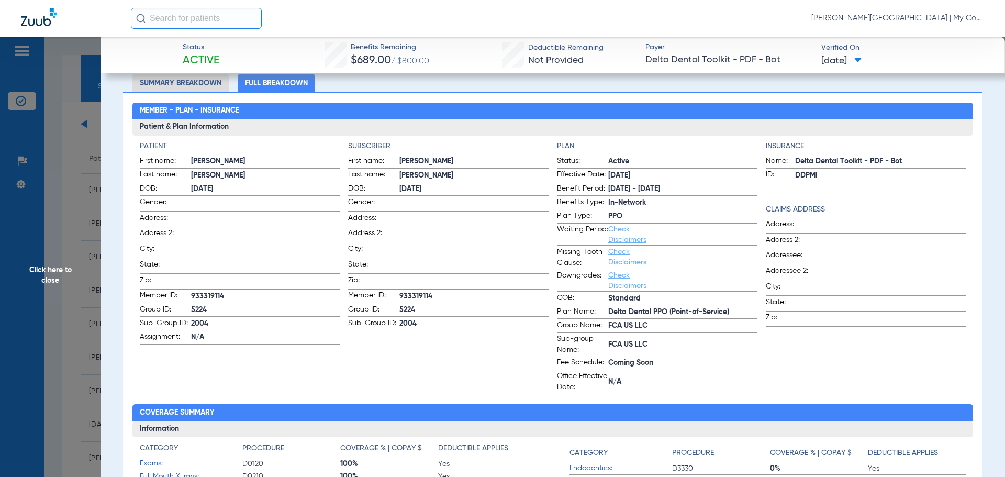
scroll to position [52, 0]
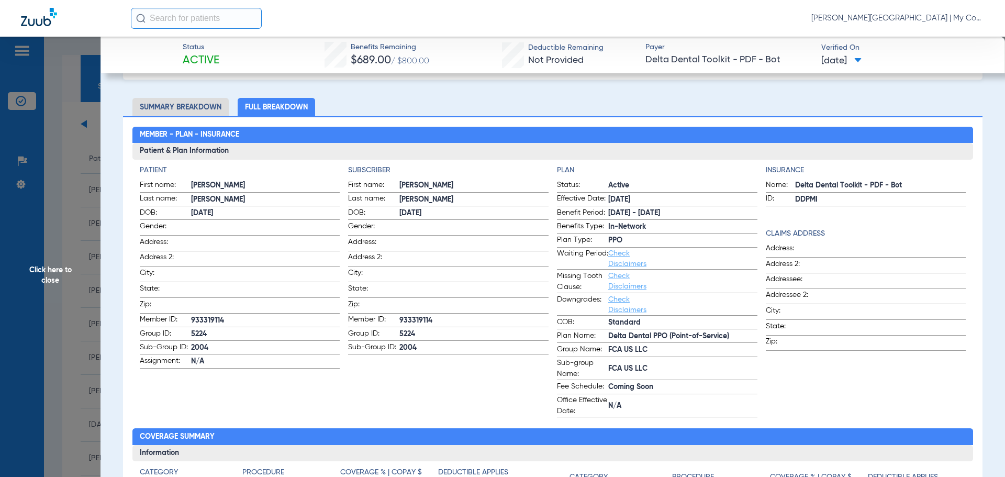
drag, startPoint x: 52, startPoint y: 272, endPoint x: 97, endPoint y: 277, distance: 45.8
click at [53, 270] on span "Click here to close" at bounding box center [50, 275] width 101 height 477
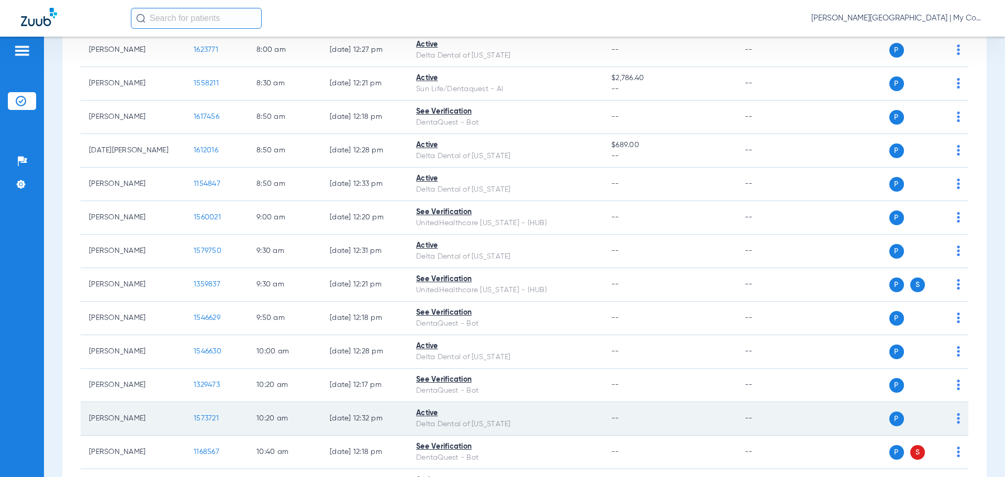
scroll to position [419, 0]
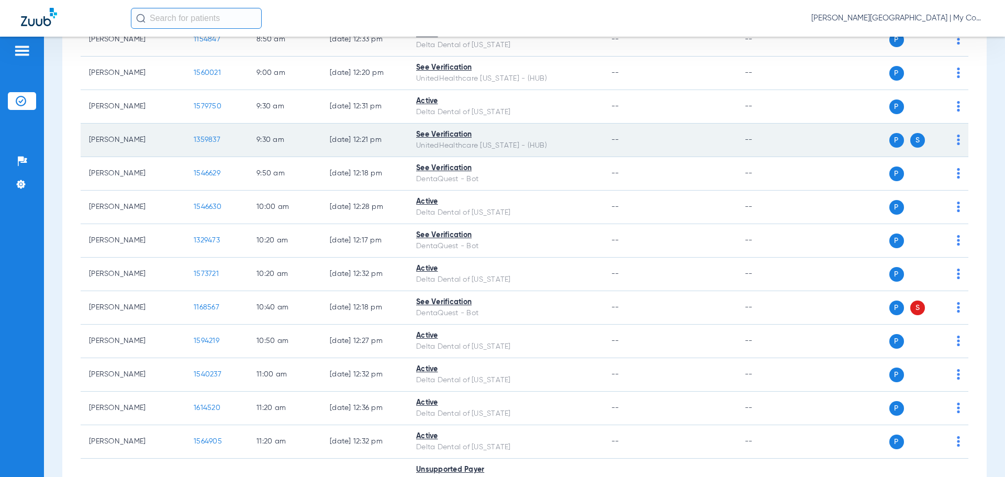
click at [213, 137] on span "1359837" at bounding box center [207, 139] width 27 height 7
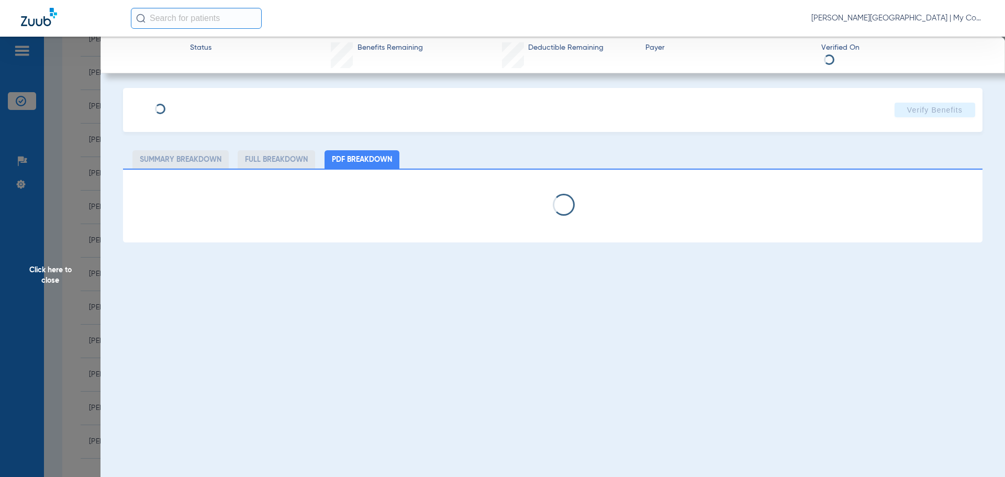
select select "page-width"
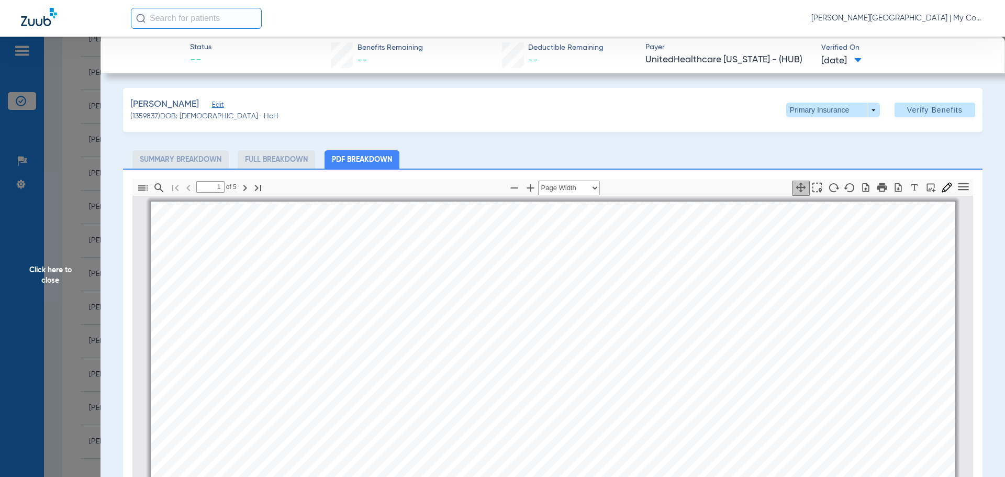
scroll to position [5, 0]
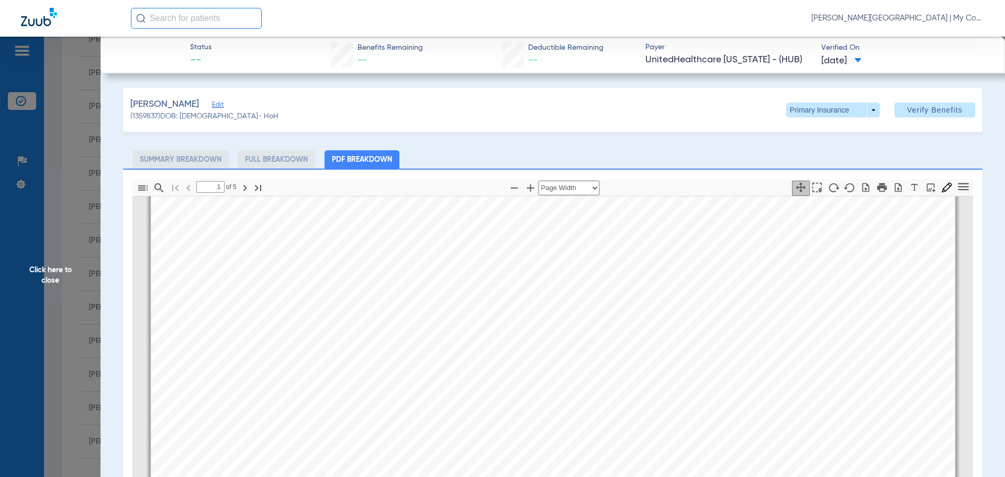
type input "2"
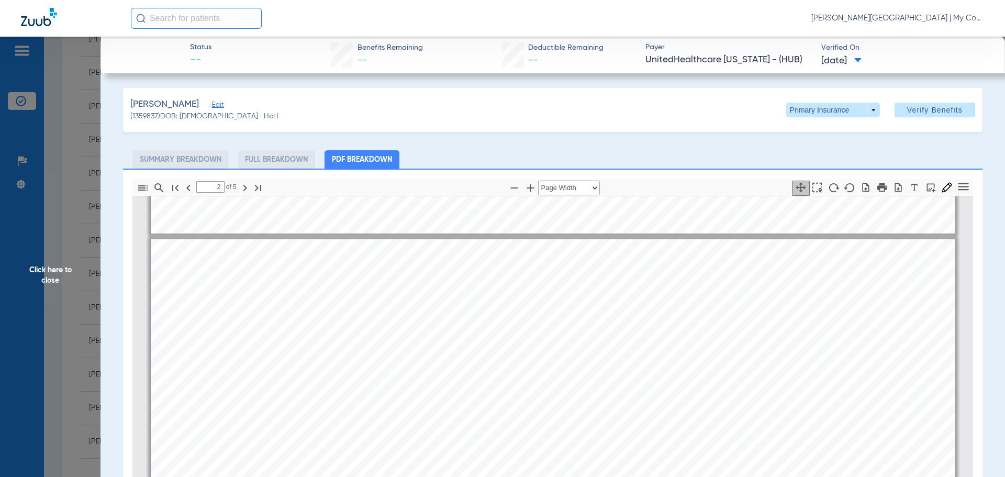
scroll to position [1471, 0]
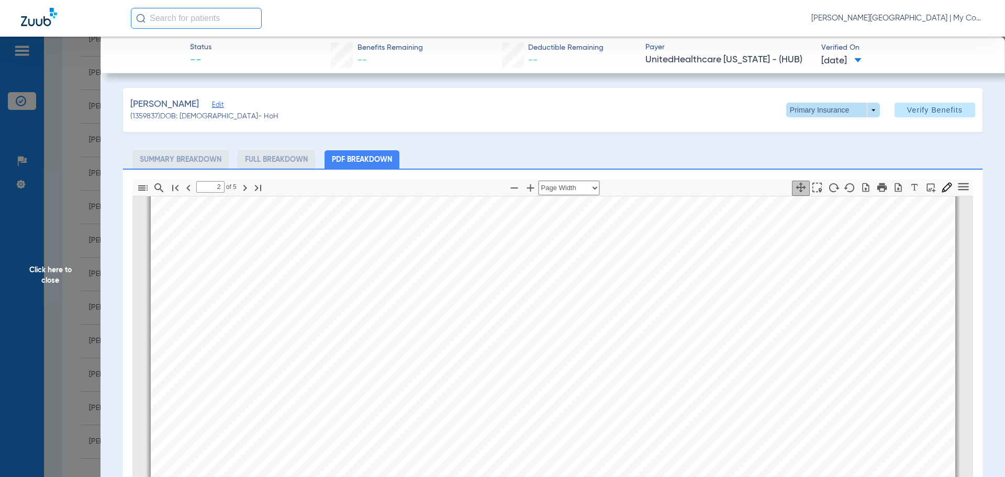
click at [862, 106] on span at bounding box center [833, 110] width 94 height 15
click at [812, 149] on span "Secondary Insurance" at bounding box center [821, 151] width 69 height 7
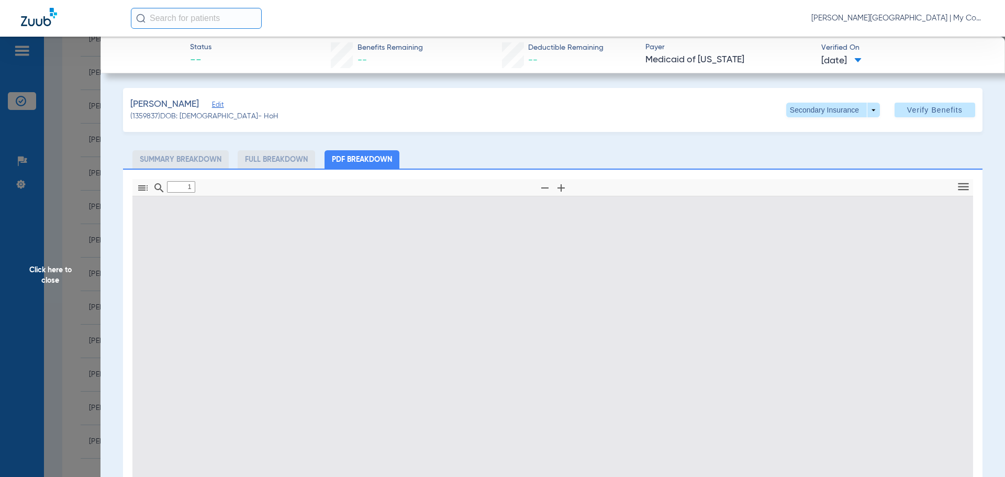
type input "0"
select select "page-width"
type input "1"
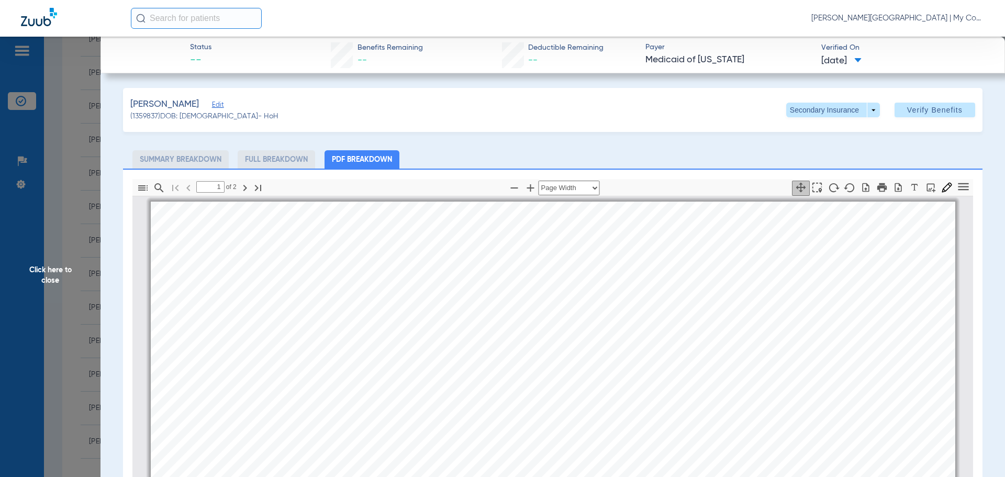
scroll to position [5, 0]
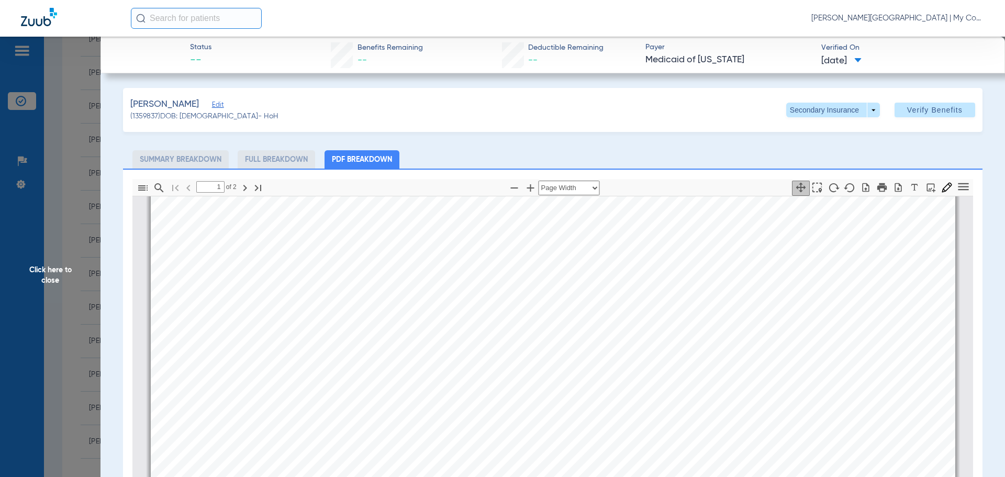
drag, startPoint x: 36, startPoint y: 274, endPoint x: 41, endPoint y: 276, distance: 5.6
click at [38, 274] on span "Click here to close" at bounding box center [50, 275] width 101 height 477
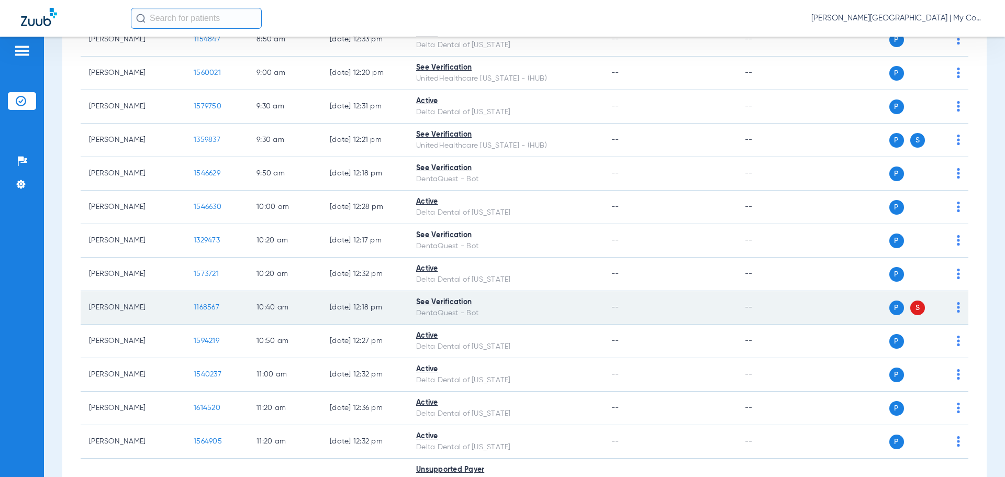
click at [210, 308] on span "1168567" at bounding box center [207, 307] width 26 height 7
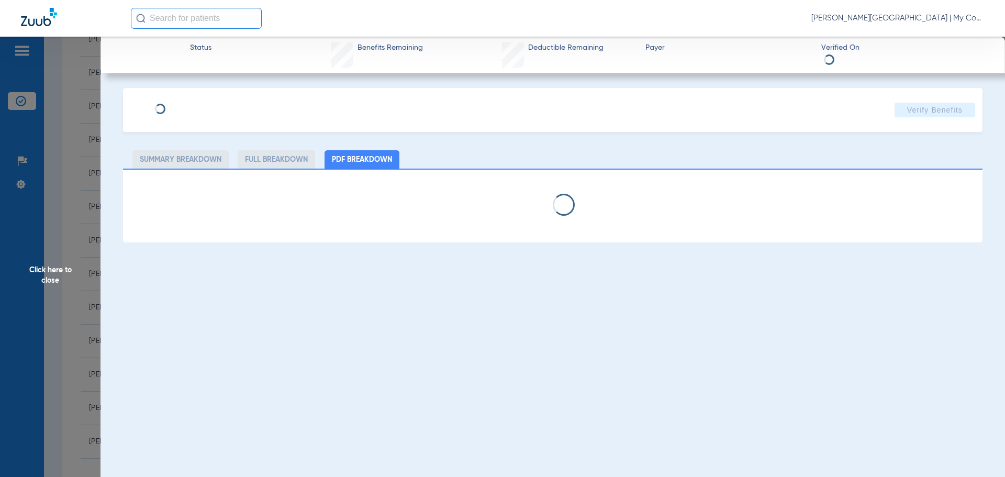
select select "page-width"
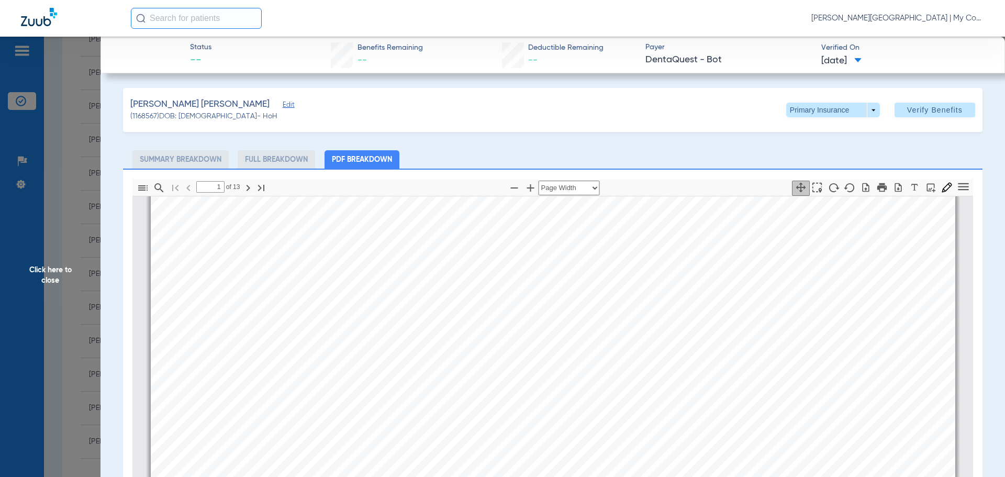
scroll to position [58, 0]
type input "2"
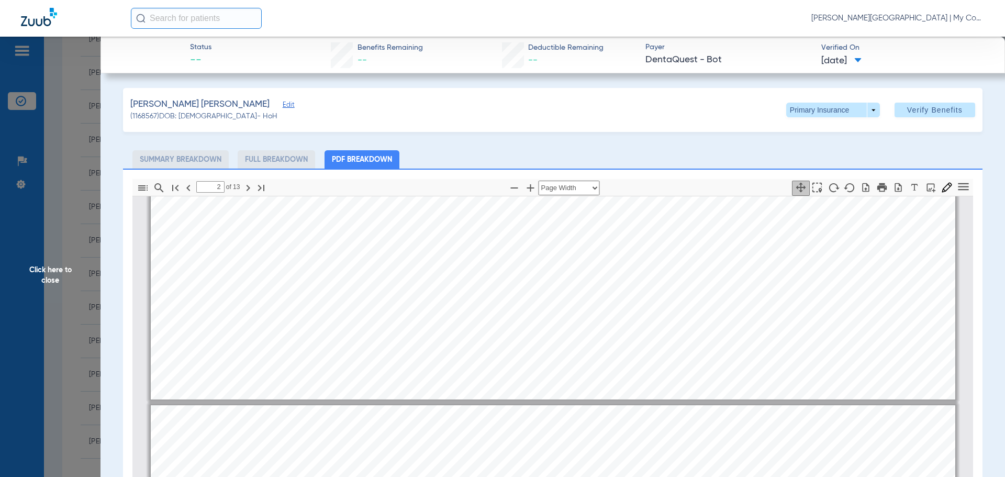
drag, startPoint x: 57, startPoint y: 282, endPoint x: 78, endPoint y: 295, distance: 25.4
click at [56, 281] on span "Click here to close" at bounding box center [50, 275] width 101 height 477
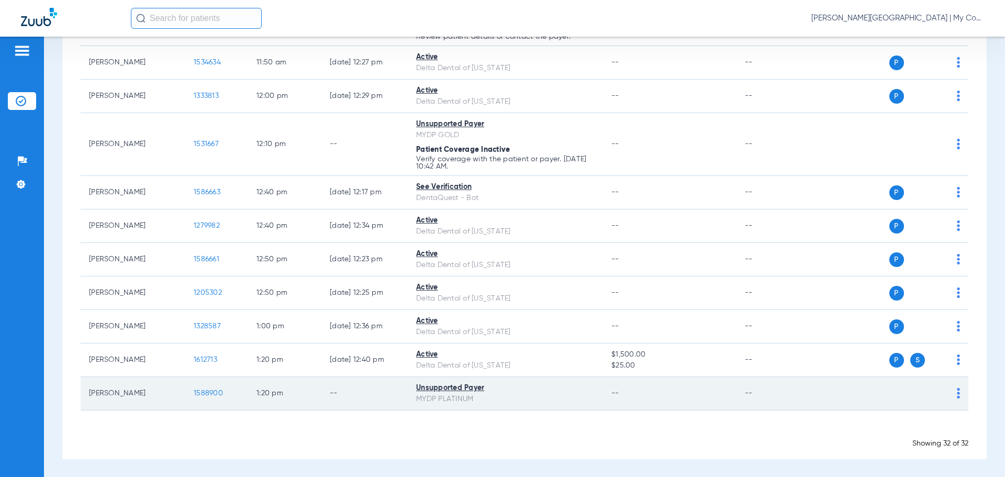
scroll to position [887, 0]
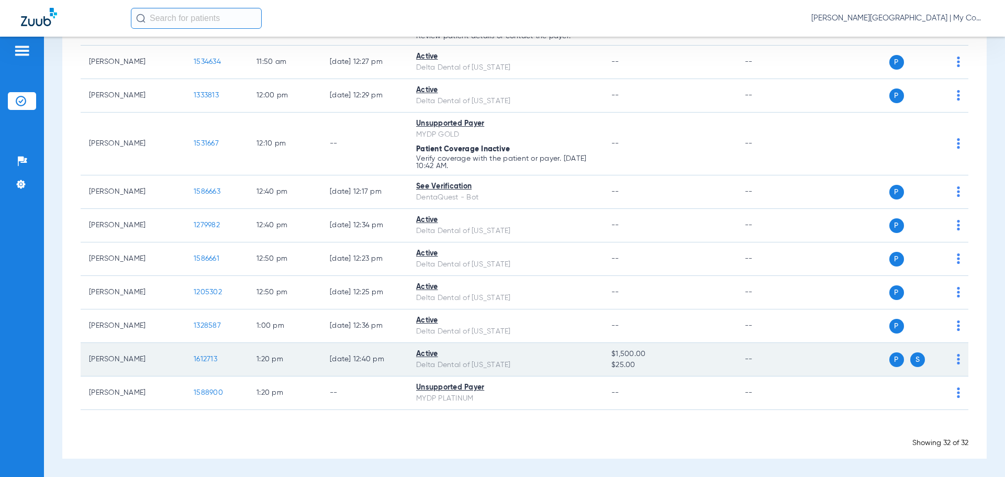
click at [202, 360] on span "1612713" at bounding box center [206, 358] width 24 height 7
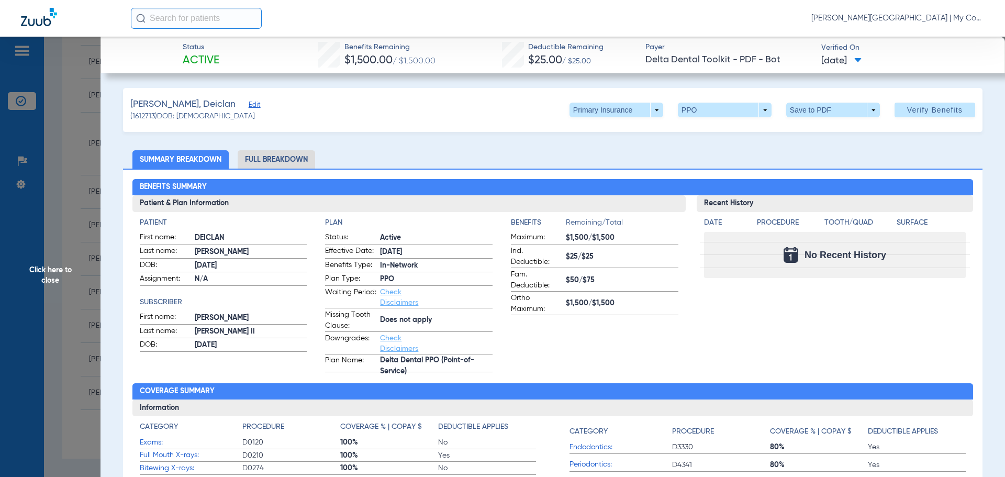
click at [279, 162] on li "Full Breakdown" at bounding box center [276, 159] width 77 height 18
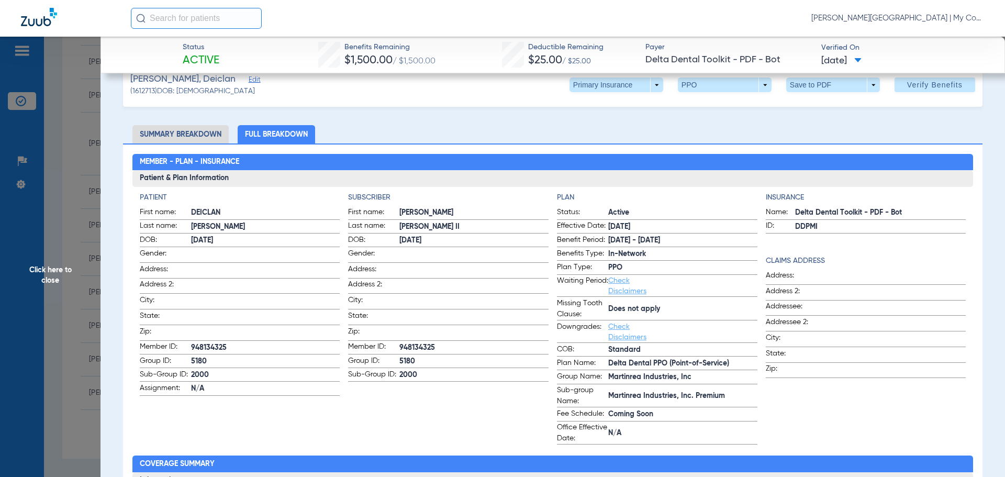
scroll to position [0, 0]
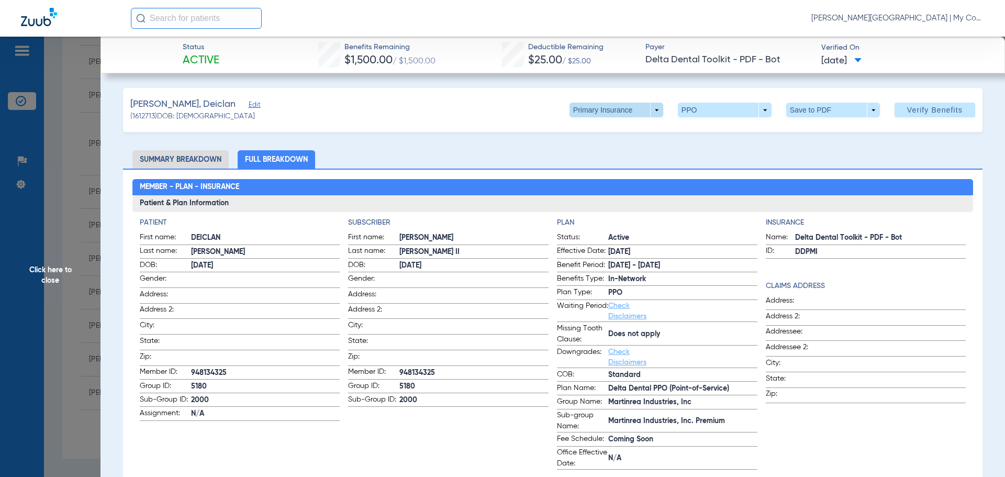
click at [648, 108] on span at bounding box center [617, 110] width 94 height 15
click at [616, 152] on span "Secondary Insurance" at bounding box center [605, 151] width 69 height 7
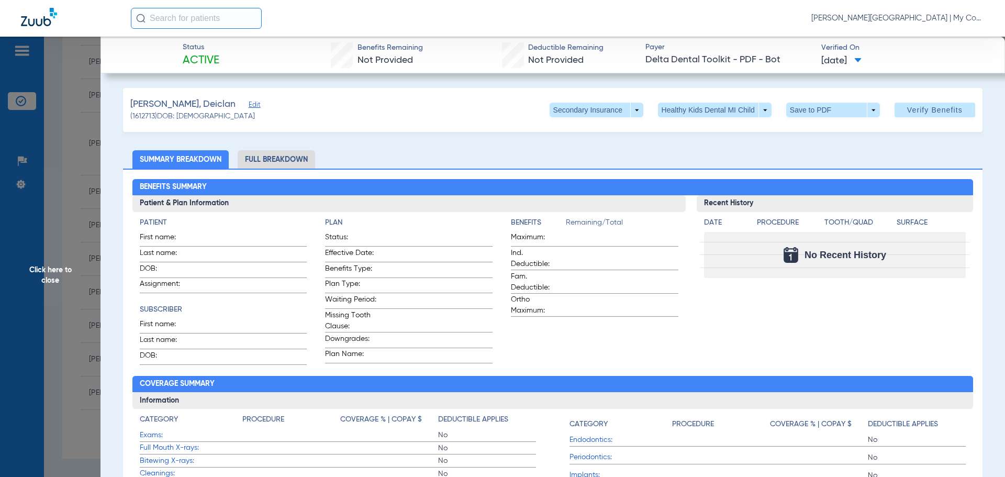
drag, startPoint x: 52, startPoint y: 272, endPoint x: 59, endPoint y: 274, distance: 7.0
click at [52, 272] on span "Click here to close" at bounding box center [50, 275] width 101 height 477
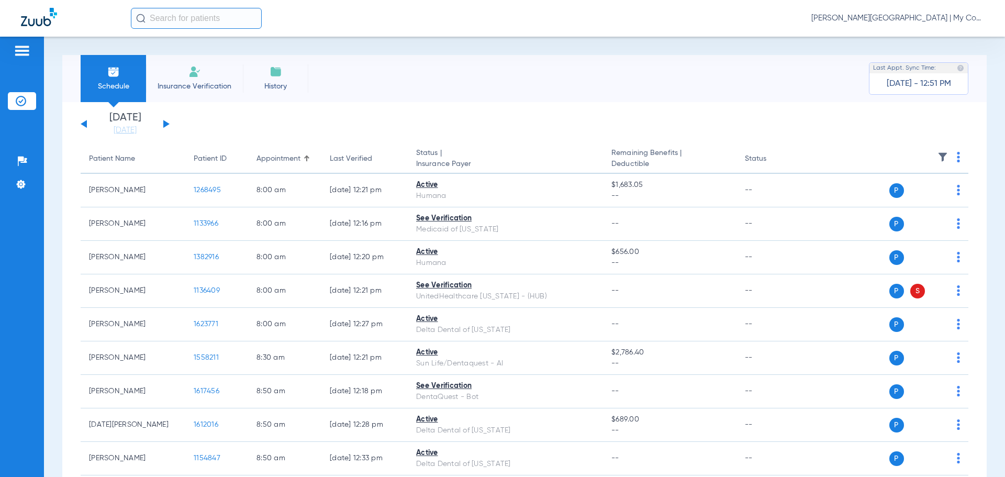
drag, startPoint x: 166, startPoint y: 120, endPoint x: 171, endPoint y: 126, distance: 7.0
click at [167, 120] on div "Tuesday 06-17-2025 Wednesday 06-18-2025 Thursday 06-19-2025 Friday 06-20-2025 S…" at bounding box center [125, 124] width 89 height 23
click at [127, 130] on link "[DATE]" at bounding box center [125, 130] width 63 height 10
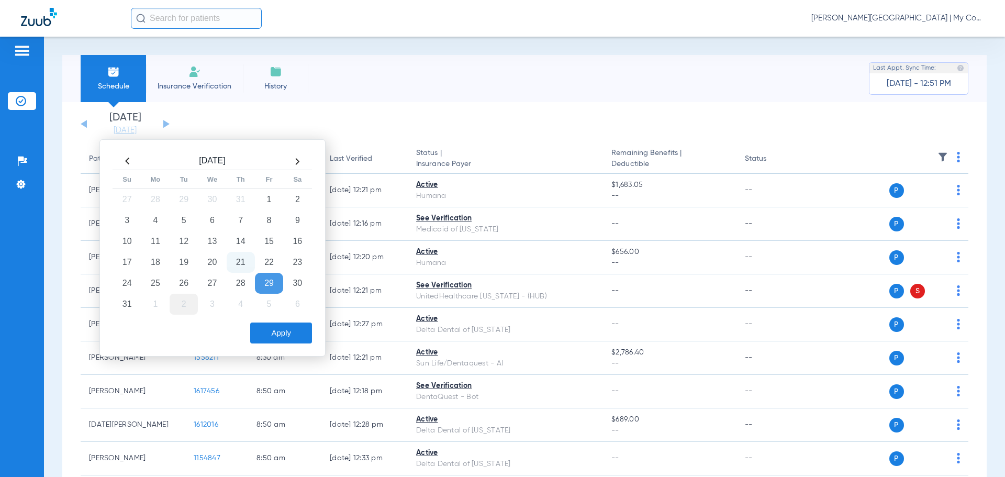
click at [182, 303] on td "2" at bounding box center [184, 304] width 28 height 21
click at [264, 329] on button "Apply" at bounding box center [281, 332] width 62 height 21
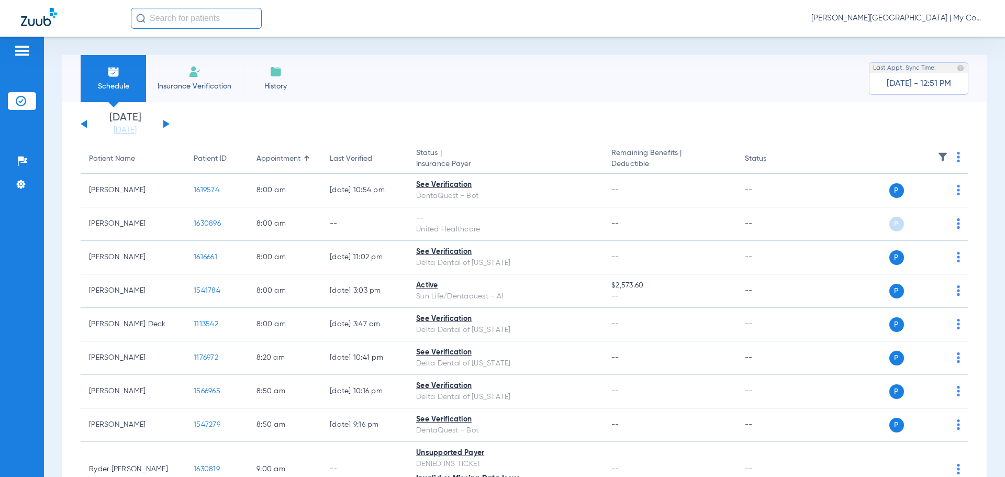
drag, startPoint x: 950, startPoint y: 158, endPoint x: 942, endPoint y: 163, distance: 9.0
click at [957, 157] on img at bounding box center [958, 157] width 3 height 10
click at [876, 198] on button "Verify All" at bounding box center [910, 198] width 82 height 21
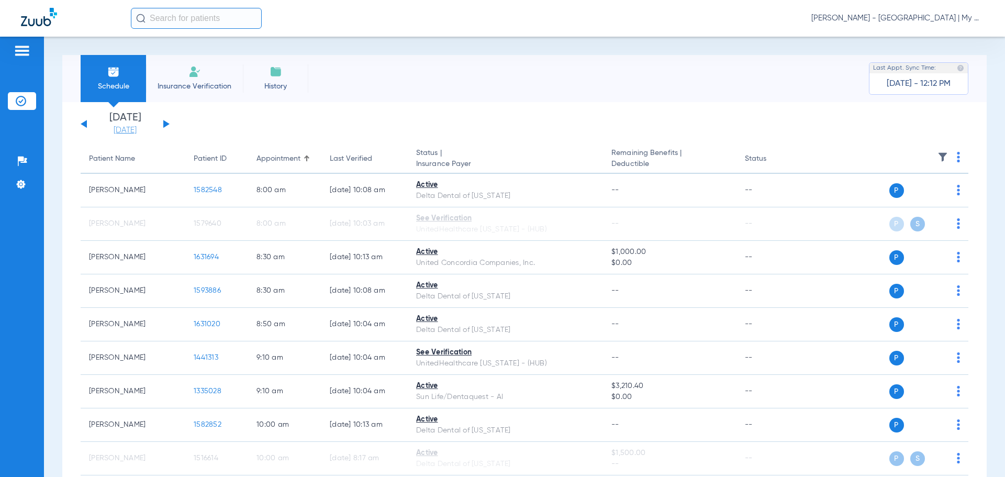
click at [139, 132] on link "[DATE]" at bounding box center [125, 130] width 63 height 10
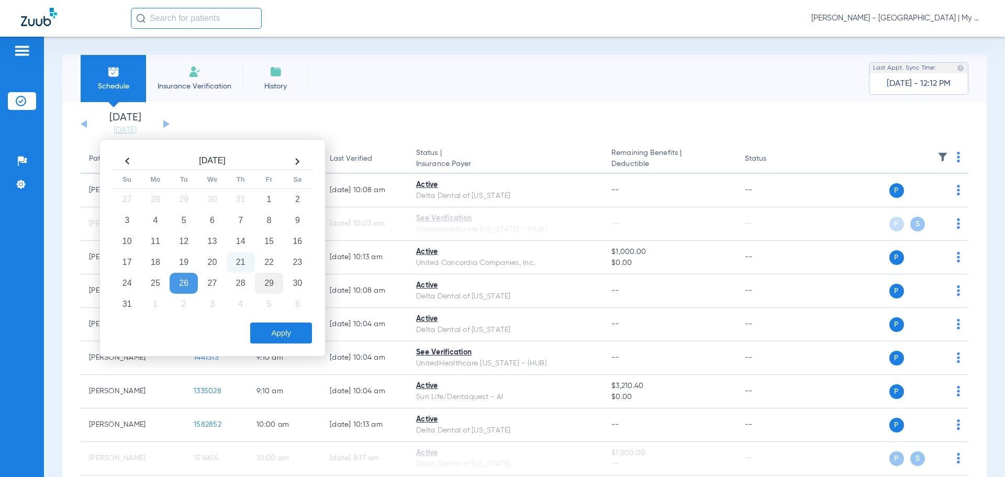
click at [263, 278] on td "29" at bounding box center [269, 283] width 28 height 21
drag, startPoint x: 283, startPoint y: 332, endPoint x: 304, endPoint y: 347, distance: 25.7
click at [283, 332] on button "Apply" at bounding box center [281, 332] width 62 height 21
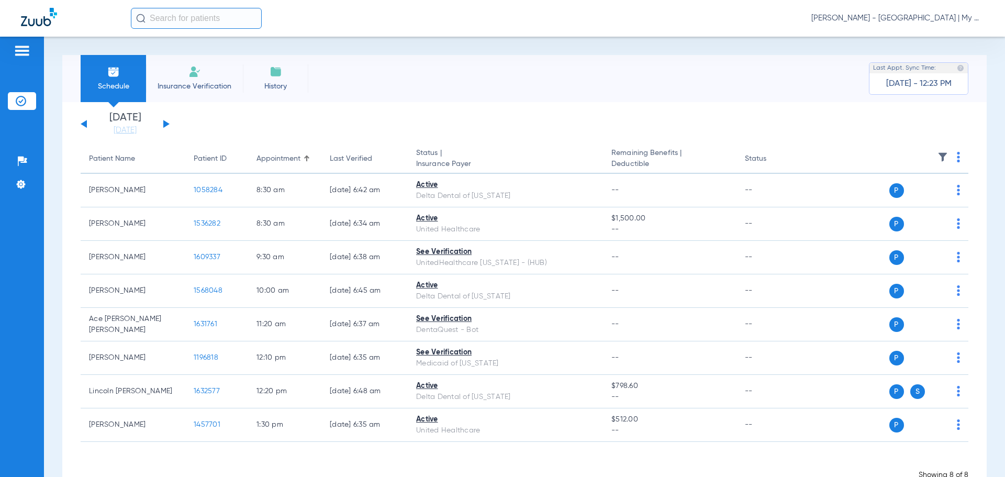
click at [947, 155] on th at bounding box center [888, 158] width 162 height 29
click at [957, 155] on img at bounding box center [958, 157] width 3 height 10
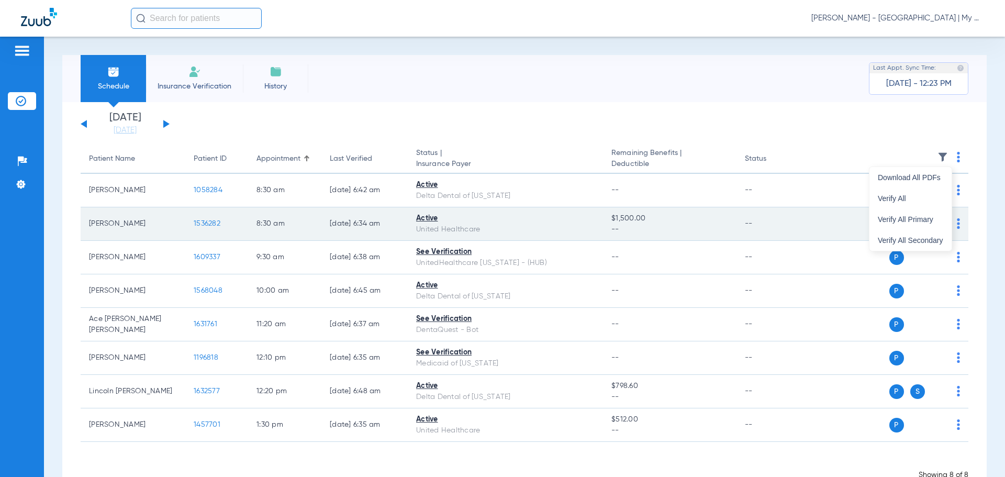
click at [907, 198] on span "Verify All" at bounding box center [910, 198] width 65 height 7
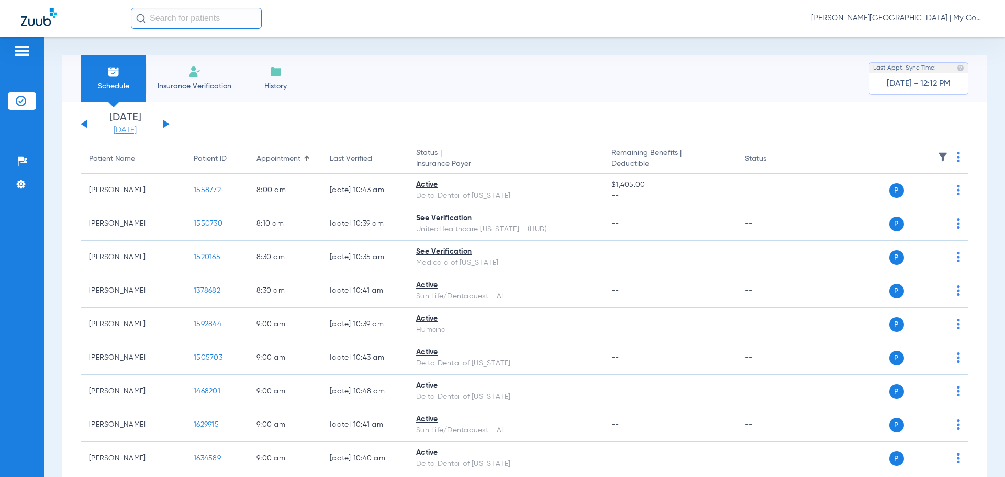
click at [126, 129] on link "[DATE]" at bounding box center [125, 130] width 63 height 10
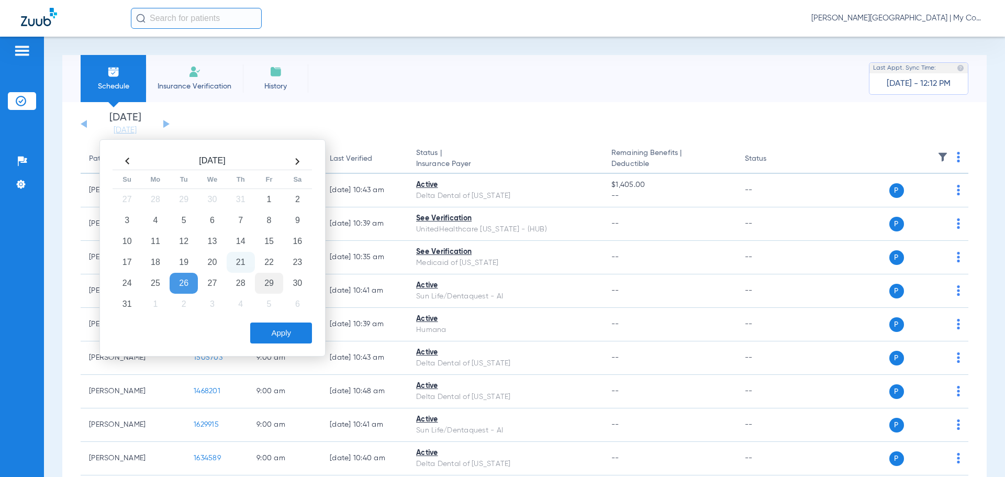
click at [266, 277] on td "29" at bounding box center [269, 283] width 28 height 21
click at [287, 336] on button "Apply" at bounding box center [281, 332] width 62 height 21
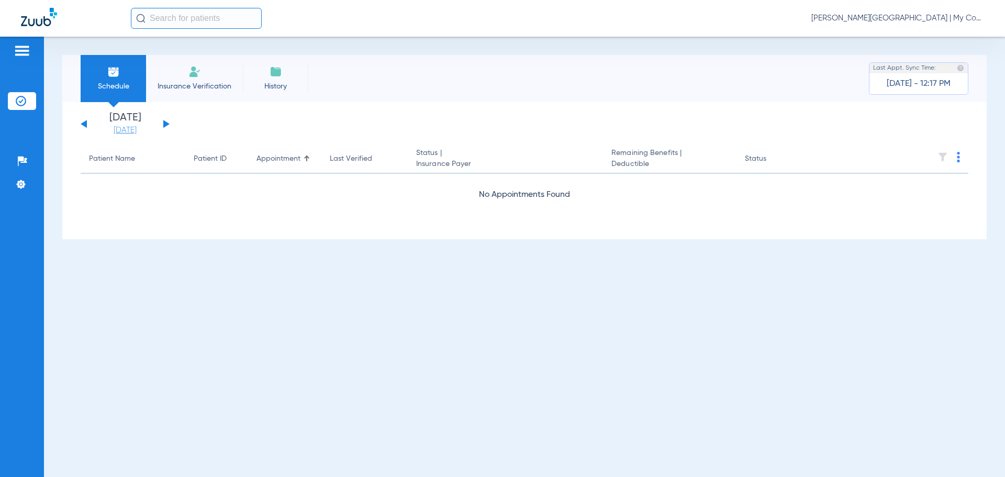
click at [138, 127] on link "[DATE]" at bounding box center [125, 130] width 63 height 10
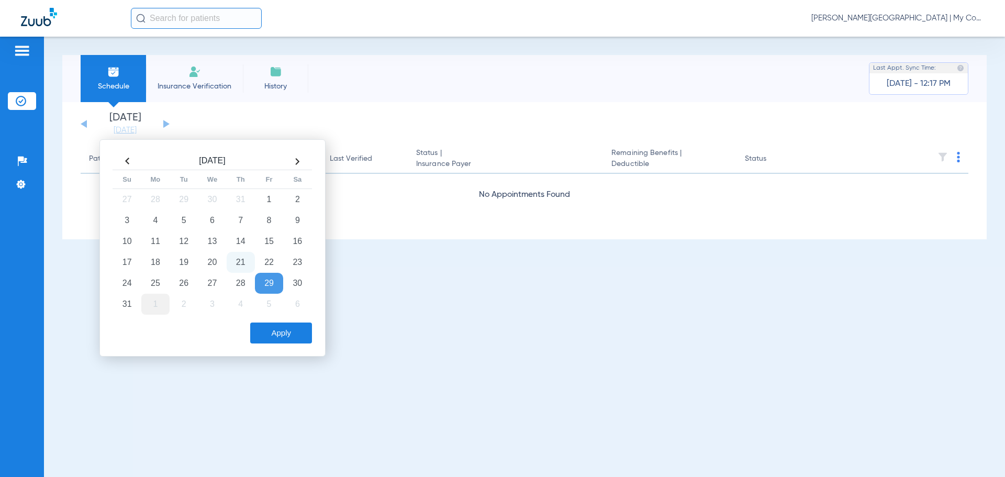
click at [152, 304] on td "1" at bounding box center [155, 304] width 28 height 21
click at [277, 328] on button "Apply" at bounding box center [281, 332] width 62 height 21
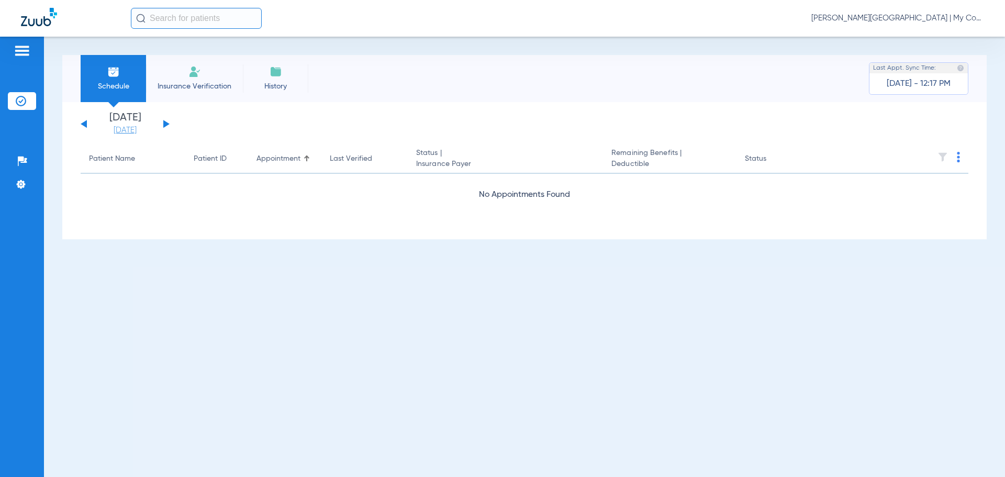
click at [131, 131] on link "[DATE]" at bounding box center [125, 130] width 63 height 10
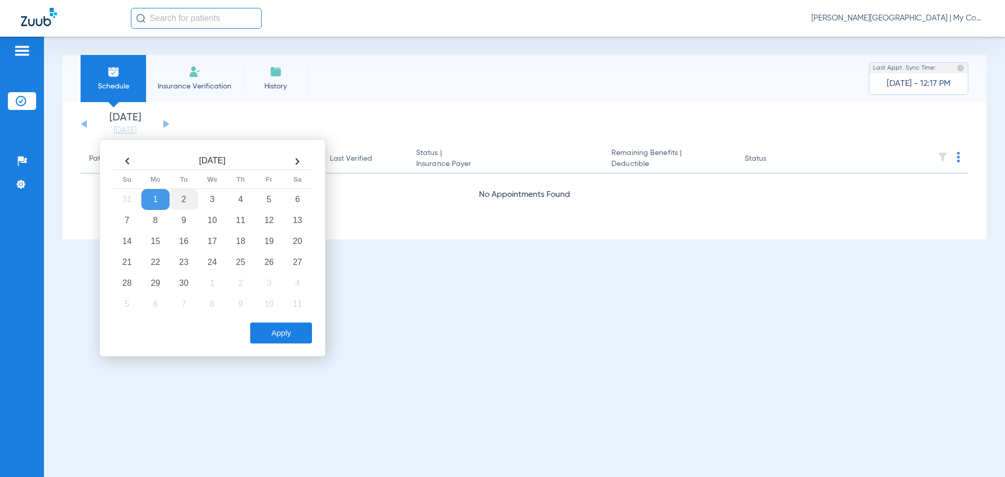
click at [181, 197] on td "2" at bounding box center [184, 199] width 28 height 21
click at [272, 328] on button "Apply" at bounding box center [281, 332] width 62 height 21
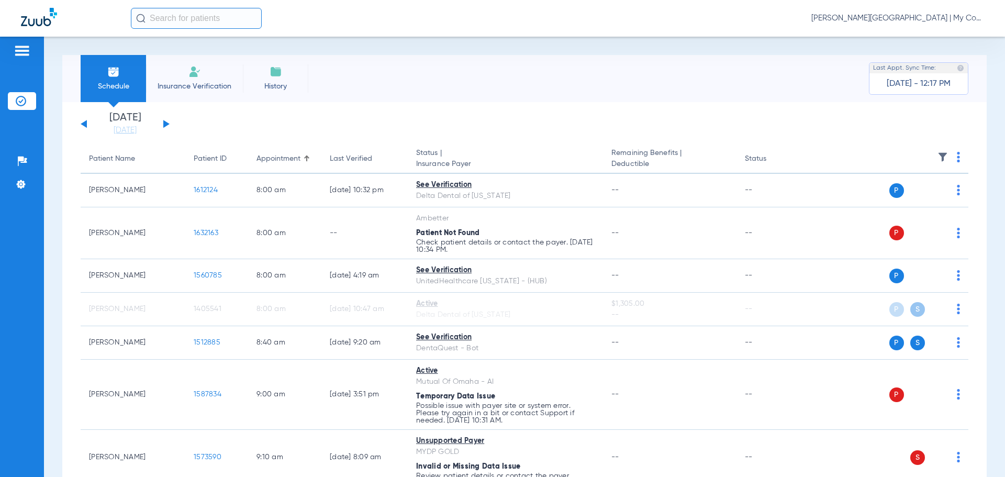
click at [957, 158] on img at bounding box center [958, 157] width 3 height 10
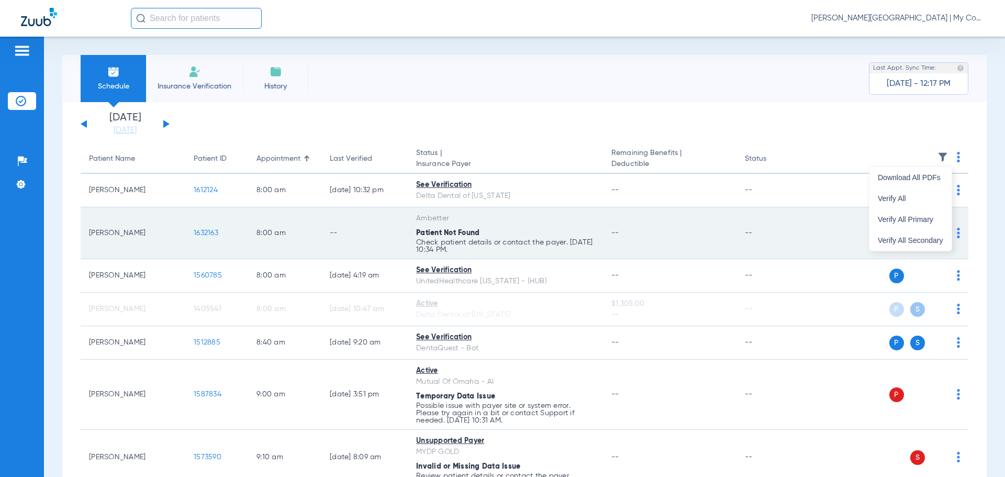
click at [917, 196] on span "Verify All" at bounding box center [910, 198] width 65 height 7
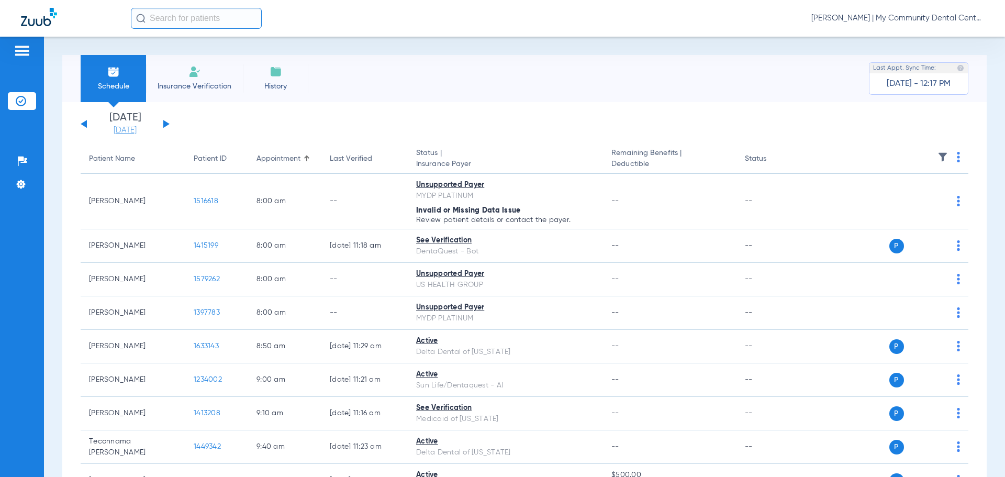
click at [127, 129] on link "[DATE]" at bounding box center [125, 130] width 63 height 10
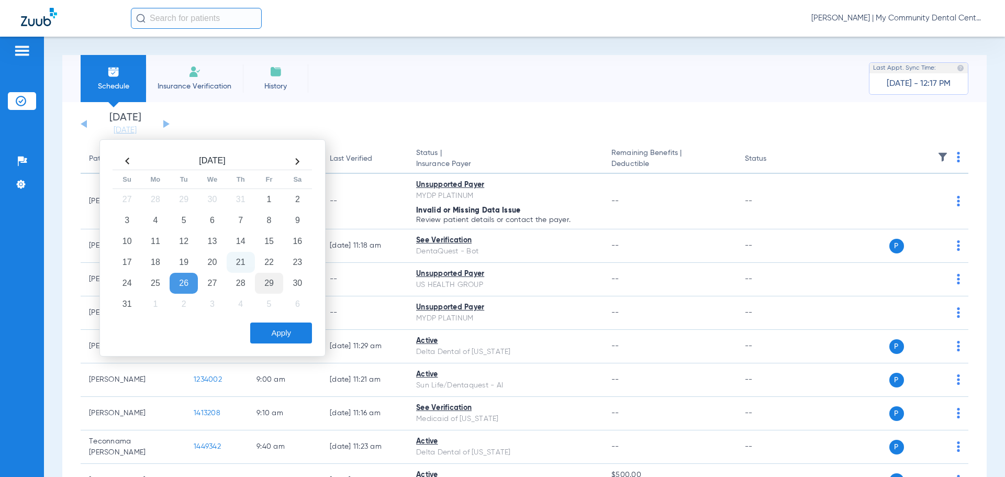
click at [270, 282] on td "29" at bounding box center [269, 283] width 28 height 21
click at [283, 333] on button "Apply" at bounding box center [281, 332] width 62 height 21
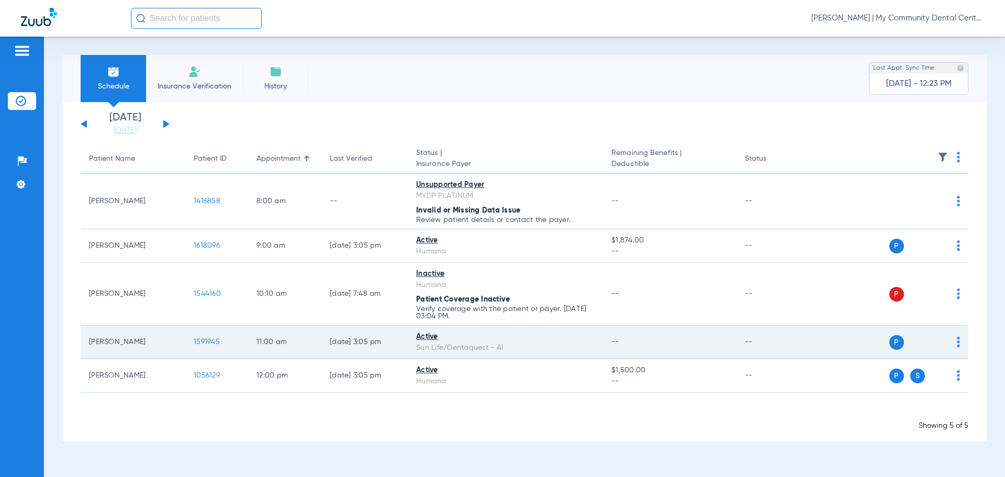
click at [202, 339] on span "1591945" at bounding box center [207, 341] width 26 height 7
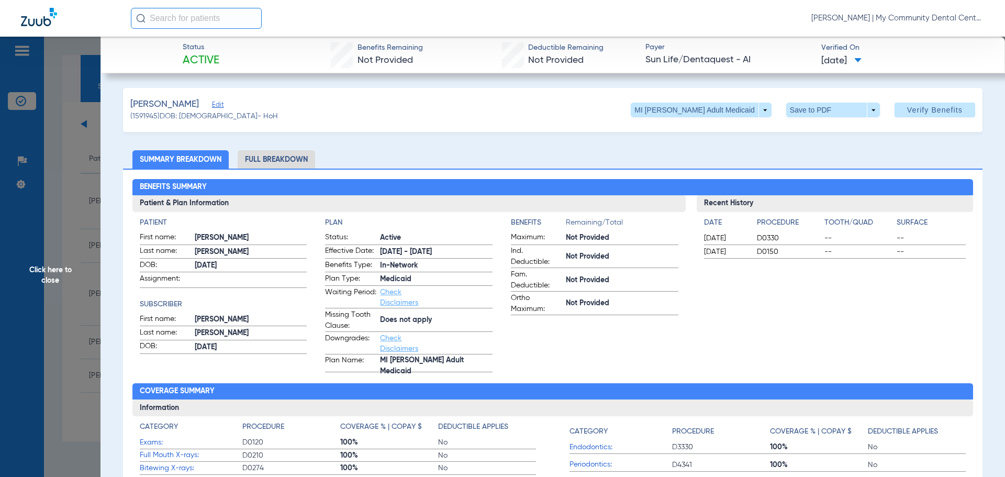
drag, startPoint x: 39, startPoint y: 281, endPoint x: 86, endPoint y: 275, distance: 47.5
click at [46, 278] on span "Click here to close" at bounding box center [50, 275] width 101 height 477
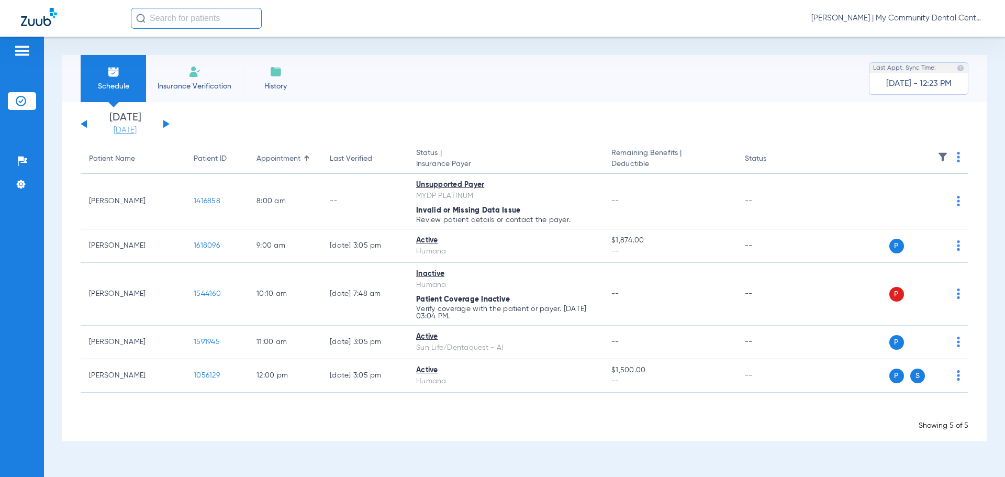
click at [142, 133] on link "[DATE]" at bounding box center [125, 130] width 63 height 10
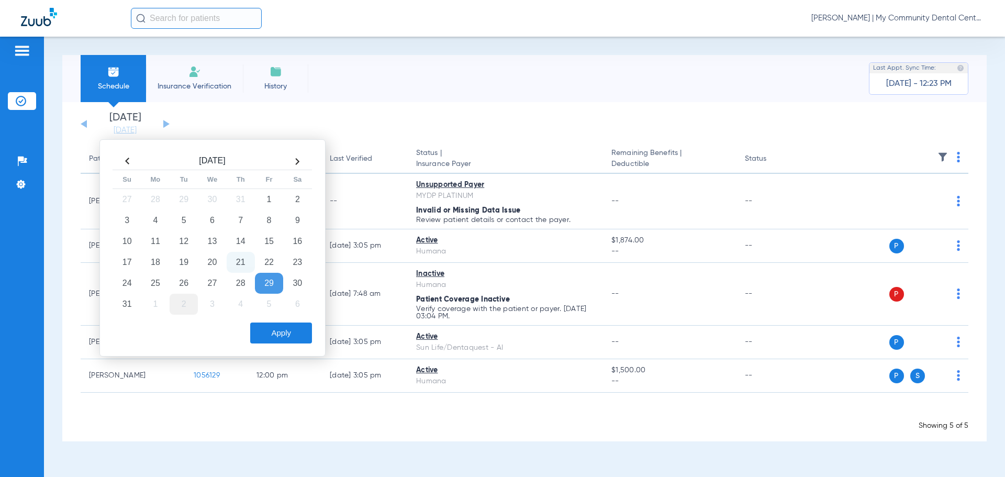
click at [187, 307] on td "2" at bounding box center [184, 304] width 28 height 21
drag, startPoint x: 272, startPoint y: 334, endPoint x: 304, endPoint y: 346, distance: 34.1
click at [272, 333] on button "Apply" at bounding box center [281, 332] width 62 height 21
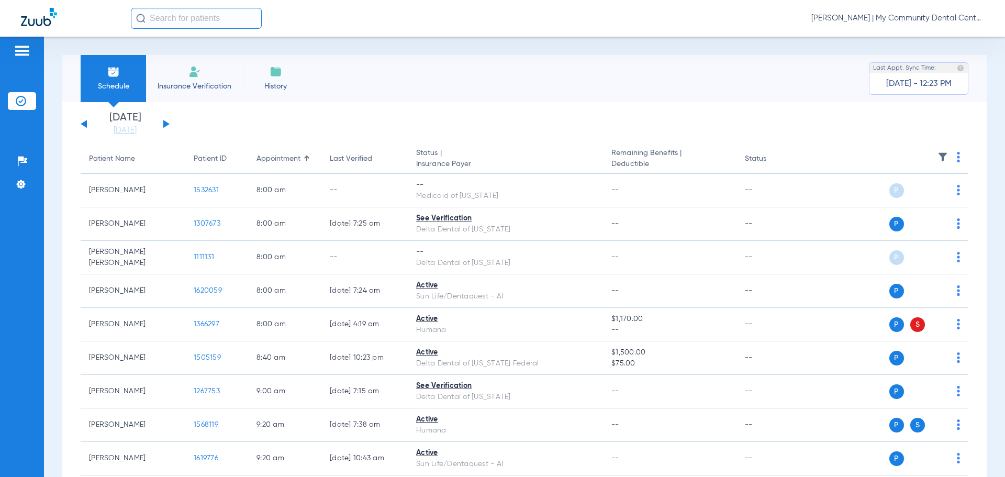
click at [957, 157] on img at bounding box center [958, 157] width 3 height 10
click at [927, 197] on span "Verify All" at bounding box center [910, 198] width 65 height 7
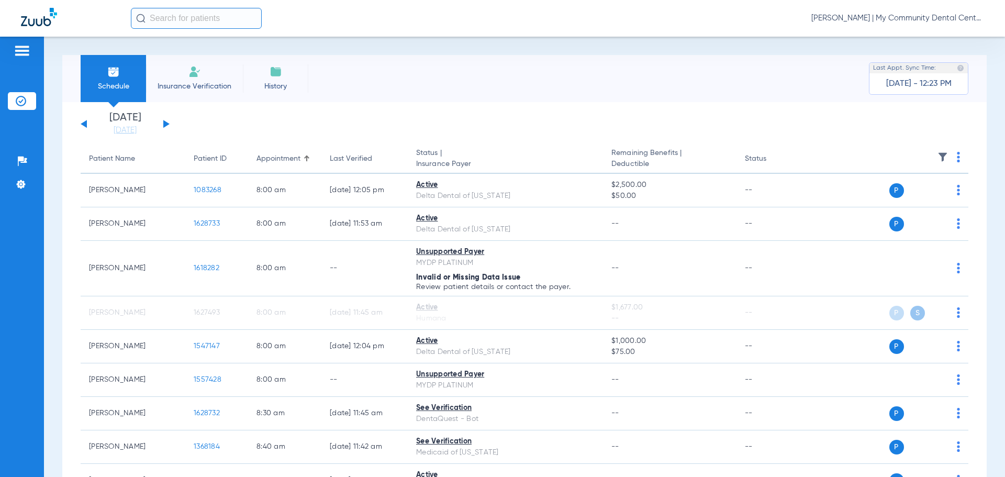
click at [127, 130] on link "[DATE]" at bounding box center [125, 130] width 63 height 10
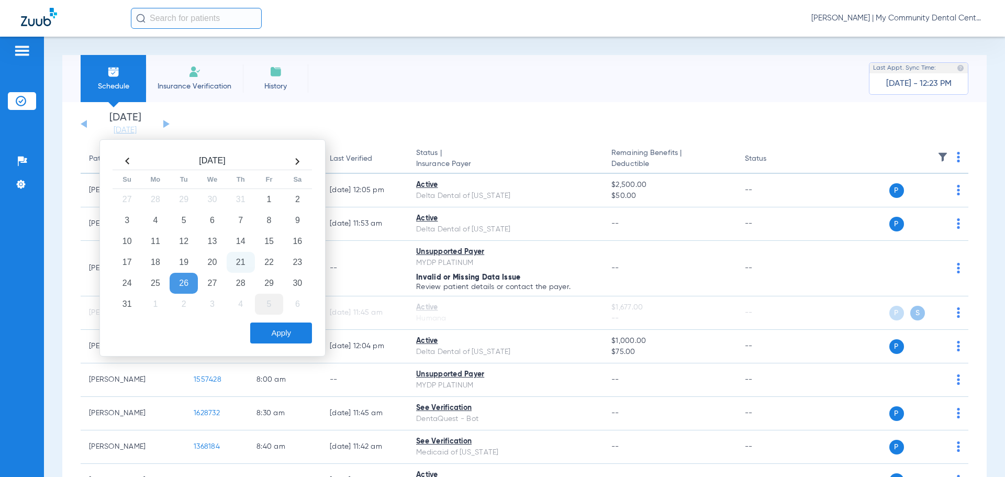
drag, startPoint x: 274, startPoint y: 288, endPoint x: 269, endPoint y: 298, distance: 11.7
click at [273, 288] on td "29" at bounding box center [269, 283] width 28 height 21
click at [280, 337] on button "Apply" at bounding box center [281, 332] width 62 height 21
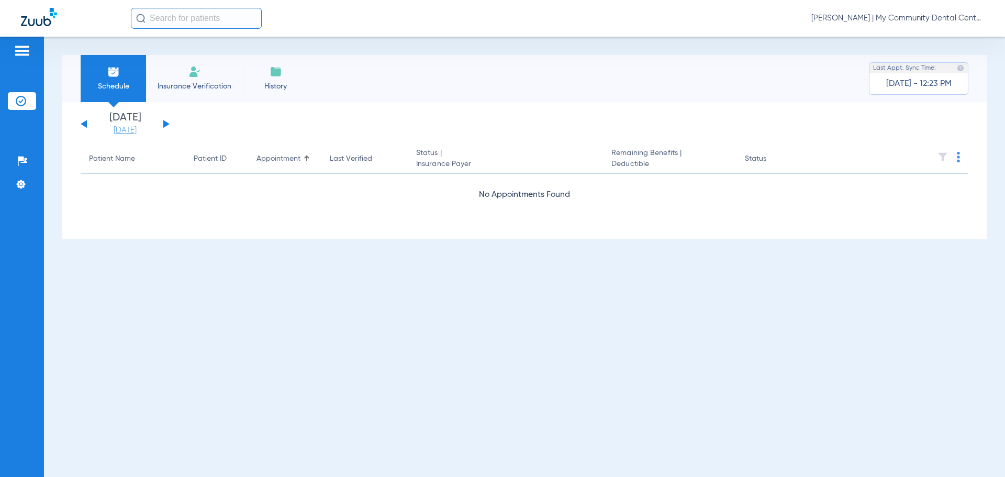
drag, startPoint x: 128, startPoint y: 135, endPoint x: 141, endPoint y: 173, distance: 40.4
click at [129, 135] on link "[DATE]" at bounding box center [125, 130] width 63 height 10
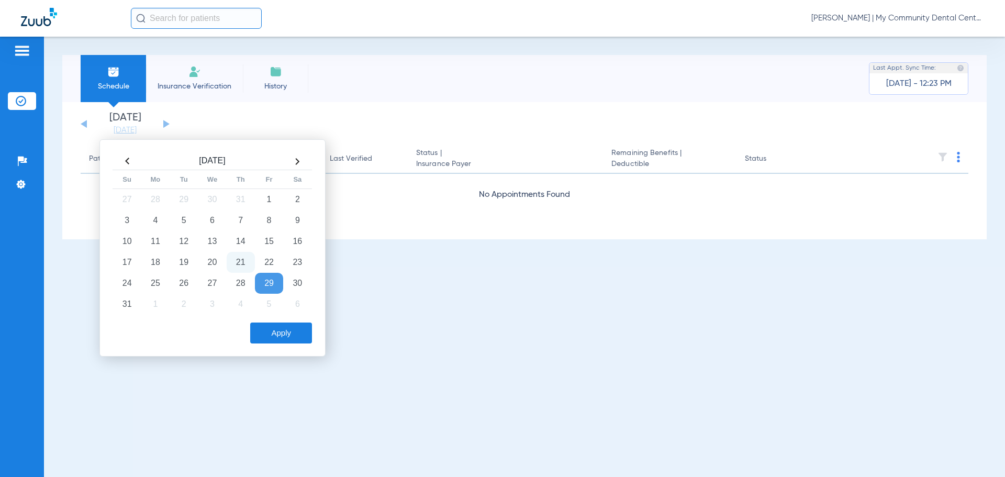
drag, startPoint x: 159, startPoint y: 299, endPoint x: 227, endPoint y: 348, distance: 83.2
click at [161, 303] on td "1" at bounding box center [155, 304] width 28 height 21
click at [273, 337] on button "Apply" at bounding box center [281, 332] width 62 height 21
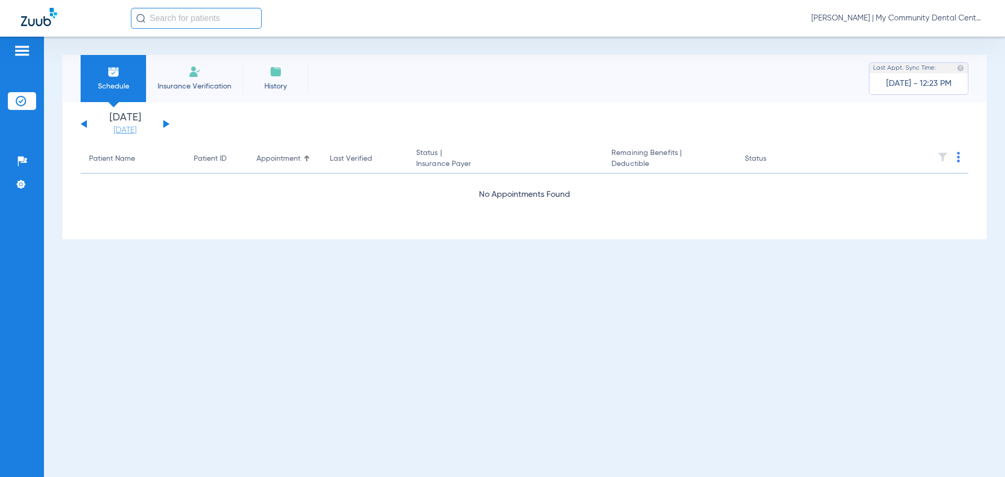
click at [135, 128] on link "[DATE]" at bounding box center [125, 130] width 63 height 10
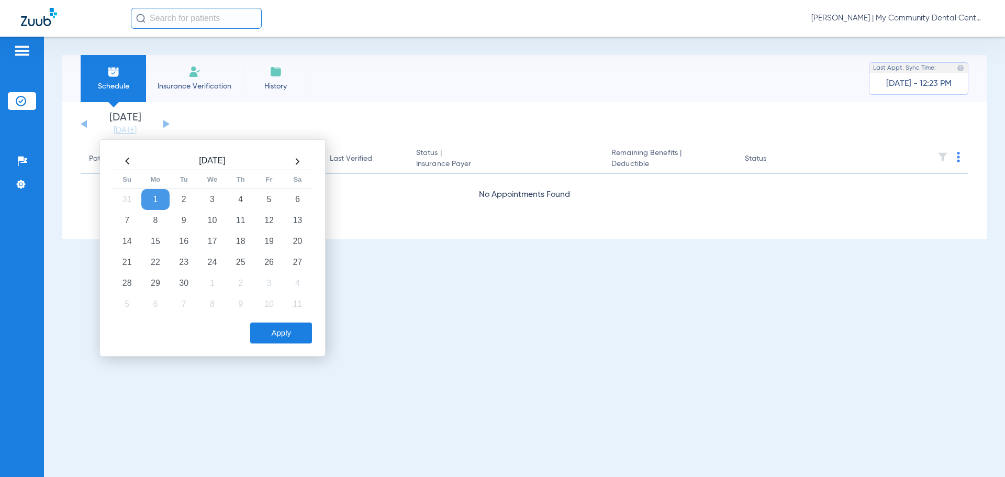
click at [163, 118] on div "[DATE] [DATE] [DATE] [DATE] [DATE] [DATE] [DATE] [DATE] [DATE] [DATE] [DATE] [D…" at bounding box center [125, 124] width 89 height 23
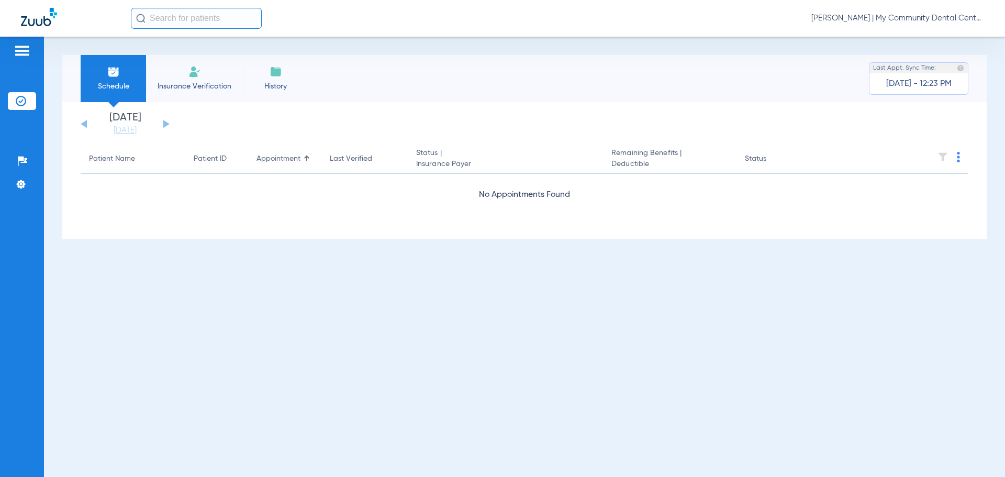
click at [168, 122] on div "[DATE] [DATE] [DATE] [DATE] [DATE] [DATE] [DATE] [DATE] [DATE] [DATE] [DATE] [D…" at bounding box center [125, 124] width 89 height 23
drag, startPoint x: 132, startPoint y: 128, endPoint x: 148, endPoint y: 160, distance: 35.8
click at [132, 127] on link "[DATE]" at bounding box center [125, 130] width 63 height 10
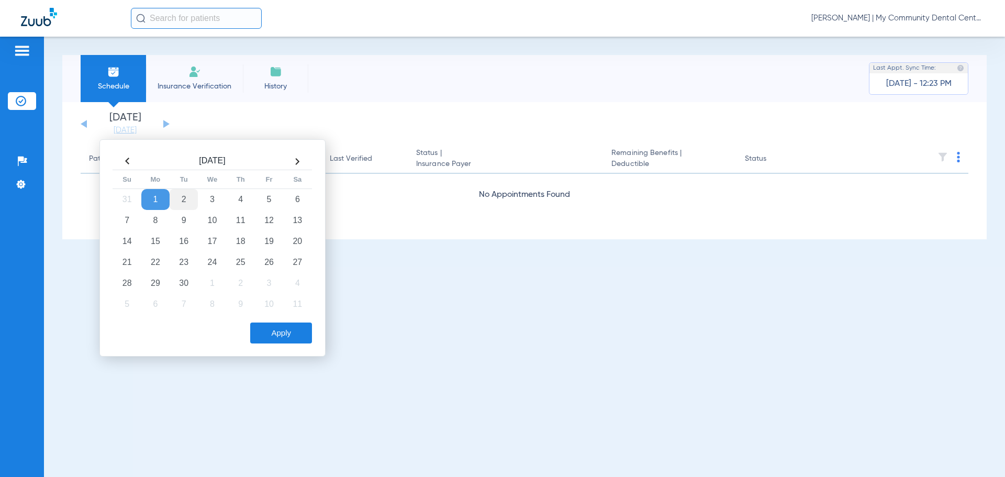
click at [181, 204] on td "2" at bounding box center [184, 199] width 28 height 21
drag, startPoint x: 272, startPoint y: 335, endPoint x: 278, endPoint y: 328, distance: 9.3
click at [273, 333] on button "Apply" at bounding box center [281, 332] width 62 height 21
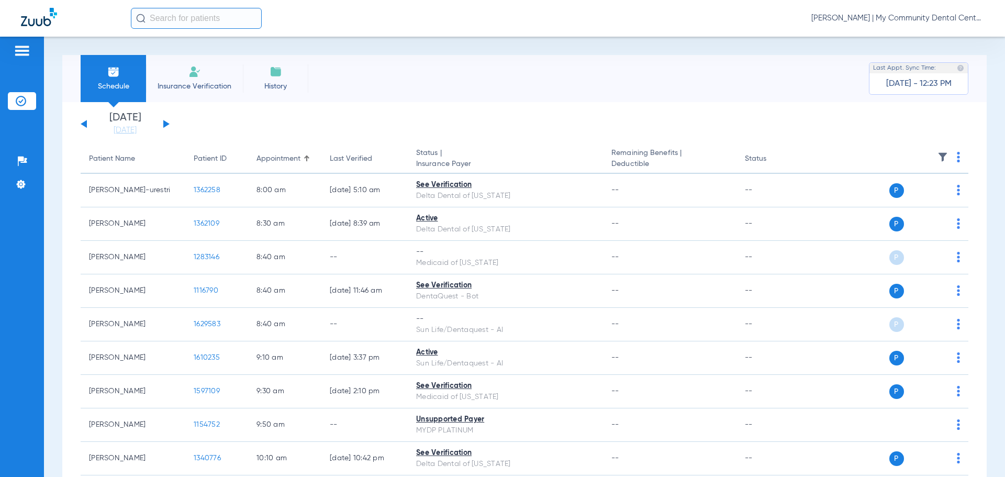
click at [957, 156] on img at bounding box center [958, 157] width 3 height 10
click at [892, 195] on span "Verify All" at bounding box center [910, 198] width 65 height 7
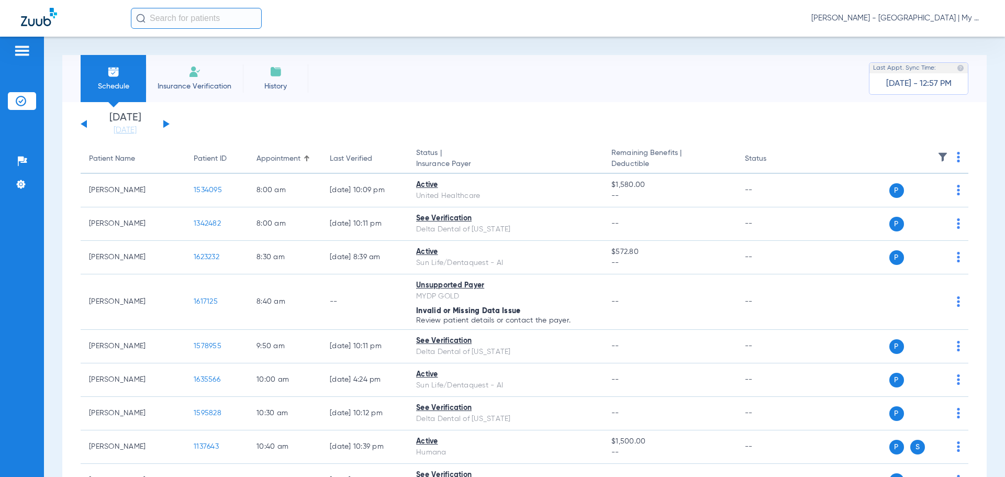
click at [878, 18] on span "[PERSON_NAME] - [GEOGRAPHIC_DATA] | My Community Dental Centers" at bounding box center [897, 18] width 173 height 10
click at [924, 43] on button "Account Selection" at bounding box center [944, 37] width 75 height 21
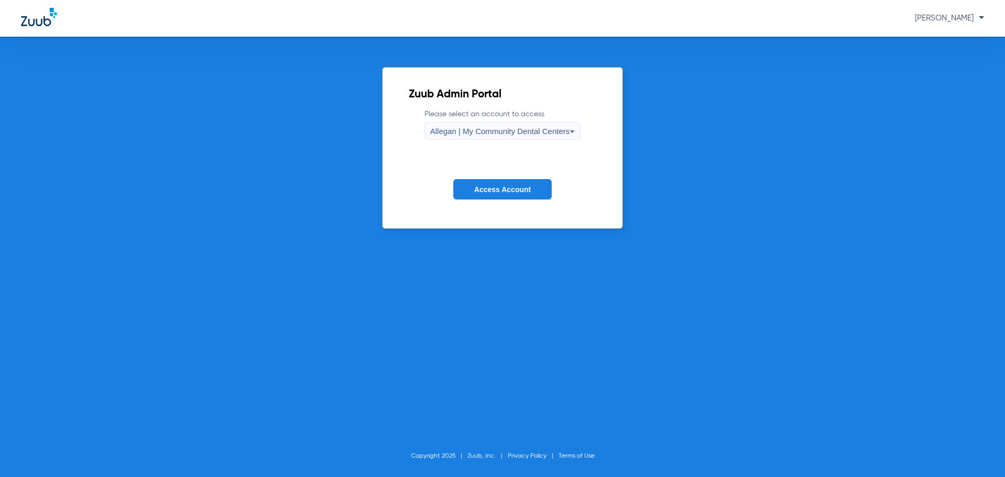
click at [471, 128] on span "Allegan | My Community Dental Centers" at bounding box center [500, 131] width 140 height 9
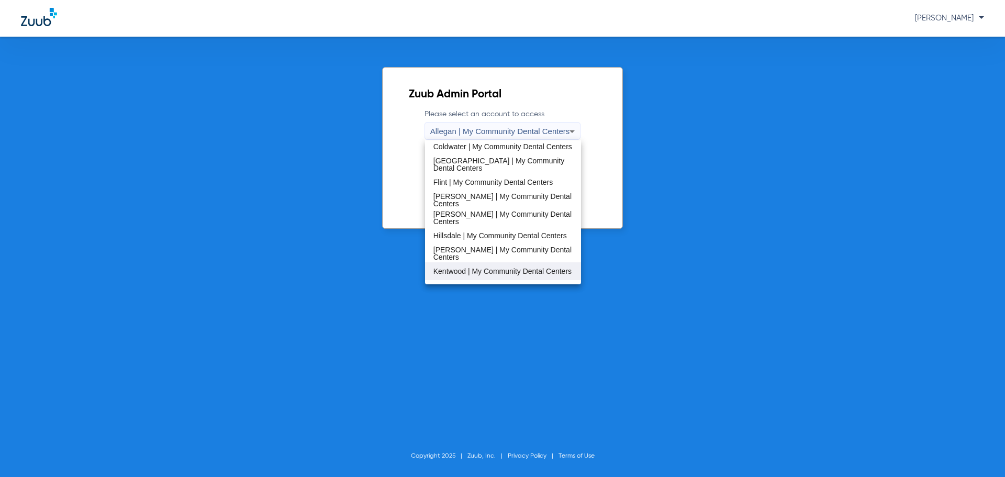
scroll to position [209, 0]
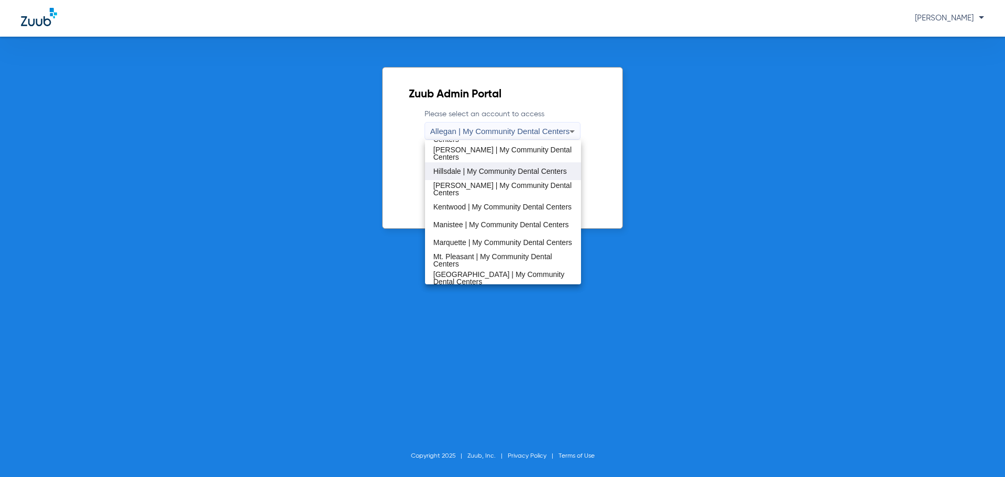
click at [470, 170] on span "Hillsdale | My Community Dental Centers" at bounding box center [499, 171] width 133 height 7
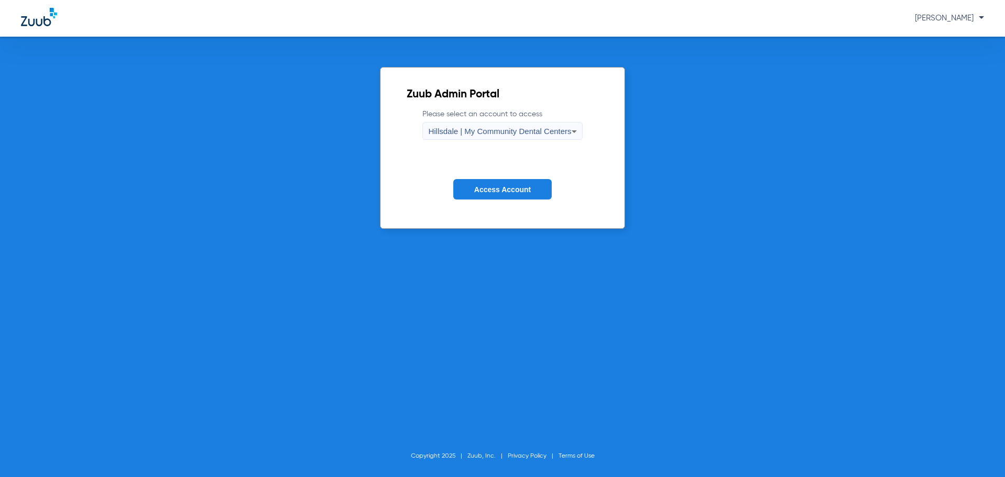
click at [489, 192] on span "Access Account" at bounding box center [502, 189] width 57 height 8
